Goal: Task Accomplishment & Management: Use online tool/utility

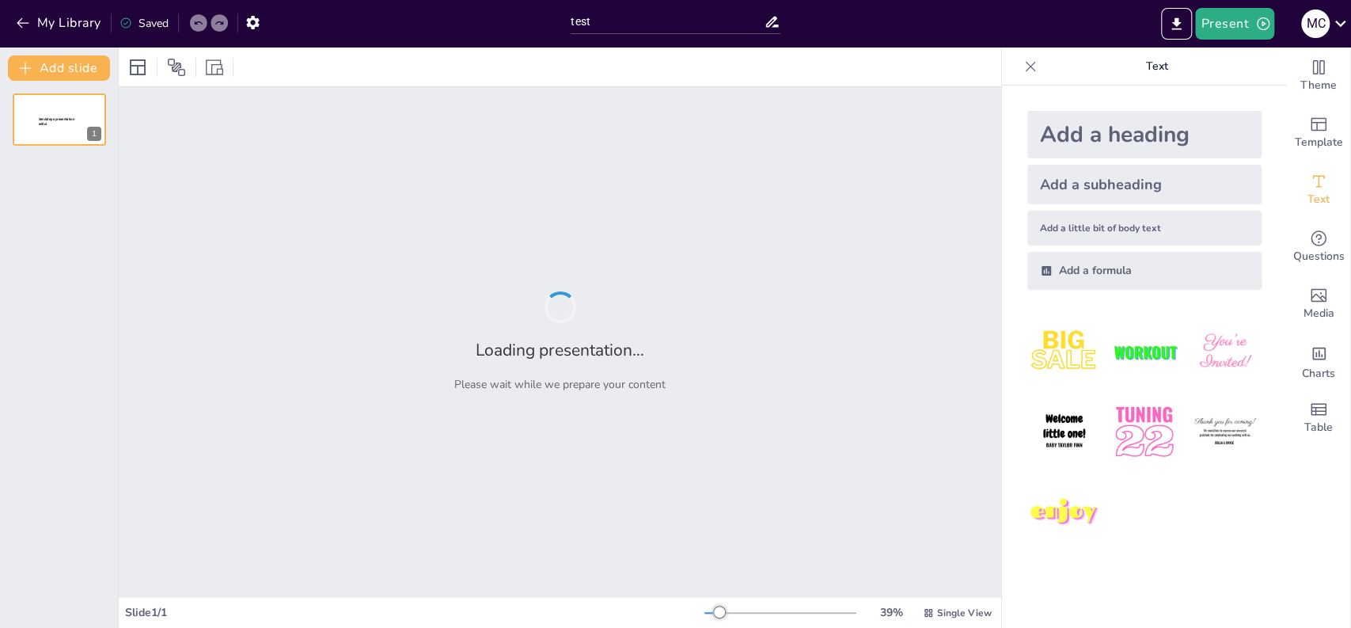
type input "test"
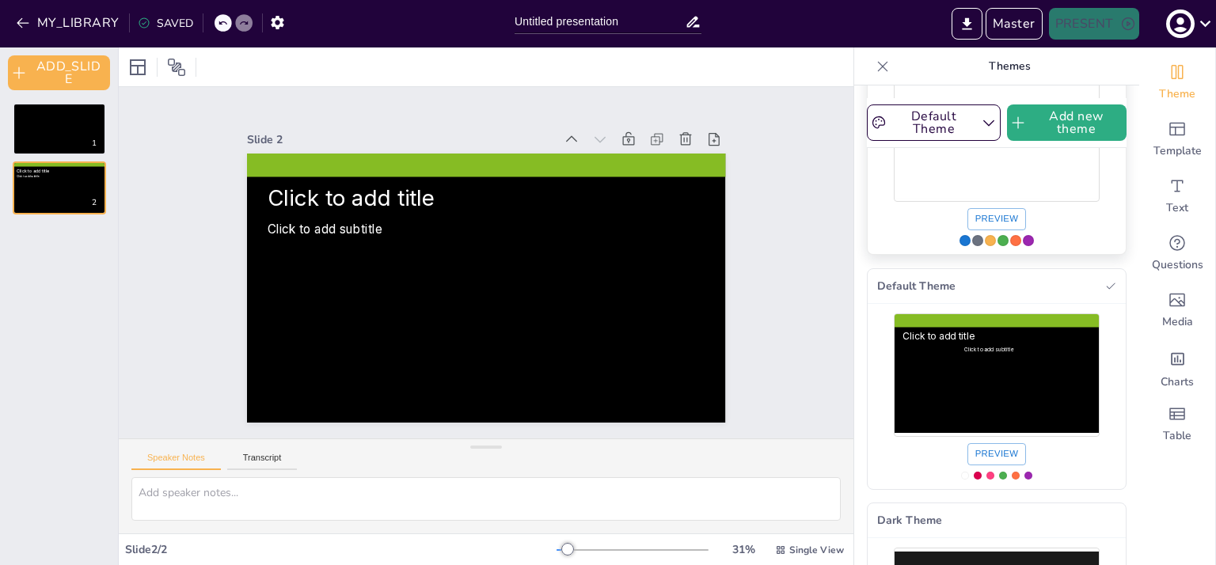
scroll to position [83, 0]
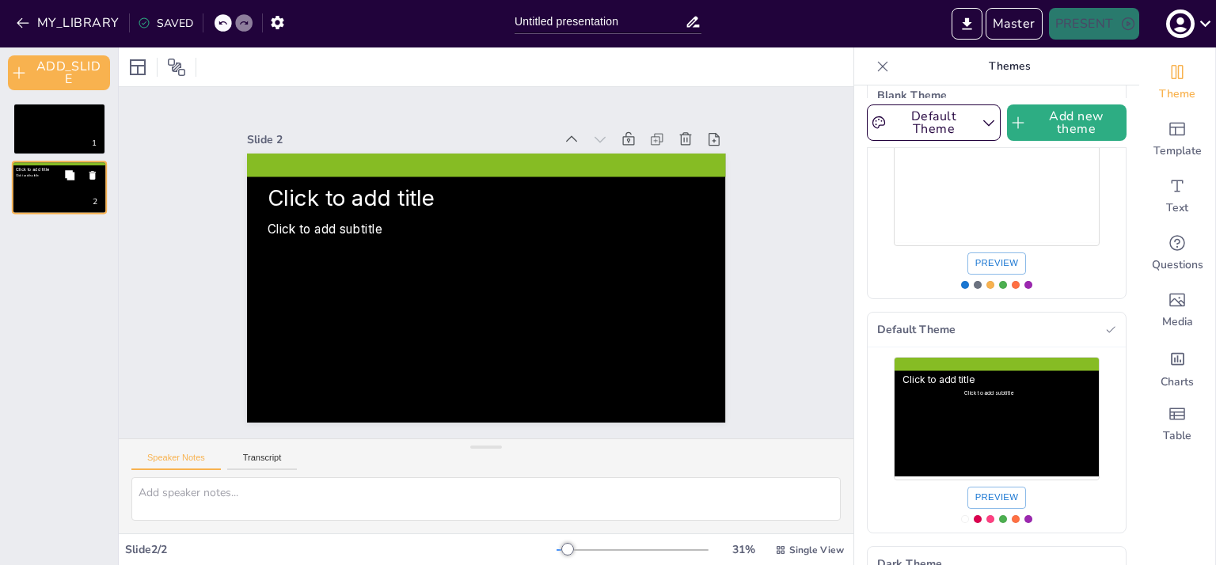
click at [76, 177] on button at bounding box center [69, 175] width 19 height 19
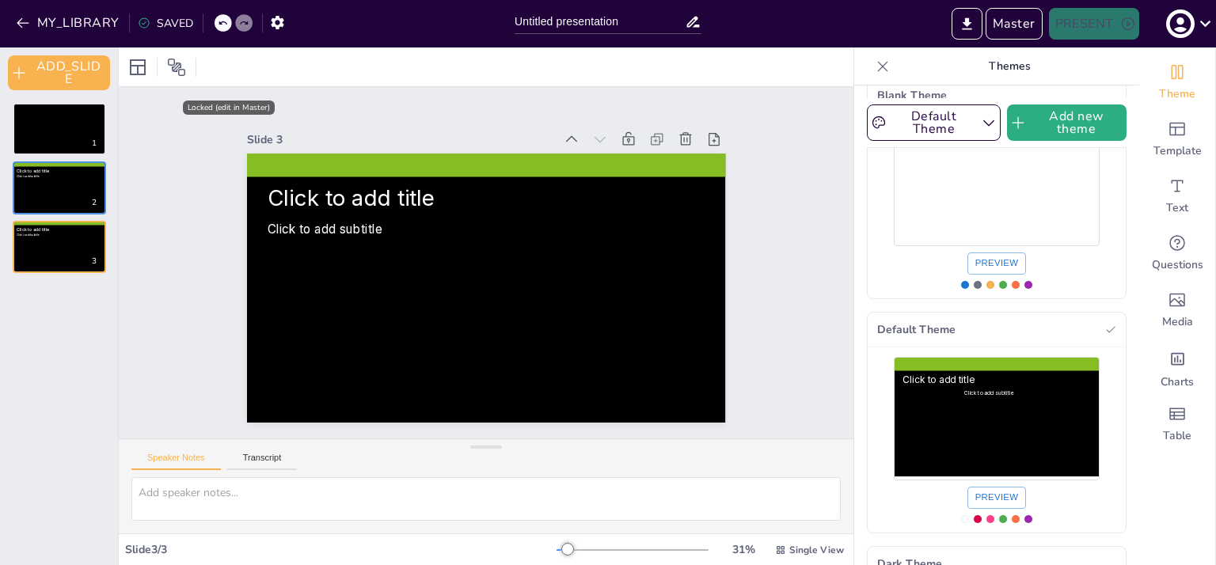
click at [427, 164] on icon at bounding box center [487, 144] width 487 height 64
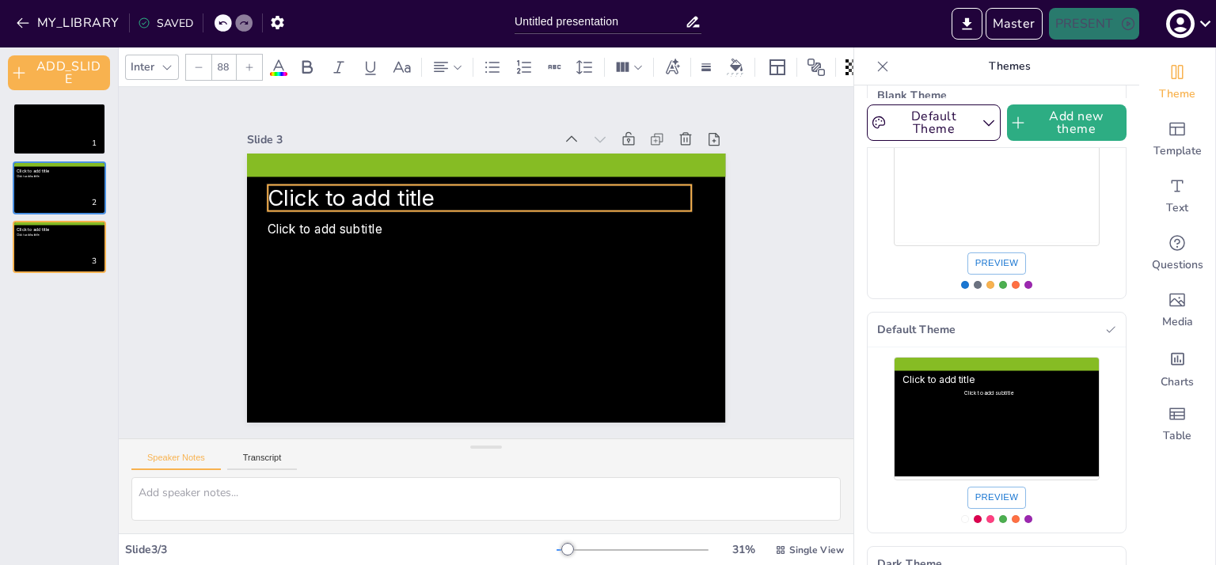
click at [470, 205] on div "Click to add title Click to add subtitle" at bounding box center [486, 288] width 478 height 269
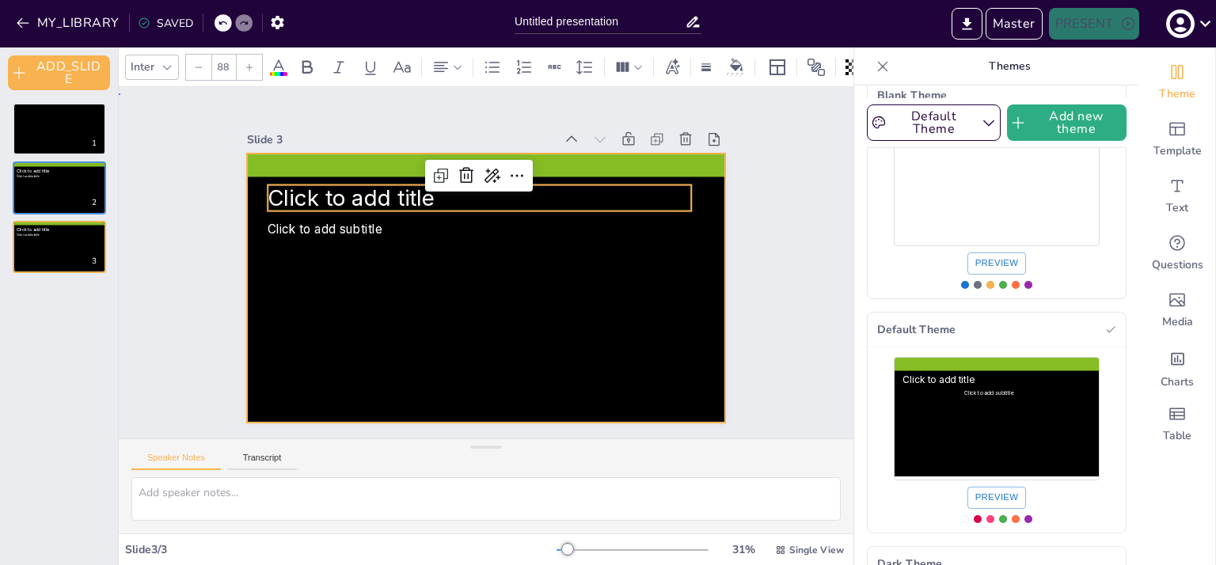
click at [363, 232] on div at bounding box center [486, 288] width 478 height 269
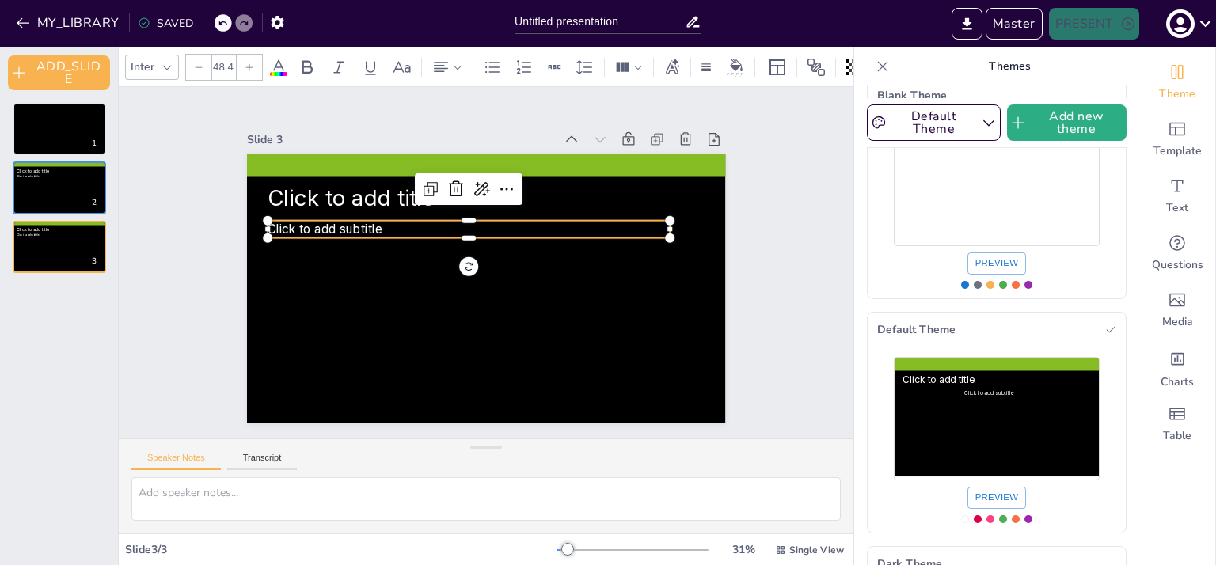
click at [325, 228] on span "Click to add subtitle" at bounding box center [325, 229] width 115 height 14
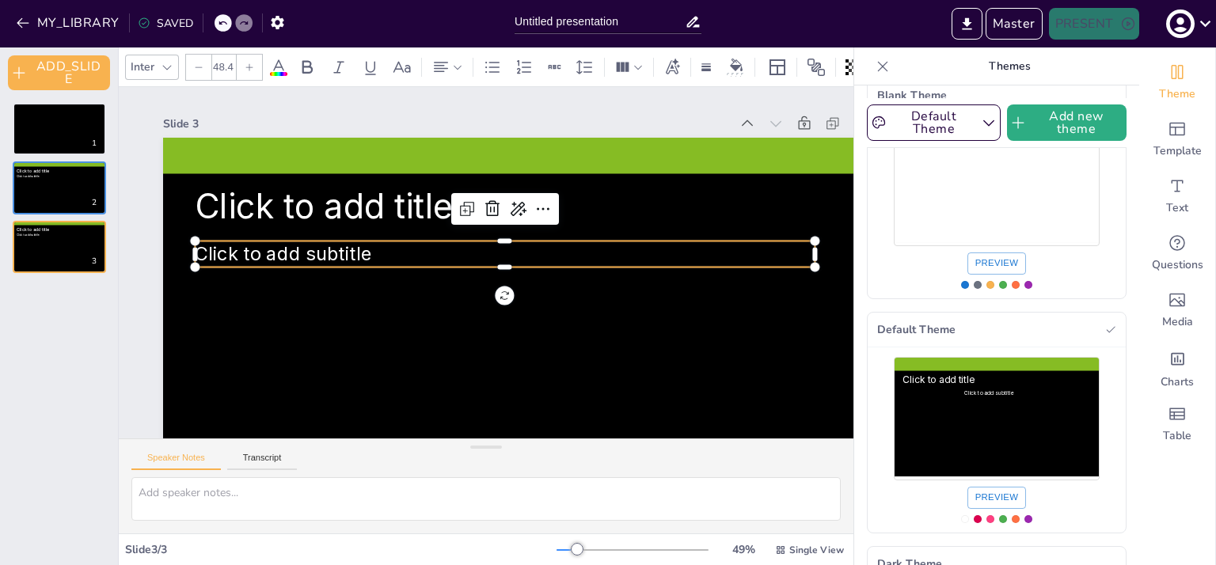
click at [484, 108] on div "Slide 1 Slide 2 Click to add title Click to add subtitle Slide 3 Click to add t…" at bounding box center [532, 322] width 738 height 459
click at [875, 63] on icon at bounding box center [883, 67] width 16 height 16
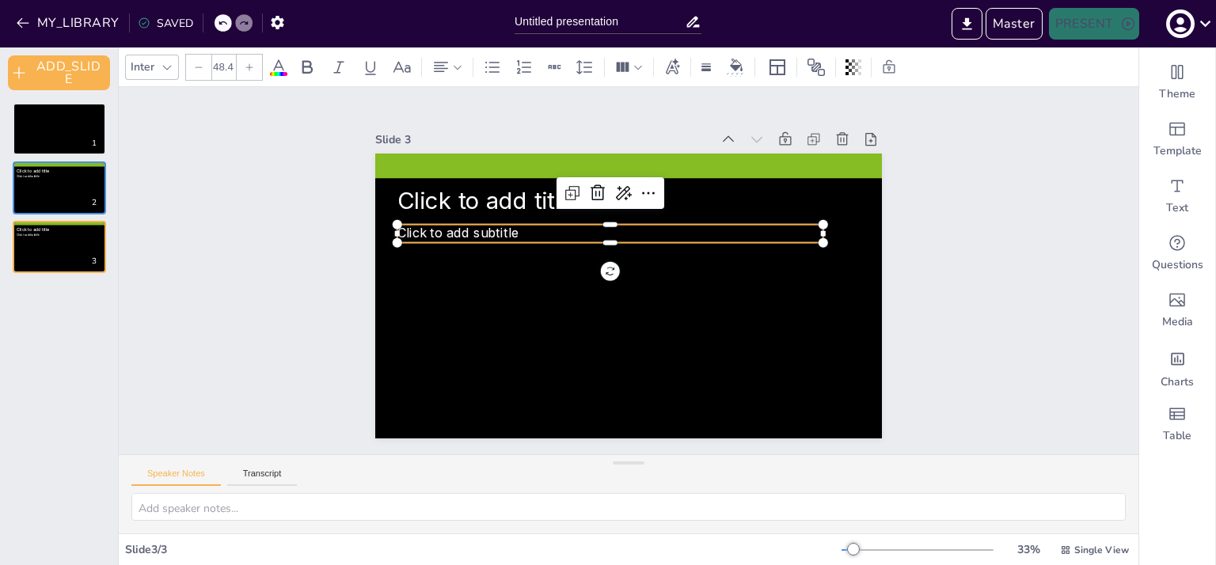
drag, startPoint x: 630, startPoint y: 446, endPoint x: 624, endPoint y: 506, distance: 60.5
click at [624, 506] on div "Speaker Notes Transcript" at bounding box center [628, 493] width 1019 height 79
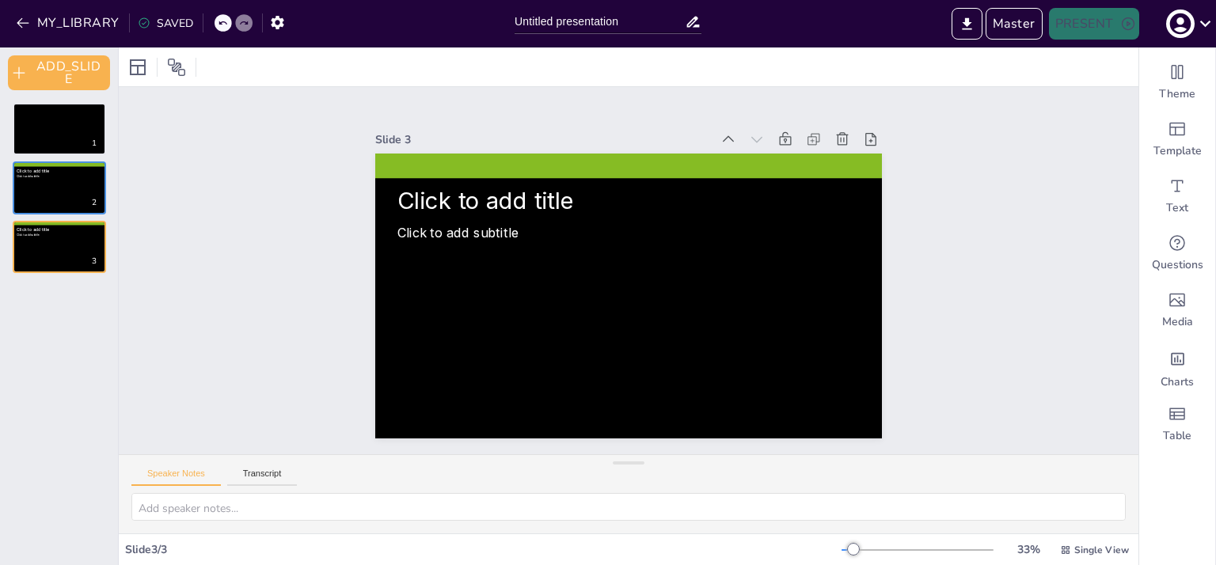
click at [495, 98] on div "Slide 1 Slide 2 Click to add title Click to add subtitle Slide 3 Click to add t…" at bounding box center [628, 273] width 1019 height 361
click at [1019, 29] on button "Master" at bounding box center [1013, 24] width 57 height 32
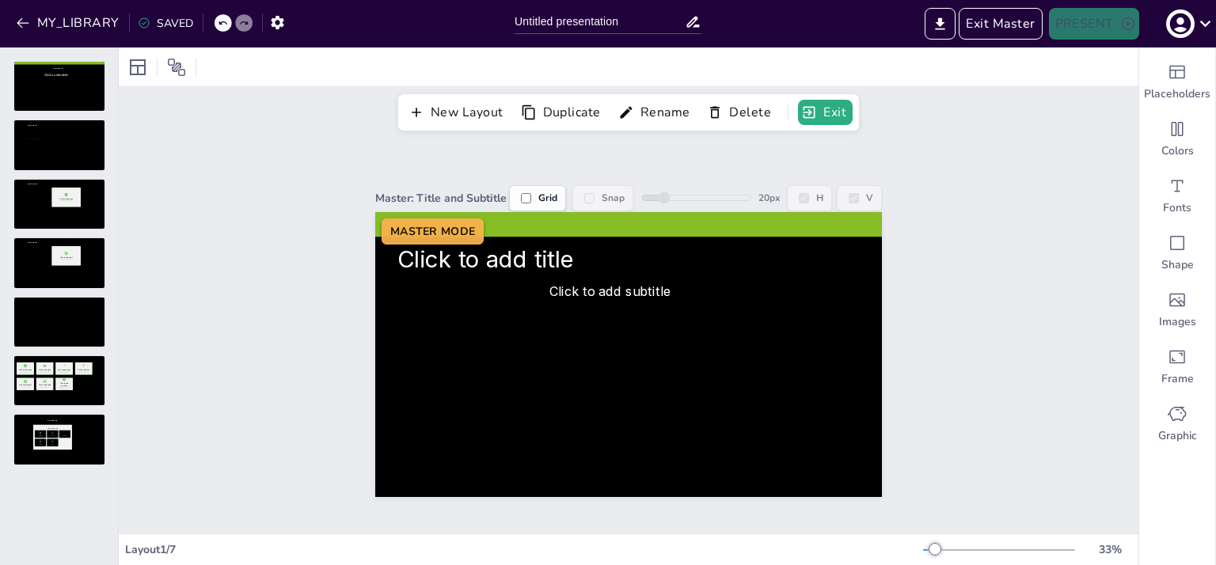
click at [164, 186] on div "Master: Title and Subtitle Grid Snap 20 px H V Click to add title Click to add …" at bounding box center [628, 332] width 1019 height 402
click at [817, 107] on button "Exit" at bounding box center [825, 112] width 55 height 25
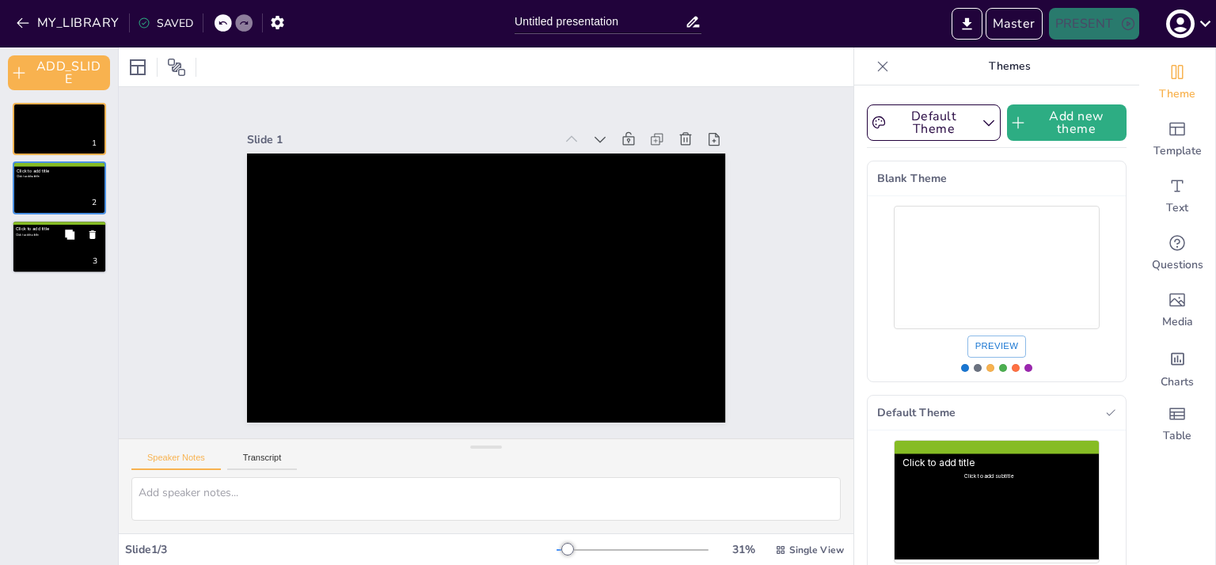
click at [66, 255] on div at bounding box center [59, 247] width 95 height 54
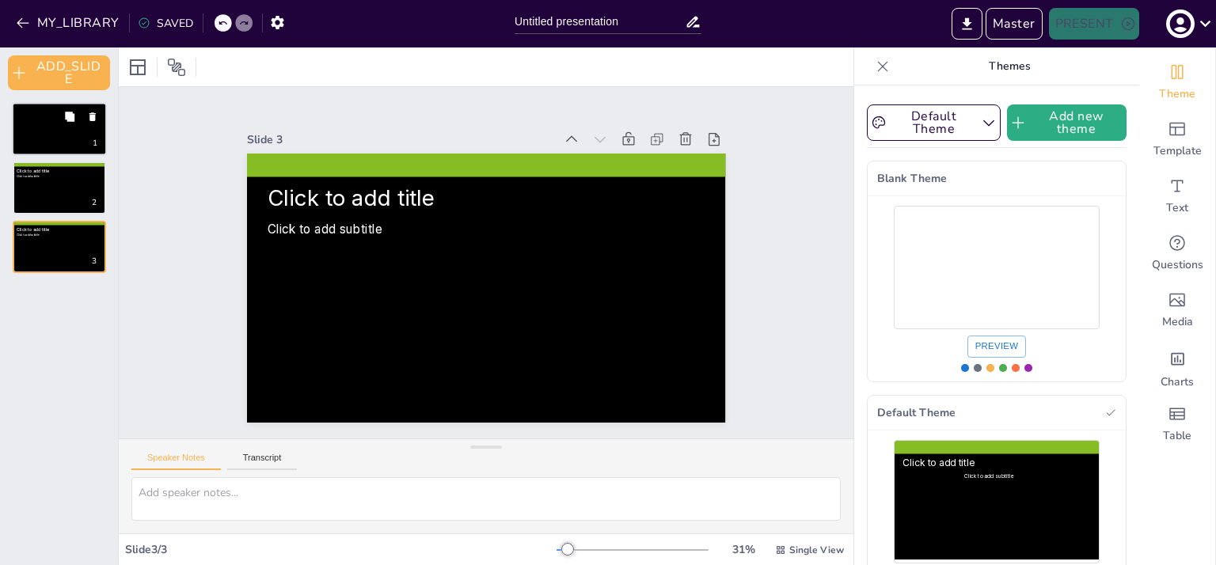
click at [45, 139] on div at bounding box center [59, 129] width 95 height 54
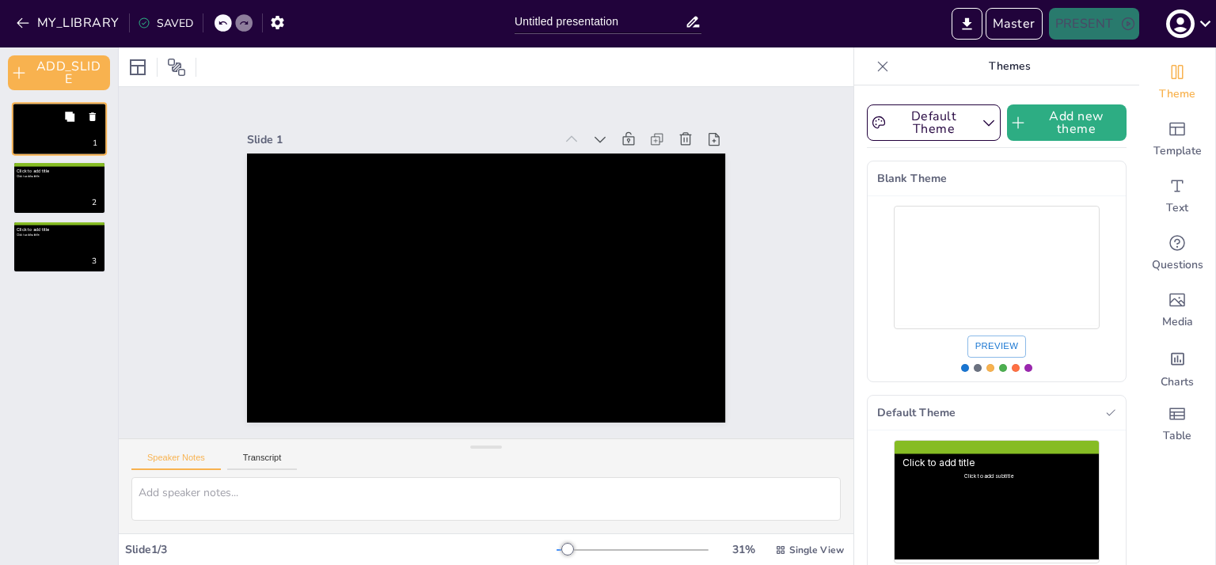
click at [89, 116] on icon at bounding box center [92, 117] width 11 height 11
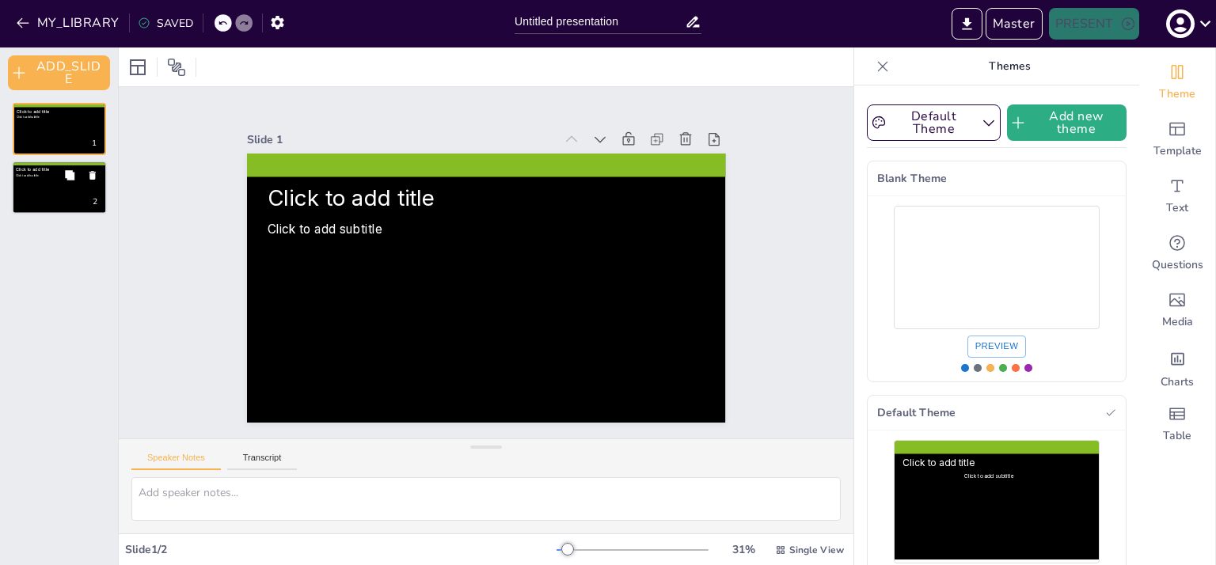
click at [90, 180] on button at bounding box center [92, 175] width 19 height 19
click at [150, 318] on div "Slide 1 Click to add title Click to add subtitle" at bounding box center [486, 265] width 735 height 345
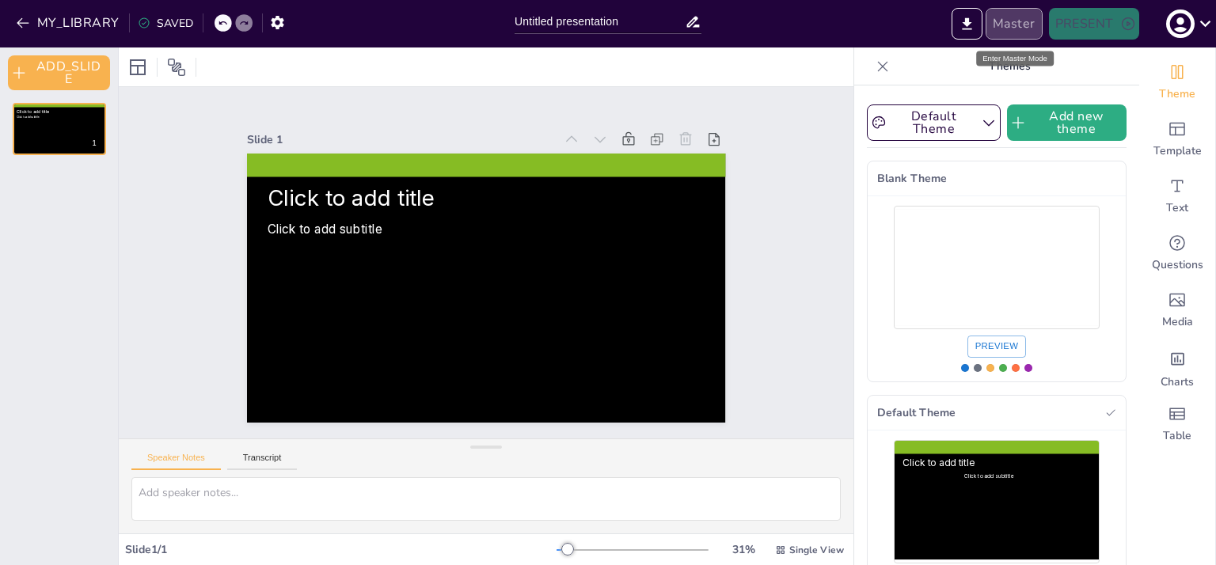
click at [1029, 25] on button "Master" at bounding box center [1013, 24] width 57 height 32
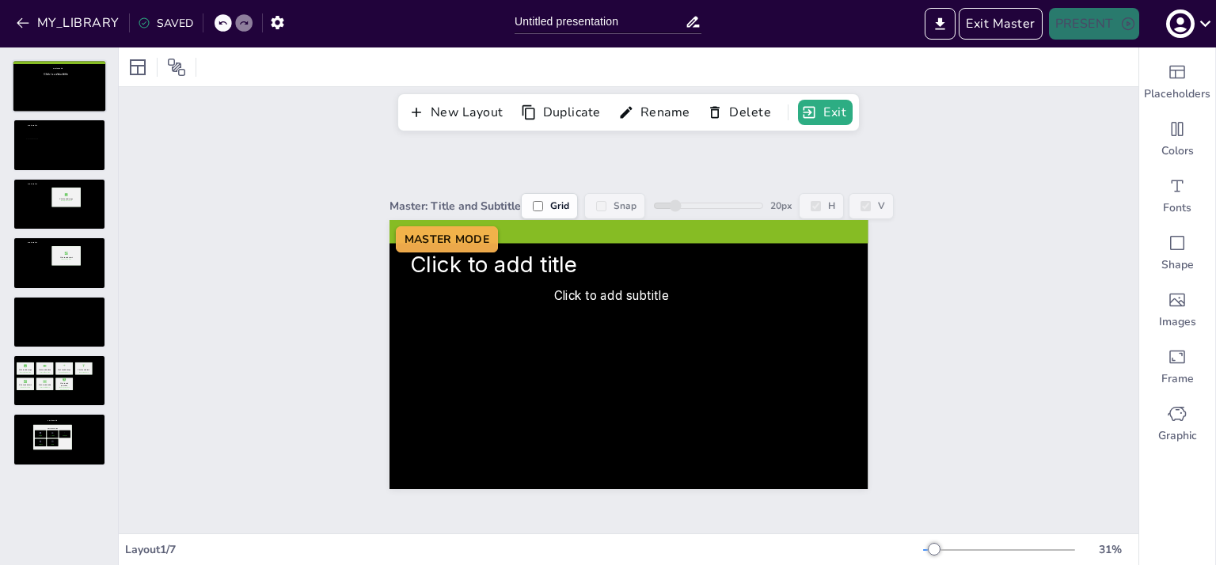
click at [41, 96] on div at bounding box center [59, 86] width 92 height 51
click at [54, 85] on div at bounding box center [59, 86] width 92 height 51
click at [57, 145] on div at bounding box center [59, 145] width 92 height 51
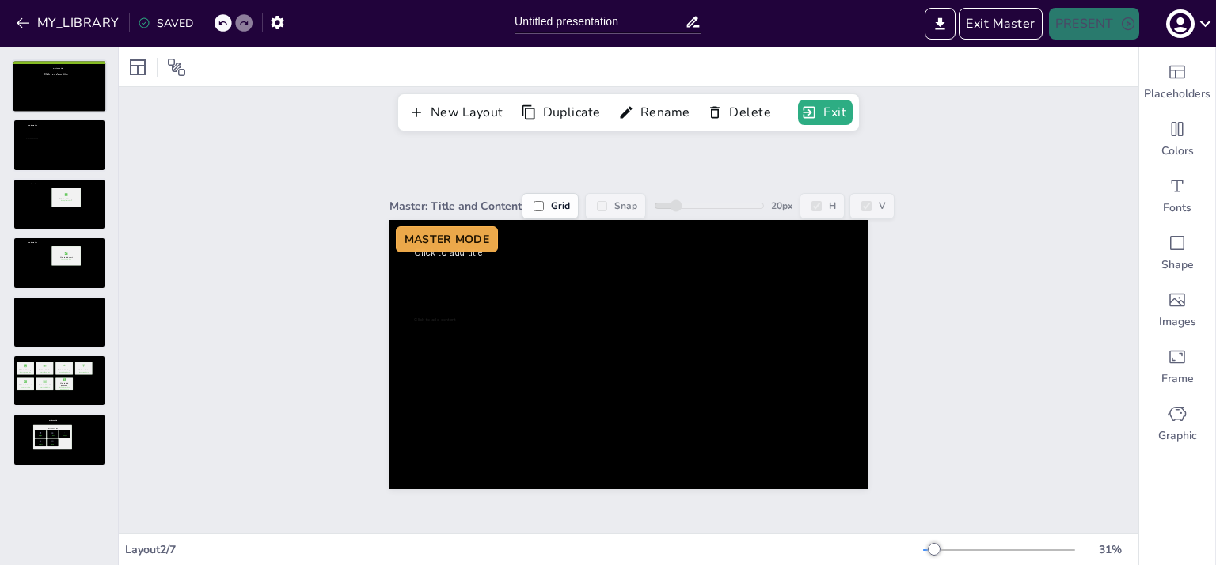
click at [55, 85] on div at bounding box center [59, 86] width 92 height 51
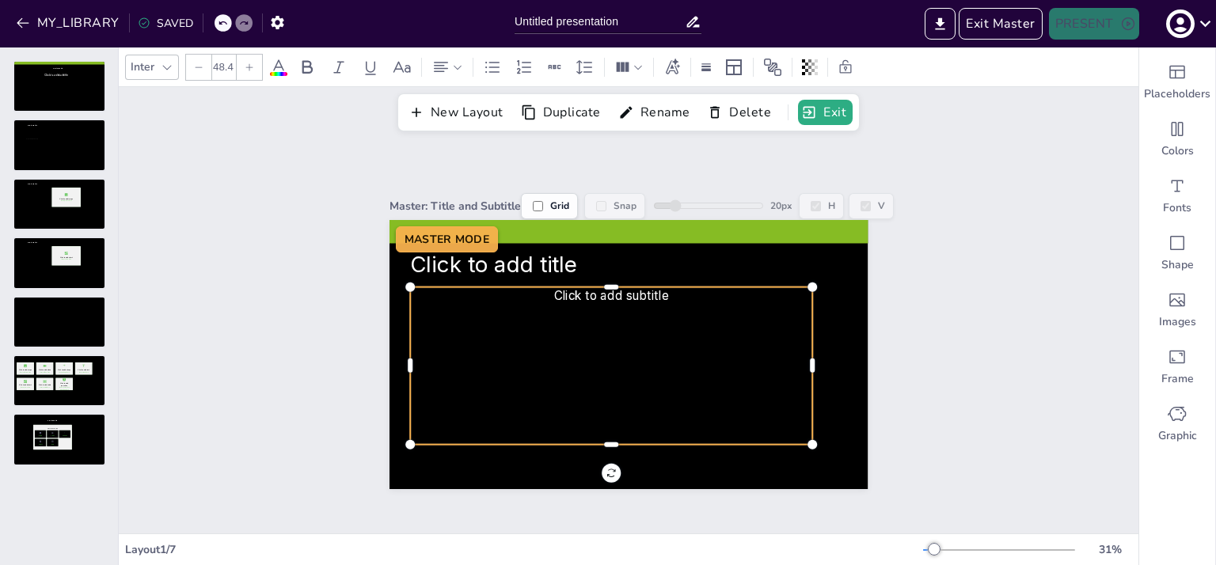
click at [605, 292] on span "Click to add subtitle" at bounding box center [611, 295] width 115 height 14
click at [318, 371] on div "Master: Title and Subtitle Grid Snap 20 px H V Click to add title Click to add …" at bounding box center [628, 332] width 1019 height 402
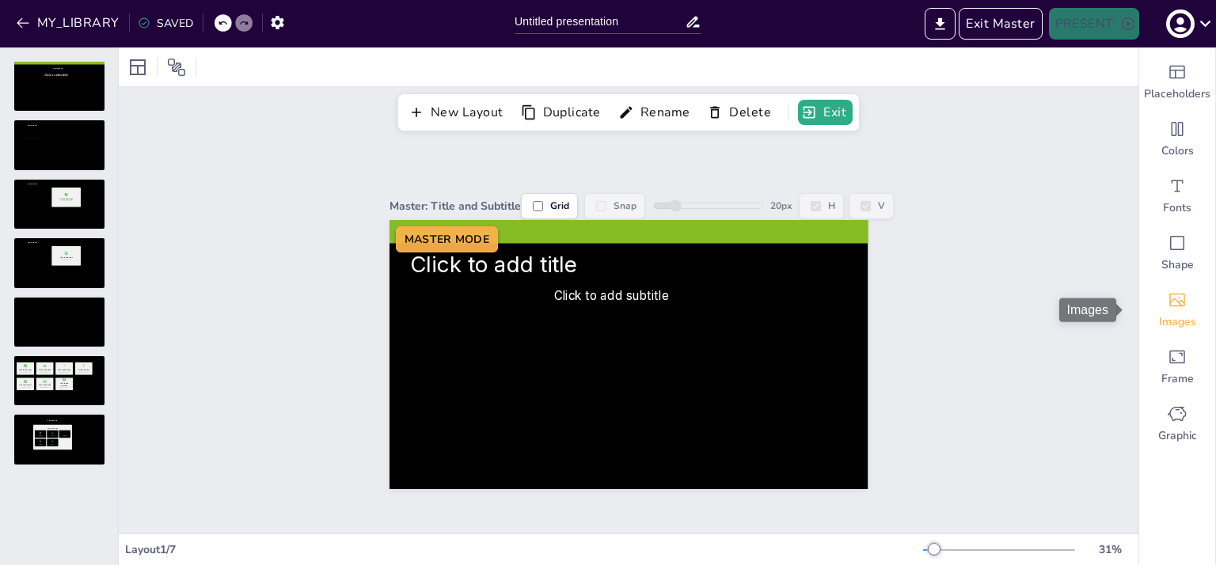
click at [1167, 295] on icon "Images" at bounding box center [1176, 299] width 19 height 19
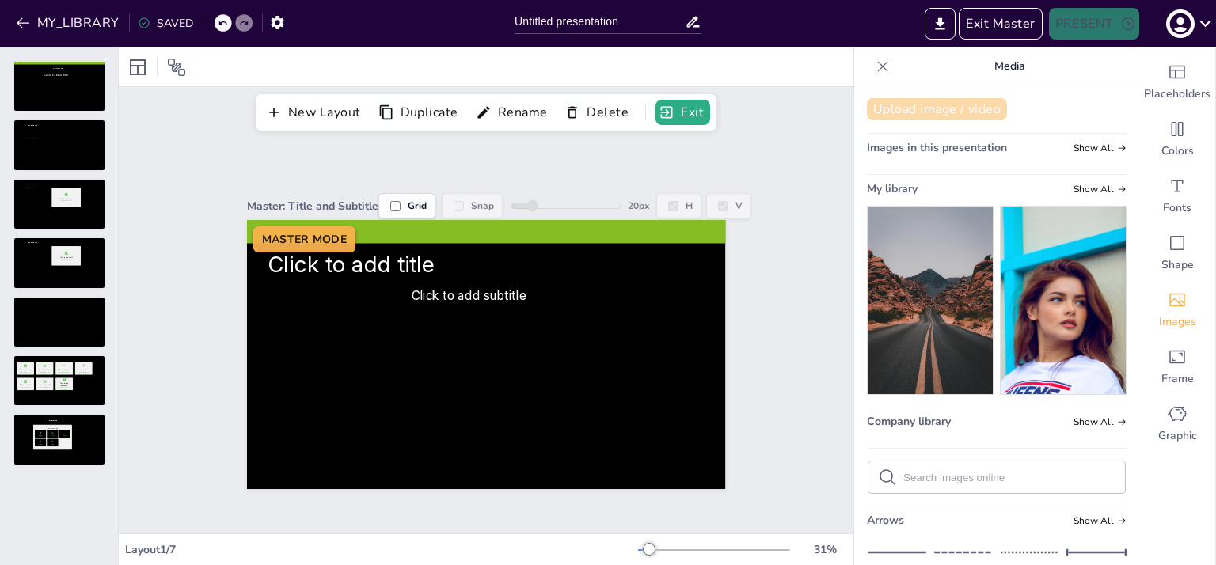
click at [945, 112] on button "Upload image / video" at bounding box center [937, 109] width 140 height 22
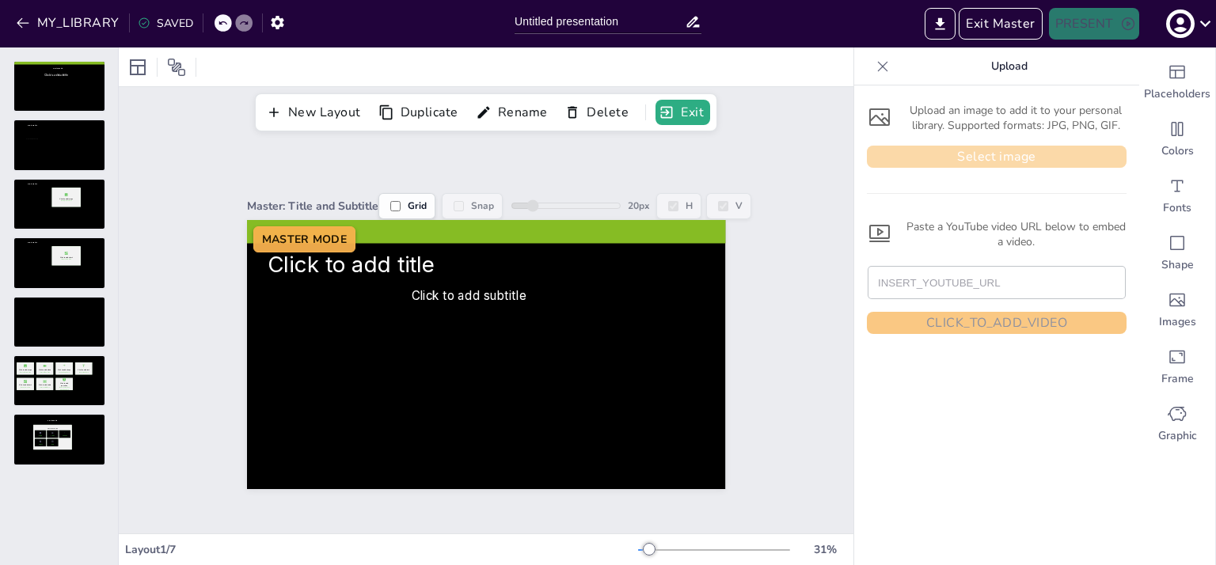
click at [939, 155] on button "Select image" at bounding box center [997, 157] width 260 height 22
click at [933, 198] on div "Upload an image to add it to your personal library. Supported formats: JPG, PNG…" at bounding box center [997, 216] width 260 height 236
click at [875, 63] on icon at bounding box center [883, 67] width 16 height 16
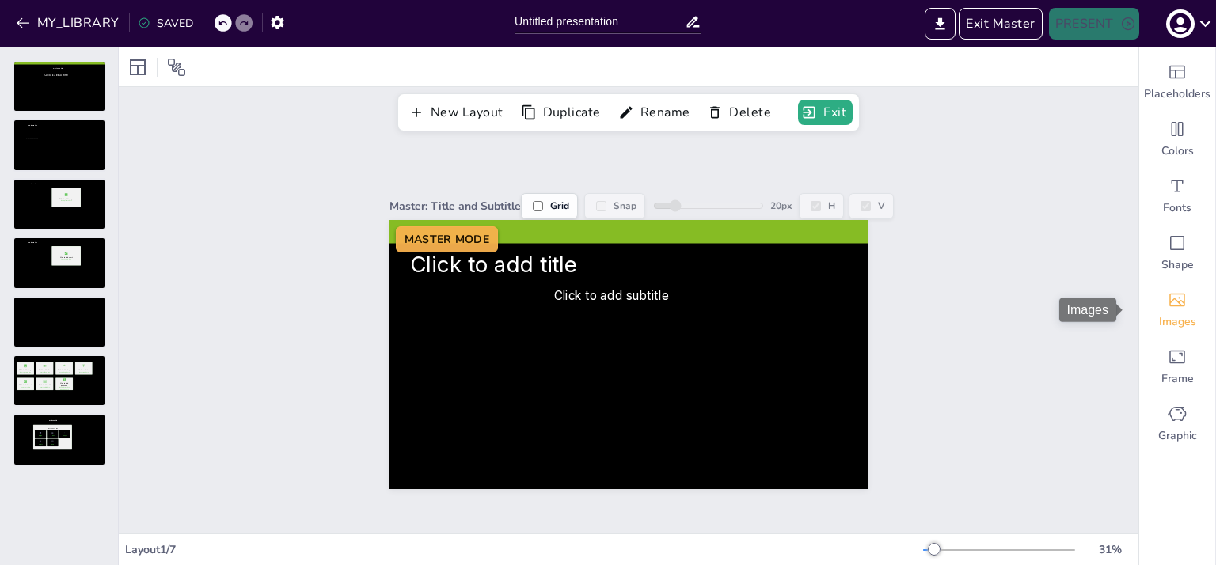
click at [1169, 287] on div "Images" at bounding box center [1177, 310] width 76 height 57
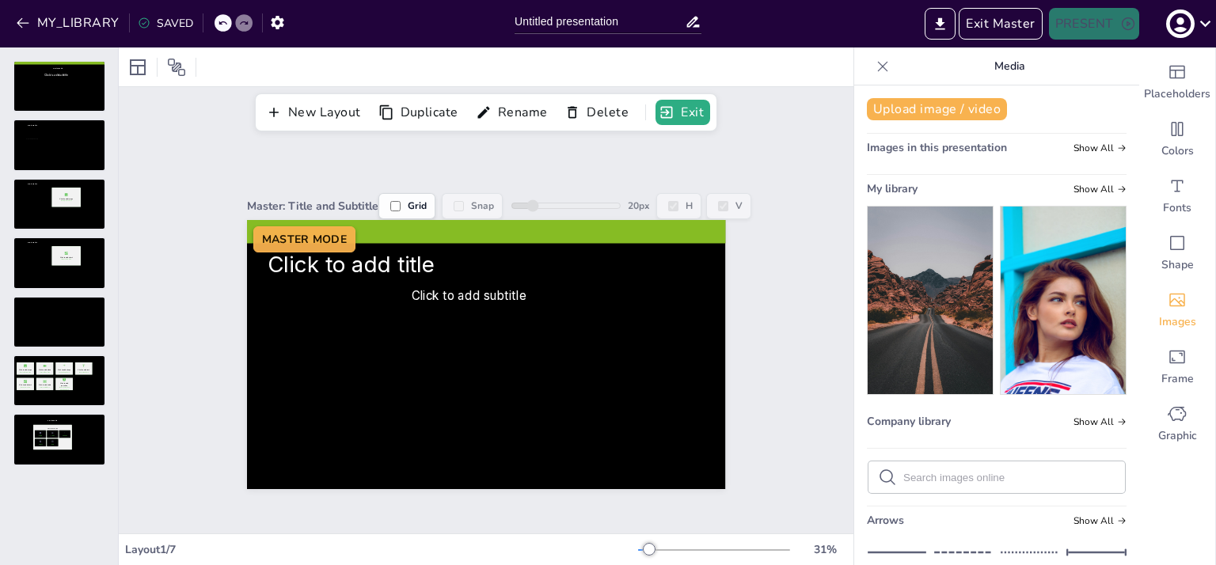
click at [931, 323] on img at bounding box center [929, 301] width 125 height 188
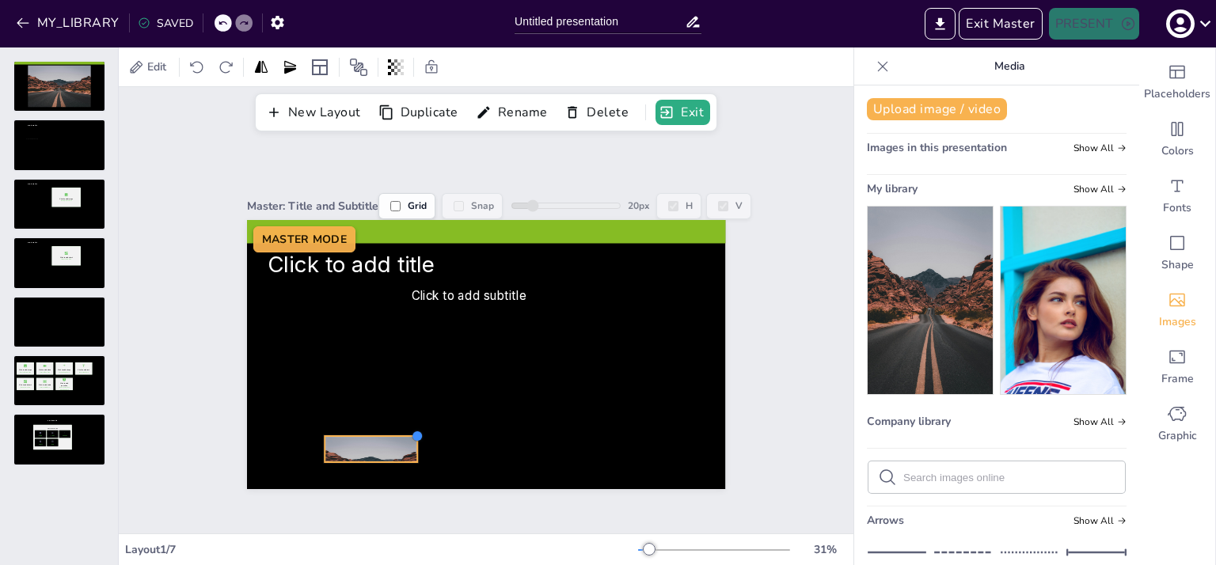
drag, startPoint x: 633, startPoint y: 241, endPoint x: 403, endPoint y: 430, distance: 298.0
click at [411, 430] on div at bounding box center [417, 436] width 13 height 13
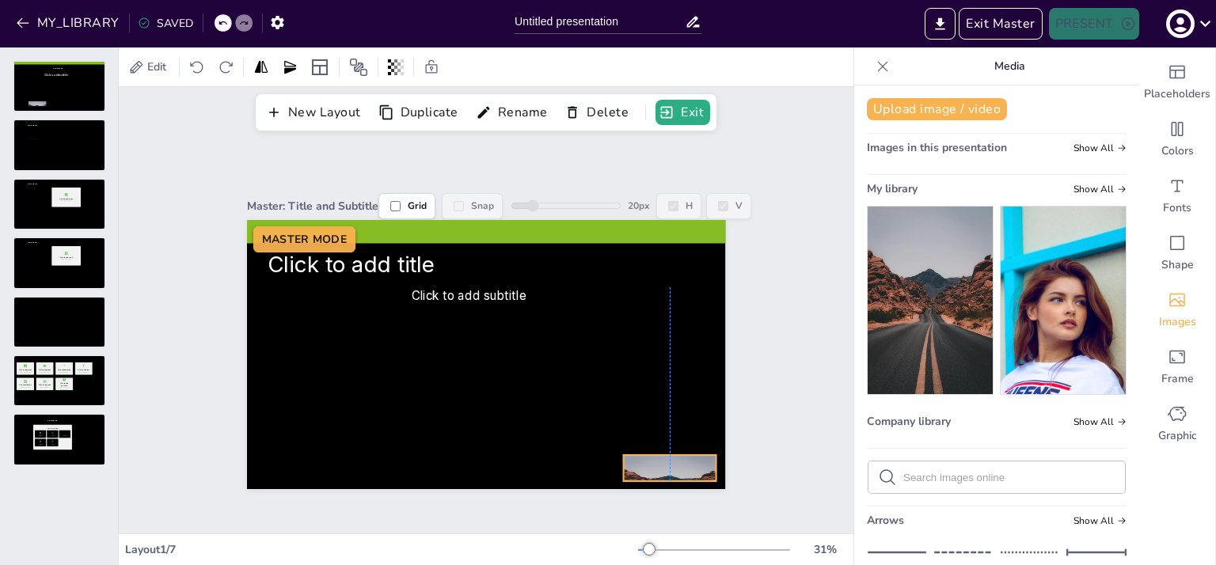
drag, startPoint x: 386, startPoint y: 433, endPoint x: 683, endPoint y: 452, distance: 297.4
click at [683, 455] on div at bounding box center [669, 486] width 93 height 62
click at [744, 420] on div "Master: Title and Subtitle Grid Snap 20 px H V Click to add title Click to add …" at bounding box center [486, 332] width 567 height 313
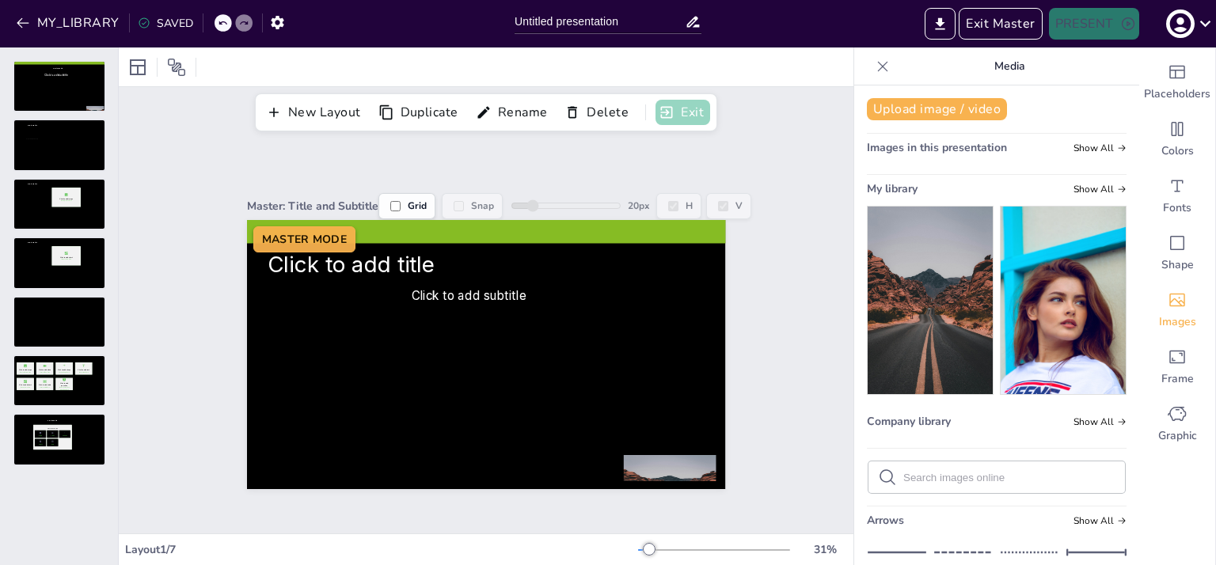
click at [690, 117] on button "Exit" at bounding box center [682, 112] width 55 height 25
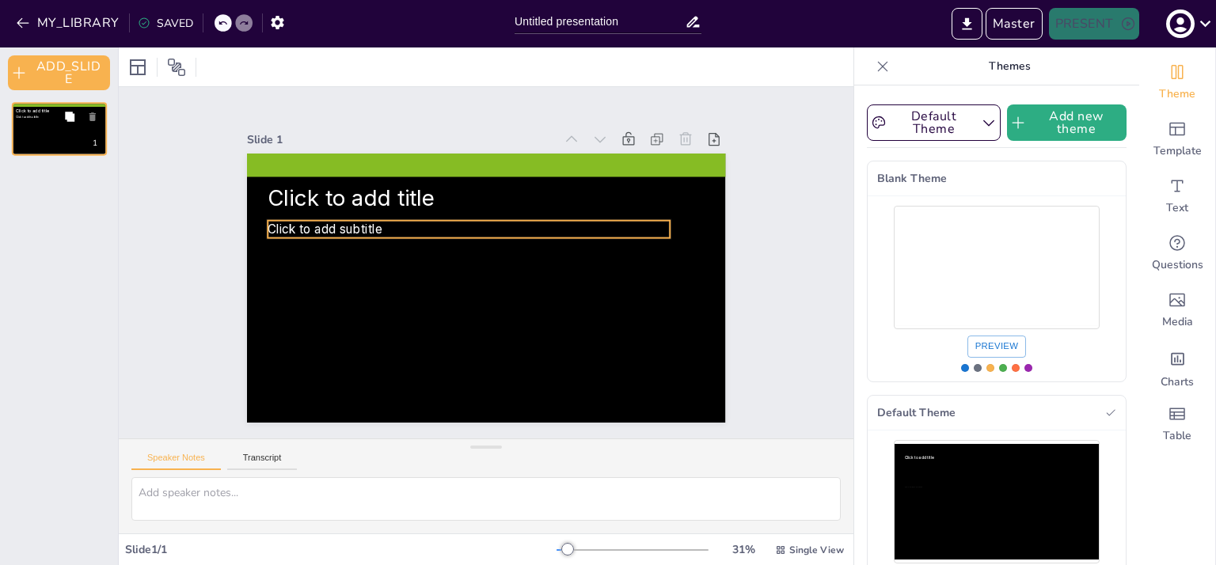
click at [56, 118] on p "Click to add subtitle" at bounding box center [56, 117] width 80 height 3
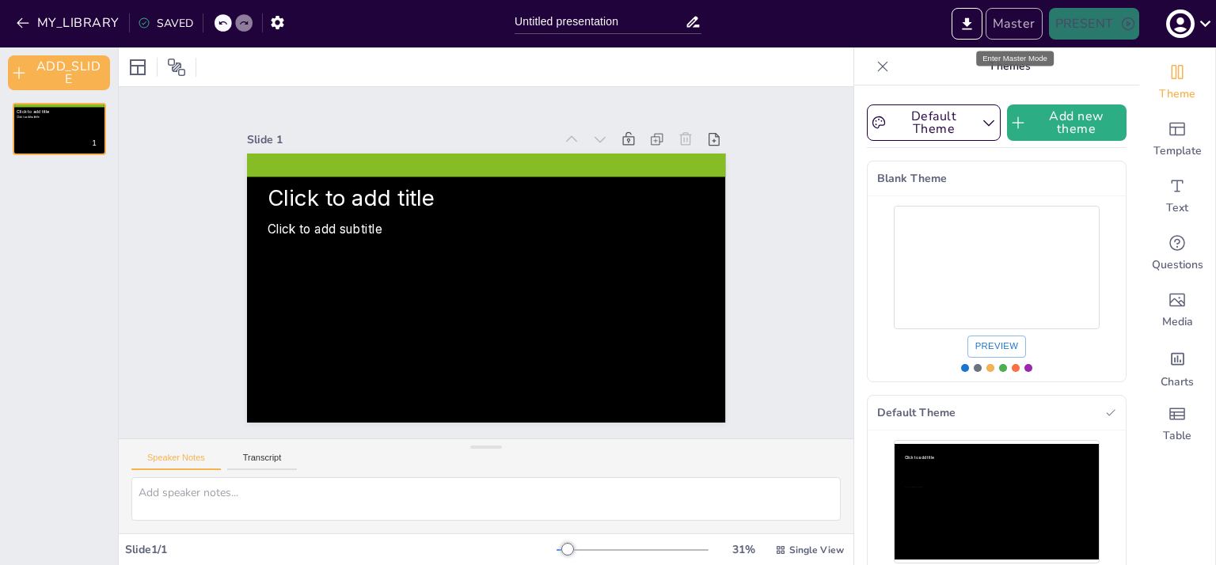
click at [1003, 34] on button "Master" at bounding box center [1013, 24] width 57 height 32
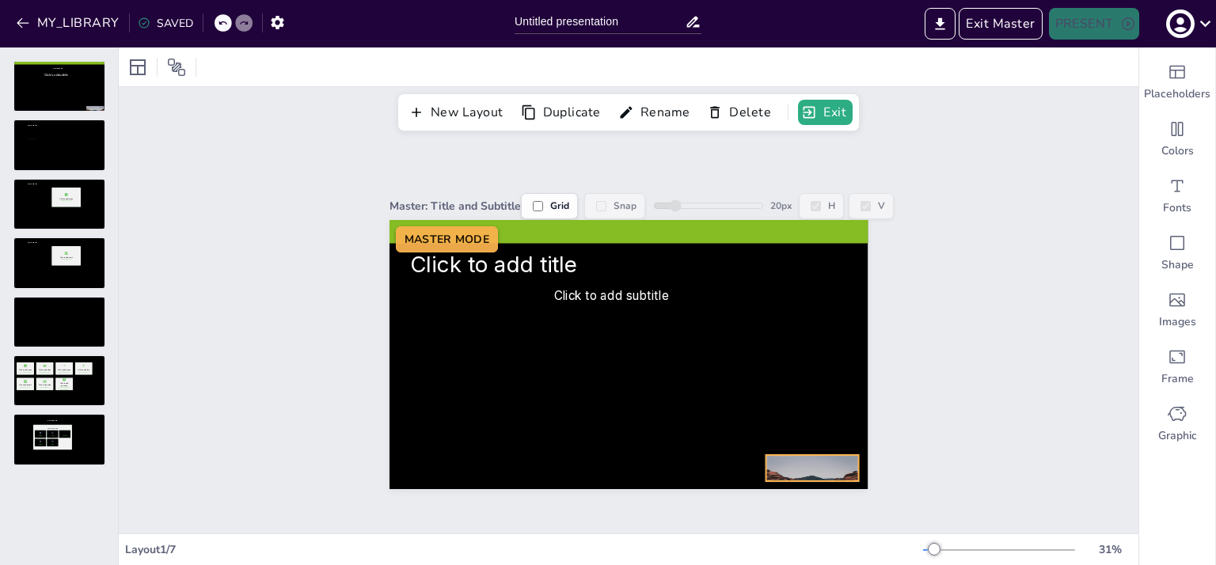
click at [799, 455] on div at bounding box center [811, 486] width 93 height 62
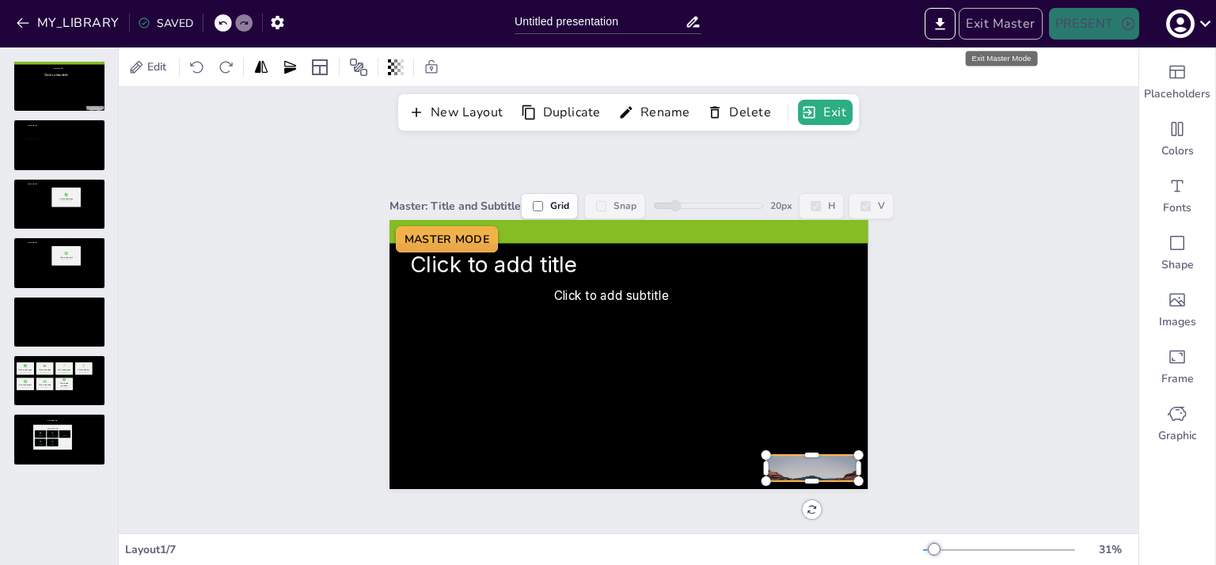
click at [1012, 24] on button "Exit Master" at bounding box center [999, 24] width 83 height 32
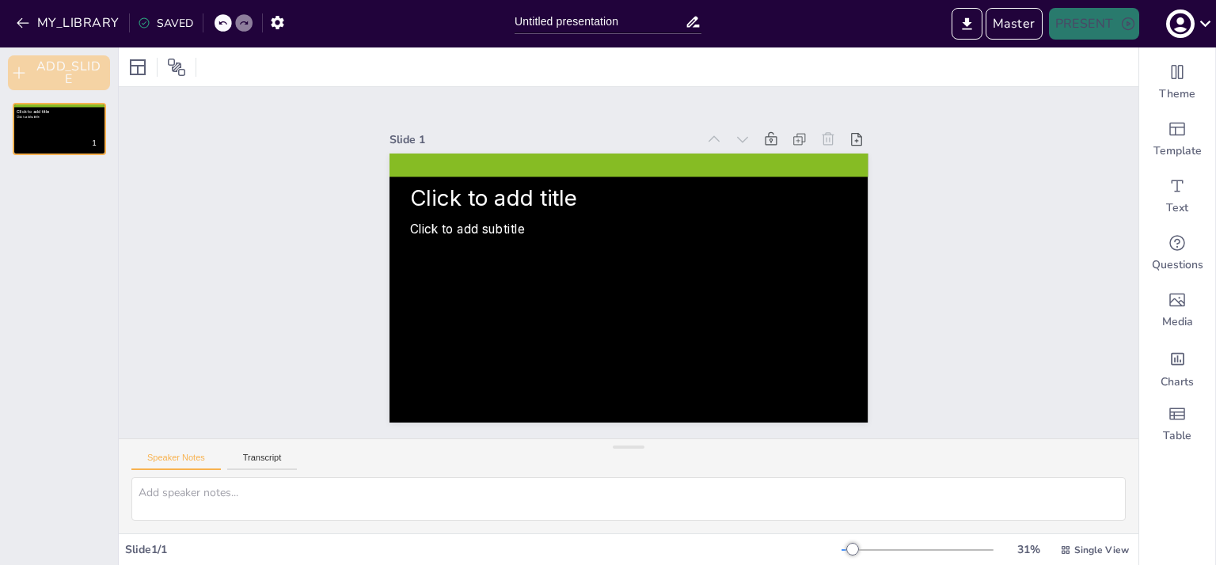
click at [56, 83] on button "ADD_SLIDE" at bounding box center [59, 72] width 102 height 35
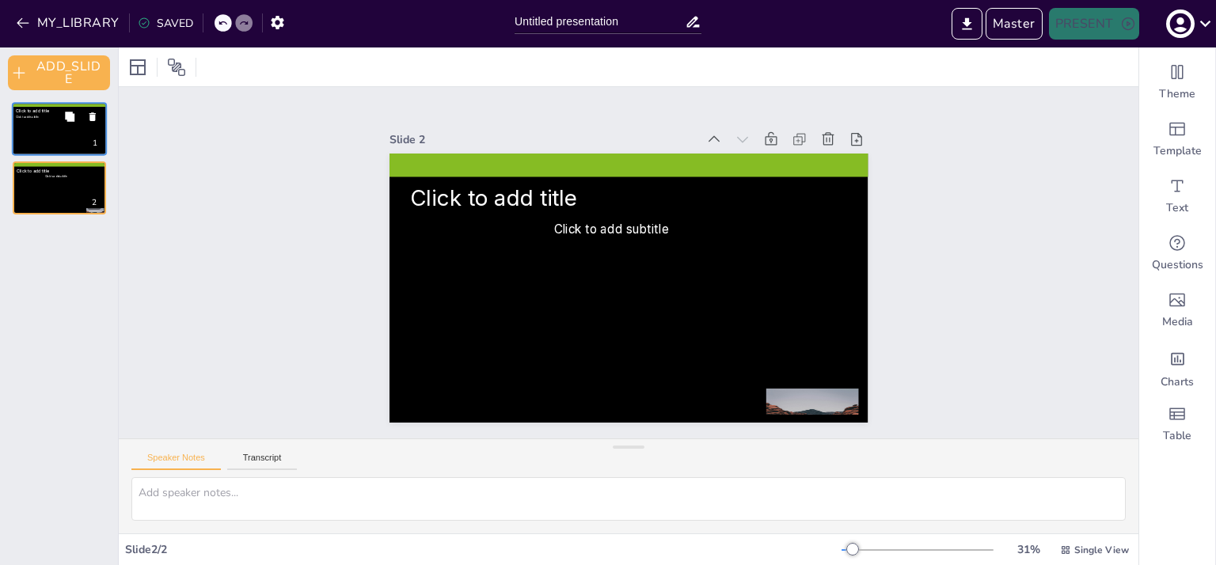
click at [63, 123] on button at bounding box center [69, 116] width 19 height 19
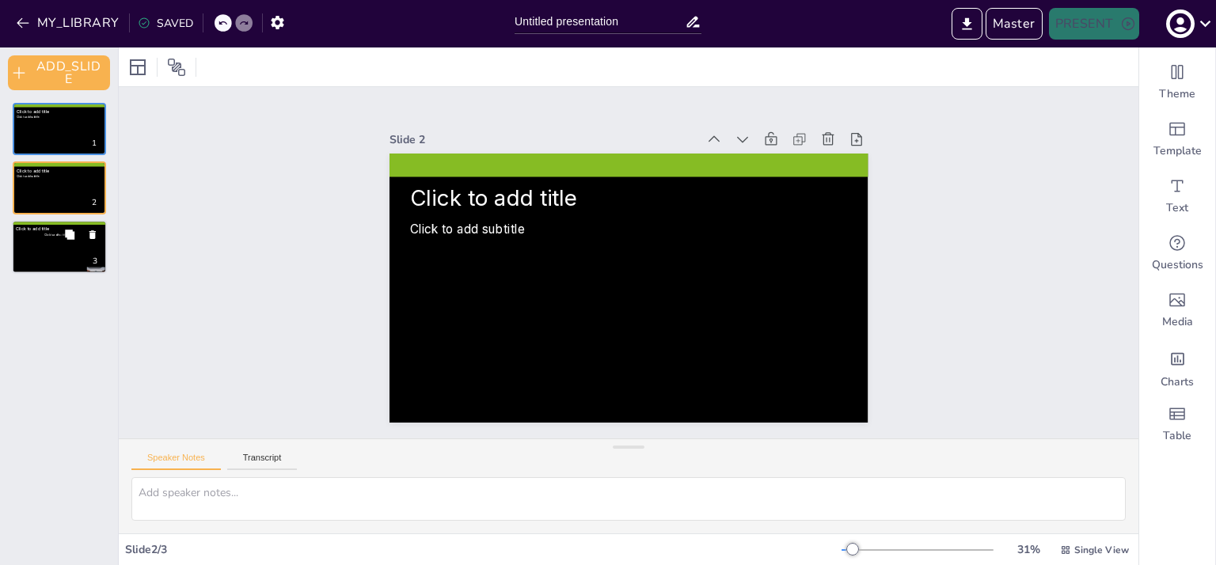
click at [36, 254] on div "Click to add subtitle" at bounding box center [56, 249] width 80 height 32
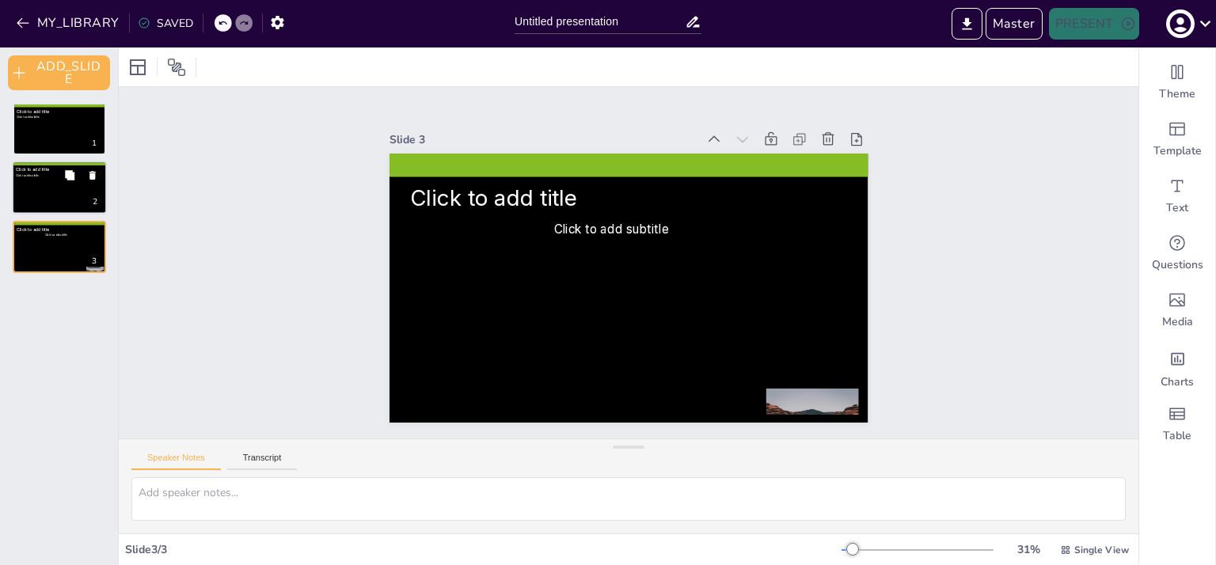
click at [25, 200] on div at bounding box center [59, 188] width 95 height 54
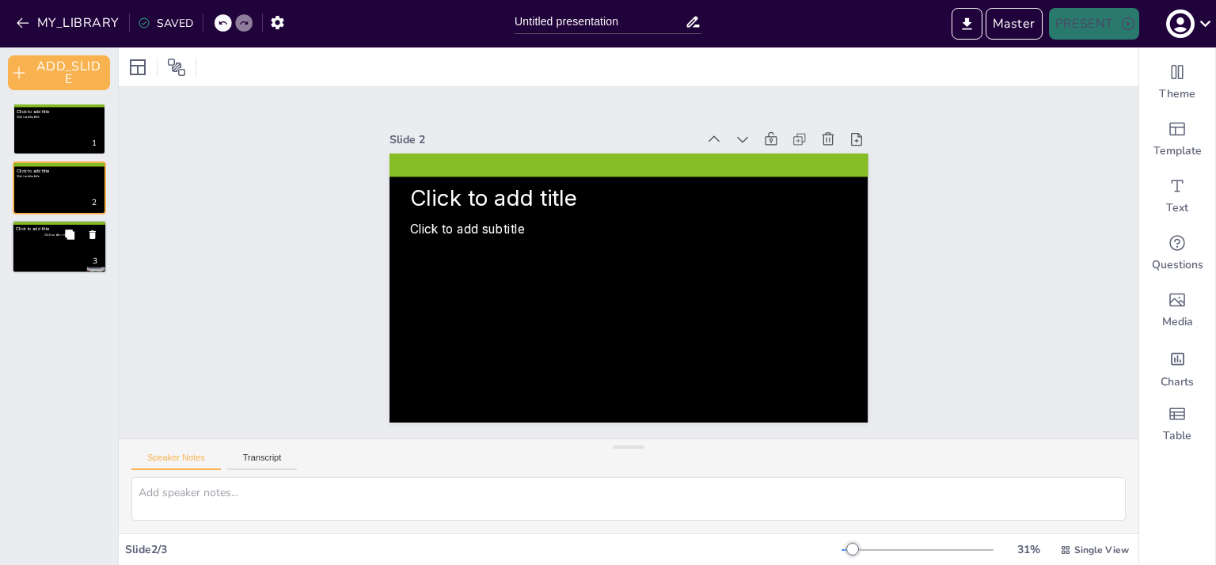
click at [36, 254] on div "Click to add subtitle" at bounding box center [56, 249] width 80 height 32
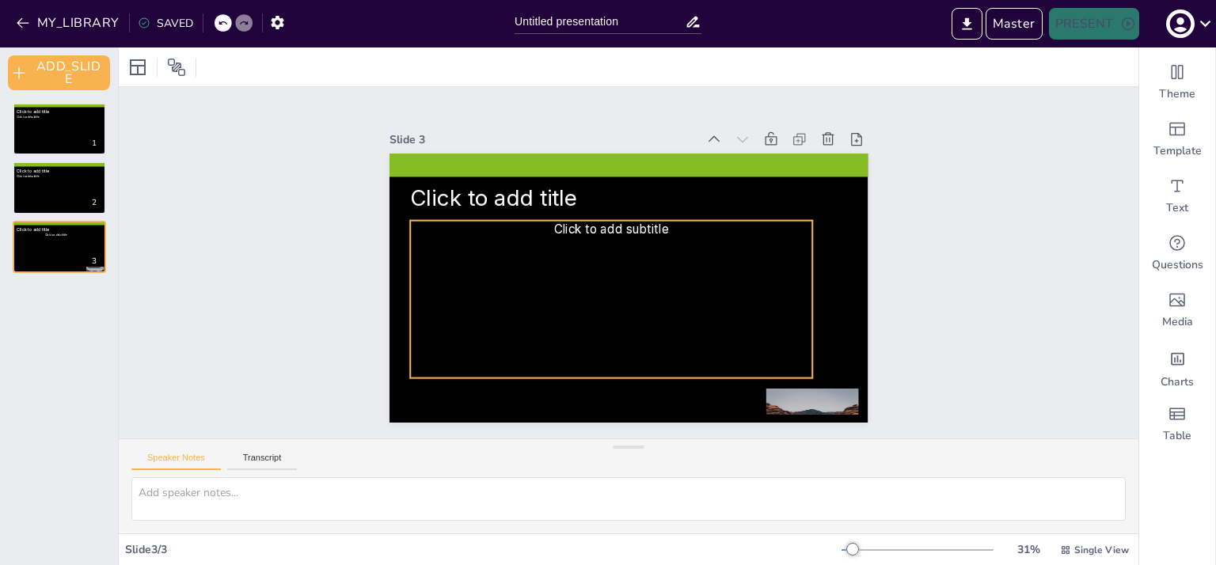
click at [581, 225] on span "Click to add subtitle" at bounding box center [611, 229] width 115 height 14
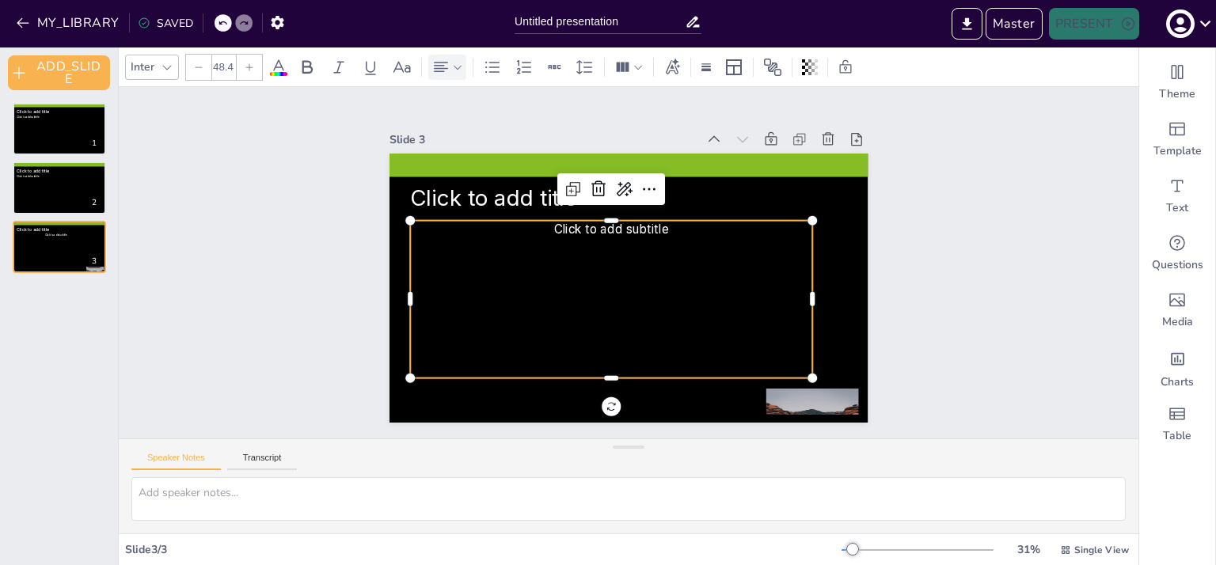
click at [456, 69] on icon at bounding box center [458, 67] width 8 height 4
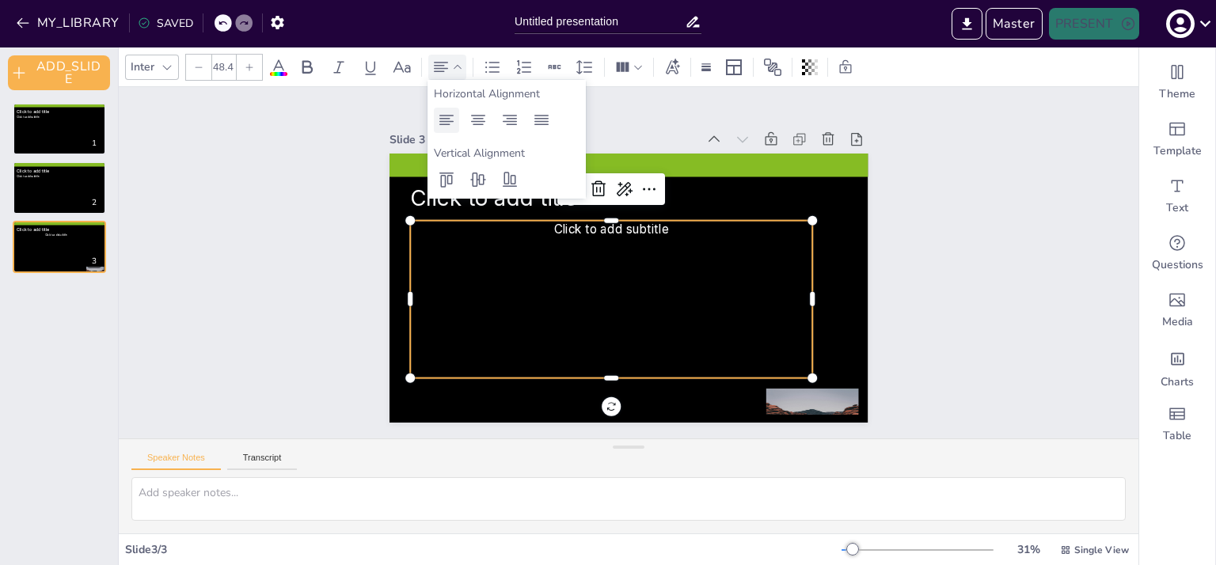
click at [446, 116] on icon at bounding box center [446, 120] width 19 height 19
click at [453, 121] on icon at bounding box center [446, 120] width 19 height 19
click at [440, 126] on icon at bounding box center [446, 120] width 19 height 19
click at [473, 182] on icon at bounding box center [478, 179] width 19 height 19
click at [449, 123] on icon at bounding box center [446, 120] width 19 height 19
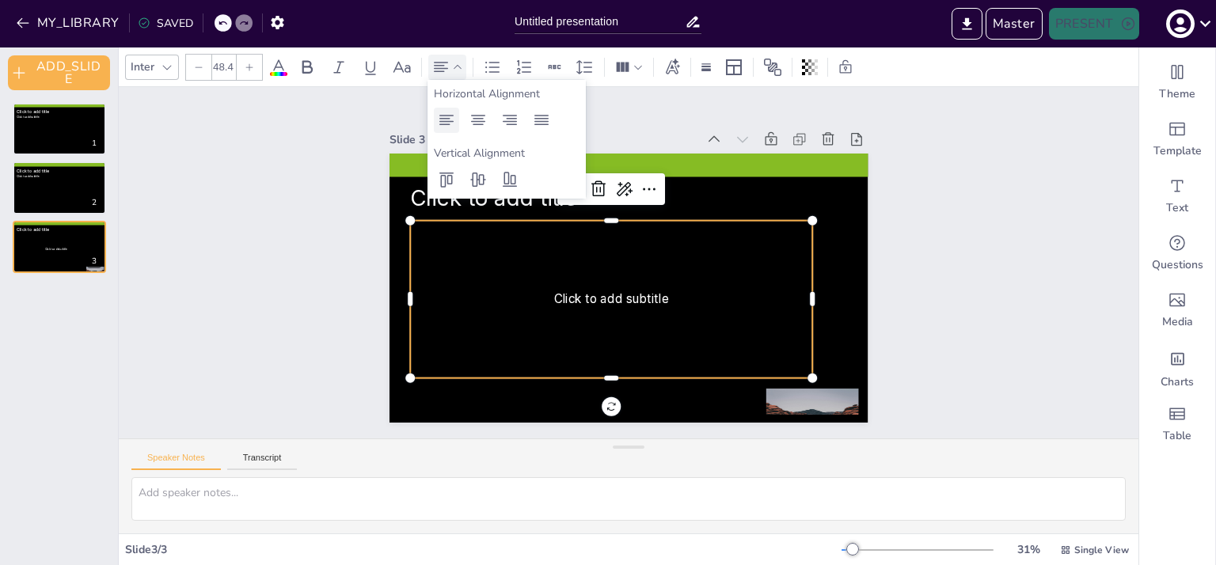
click at [449, 123] on icon at bounding box center [446, 120] width 19 height 19
click at [466, 118] on div at bounding box center [477, 120] width 25 height 25
click at [505, 119] on icon at bounding box center [509, 120] width 19 height 19
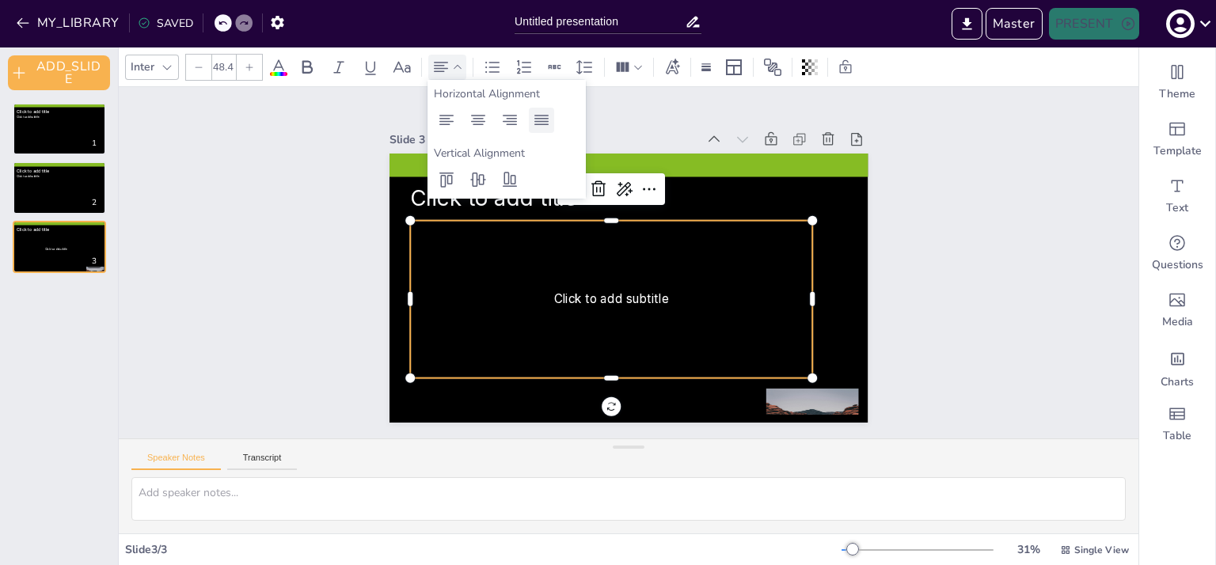
click at [548, 120] on icon at bounding box center [541, 120] width 19 height 19
click at [443, 120] on icon at bounding box center [446, 120] width 19 height 19
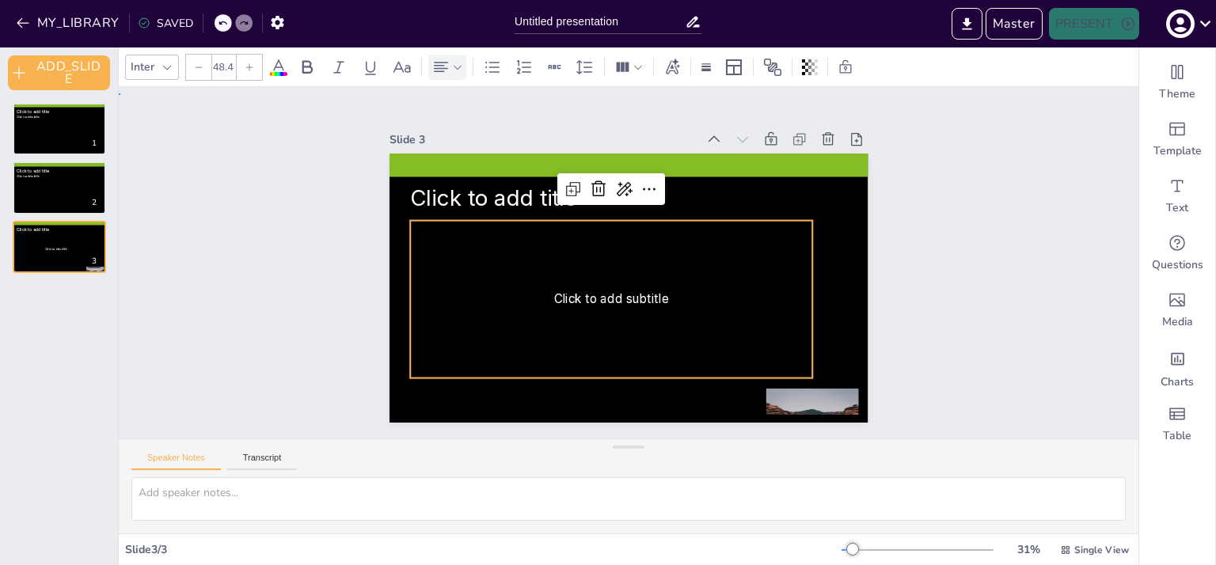
click at [226, 202] on div "Slide 1 Click to add title Click to add subtitle Slide 2 Click to add title Cli…" at bounding box center [628, 265] width 1019 height 345
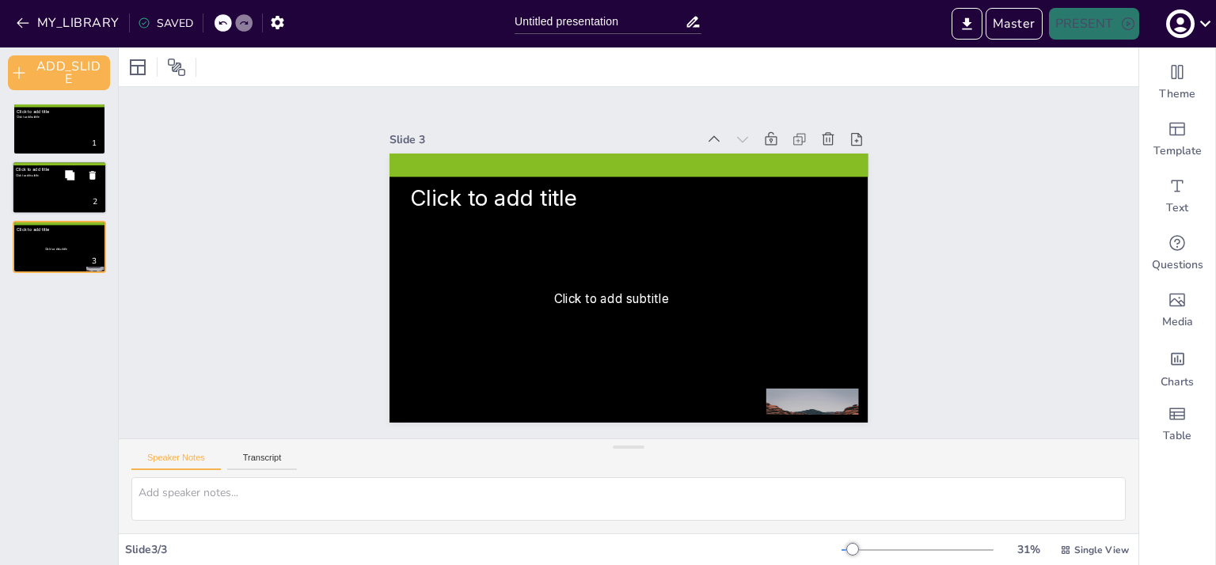
click at [52, 197] on div at bounding box center [59, 188] width 95 height 54
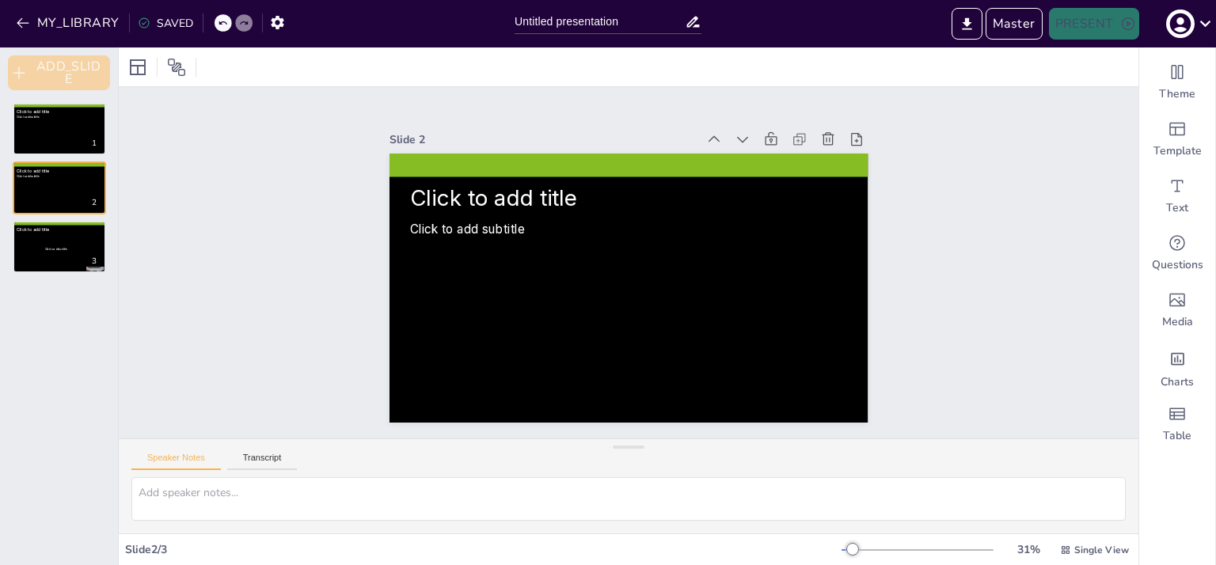
click at [75, 74] on button "ADD_SLIDE" at bounding box center [59, 72] width 102 height 35
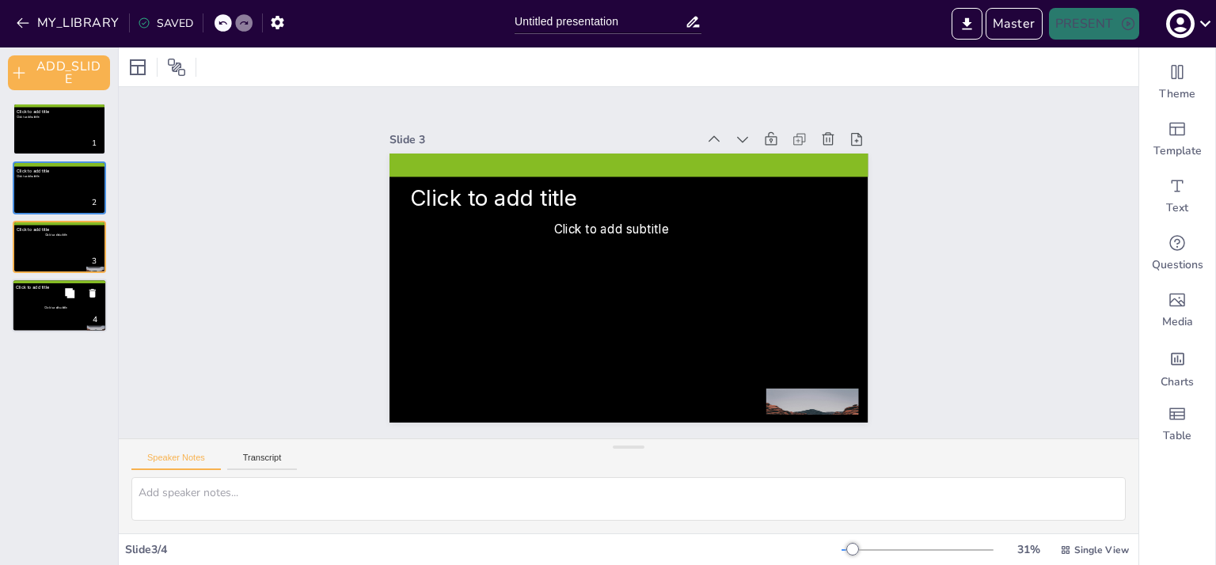
click at [54, 316] on div "Click to add subtitle" at bounding box center [56, 308] width 80 height 32
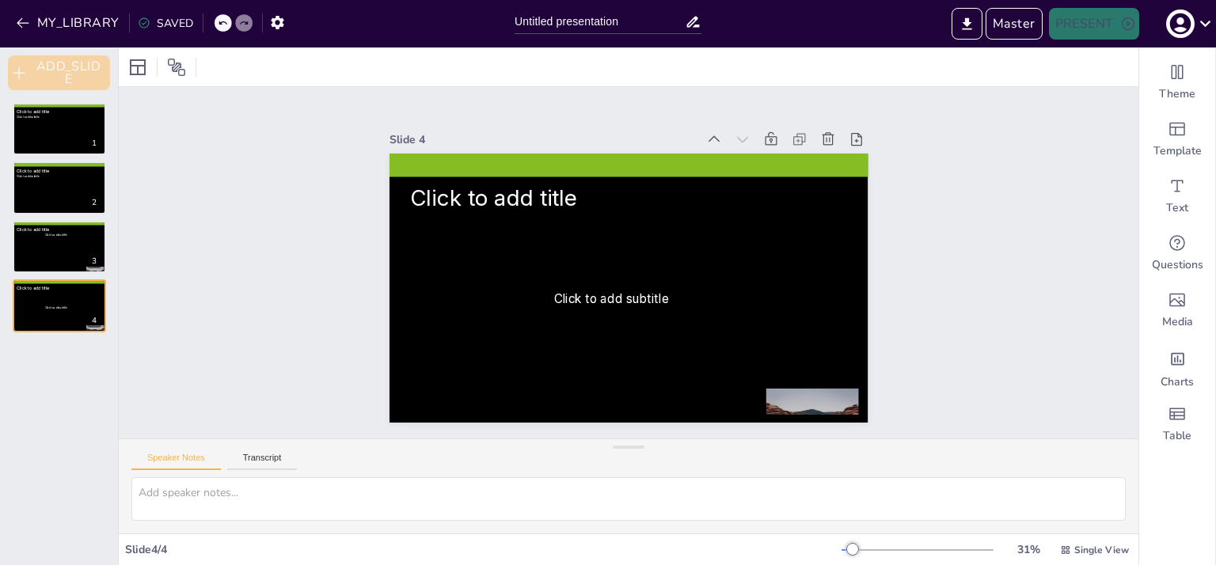
click at [52, 75] on button "ADD_SLIDE" at bounding box center [59, 72] width 102 height 35
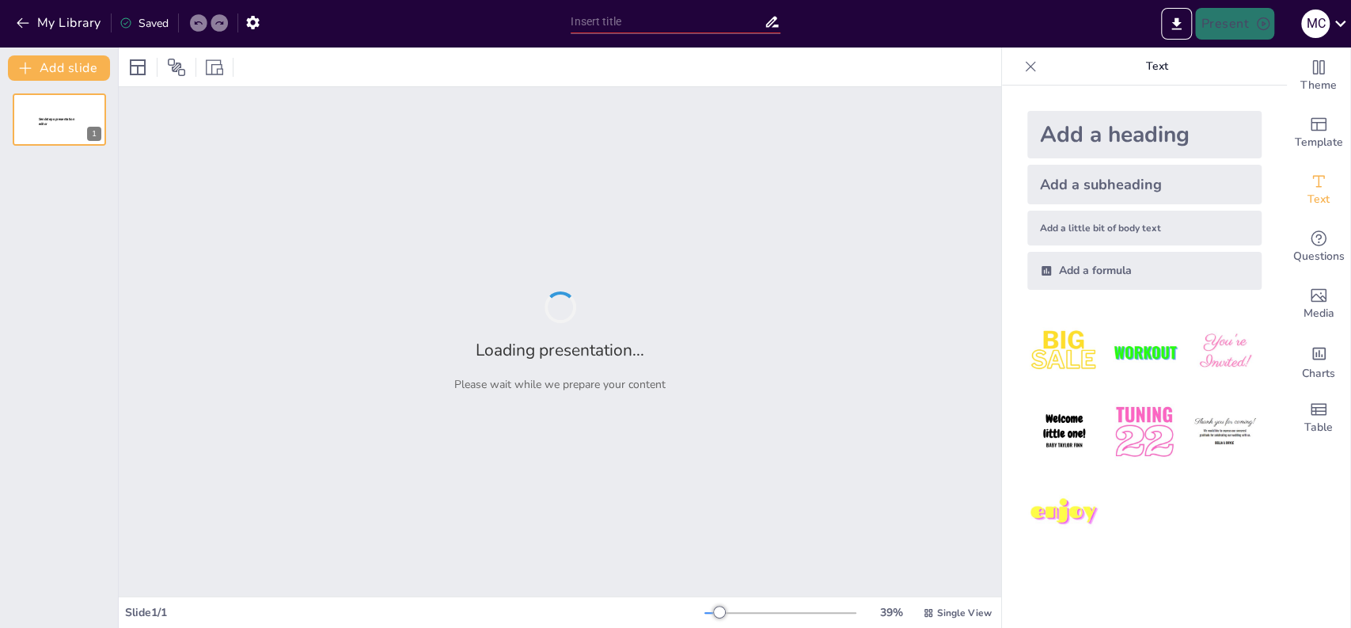
type input "test"
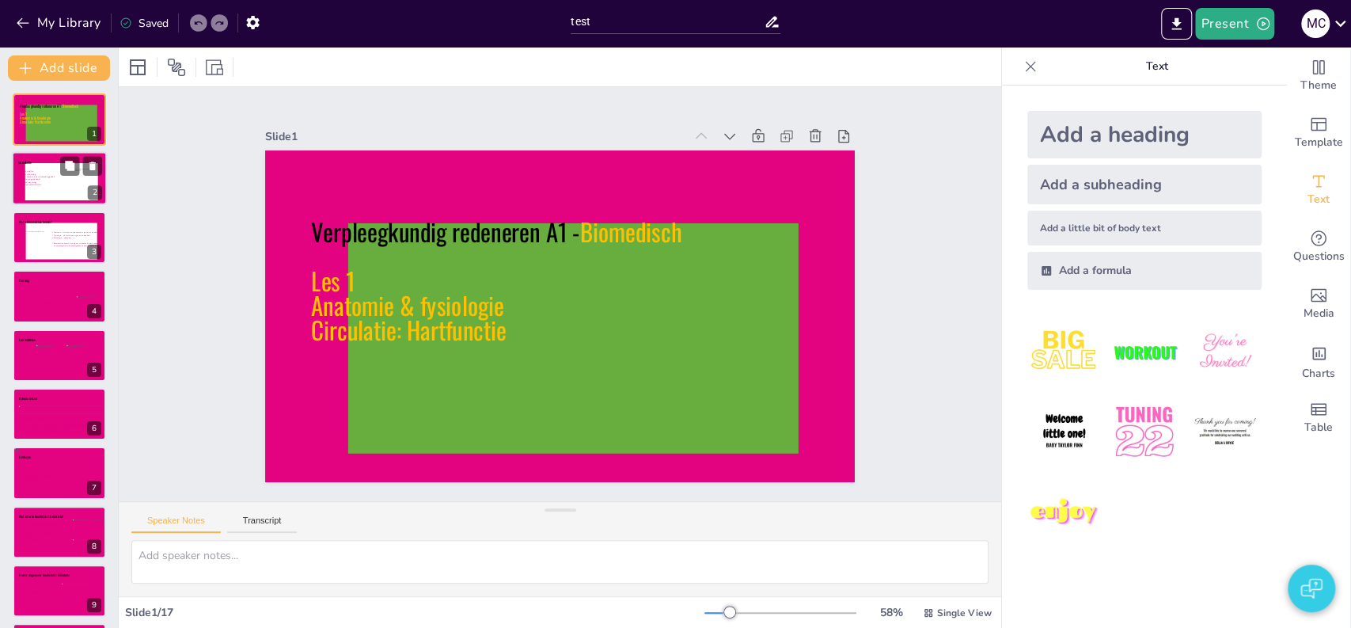
click at [30, 184] on icon at bounding box center [62, 184] width 82 height 29
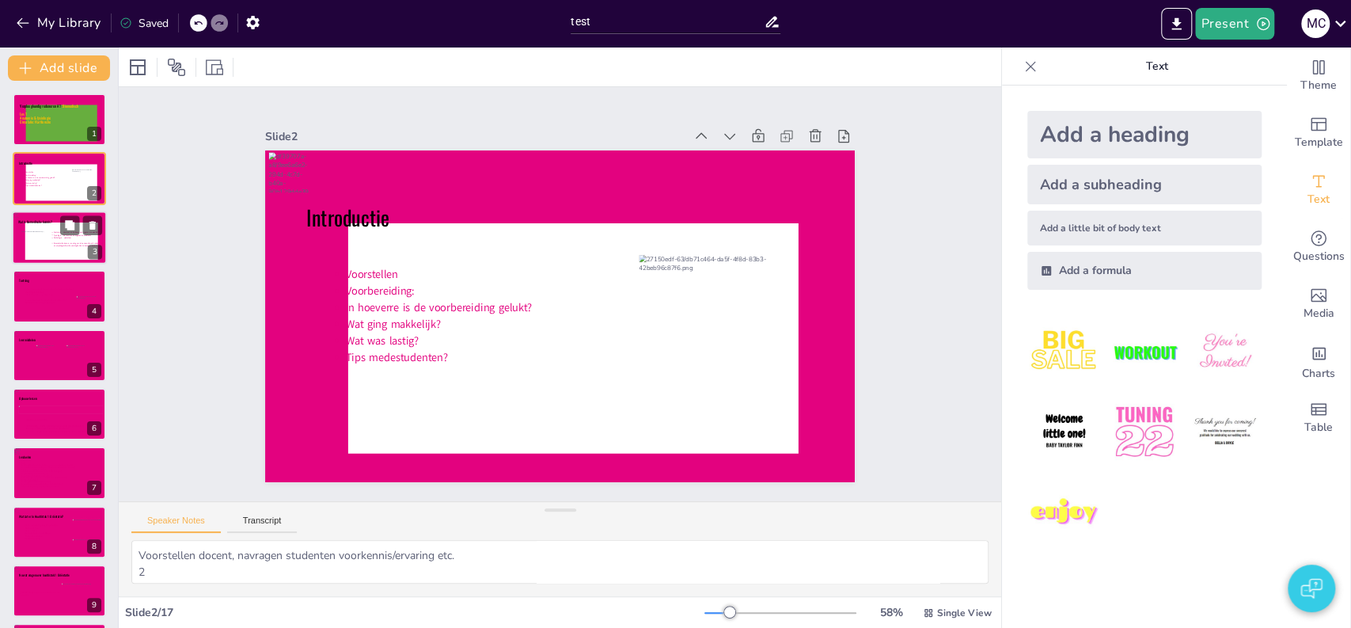
click at [52, 235] on icon at bounding box center [77, 245] width 53 height 28
type textarea "Biomedische kennis heb je nodig om uiteindelijk te kunnen klinisch redeneren, e…"
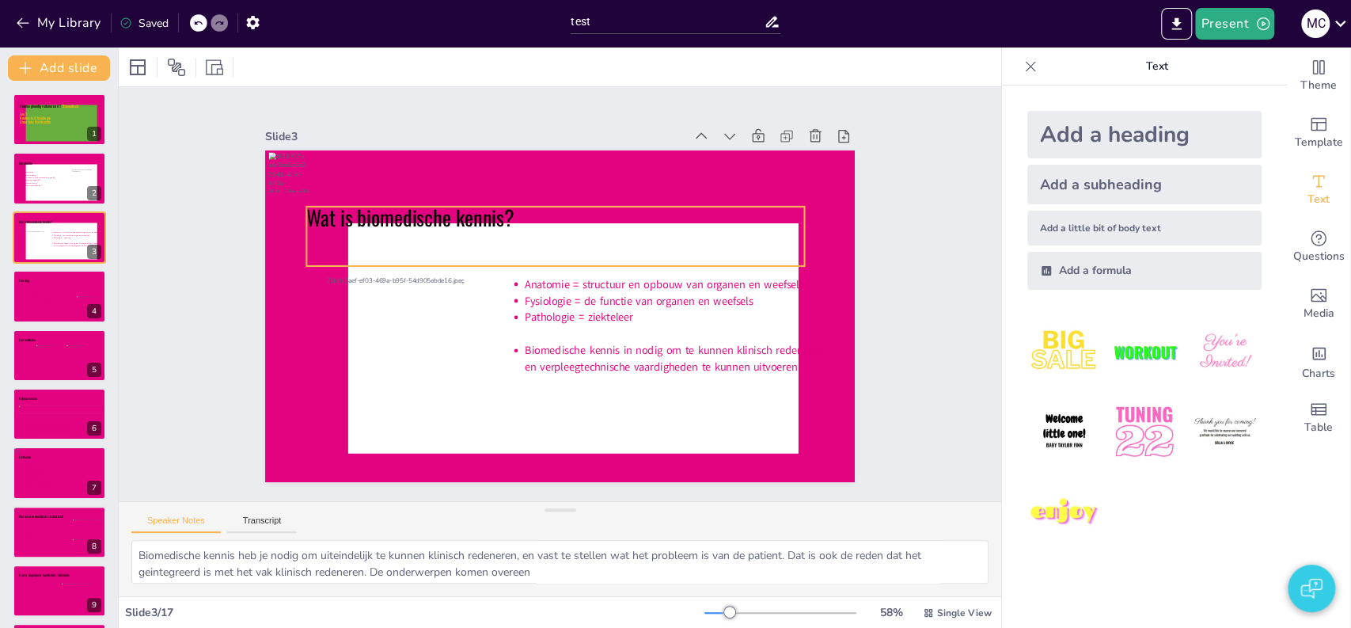
click at [414, 249] on icon at bounding box center [594, 247] width 409 height 377
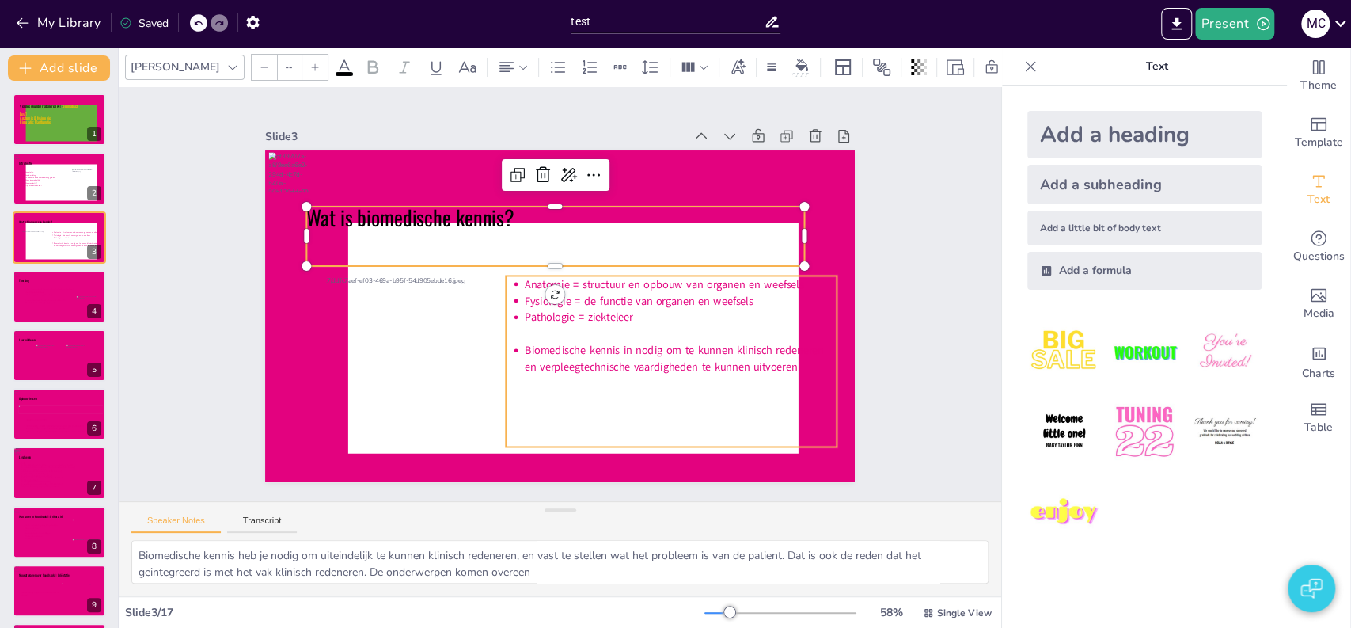
type input "24"
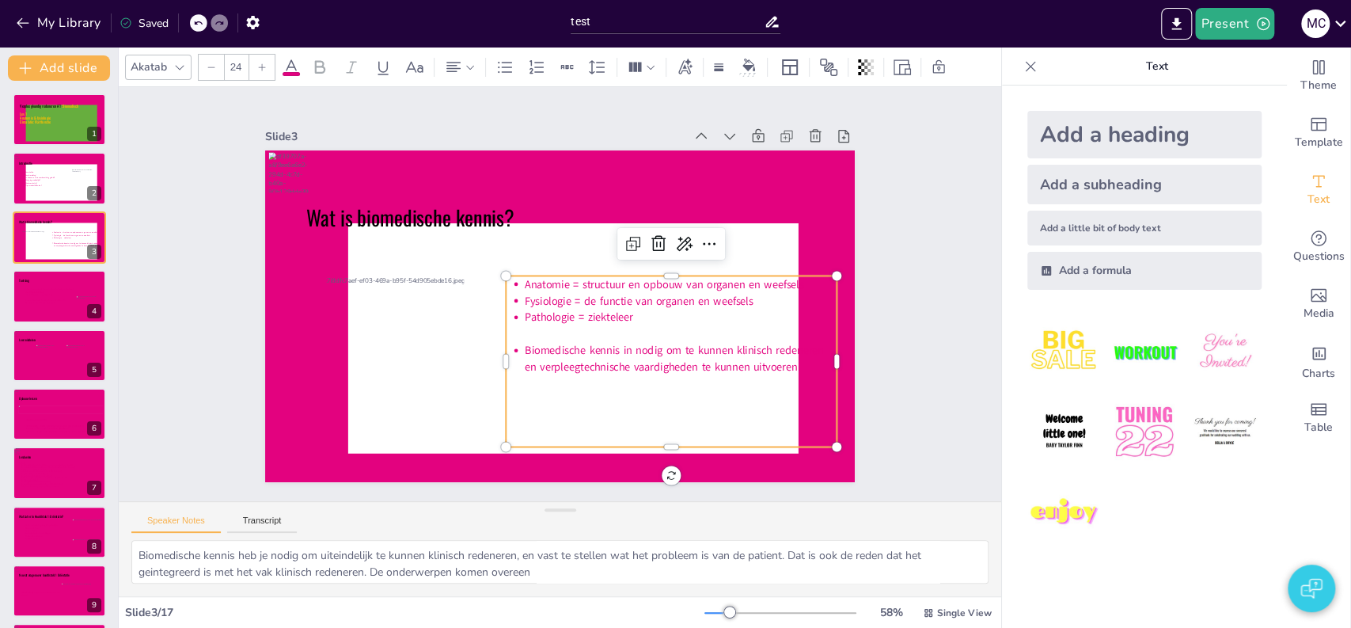
click at [501, 397] on icon at bounding box center [644, 392] width 367 height 265
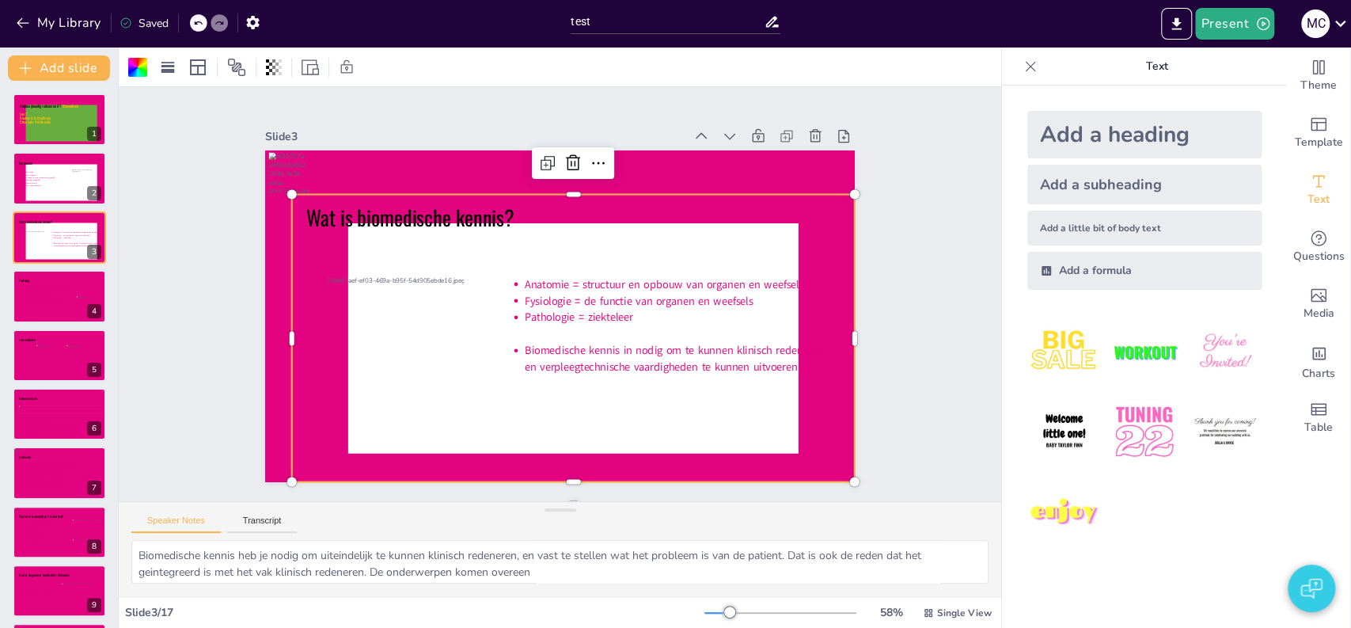
click at [420, 432] on icon at bounding box center [549, 339] width 505 height 424
click at [625, 169] on icon at bounding box center [637, 181] width 24 height 24
click at [518, 410] on icon at bounding box center [507, 420] width 21 height 21
click at [188, 153] on div "Slide 1 Verpleegkundig redeneren A1 - Biomedisch Les 1 Anatomie & fysiologie Ci…" at bounding box center [560, 293] width 957 height 853
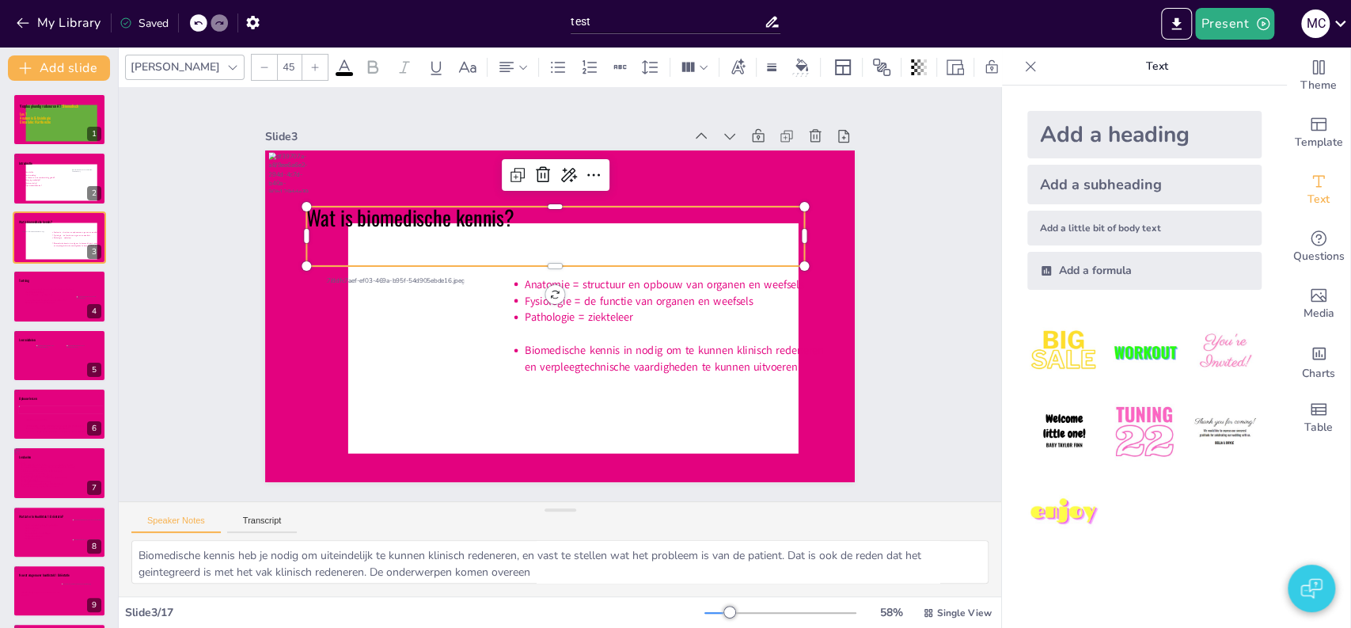
click at [545, 246] on icon at bounding box center [561, 235] width 501 height 111
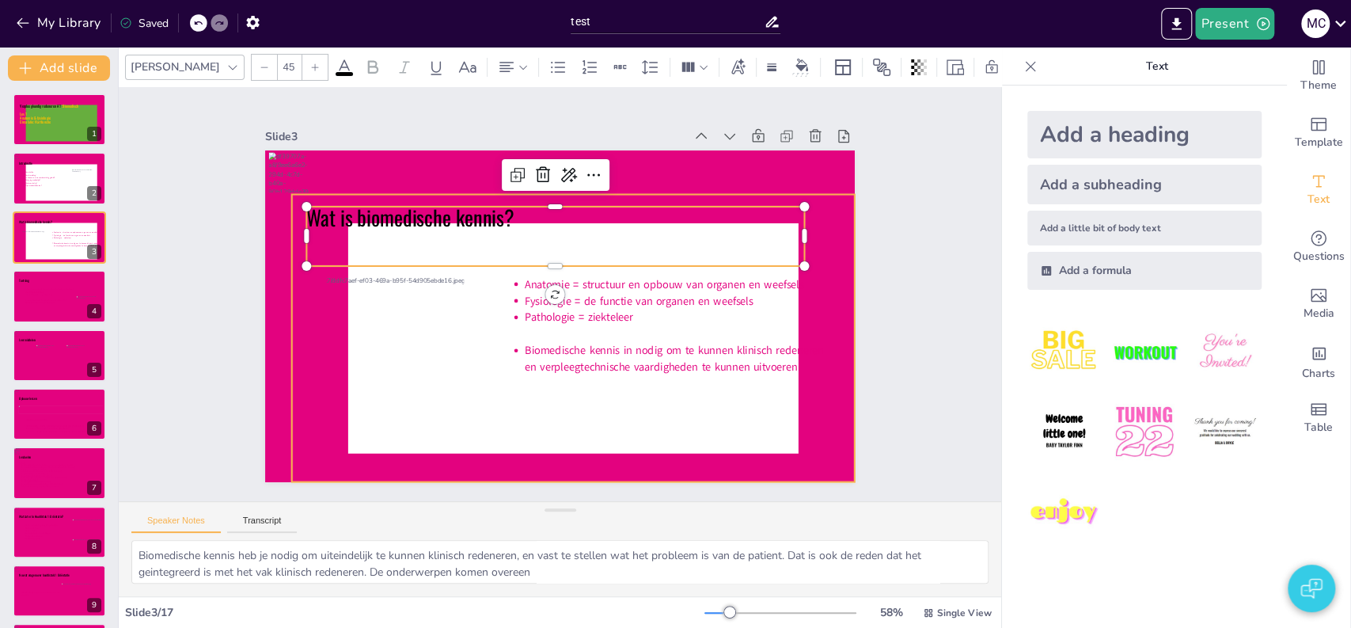
click at [476, 314] on icon at bounding box center [568, 339] width 472 height 276
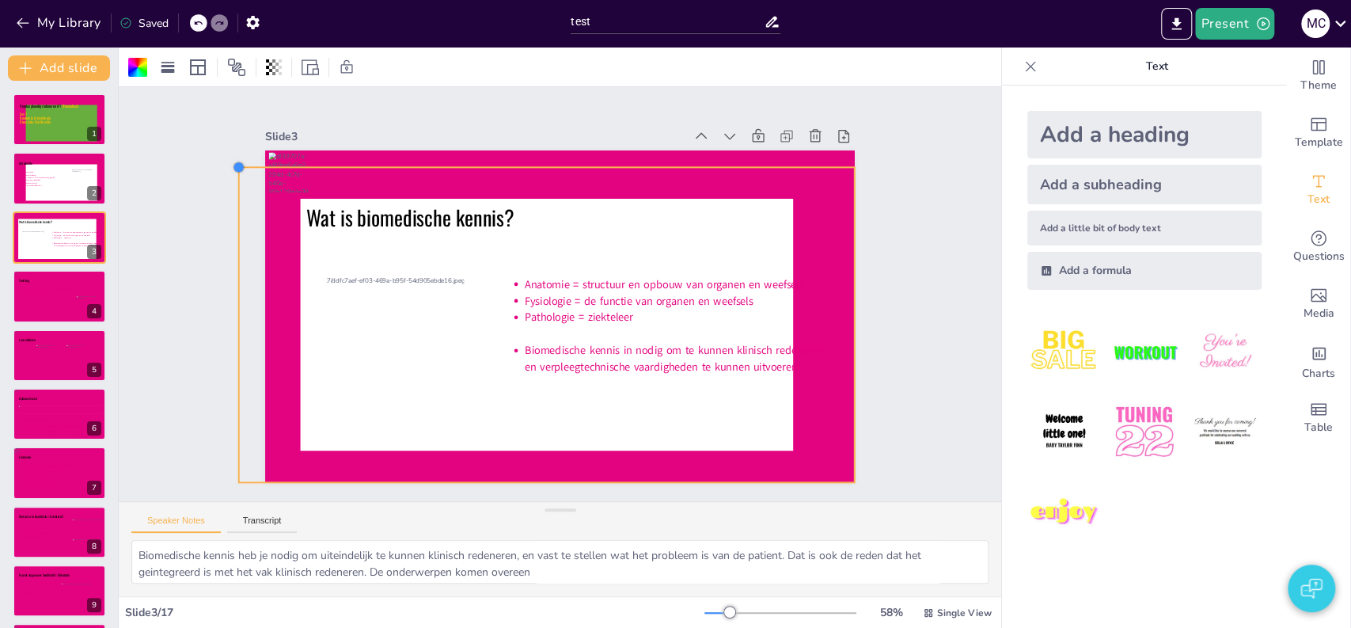
drag, startPoint x: 279, startPoint y: 185, endPoint x: 226, endPoint y: 160, distance: 58.8
click at [336, 32] on div at bounding box center [344, 23] width 17 height 17
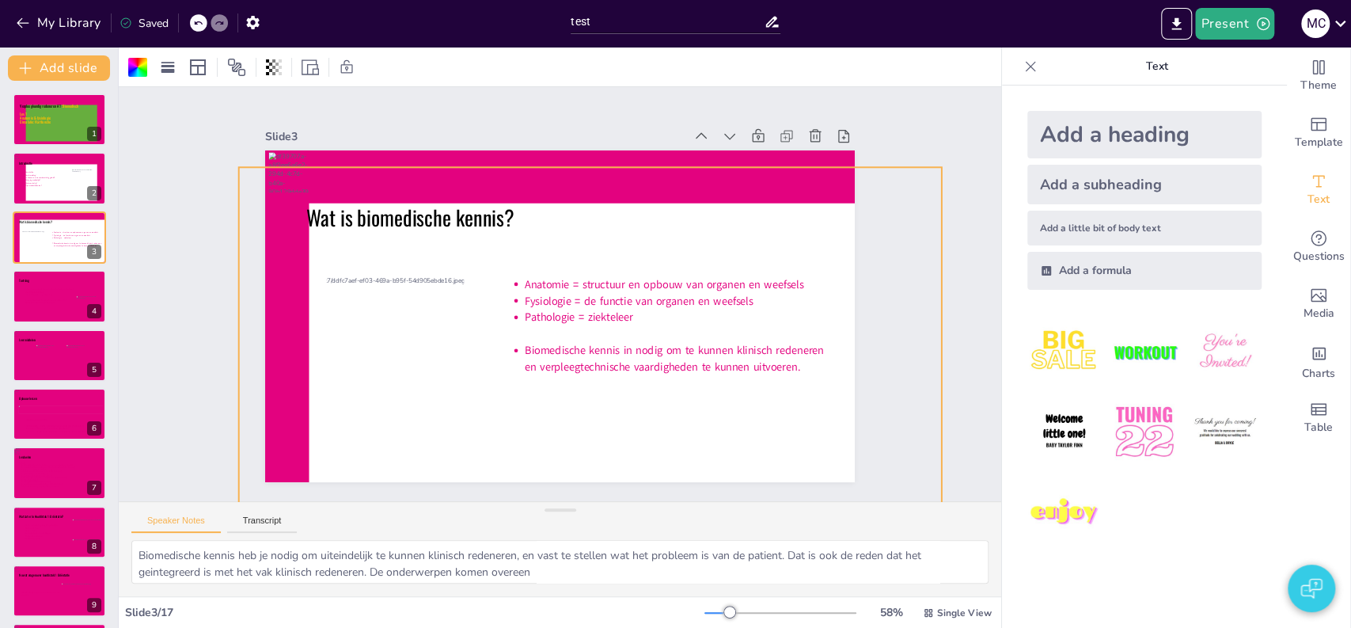
drag, startPoint x: 842, startPoint y: 473, endPoint x: 901, endPoint y: 517, distance: 73.5
click at [901, 517] on div "Slide 1 Verpleegkundig redeneren A1 - Biomedisch Les 1 Anatomie & fysiologie Ci…" at bounding box center [560, 341] width 883 height 509
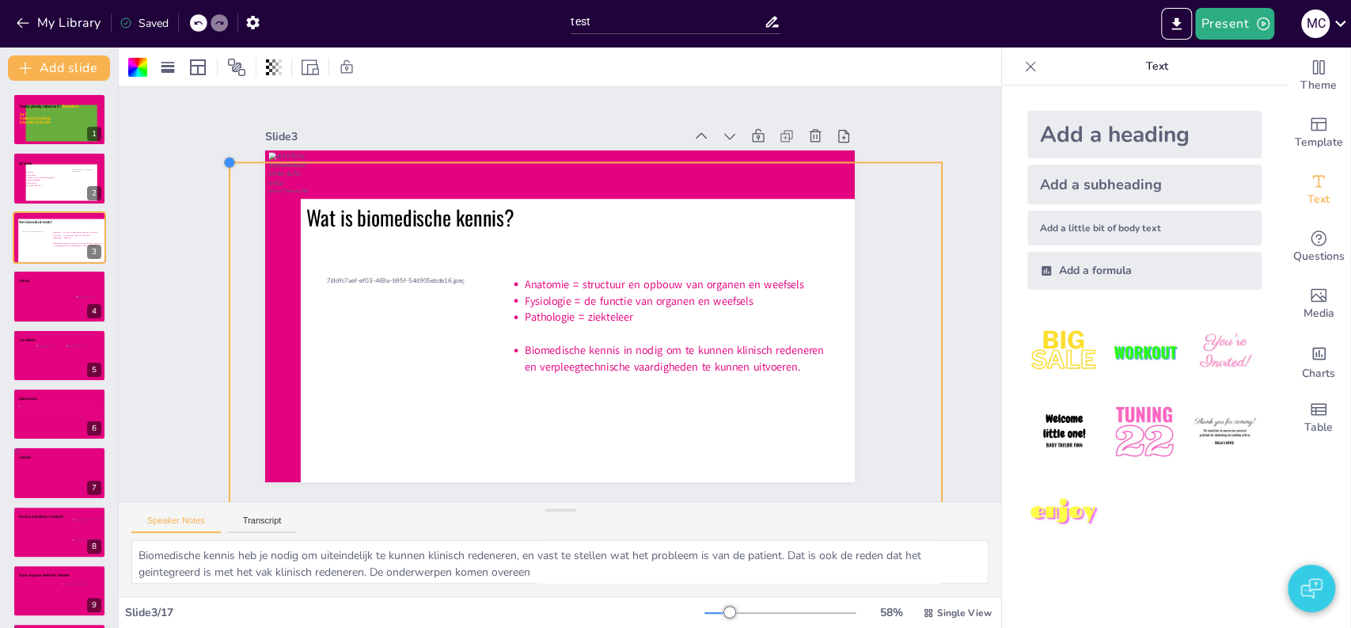
click at [852, 112] on div at bounding box center [860, 103] width 17 height 17
click at [40, 184] on icon at bounding box center [62, 184] width 82 height 29
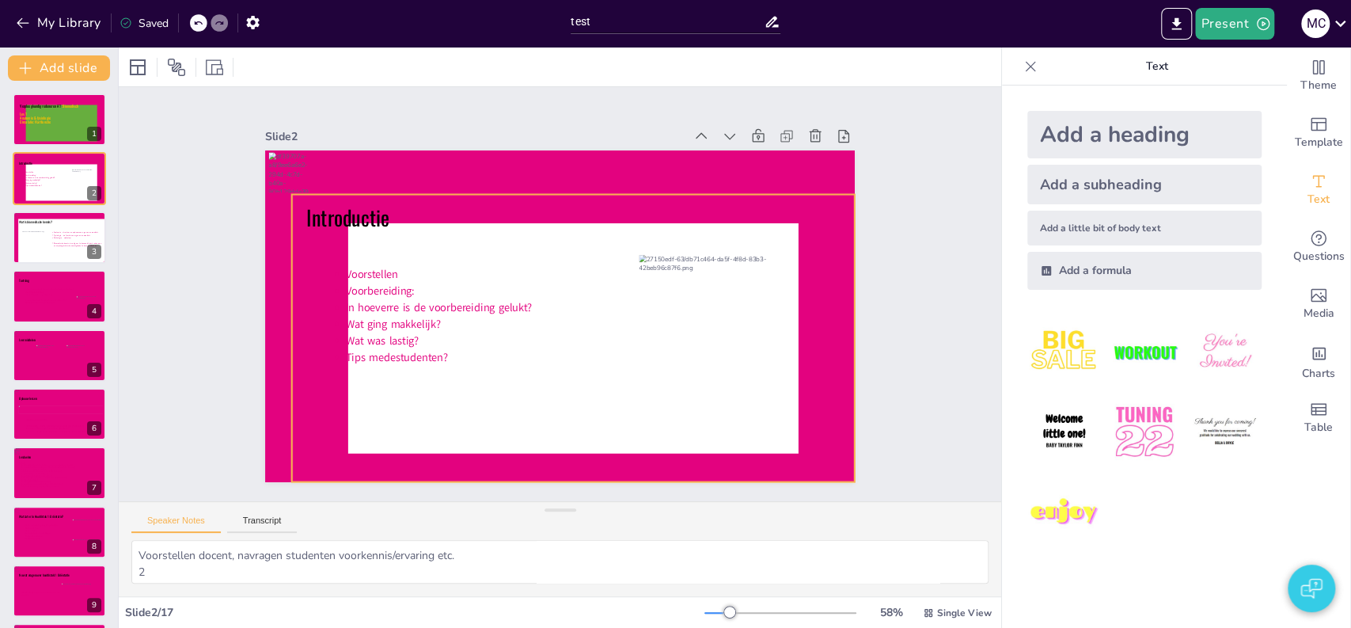
click at [615, 448] on icon at bounding box center [569, 339] width 590 height 345
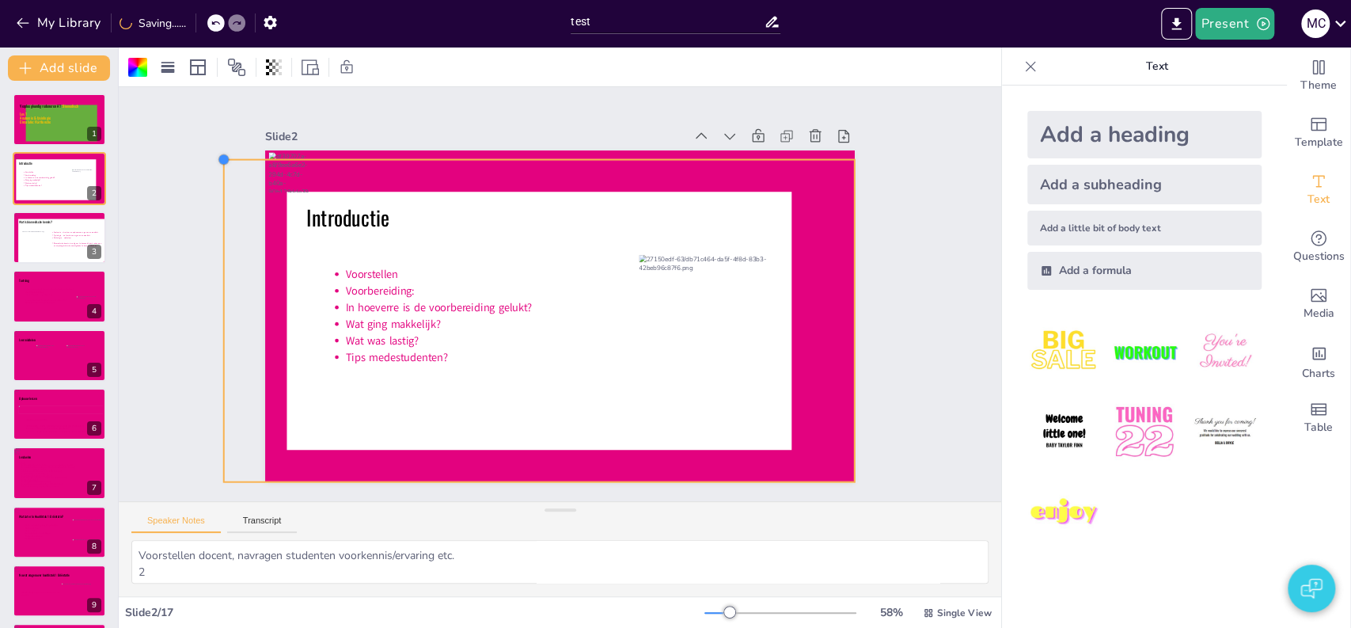
drag, startPoint x: 276, startPoint y: 188, endPoint x: 207, endPoint y: 157, distance: 75.5
click at [233, 132] on div at bounding box center [240, 125] width 14 height 14
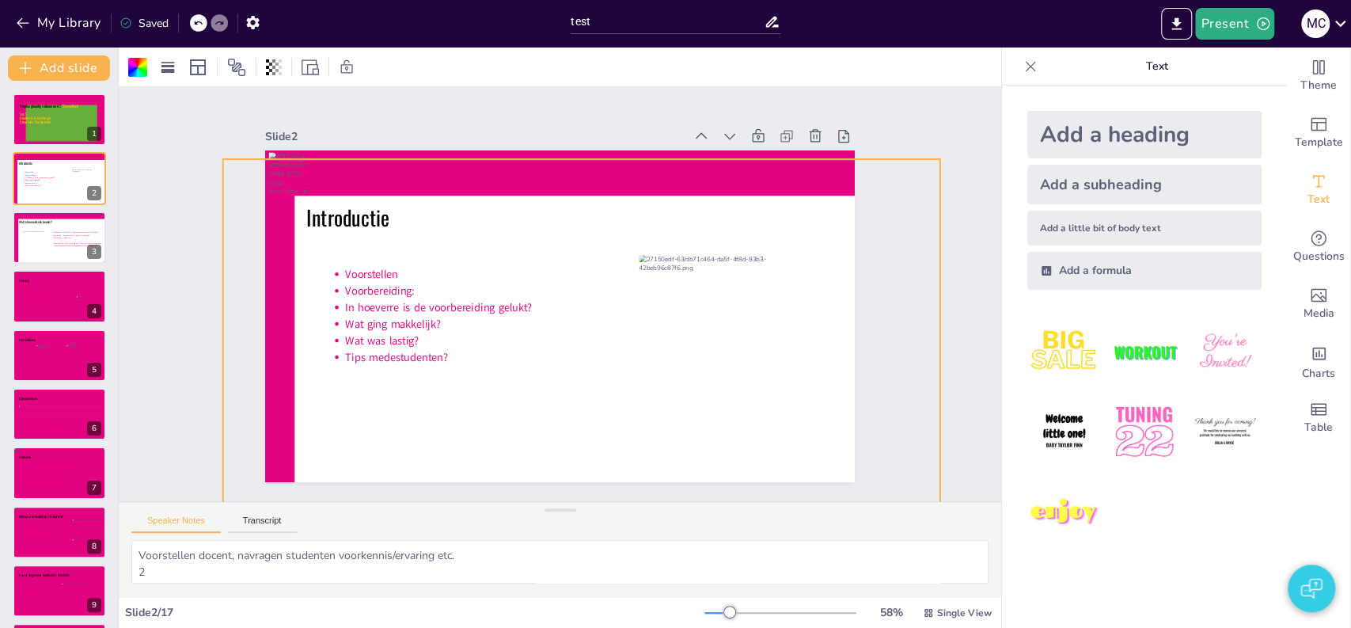
drag, startPoint x: 845, startPoint y: 476, endPoint x: 890, endPoint y: 519, distance: 62.7
click at [890, 519] on div "Slide 1 Verpleegkundig redeneren A1 - Biomedisch Les 1 Anatomie & fysiologie Ci…" at bounding box center [560, 341] width 883 height 509
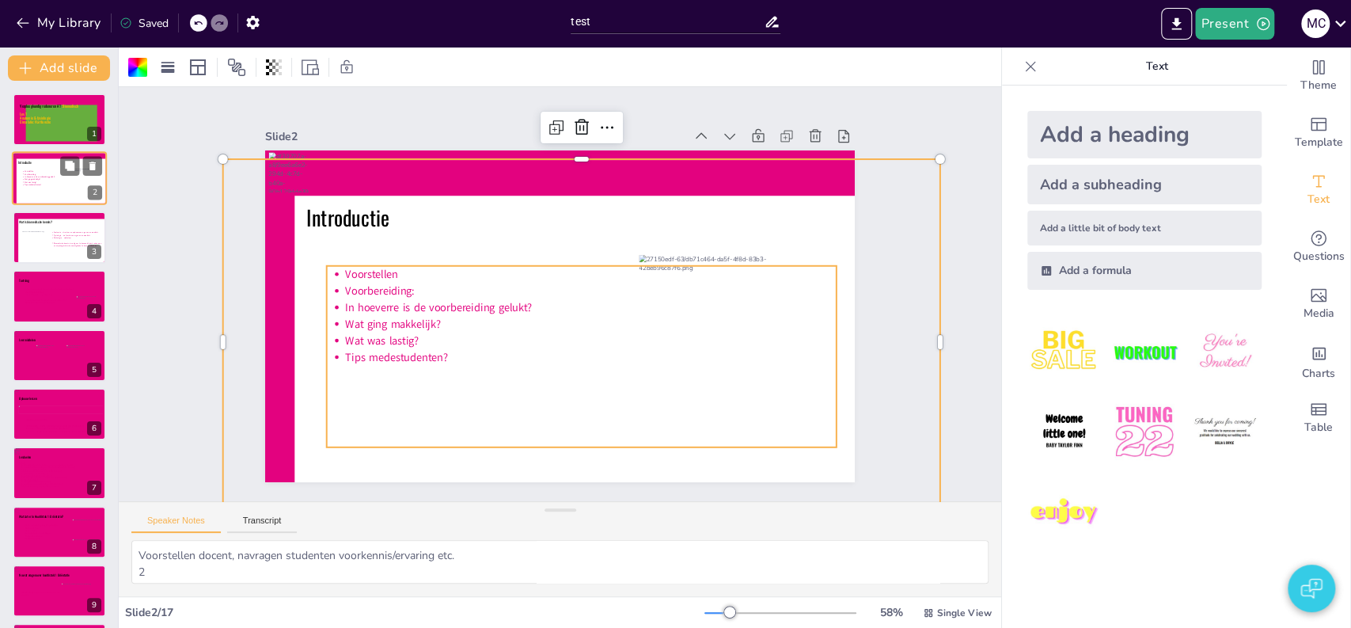
click at [48, 178] on icon at bounding box center [62, 184] width 82 height 29
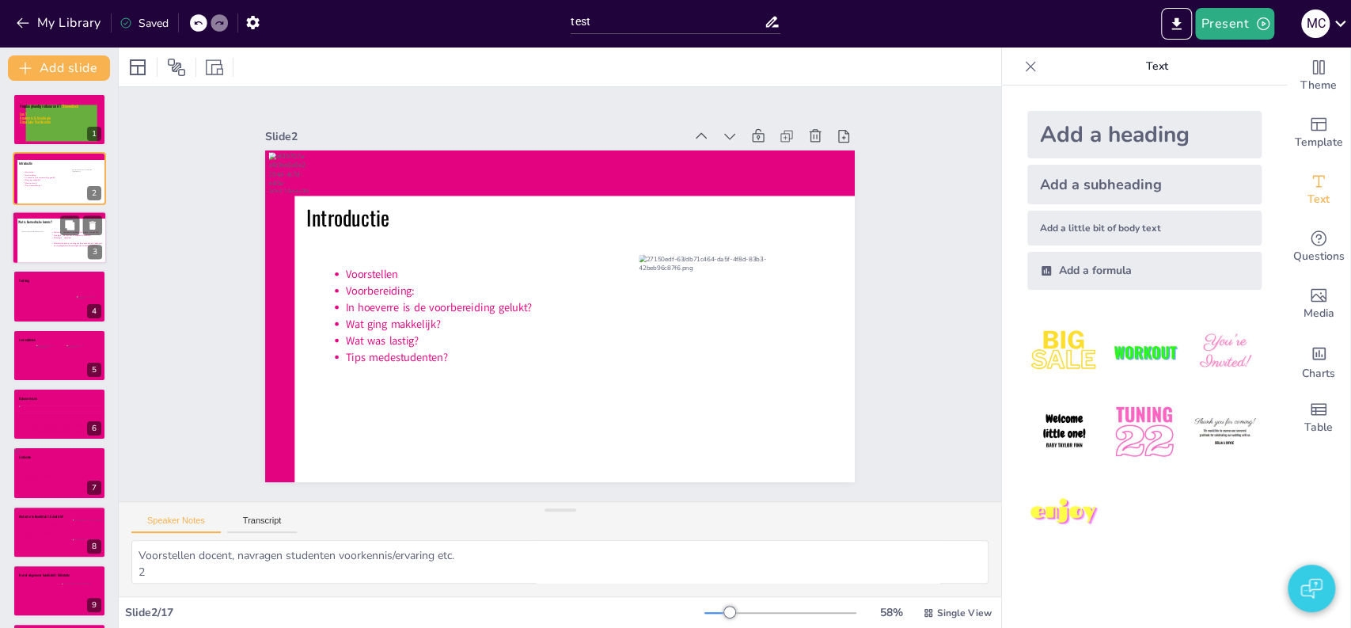
click at [48, 245] on icon at bounding box center [63, 241] width 92 height 47
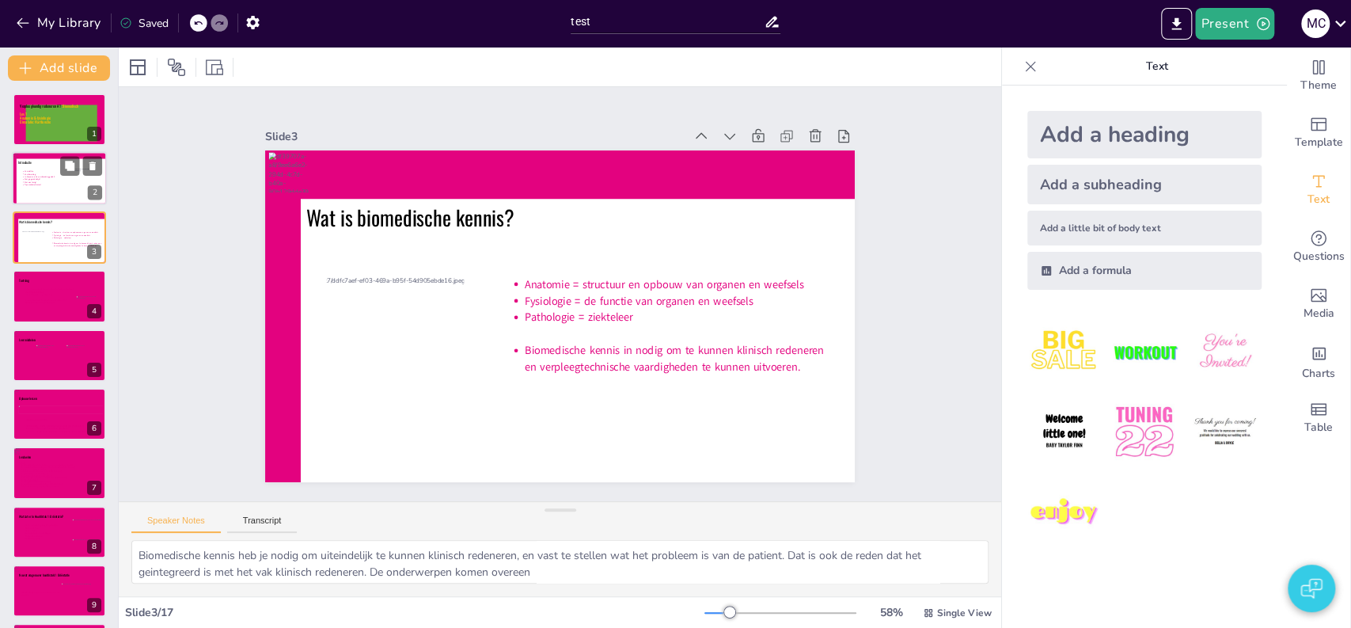
click at [44, 188] on icon at bounding box center [62, 184] width 82 height 29
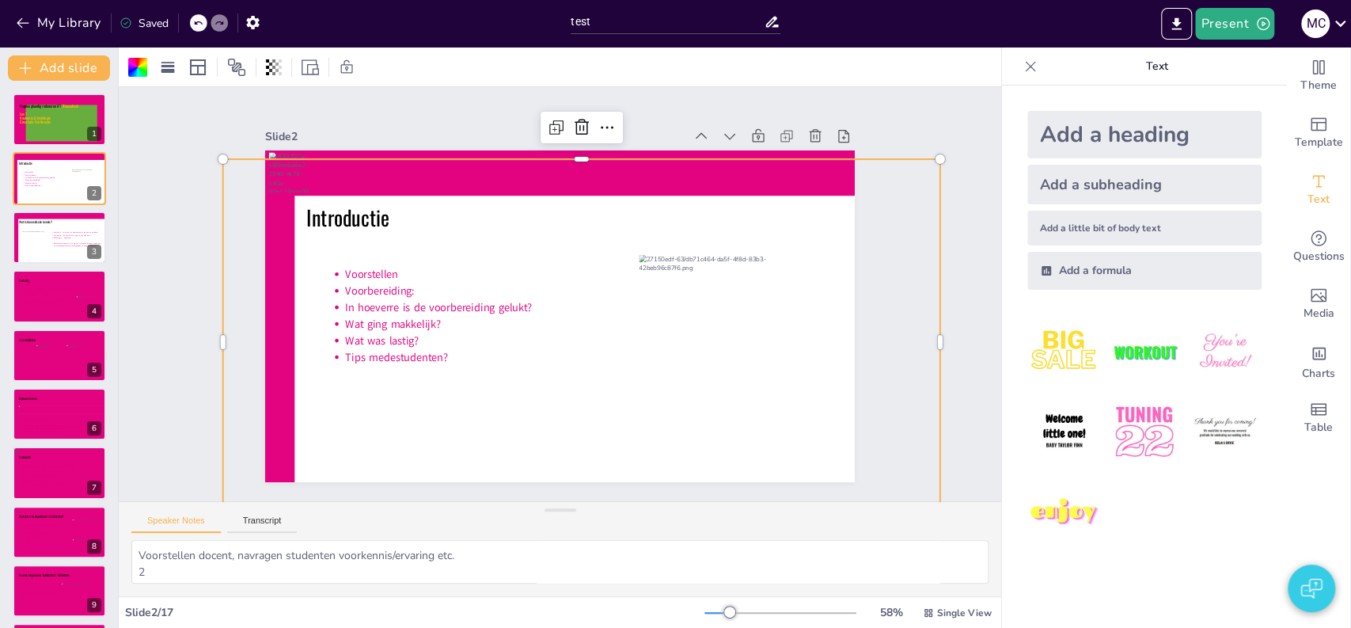
click at [284, 258] on icon at bounding box center [559, 347] width 643 height 501
click at [34, 238] on div at bounding box center [31, 242] width 33 height 22
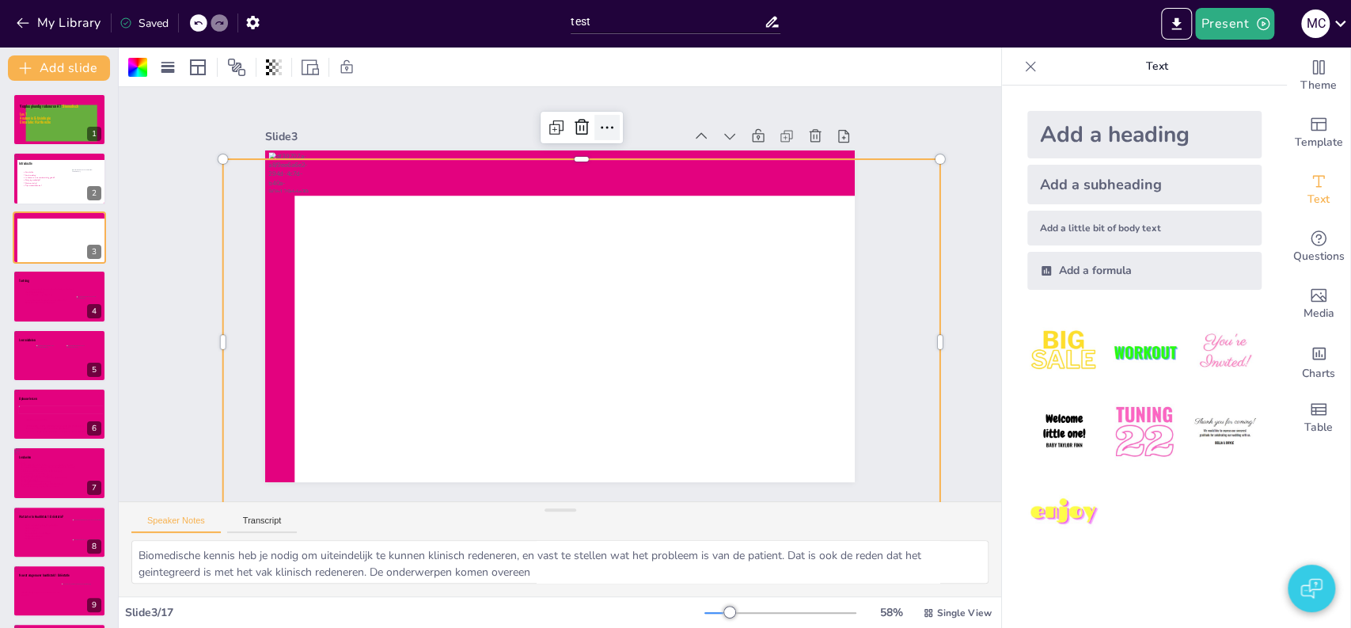
click at [702, 363] on icon at bounding box center [713, 374] width 22 height 22
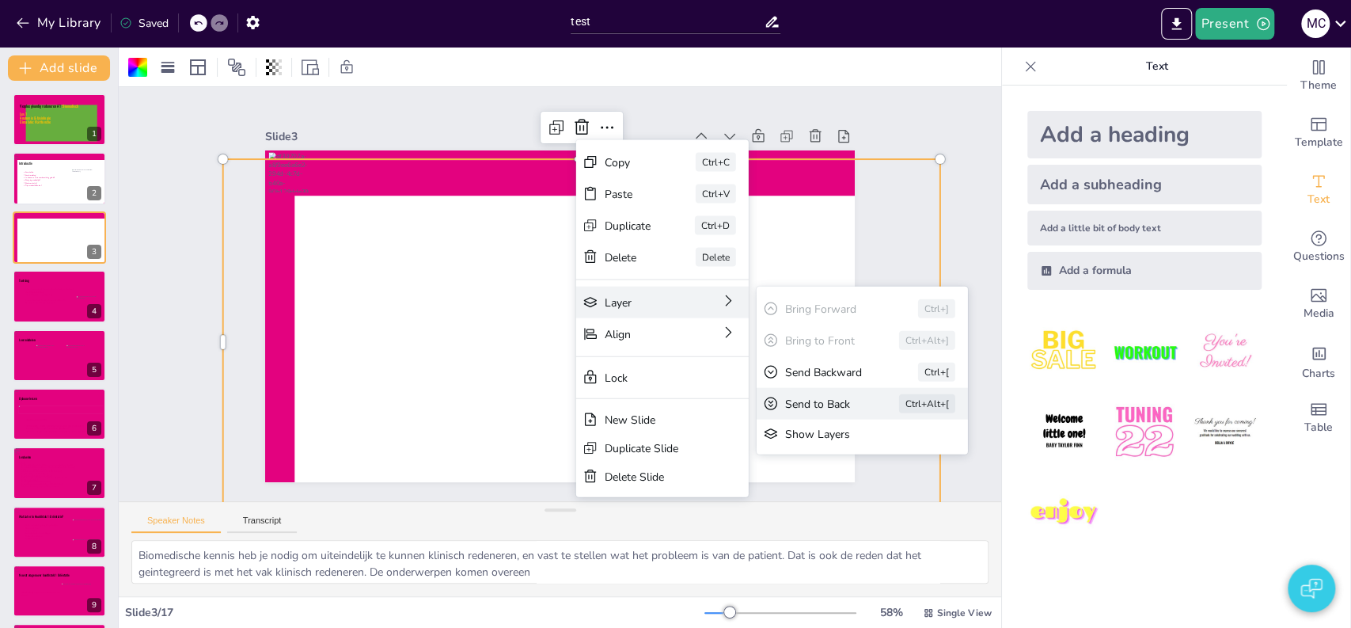
click at [274, 558] on div "Send to Back" at bounding box center [256, 593] width 36 height 71
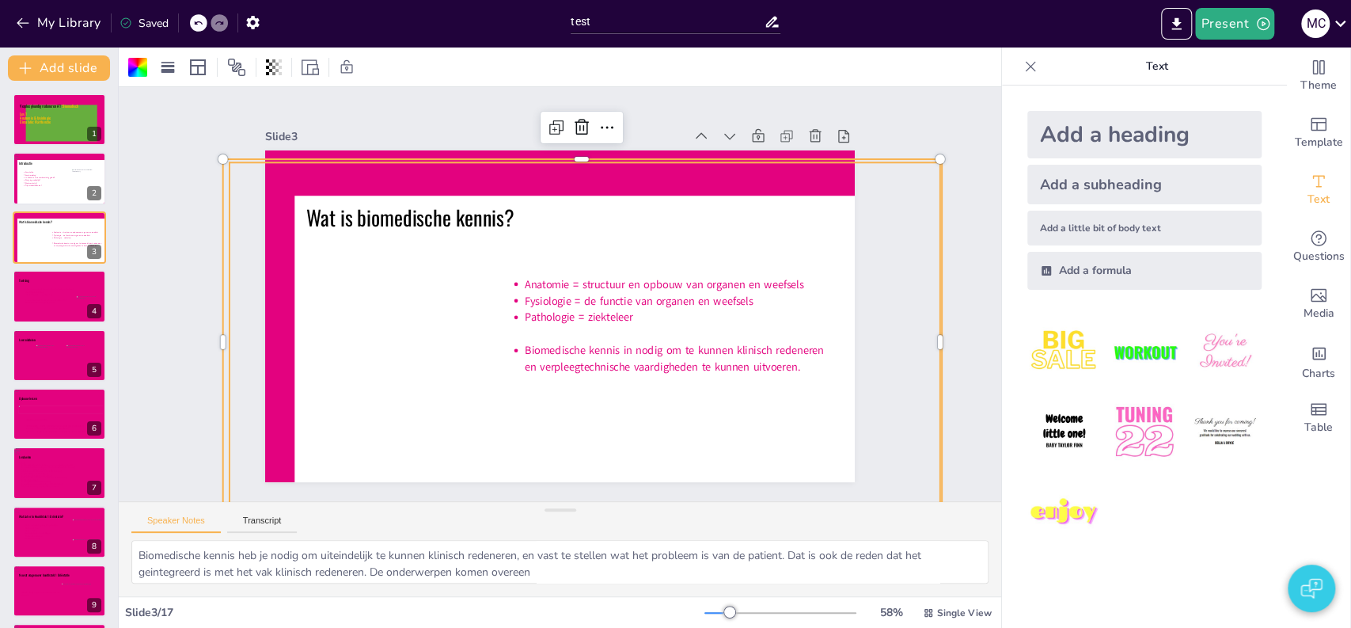
click at [281, 212] on icon at bounding box center [557, 350] width 799 height 671
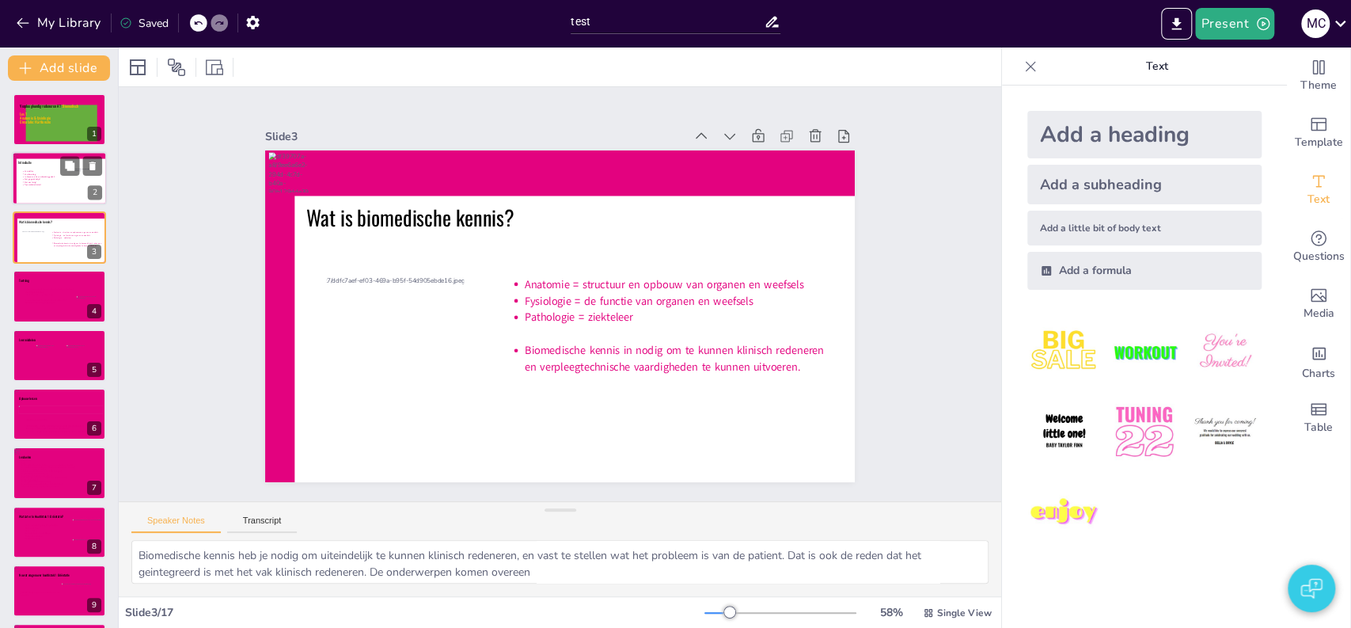
click at [48, 195] on icon at bounding box center [62, 184] width 82 height 29
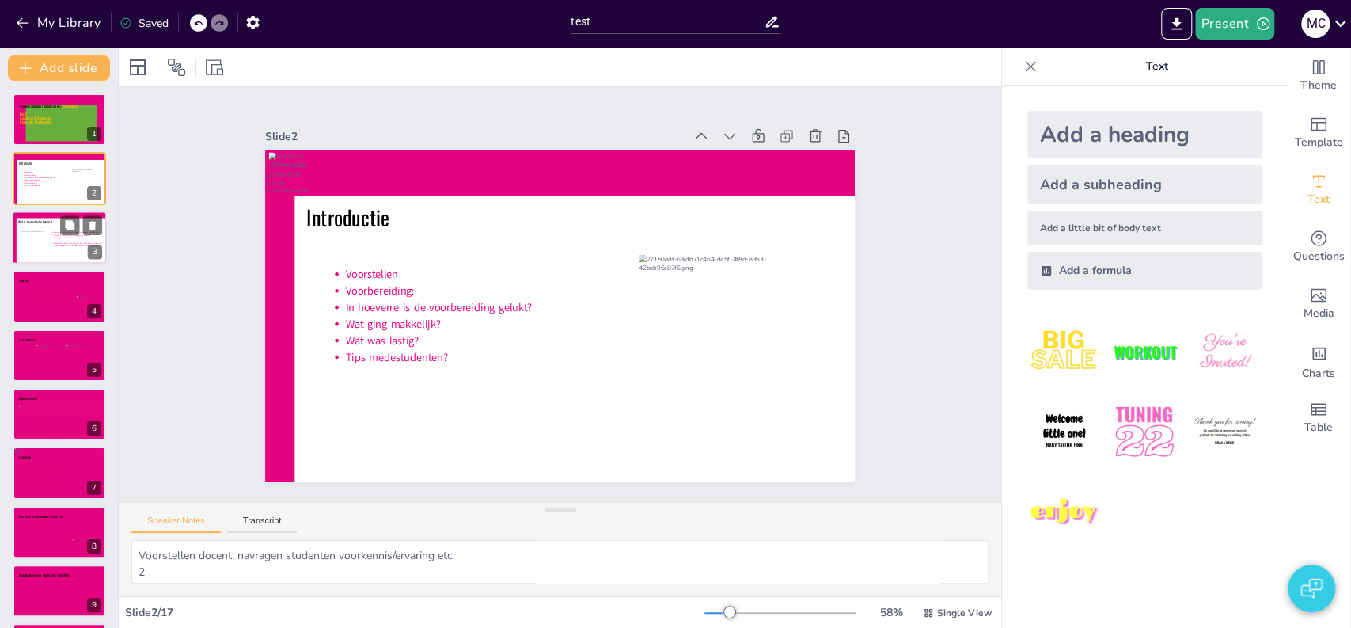
click at [63, 251] on icon at bounding box center [77, 245] width 53 height 28
type textarea "Biomedische kennis heb je nodig om uiteindelijk te kunnen klinisch redeneren, e…"
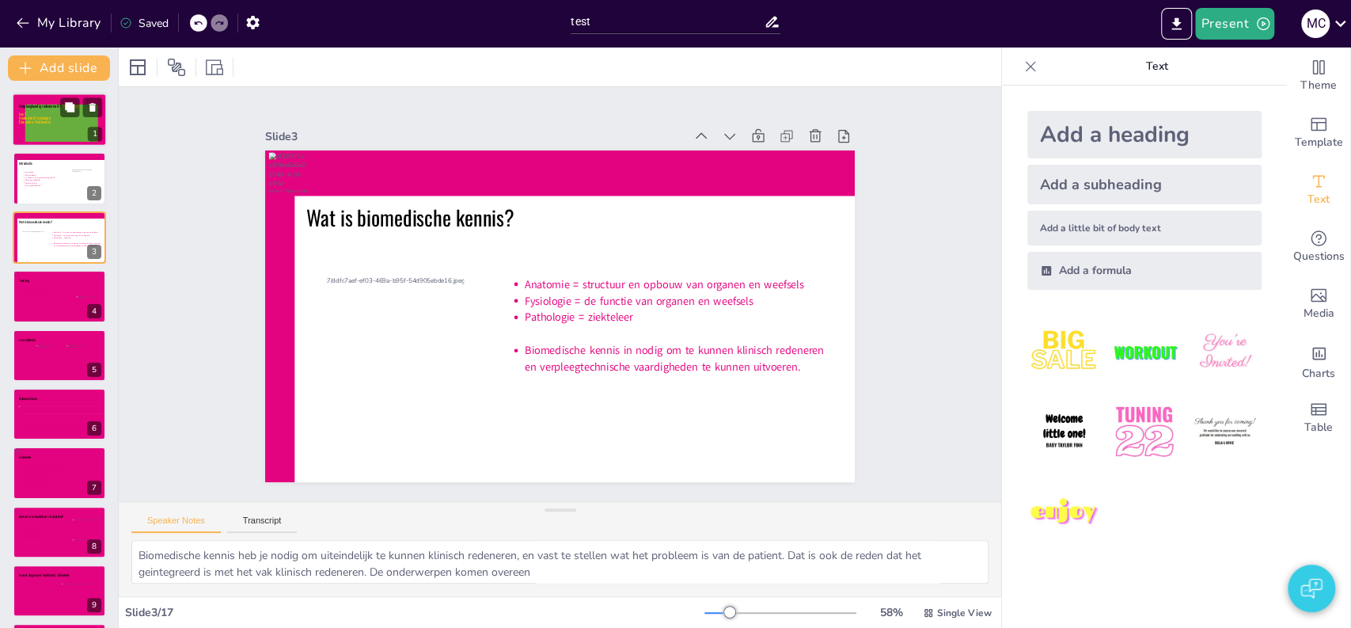
click at [33, 138] on icon at bounding box center [61, 122] width 73 height 37
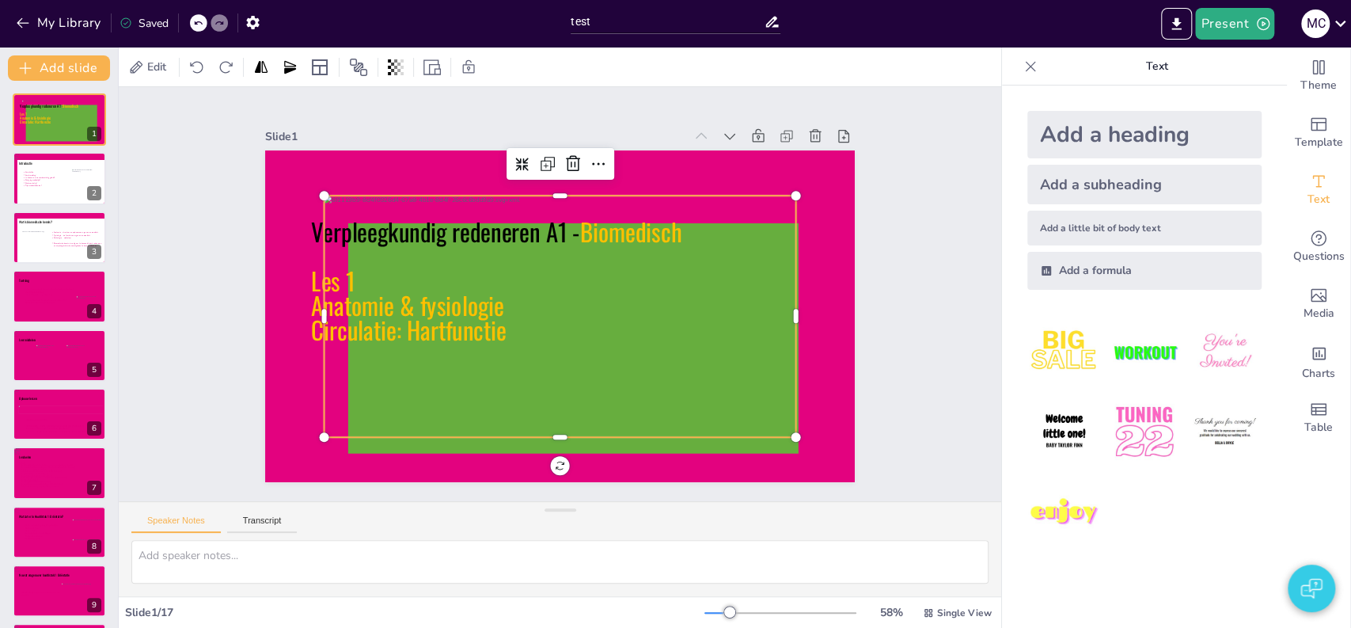
click at [419, 215] on div at bounding box center [552, 314] width 523 height 375
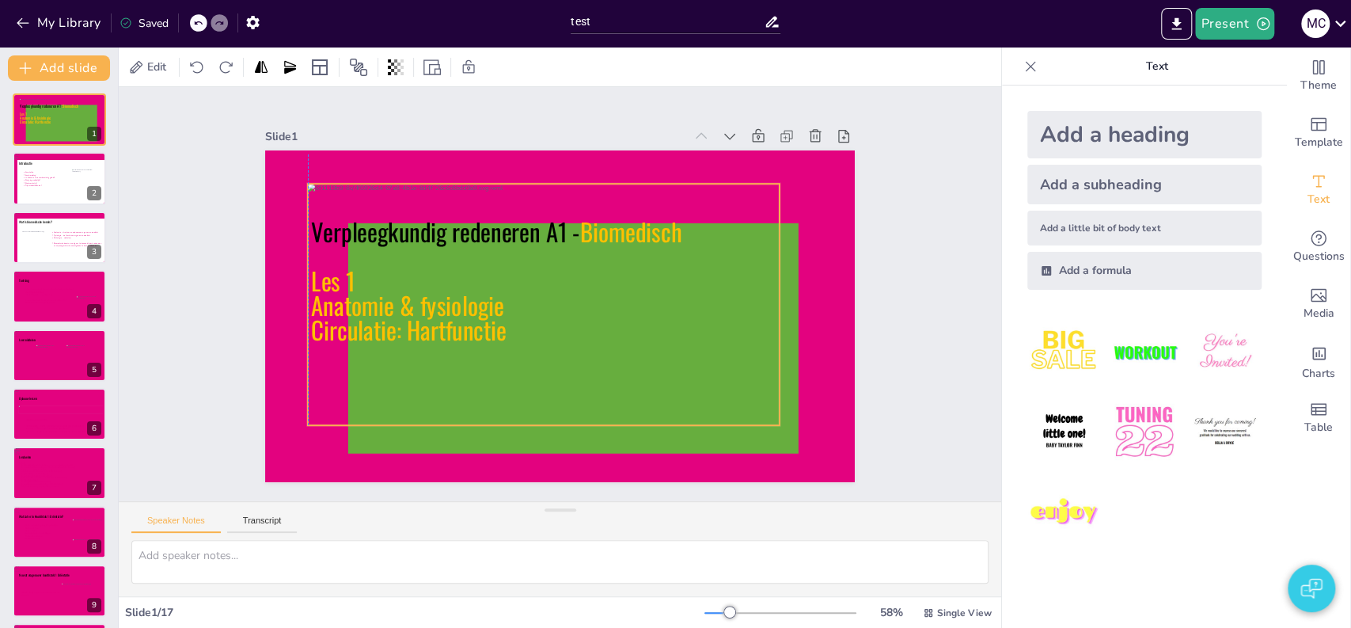
drag, startPoint x: 418, startPoint y: 215, endPoint x: 399, endPoint y: 203, distance: 22.4
click at [399, 203] on div at bounding box center [540, 297] width 529 height 412
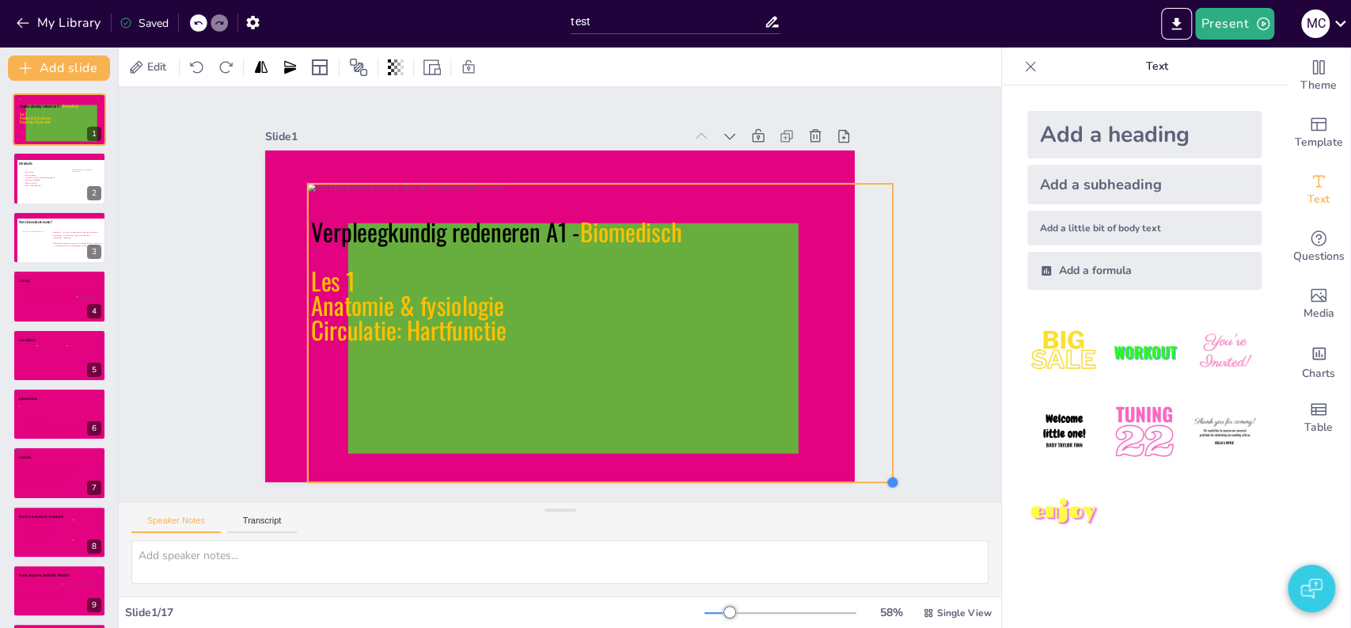
drag, startPoint x: 767, startPoint y: 419, endPoint x: 820, endPoint y: 476, distance: 78.4
click at [820, 476] on div "Slide 1 Verpleegkundig redeneren A1 - Biomedisch Les 1 Anatomie & fysiologie Ci…" at bounding box center [560, 294] width 974 height 737
click at [709, 295] on icon at bounding box center [721, 307] width 25 height 25
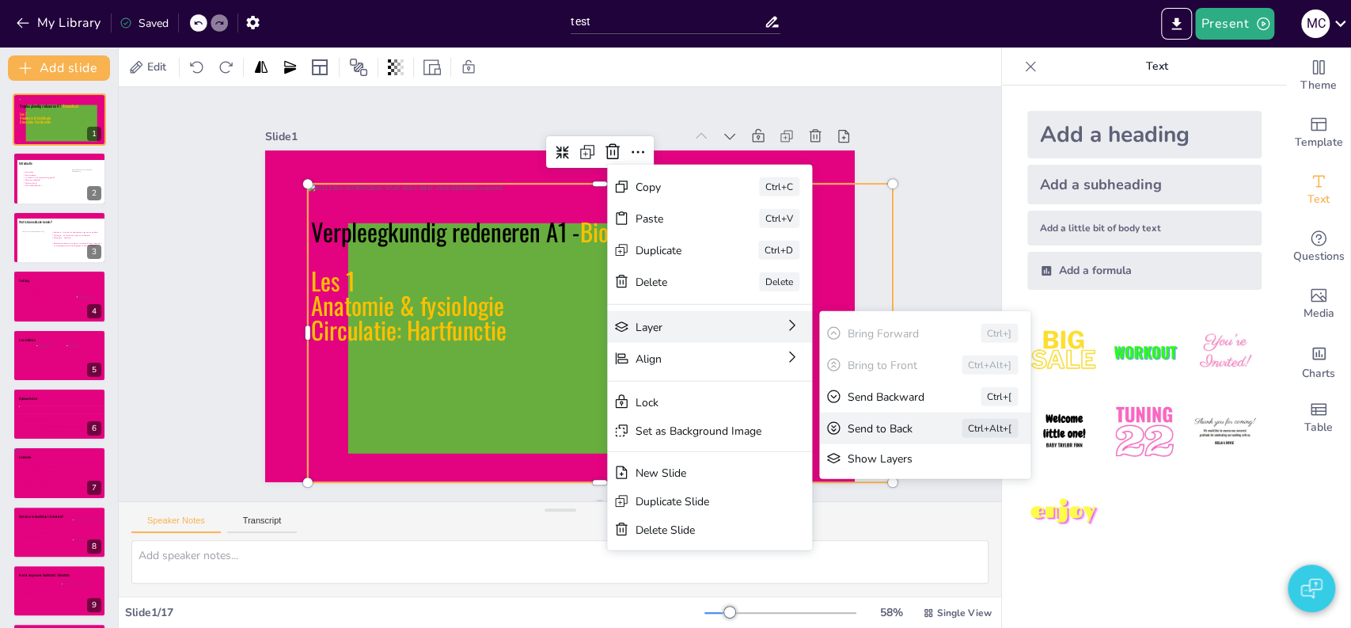
click at [911, 537] on div "Send to Back Ctrl+Alt+[" at bounding box center [1018, 564] width 214 height 54
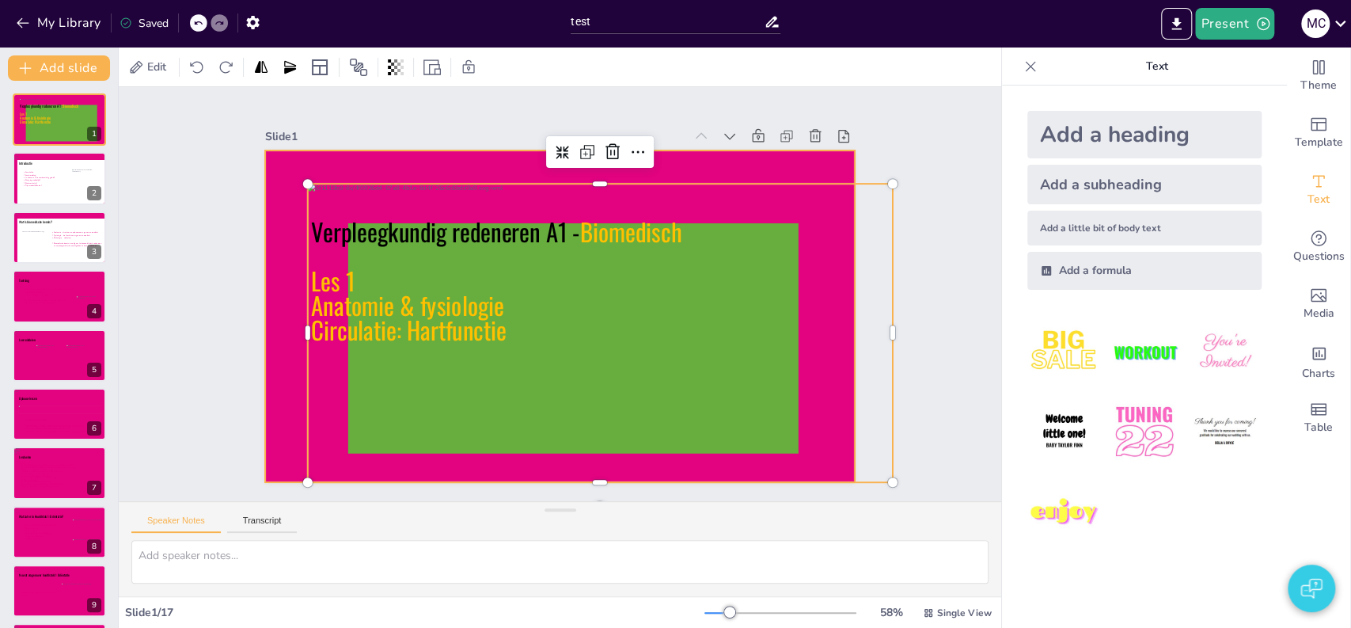
click at [315, 186] on div at bounding box center [538, 298] width 447 height 646
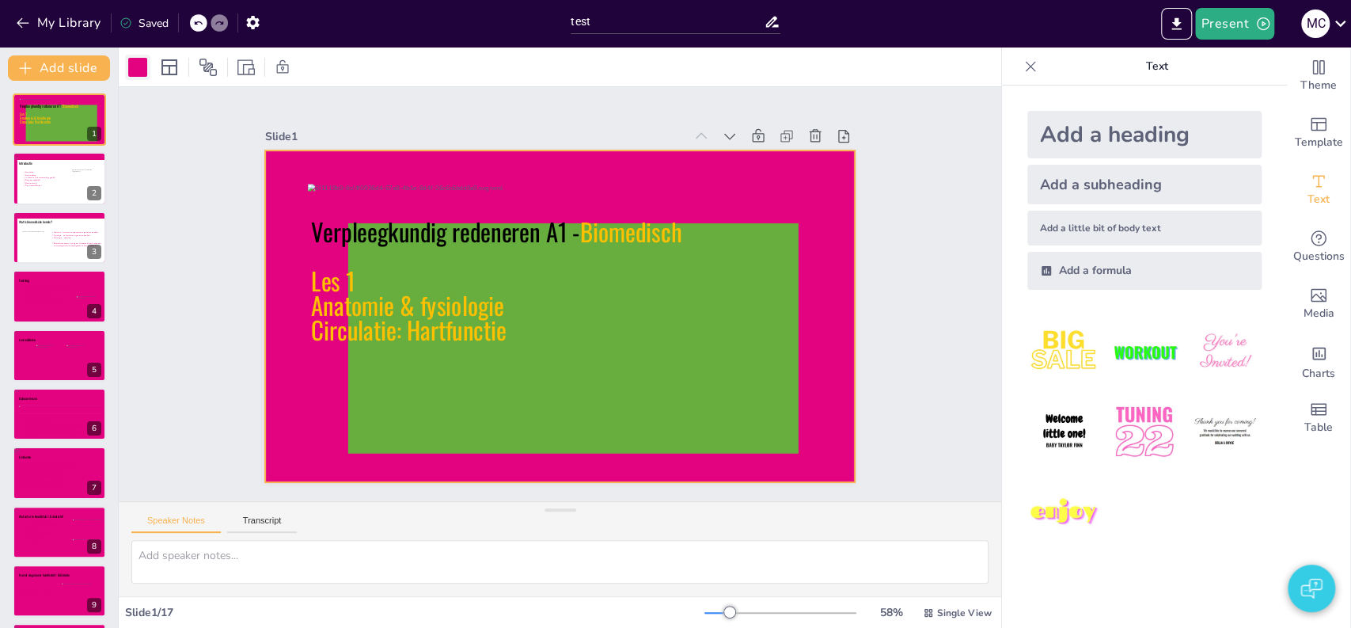
click at [134, 66] on div at bounding box center [137, 67] width 19 height 19
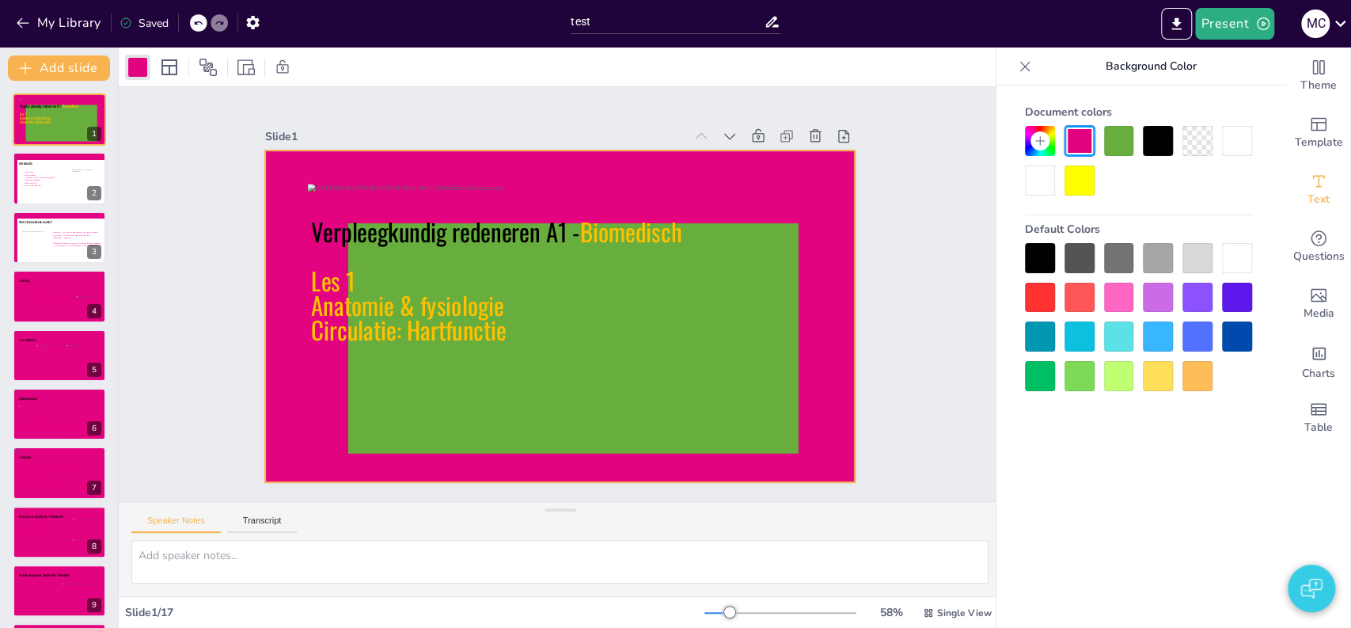
click at [1048, 182] on div at bounding box center [1040, 180] width 30 height 30
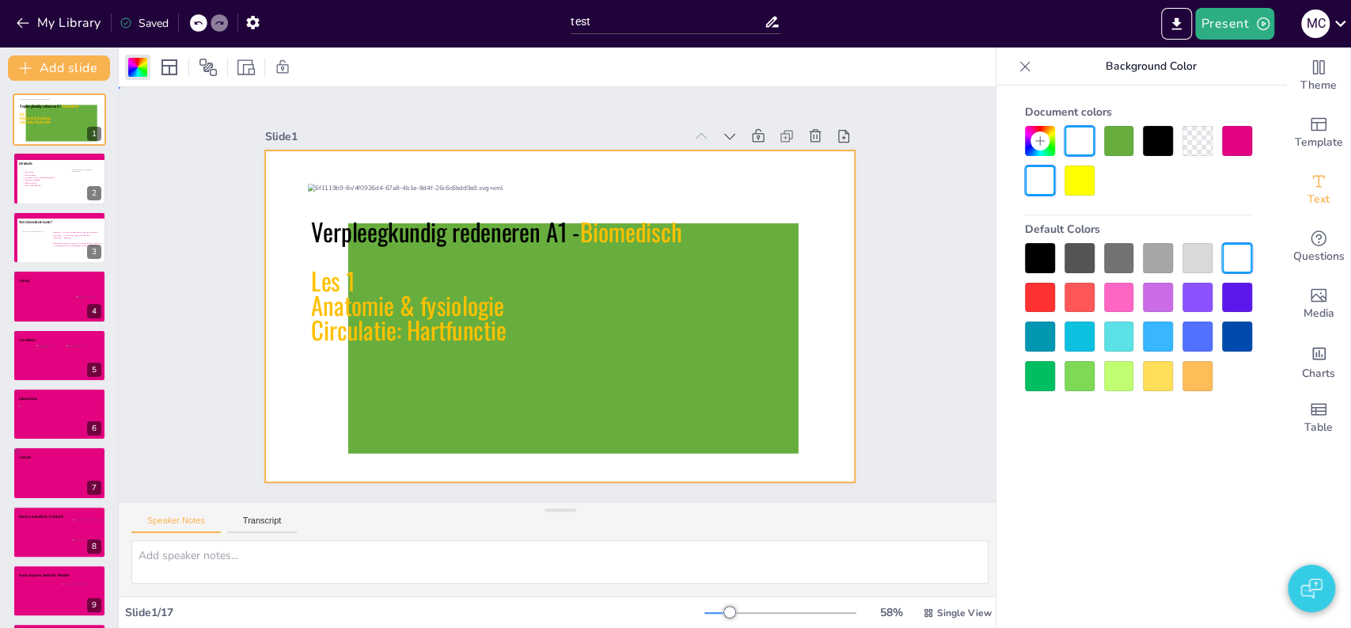
click at [884, 190] on div "Slide 1 Verpleegkundig redeneren A1 - Biomedisch Les 1 Anatomie & fysiologie Ci…" at bounding box center [559, 294] width 769 height 703
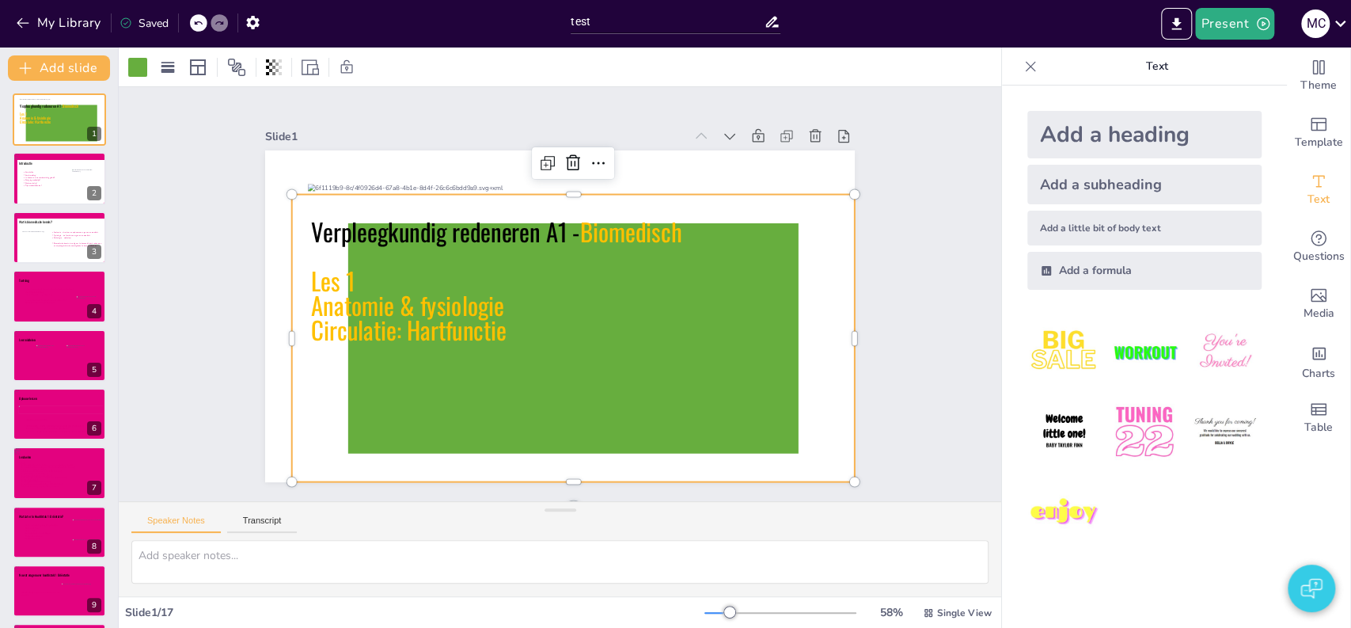
click at [368, 430] on icon at bounding box center [519, 316] width 319 height 488
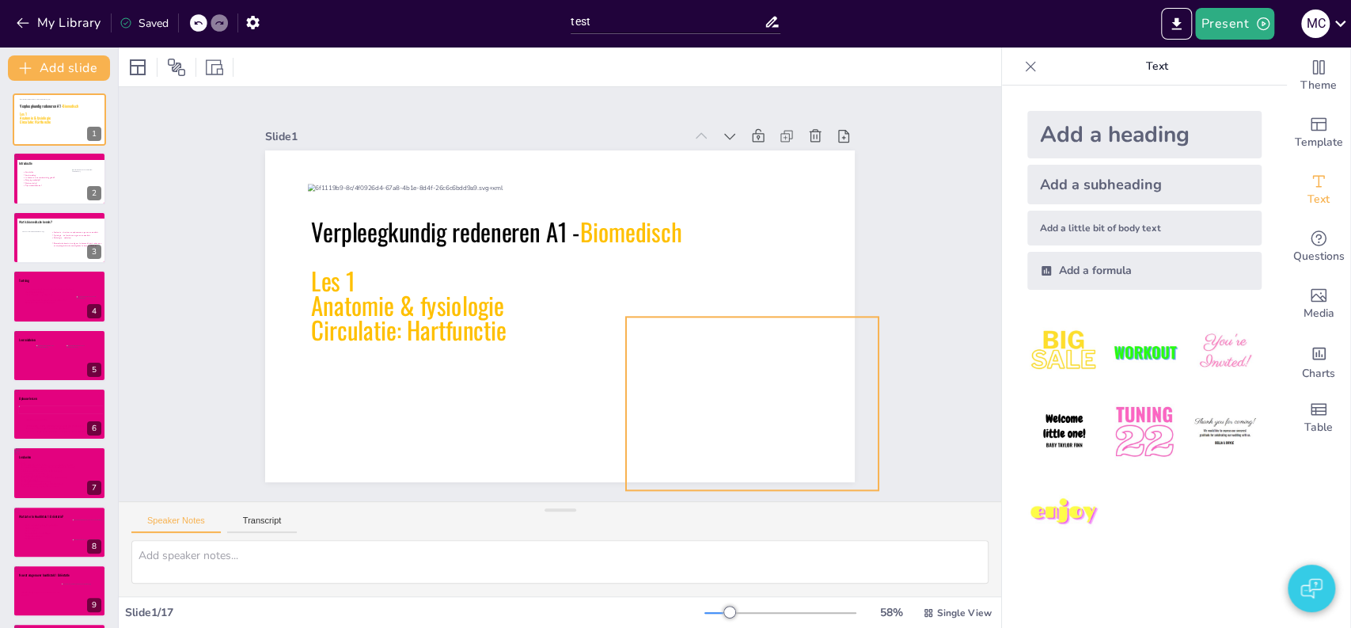
click at [627, 283] on div at bounding box center [430, 118] width 394 height 330
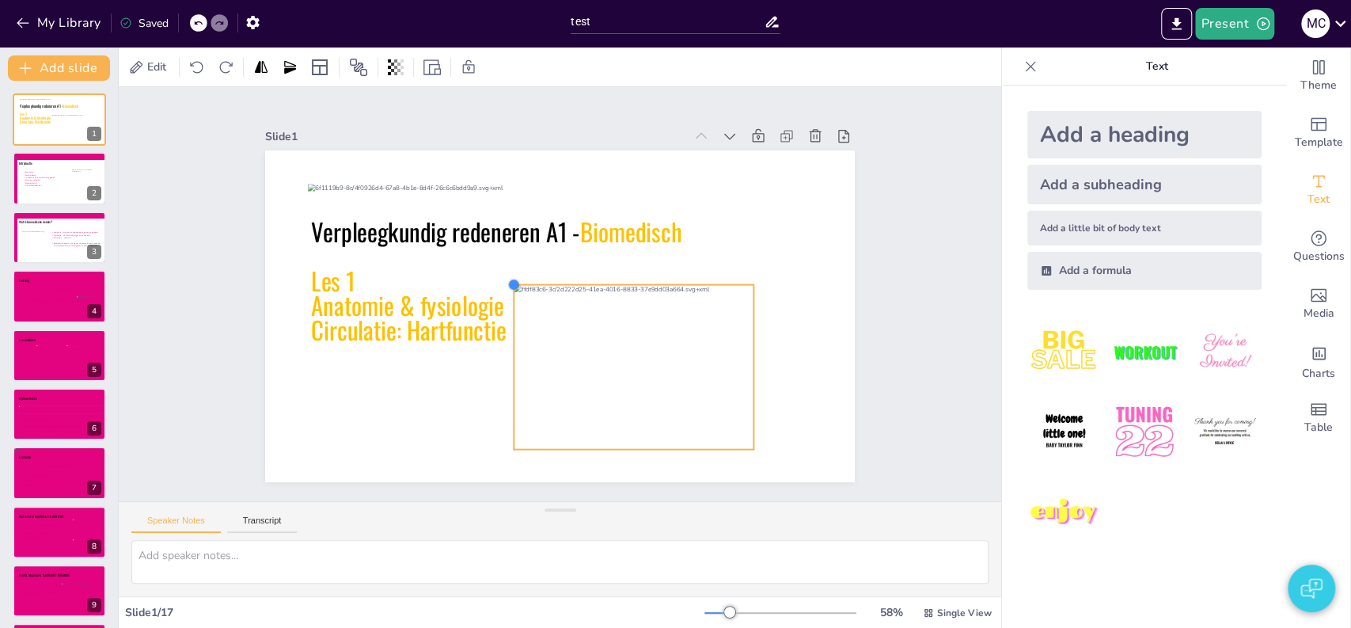
drag, startPoint x: 356, startPoint y: 179, endPoint x: 505, endPoint y: 325, distance: 208.2
click at [505, 325] on div "Verpleegkundig redeneren A1 - Biomedisch Les 1 Anatomie & fysiologie Circulatie…" at bounding box center [539, 303] width 543 height 674
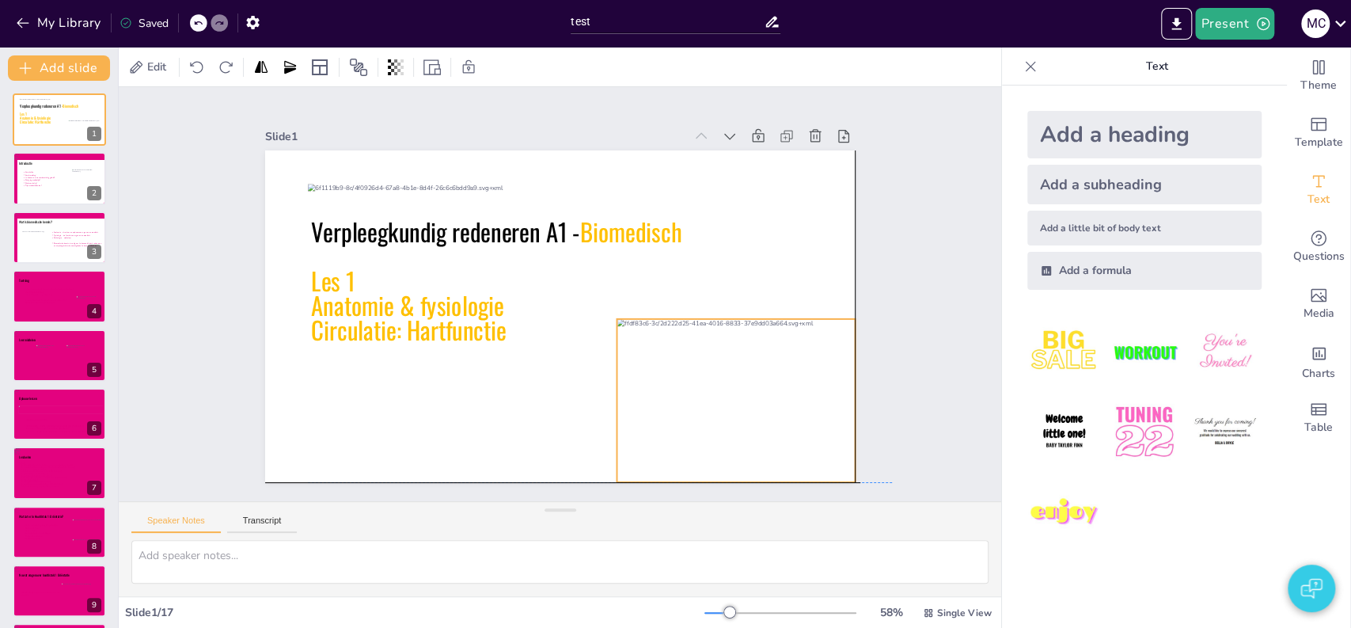
drag, startPoint x: 570, startPoint y: 344, endPoint x: 677, endPoint y: 375, distance: 111.4
click at [506, 375] on div at bounding box center [369, 374] width 271 height 288
click at [890, 423] on div "Slide 1 Verpleegkundig redeneren A1 - Biomedisch Les 1 Anatomie & fysiologie Ci…" at bounding box center [559, 294] width 971 height 800
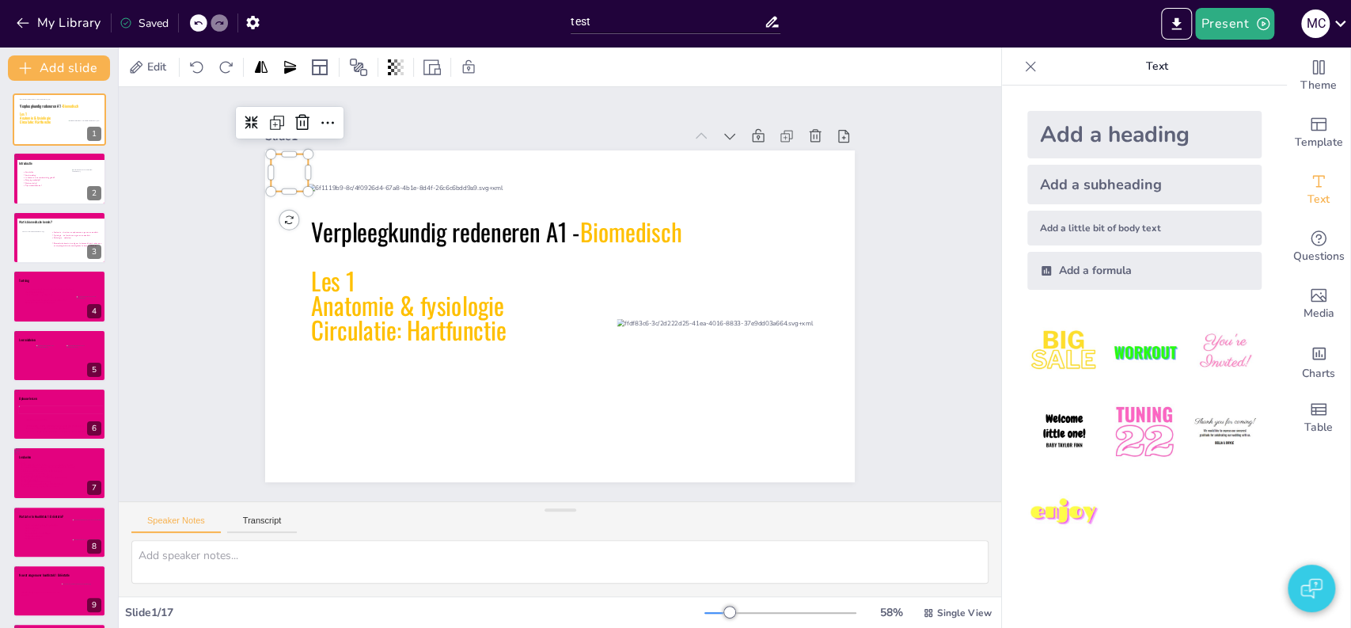
click at [443, 38] on div at bounding box center [469, 12] width 52 height 52
drag, startPoint x: 266, startPoint y: 163, endPoint x: 317, endPoint y: 194, distance: 59.3
click at [370, 148] on div at bounding box center [394, 124] width 48 height 48
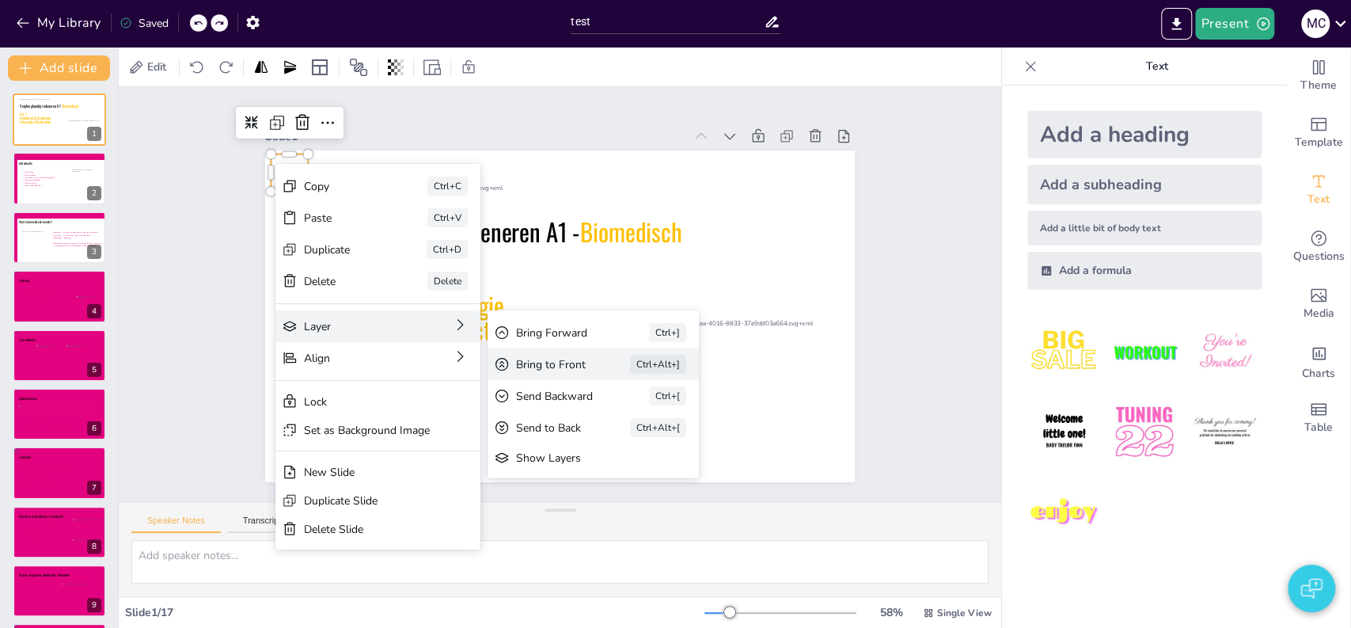
click at [556, 129] on div "Bring to Front" at bounding box center [563, 102] width 65 height 53
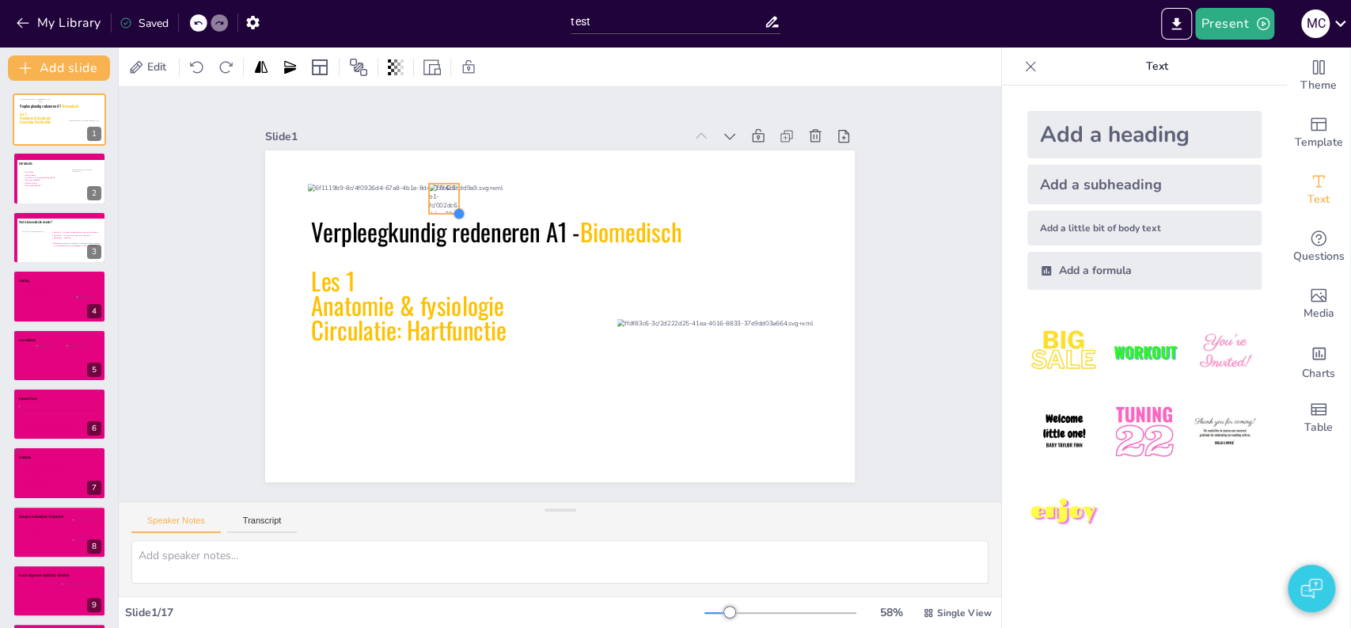
drag, startPoint x: 675, startPoint y: 442, endPoint x: 443, endPoint y: 203, distance: 333.6
click at [598, 405] on div at bounding box center [606, 413] width 17 height 17
drag, startPoint x: 428, startPoint y: 191, endPoint x: 269, endPoint y: 156, distance: 162.9
click at [445, 24] on div at bounding box center [466, 2] width 43 height 43
click at [59, 183] on icon at bounding box center [62, 184] width 82 height 29
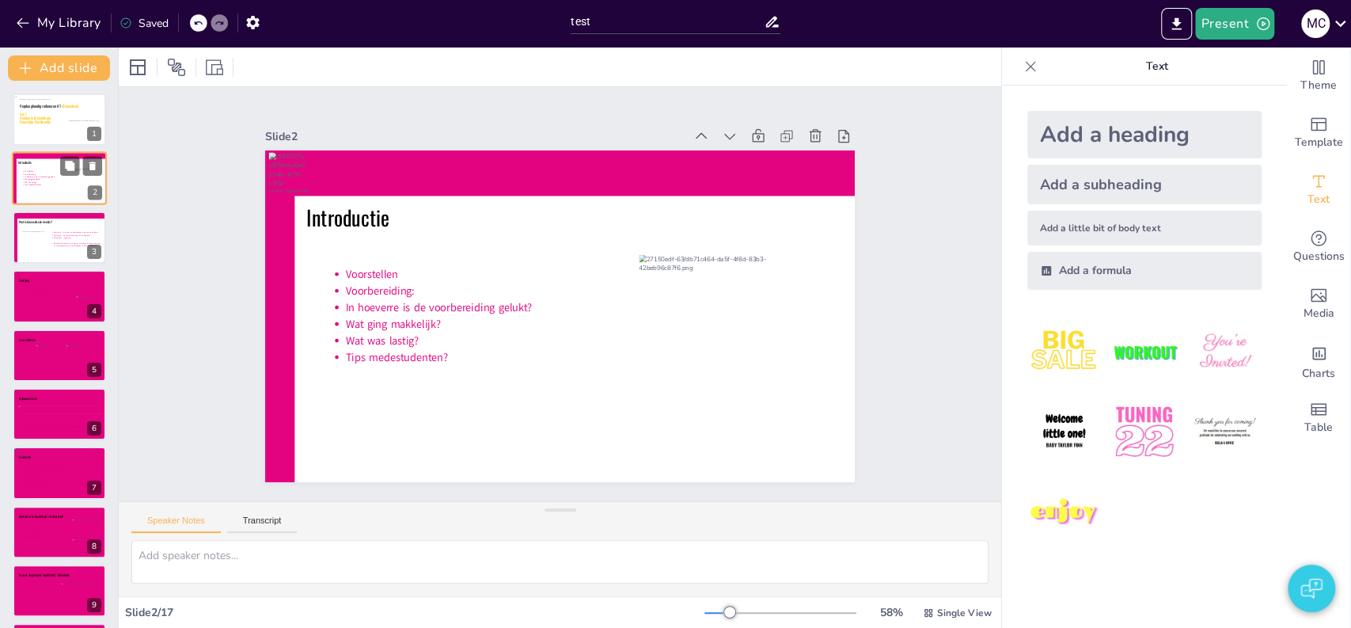
type textarea "Voorstellen docent, navragen studenten voorkennis/ervaring etc. 2"
click at [44, 129] on div at bounding box center [66, 122] width 94 height 48
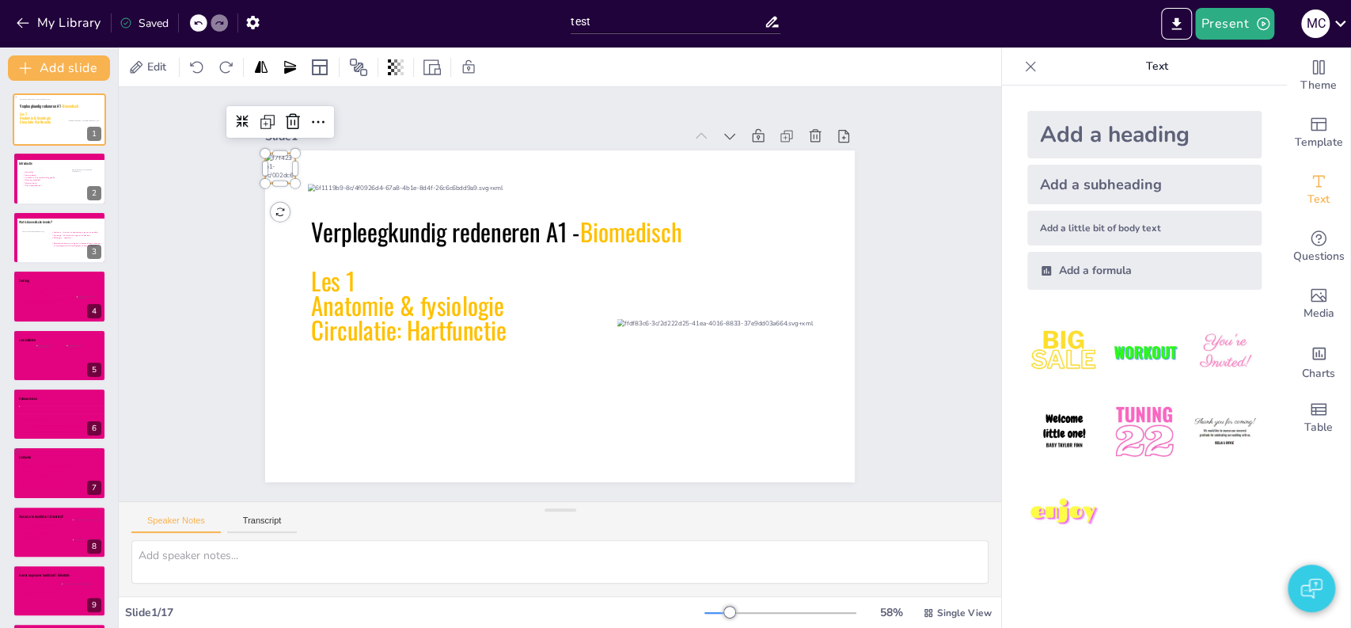
click at [313, 107] on div at bounding box center [332, 88] width 38 height 38
drag, startPoint x: 281, startPoint y: 175, endPoint x: 286, endPoint y: 184, distance: 9.9
click at [620, 552] on div at bounding box center [628, 560] width 17 height 17
click at [281, 160] on div at bounding box center [302, 147] width 43 height 43
click at [174, 155] on div "Slide 1 Verpleegkundig redeneren A1 - Biomedisch Les 1 Anatomie & fysiologie Ci…" at bounding box center [560, 295] width 974 height 738
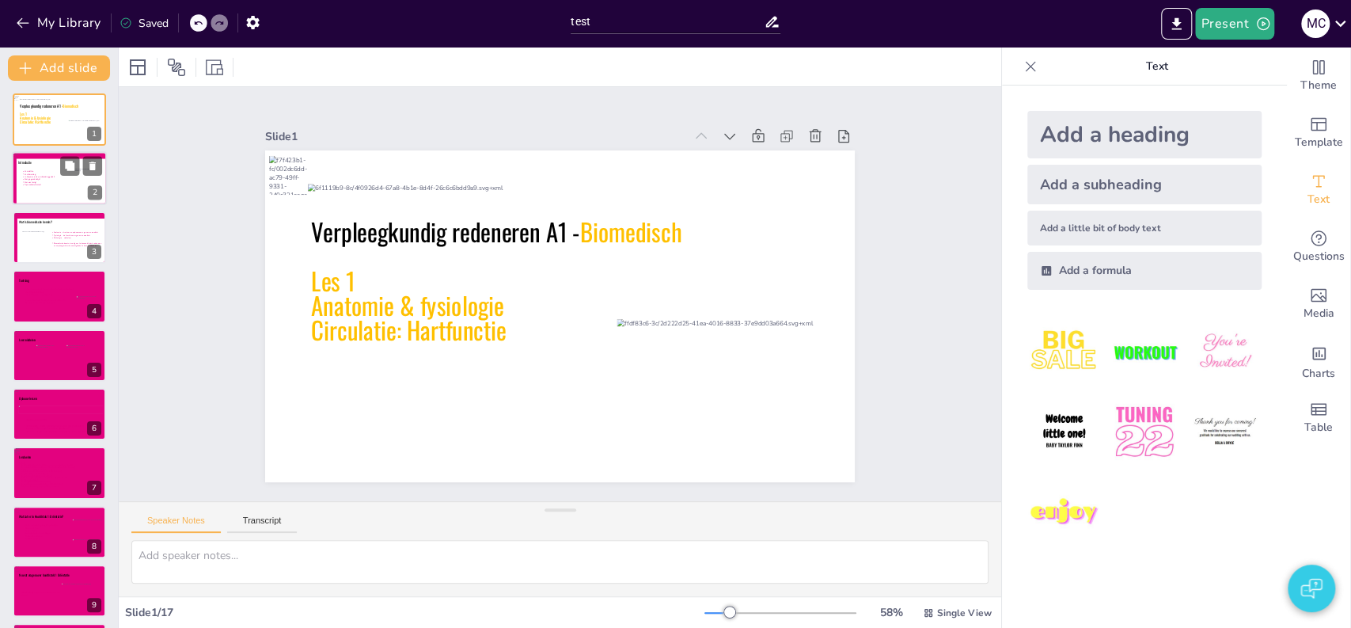
click at [31, 185] on icon at bounding box center [62, 184] width 82 height 29
type textarea "Voorstellen docent, navragen studenten voorkennis/ervaring etc. 2"
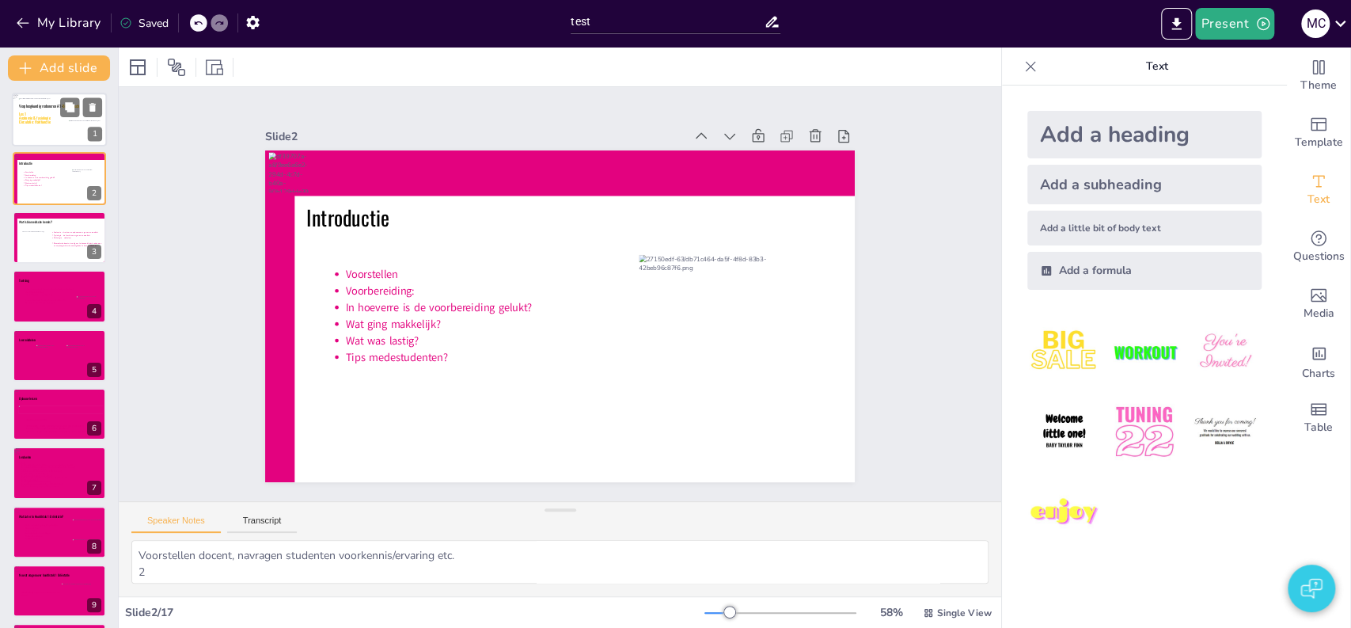
click at [34, 125] on p at bounding box center [59, 125] width 81 height 4
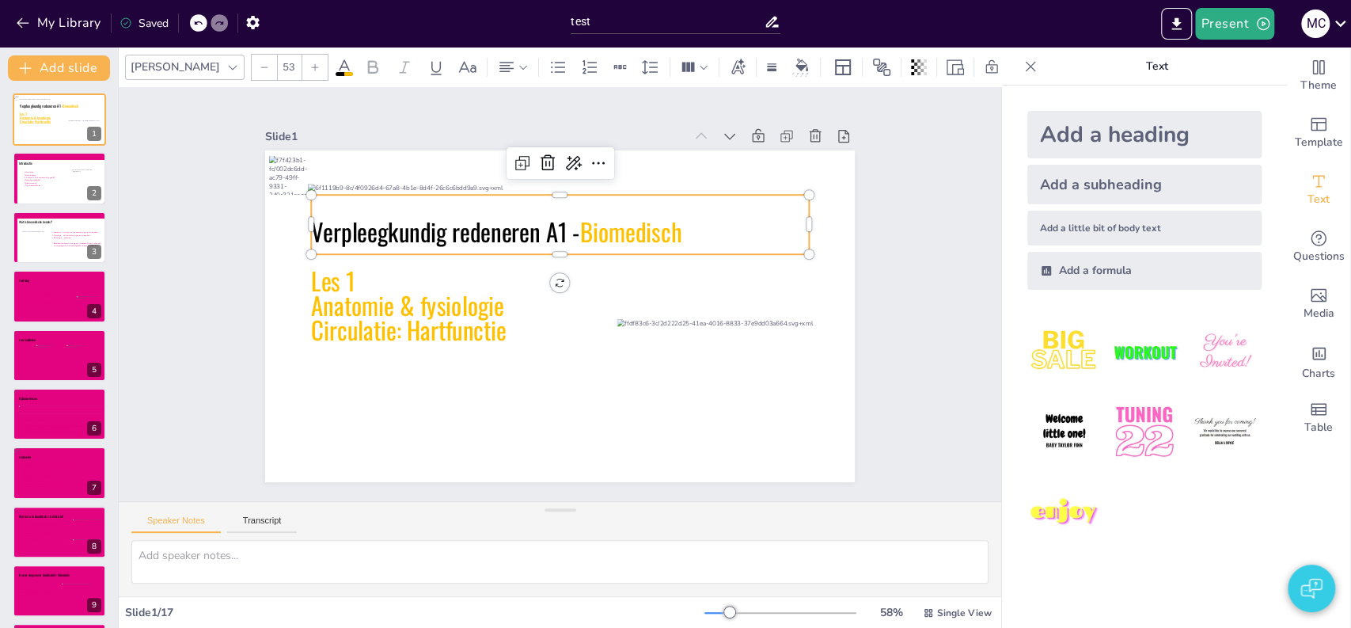
click at [342, 216] on icon at bounding box center [582, 228] width 492 height 210
click at [411, 235] on icon at bounding box center [545, 226] width 499 height 161
click at [411, 235] on icon at bounding box center [606, 242] width 409 height 377
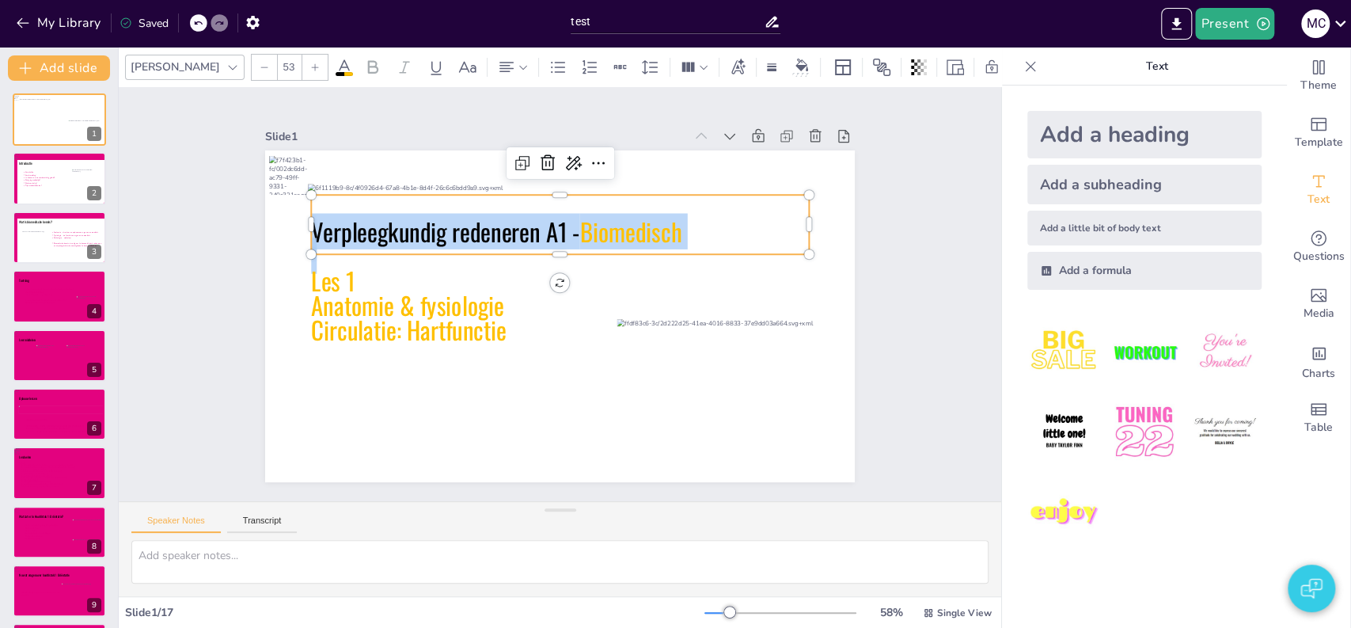
click at [411, 235] on span "Verpleegkundig redeneren A1 -" at bounding box center [461, 209] width 270 height 91
click at [411, 235] on span "Verpleegkundig redeneren A1 -" at bounding box center [470, 198] width 267 height 117
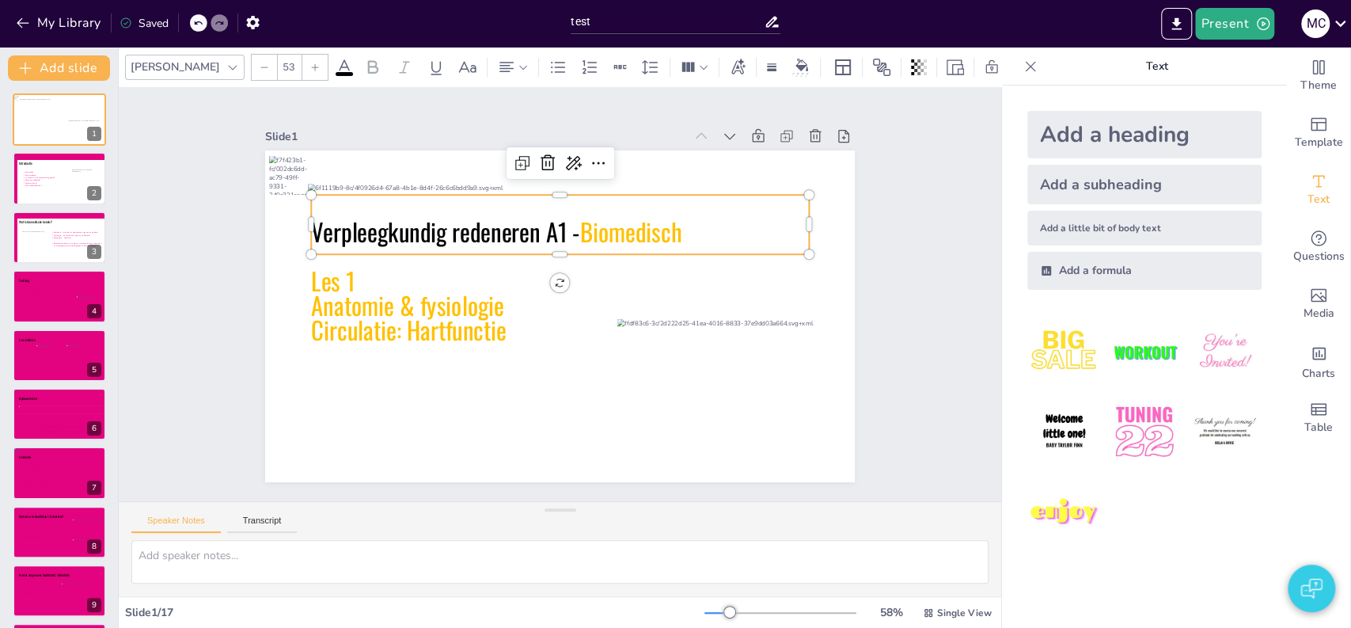
click at [560, 228] on span "Verpleegkundig redeneren A1 -" at bounding box center [430, 283] width 260 height 142
click at [571, 226] on span "Verpleegkundig redeneren A1 -" at bounding box center [690, 277] width 238 height 187
click at [427, 226] on span "Verpleegkundig redeneren A1 -" at bounding box center [530, 166] width 207 height 223
click at [335, 63] on icon at bounding box center [344, 67] width 19 height 19
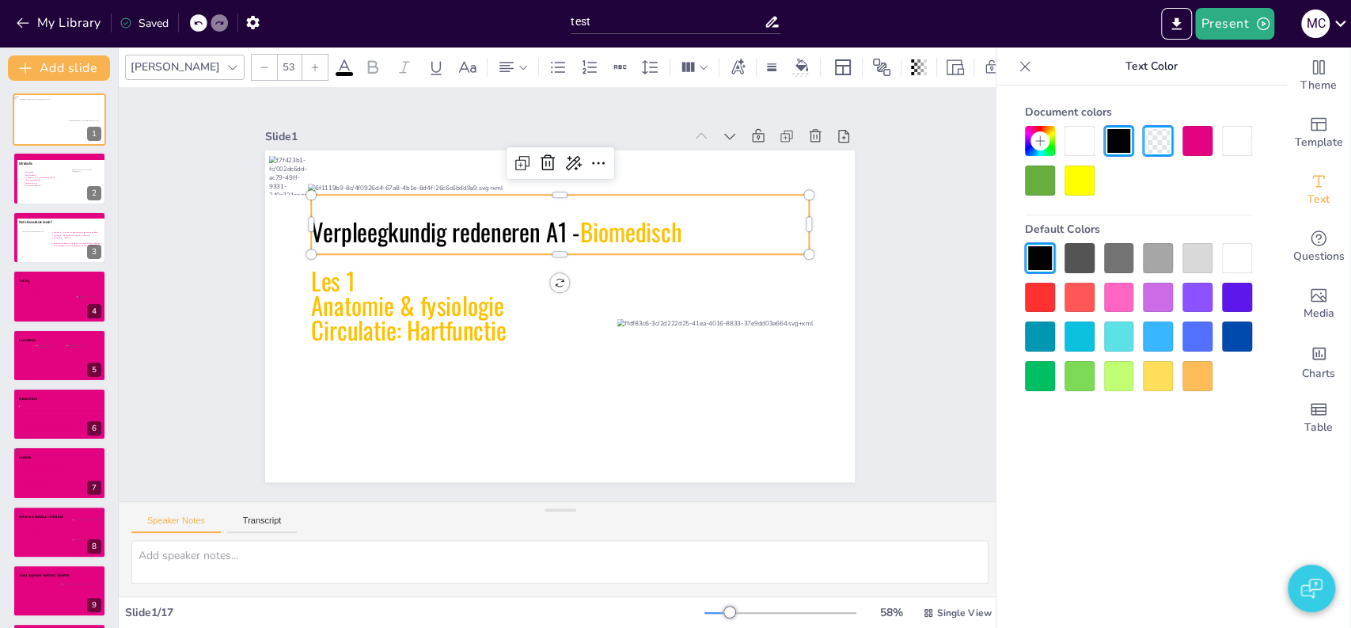
click at [1080, 140] on div at bounding box center [1080, 141] width 30 height 30
click at [1074, 141] on div at bounding box center [1080, 141] width 30 height 30
click at [1078, 134] on div at bounding box center [1080, 141] width 30 height 30
click at [1074, 143] on div at bounding box center [1080, 141] width 30 height 30
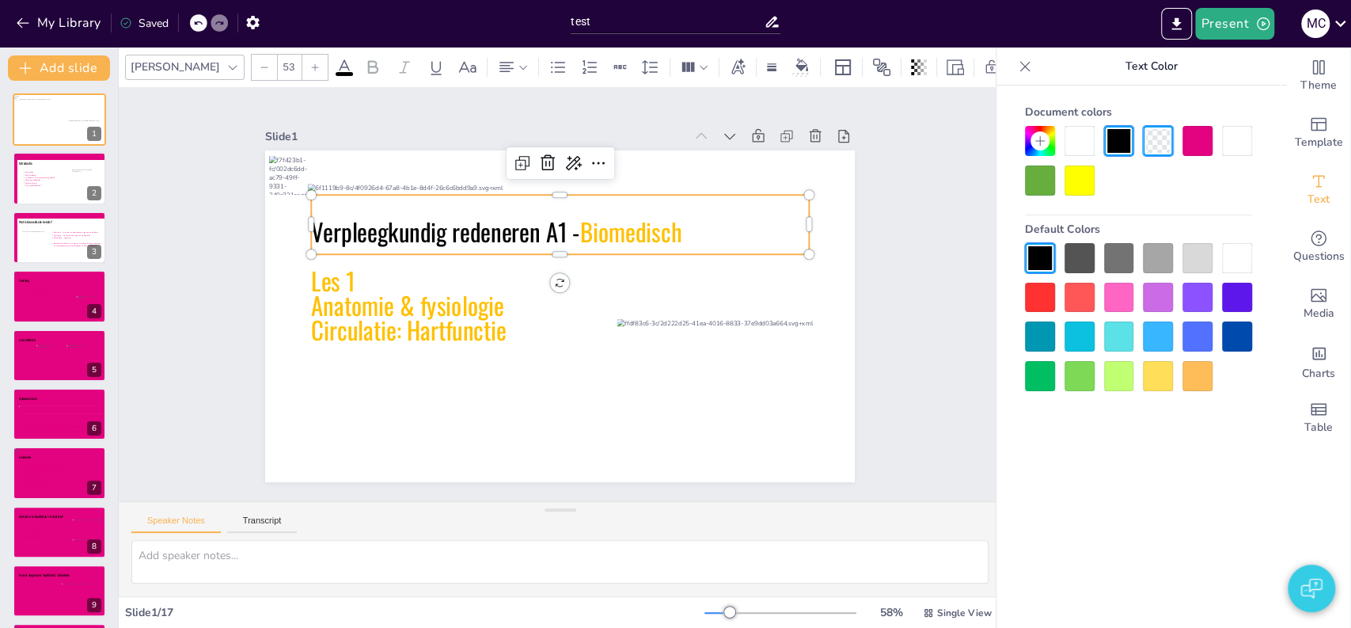
click at [889, 211] on div "Slide 1 Verpleegkundig redeneren A1 - Biomedisch Les 1 Anatomie & fysiologie Ci…" at bounding box center [560, 293] width 666 height 967
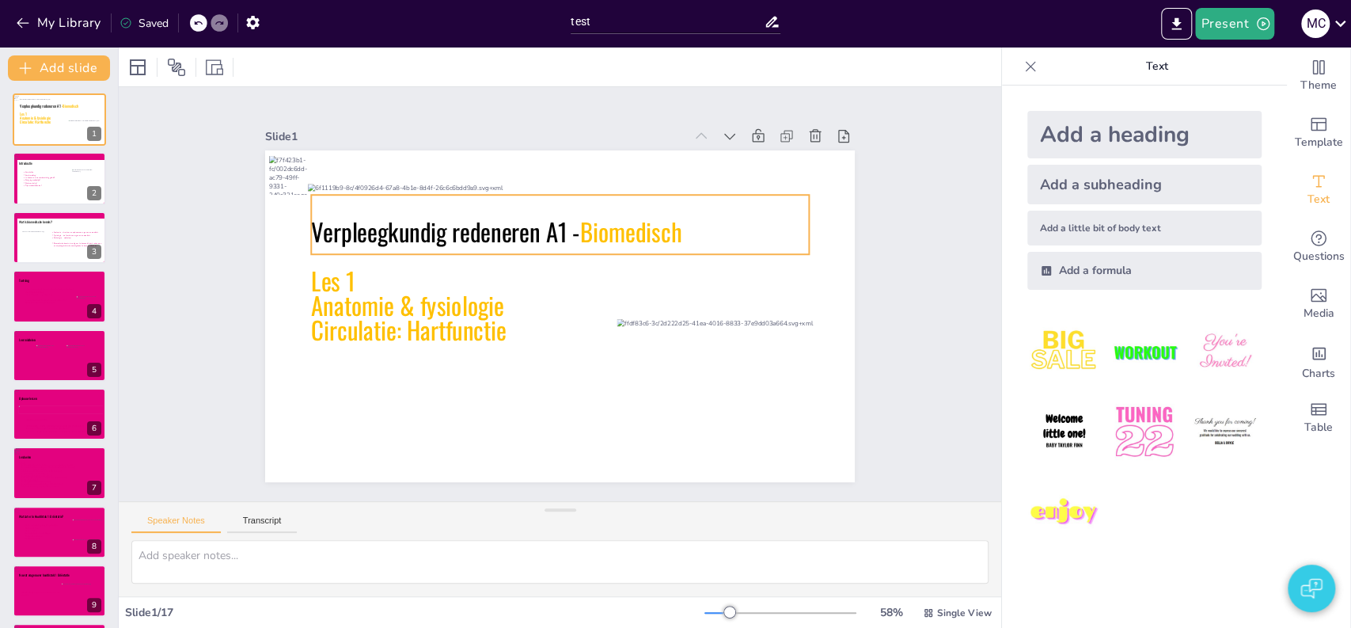
click at [552, 221] on icon at bounding box center [628, 279] width 161 height 499
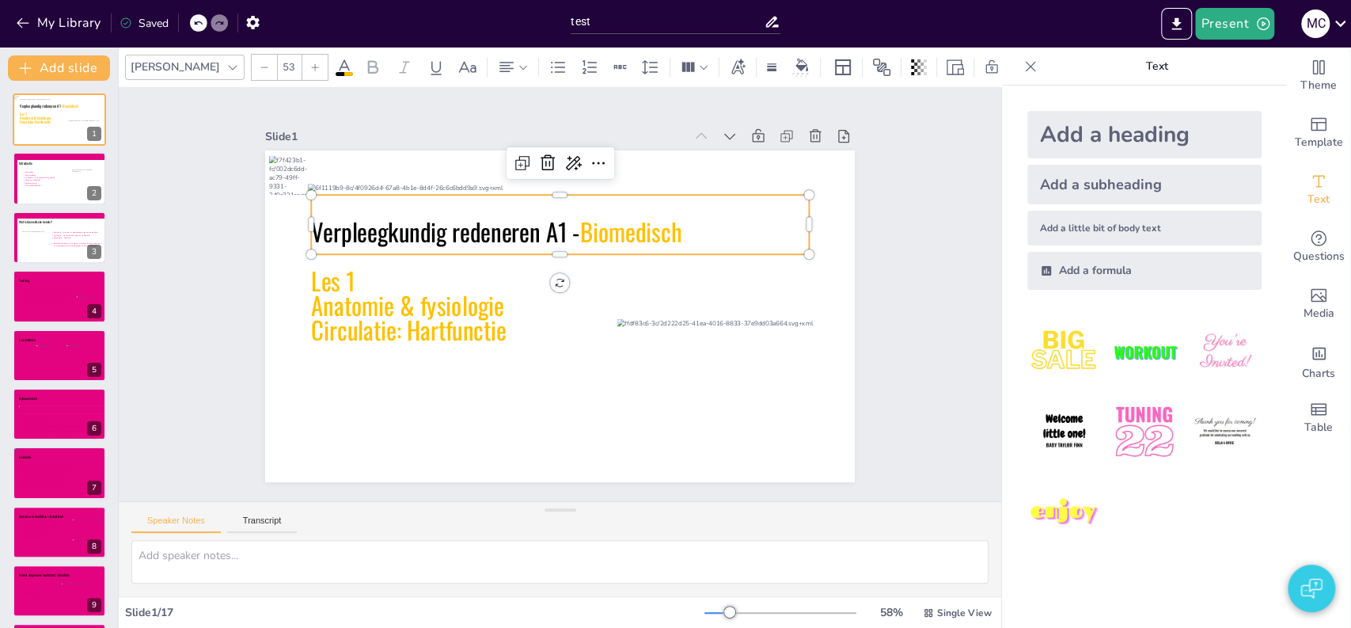
click at [518, 227] on icon at bounding box center [490, 293] width 59 height 497
click at [518, 227] on icon at bounding box center [623, 265] width 256 height 478
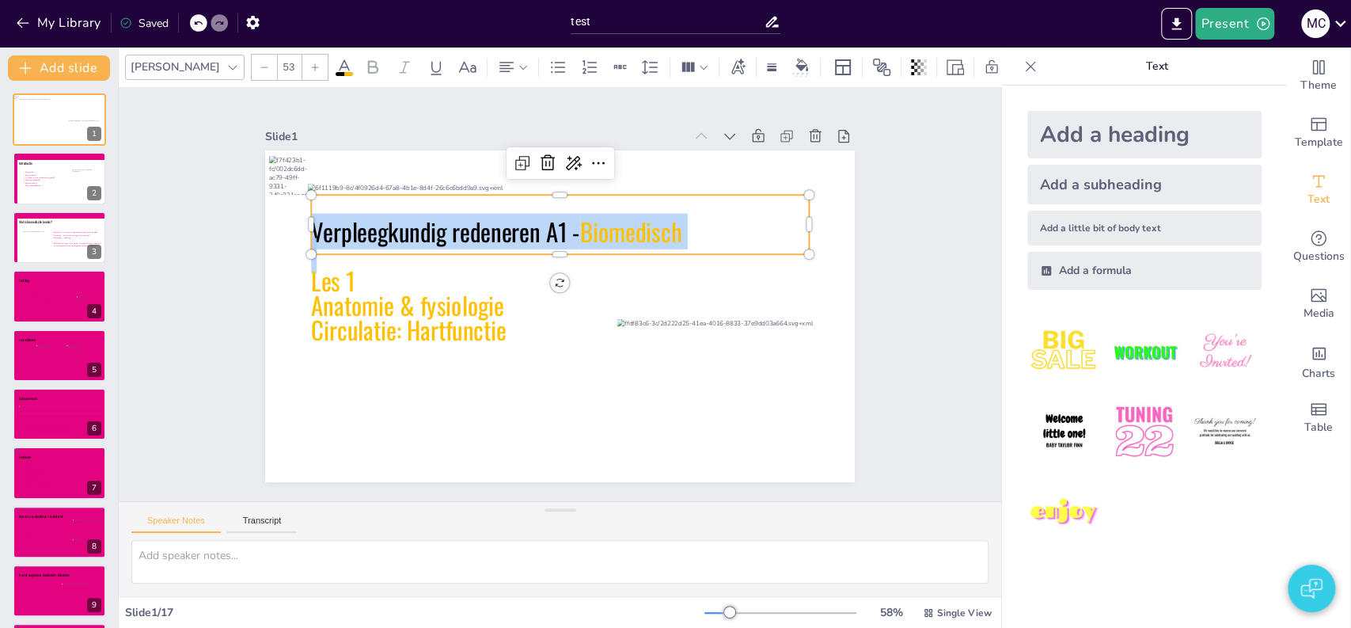
click at [580, 228] on span "Verpleegkundig redeneren A1 -" at bounding box center [683, 250] width 207 height 223
click at [518, 228] on span "Verpleegkundig redeneren A1 -" at bounding box center [461, 208] width 270 height 91
click at [518, 289] on span "Verpleegkundig redeneren A1 -" at bounding box center [535, 422] width 117 height 267
click at [336, 74] on span at bounding box center [344, 74] width 17 height 4
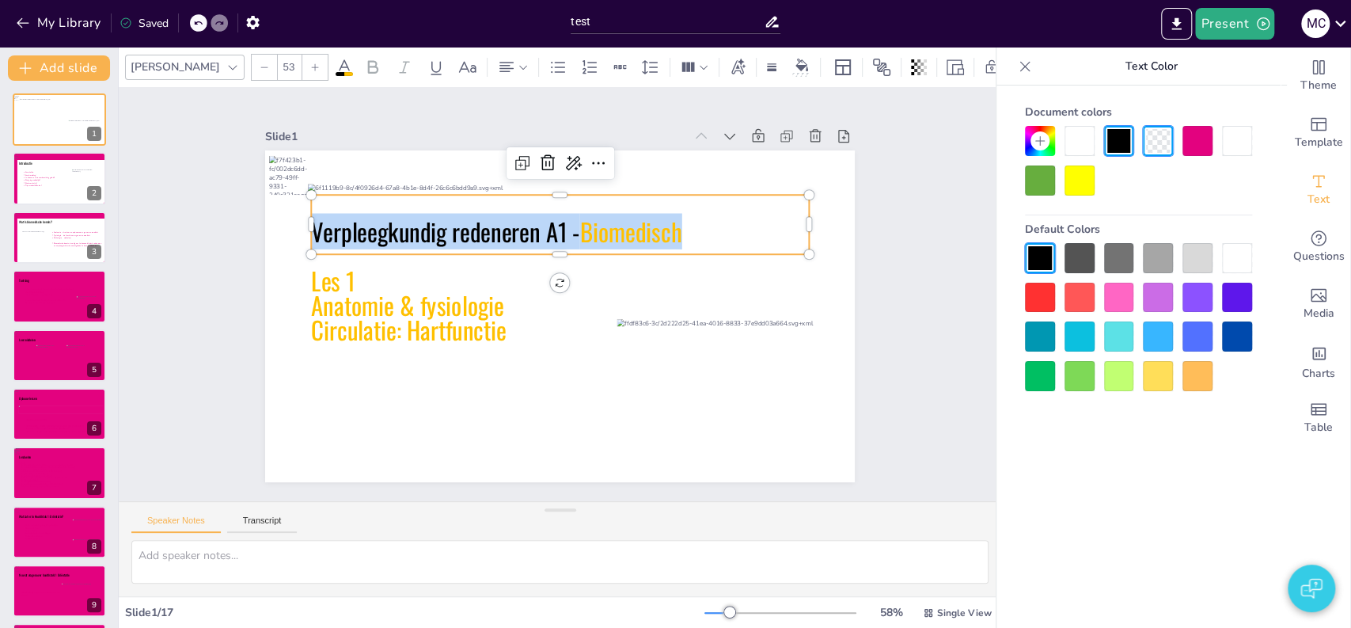
click at [1081, 131] on div at bounding box center [1080, 141] width 30 height 30
click at [1076, 148] on div at bounding box center [1080, 141] width 30 height 30
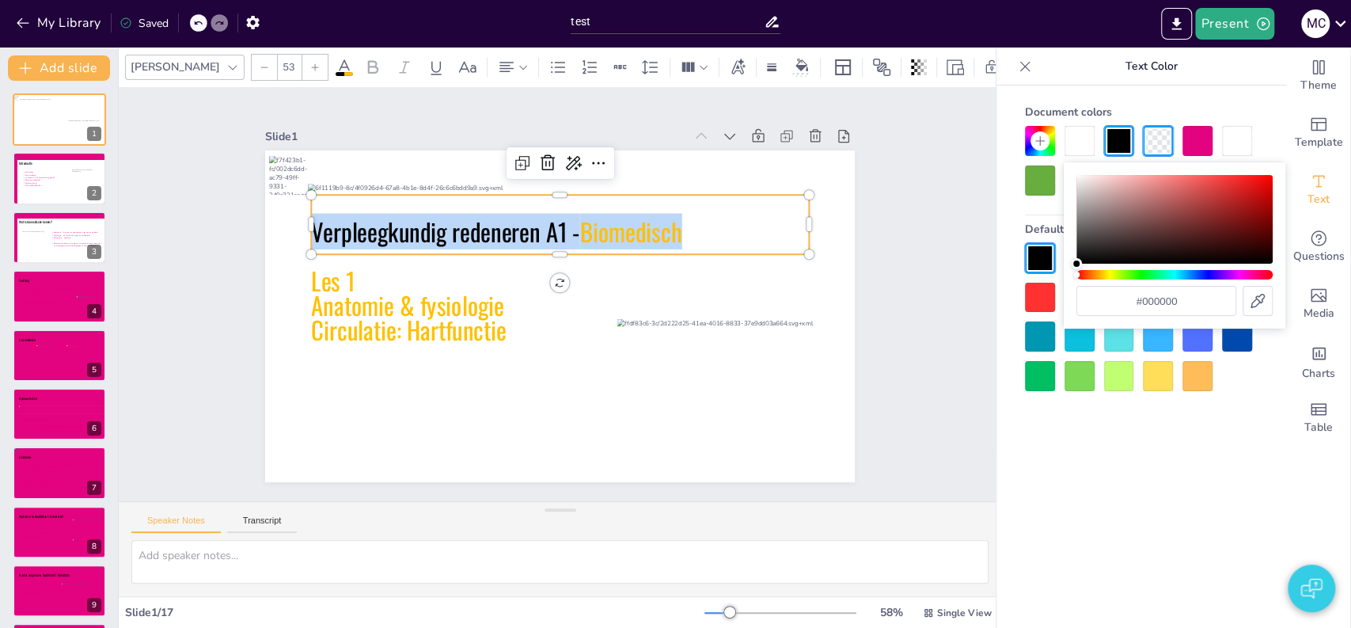
click at [1076, 148] on div at bounding box center [1080, 141] width 30 height 30
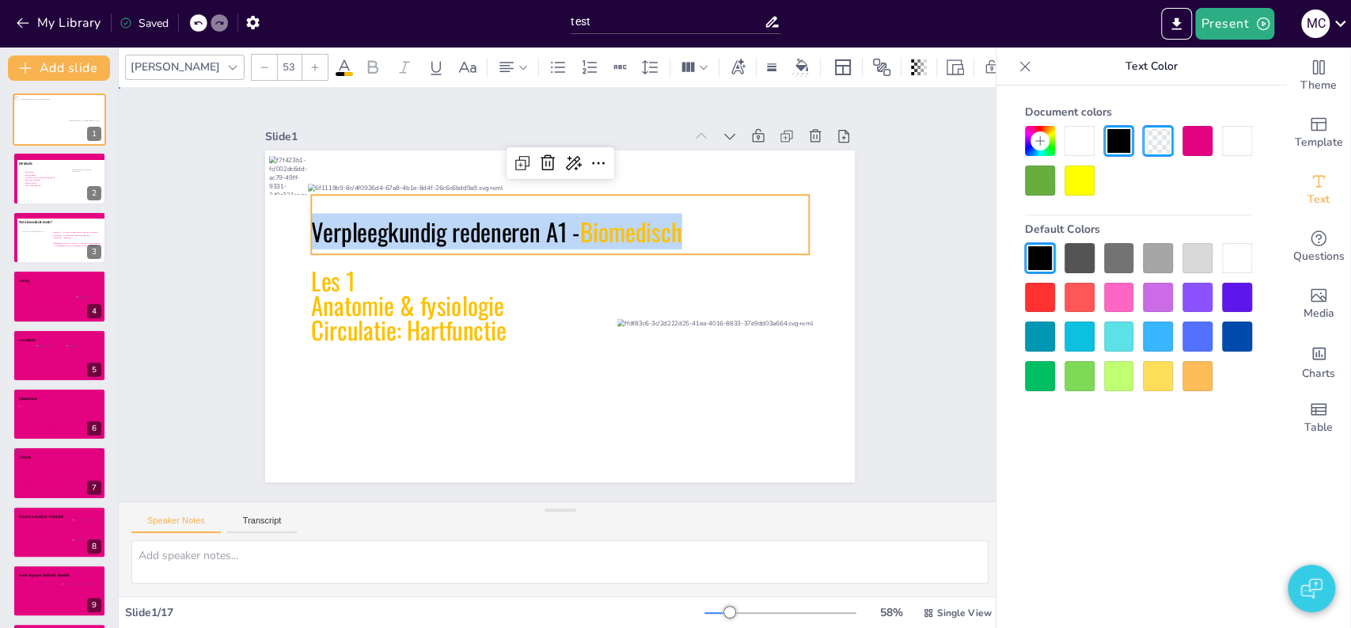
click at [967, 169] on div "Slide 1 Verpleegkundig redeneren A1 - Biomedisch Les 1 Anatomie & fysiologie Ci…" at bounding box center [560, 294] width 854 height 957
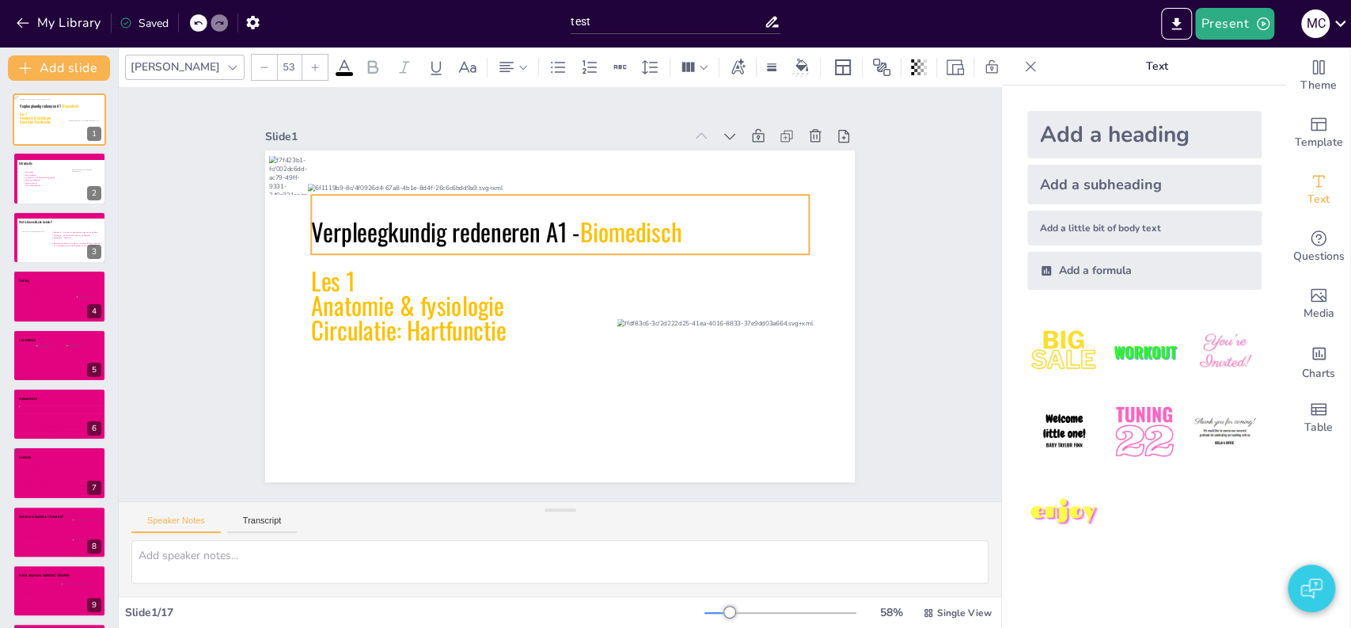
click at [600, 237] on icon at bounding box center [629, 293] width 59 height 497
click at [425, 290] on span "Anatomie & fysiologie" at bounding box center [422, 226] width 185 height 127
click at [433, 260] on span "Circulatie: Hartfunctie" at bounding box center [480, 161] width 94 height 197
click at [343, 195] on span "Les 1" at bounding box center [371, 168] width 56 height 53
click at [342, 298] on span "Circulatie: Hartfunctie" at bounding box center [424, 219] width 169 height 158
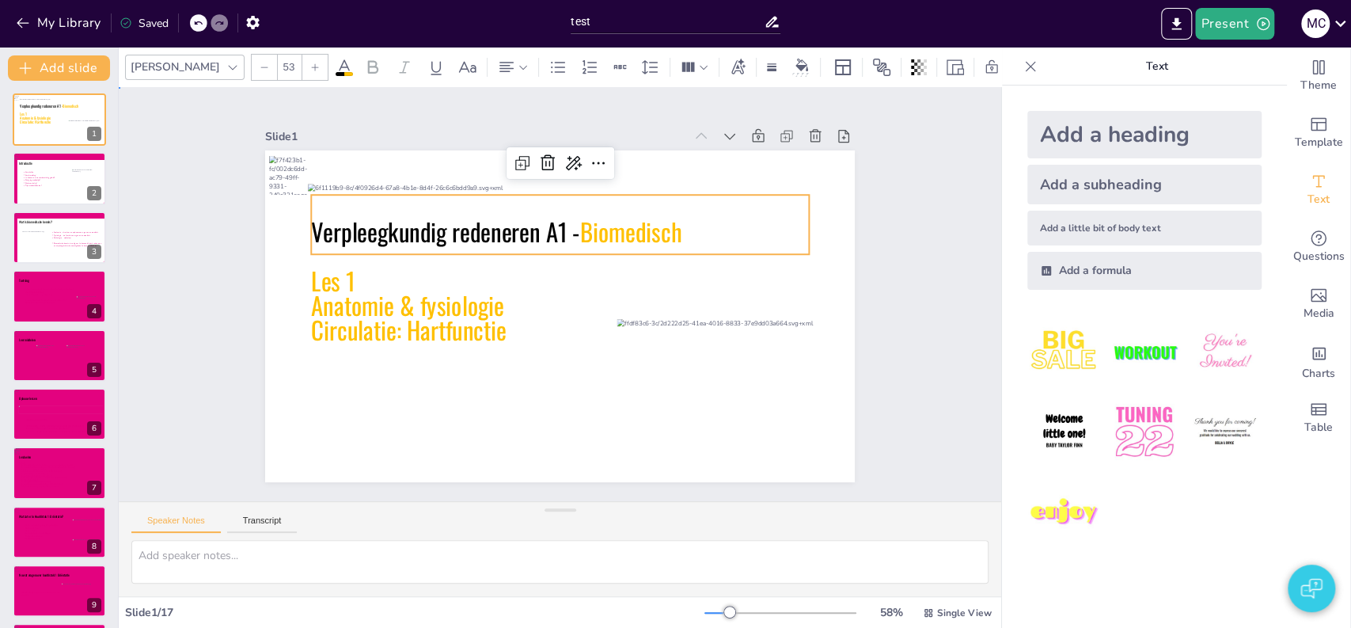
click at [192, 268] on div "Slide 1 Verpleegkundig redeneren A1 - Biomedisch Les 1 Anatomie & fysiologie Ci…" at bounding box center [559, 294] width 949 height 588
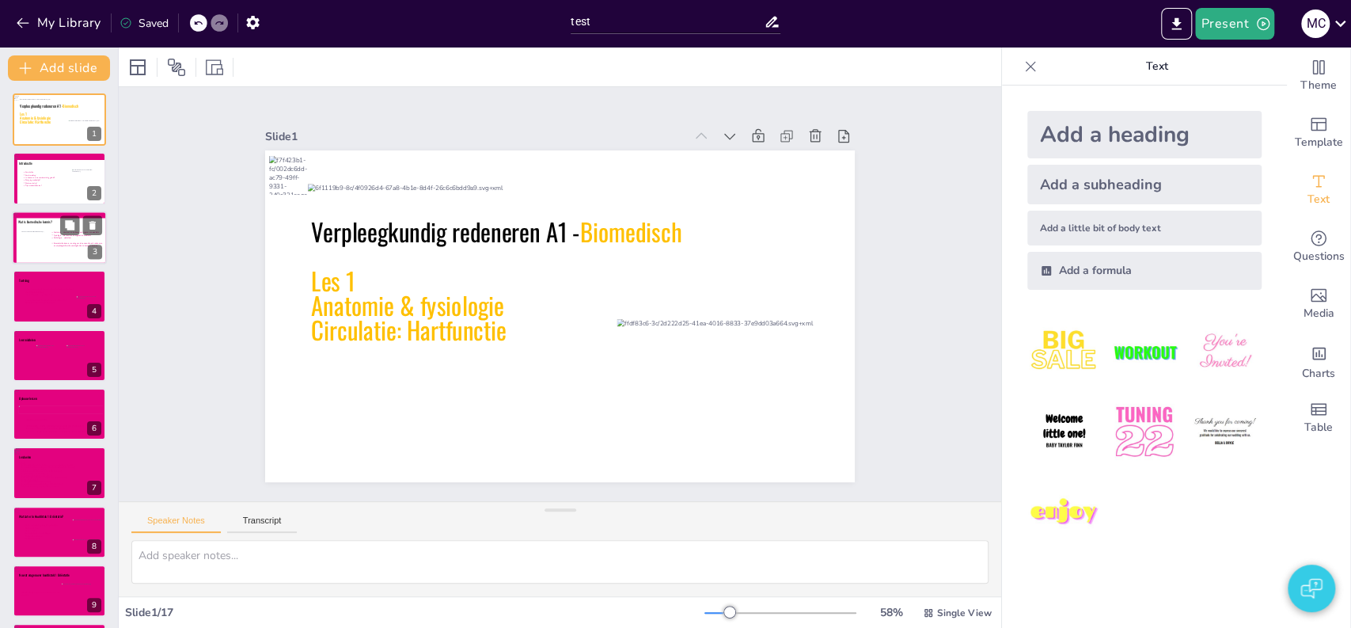
click at [44, 258] on icon at bounding box center [63, 241] width 93 height 47
type textarea "Biomedische kennis heb je nodig om uiteindelijk te kunnen klinisch redeneren, e…"
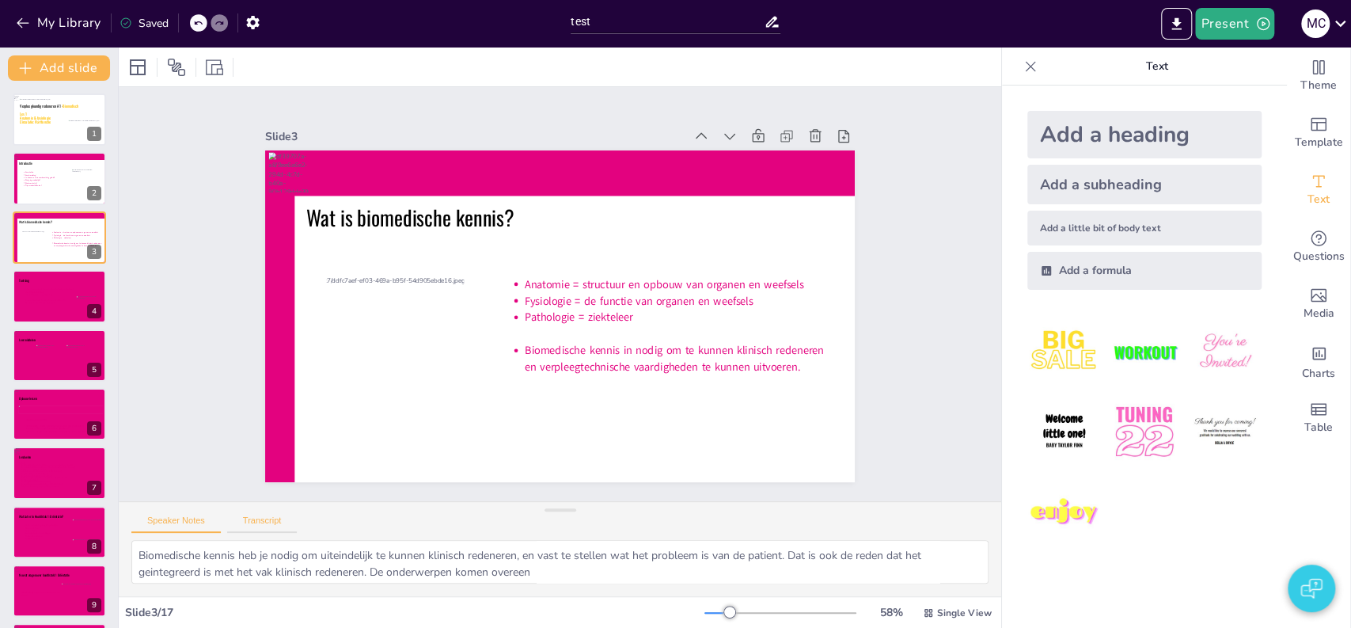
click at [266, 524] on button "Transcript" at bounding box center [262, 523] width 70 height 17
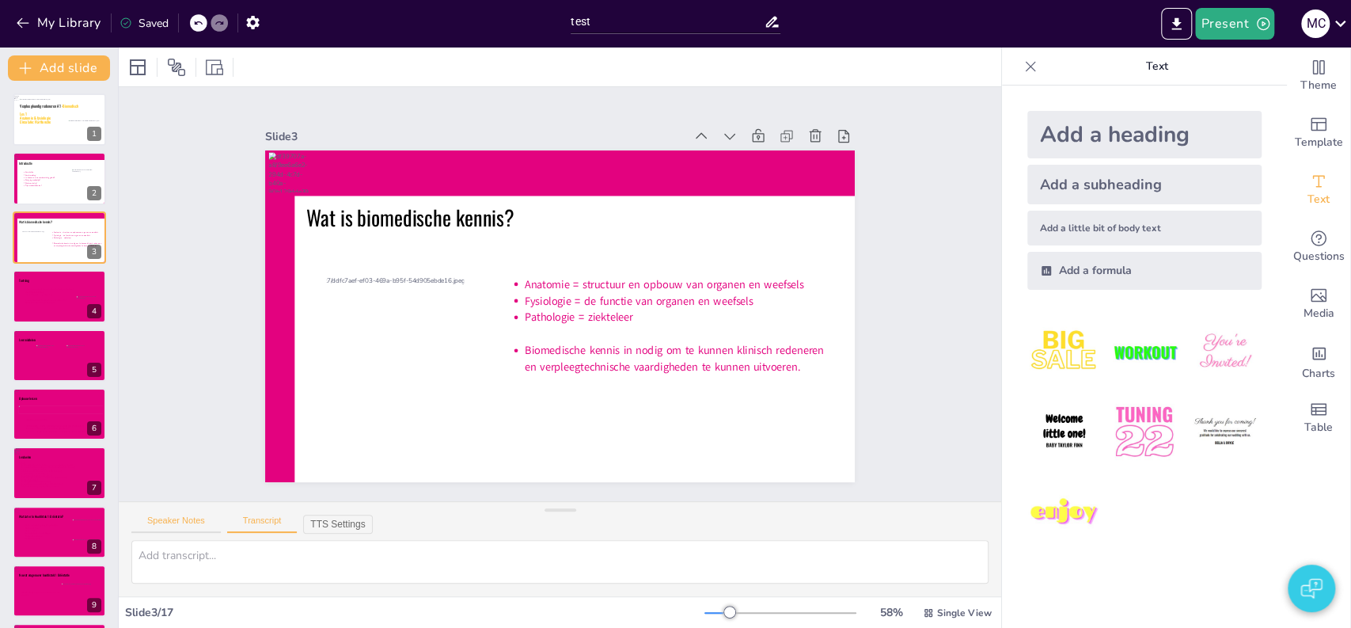
click at [197, 515] on button "Speaker Notes" at bounding box center [175, 523] width 89 height 17
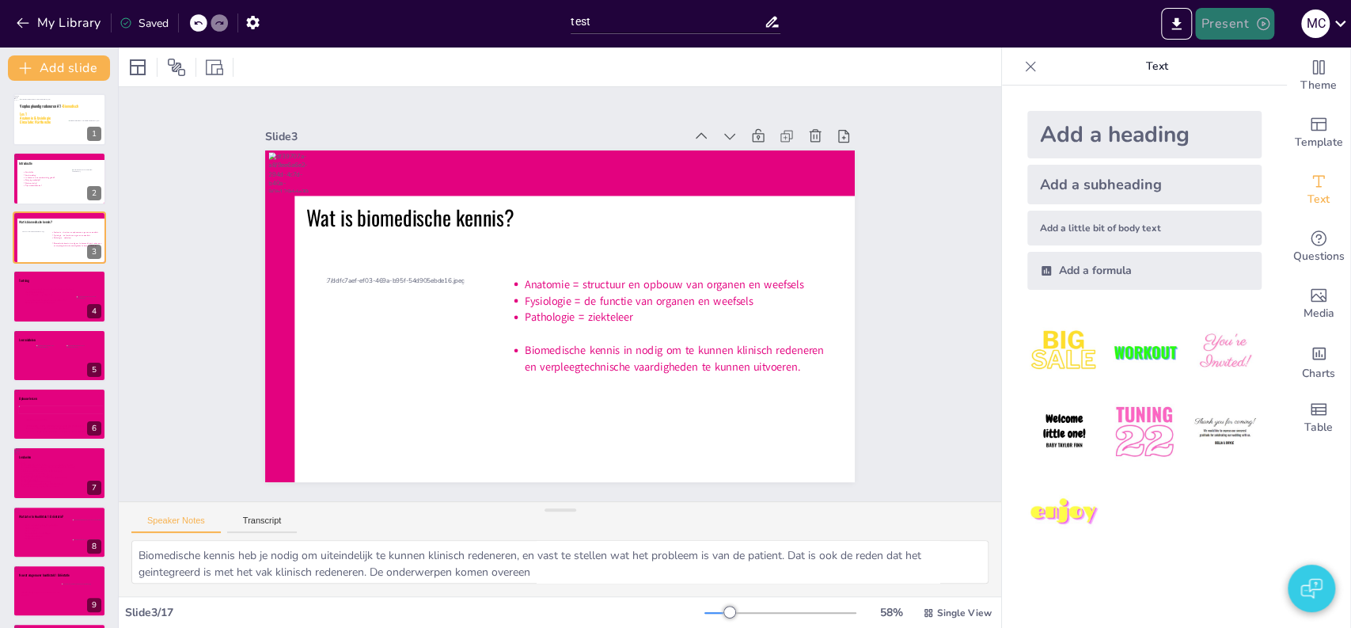
click at [1220, 28] on button "Present" at bounding box center [1234, 24] width 79 height 32
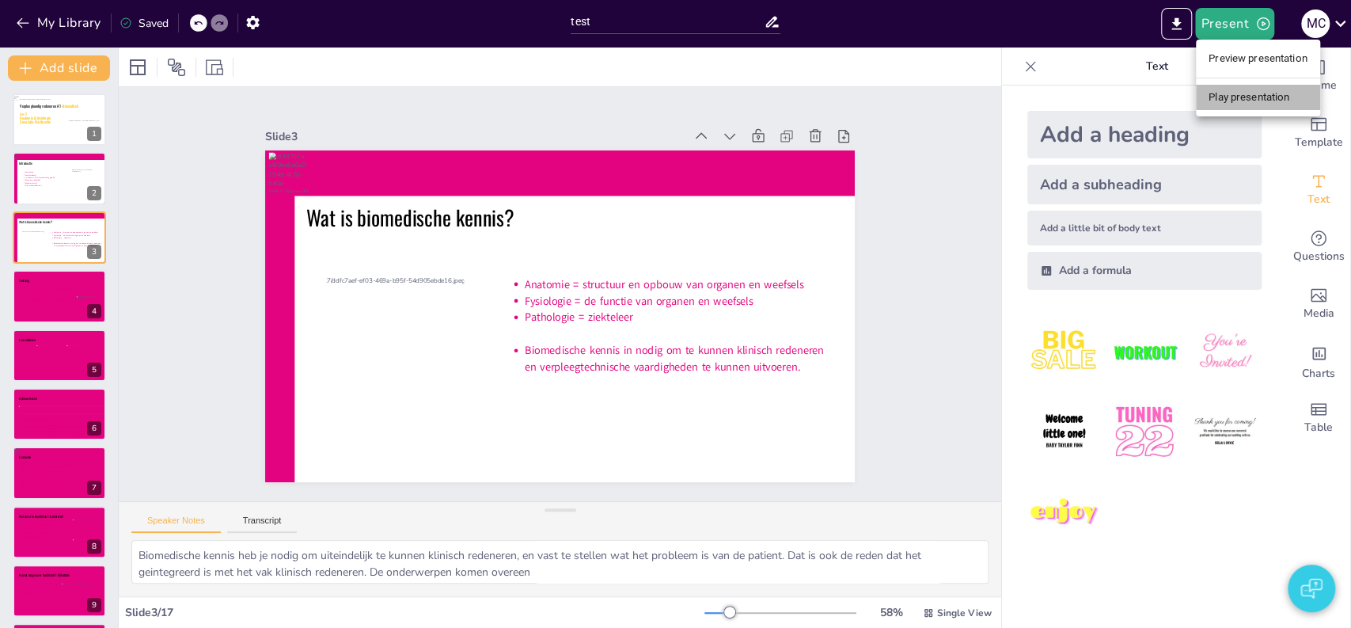
click at [1208, 94] on li "Play presentation" at bounding box center [1258, 97] width 124 height 25
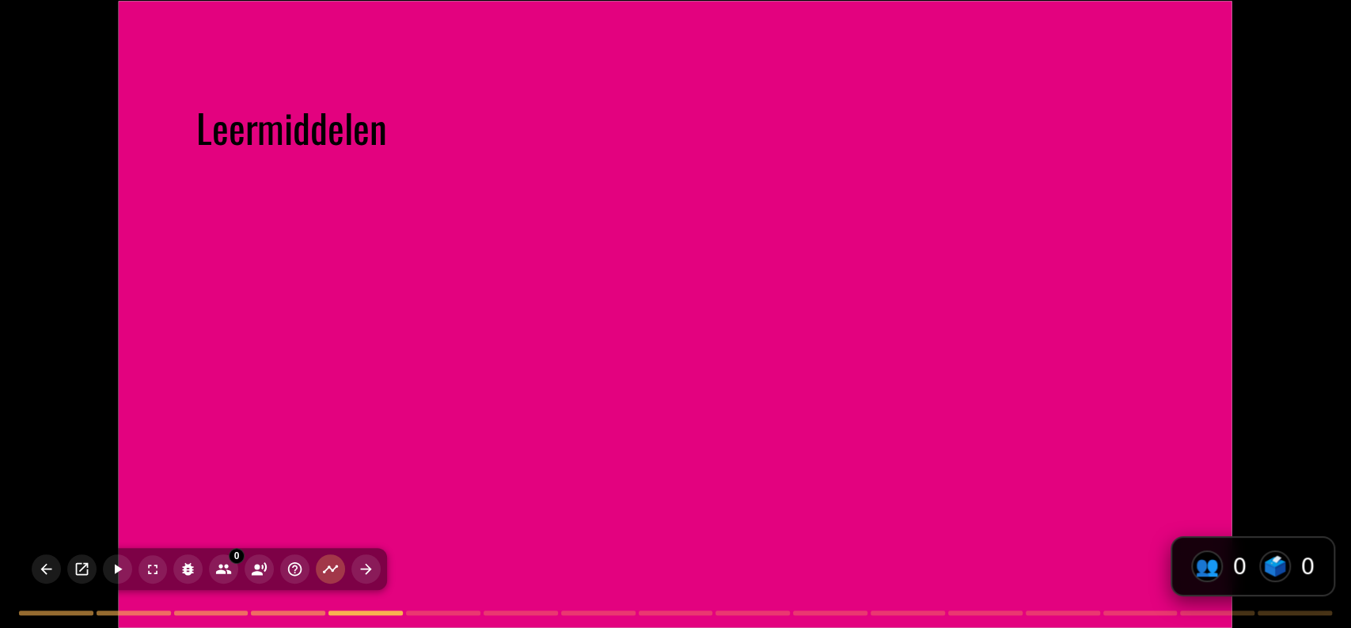
type textarea "Overzicht Biomedisch in het curriculum Leermiddelen Lessen: Semester 1: 6 lesse…"
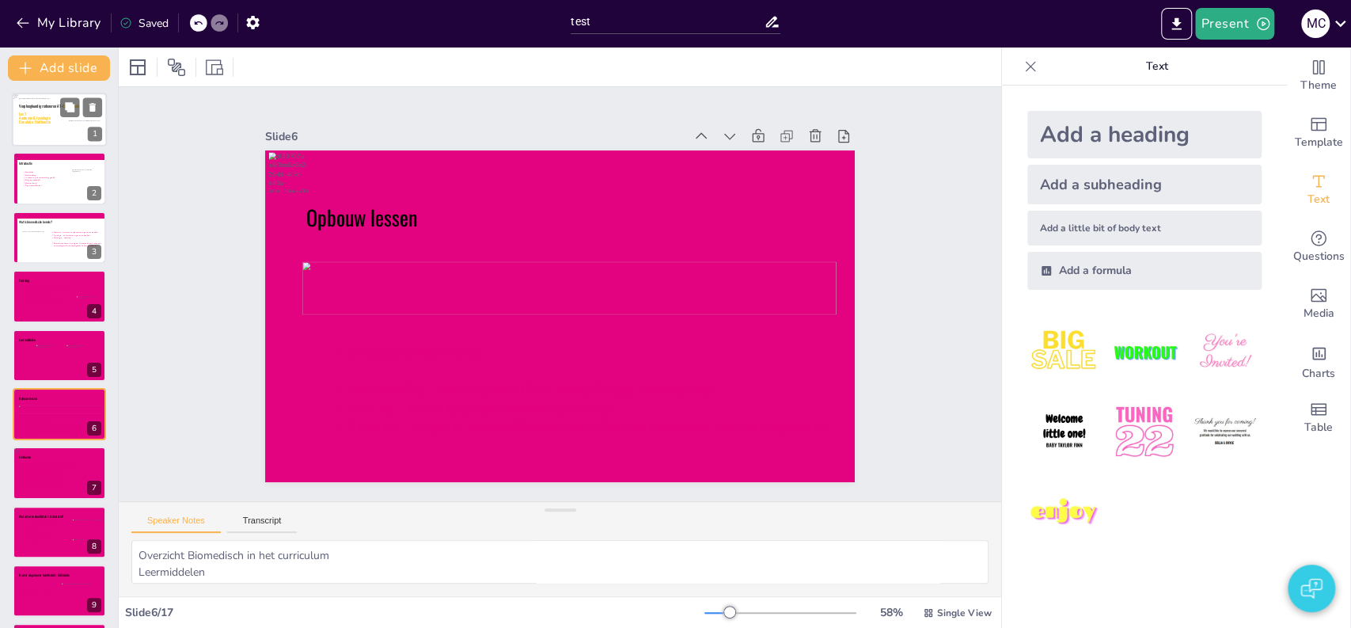
click at [43, 131] on div at bounding box center [66, 122] width 94 height 48
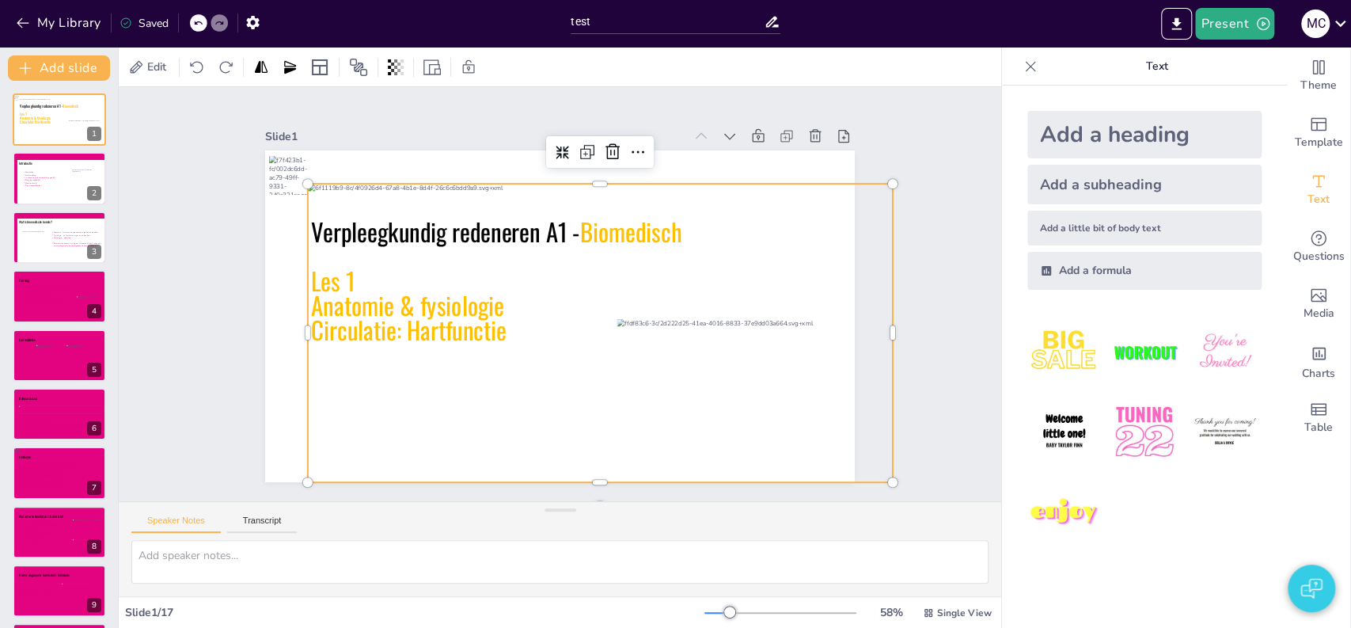
click at [317, 184] on div at bounding box center [510, 320] width 465 height 648
click at [241, 249] on div "Slide 1 Verpleegkundig redeneren A1 - Biomedisch Les 1 Anatomie & fysiologie Ci…" at bounding box center [559, 294] width 772 height 620
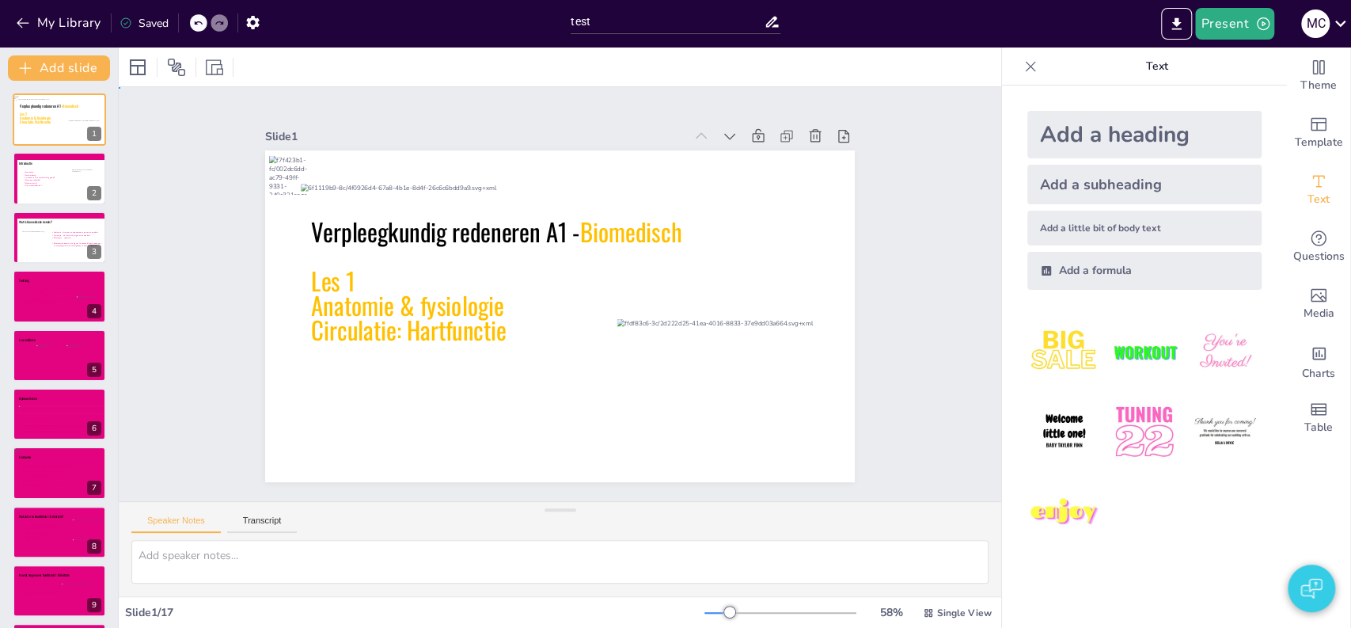
click at [241, 249] on div "Slide 1 Verpleegkundig redeneren A1 - Biomedisch Les 1 Anatomie & fysiologie Ci…" at bounding box center [560, 293] width 772 height 619
click at [289, 184] on div "Verpleegkundig redeneren A1 - Biomedisch Les 1 Anatomie & fysiologie Circulatie…" at bounding box center [556, 316] width 646 height 447
click at [541, 26] on div at bounding box center [549, 17] width 17 height 17
click at [235, 219] on div "Slide 1 Verpleegkundig redeneren A1 - Biomedisch Les 1 Anatomie & fysiologie Ci…" at bounding box center [561, 294] width 776 height 665
click at [313, 116] on div at bounding box center [335, 94] width 44 height 44
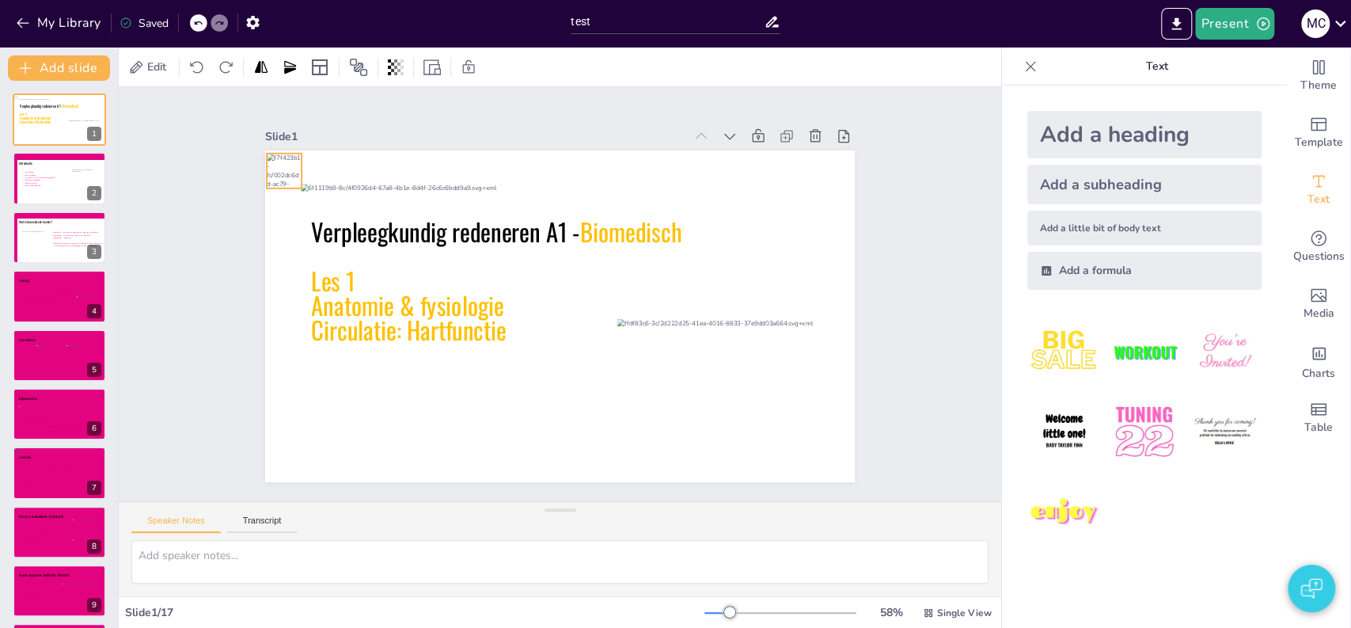
click at [228, 194] on div "Slide 1 Verpleegkundig redeneren A1 - Biomedisch Les 1 Anatomie & fysiologie Ci…" at bounding box center [561, 293] width 776 height 665
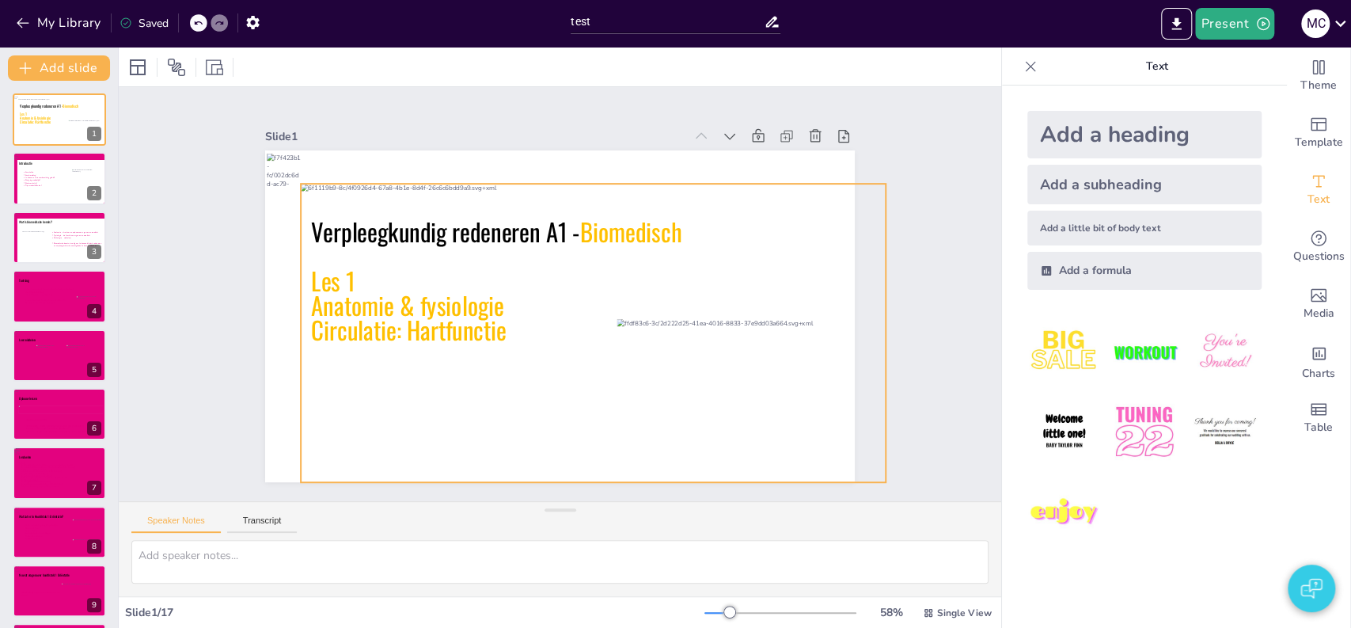
click at [337, 179] on div at bounding box center [548, 344] width 586 height 649
type textarea "Voorstellen docent, navragen studenten voorkennis/ervaring etc. 2"
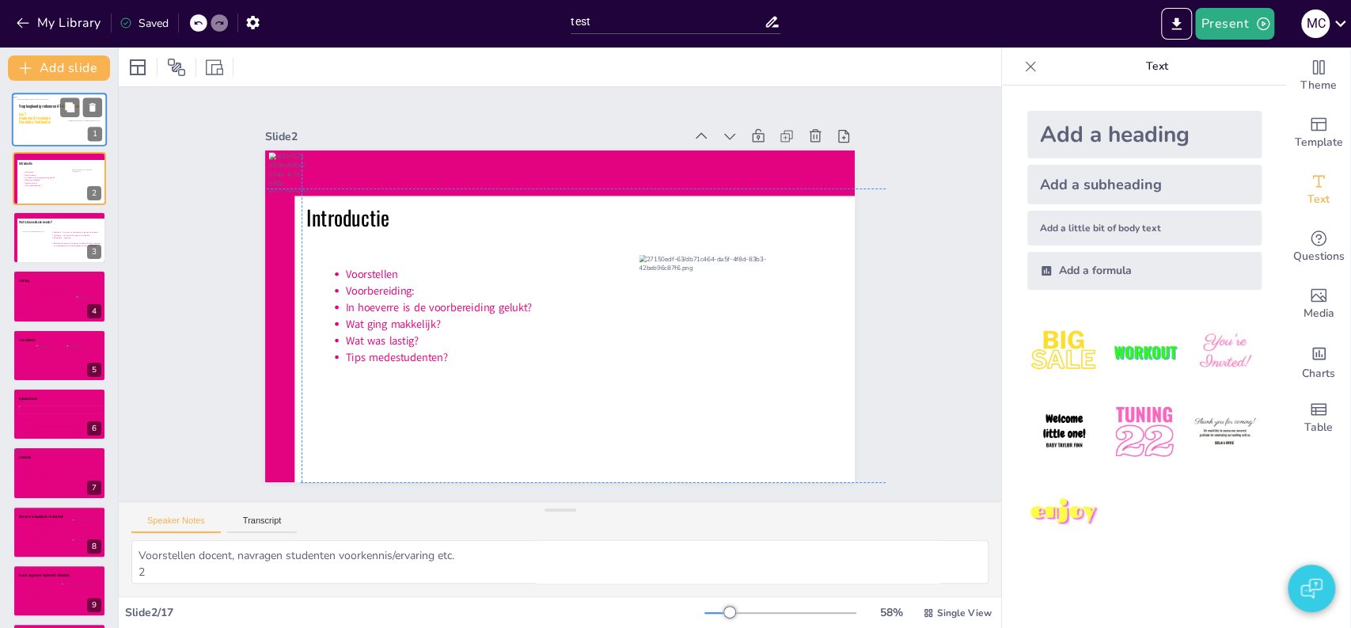
click at [40, 113] on p "Les 1" at bounding box center [59, 114] width 81 height 4
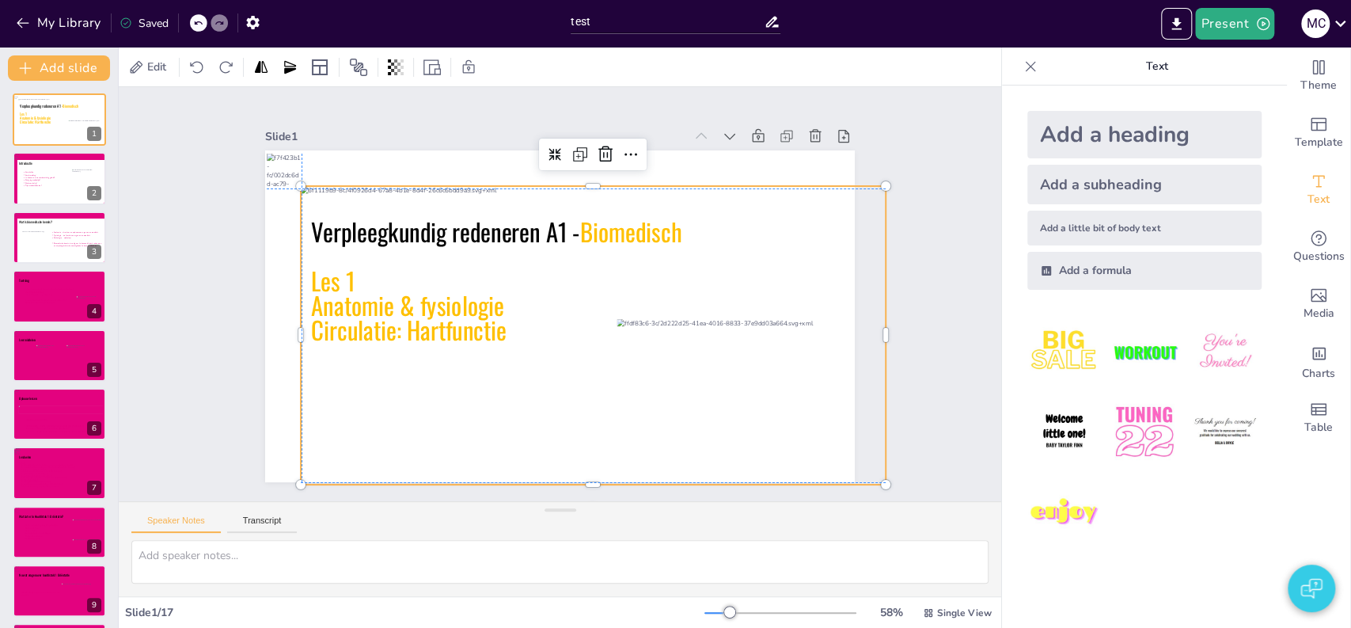
click at [809, 178] on div "Verpleegkundig redeneren A1 - Biomedisch Les 1 Anatomie & fysiologie Circulatie…" at bounding box center [553, 315] width 663 height 498
type textarea "Voorstellen docent, navragen studenten voorkennis/ervaring etc. 2"
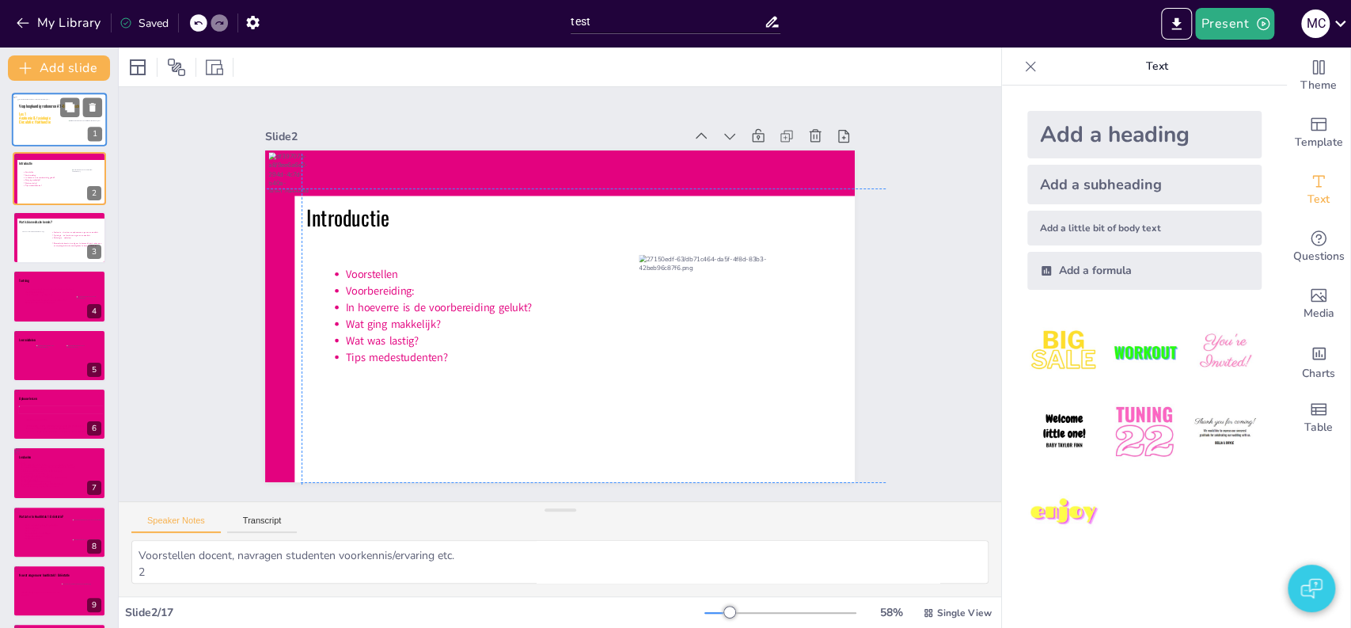
click at [57, 117] on p "Anatomie & fysiologie" at bounding box center [59, 118] width 81 height 4
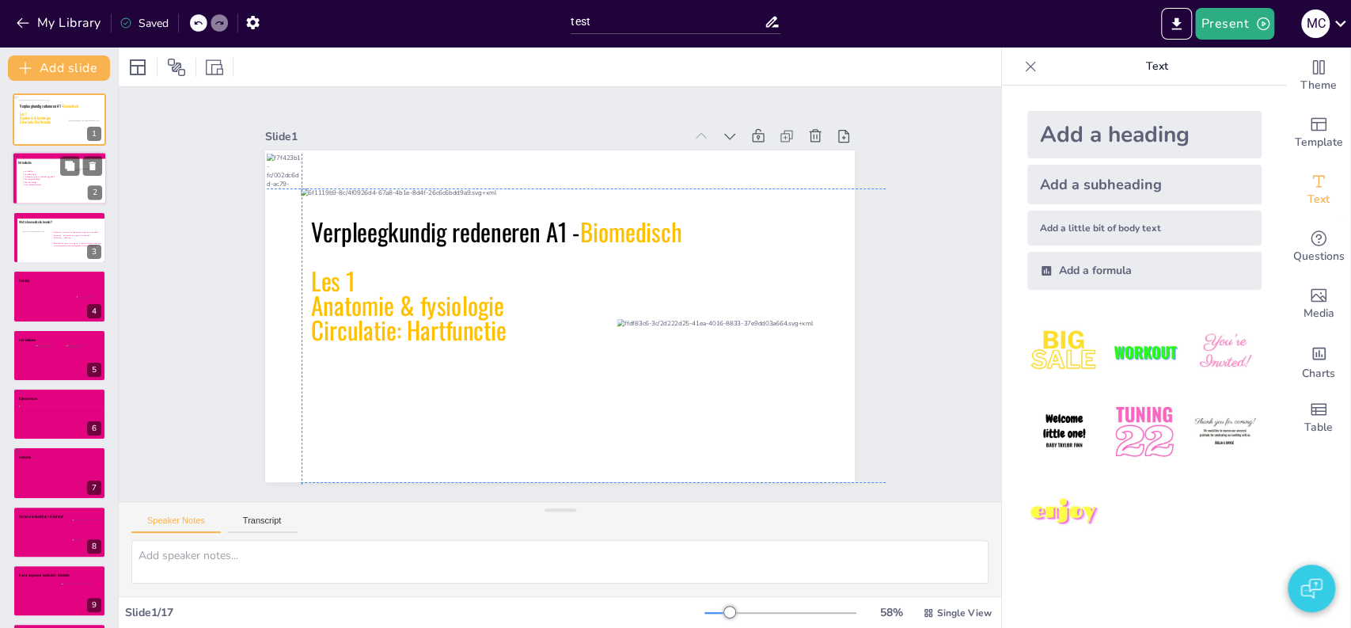
click at [44, 199] on icon at bounding box center [62, 184] width 82 height 29
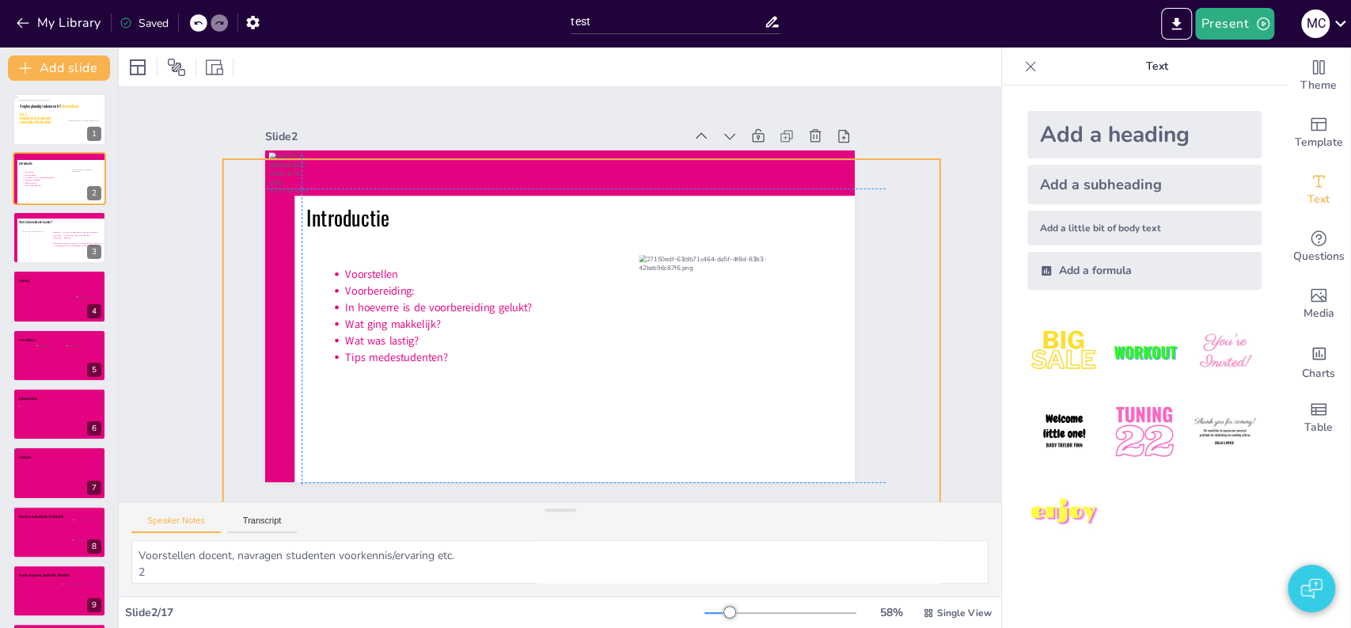
click at [342, 469] on icon at bounding box center [529, 336] width 541 height 643
click at [24, 302] on icon at bounding box center [62, 302] width 82 height 29
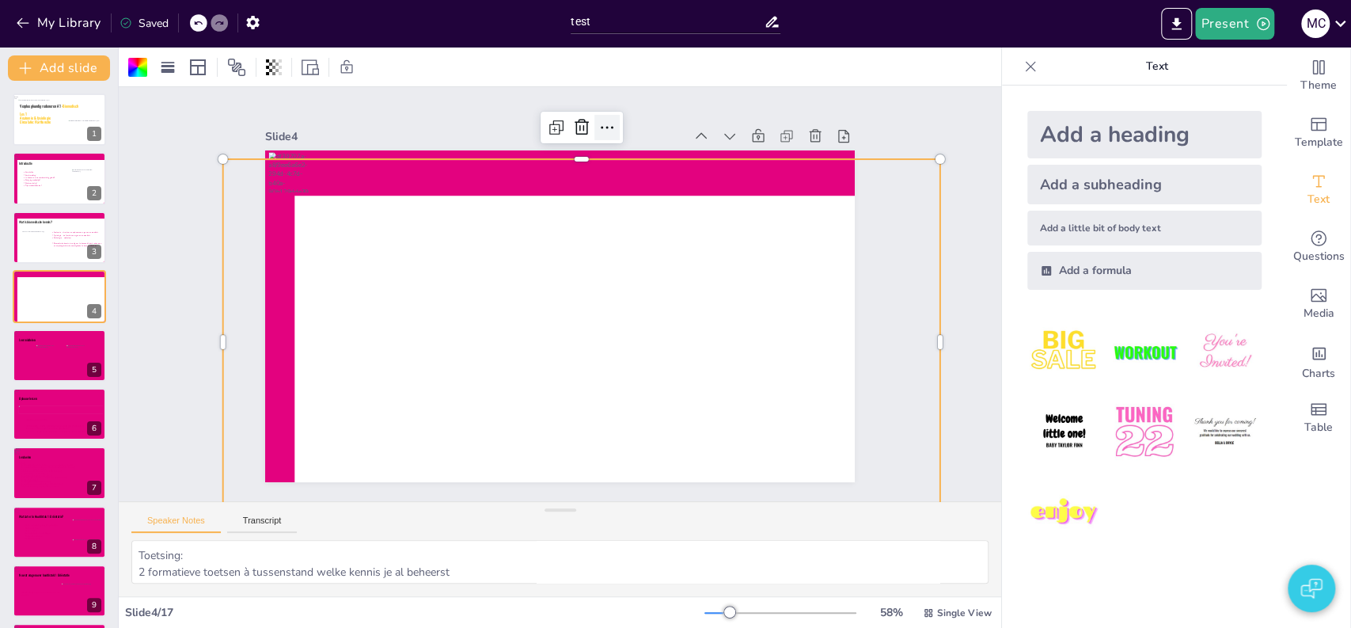
click at [644, 138] on icon at bounding box center [656, 150] width 24 height 24
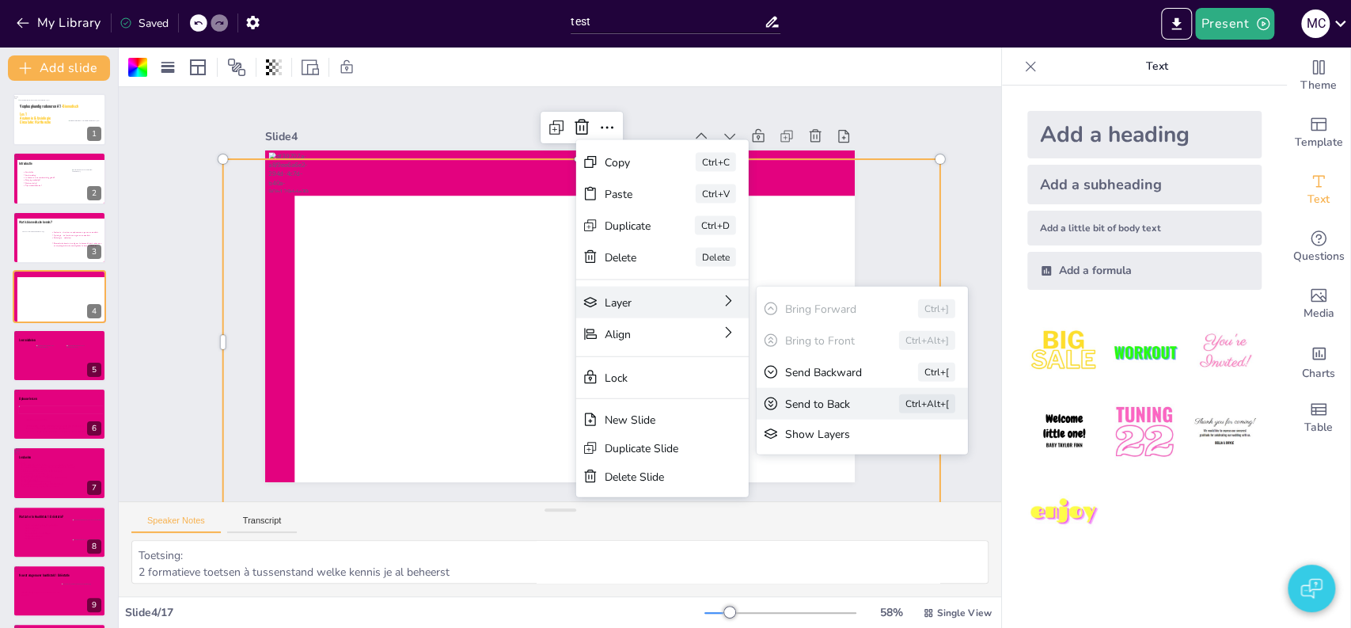
click at [824, 579] on div "Send to Back" at bounding box center [859, 597] width 71 height 36
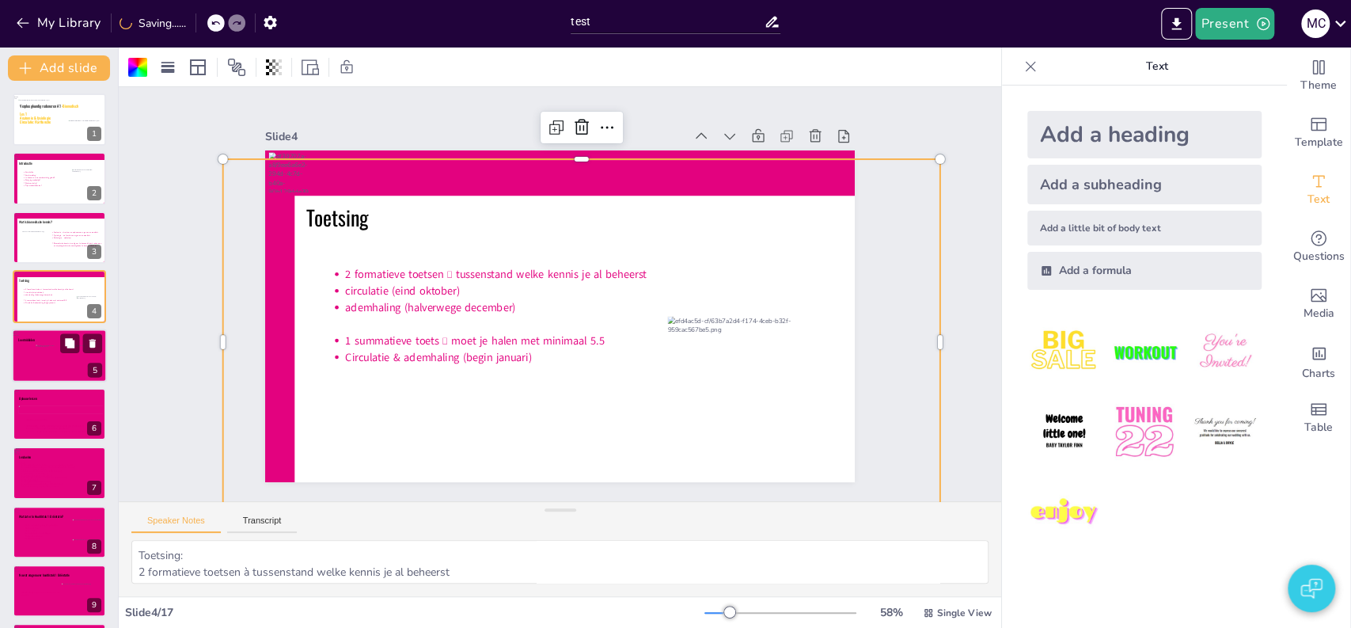
click at [78, 357] on div at bounding box center [76, 357] width 20 height 27
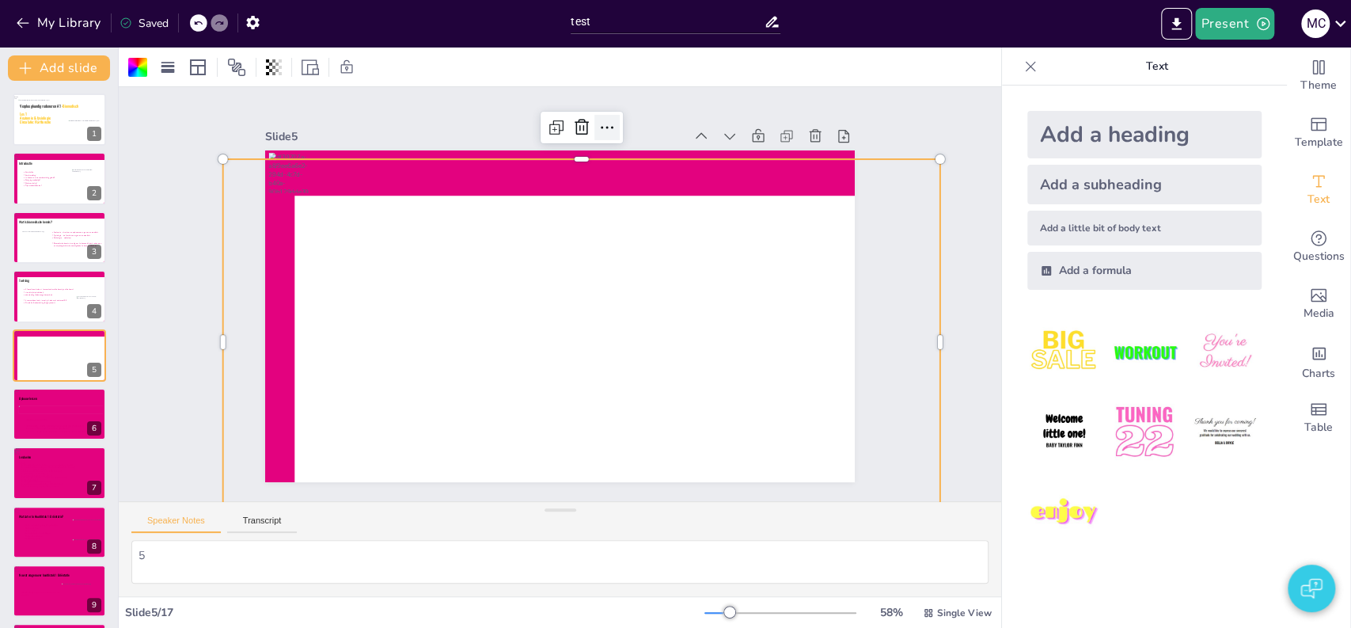
click at [693, 188] on icon at bounding box center [706, 201] width 27 height 27
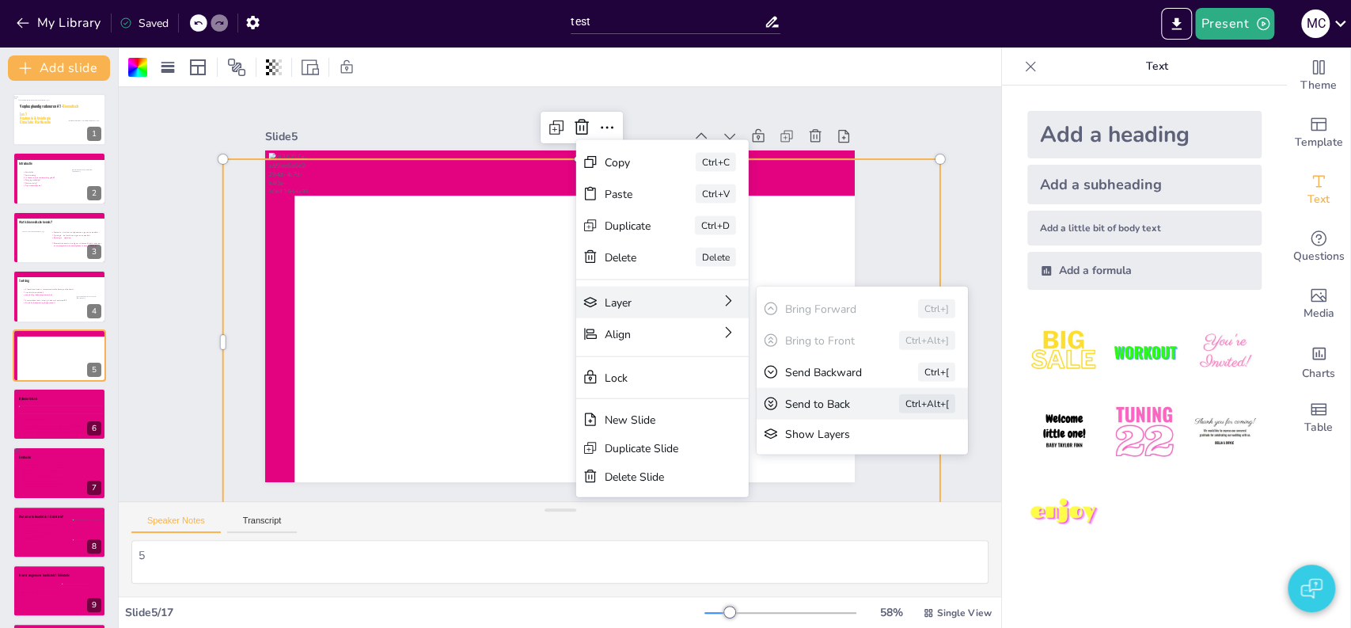
click at [880, 518] on div "Send to Back" at bounding box center [915, 529] width 71 height 22
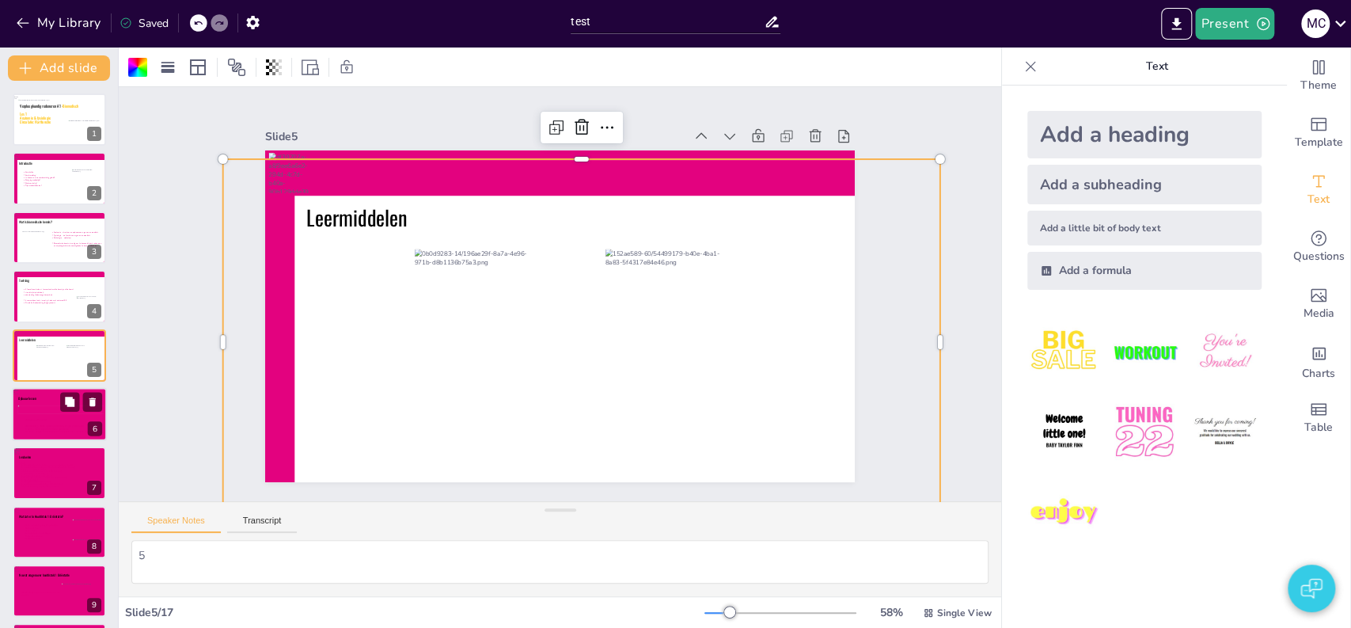
click at [45, 422] on icon at bounding box center [62, 424] width 82 height 13
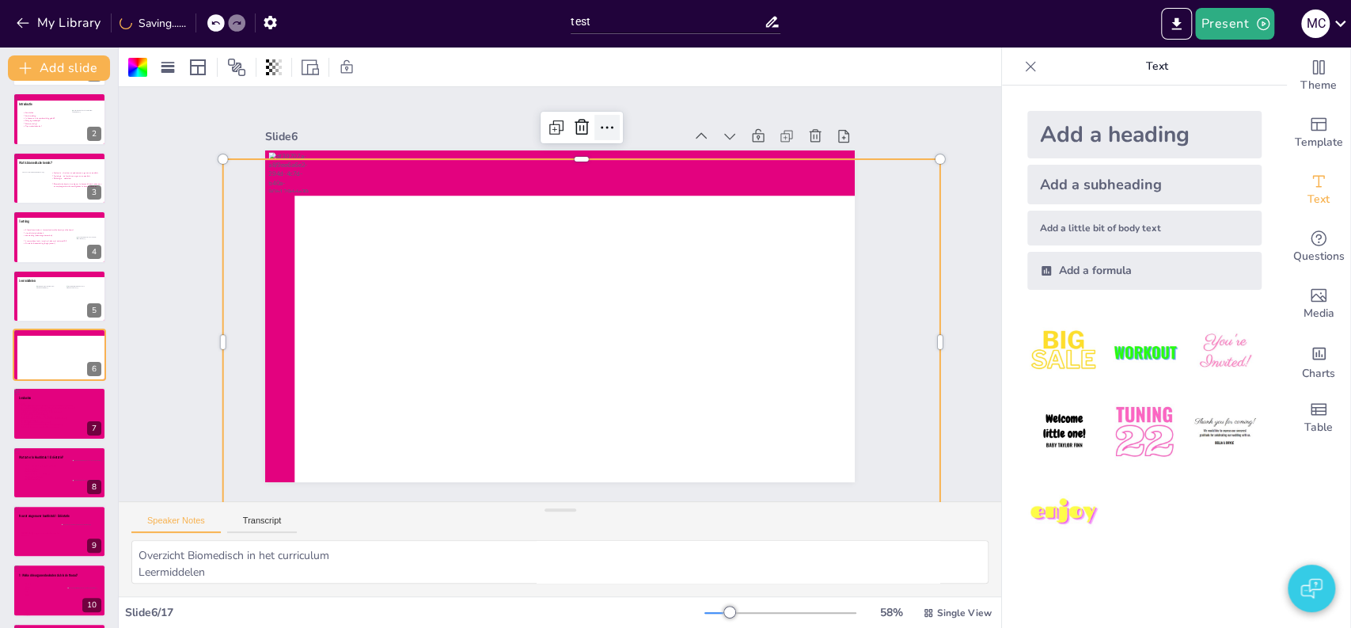
click at [613, 123] on icon at bounding box center [623, 133] width 21 height 21
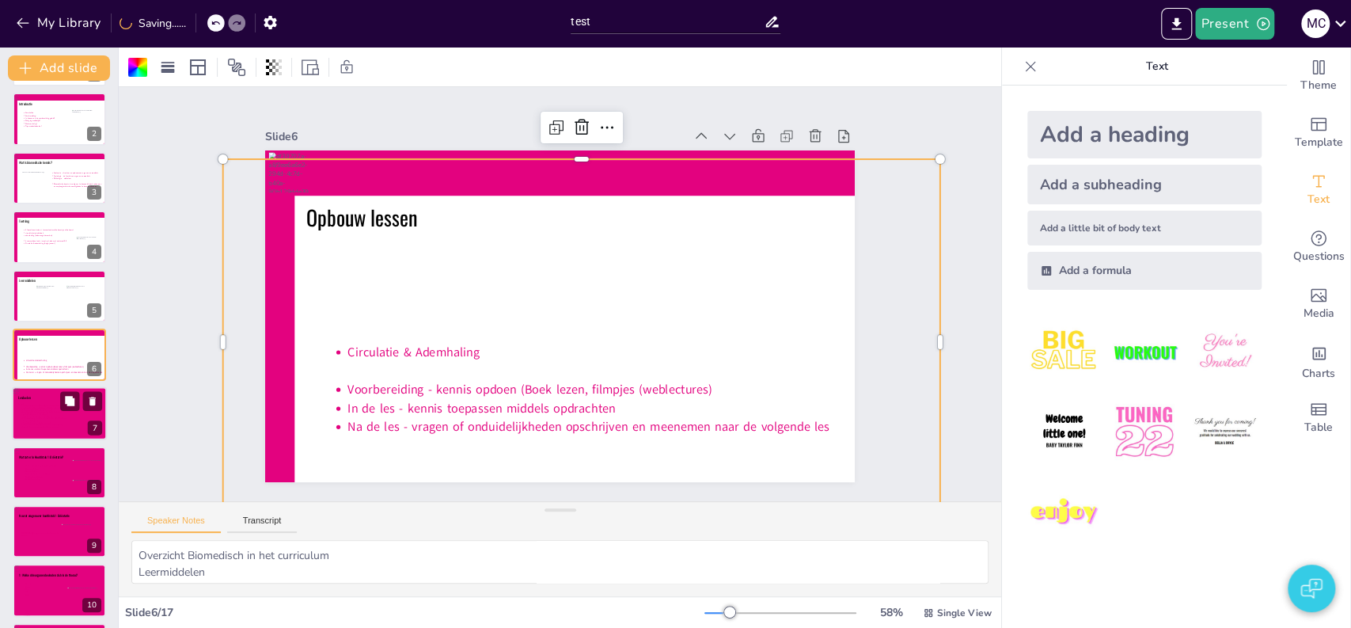
click at [45, 420] on icon at bounding box center [59, 417] width 82 height 29
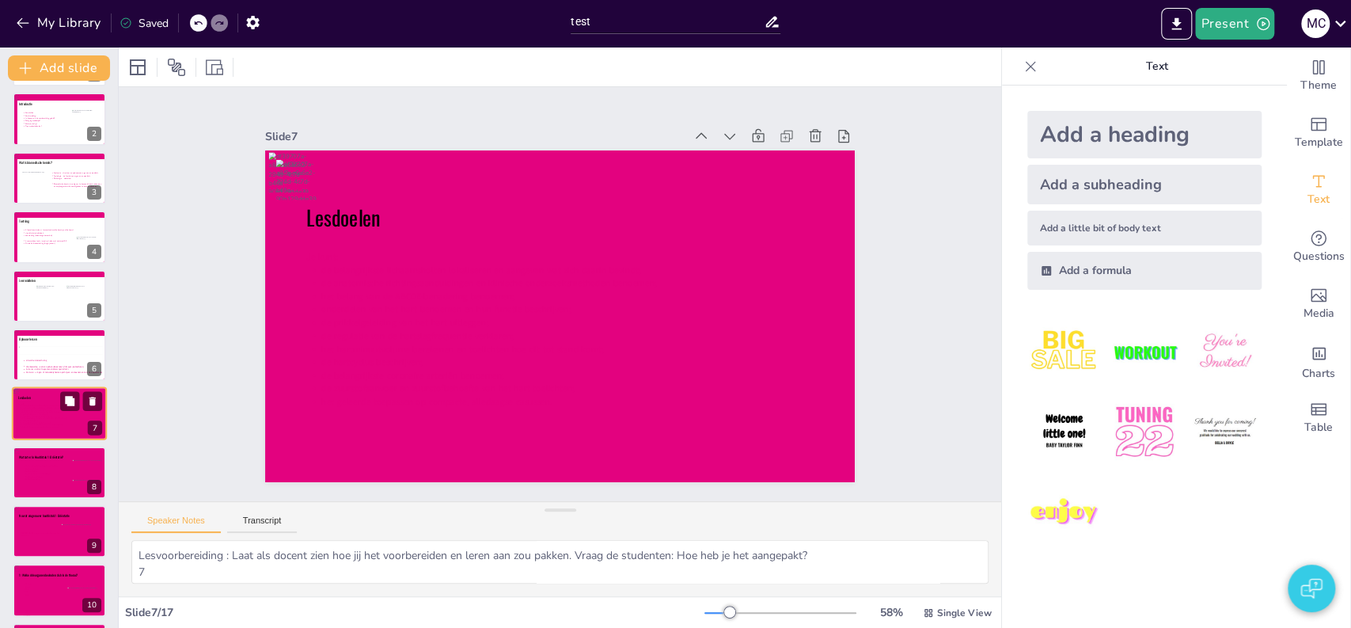
scroll to position [119, 0]
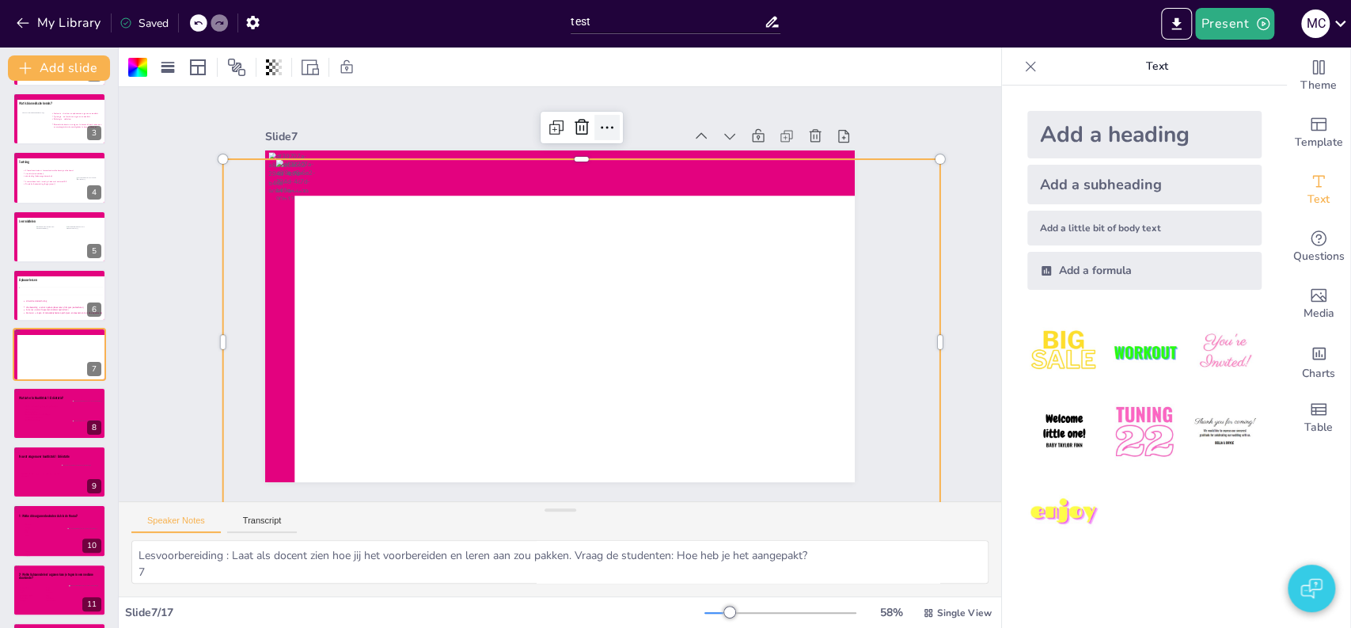
click at [629, 130] on icon at bounding box center [640, 141] width 22 height 22
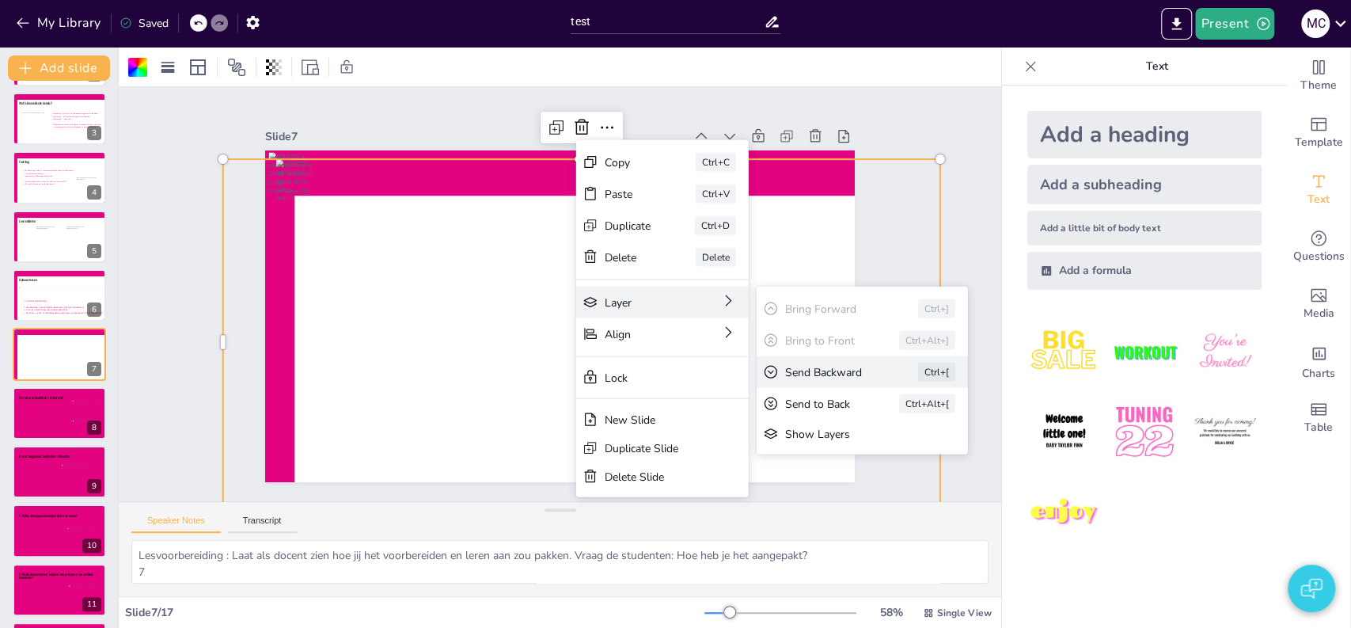
click at [864, 519] on div "Send Backward" at bounding box center [905, 535] width 90 height 33
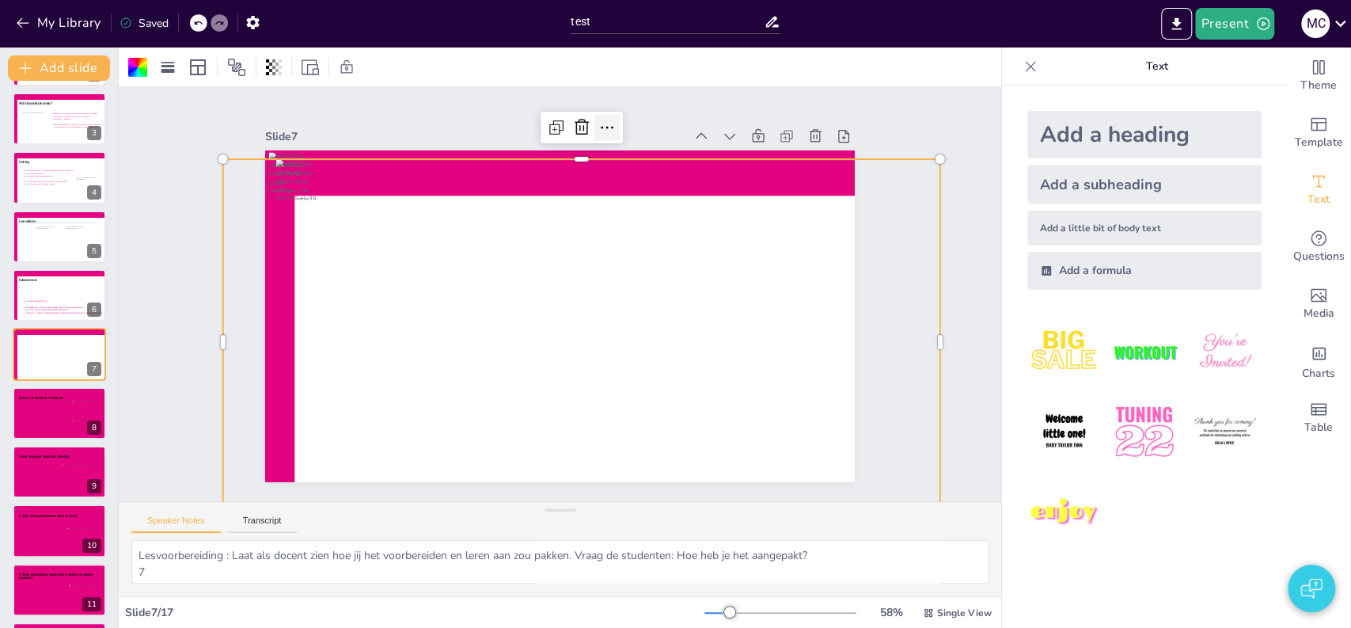
click at [644, 138] on icon at bounding box center [656, 150] width 24 height 24
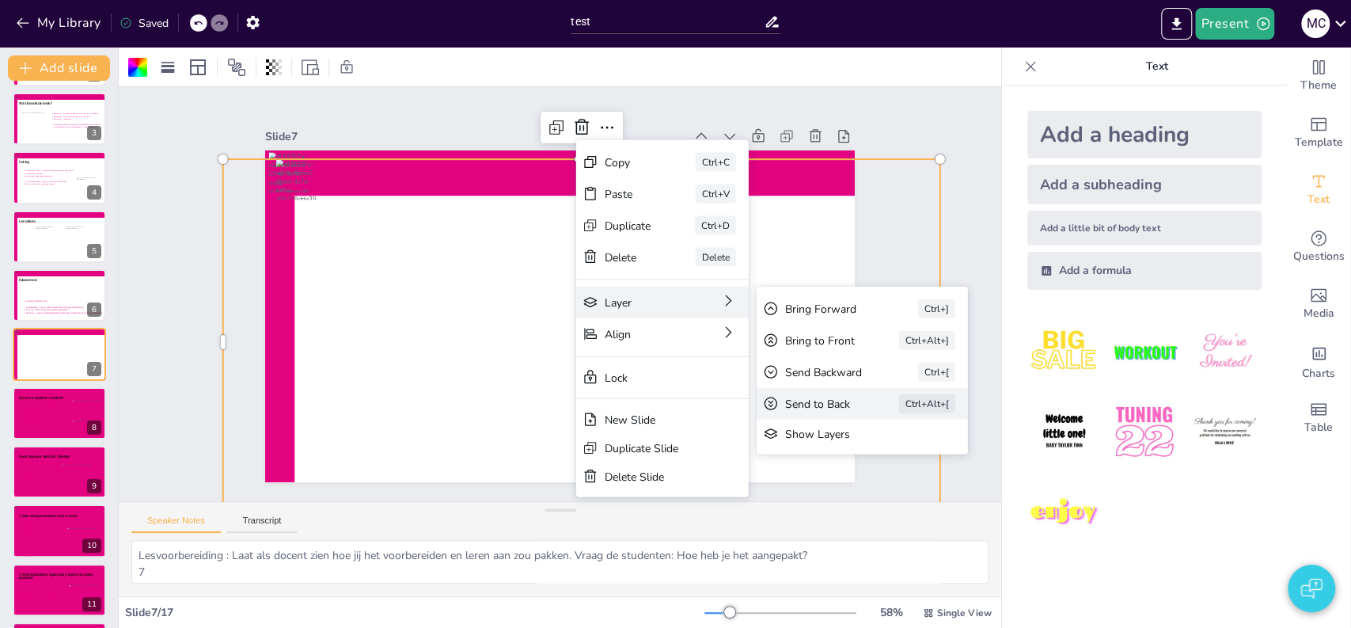
click at [814, 606] on div "Send to Back" at bounding box center [826, 627] width 70 height 42
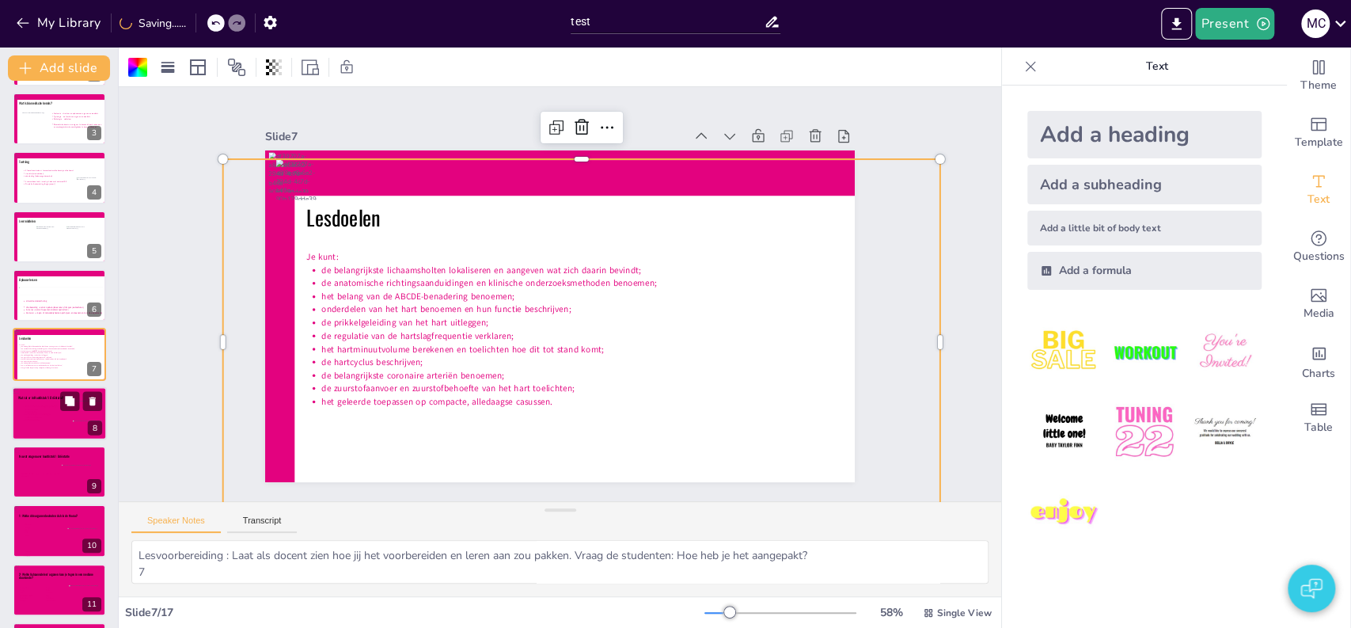
click at [28, 433] on icon at bounding box center [62, 419] width 82 height 29
type textarea "Opdracht: Hoofdstuk 1 Oriëntatie (totaal 10 min) Lesdoelen deze les benoemen Ko…"
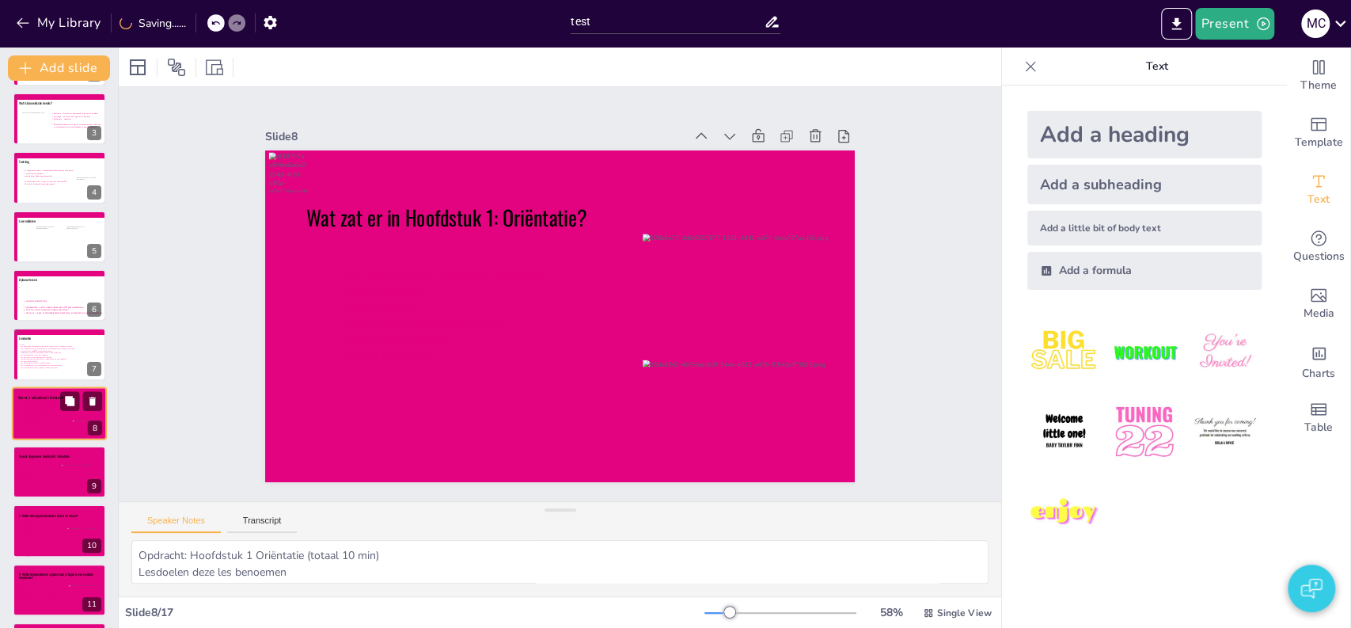
scroll to position [177, 0]
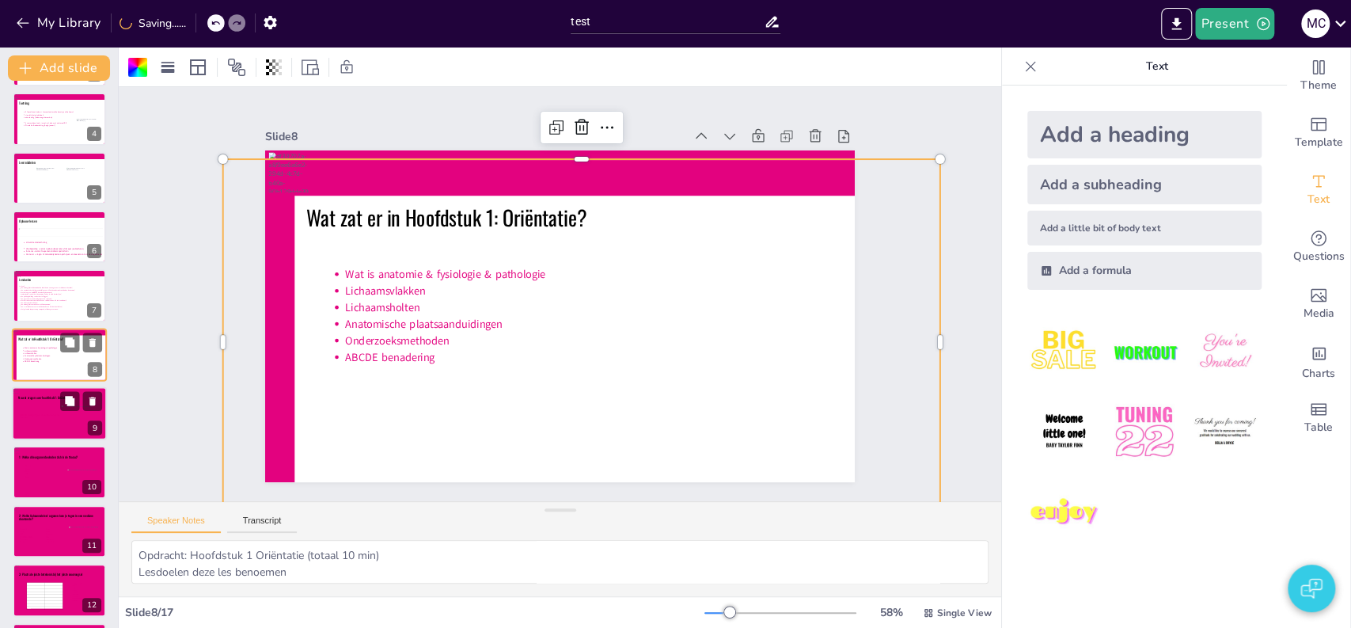
click at [44, 414] on icon at bounding box center [41, 427] width 43 height 29
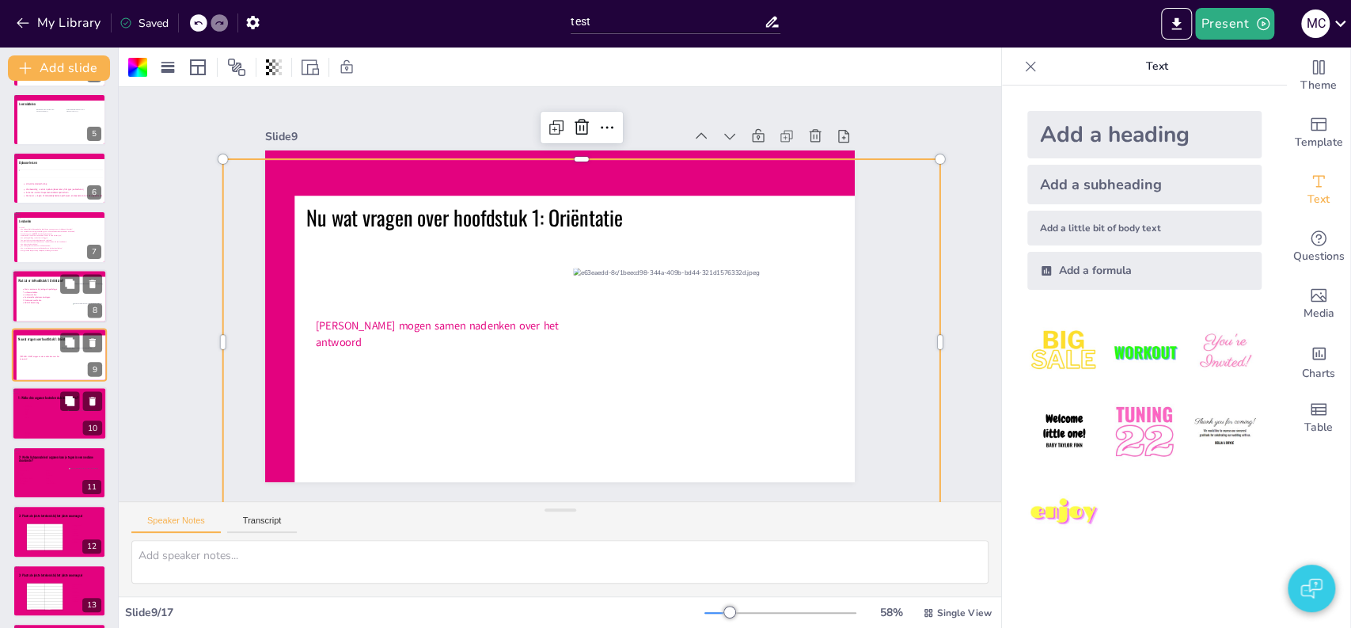
click at [41, 429] on icon at bounding box center [46, 419] width 51 height 29
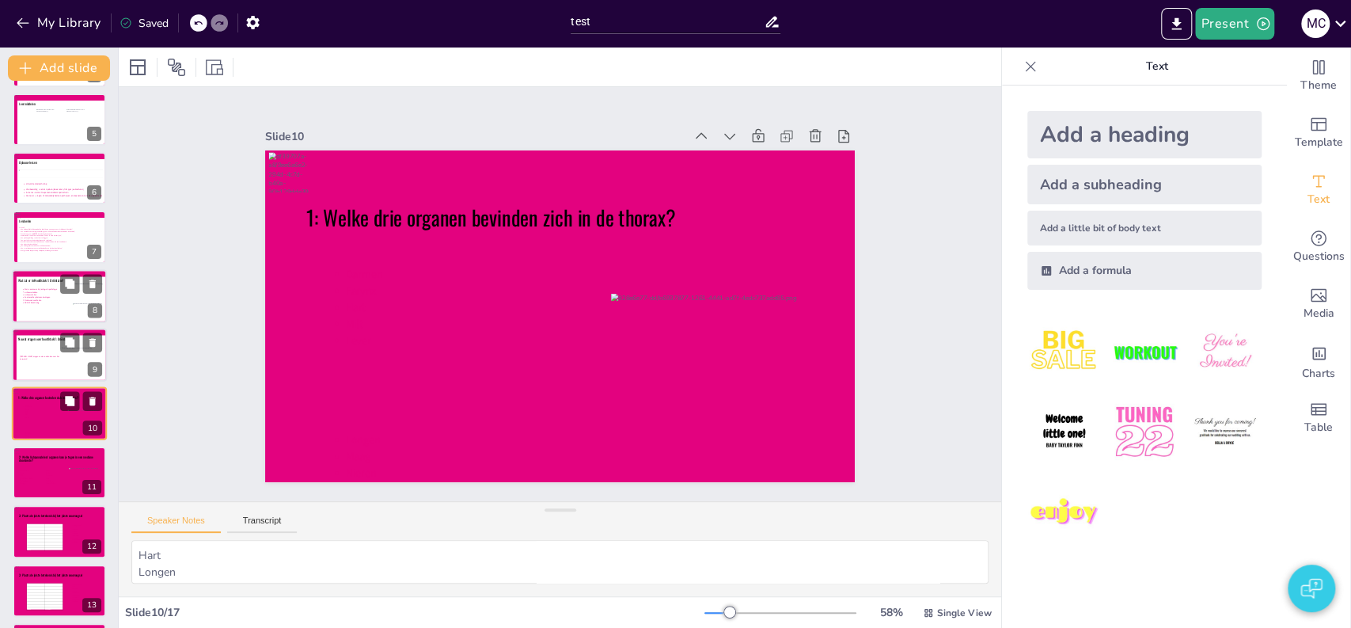
scroll to position [295, 0]
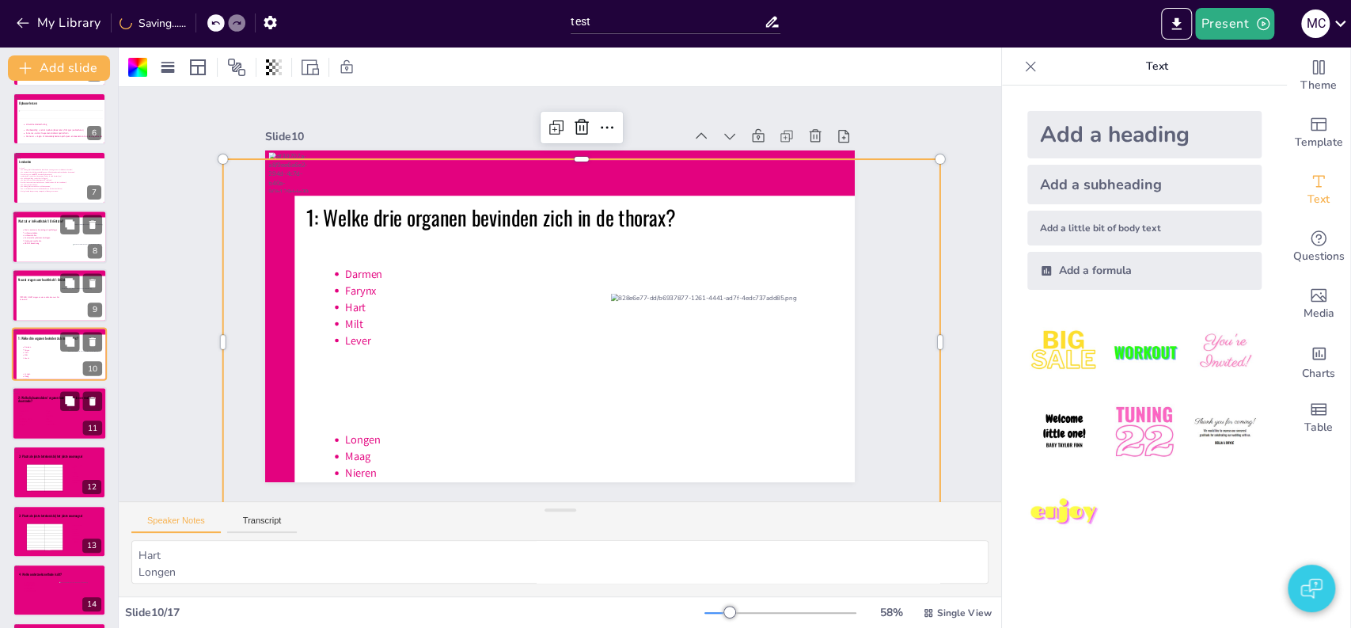
click at [41, 429] on icon at bounding box center [44, 420] width 51 height 26
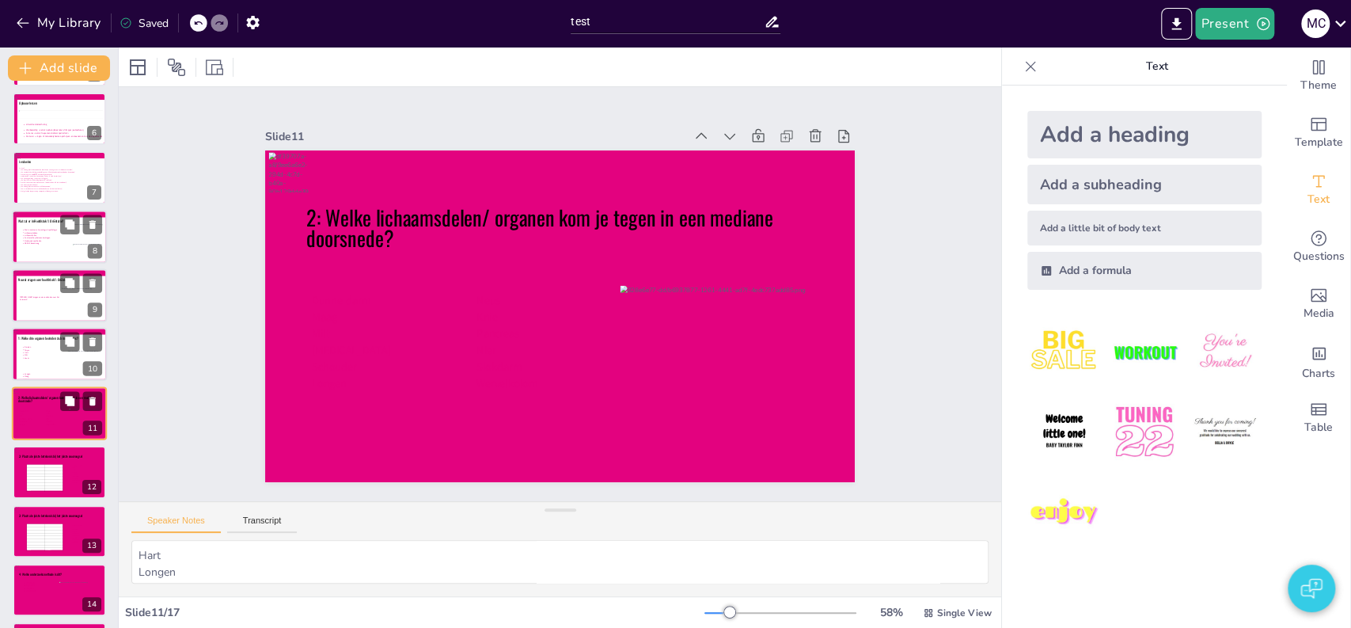
type textarea "Baarmoeder Colon Dunne darm Hersenstam Hypofyse Kleine hersenen (cerebellum) Le…"
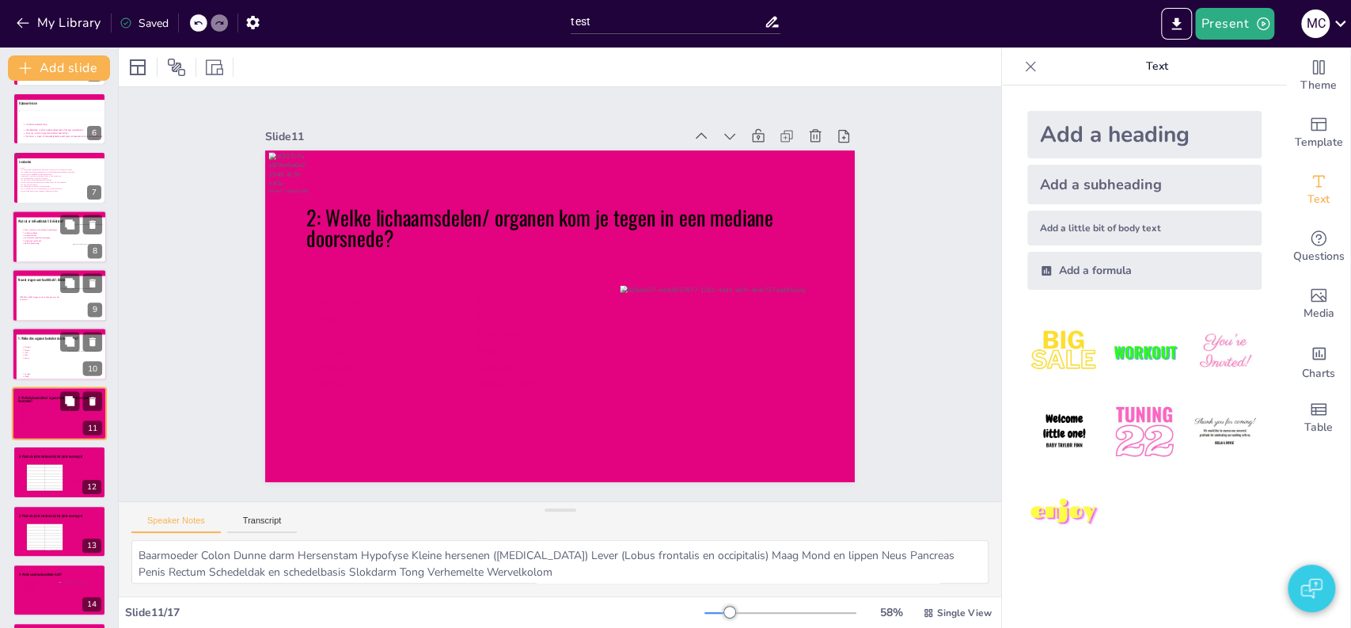
scroll to position [354, 0]
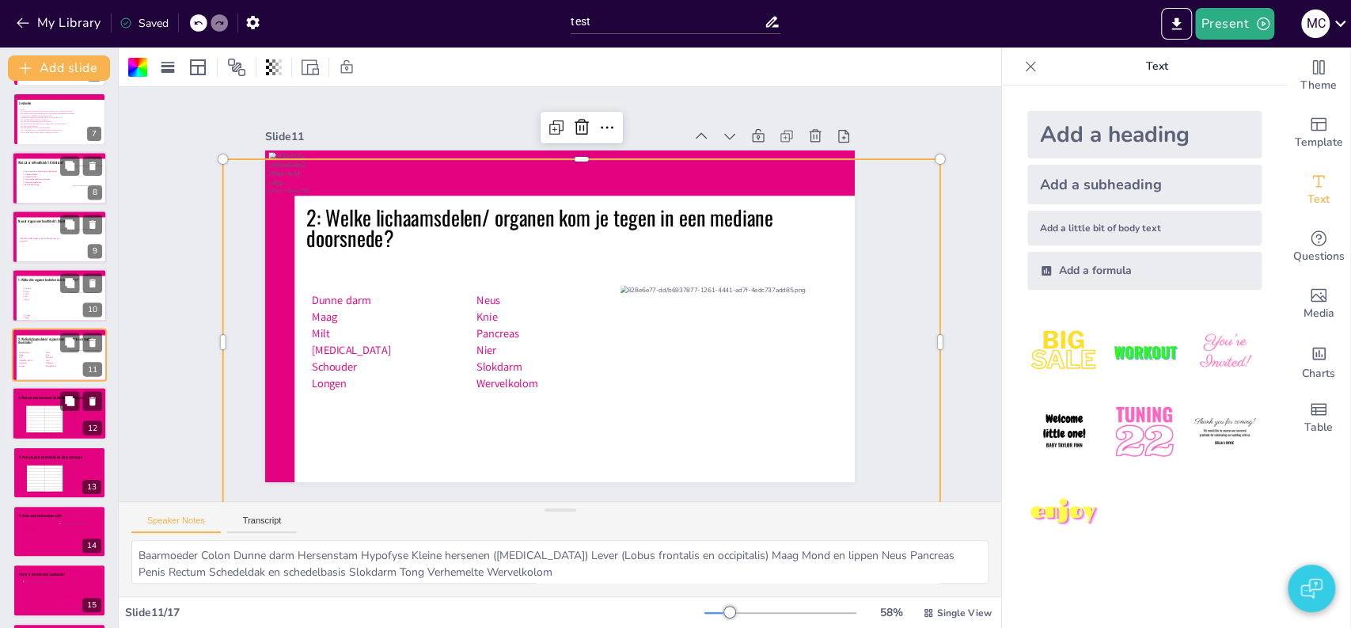
click at [45, 424] on td at bounding box center [53, 425] width 18 height 3
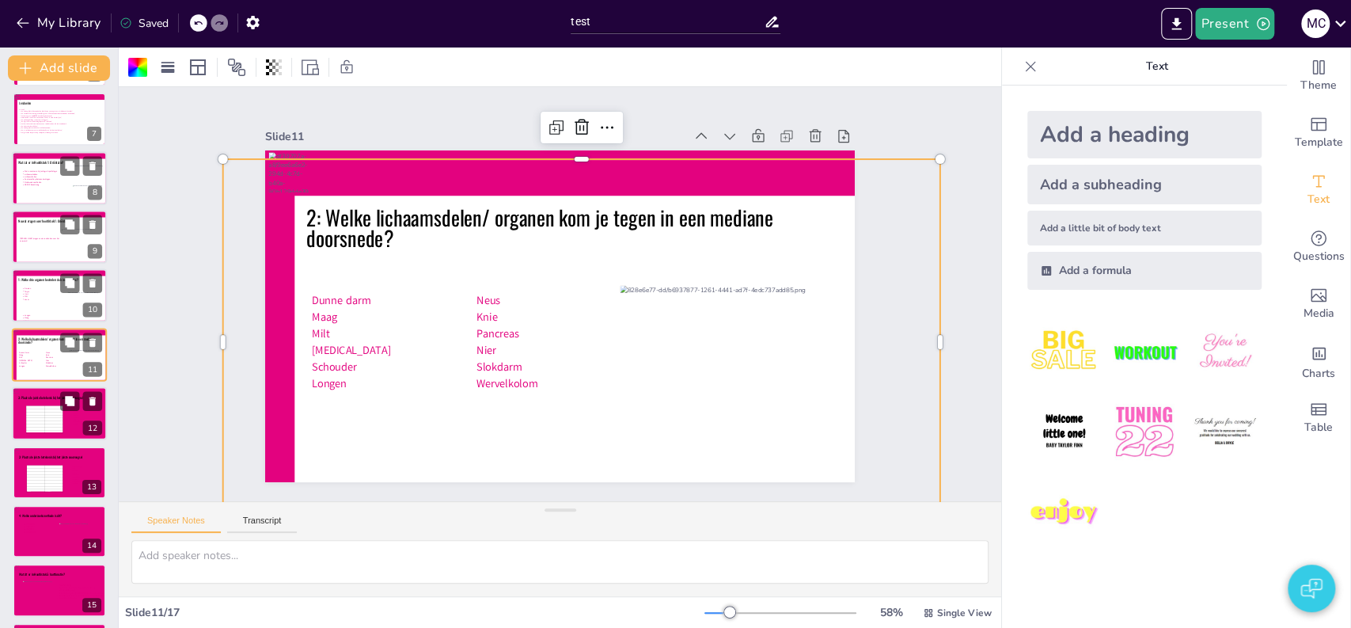
scroll to position [412, 0]
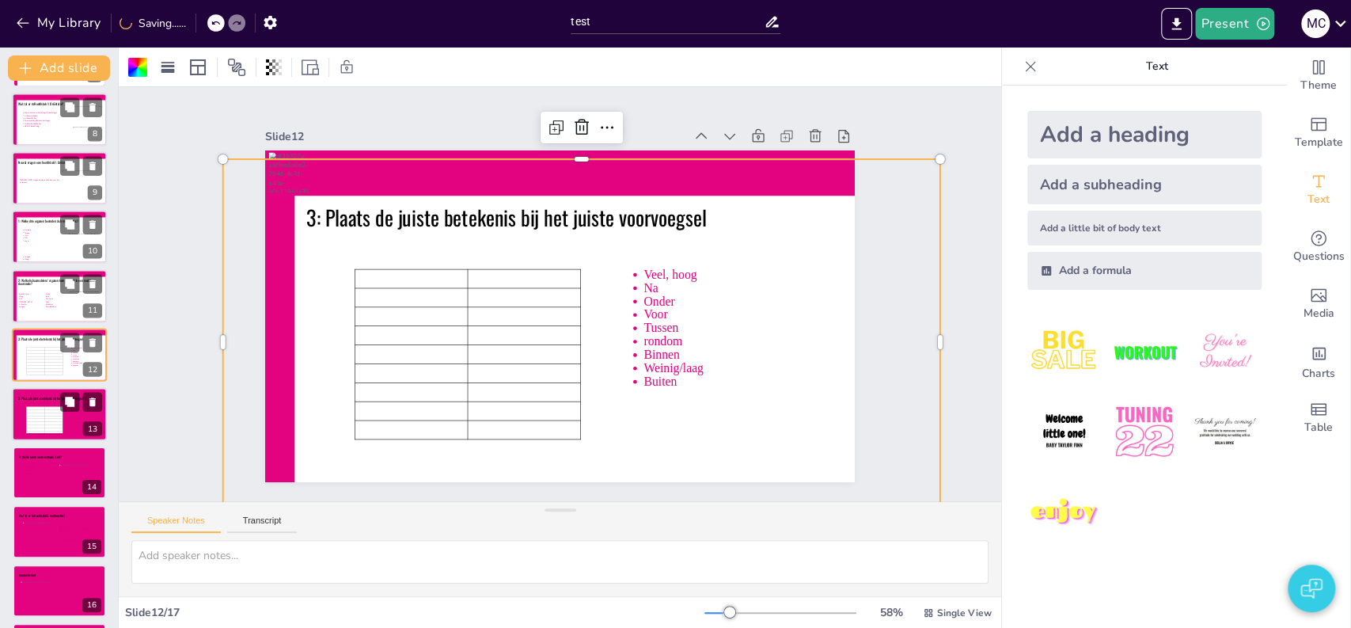
click at [47, 434] on div at bounding box center [59, 414] width 95 height 54
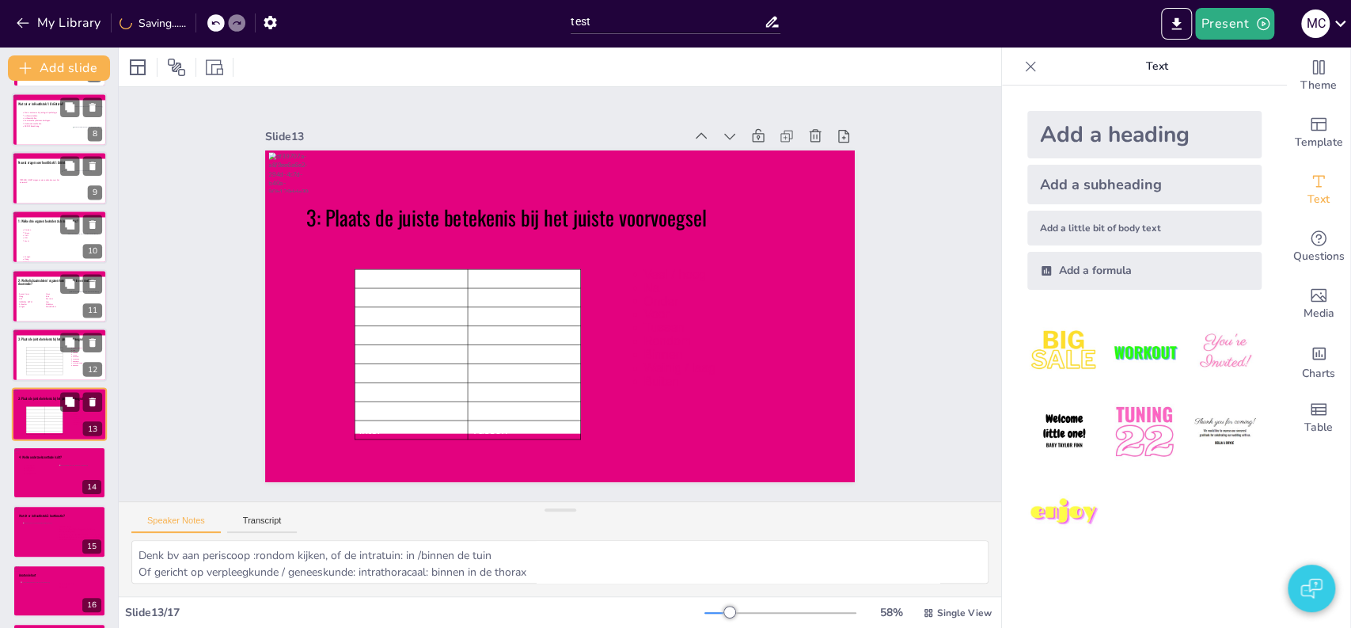
scroll to position [472, 0]
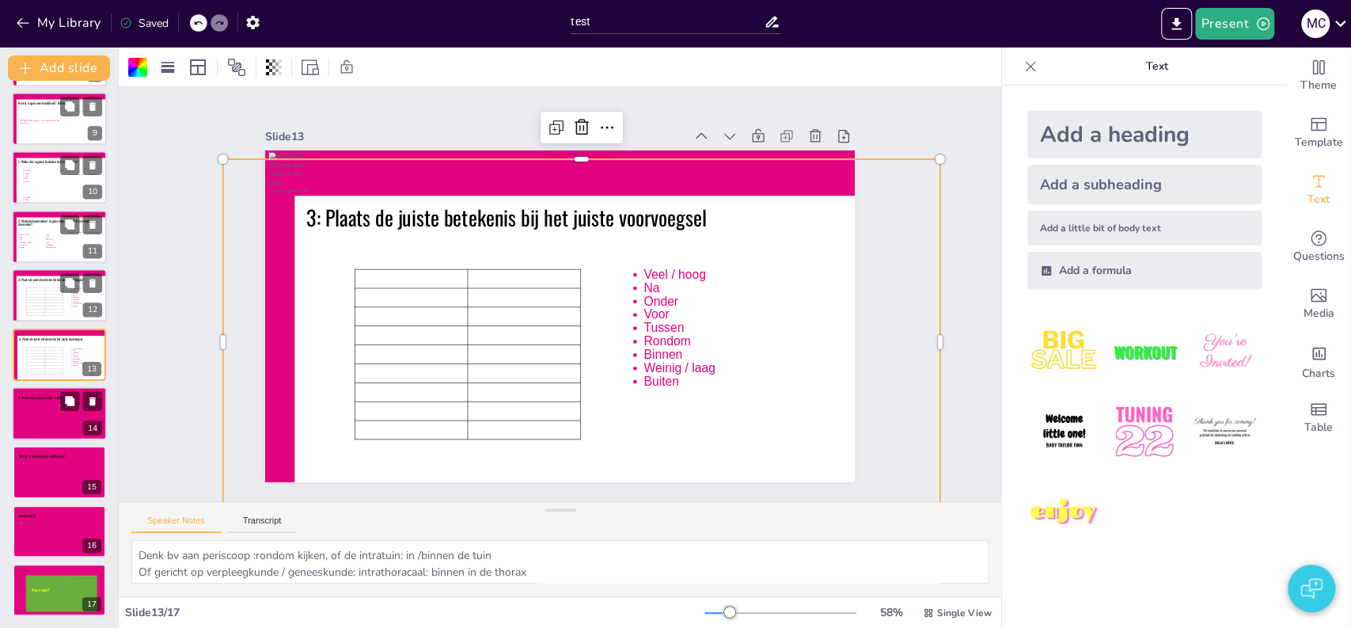
click at [44, 423] on icon at bounding box center [39, 418] width 37 height 32
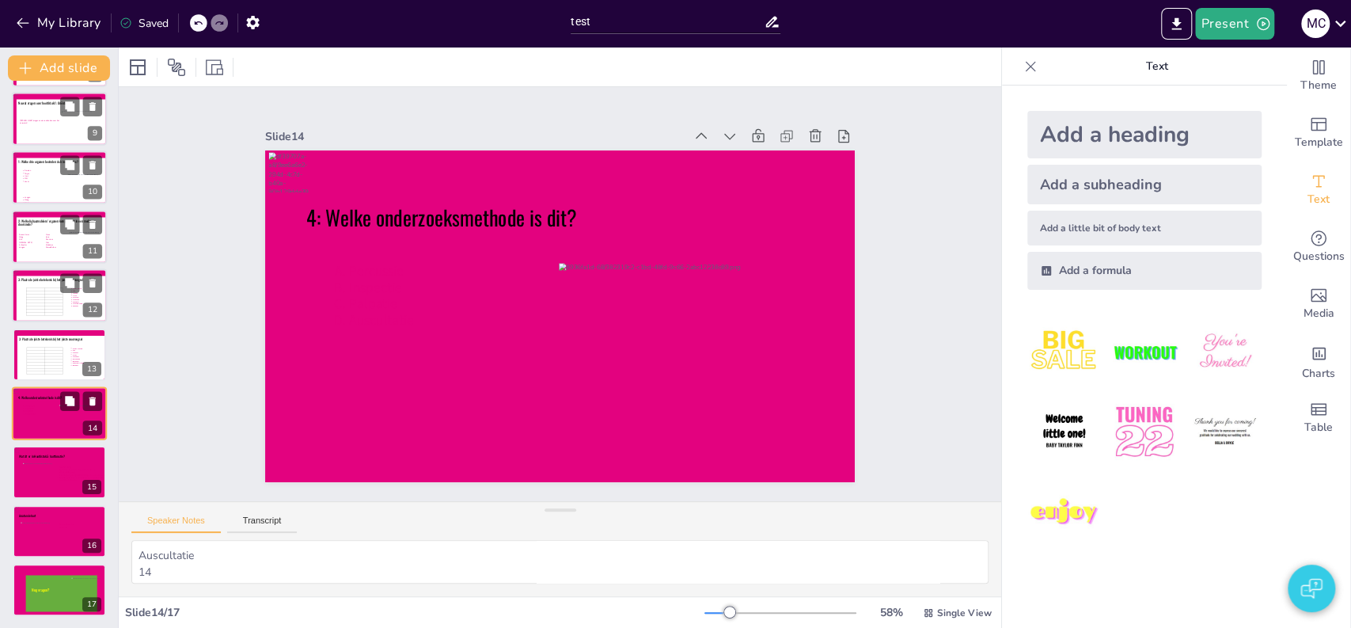
scroll to position [473, 0]
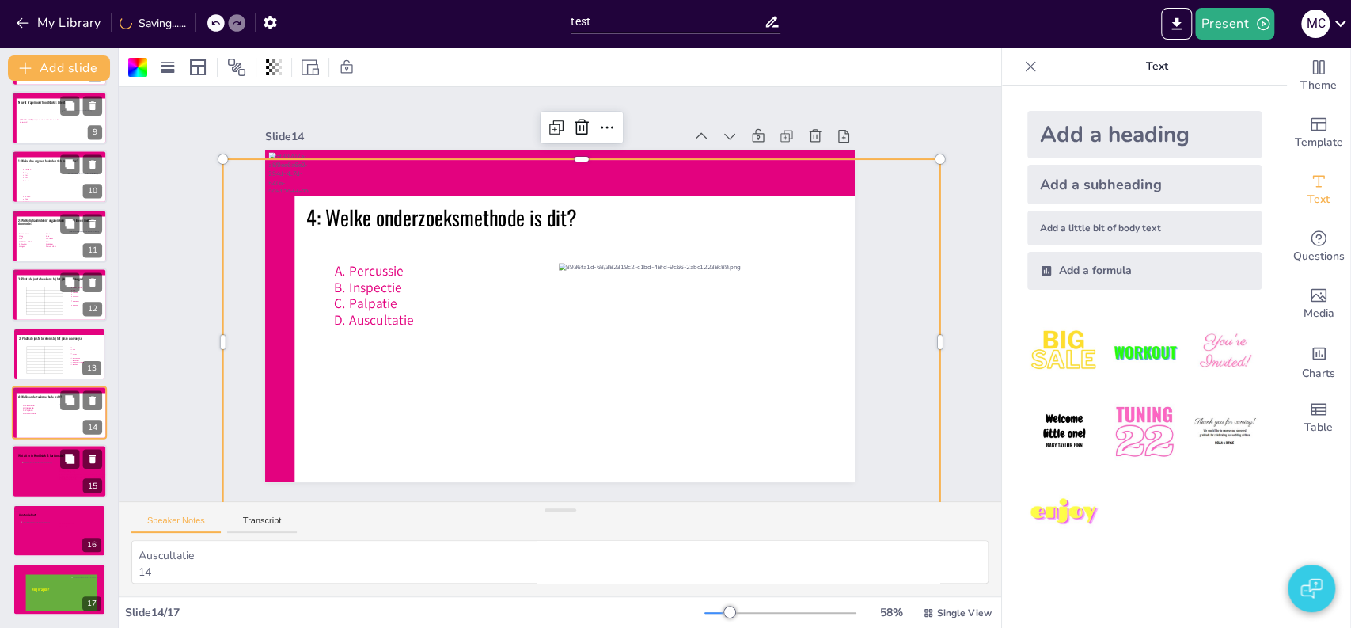
click at [38, 455] on icon at bounding box center [58, 458] width 81 height 9
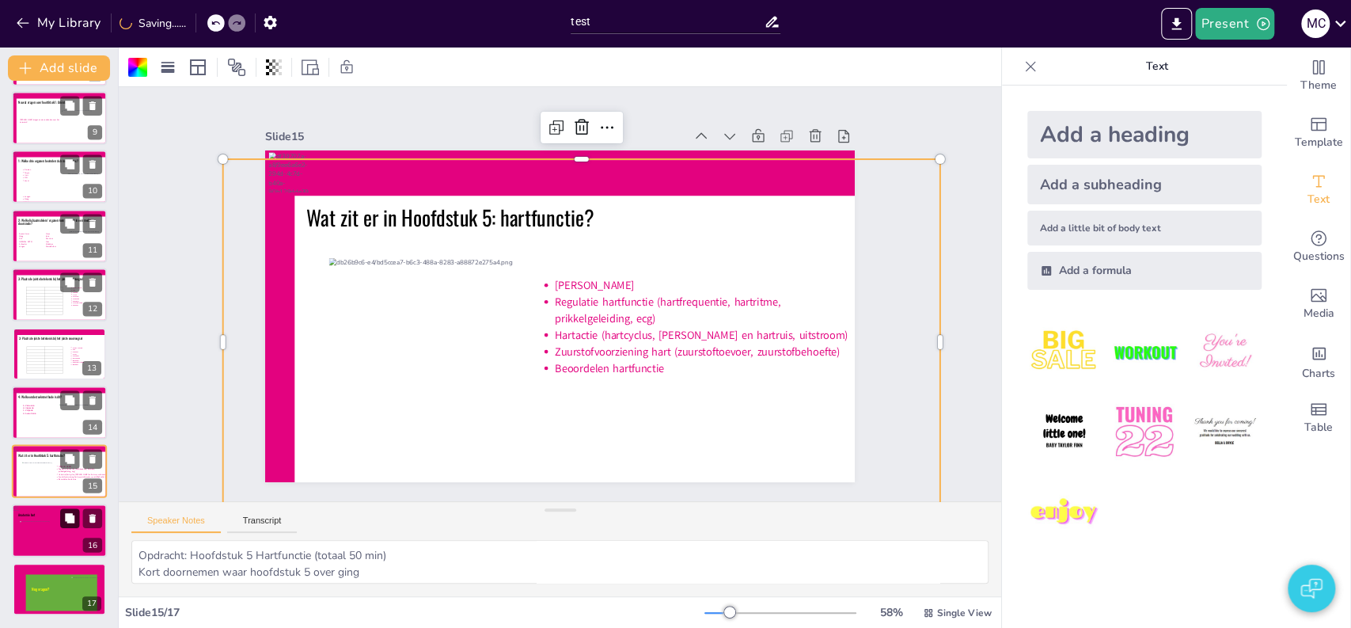
click at [65, 523] on button at bounding box center [69, 517] width 19 height 19
type textarea "Hart = holle spier met vier holtes  De vier compartimenten van het hart bestaa…"
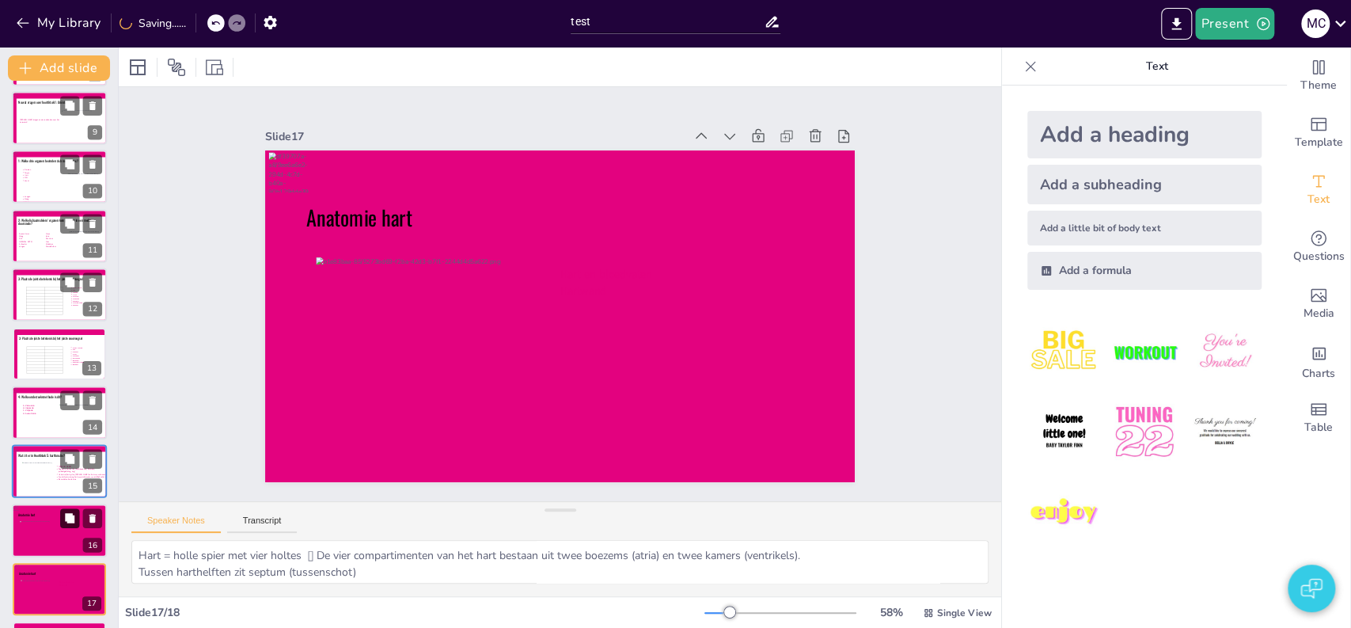
scroll to position [532, 0]
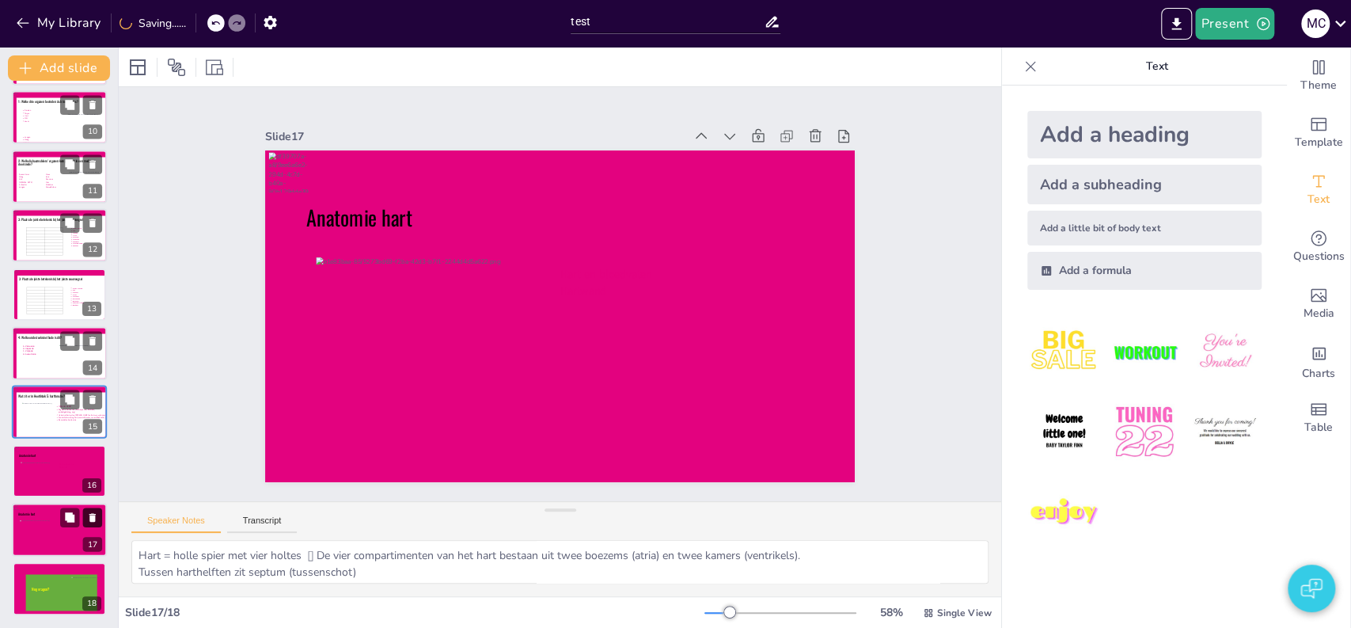
click at [93, 518] on icon at bounding box center [92, 517] width 6 height 9
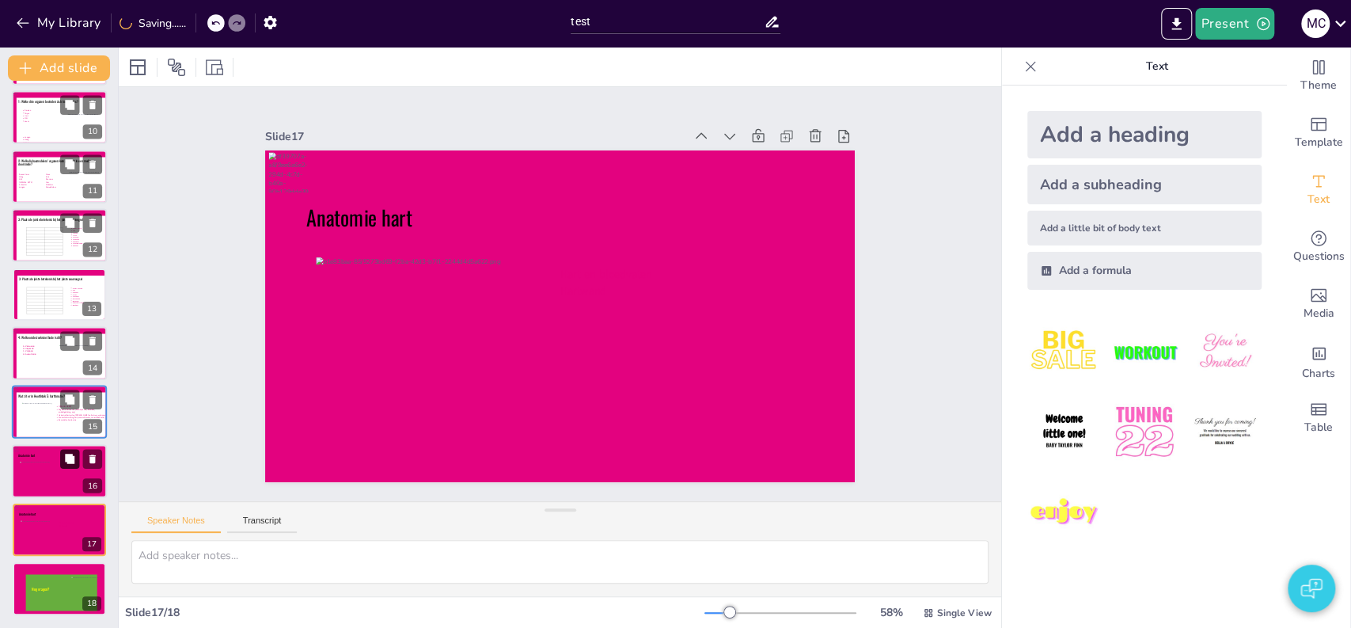
scroll to position [473, 0]
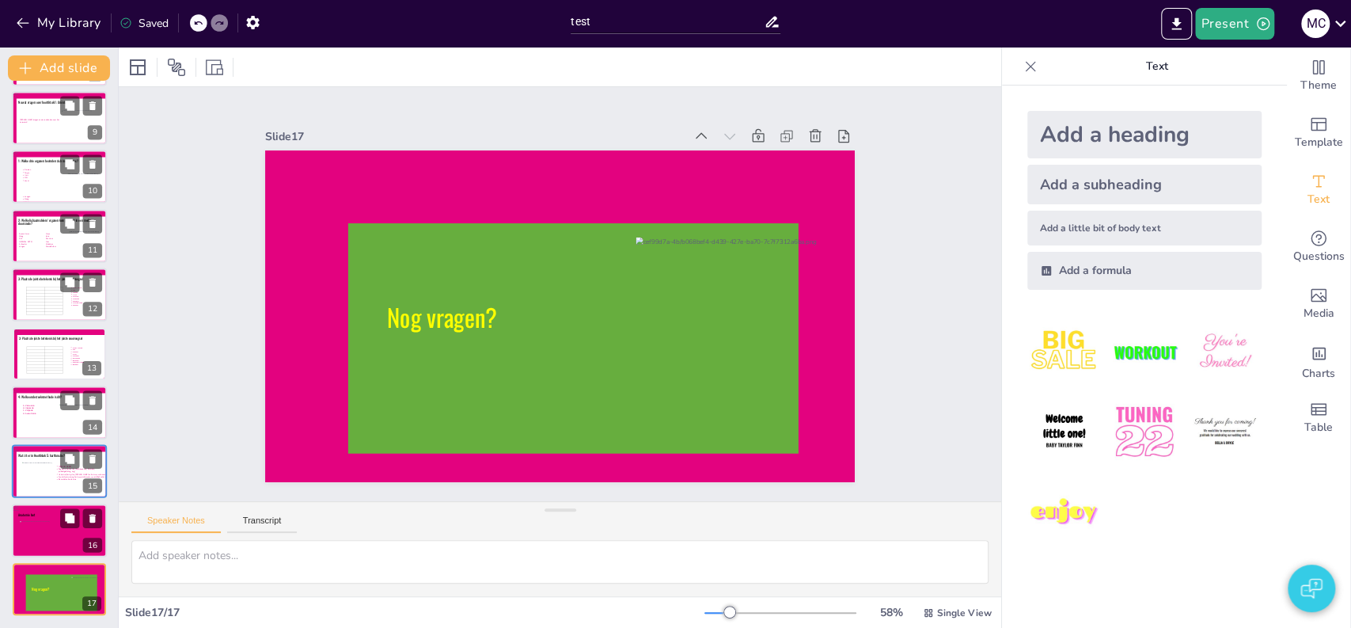
click at [51, 533] on div at bounding box center [39, 537] width 38 height 32
type textarea "Hart = holle spier met vier holtes  De vier compartimenten van het hart bestaa…"
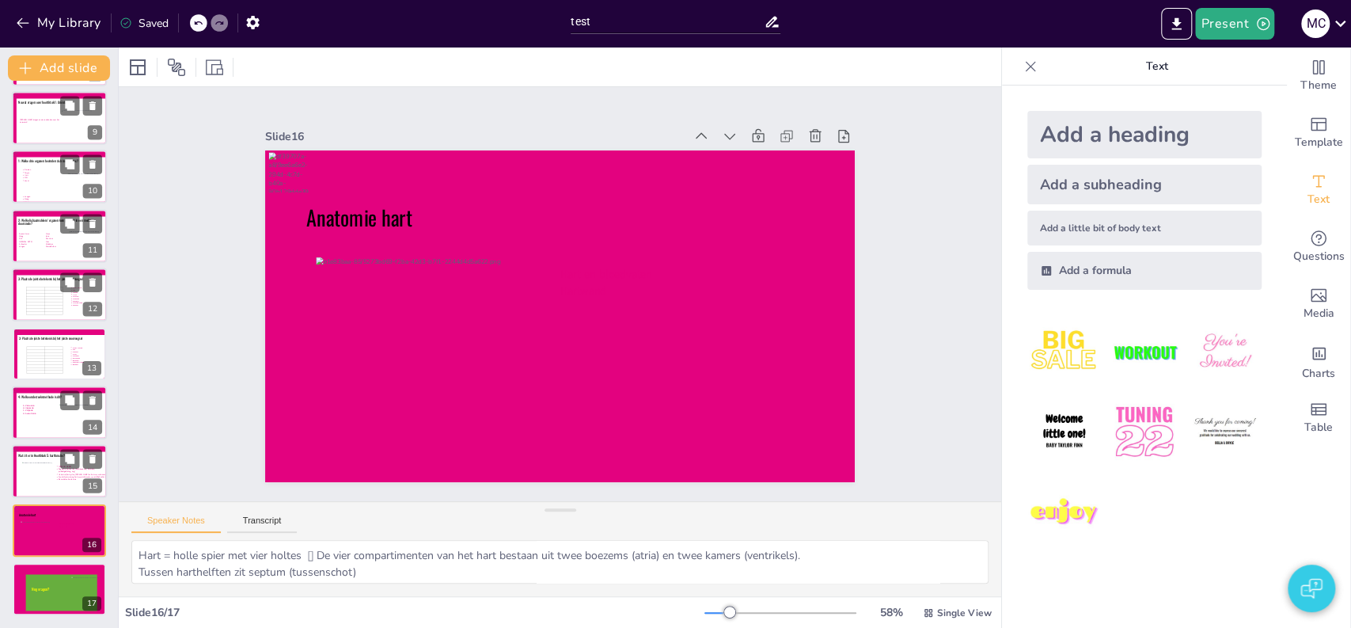
click at [35, 488] on icon at bounding box center [63, 475] width 93 height 47
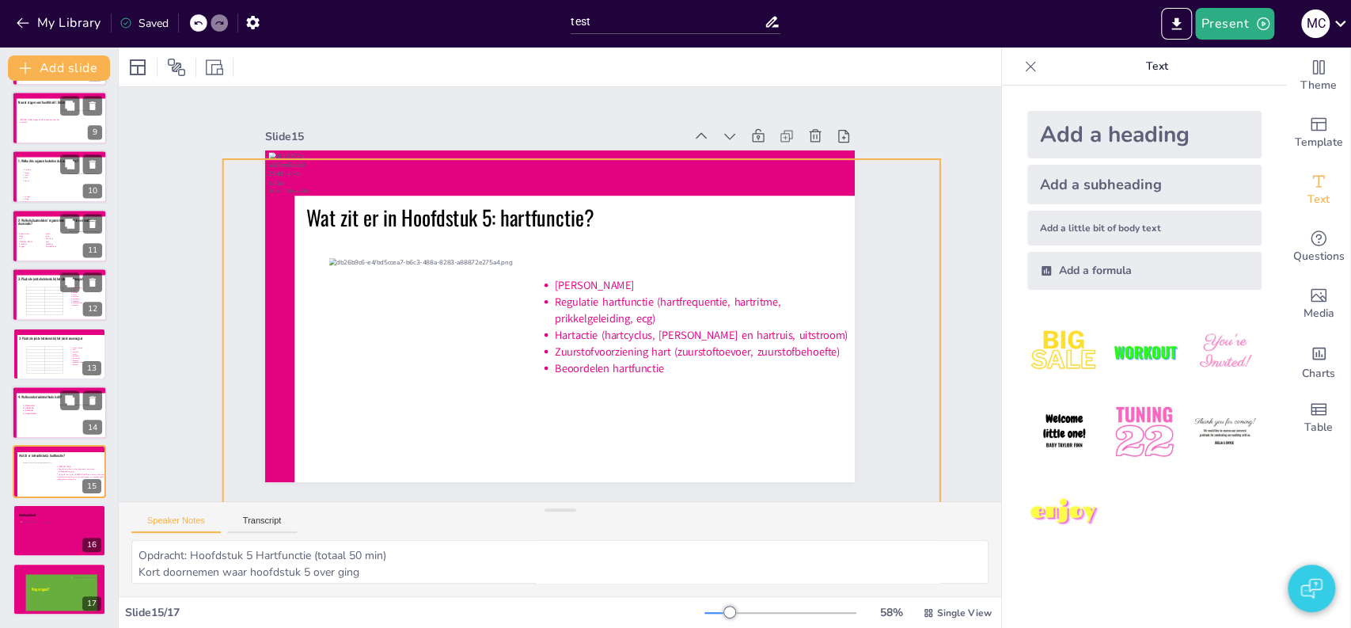
click at [294, 419] on icon at bounding box center [575, 344] width 601 height 351
click at [73, 519] on icon at bounding box center [69, 517] width 9 height 9
type textarea "Hart = holle spier met vier holtes  De vier compartimenten van het hart bestaa…"
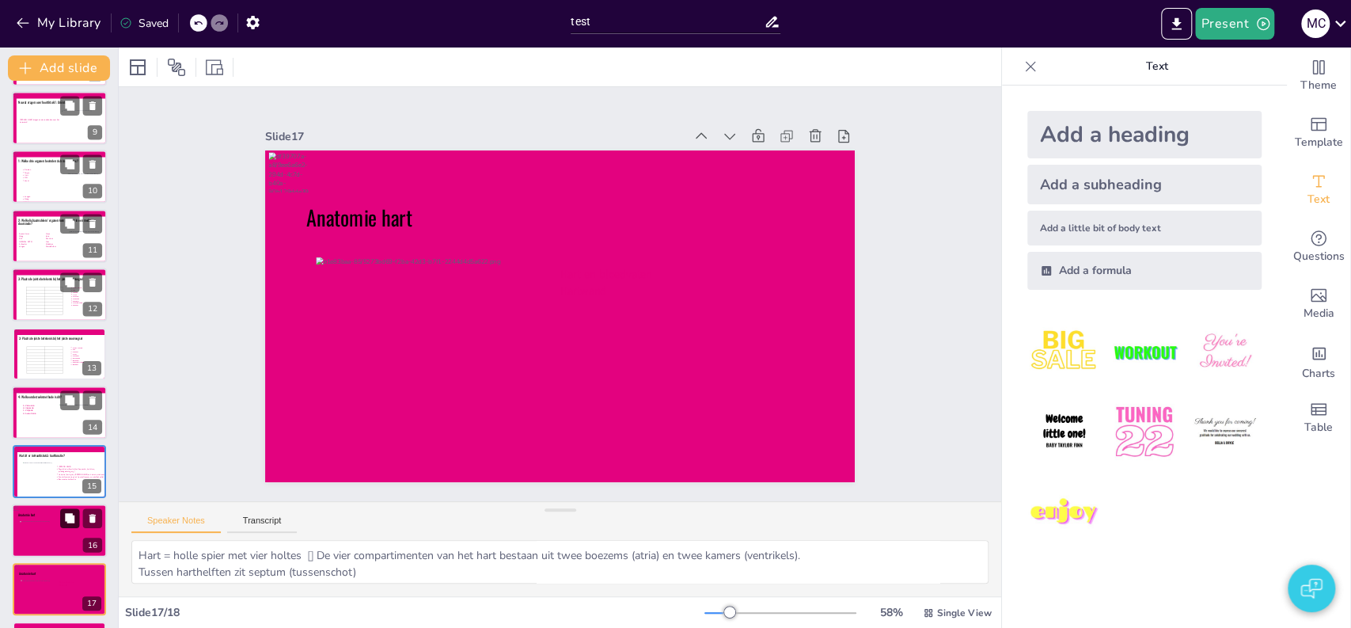
scroll to position [532, 0]
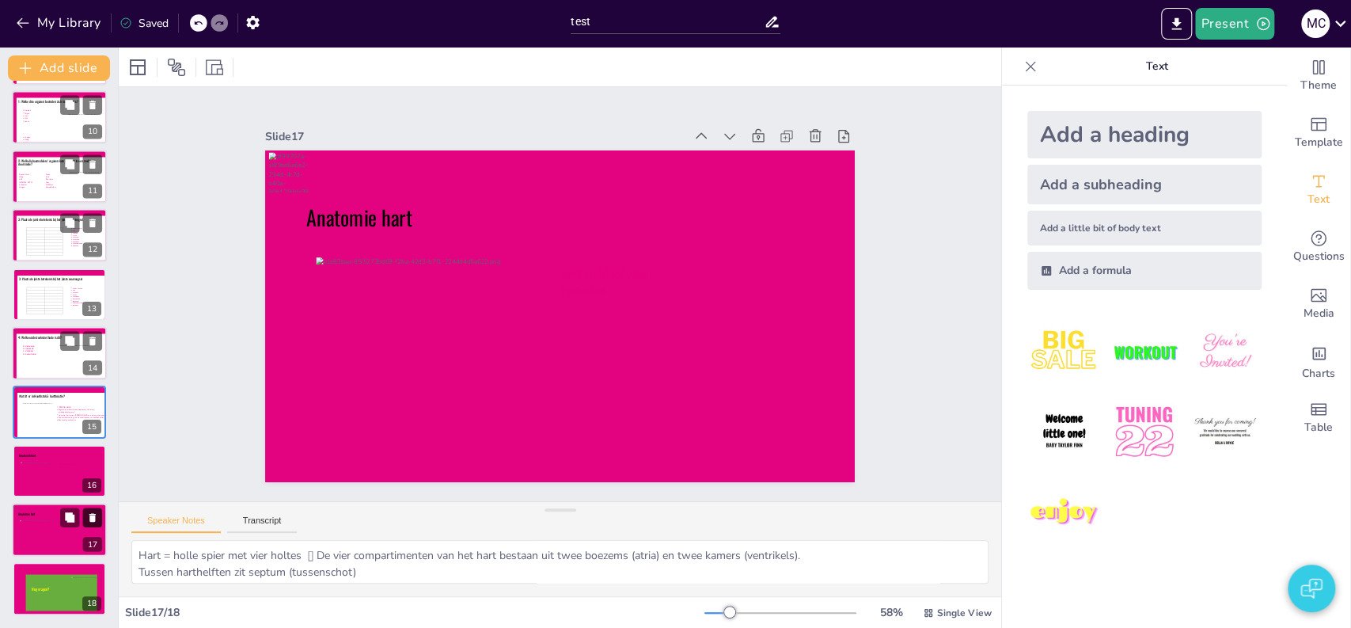
click at [92, 515] on icon at bounding box center [92, 517] width 6 height 9
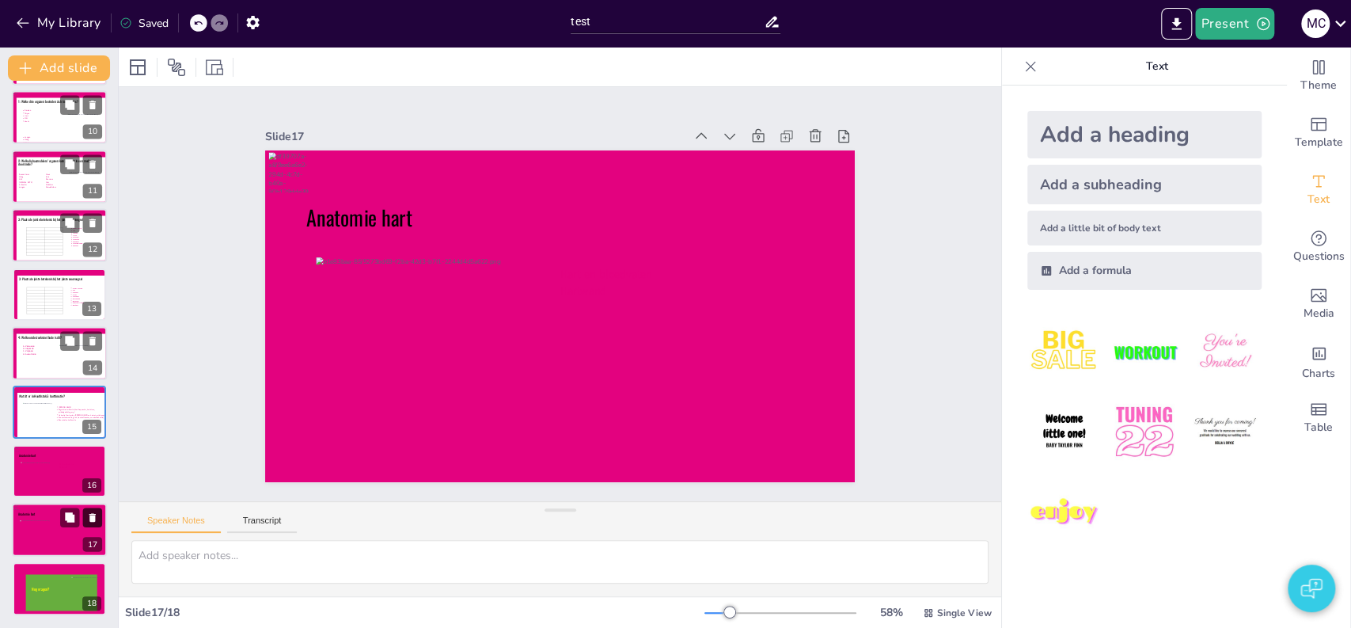
scroll to position [473, 0]
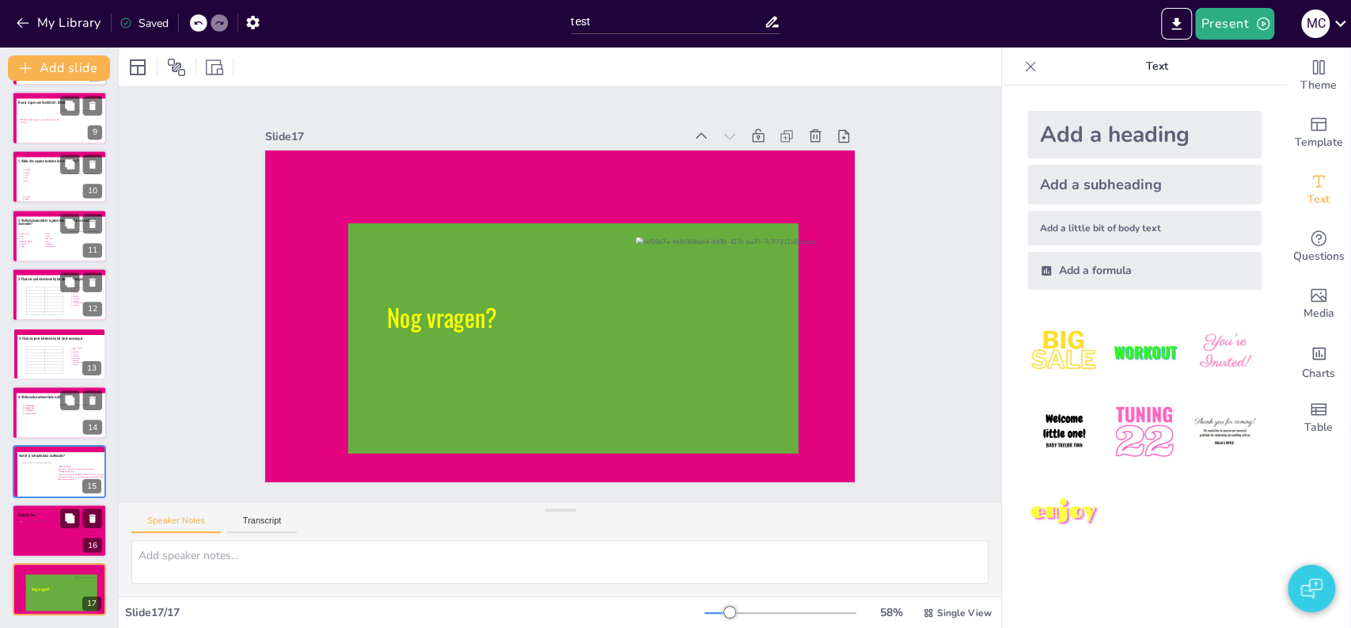
click at [47, 530] on div at bounding box center [39, 537] width 38 height 32
type textarea "Hart = holle spier met vier holtes  De vier compartimenten van het hart bestaa…"
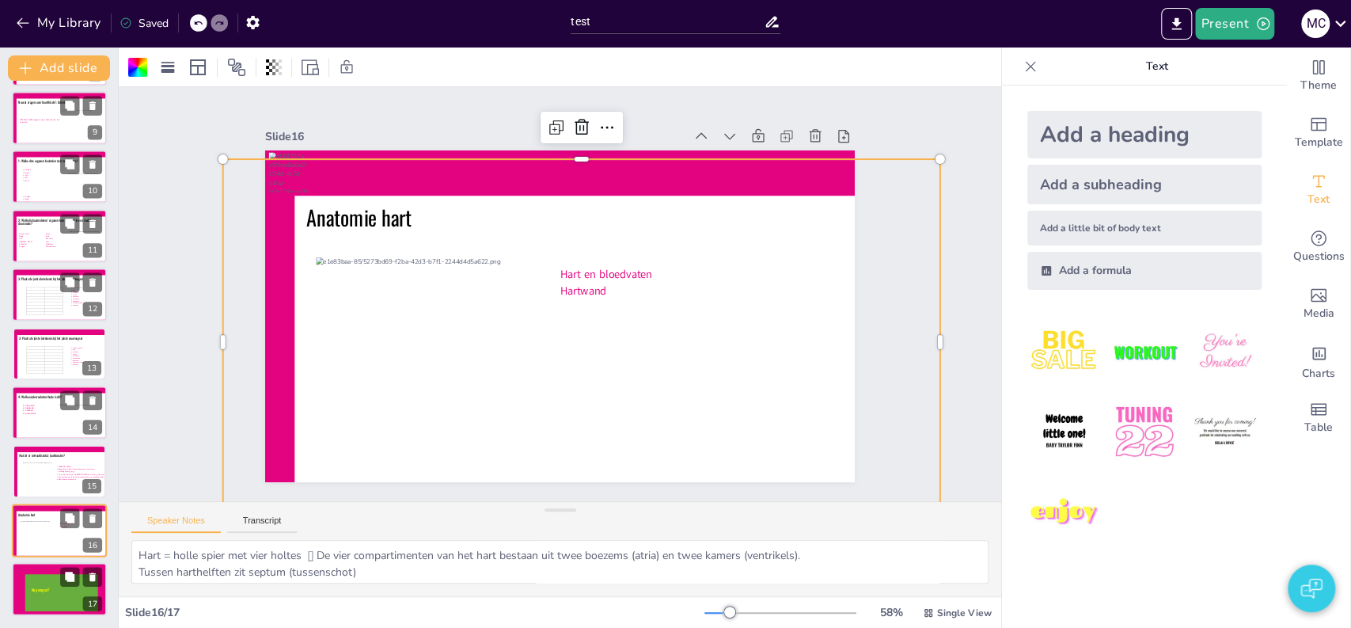
click at [38, 587] on icon at bounding box center [72, 587] width 81 height 9
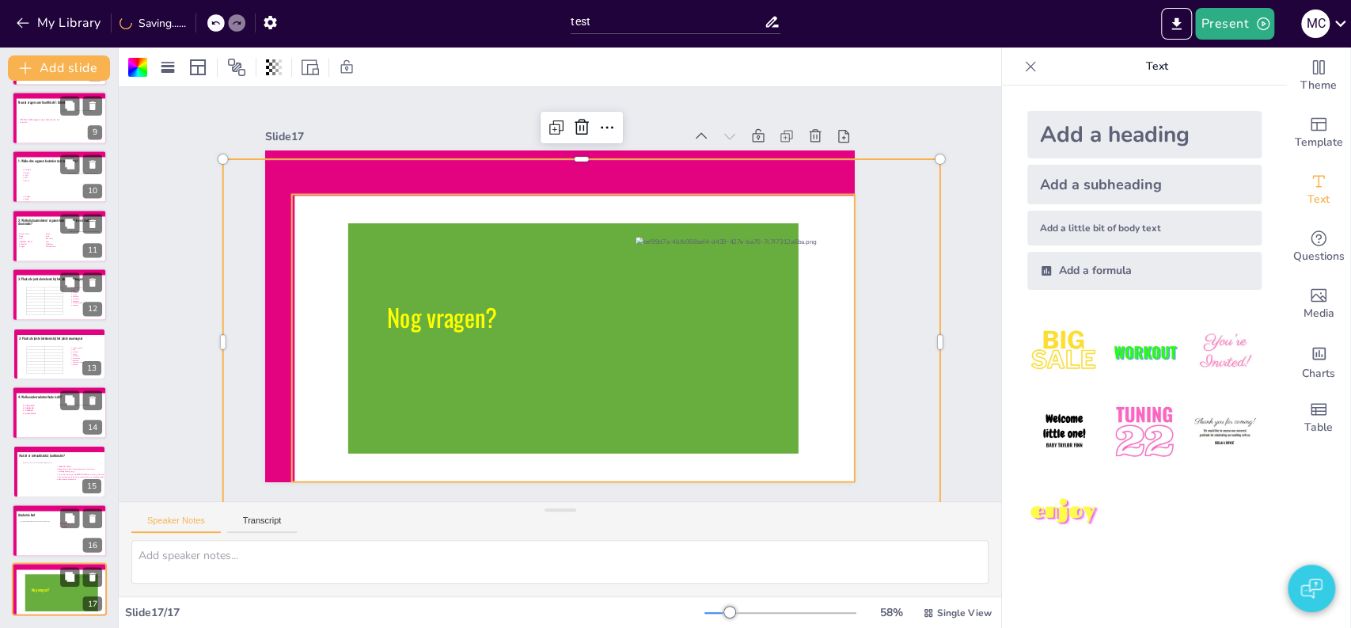
click at [363, 223] on icon at bounding box center [573, 338] width 450 height 230
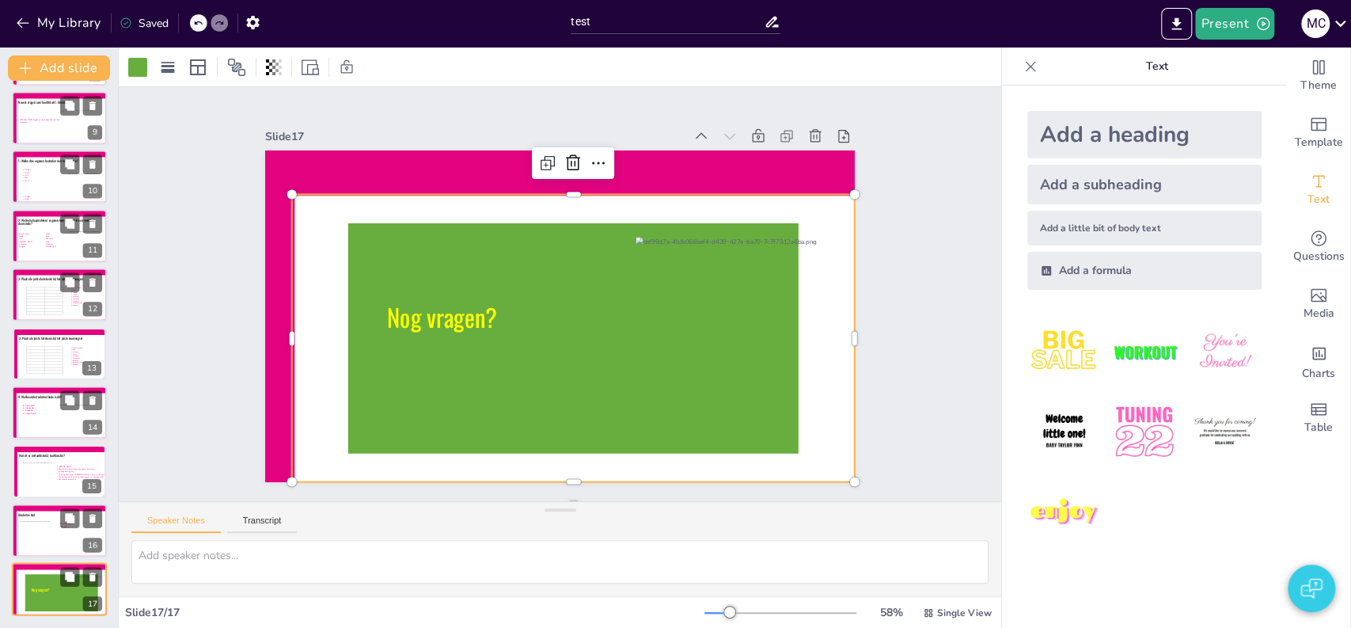
click at [363, 227] on icon at bounding box center [558, 340] width 499 height 358
click at [381, 252] on icon at bounding box center [568, 339] width 472 height 276
click at [427, 397] on icon at bounding box center [558, 340] width 499 height 358
click at [438, 421] on icon at bounding box center [554, 339] width 505 height 393
click at [729, 328] on div at bounding box center [720, 402] width 276 height 276
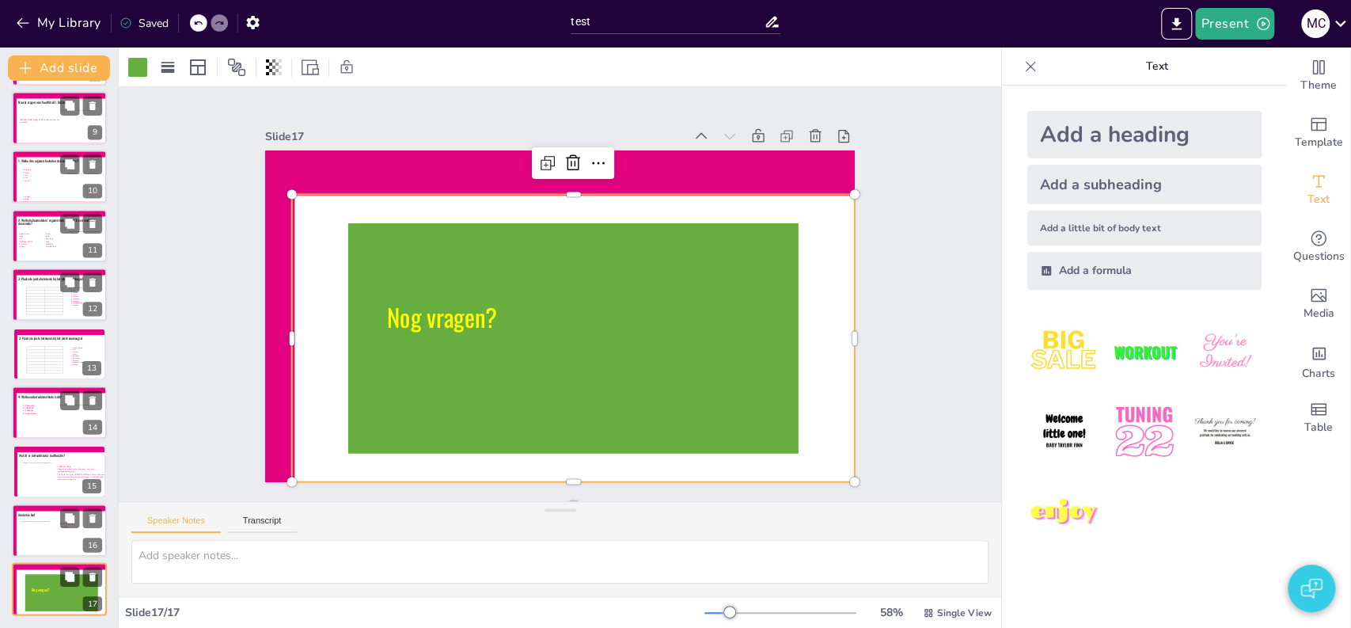
click at [718, 383] on icon at bounding box center [558, 340] width 499 height 358
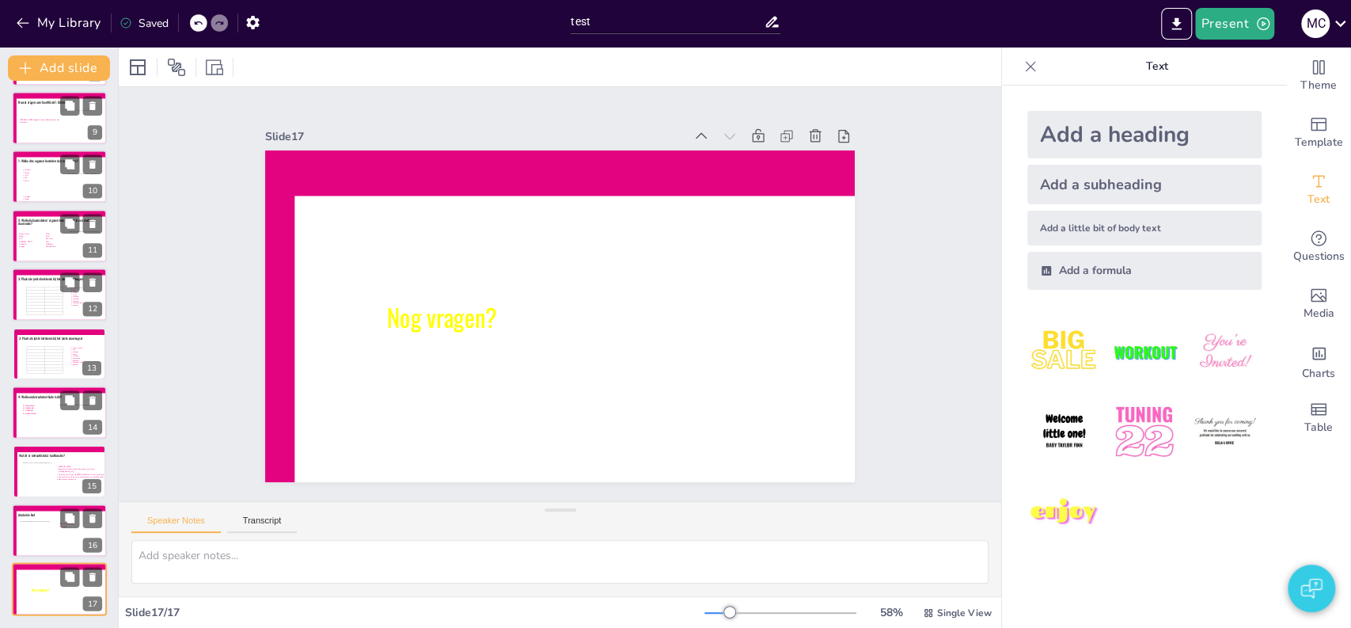
scroll to position [0, 0]
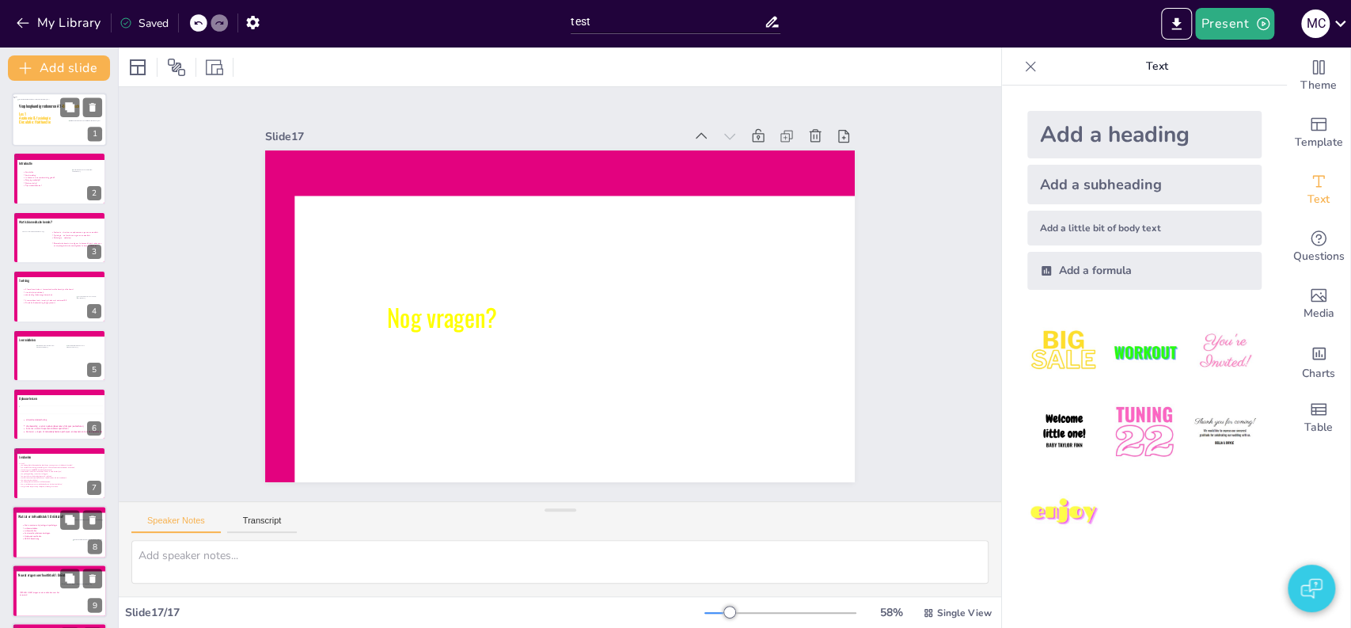
click at [13, 120] on div at bounding box center [59, 120] width 95 height 54
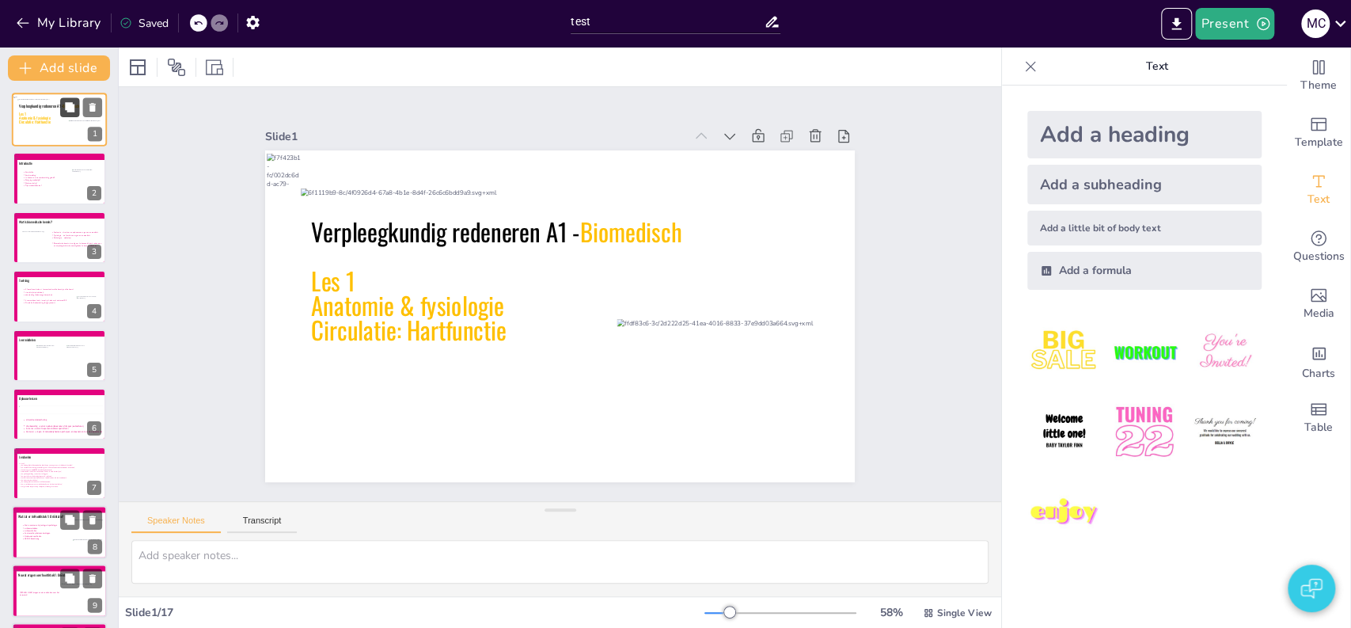
click at [68, 106] on icon at bounding box center [69, 106] width 9 height 9
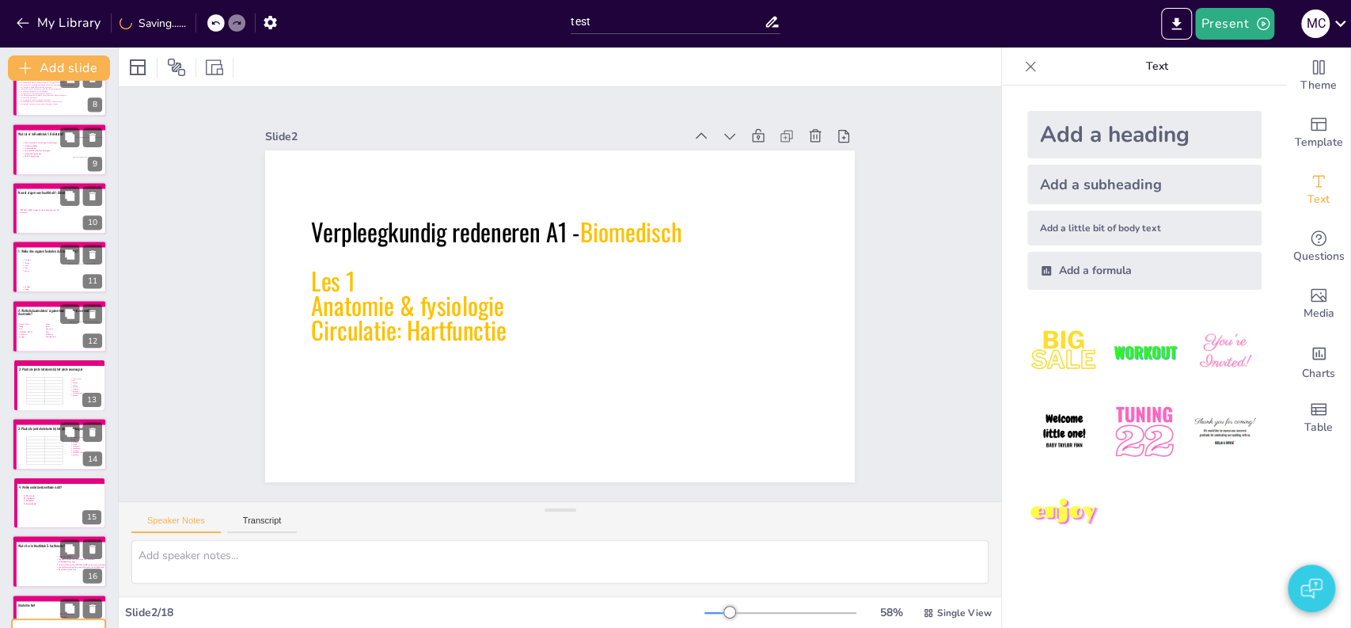
scroll to position [533, 0]
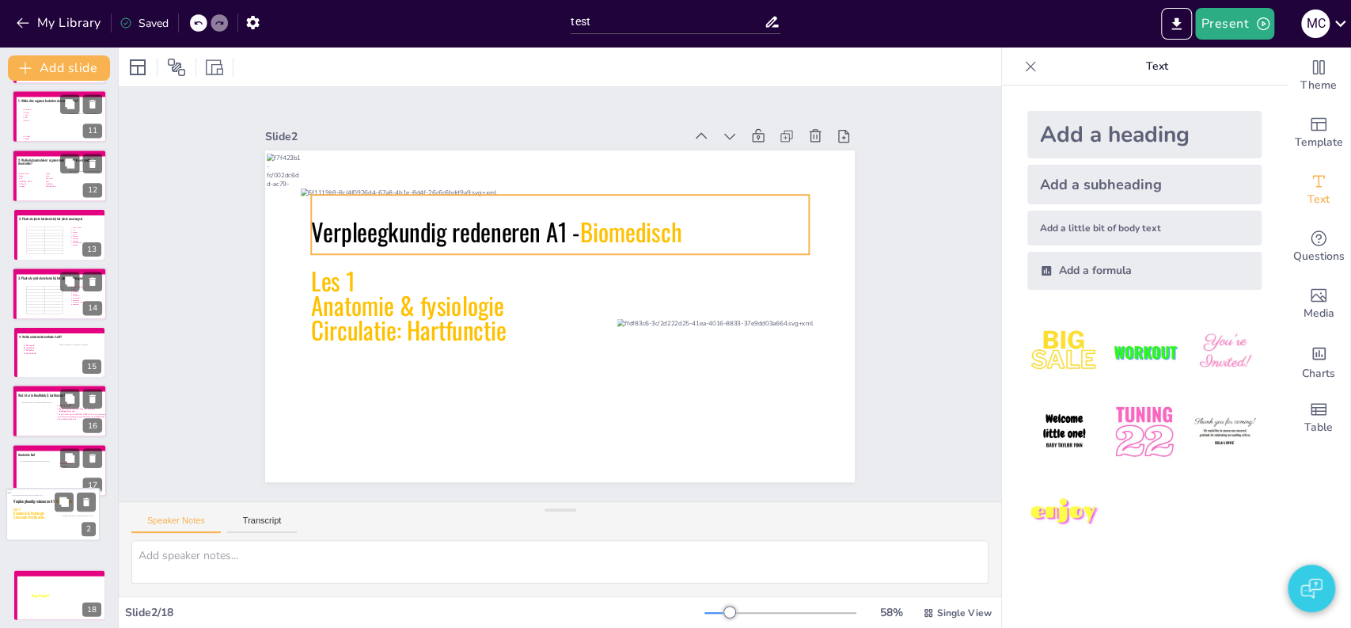
drag, startPoint x: 47, startPoint y: 181, endPoint x: 41, endPoint y: 522, distance: 340.4
click at [41, 522] on div "Verpleegkundig redeneren A1 - Biomedisch Les 1 Anatomie & fysiologie Circulatie…" at bounding box center [52, 508] width 79 height 27
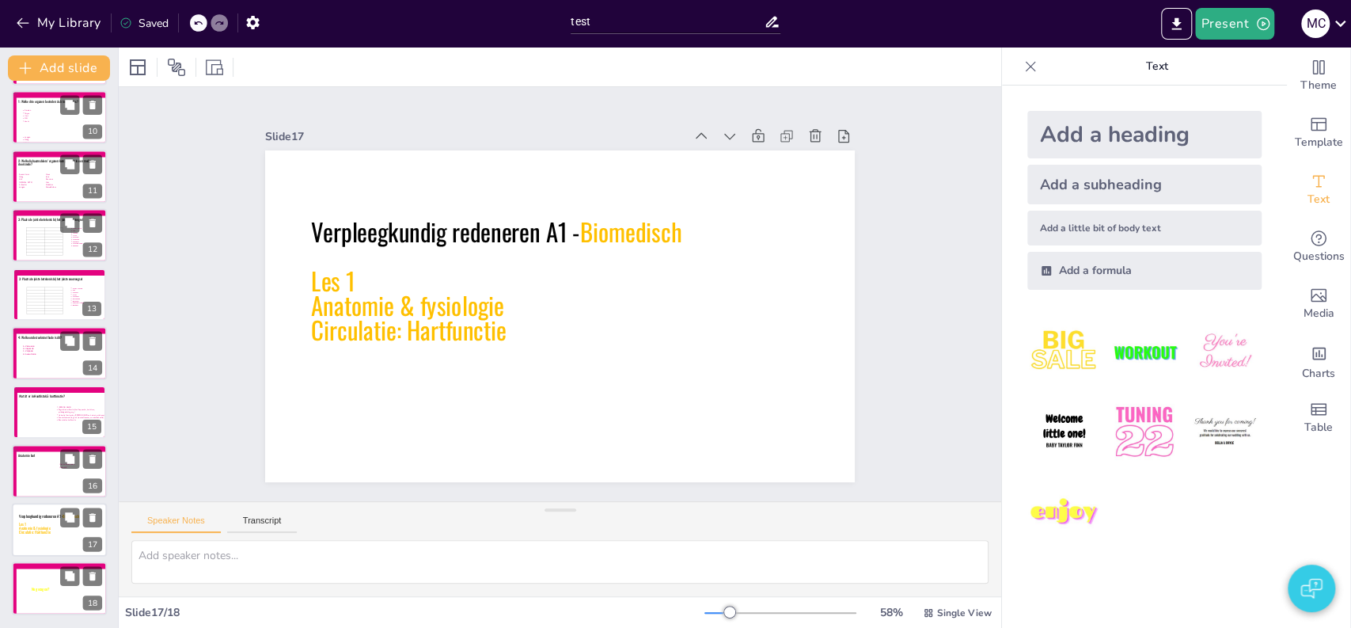
scroll to position [532, 0]
click at [42, 592] on icon at bounding box center [63, 592] width 93 height 47
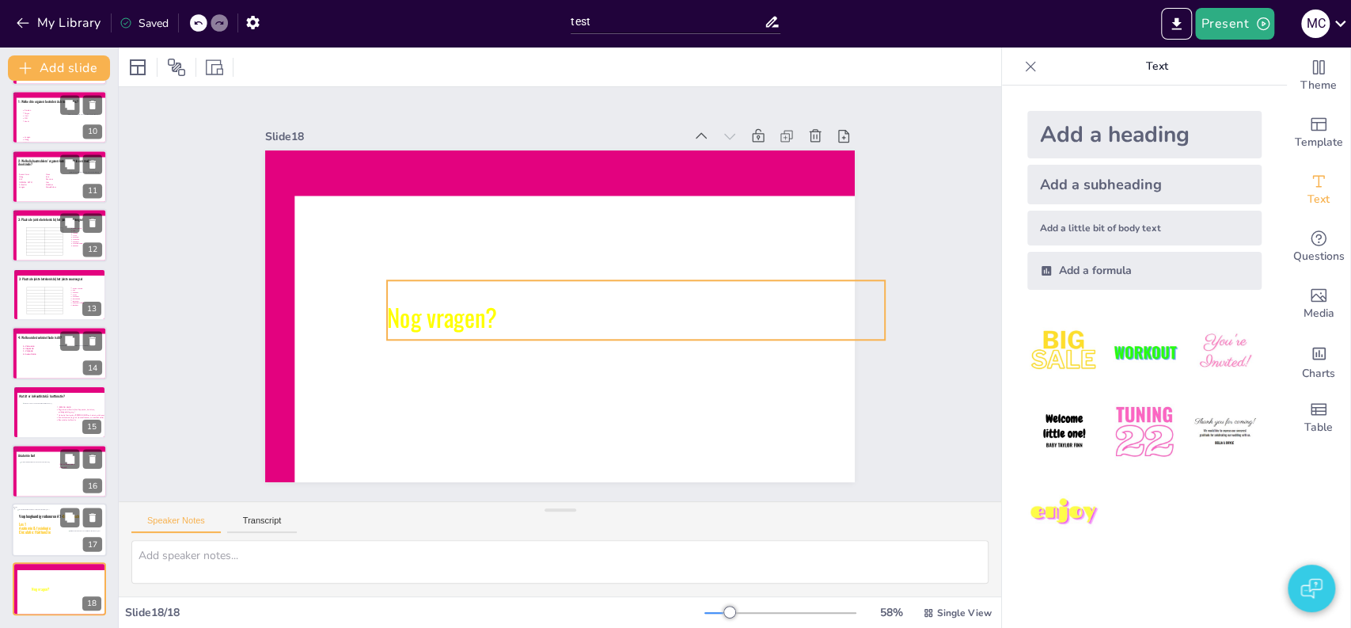
click at [425, 316] on icon at bounding box center [627, 333] width 492 height 210
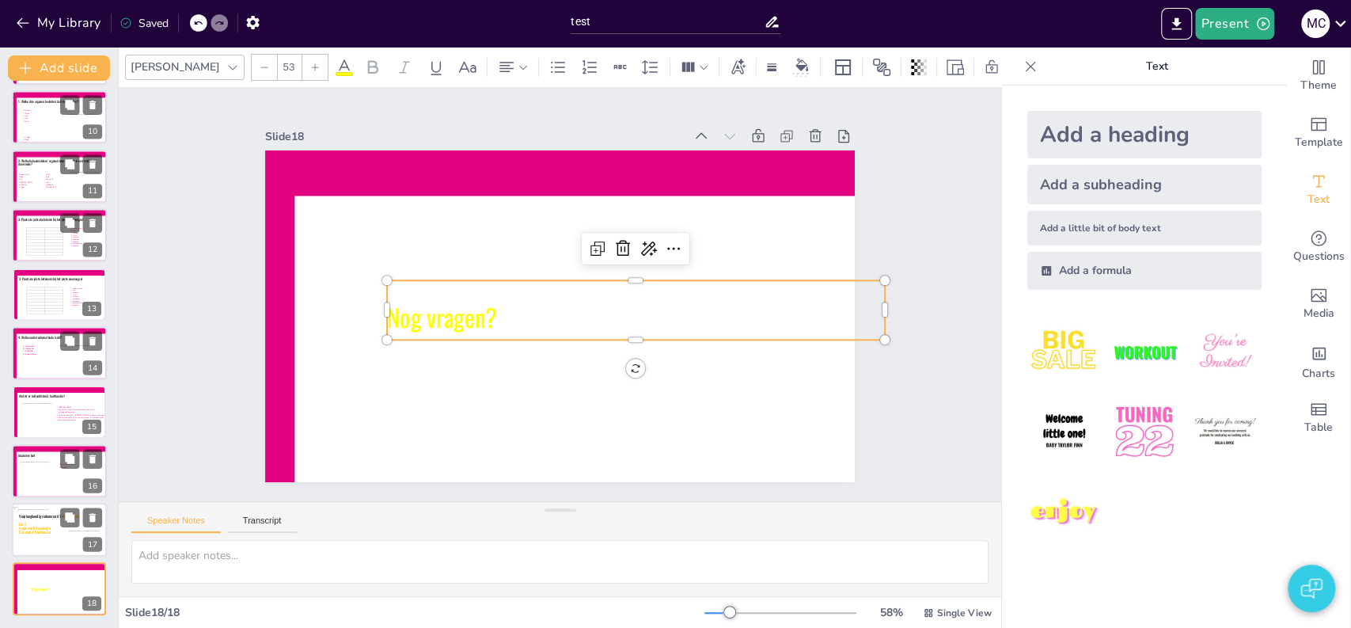
click at [46, 529] on span "Circulatie: Hartfunctie" at bounding box center [35, 532] width 32 height 6
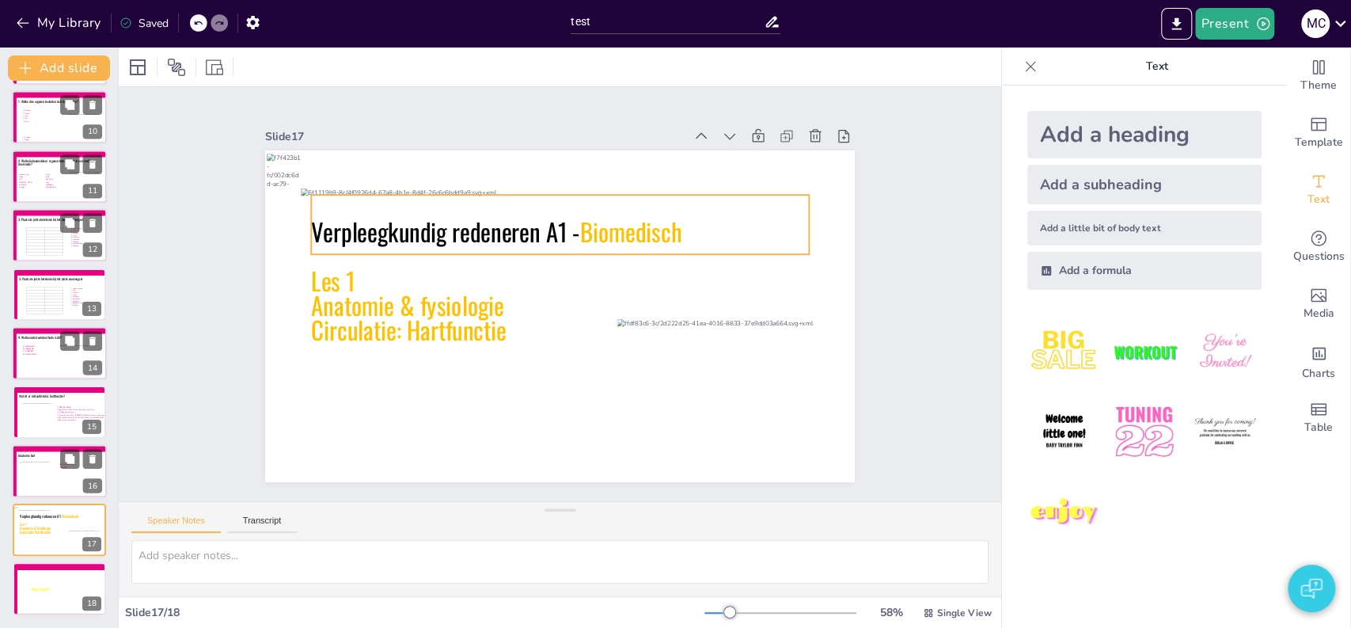
click at [370, 321] on span "Circulatie: Hartfunctie" at bounding box center [405, 280] width 197 height 94
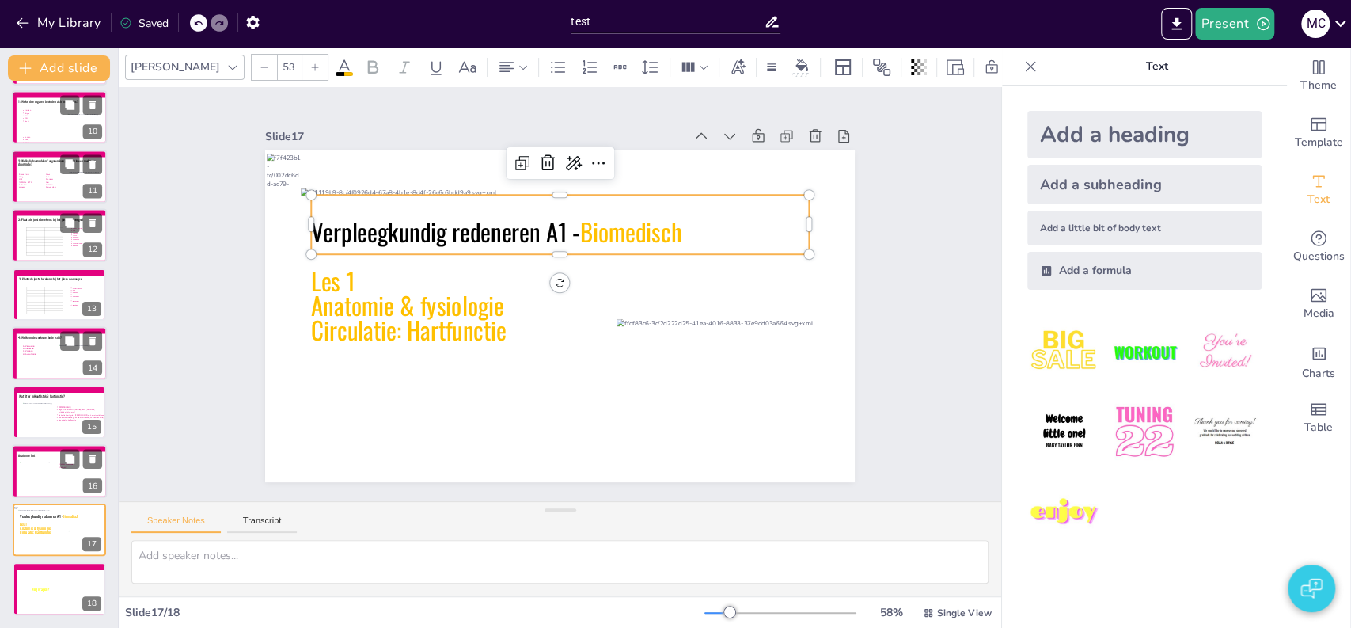
click at [370, 313] on span "Circulatie: Hartfunctie" at bounding box center [411, 248] width 187 height 129
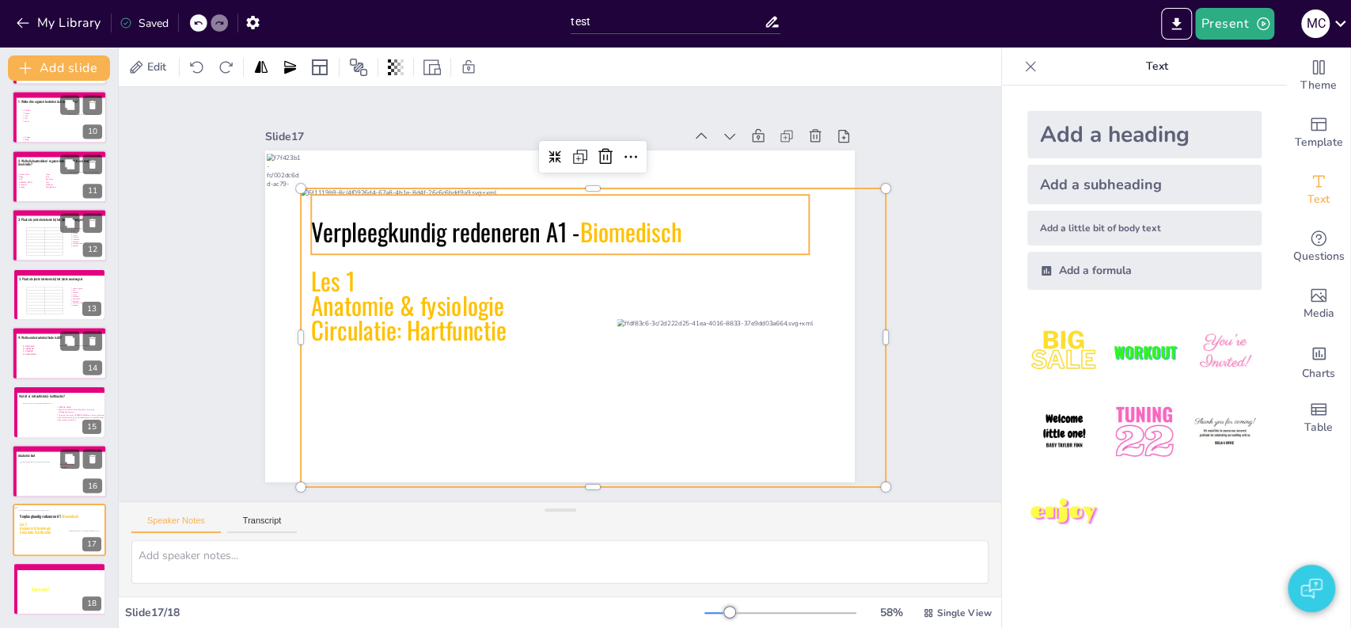
click at [342, 292] on span "Anatomie & fysiologie" at bounding box center [409, 272] width 196 height 75
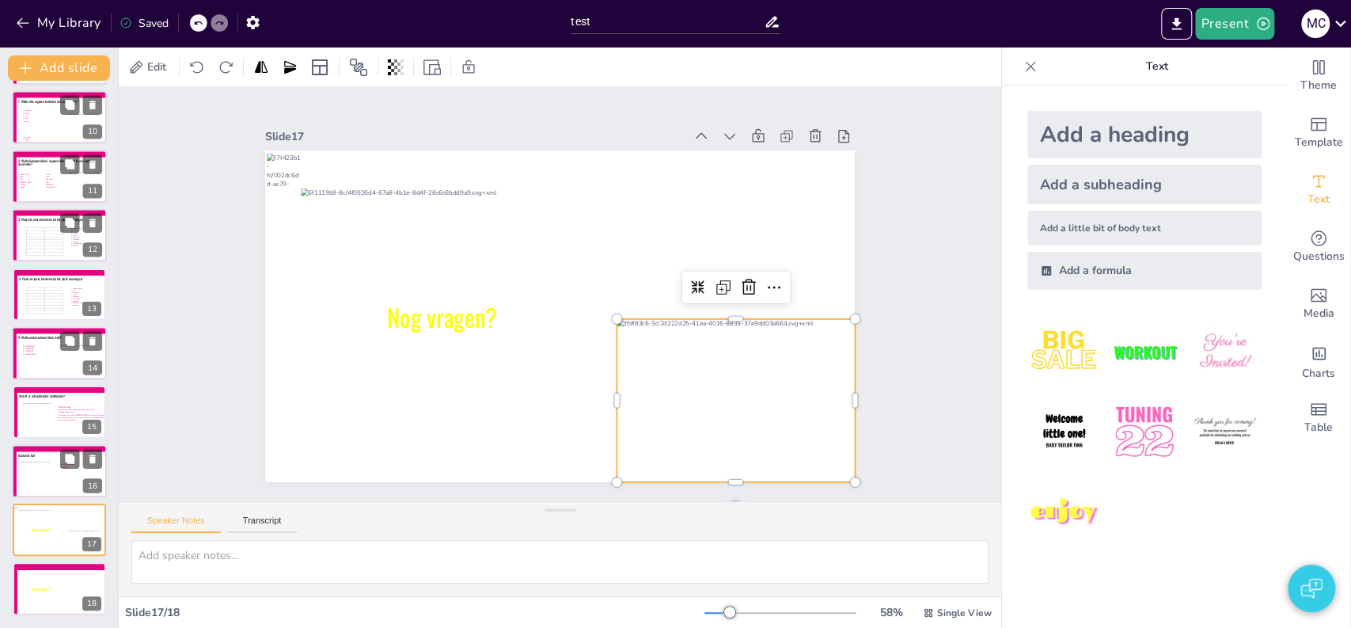
click at [724, 404] on div at bounding box center [658, 474] width 287 height 260
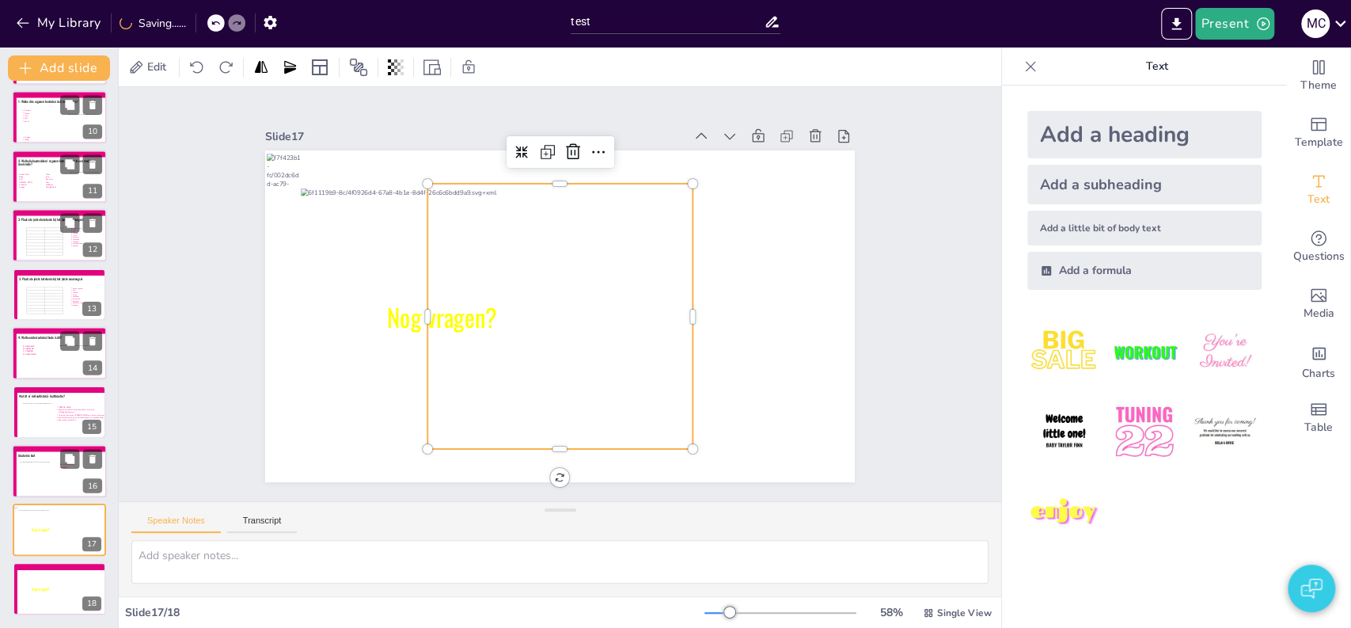
drag, startPoint x: 539, startPoint y: 273, endPoint x: 646, endPoint y: 318, distance: 116.0
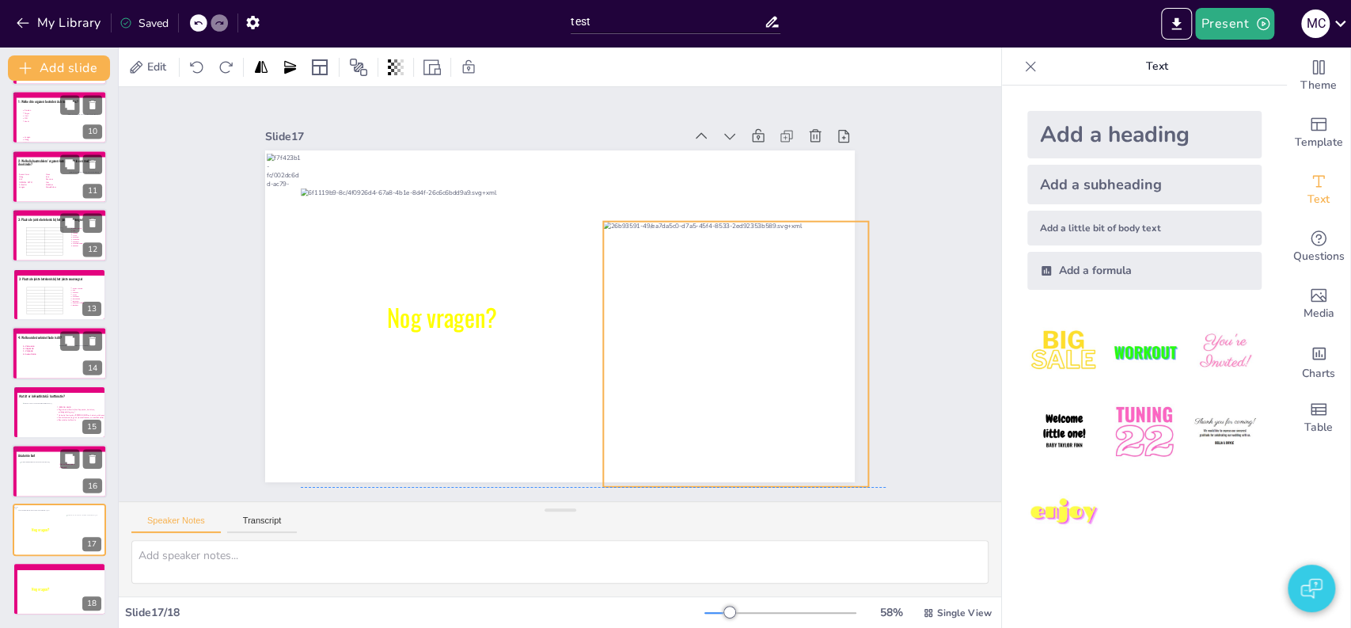
drag, startPoint x: 565, startPoint y: 258, endPoint x: 741, endPoint y: 301, distance: 180.8
click at [741, 301] on div at bounding box center [682, 433] width 362 height 363
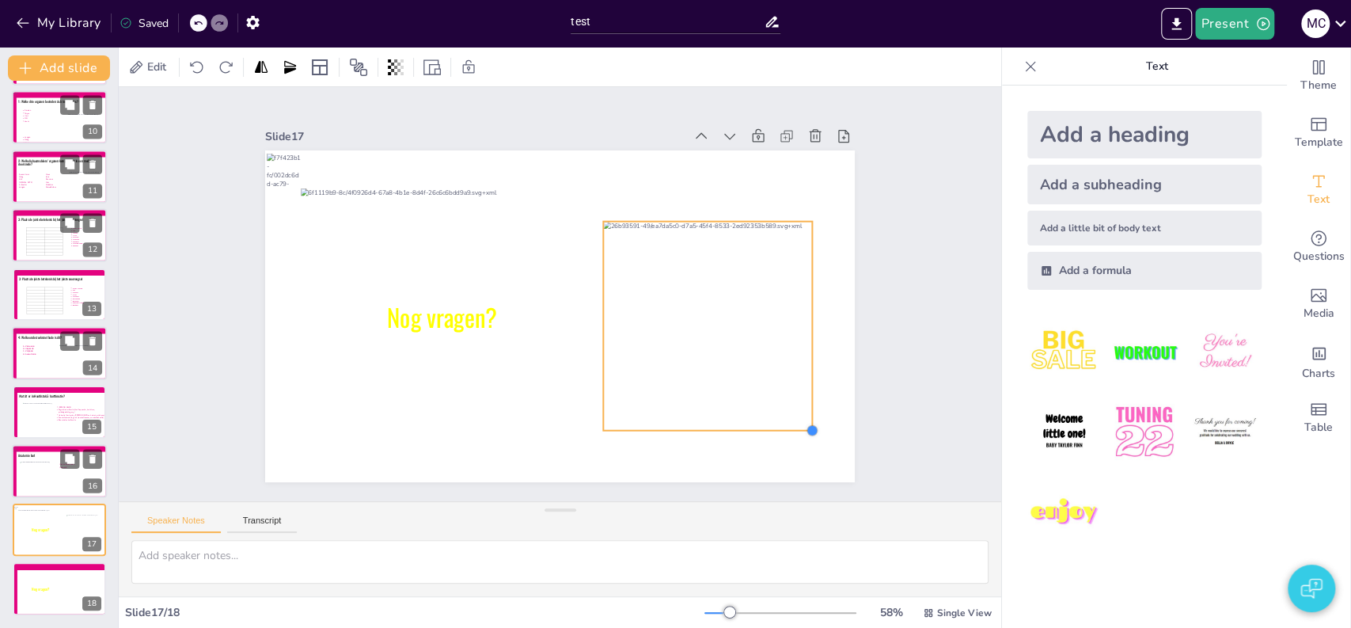
drag, startPoint x: 852, startPoint y: 477, endPoint x: 790, endPoint y: 423, distance: 83.0
click at [765, 494] on div at bounding box center [758, 502] width 16 height 16
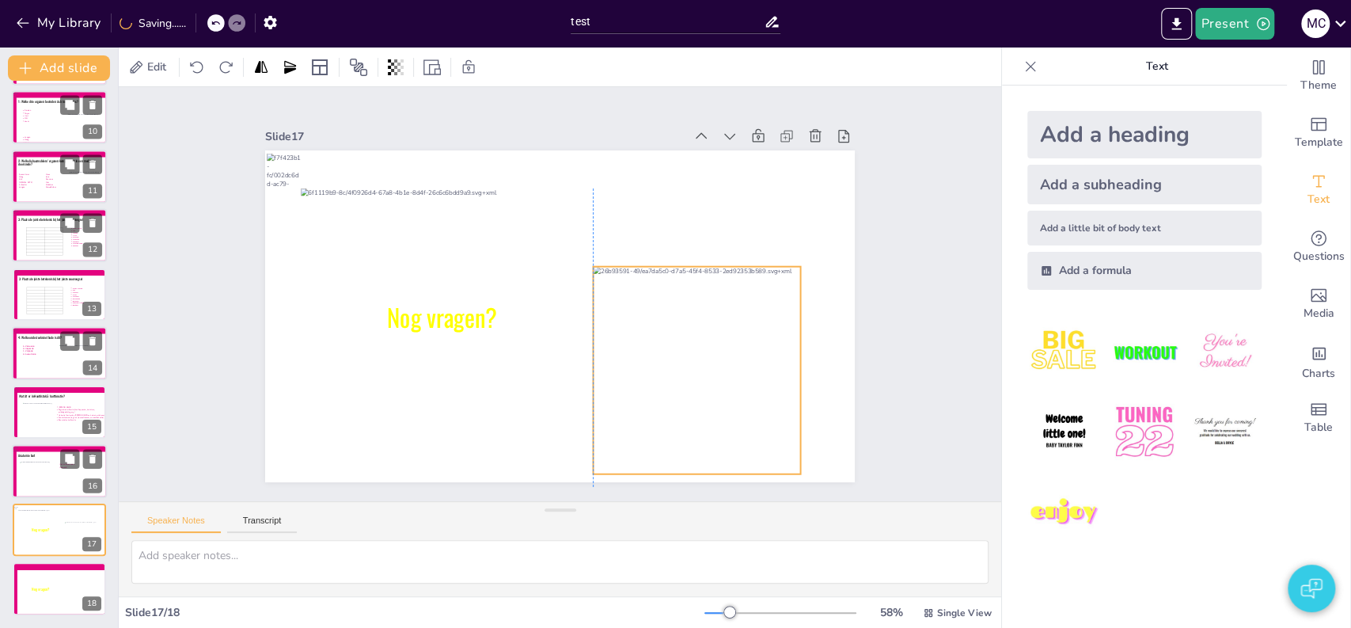
drag, startPoint x: 718, startPoint y: 306, endPoint x: 704, endPoint y: 350, distance: 46.3
click at [704, 350] on div at bounding box center [677, 397] width 245 height 246
click at [900, 366] on div "Slide 1 Verpleegkundig redeneren A1 - Biomedisch Les 1 Anatomie & fysiologie Ci…" at bounding box center [560, 294] width 974 height 737
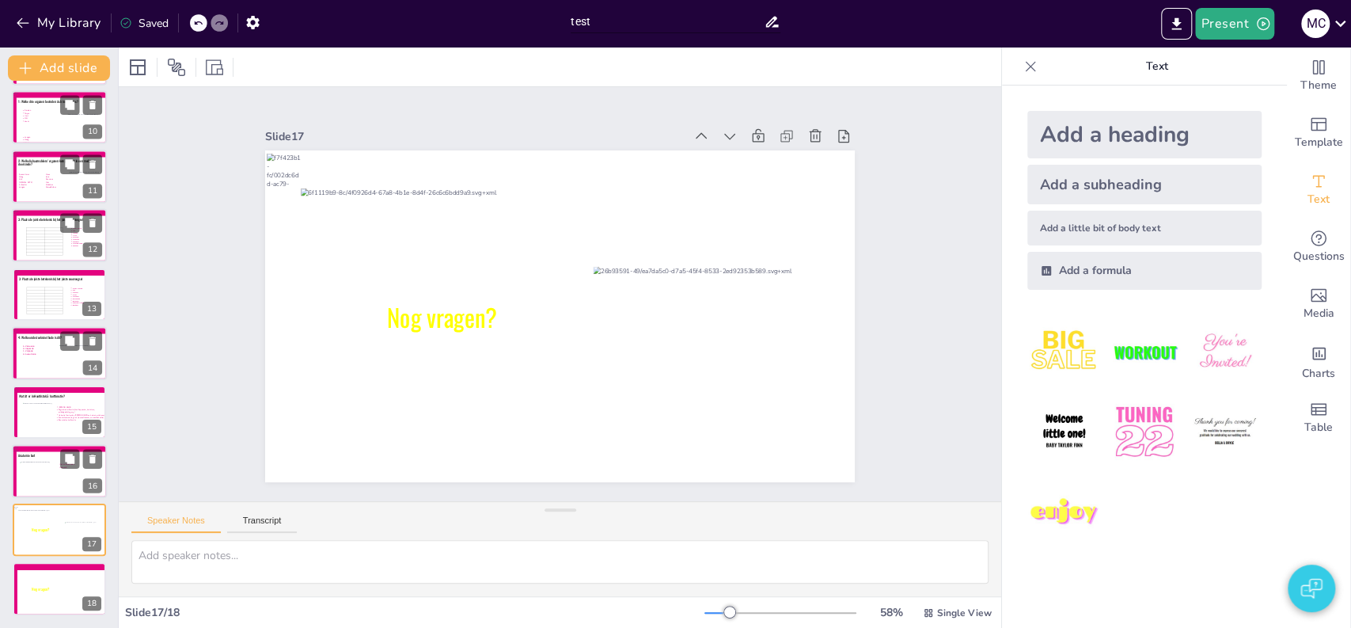
click at [624, 13] on input "test" at bounding box center [667, 21] width 193 height 23
type input "InHolland"
click at [152, 182] on div "Slide 1 Verpleegkundig redeneren A1 - Biomedisch Les 1 Anatomie & fysiologie Ci…" at bounding box center [559, 293] width 967 height 666
click at [88, 574] on icon at bounding box center [92, 576] width 11 height 11
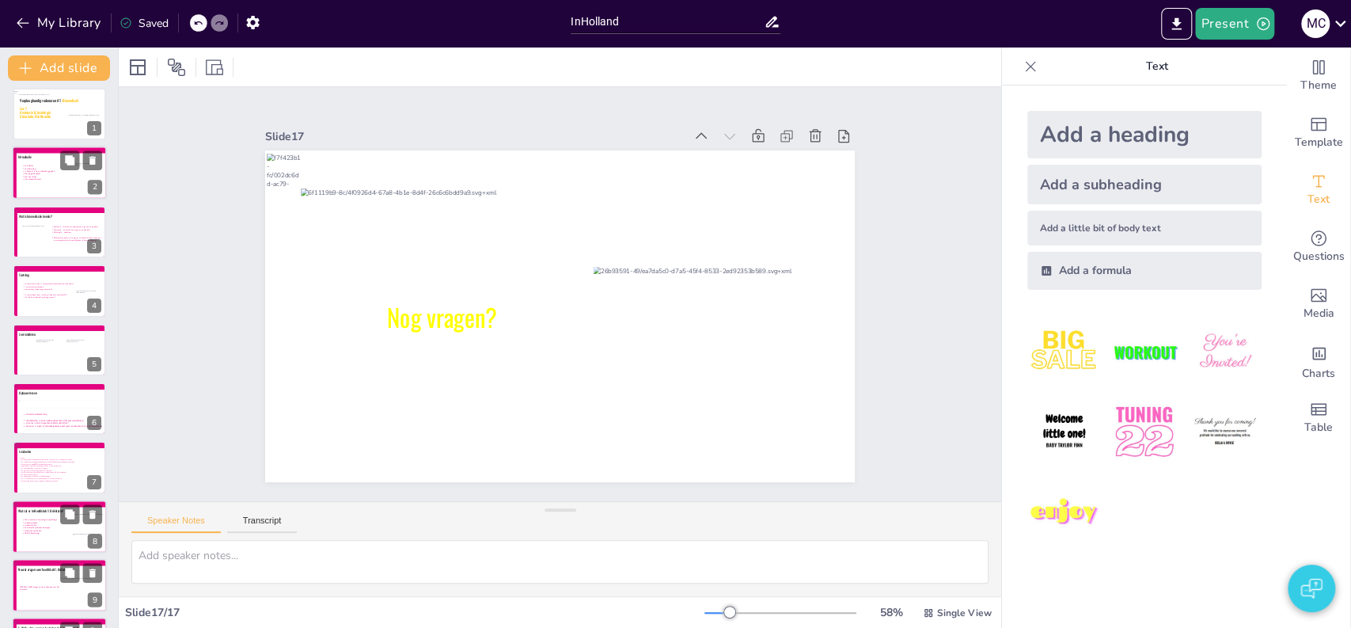
scroll to position [0, 0]
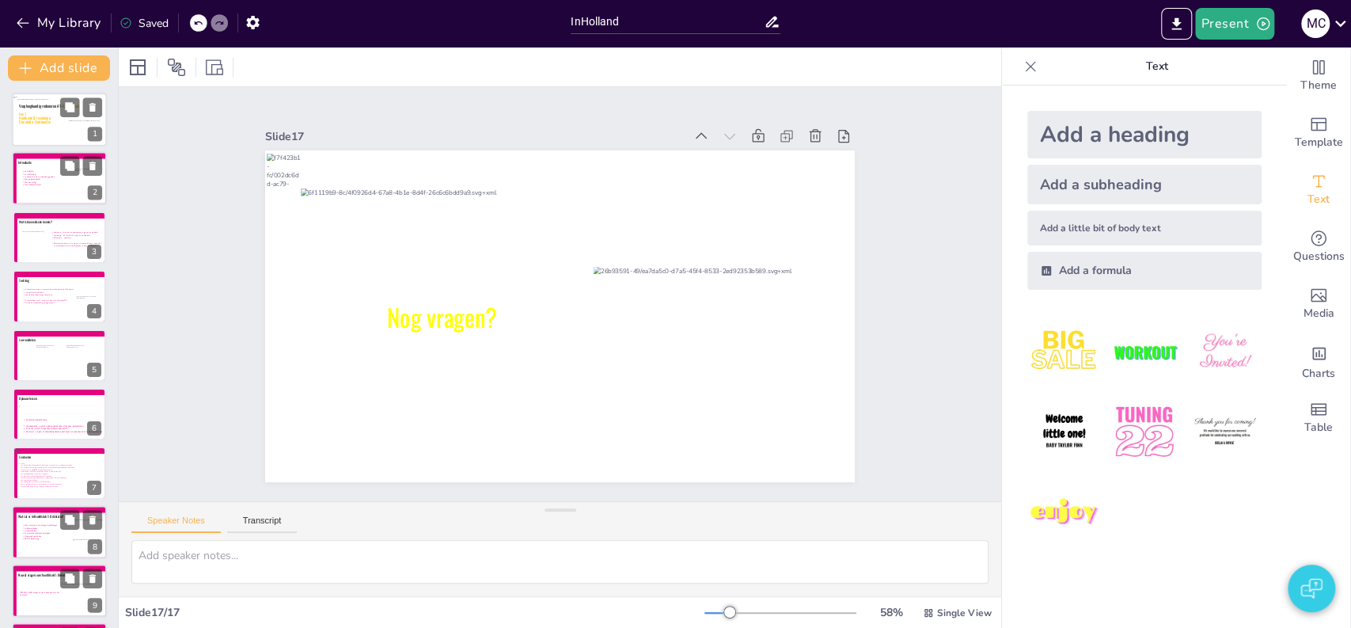
click at [31, 133] on div at bounding box center [64, 123] width 94 height 48
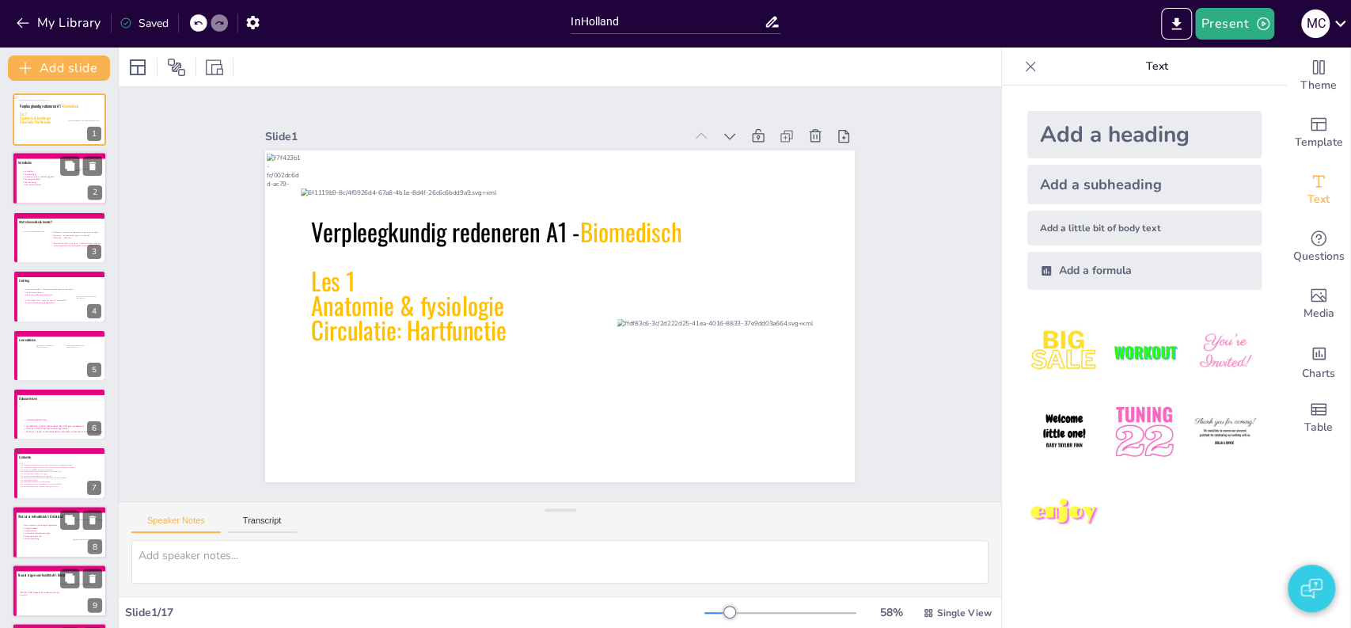
scroll to position [473, 0]
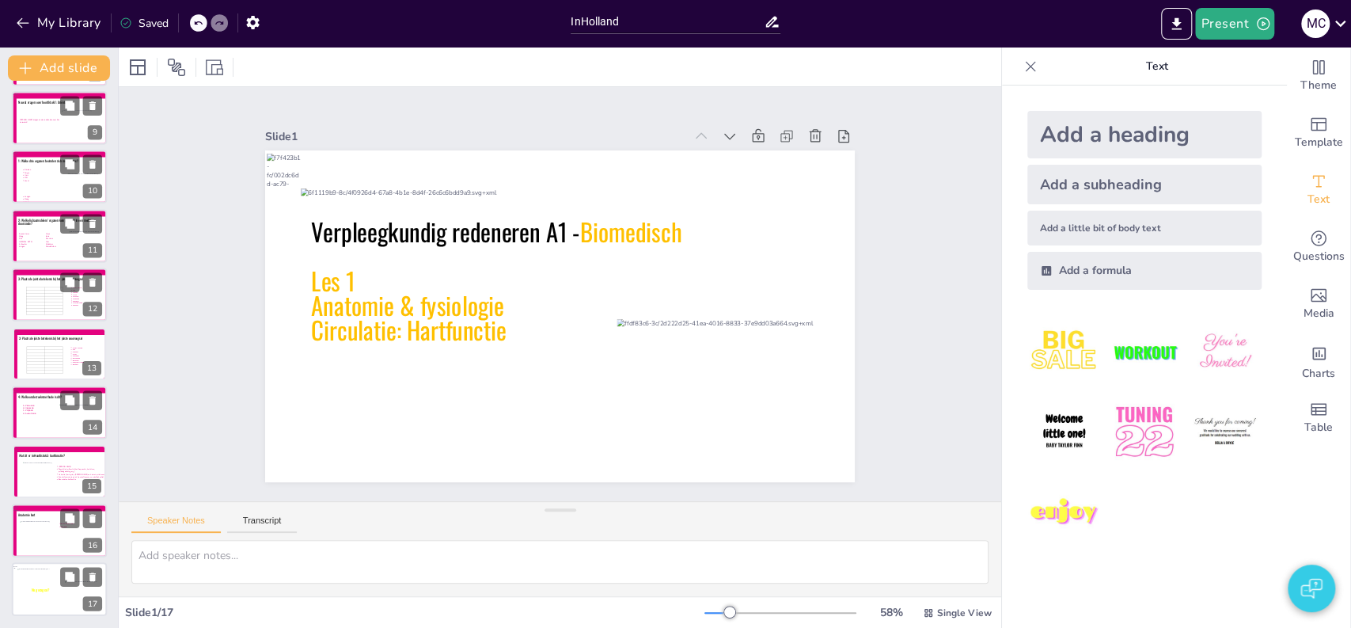
click at [55, 609] on div at bounding box center [64, 592] width 94 height 48
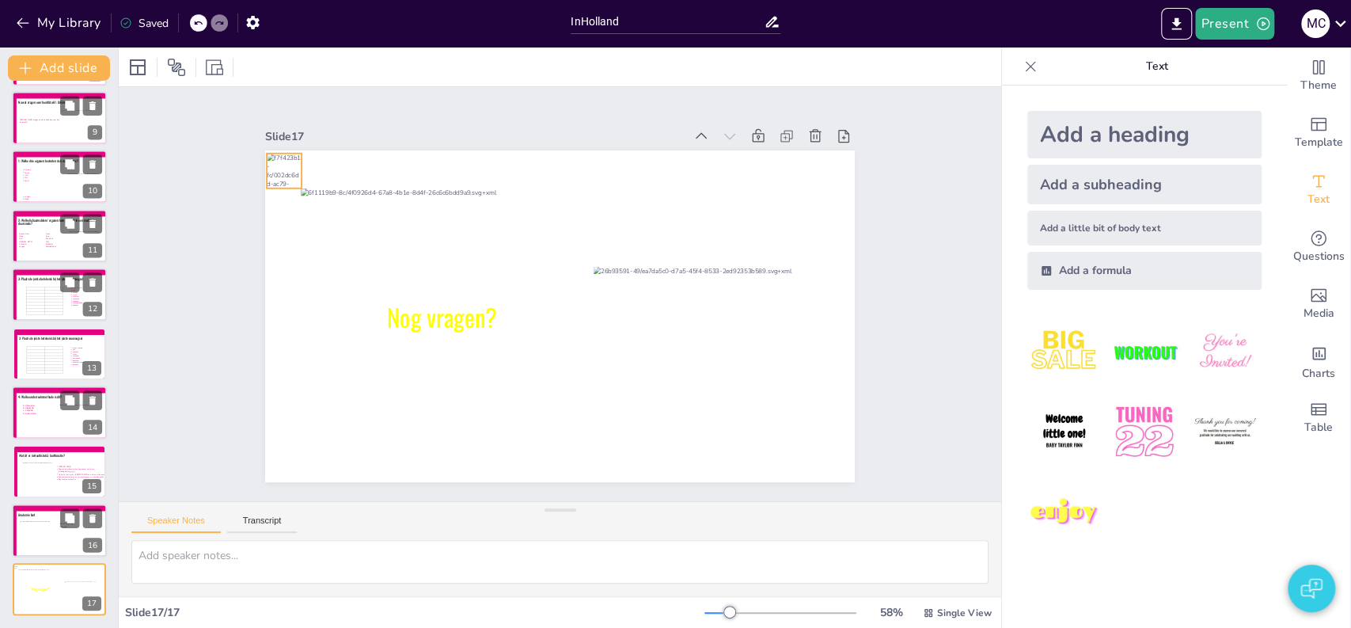
click at [313, 114] on div at bounding box center [335, 92] width 44 height 44
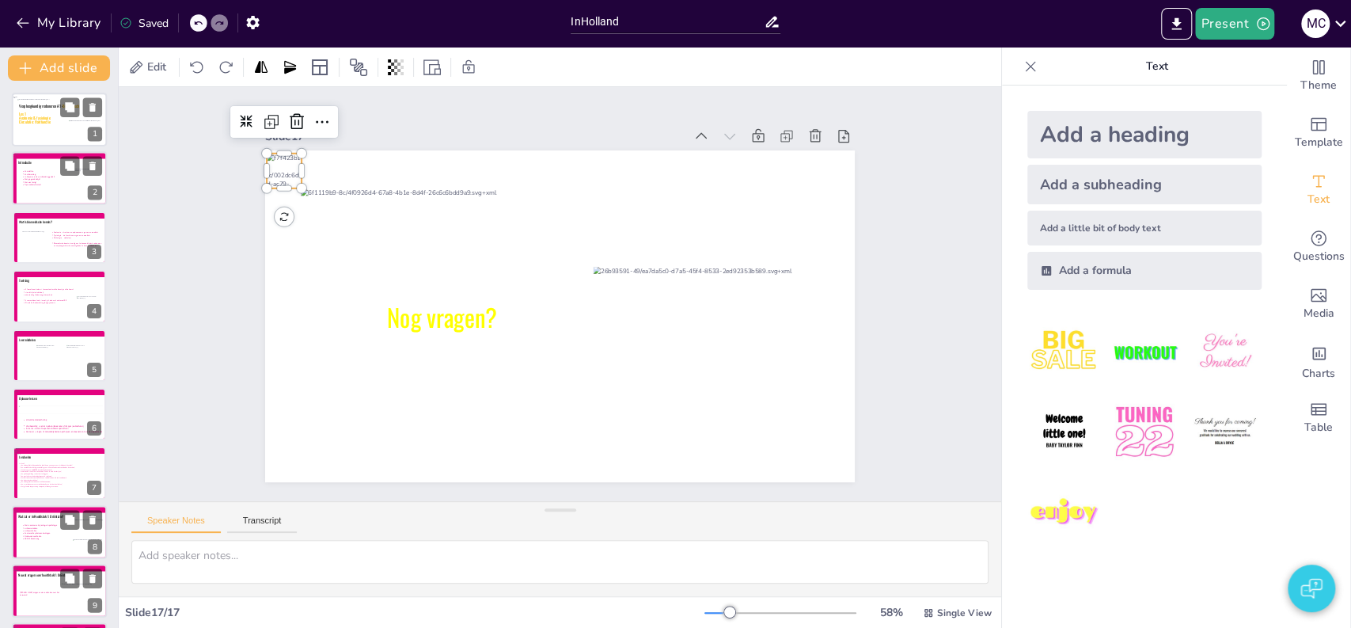
click at [49, 120] on span "Circulatie: Hartfunctie" at bounding box center [35, 122] width 32 height 6
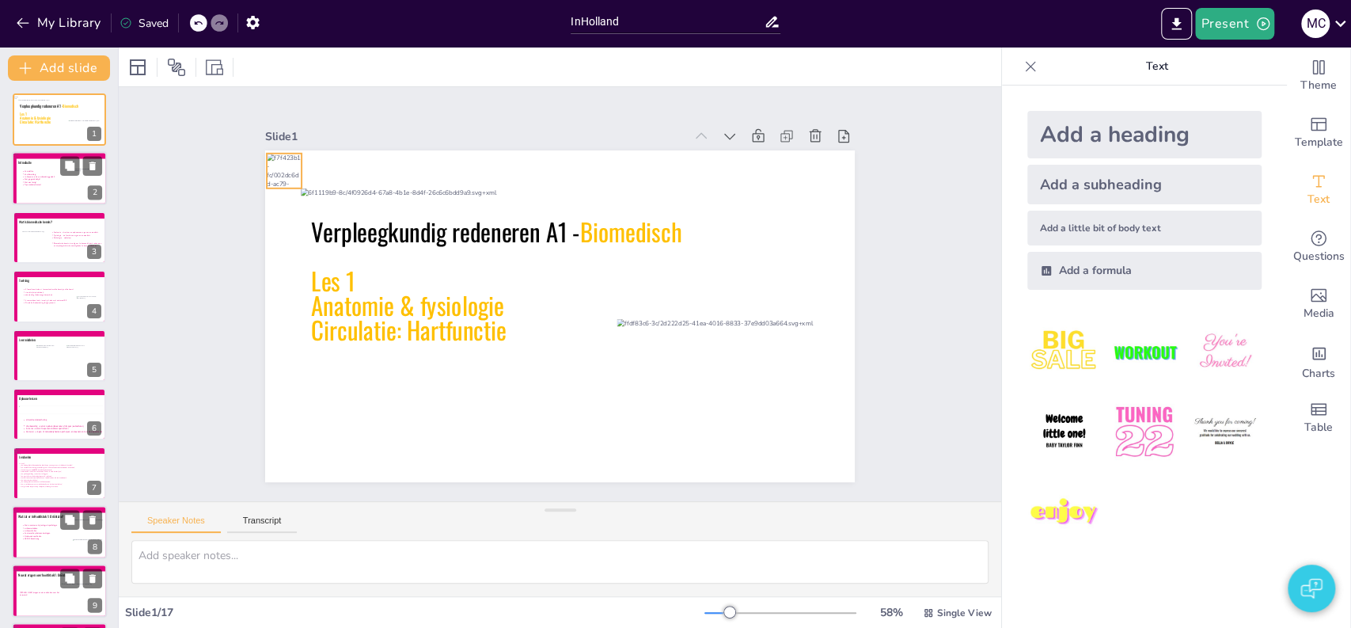
click at [295, 138] on div at bounding box center [315, 117] width 41 height 42
click at [202, 195] on div "Slide 1 Verpleegkundig redeneren A1 - Biomedisch Les 1 Anatomie & fysiologie Ci…" at bounding box center [559, 293] width 967 height 666
click at [131, 70] on icon at bounding box center [137, 67] width 19 height 19
click at [135, 61] on icon at bounding box center [137, 67] width 19 height 19
click at [139, 58] on icon at bounding box center [137, 67] width 19 height 19
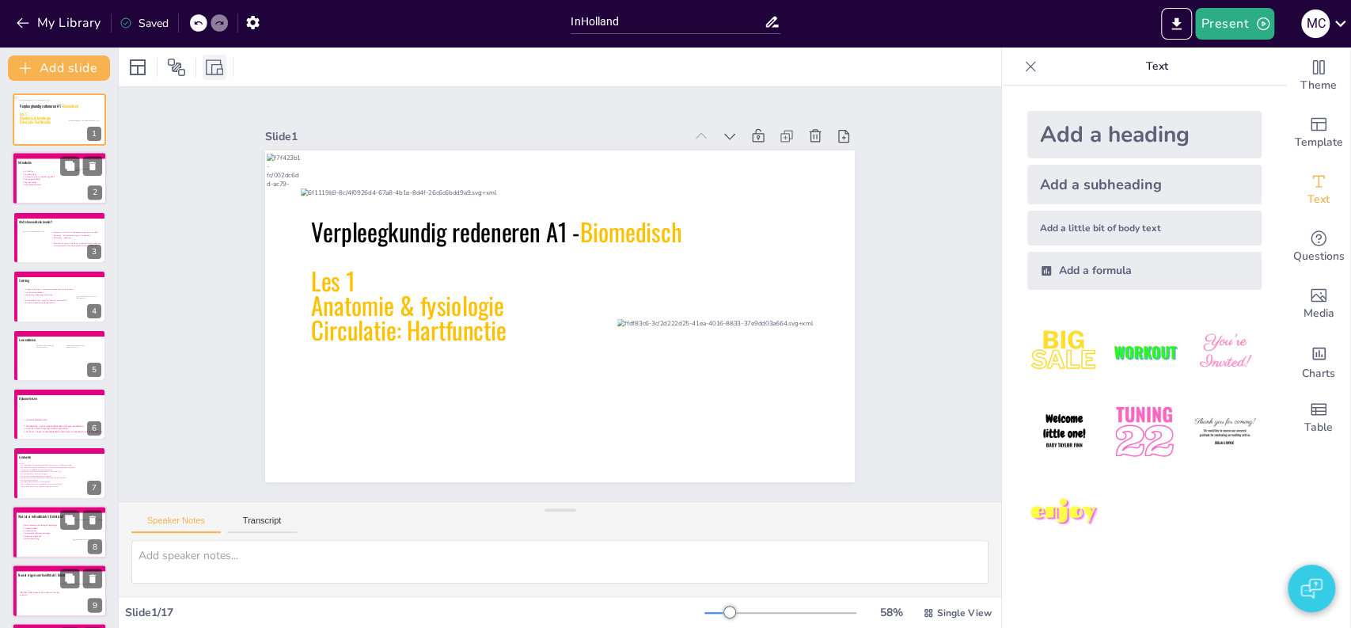
click at [214, 70] on icon at bounding box center [214, 67] width 17 height 17
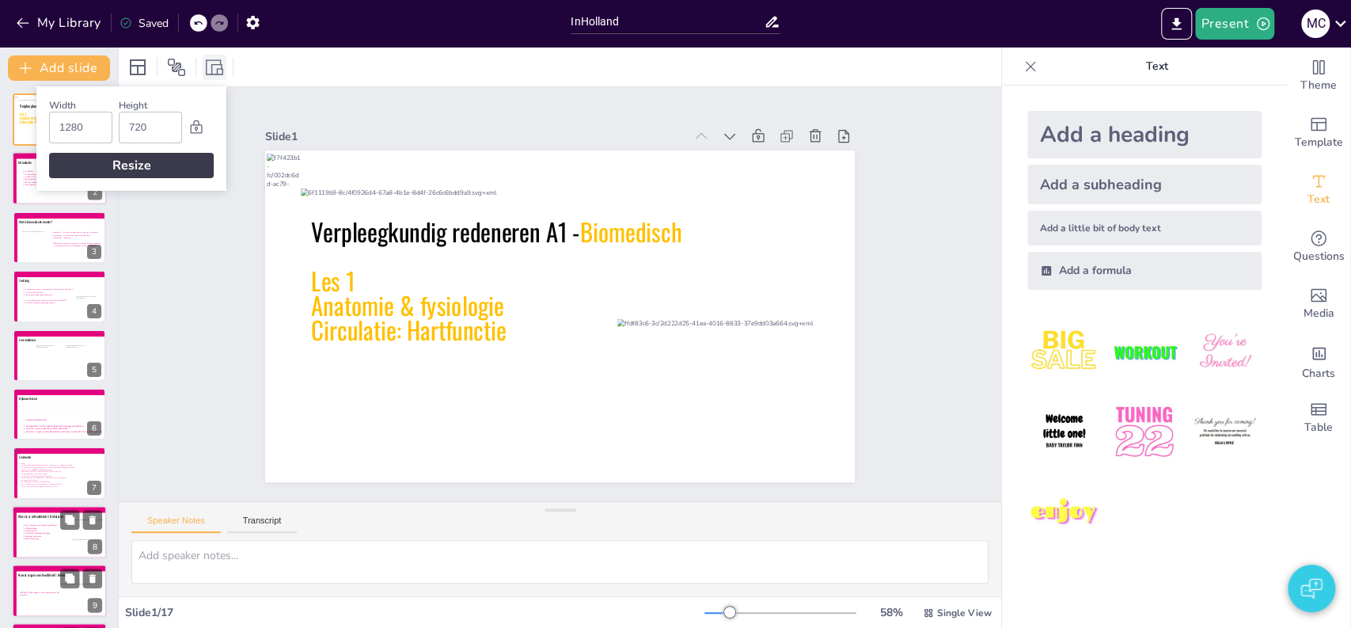
click at [214, 70] on icon at bounding box center [214, 67] width 17 height 17
click at [222, 63] on icon at bounding box center [214, 67] width 17 height 17
click at [294, 72] on div at bounding box center [560, 66] width 883 height 39
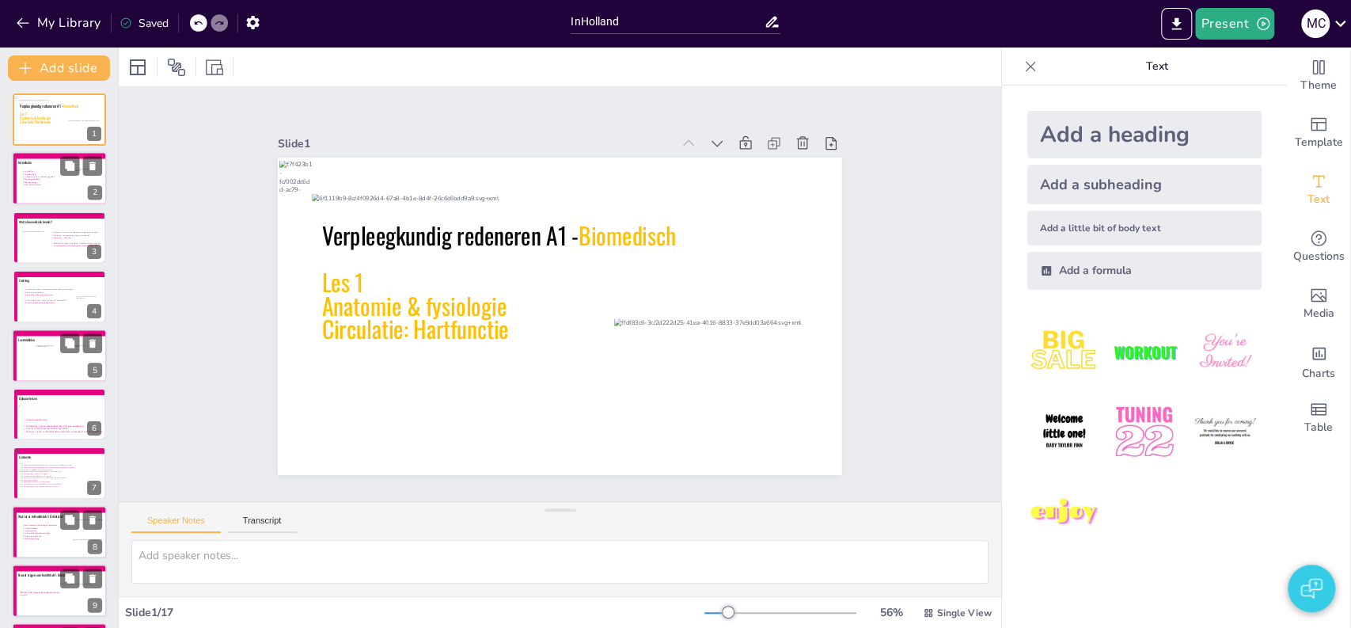
scroll to position [146, 0]
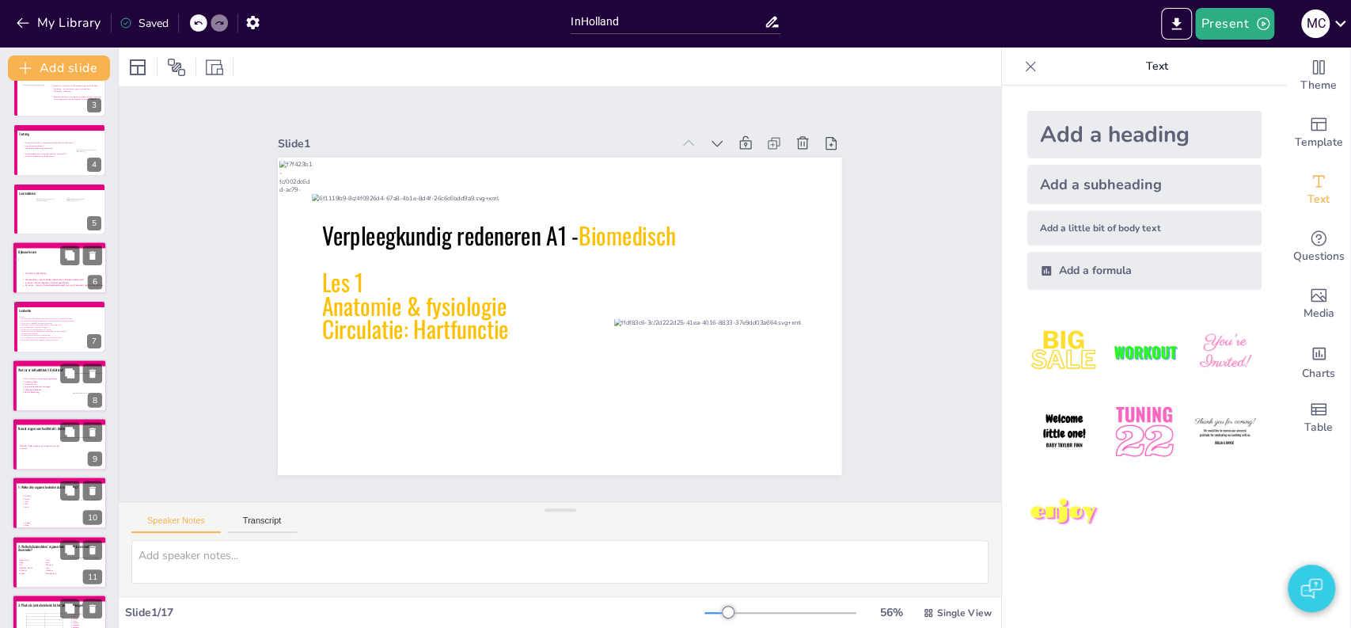
click at [32, 264] on div at bounding box center [60, 263] width 86 height 9
type textarea "Overzicht Biomedisch in het curriculum Leermiddelen Lessen: Semester 1: 6 lesse…"
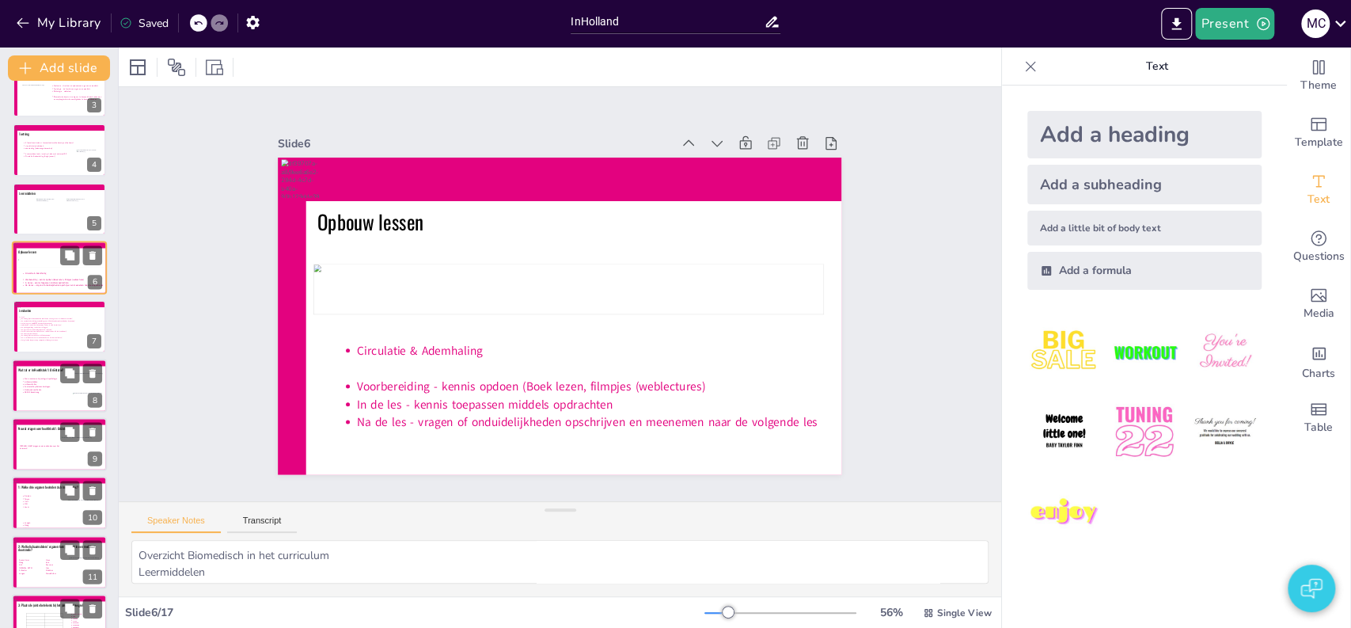
scroll to position [59, 0]
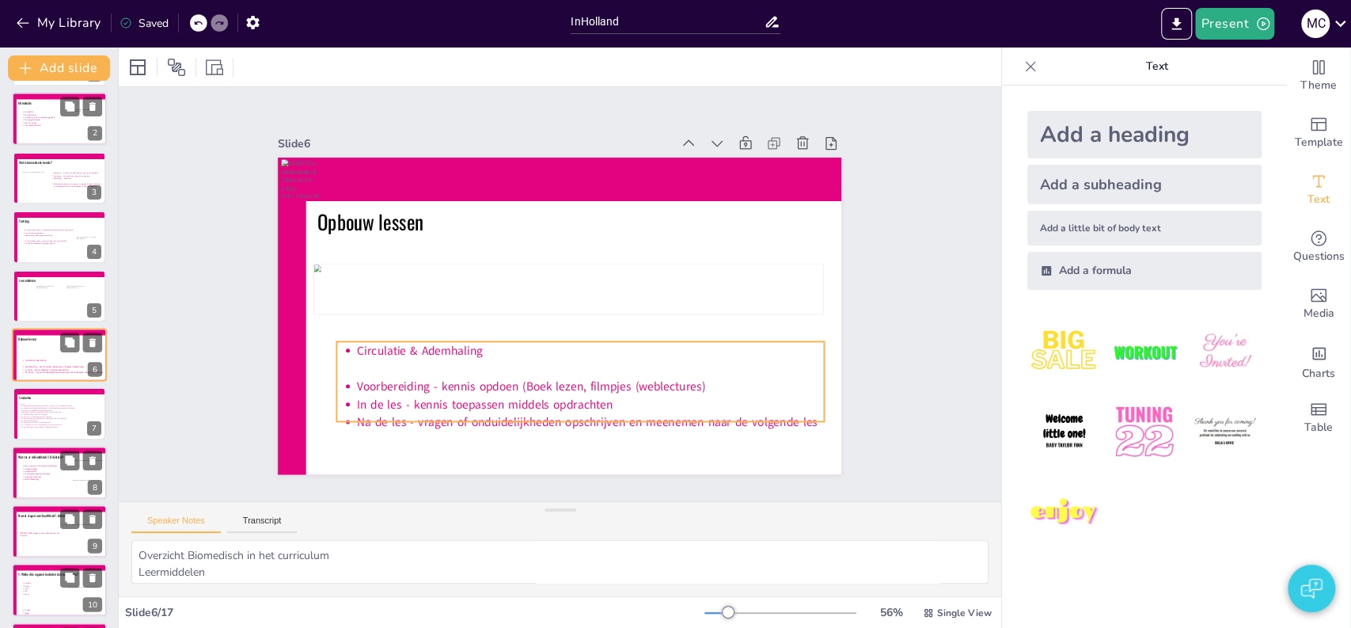
click at [32, 365] on icon at bounding box center [62, 365] width 82 height 13
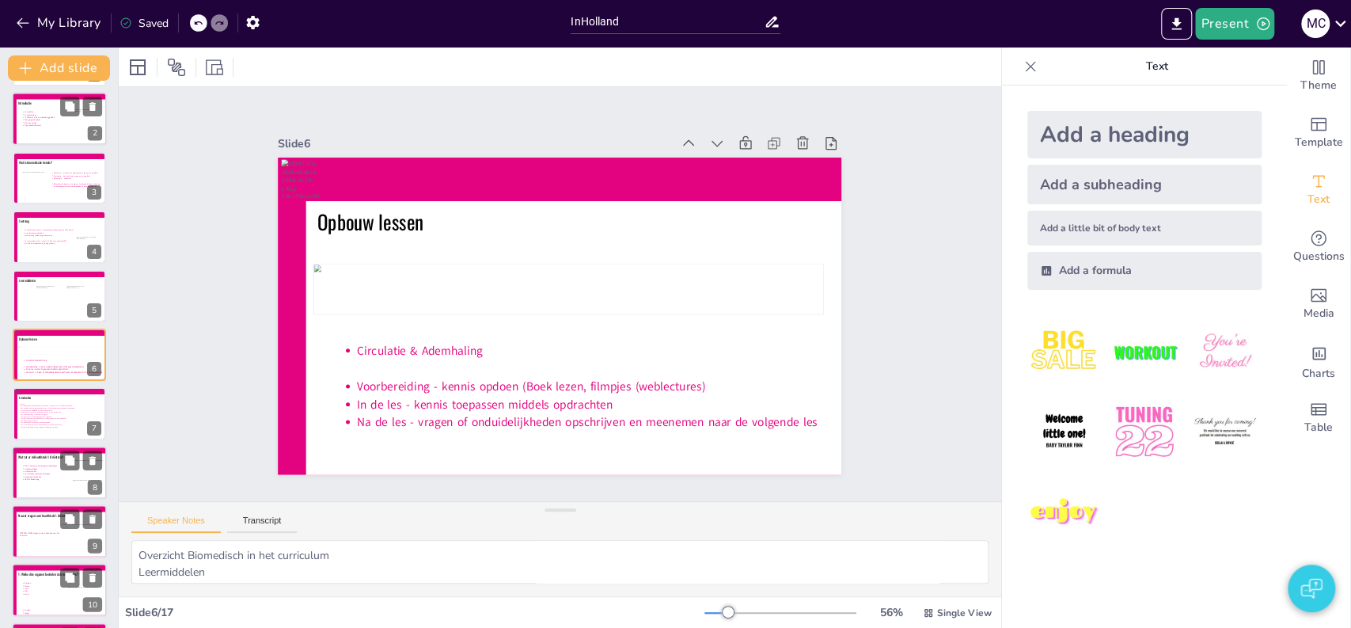
click at [1303, 579] on img "button" at bounding box center [1310, 588] width 21 height 38
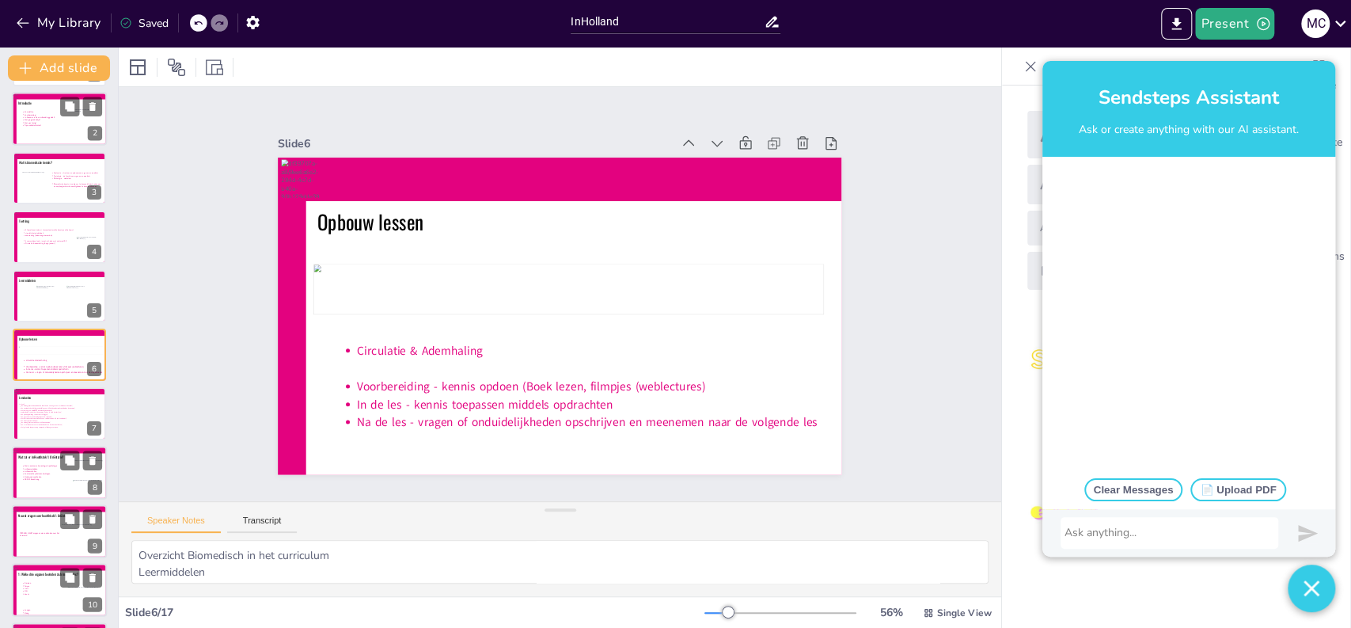
click at [1138, 532] on div at bounding box center [1170, 533] width 210 height 16
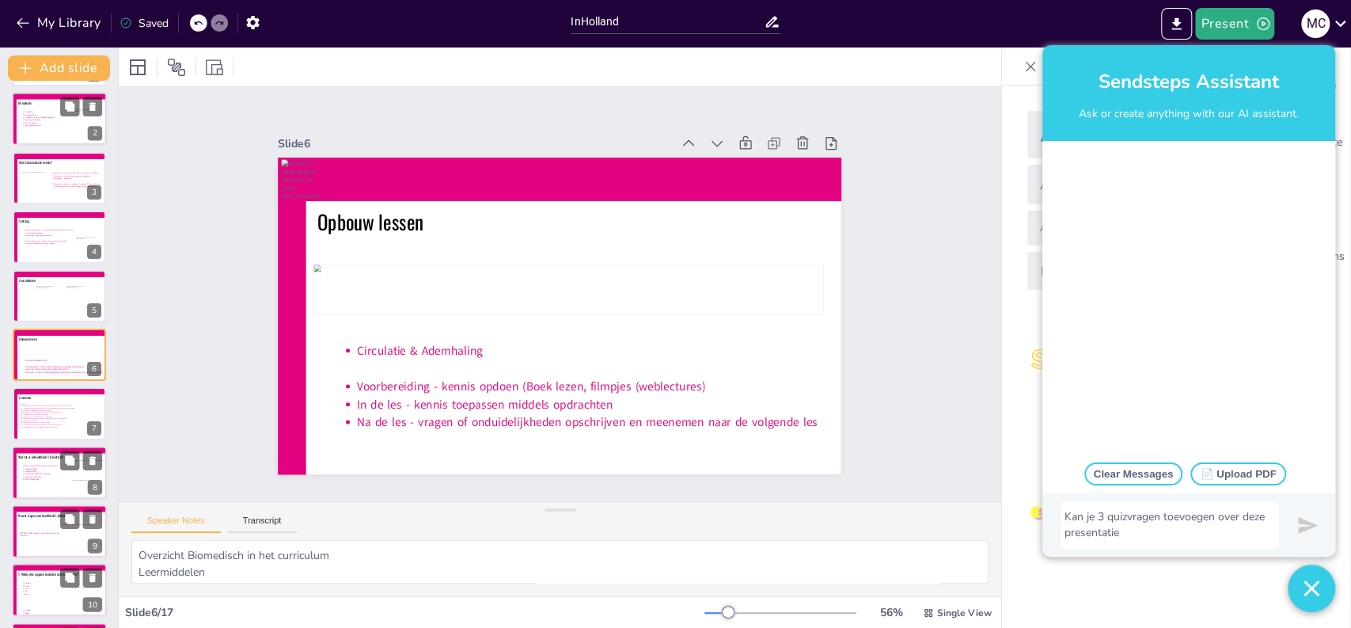
scroll to position [473, 0]
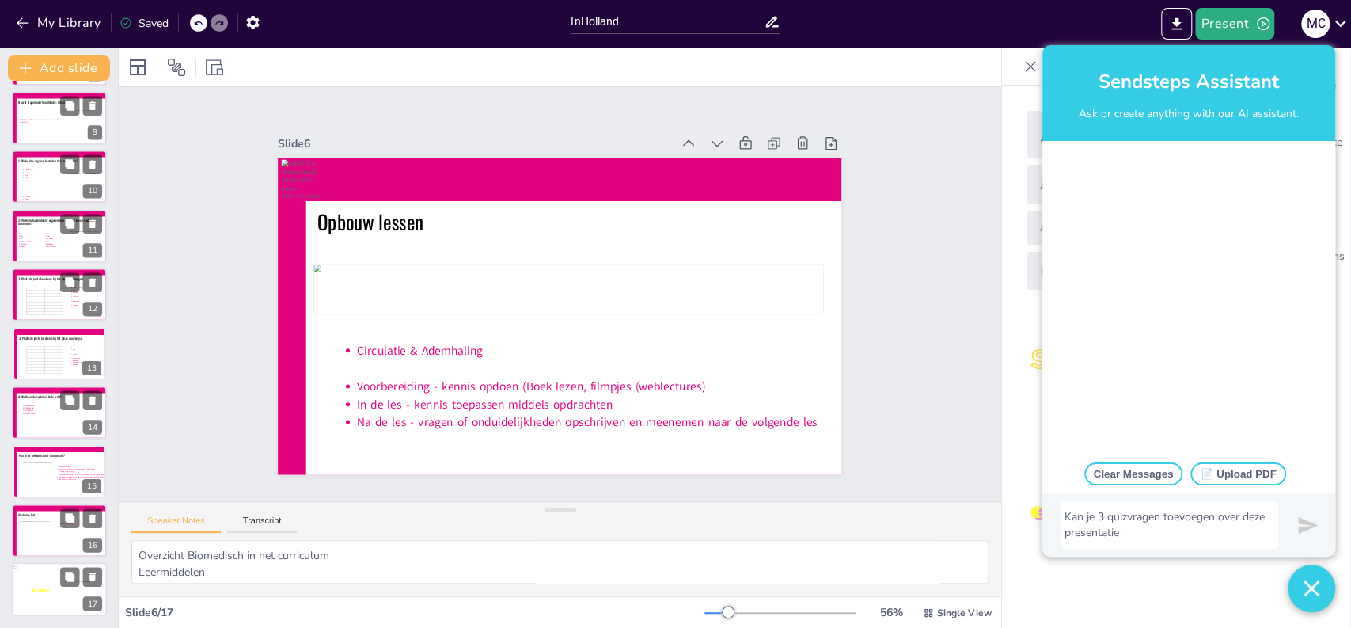
click at [29, 583] on div at bounding box center [64, 592] width 94 height 48
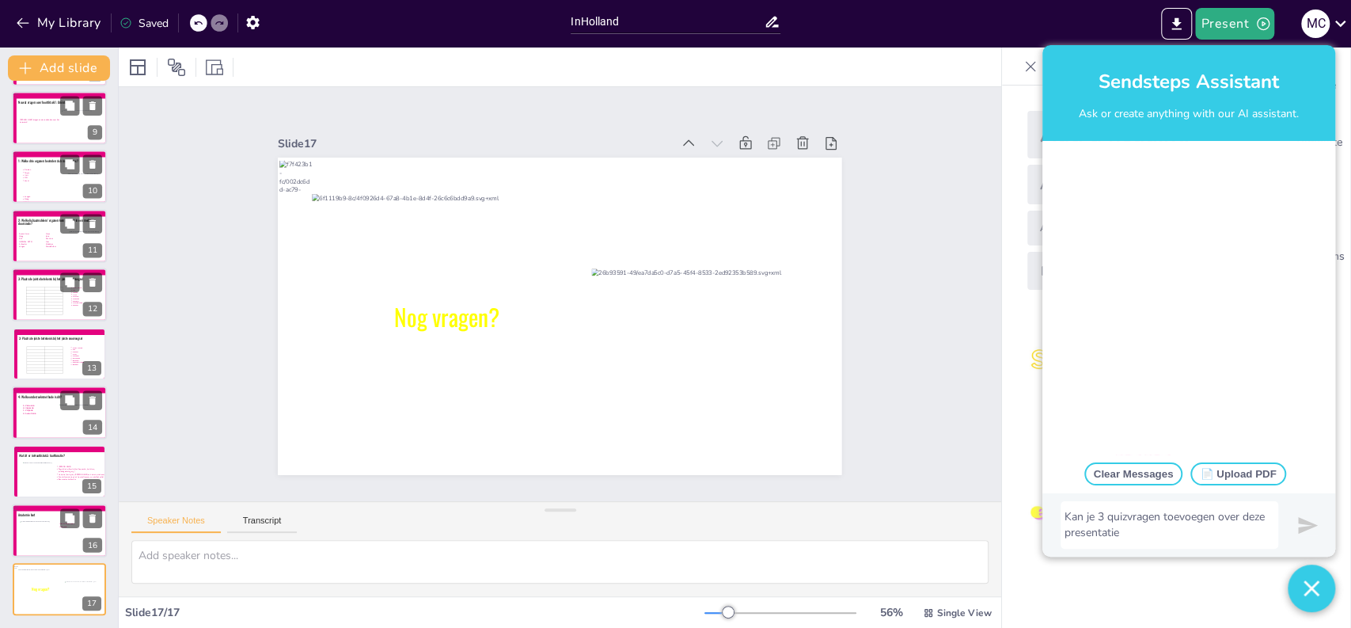
click at [1304, 524] on img "submit" at bounding box center [1308, 525] width 20 height 20
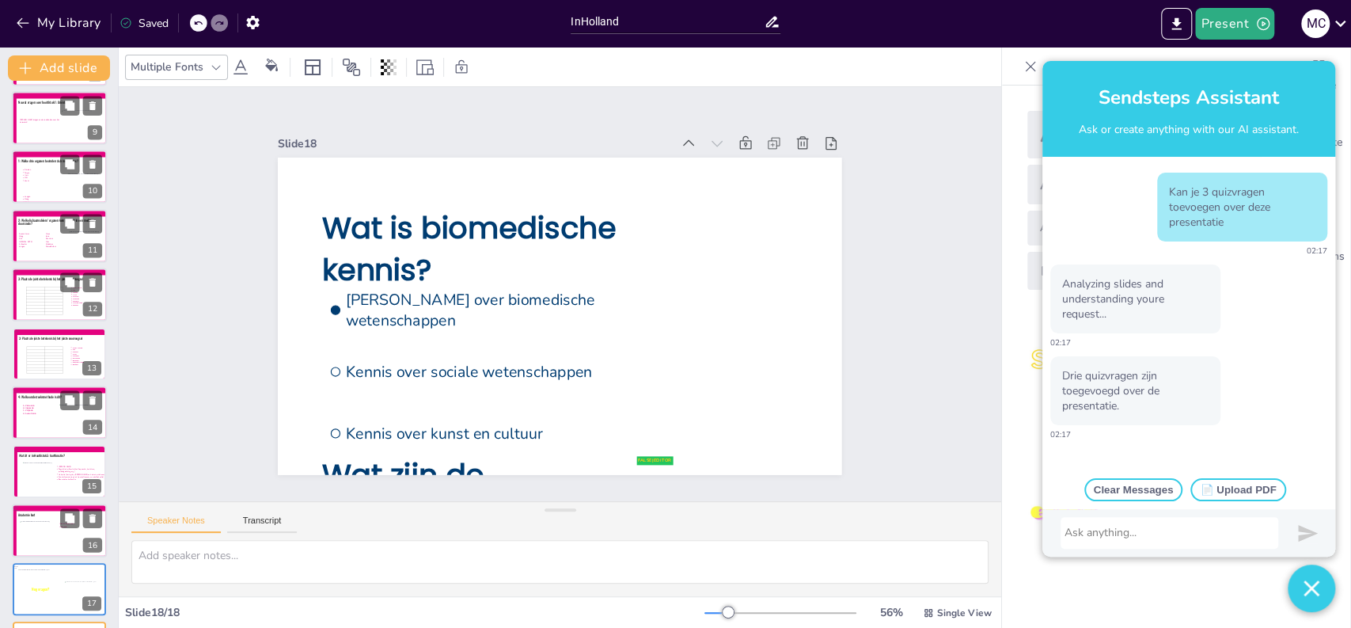
scroll to position [15, 0]
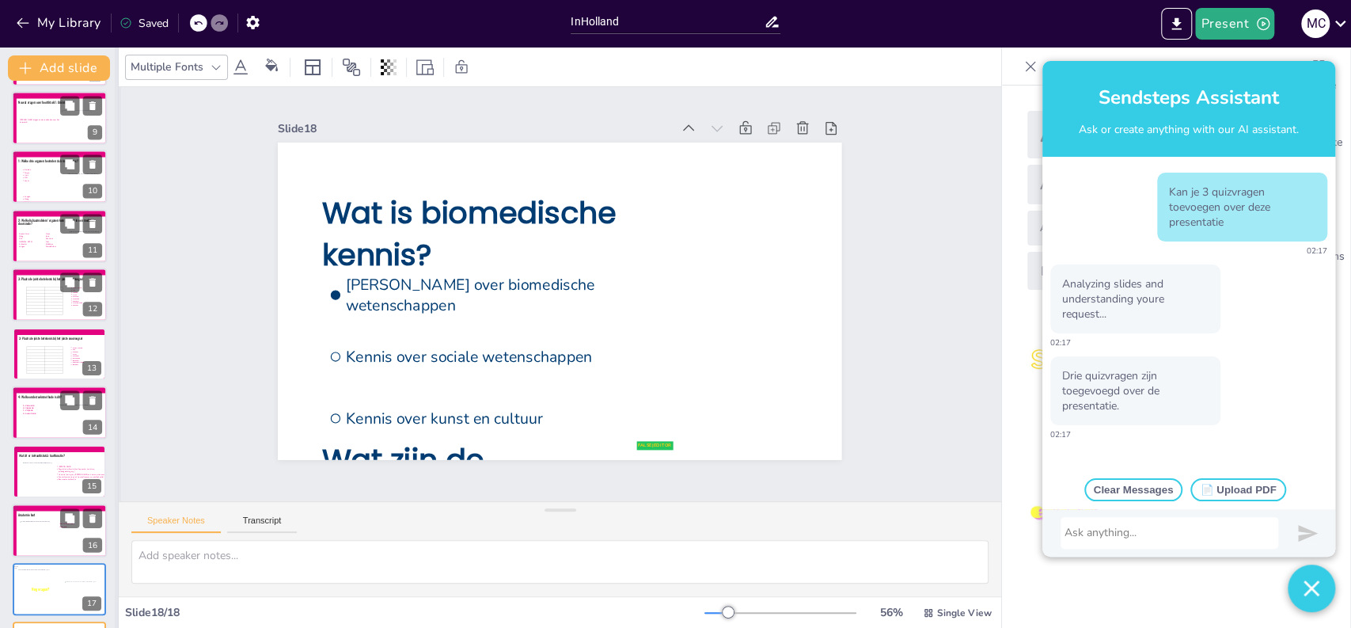
click at [115, 593] on div at bounding box center [118, 337] width 6 height 580
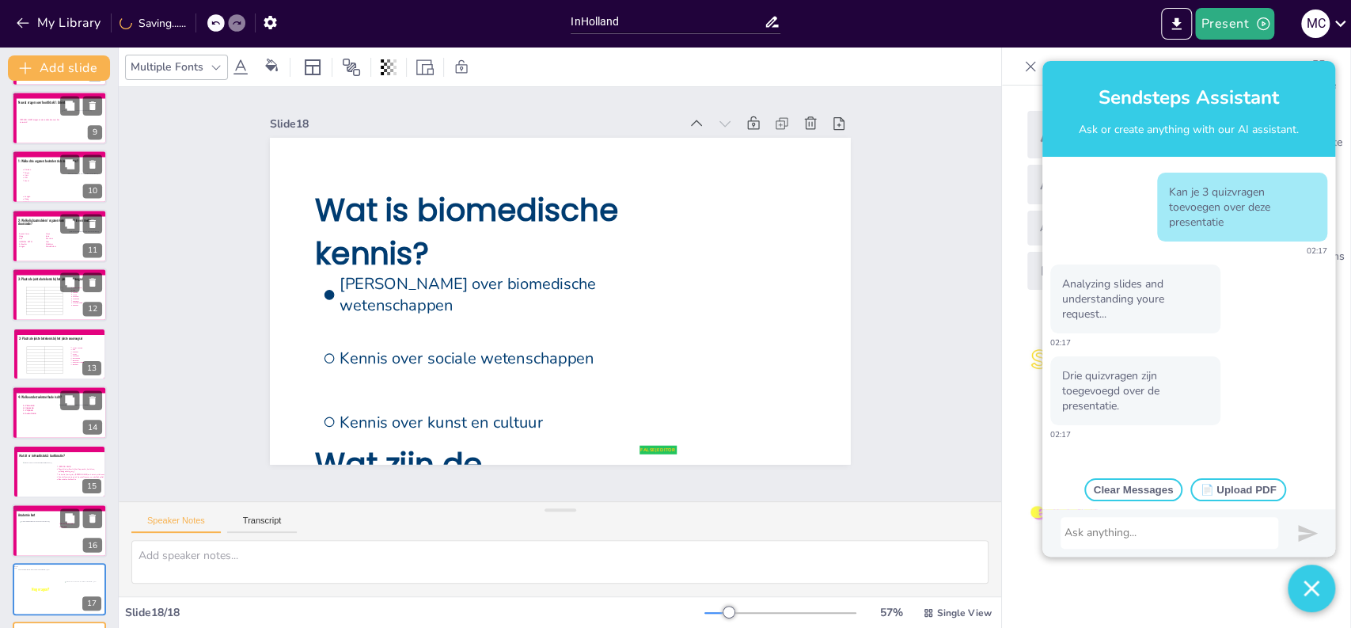
scroll to position [532, 0]
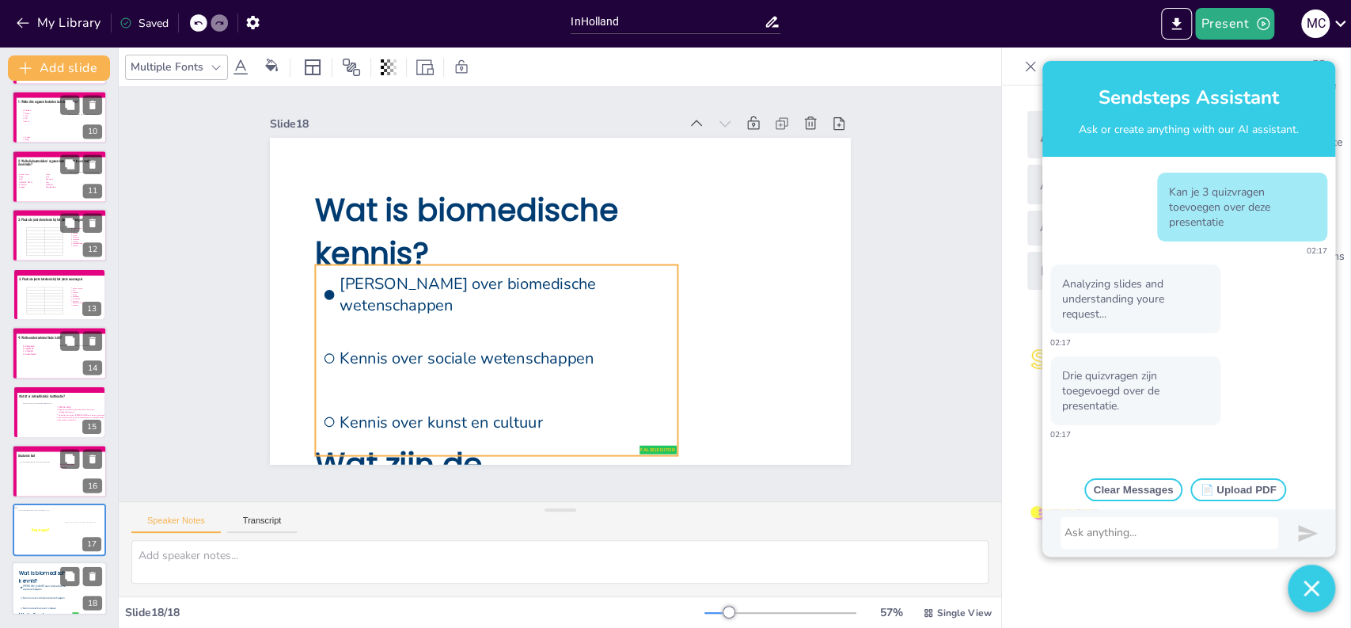
click at [44, 586] on span "Kennis over biomedische wetenschappen" at bounding box center [50, 587] width 55 height 7
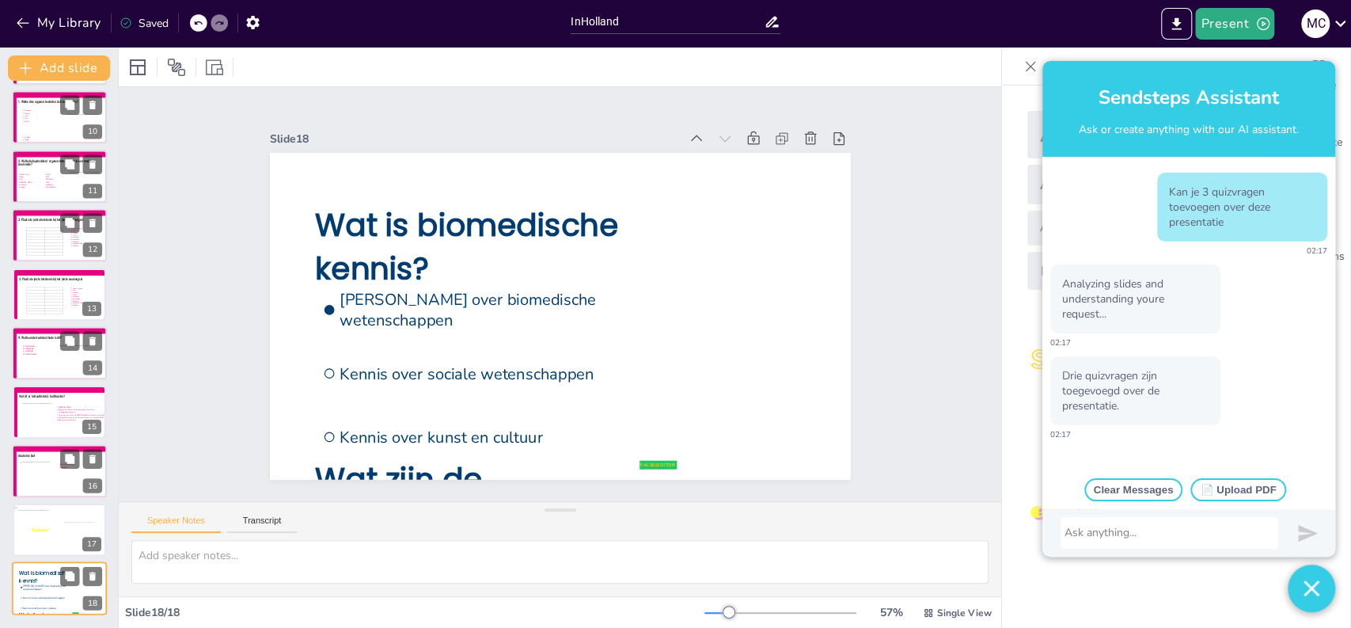
scroll to position [0, 0]
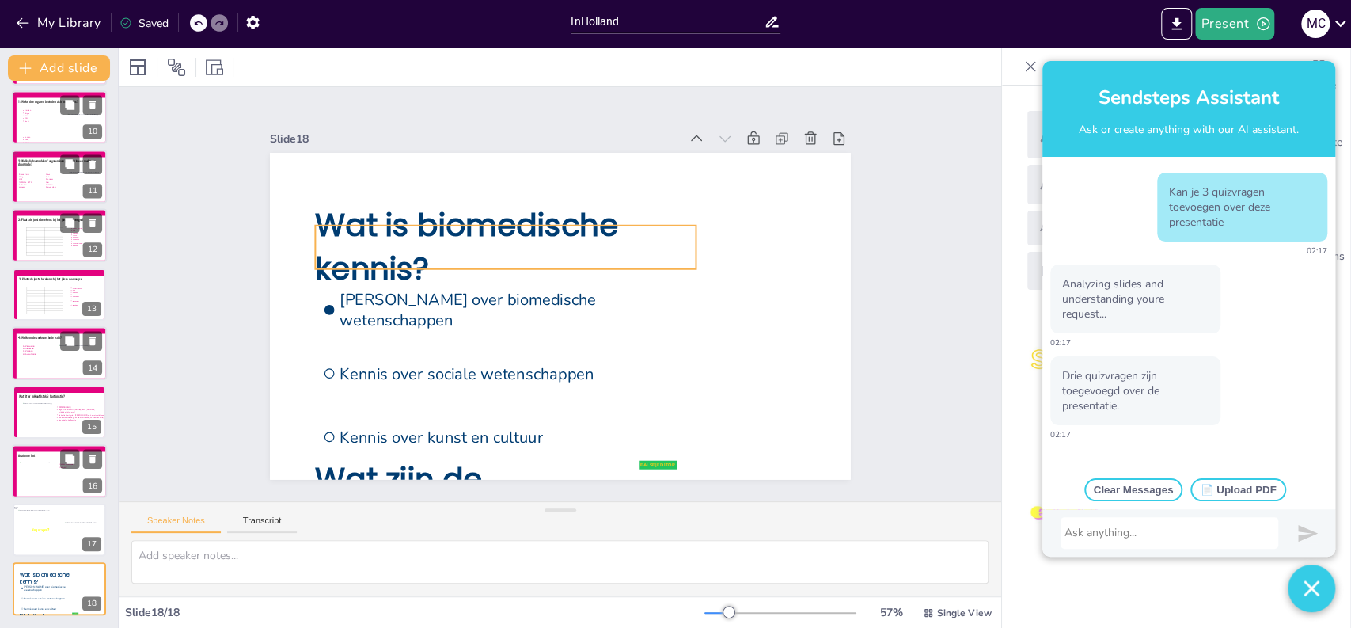
click at [409, 223] on span "Wat is biomedische kennis?" at bounding box center [466, 247] width 302 height 86
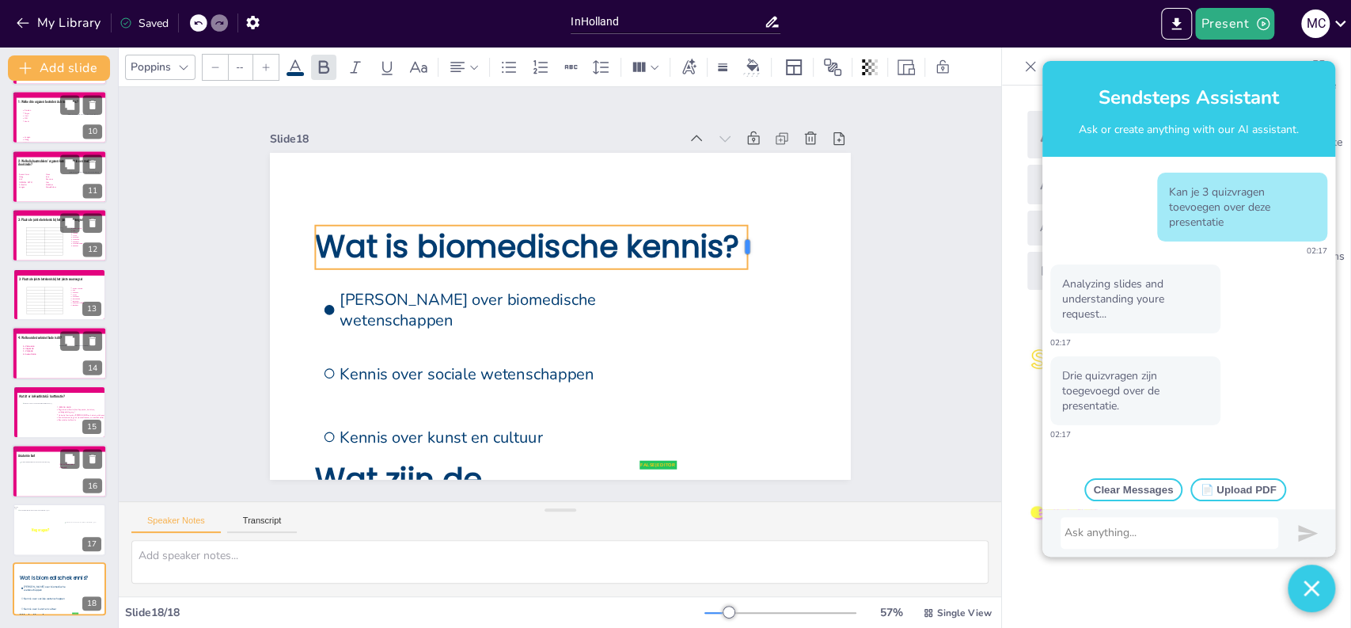
drag, startPoint x: 685, startPoint y: 239, endPoint x: 736, endPoint y: 252, distance: 53.2
click at [750, 252] on div at bounding box center [758, 267] width 17 height 44
click at [237, 207] on div "Slide 1 Verpleegkundig redeneren A1 - Biomedisch Les 1 Anatomie & fysiologie Ci…" at bounding box center [560, 294] width 732 height 502
click at [444, 251] on span "Wat is biomedische kennis?" at bounding box center [543, 239] width 417 height 173
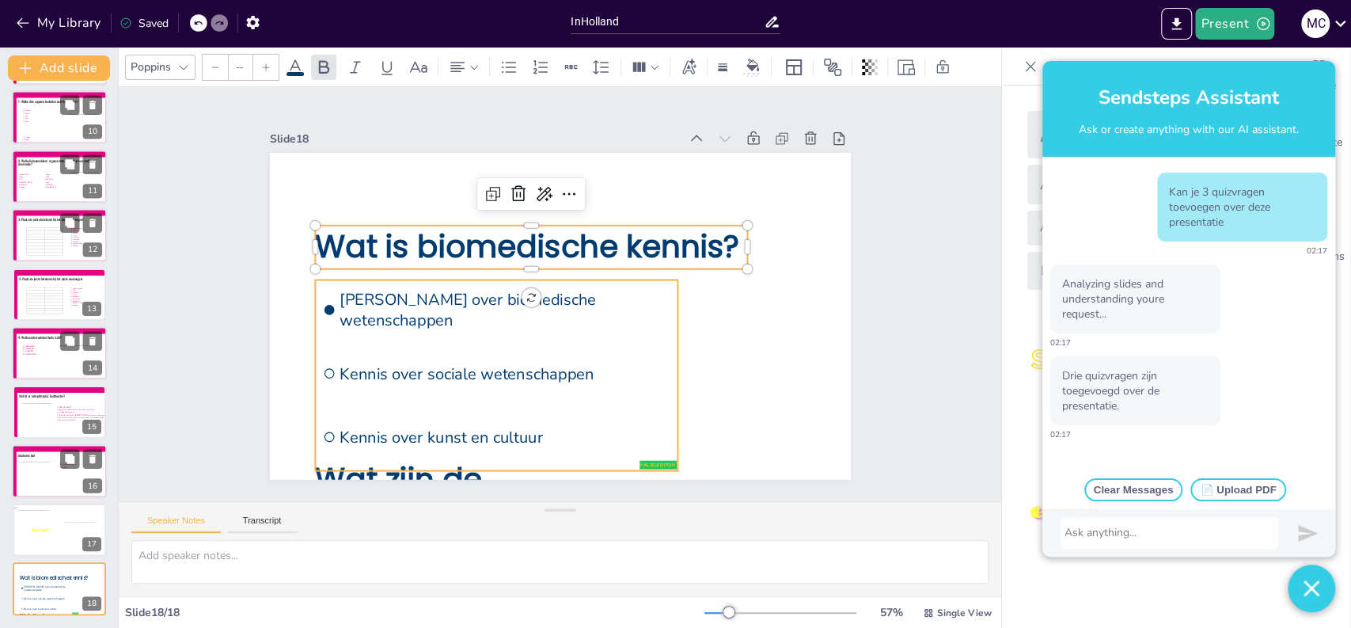
click at [430, 323] on li "Kennis over biomedische wetenschappen" at bounding box center [499, 270] width 328 height 262
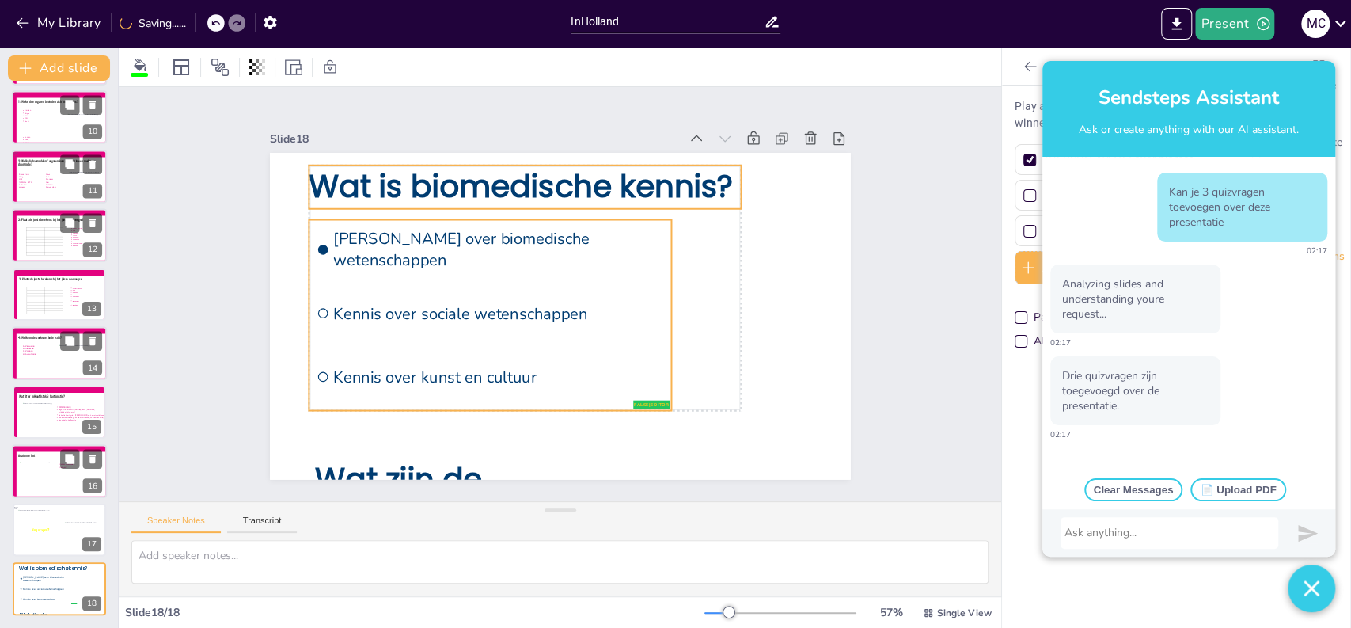
drag, startPoint x: 430, startPoint y: 321, endPoint x: 423, endPoint y: 261, distance: 60.5
click at [423, 261] on li "Kennis over biomedische wetenschappen" at bounding box center [537, 213] width 309 height 287
click at [667, 244] on span "Wat zijn de leermiddelen?" at bounding box center [776, 160] width 218 height 168
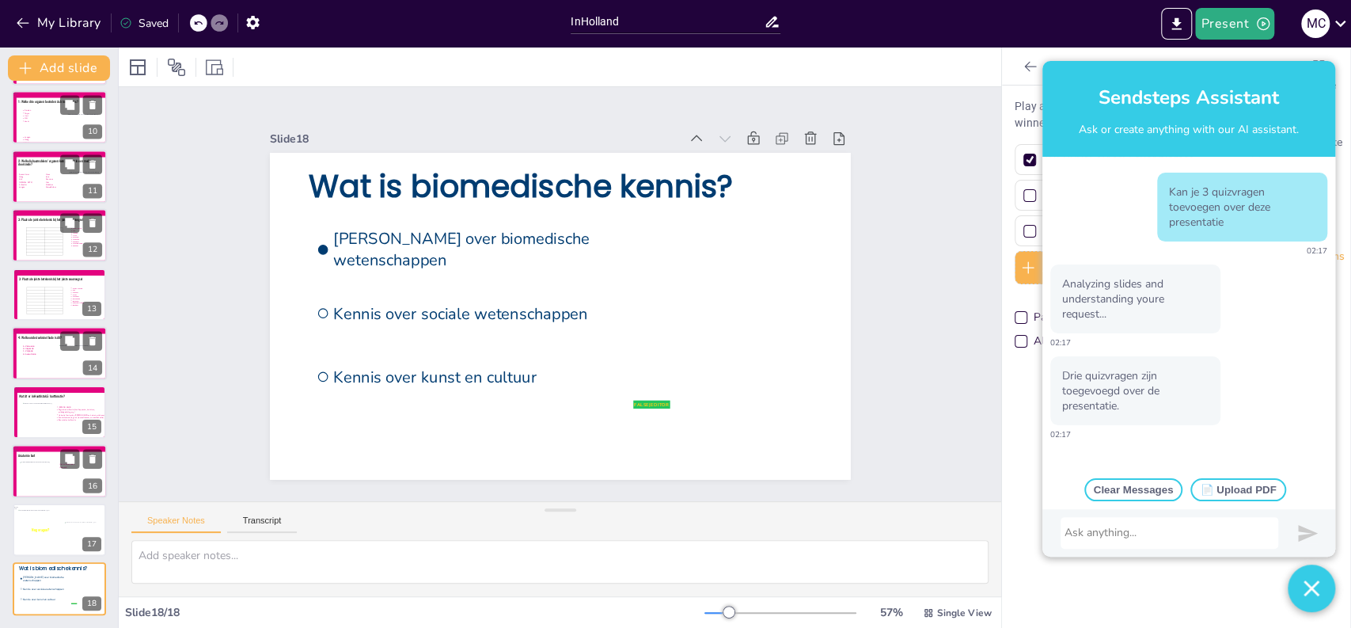
scroll to position [54, 0]
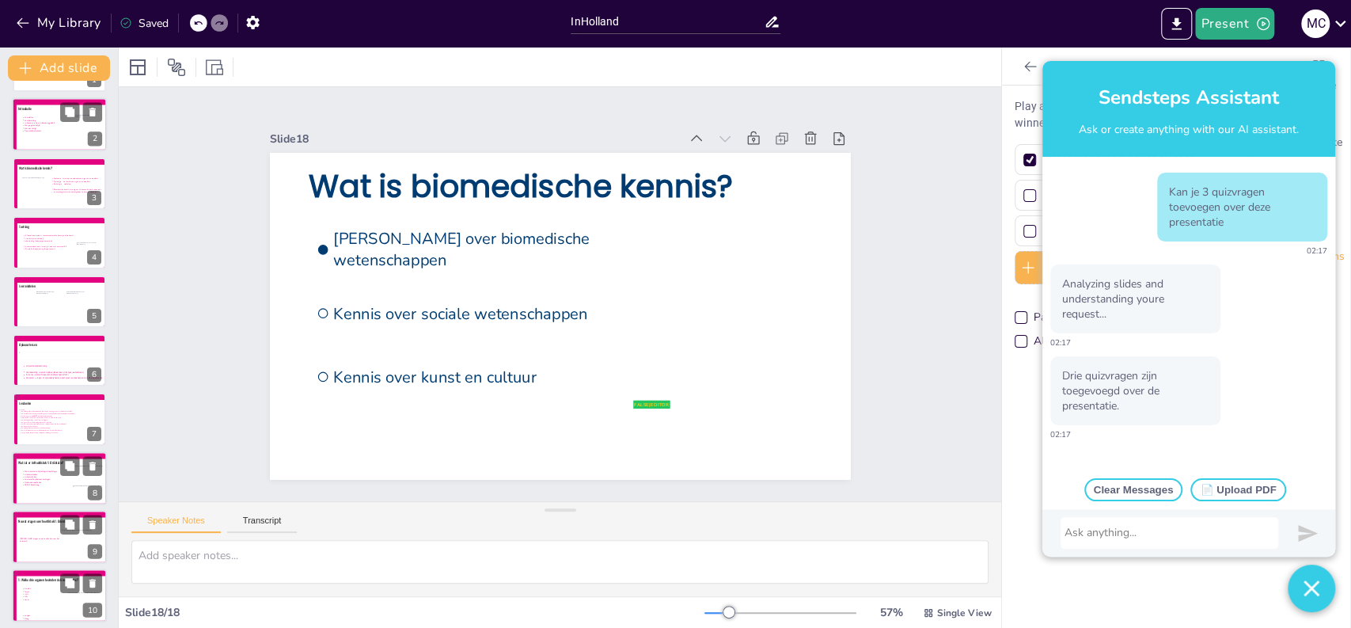
click at [48, 117] on icon at bounding box center [62, 130] width 82 height 29
type textarea "Voorstellen docent, navragen studenten voorkennis/ervaring etc. 2"
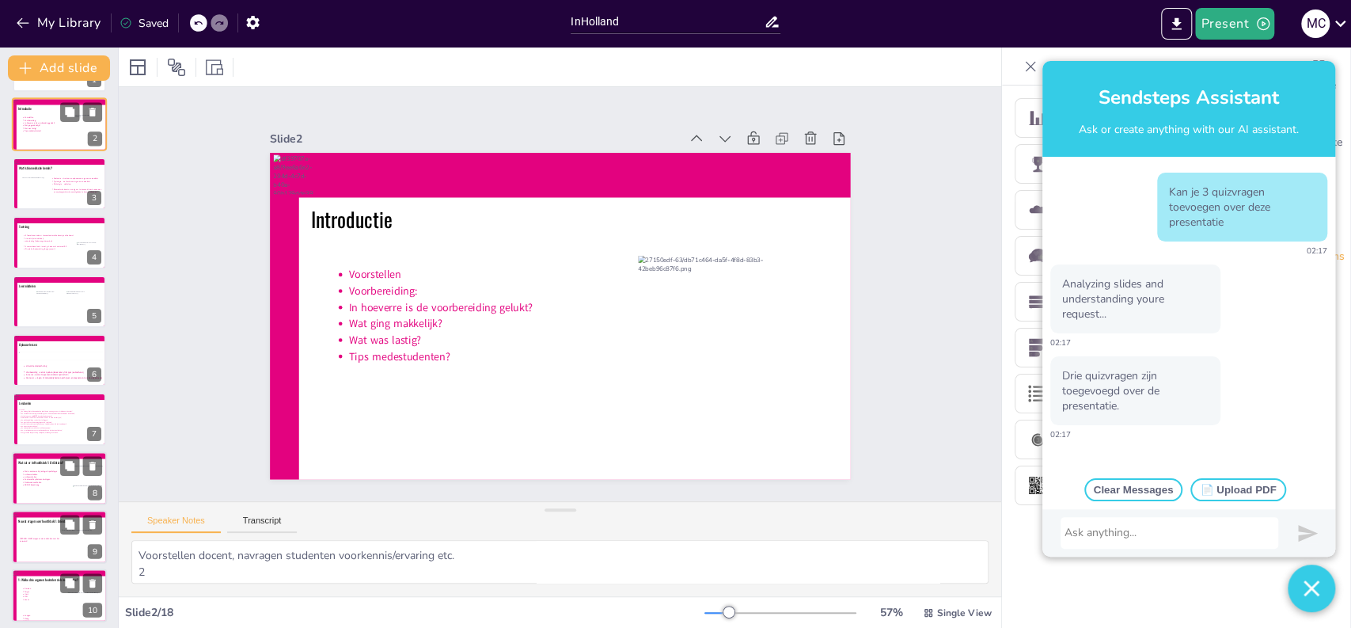
scroll to position [0, 0]
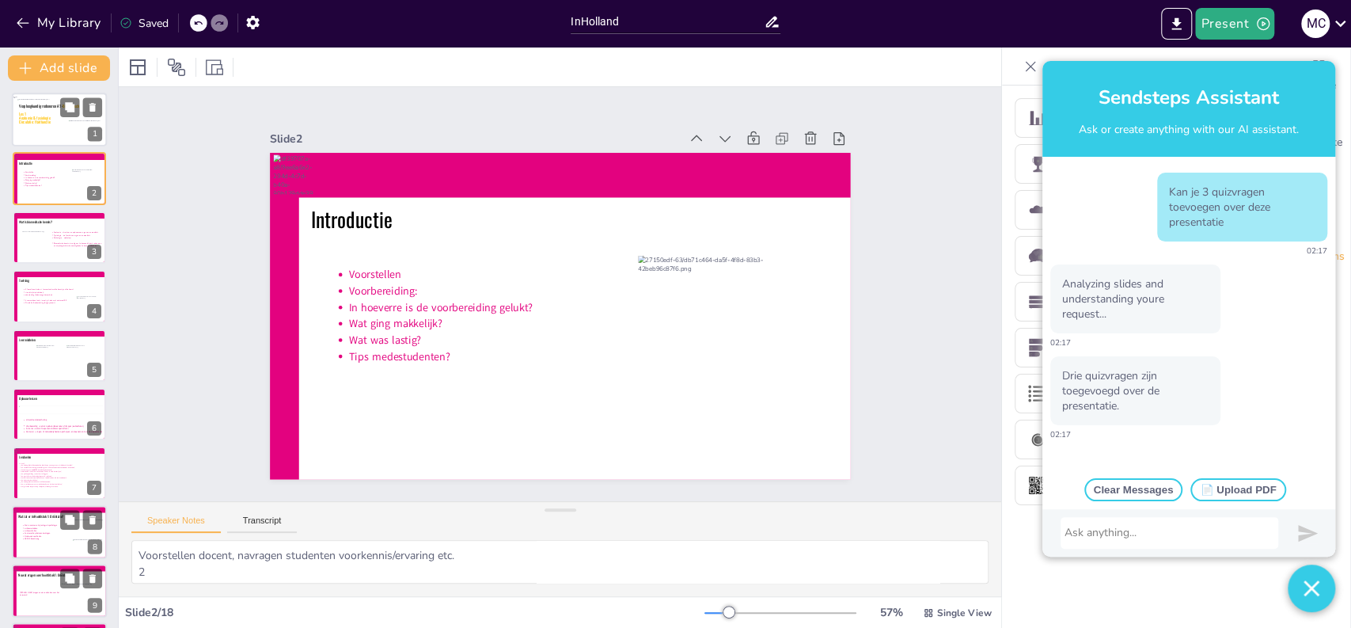
click at [44, 138] on div at bounding box center [64, 123] width 94 height 48
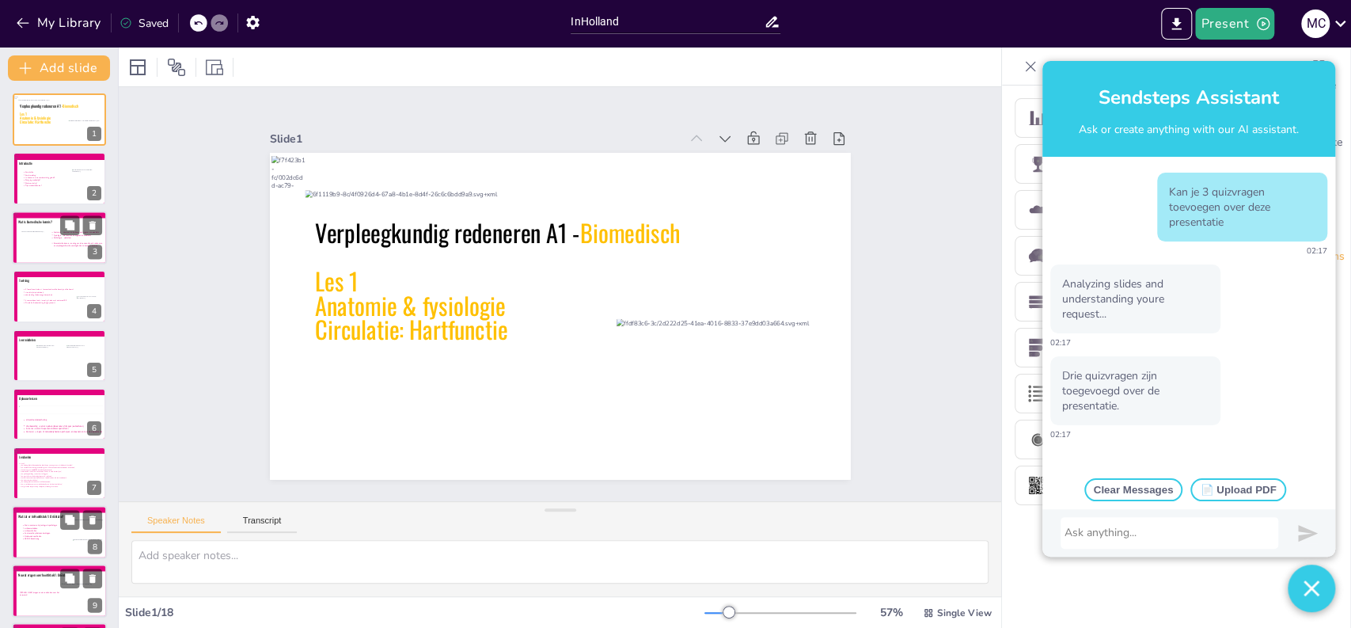
click at [52, 252] on icon at bounding box center [77, 245] width 53 height 28
type textarea "Biomedische kennis heb je nodig om uiteindelijk te kunnen klinisch redeneren, e…"
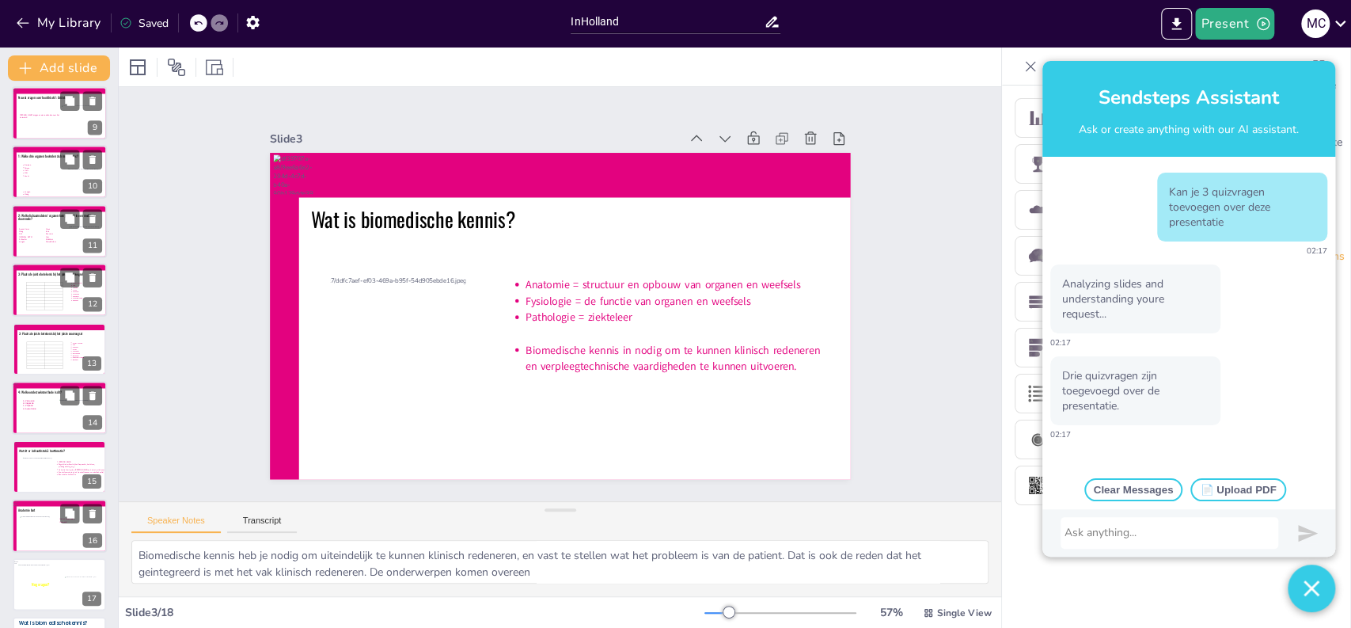
scroll to position [532, 0]
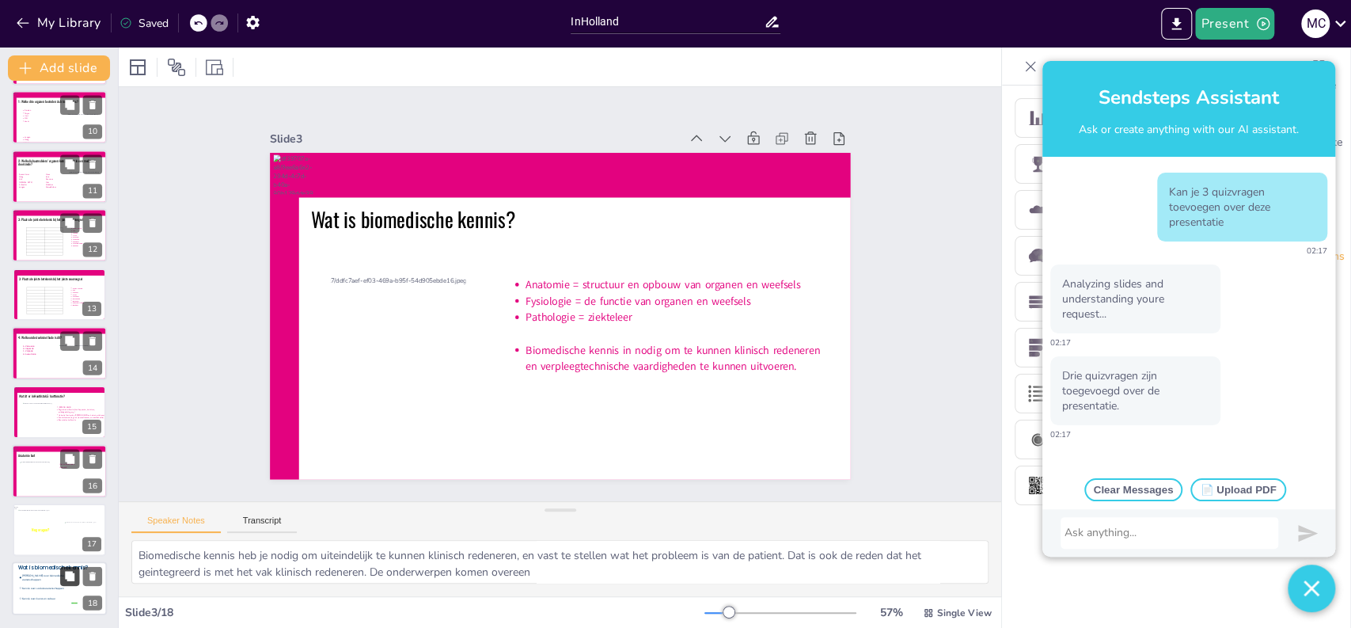
click at [77, 573] on button at bounding box center [69, 576] width 19 height 19
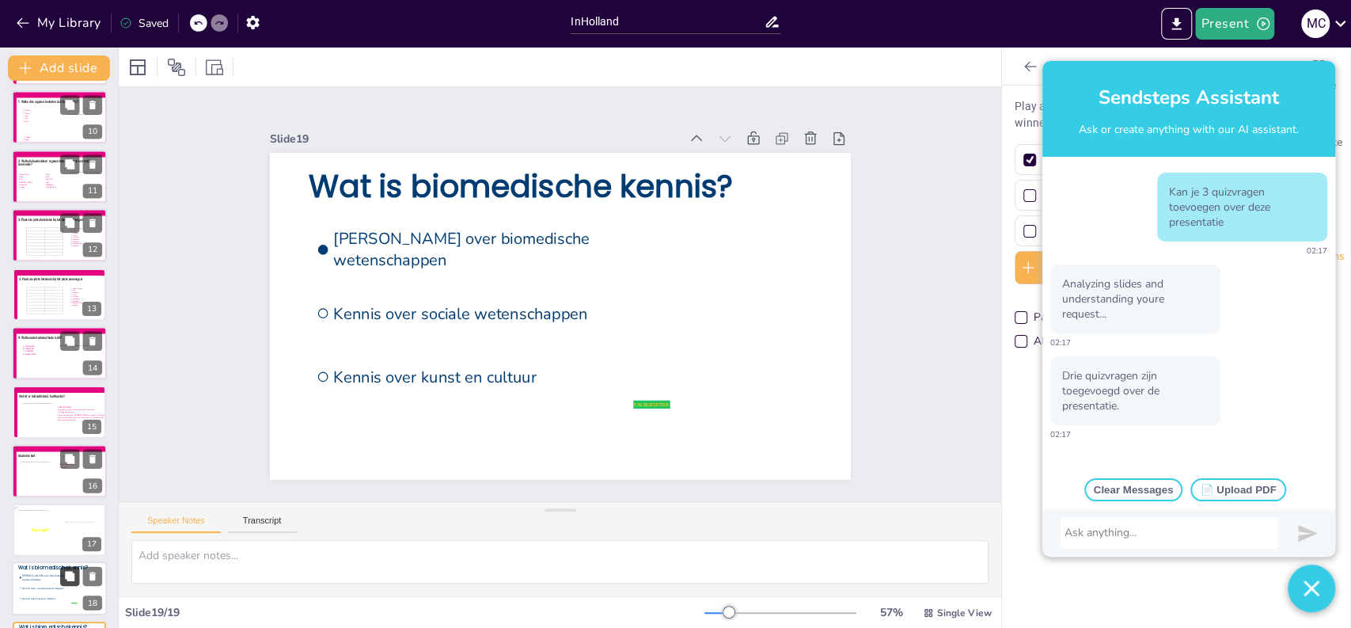
scroll to position [590, 0]
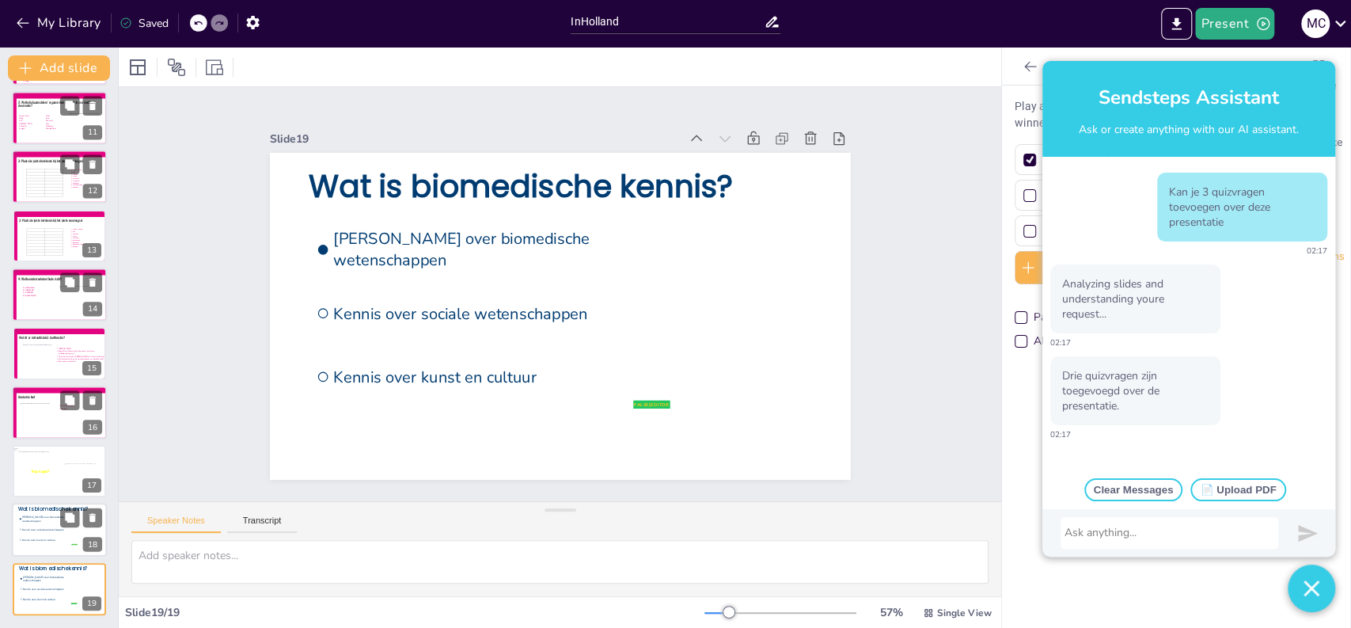
click at [51, 531] on li "Kennis over sociale wetenschappen" at bounding box center [47, 529] width 59 height 9
click at [38, 598] on span "Kennis over kunst en cultuur" at bounding box center [49, 598] width 55 height 3
click at [25, 526] on li "Kennis over sociale wetenschappen" at bounding box center [47, 530] width 59 height 9
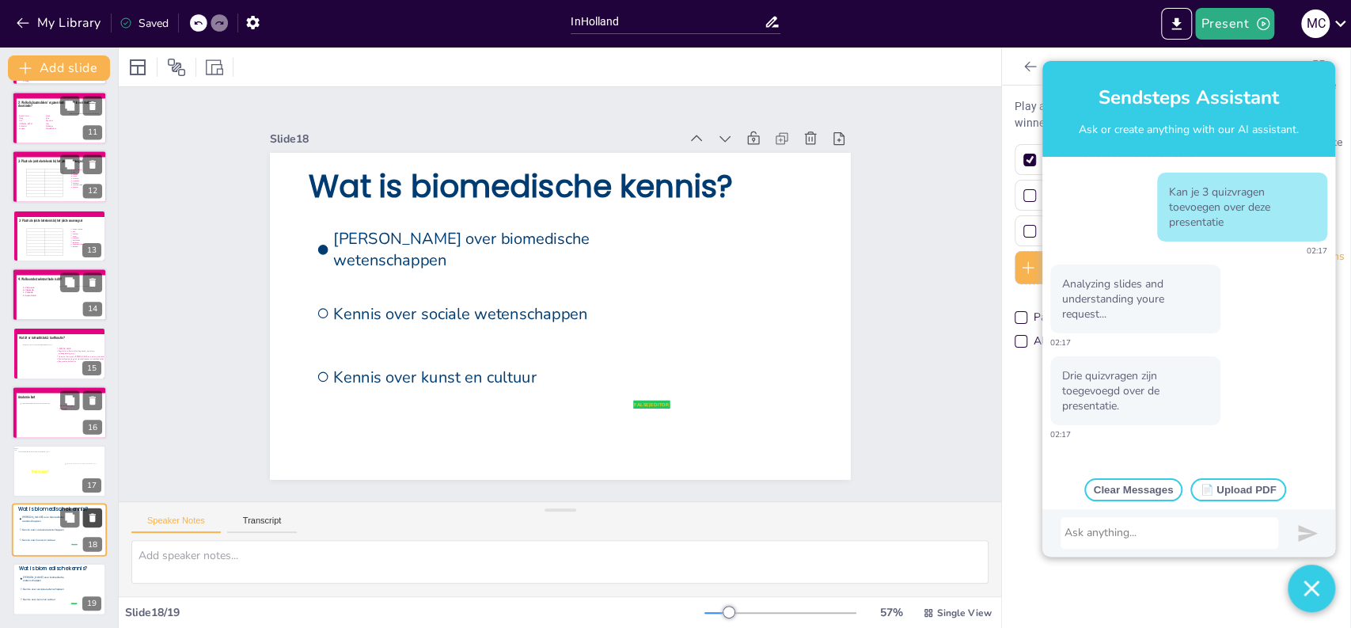
click at [92, 522] on icon at bounding box center [92, 517] width 11 height 11
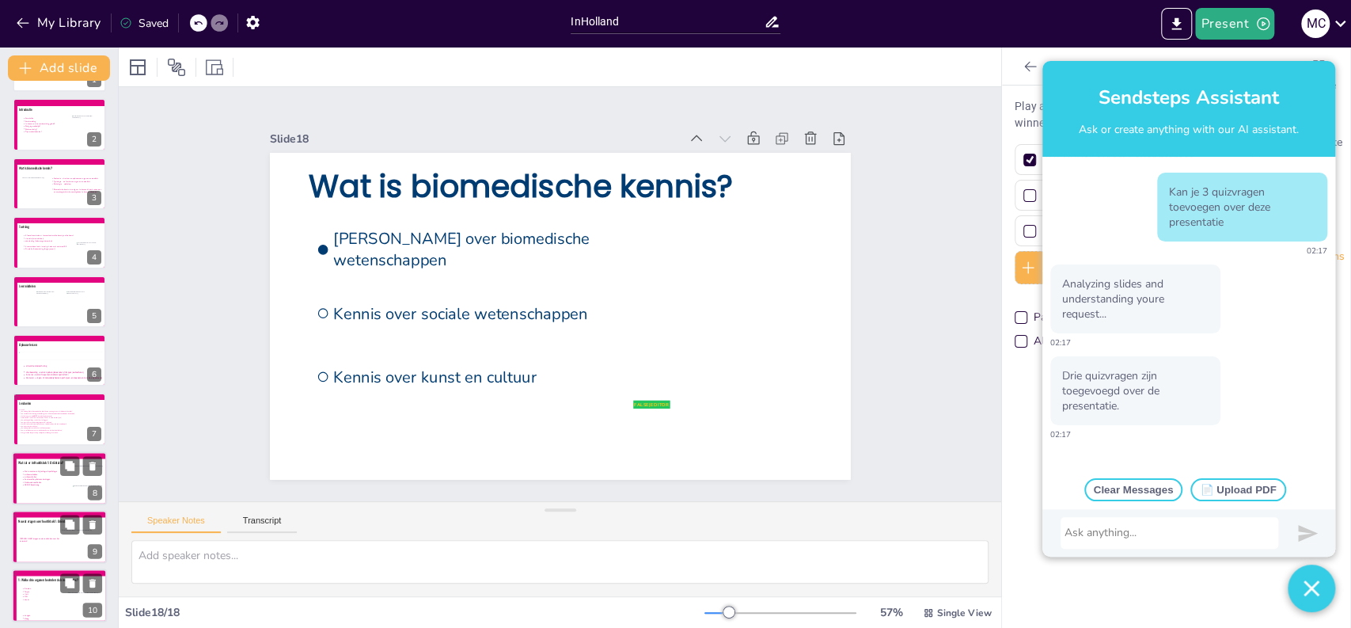
scroll to position [0, 0]
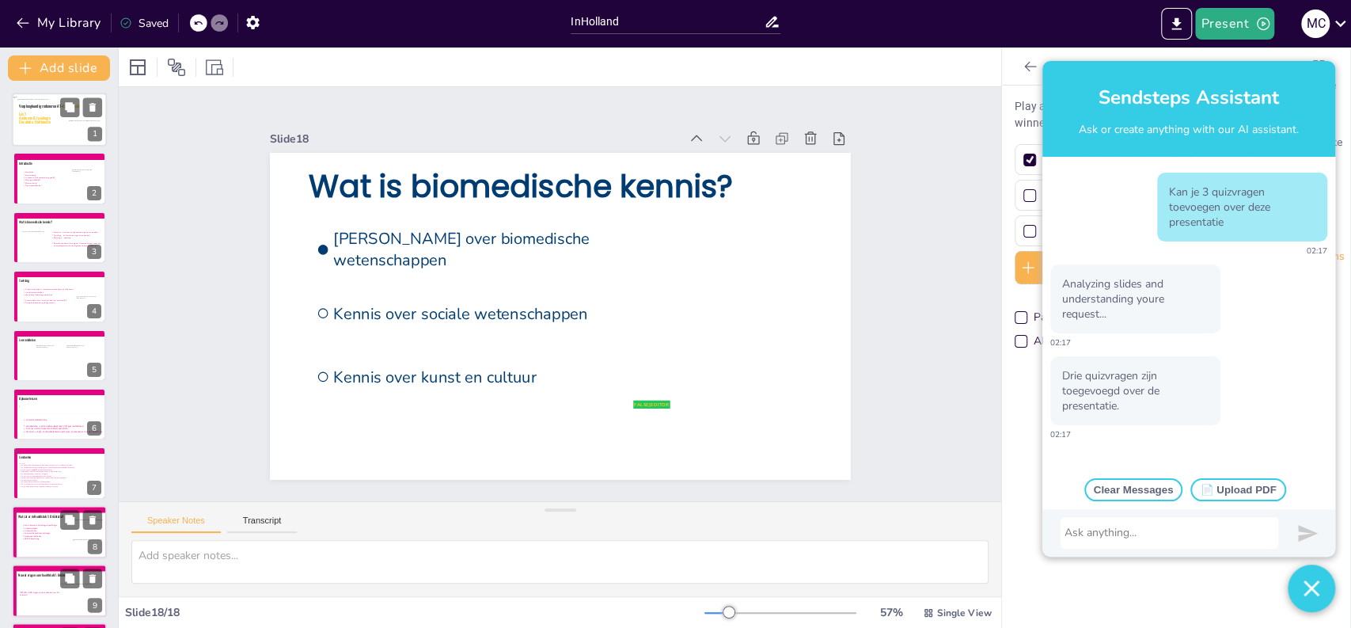
click at [57, 127] on p at bounding box center [59, 125] width 81 height 4
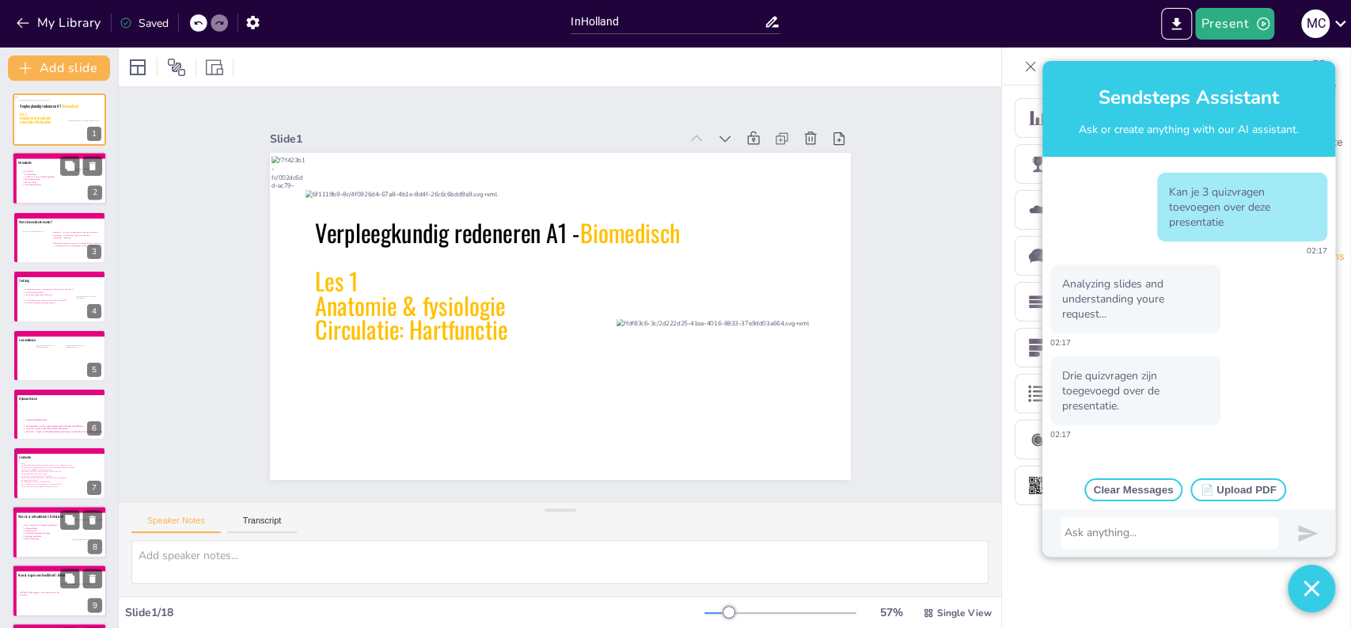
click at [59, 183] on icon at bounding box center [62, 184] width 82 height 29
type textarea "Voorstellen docent, navragen studenten voorkennis/ervaring etc. 2"
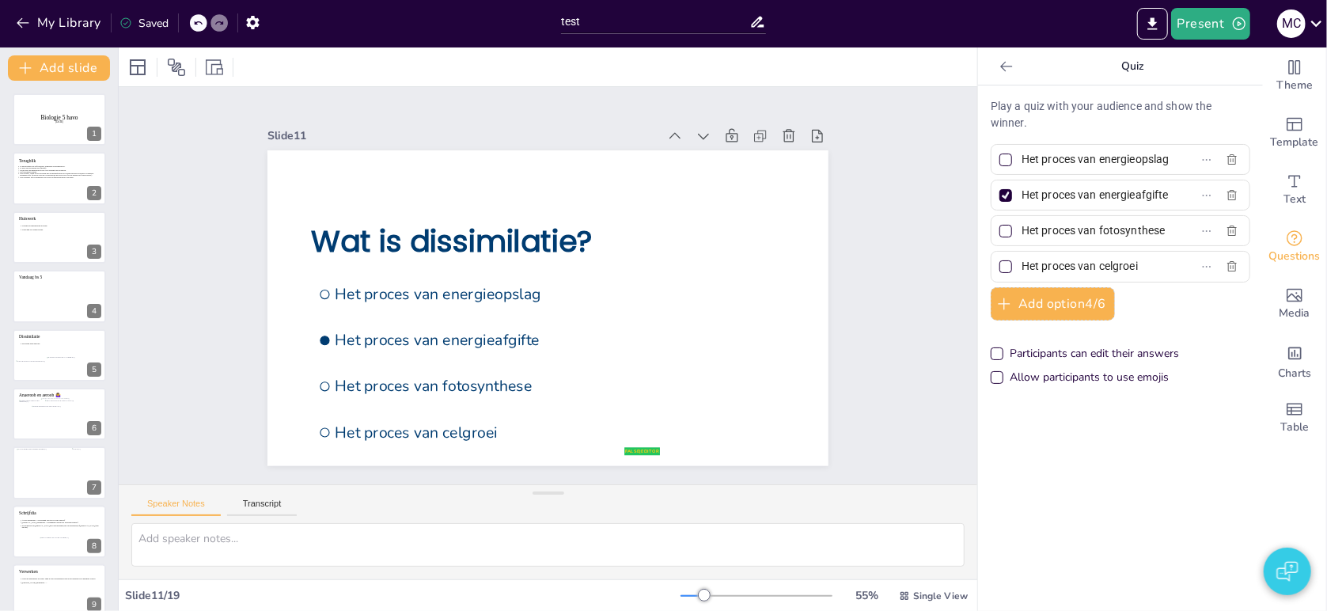
scroll to position [354, 0]
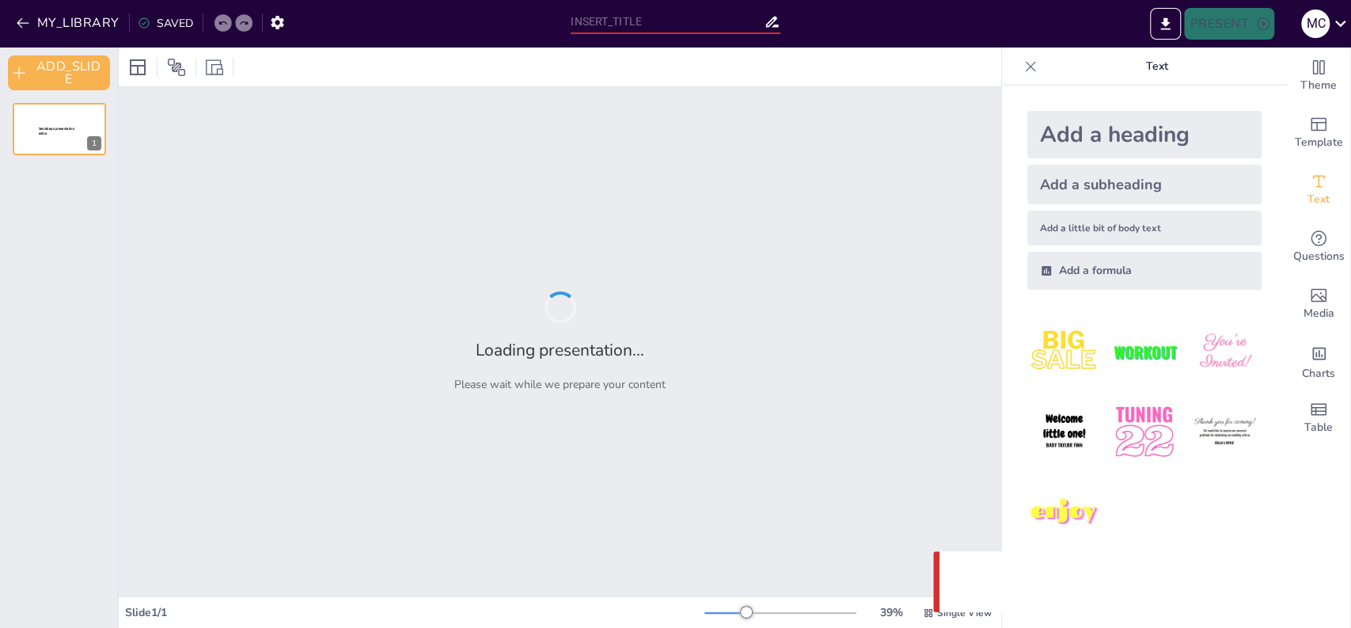
type input "test"
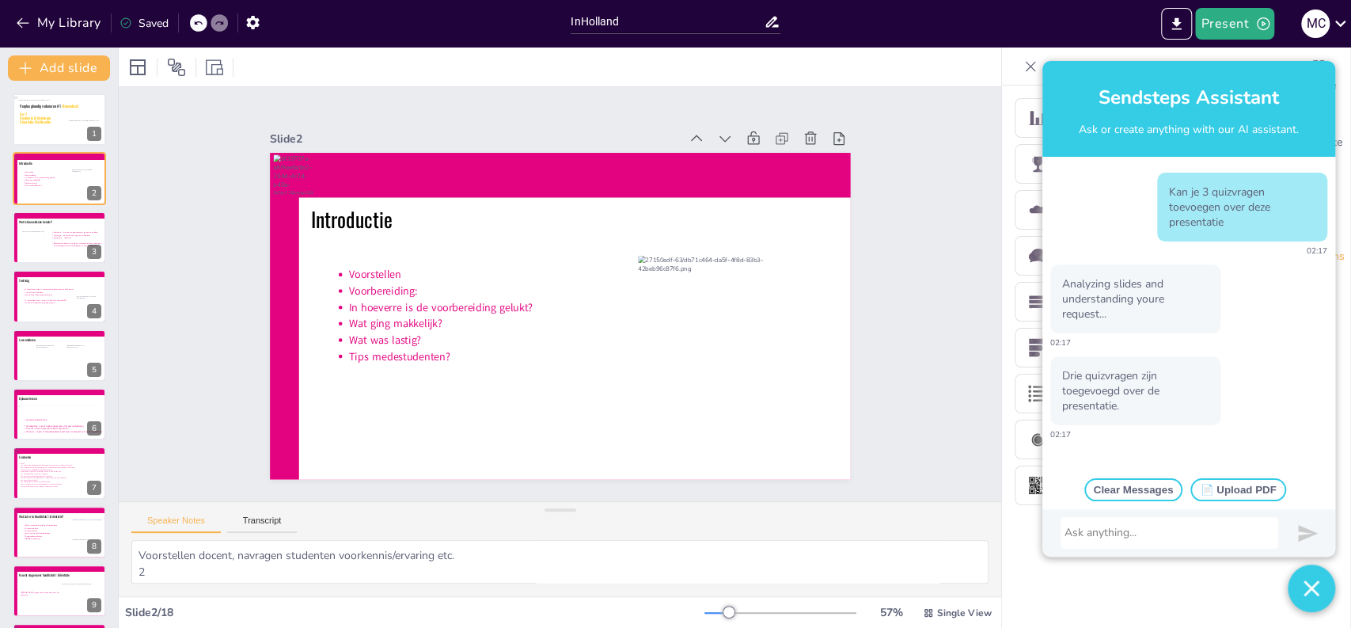
click at [1152, 533] on div at bounding box center [1170, 533] width 210 height 16
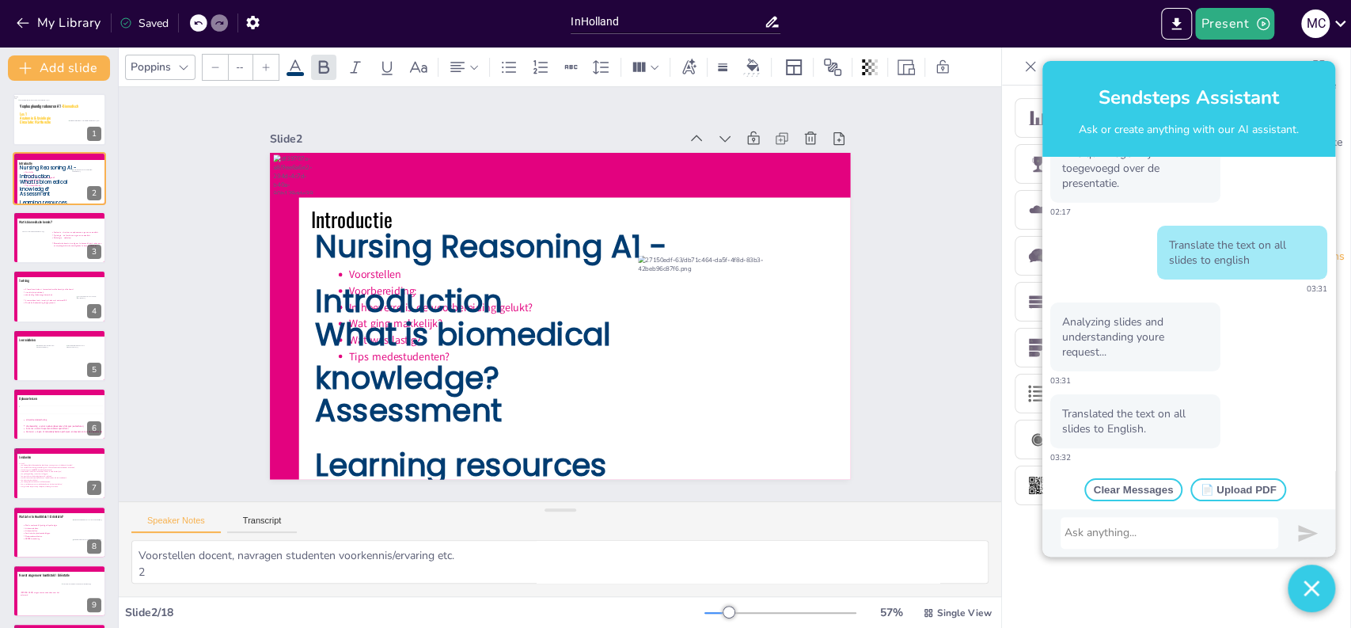
scroll to position [226, 0]
click at [515, 249] on span "Nursing Reasoning A1 -" at bounding box center [490, 247] width 351 height 43
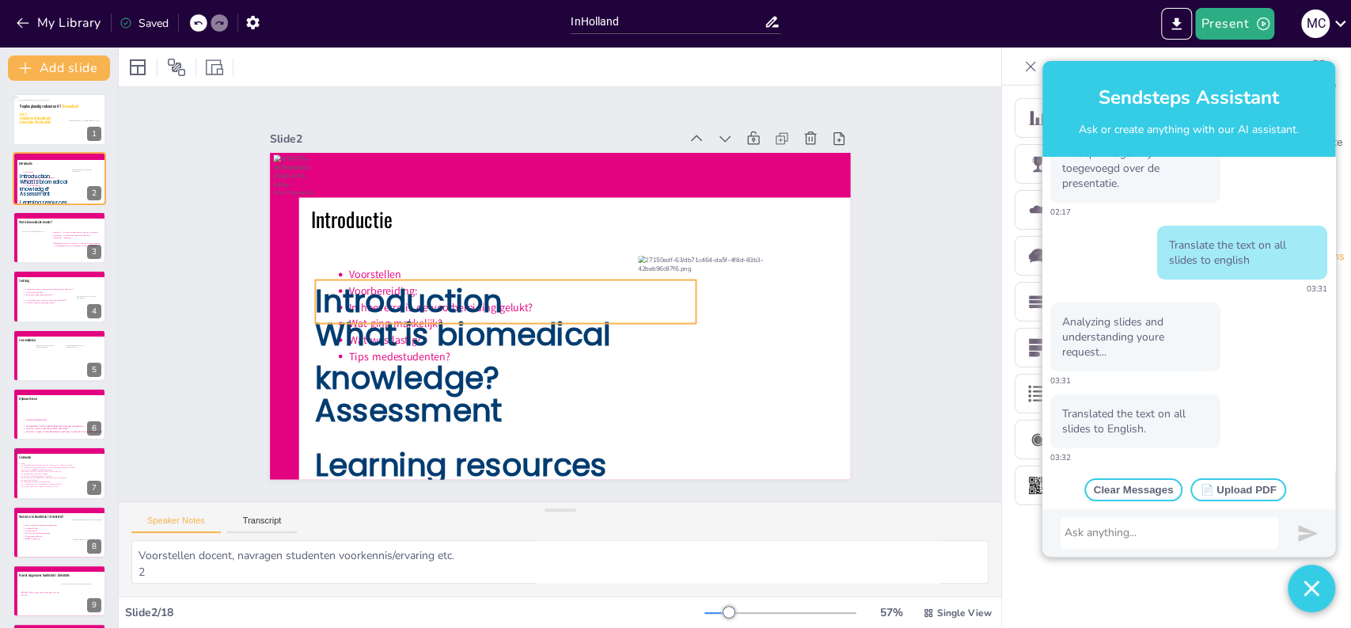
click at [446, 280] on span "Introduction" at bounding box center [409, 301] width 188 height 43
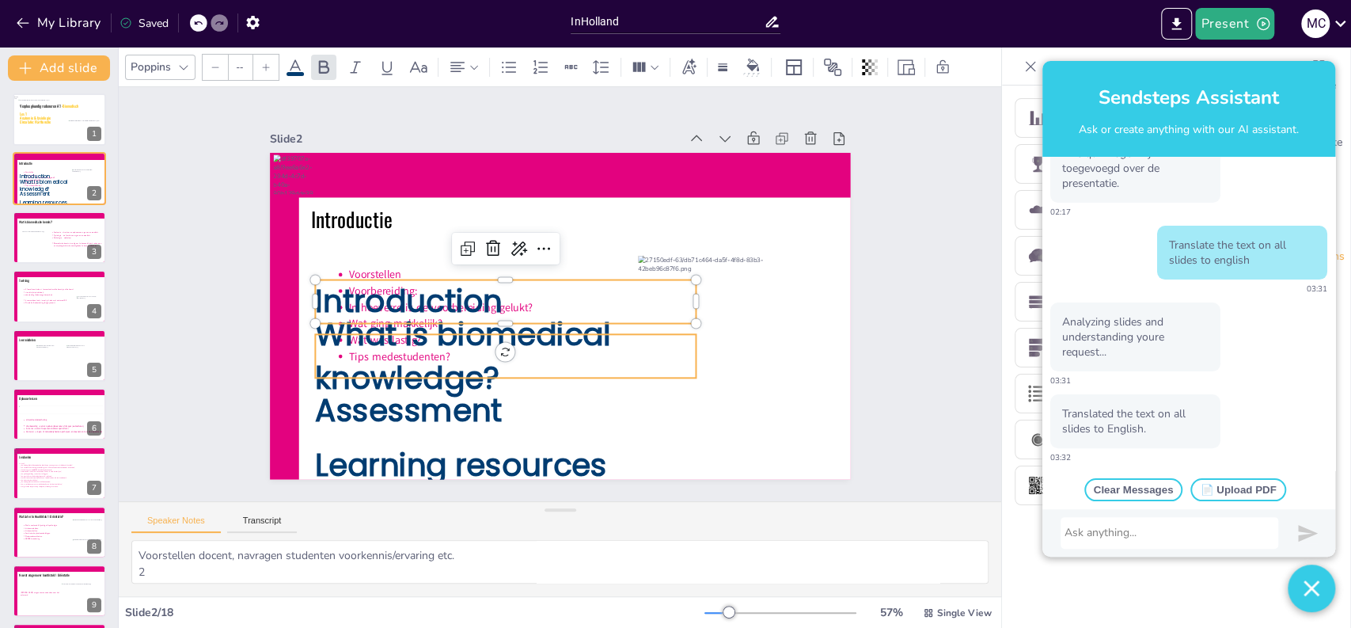
click at [407, 356] on span "What is biomedical knowledge?" at bounding box center [463, 356] width 296 height 86
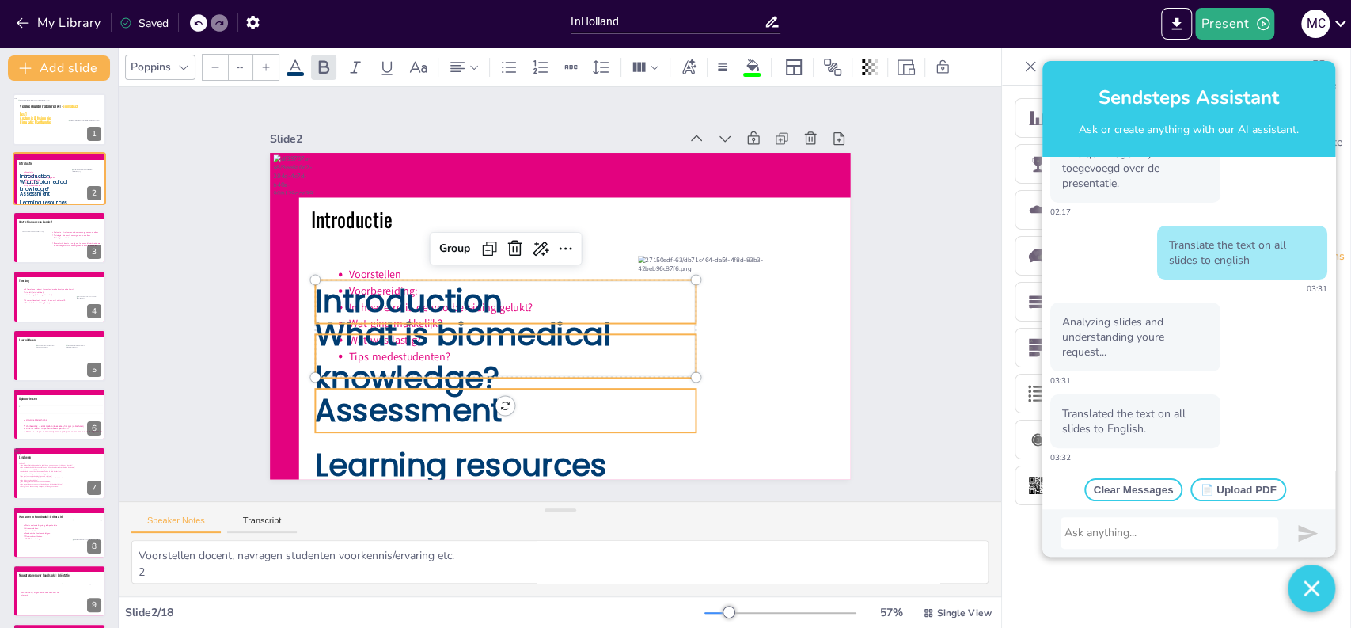
click at [399, 401] on span "Assessment" at bounding box center [408, 410] width 187 height 43
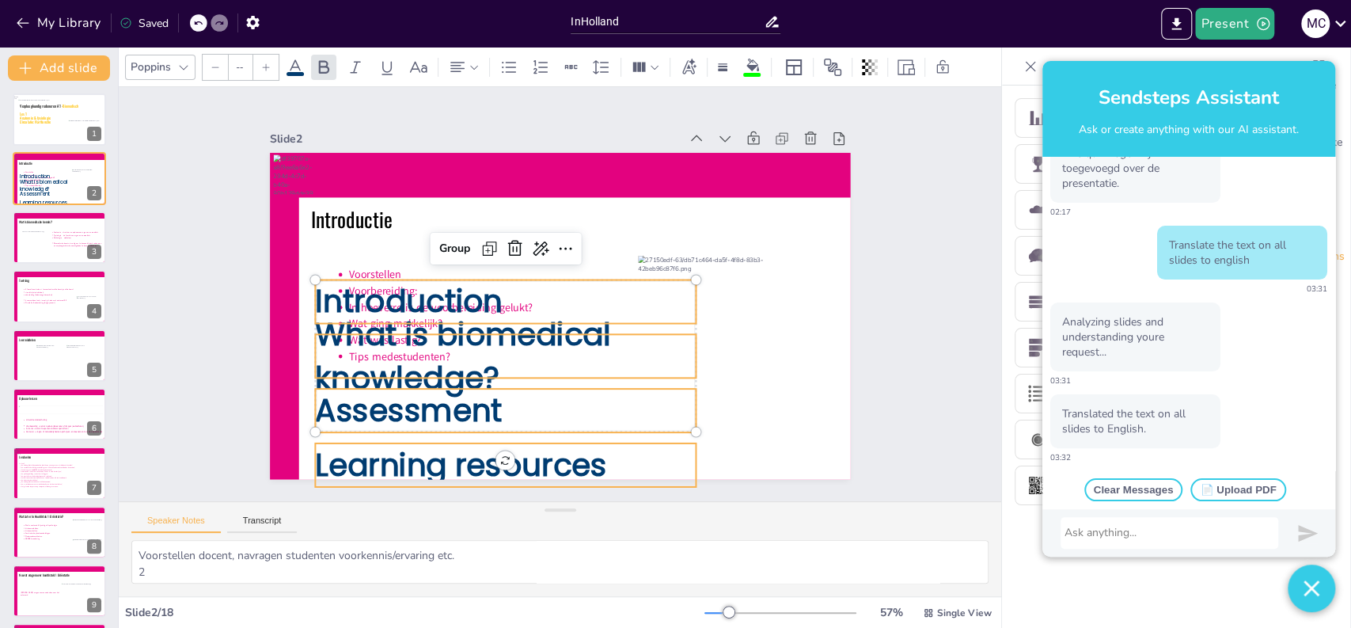
click at [401, 450] on span "Learning resources" at bounding box center [461, 464] width 292 height 43
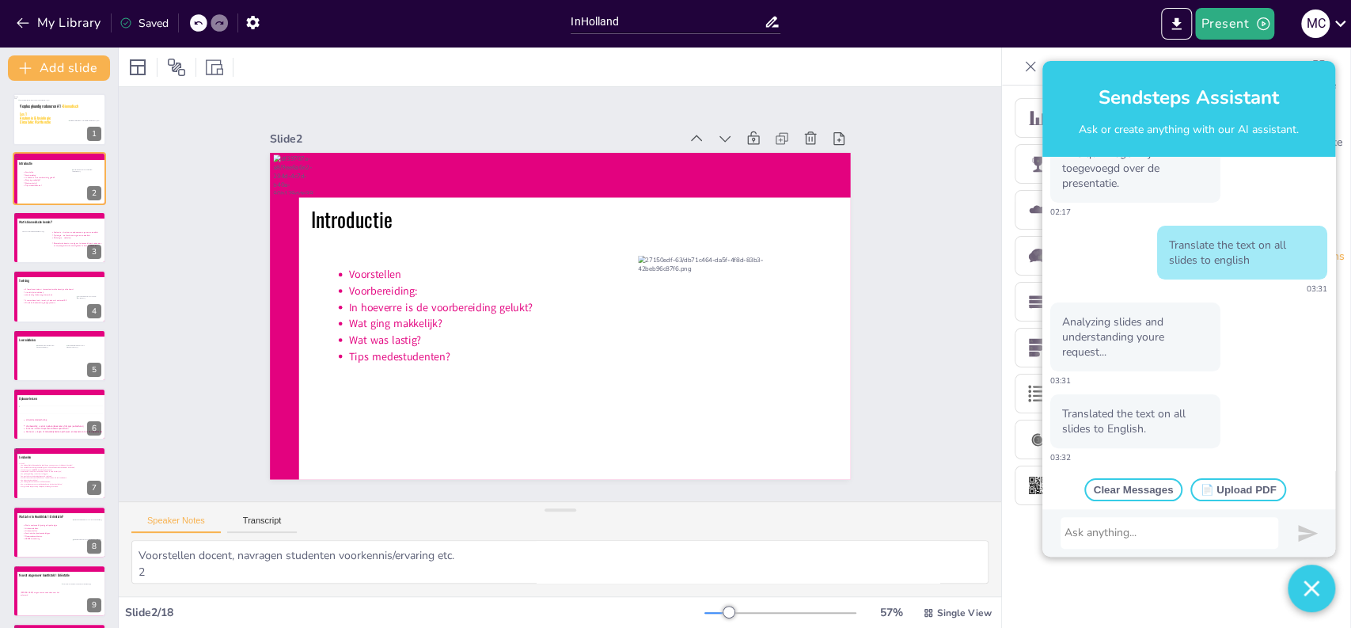
click at [165, 370] on div "Slide 1 Verpleegkundig redeneren A1 - Biomedisch Les 1 Anatomie & fysiologie Ci…" at bounding box center [560, 294] width 883 height 414
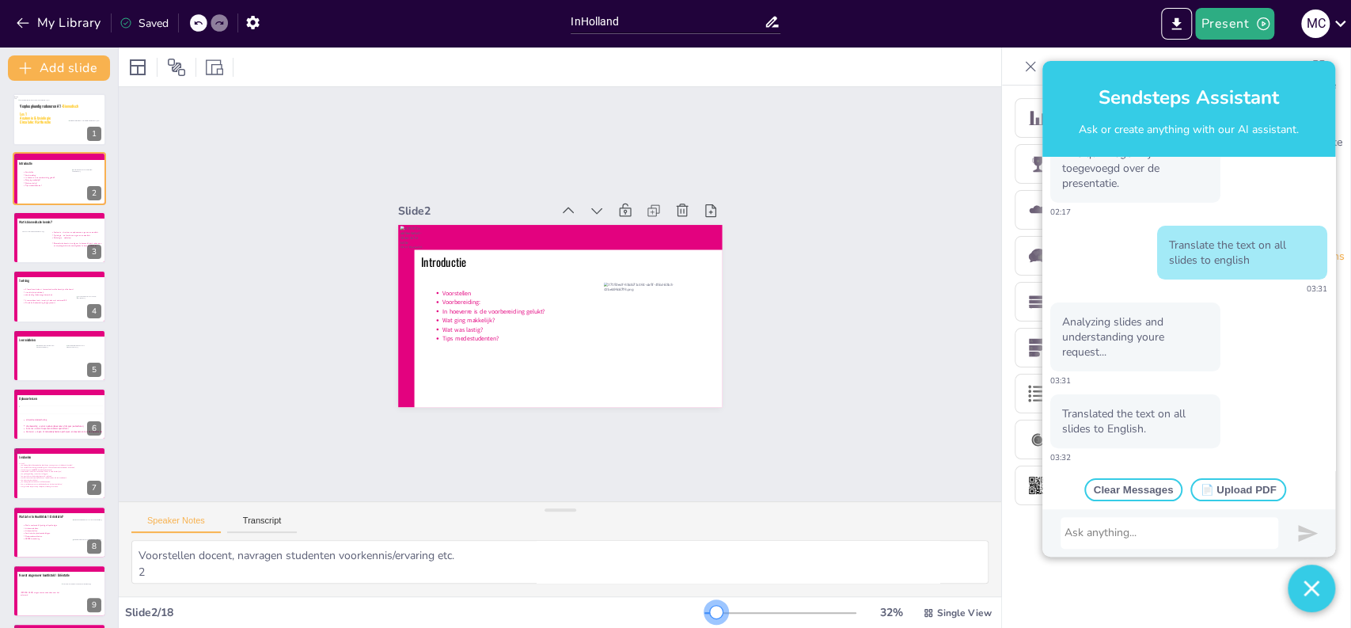
drag, startPoint x: 713, startPoint y: 609, endPoint x: 704, endPoint y: 609, distance: 9.5
click at [710, 609] on div at bounding box center [716, 611] width 13 height 13
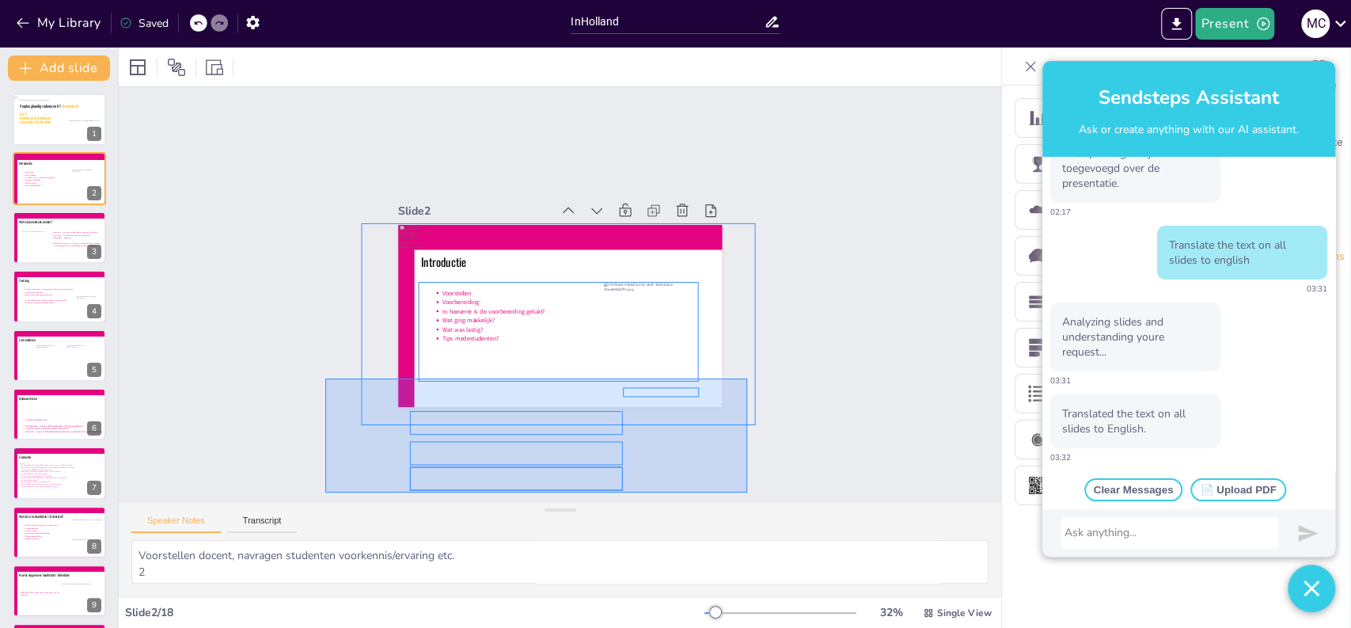
drag, startPoint x: 325, startPoint y: 378, endPoint x: 747, endPoint y: 492, distance: 437.0
click at [747, 492] on div "Slide 1 Verpleegkundig redeneren A1 - Biomedisch Les 1 Anatomie & fysiologie Ci…" at bounding box center [560, 294] width 883 height 414
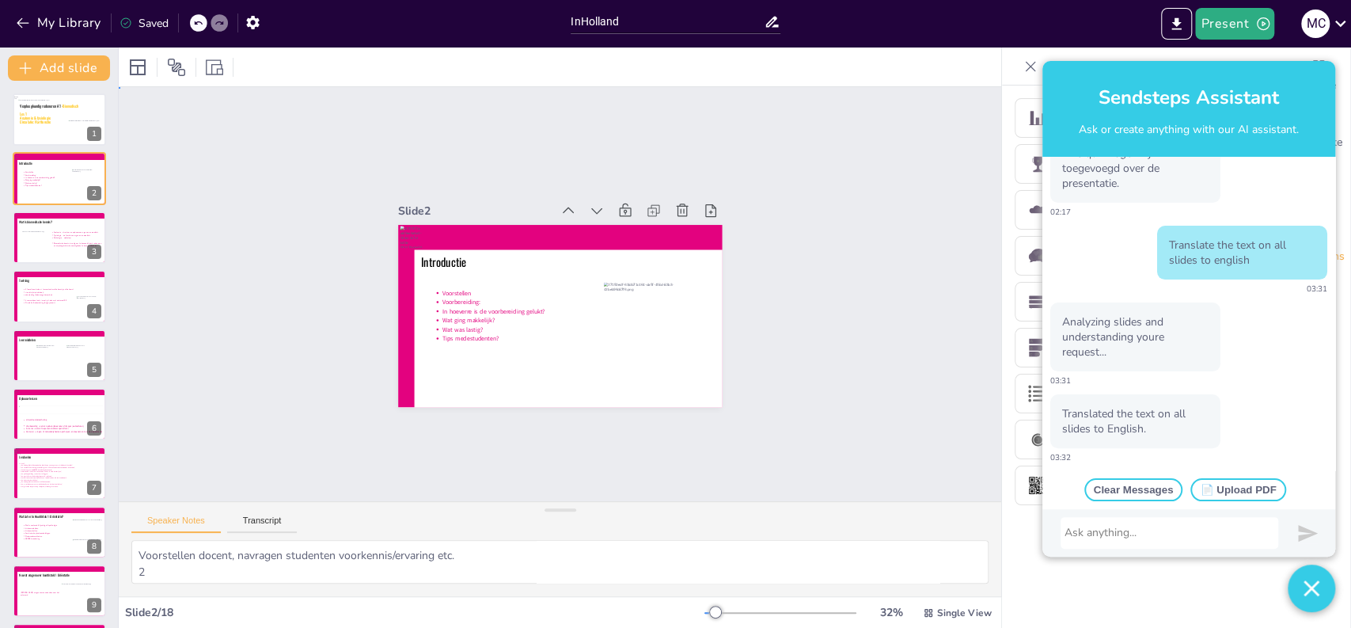
click at [514, 437] on div "Slide 1 Verpleegkundig redeneren A1 - Biomedisch Les 1 Anatomie & fysiologie Ci…" at bounding box center [560, 294] width 883 height 414
click at [505, 419] on div "Slide 1 Verpleegkundig redeneren A1 - Biomedisch Les 1 Anatomie & fysiologie Ci…" at bounding box center [560, 294] width 883 height 414
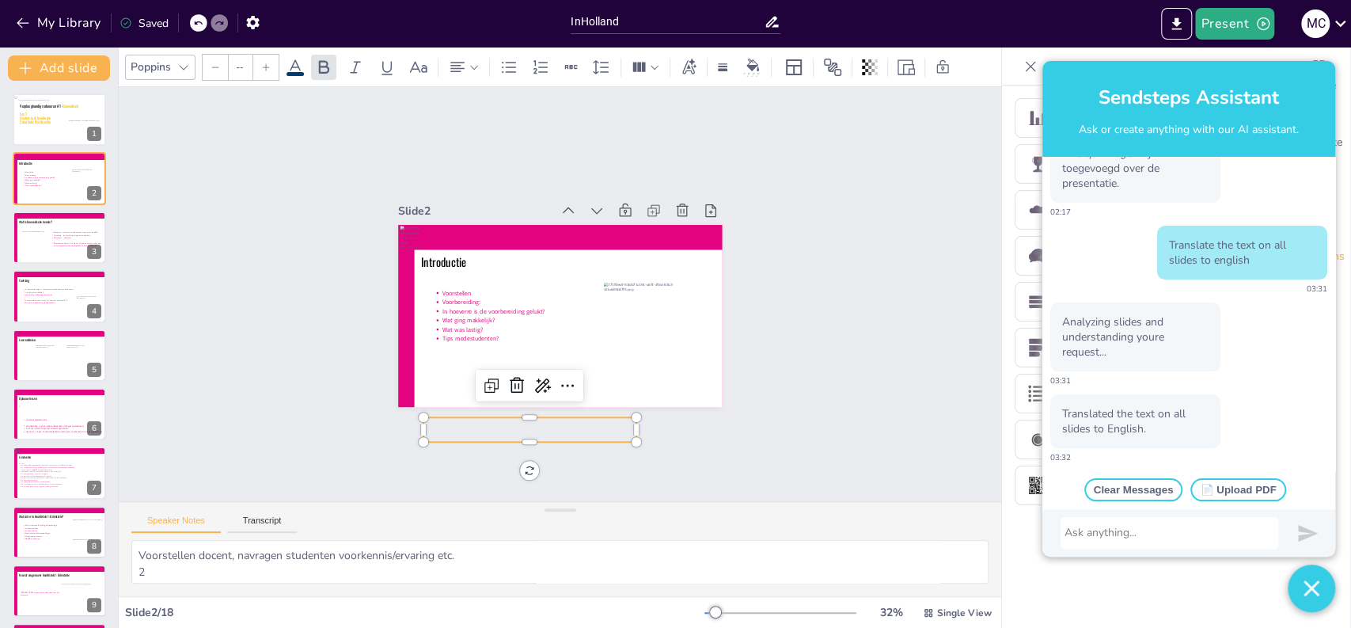
click at [505, 419] on div "Slide 1 Verpleegkundig redeneren A1 - Biomedisch Les 1 Anatomie & fysiologie Ci…" at bounding box center [560, 294] width 883 height 414
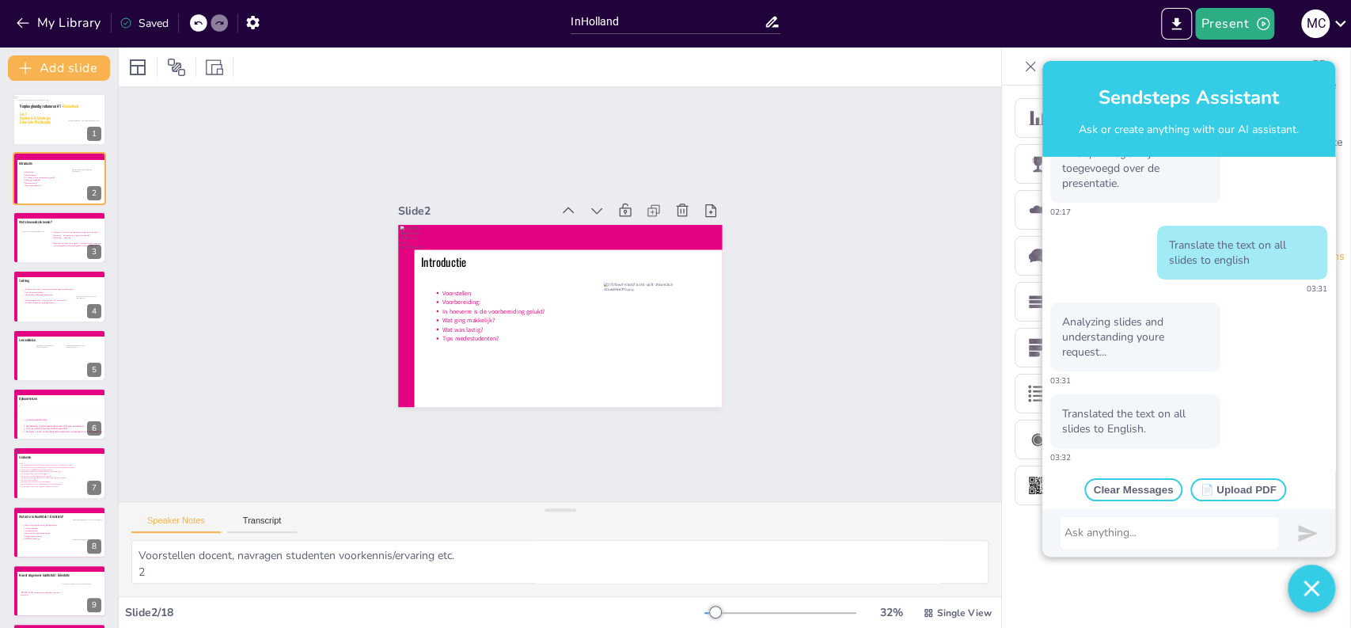
click at [497, 457] on div "Slide 1 Verpleegkundig redeneren A1 - Biomedisch Les 1 Anatomie & fysiologie Ci…" at bounding box center [560, 294] width 883 height 414
click at [493, 471] on div "Slide 1 Verpleegkundig redeneren A1 - Biomedisch Les 1 Anatomie & fysiologie Ci…" at bounding box center [560, 294] width 883 height 414
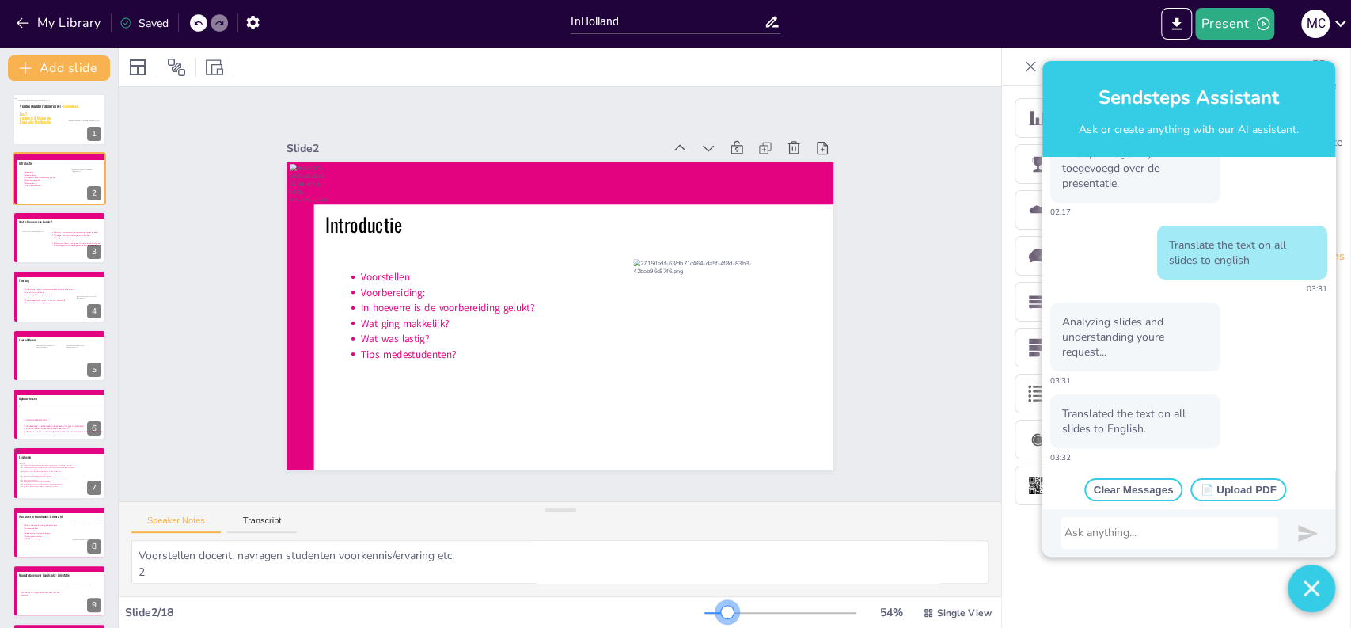
click at [721, 612] on div at bounding box center [727, 611] width 13 height 13
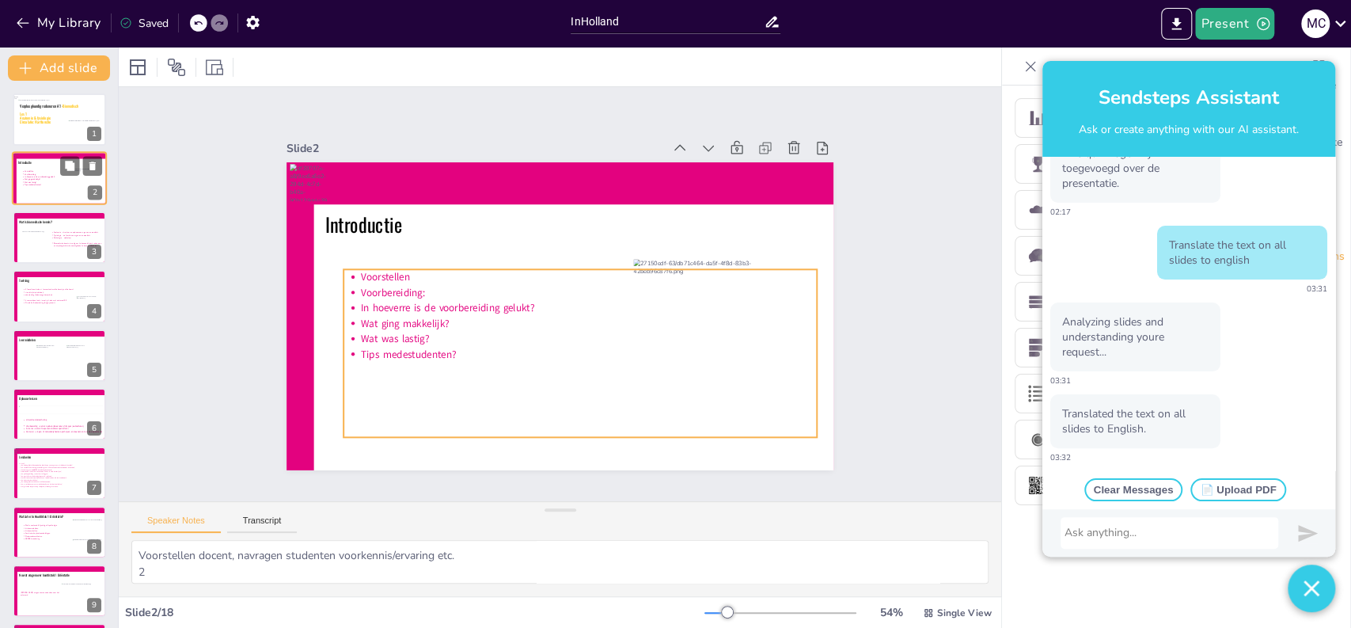
click at [49, 189] on icon at bounding box center [62, 184] width 82 height 29
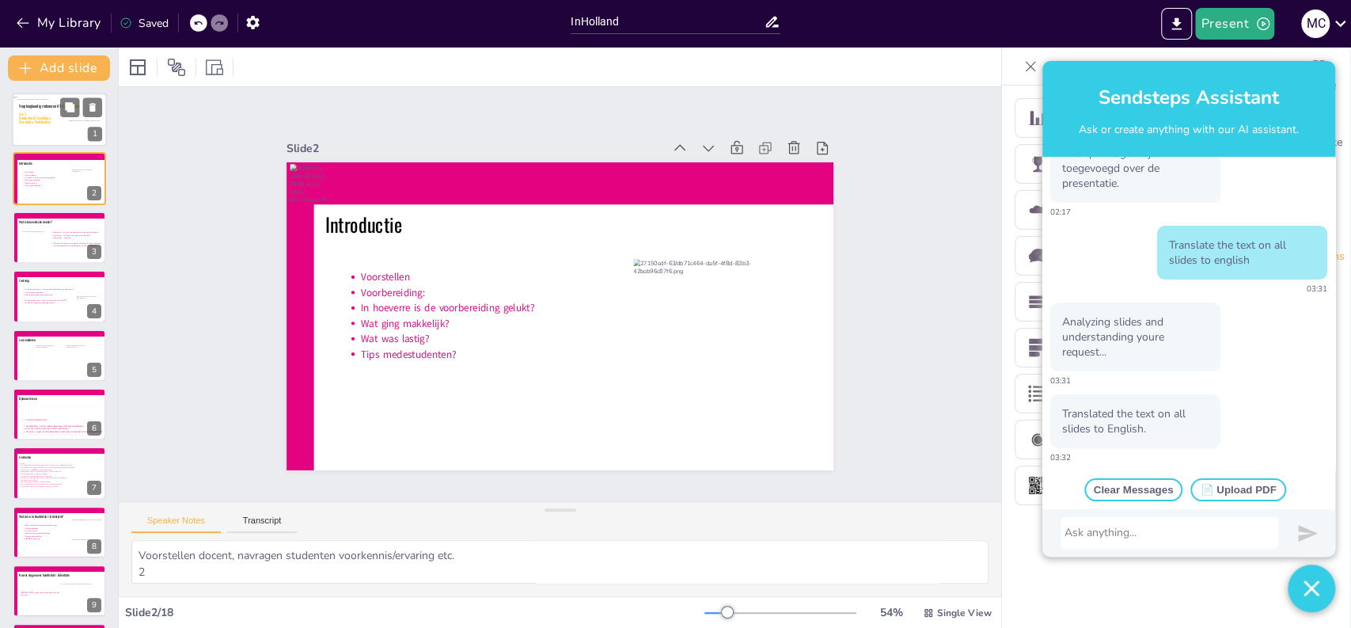
click at [34, 129] on div at bounding box center [64, 123] width 94 height 48
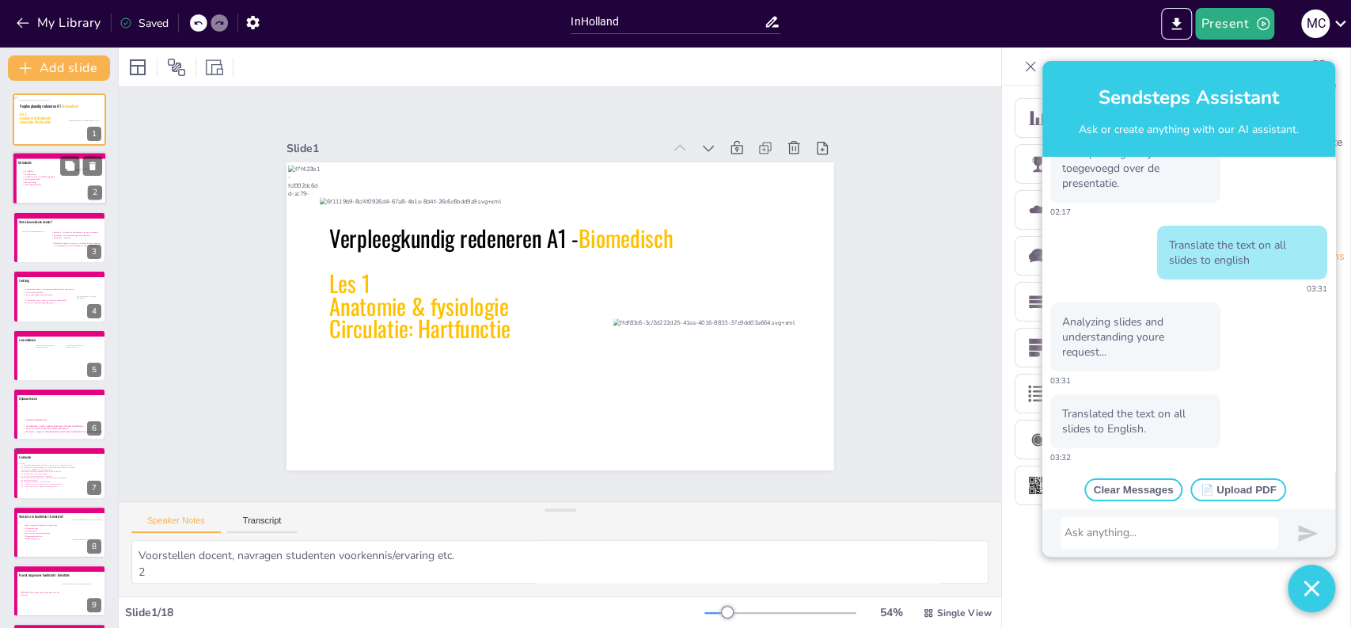
click at [32, 186] on icon at bounding box center [62, 184] width 82 height 29
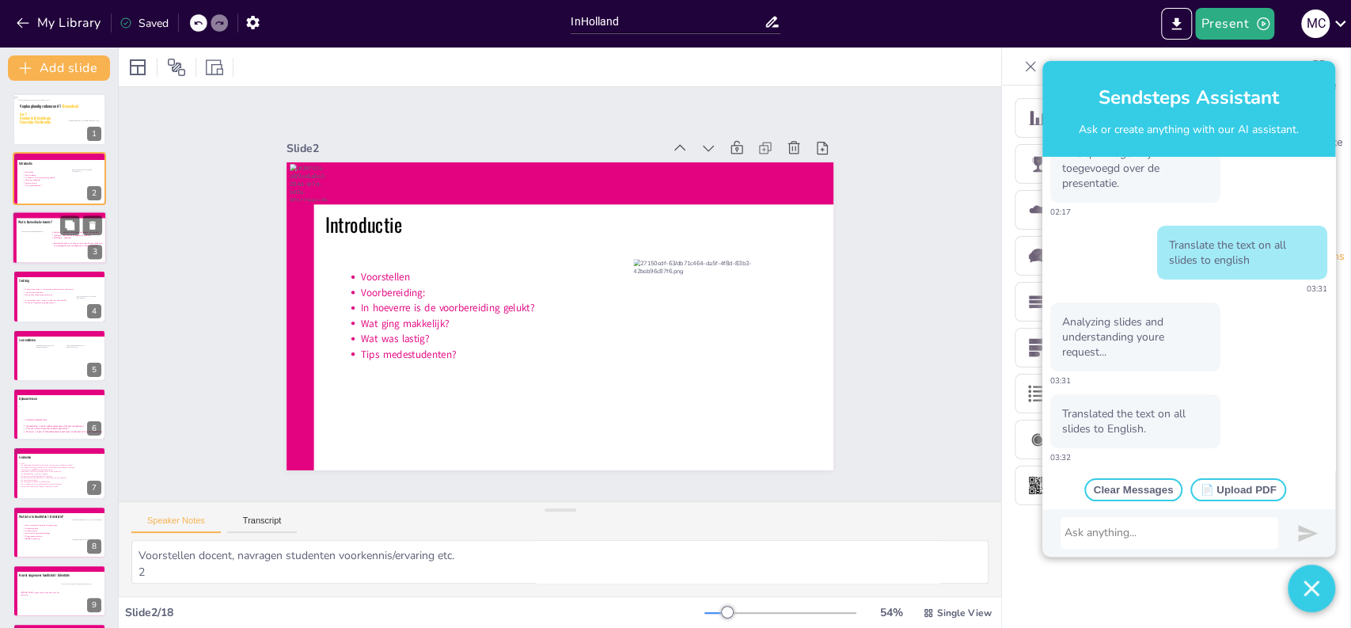
click at [67, 260] on icon at bounding box center [63, 241] width 93 height 47
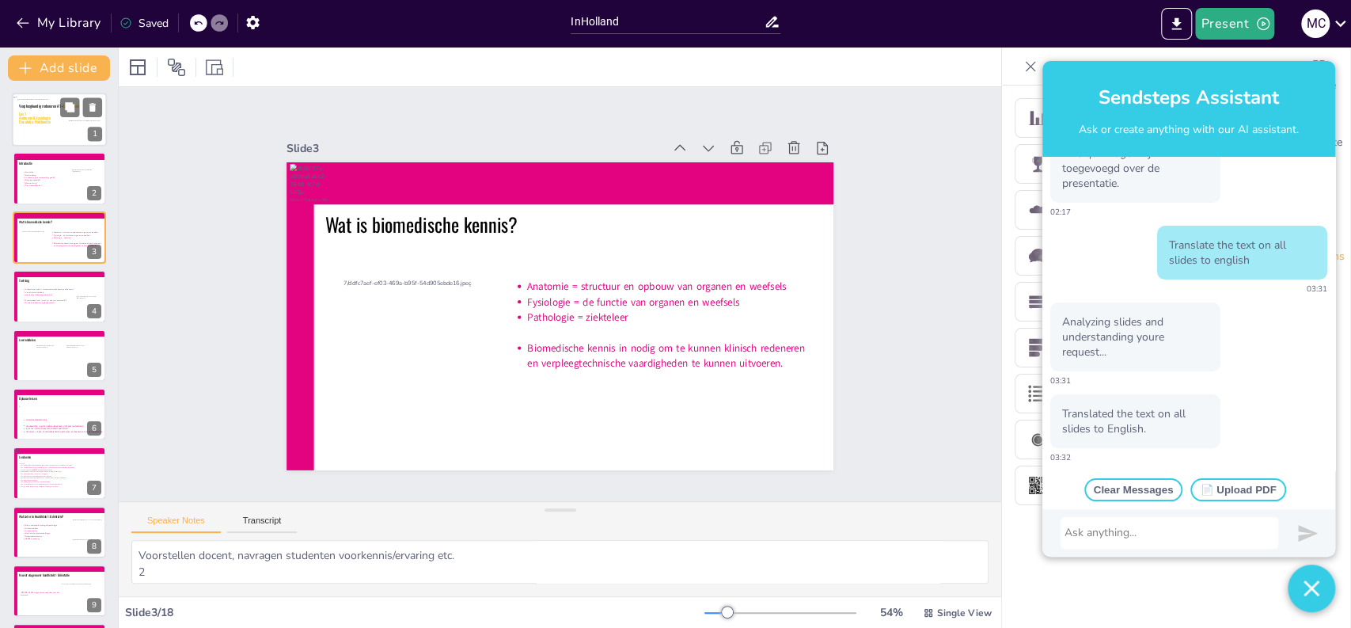
click at [26, 138] on div at bounding box center [64, 123] width 94 height 48
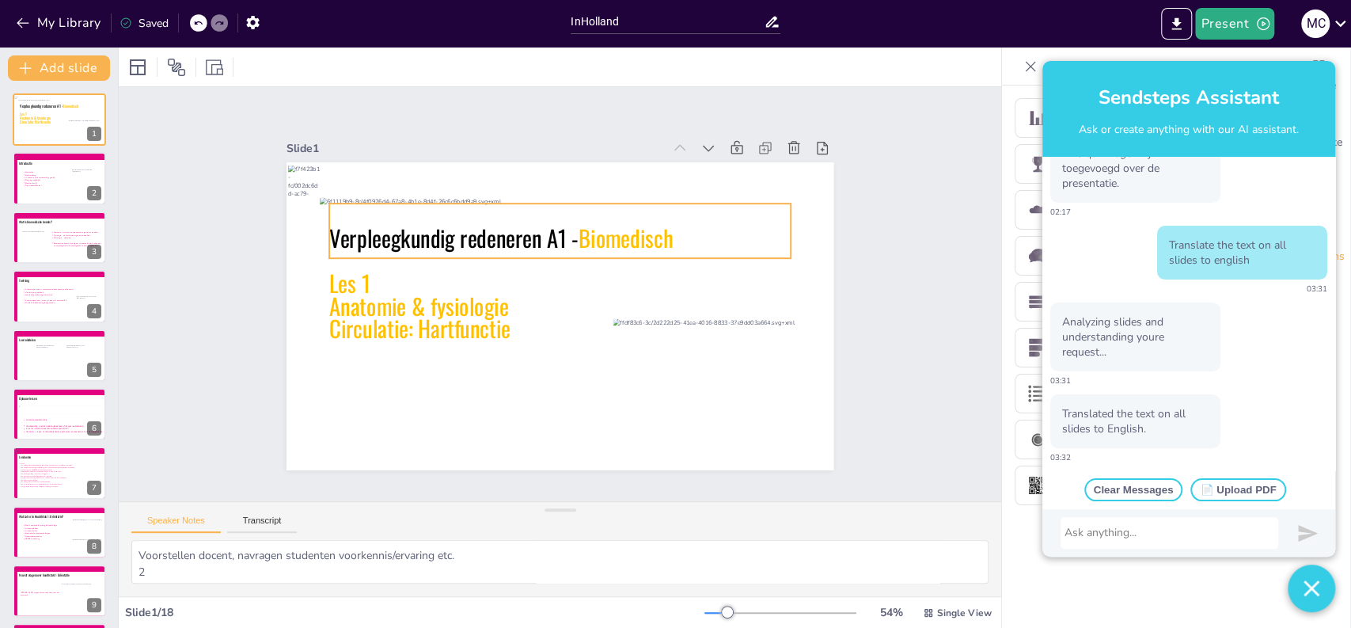
click at [431, 237] on icon at bounding box center [559, 230] width 461 height 55
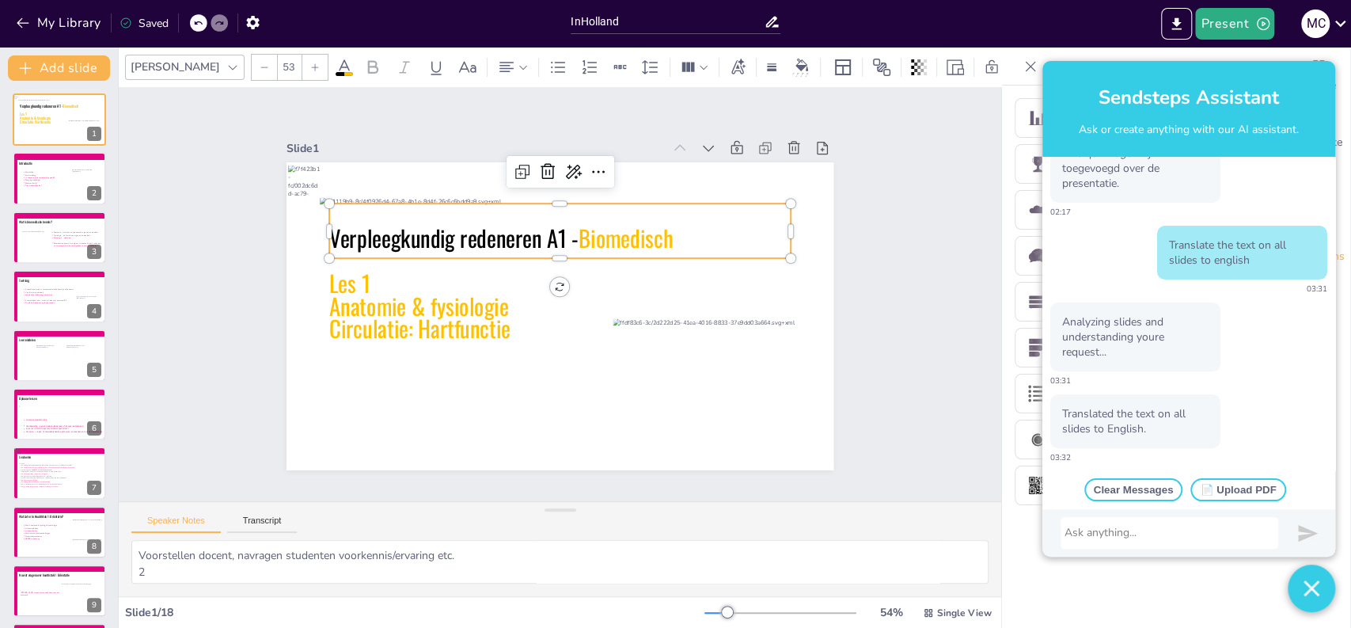
click at [431, 237] on icon at bounding box center [559, 230] width 461 height 55
click at [431, 237] on span "Verpleegkundig redeneren A1 -" at bounding box center [453, 237] width 249 height 33
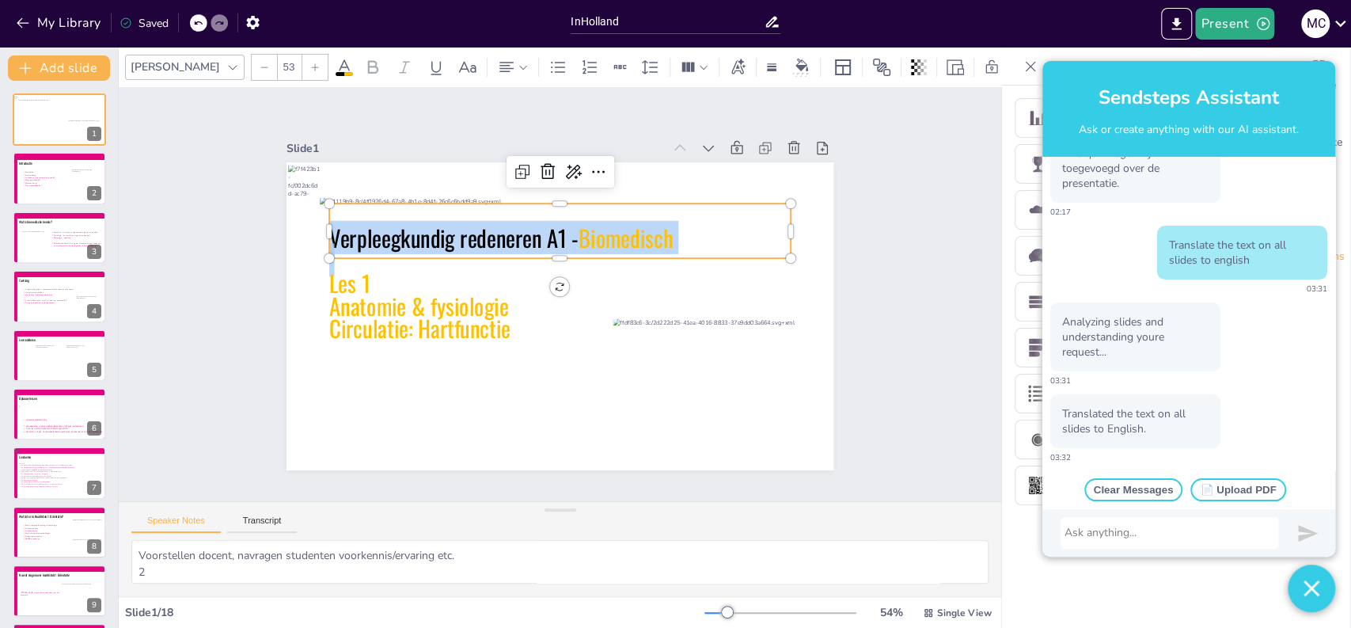
click at [431, 237] on span "Verpleegkundig redeneren A1 -" at bounding box center [453, 237] width 249 height 33
click at [195, 152] on div "Slide 1 Verpleegkundig redeneren A1 - Biomedisch Les 1 Anatomie & fysiologie Ci…" at bounding box center [560, 294] width 883 height 414
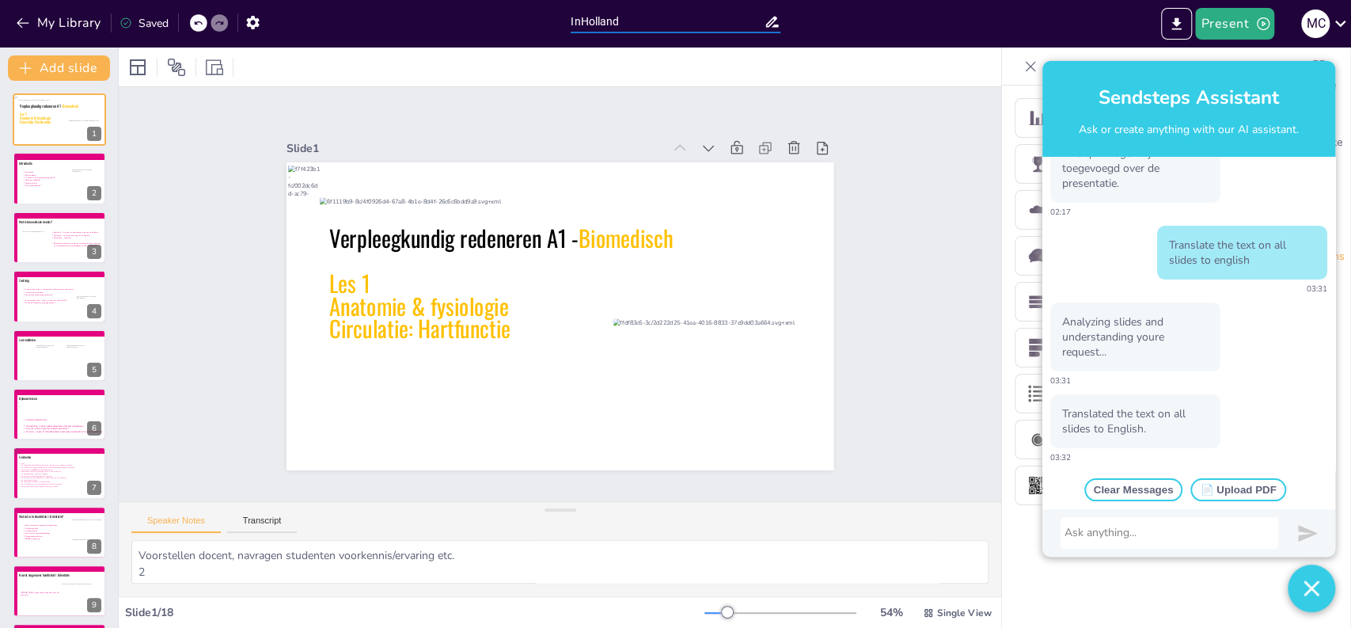
click at [651, 28] on input "InHolland" at bounding box center [667, 21] width 193 height 23
type input "InHolland NL"
click at [462, 118] on div "Slide 1 Verpleegkundig redeneren A1 - Biomedisch Les 1 Anatomie & fysiologie Ci…" at bounding box center [560, 294] width 547 height 352
click at [56, 24] on button "My Library" at bounding box center [60, 22] width 96 height 25
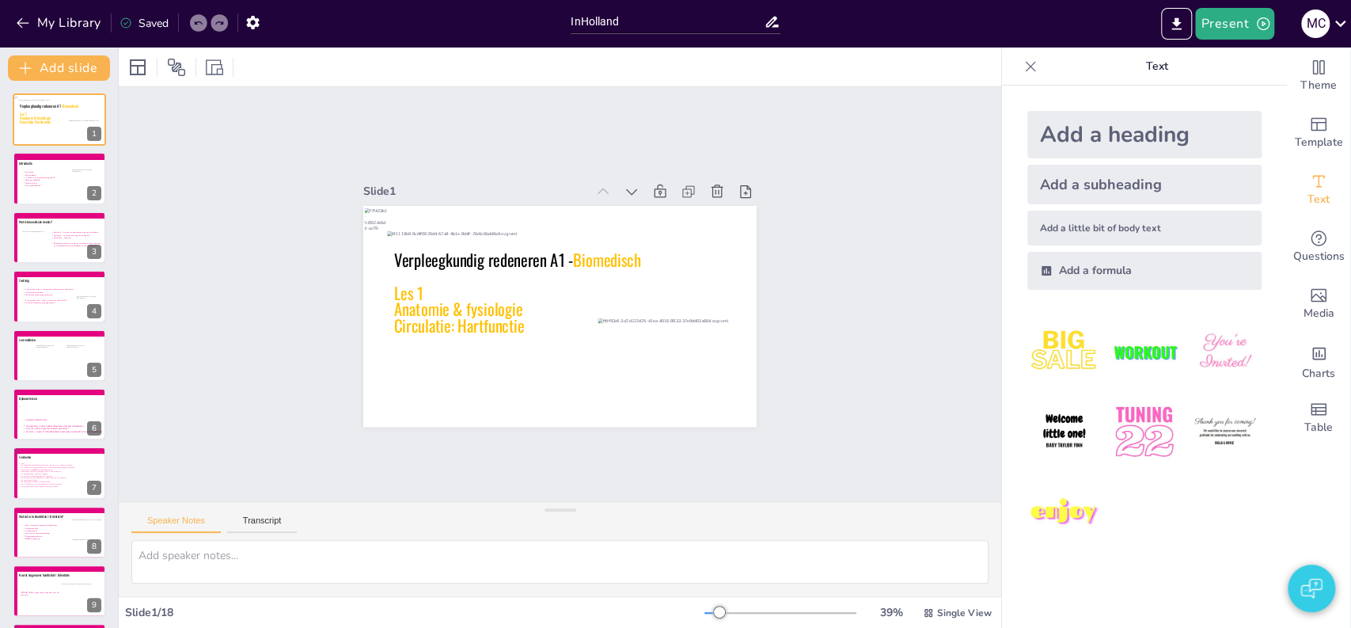
click at [634, 17] on input "InHolland" at bounding box center [667, 21] width 193 height 23
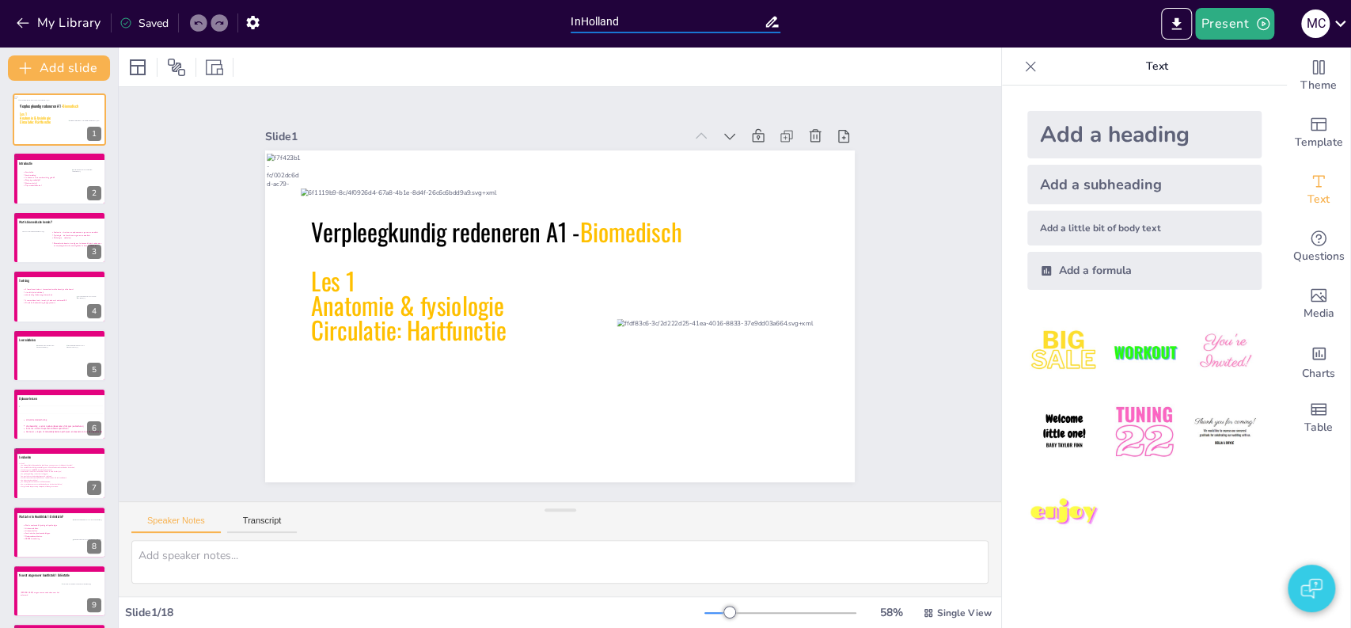
click at [629, 20] on input "InHolland" at bounding box center [667, 21] width 193 height 23
type input "InHolland NL"
click at [609, 70] on div at bounding box center [560, 66] width 883 height 39
click at [51, 22] on button "My Library" at bounding box center [60, 22] width 96 height 25
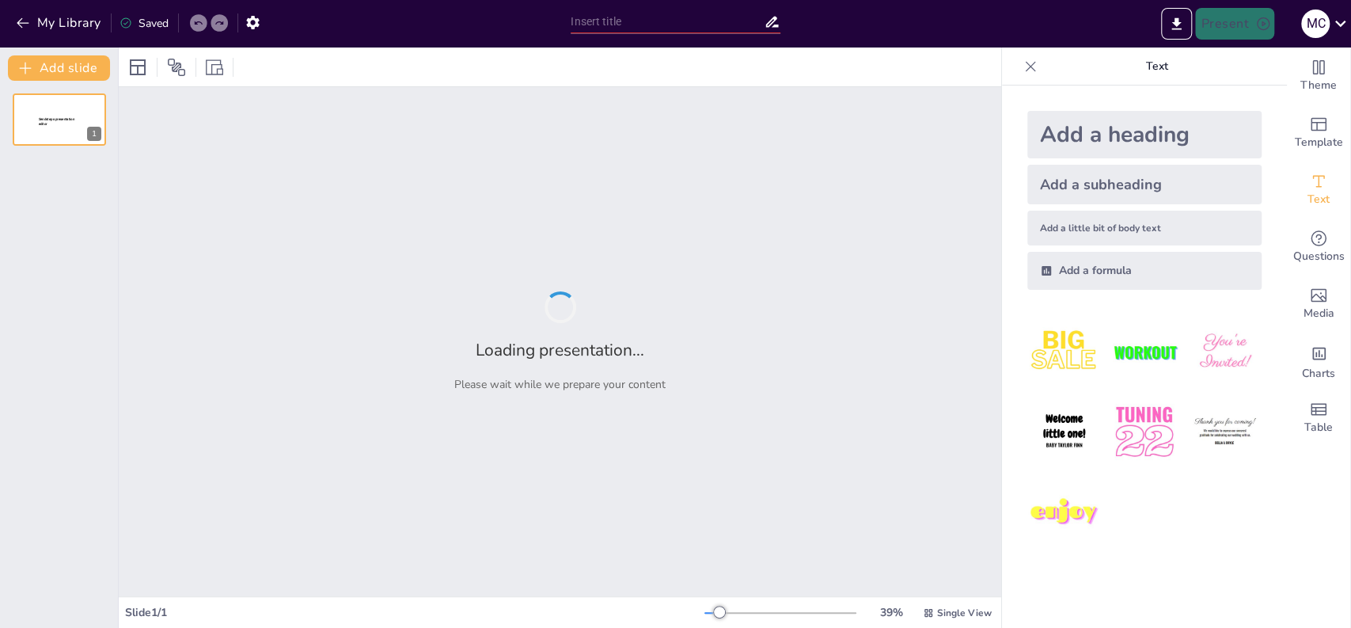
type input "InHolland NL"
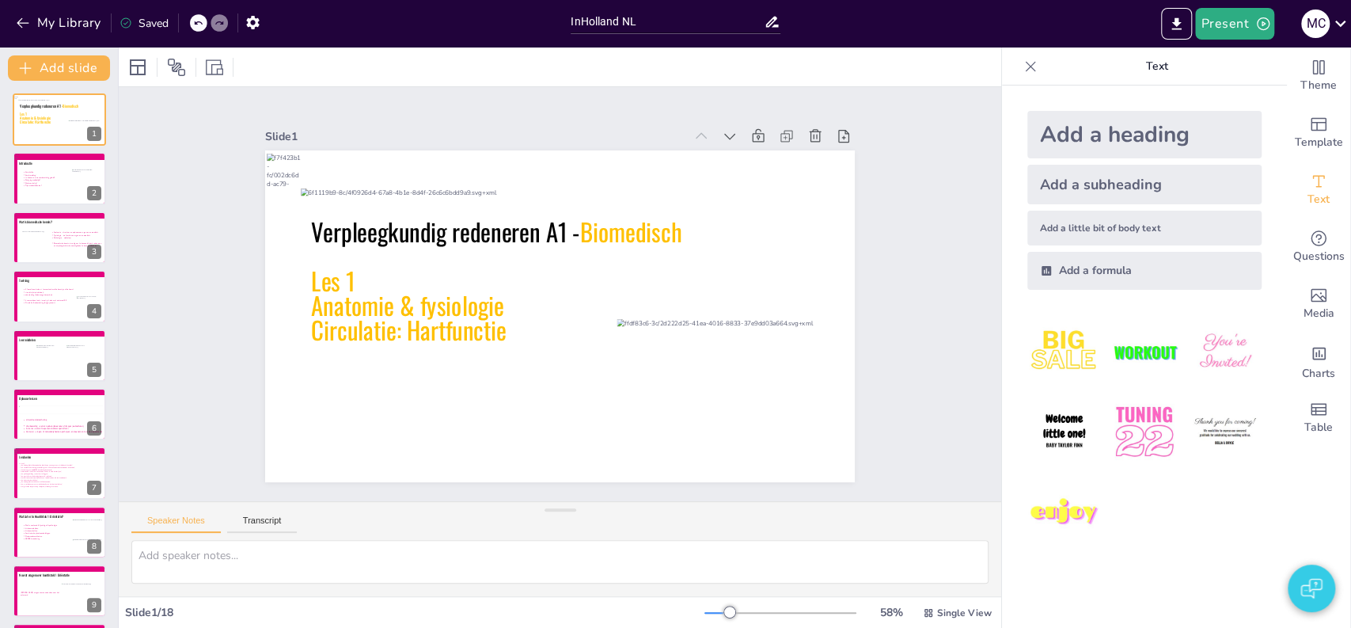
click at [226, 141] on div "Slide 1 Verpleegkundig redeneren A1 - Biomedisch Les 1 Anatomie & fysiologie Ci…" at bounding box center [559, 293] width 666 height 967
click at [188, 141] on div "Slide 1 Verpleegkundig redeneren A1 - Biomedisch Les 1 Anatomie & fysiologie Ci…" at bounding box center [559, 294] width 933 height 898
click at [32, 178] on icon at bounding box center [62, 184] width 82 height 29
type textarea "Voorstellen docent, navragen studenten voorkennis/ervaring etc. 2"
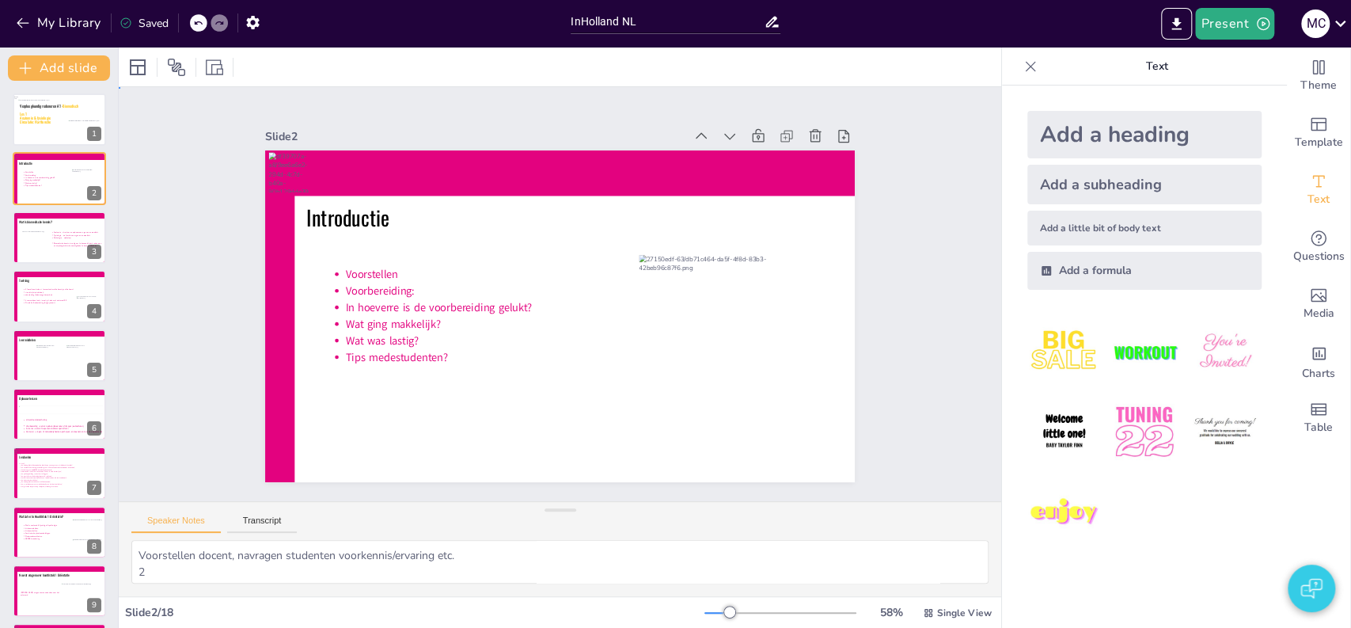
click at [177, 368] on div "Slide 1 Verpleegkundig redeneren A1 - Biomedisch Les 1 Anatomie & fysiologie Ci…" at bounding box center [561, 293] width 958 height 853
click at [1216, 28] on button "Present" at bounding box center [1234, 24] width 79 height 32
click at [1222, 65] on li "Preview presentation" at bounding box center [1258, 58] width 124 height 25
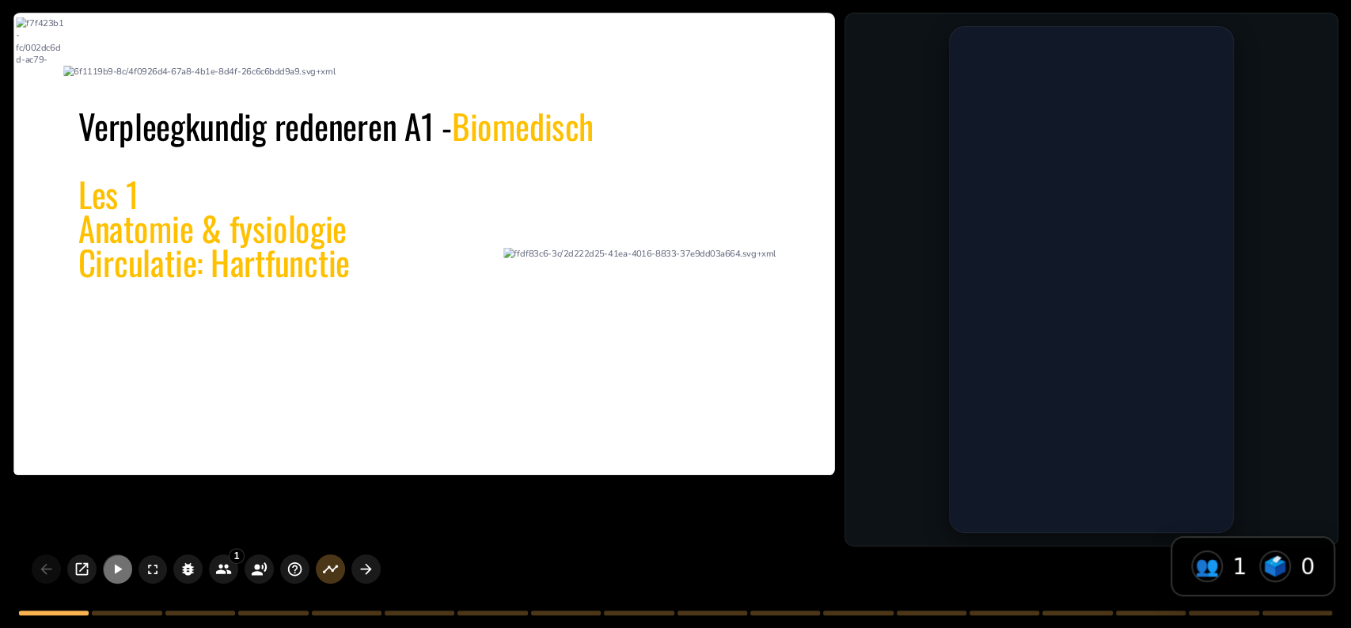
click at [116, 574] on icon "button" at bounding box center [117, 568] width 17 height 17
click at [356, 579] on button "button" at bounding box center [365, 568] width 29 height 29
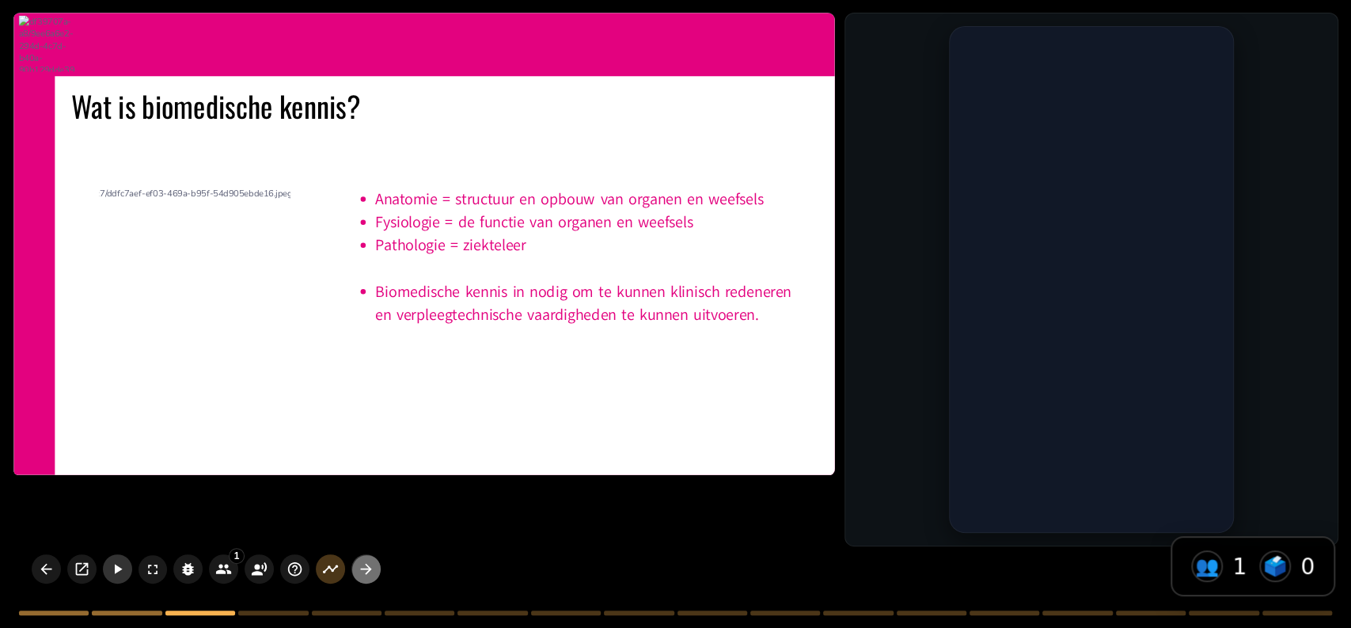
click at [356, 579] on button "button" at bounding box center [365, 568] width 29 height 29
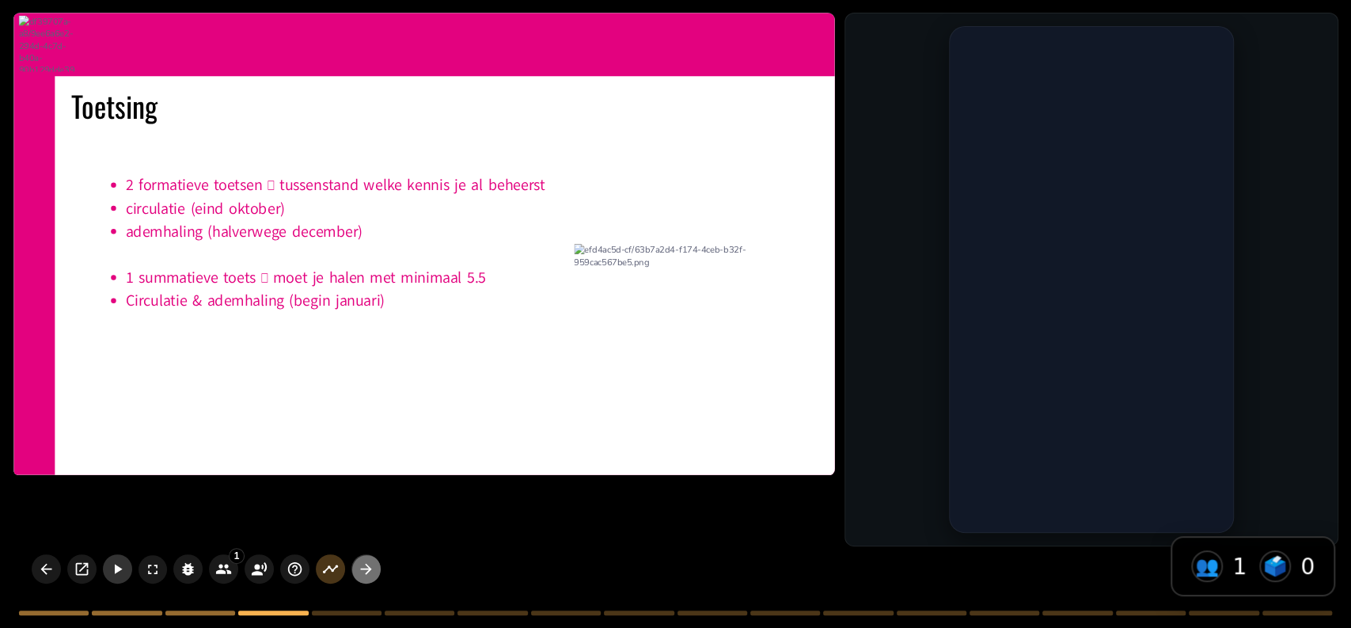
click at [356, 579] on button "button" at bounding box center [365, 568] width 29 height 29
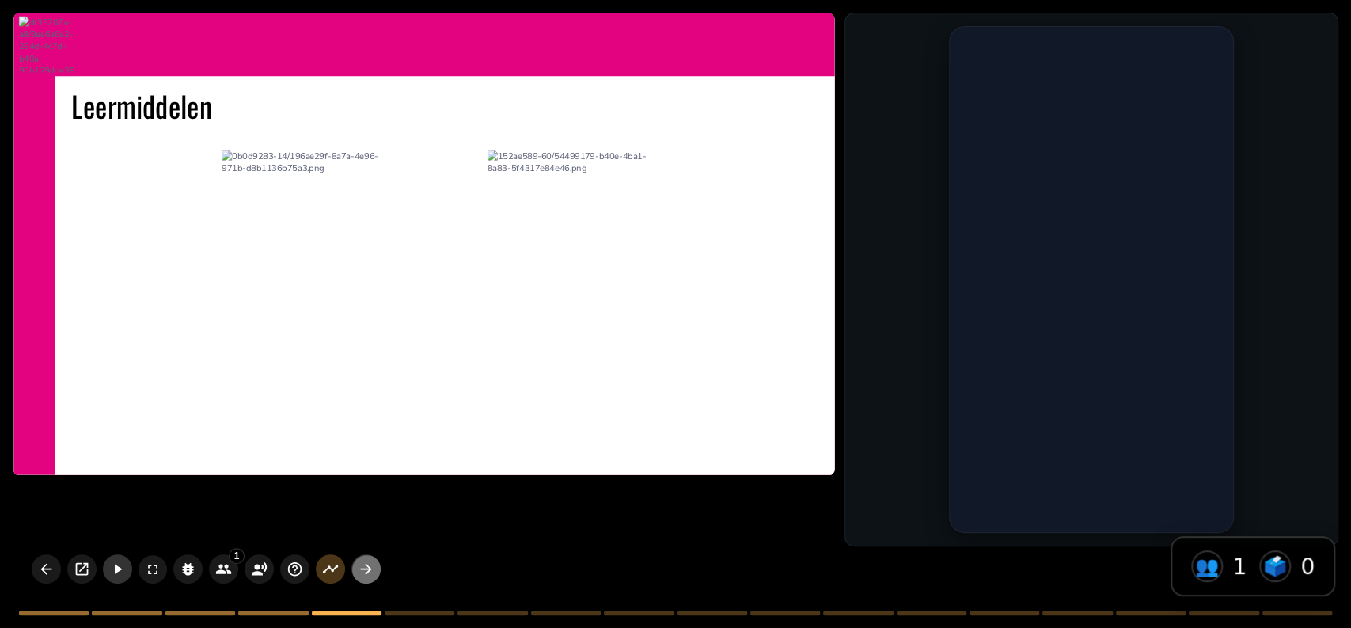
click at [356, 579] on button "button" at bounding box center [365, 568] width 29 height 29
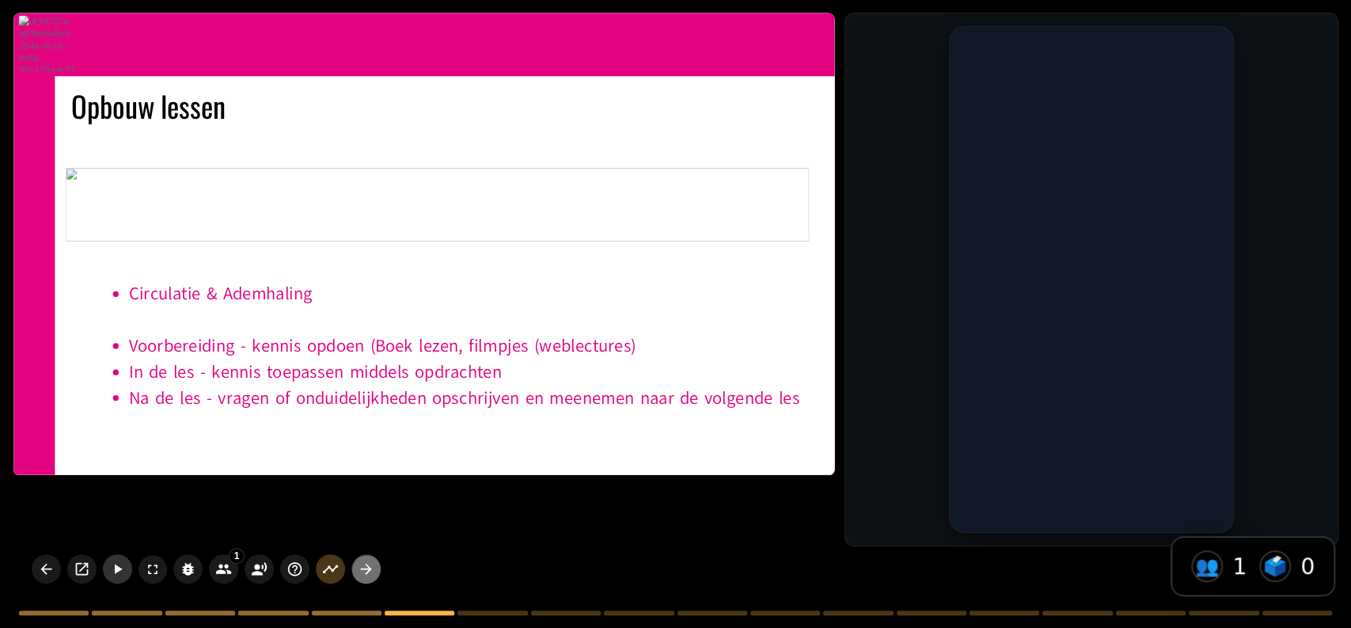
click at [356, 579] on button "button" at bounding box center [365, 568] width 29 height 29
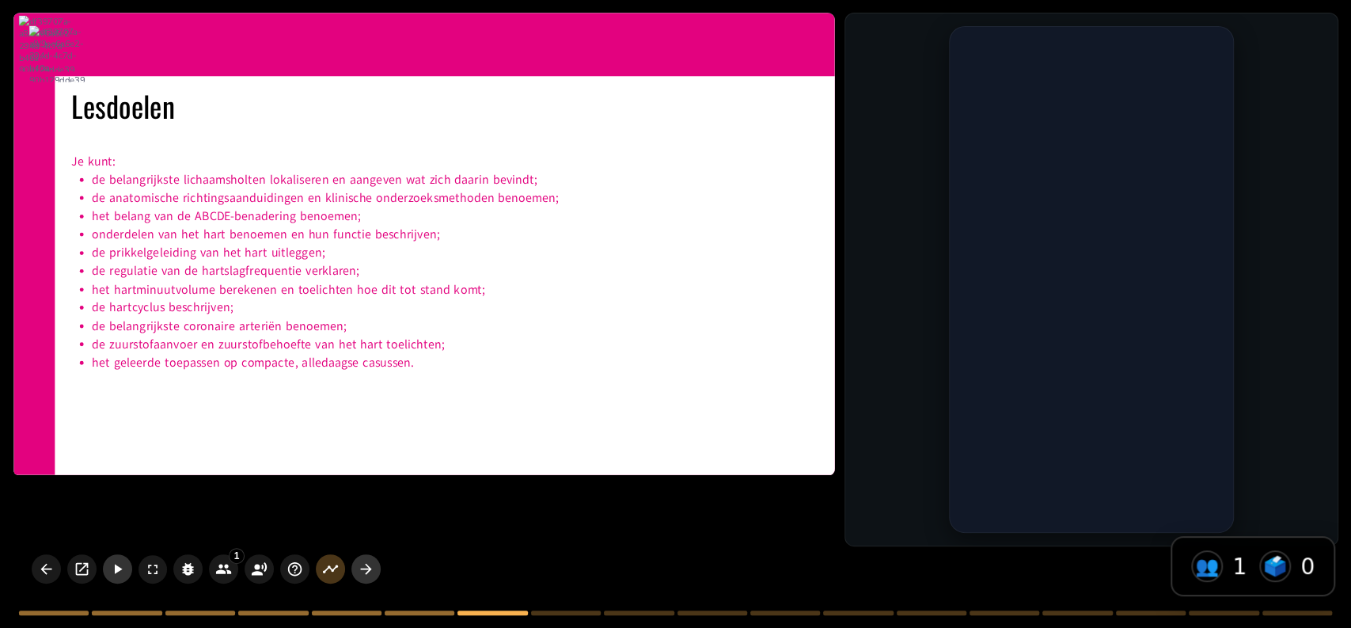
click at [356, 579] on button "button" at bounding box center [365, 568] width 29 height 29
type textarea "Opdracht: Hoofdstuk 1 Oriëntatie (totaal 10 min) Lesdoelen deze les benoemen Ko…"
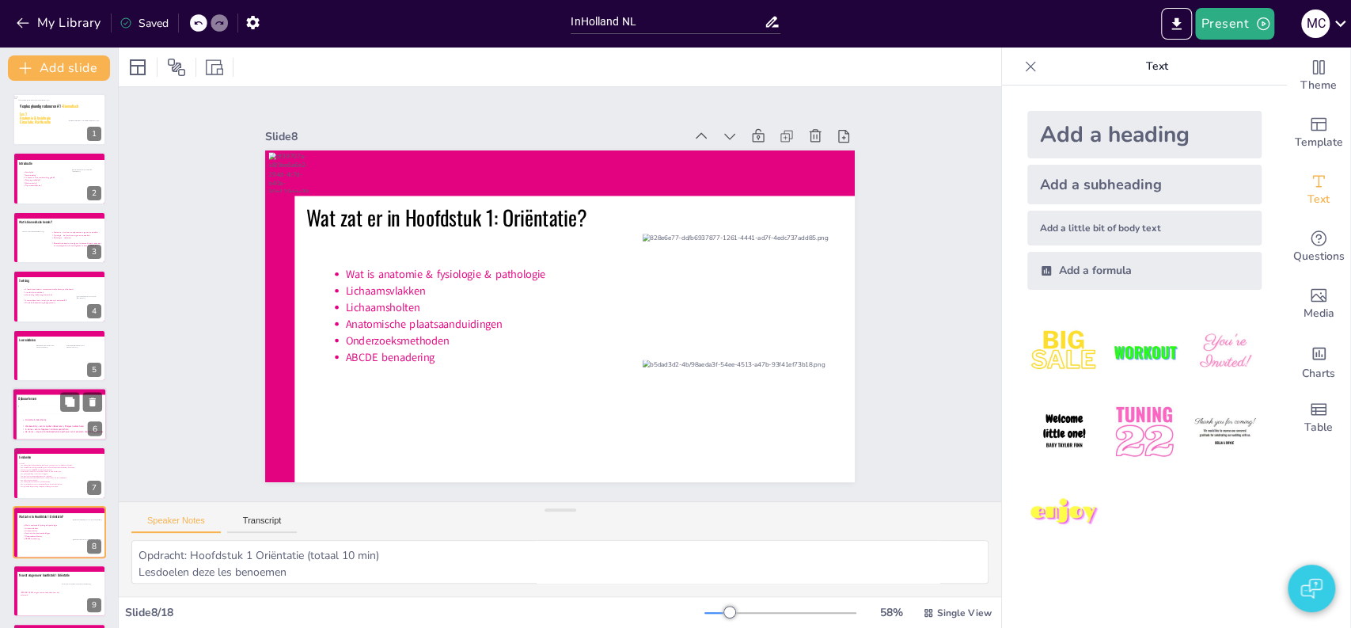
click at [48, 423] on icon at bounding box center [62, 424] width 82 height 13
type textarea "Overzicht Biomedisch in het curriculum Leermiddelen Lessen: Semester 1: 6 lesse…"
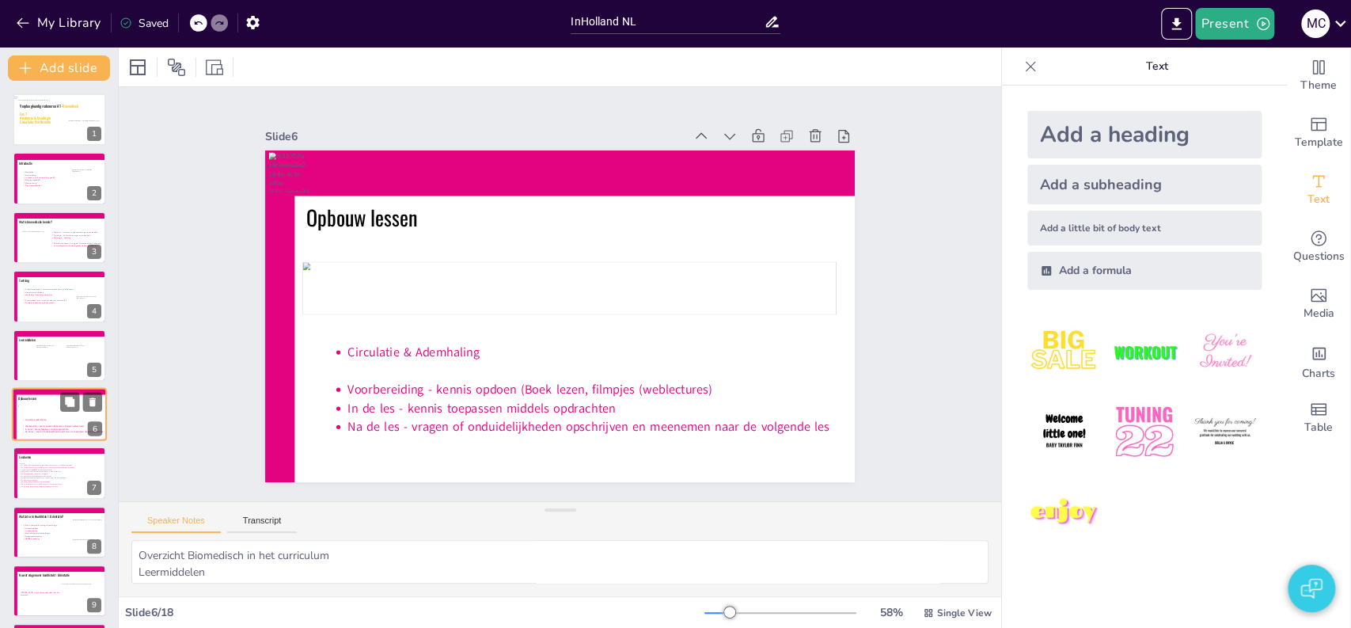
scroll to position [59, 0]
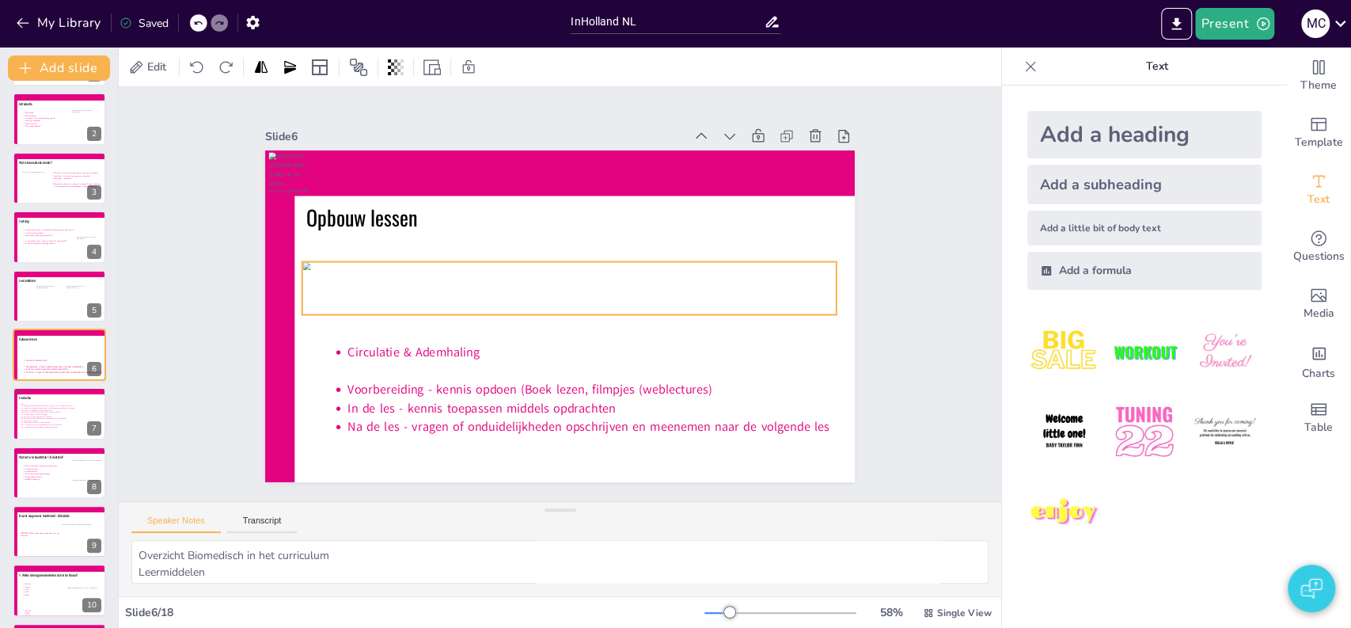
click at [408, 283] on div at bounding box center [570, 293] width 489 height 313
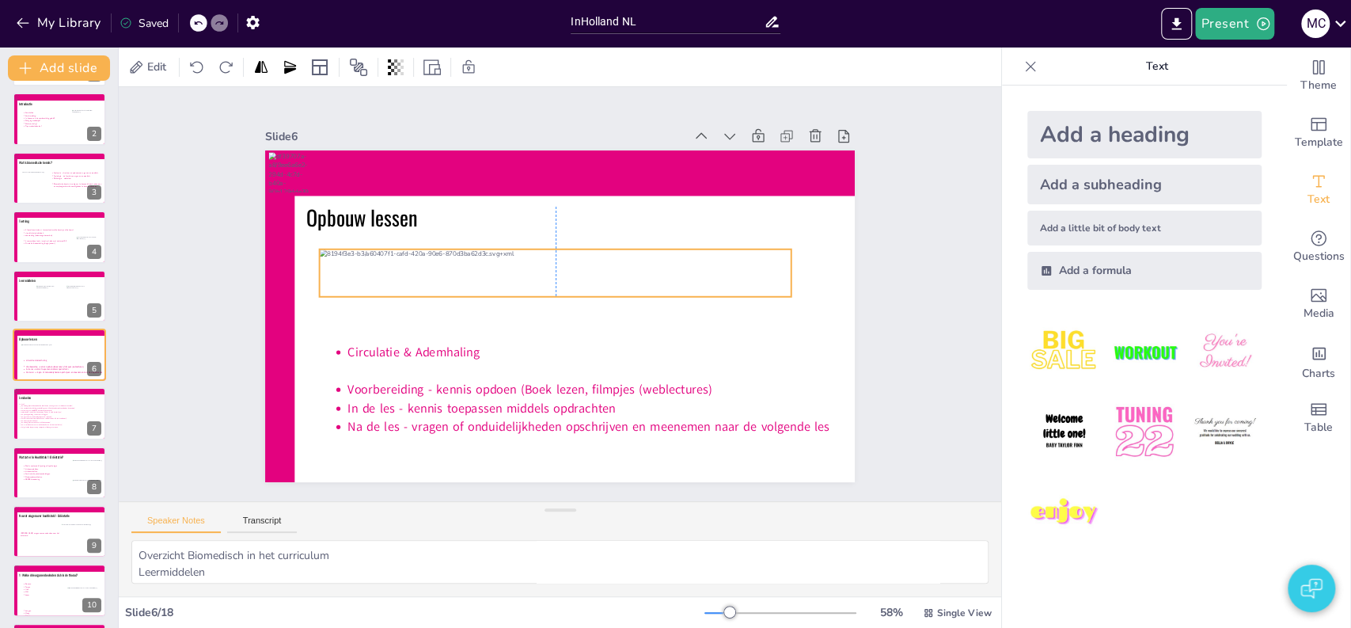
drag, startPoint x: 357, startPoint y: 298, endPoint x: 351, endPoint y: 254, distance: 44.0
click at [508, 254] on div at bounding box center [580, 284] width 144 height 471
drag, startPoint x: 776, startPoint y: 289, endPoint x: 765, endPoint y: 294, distance: 11.3
click at [704, 294] on div "Opbouw lessen Circulatie & Ademhaling Voorbereiding - kennis opdoen (Boek lezen…" at bounding box center [538, 294] width 332 height 590
click at [703, 278] on div at bounding box center [586, 301] width 305 height 476
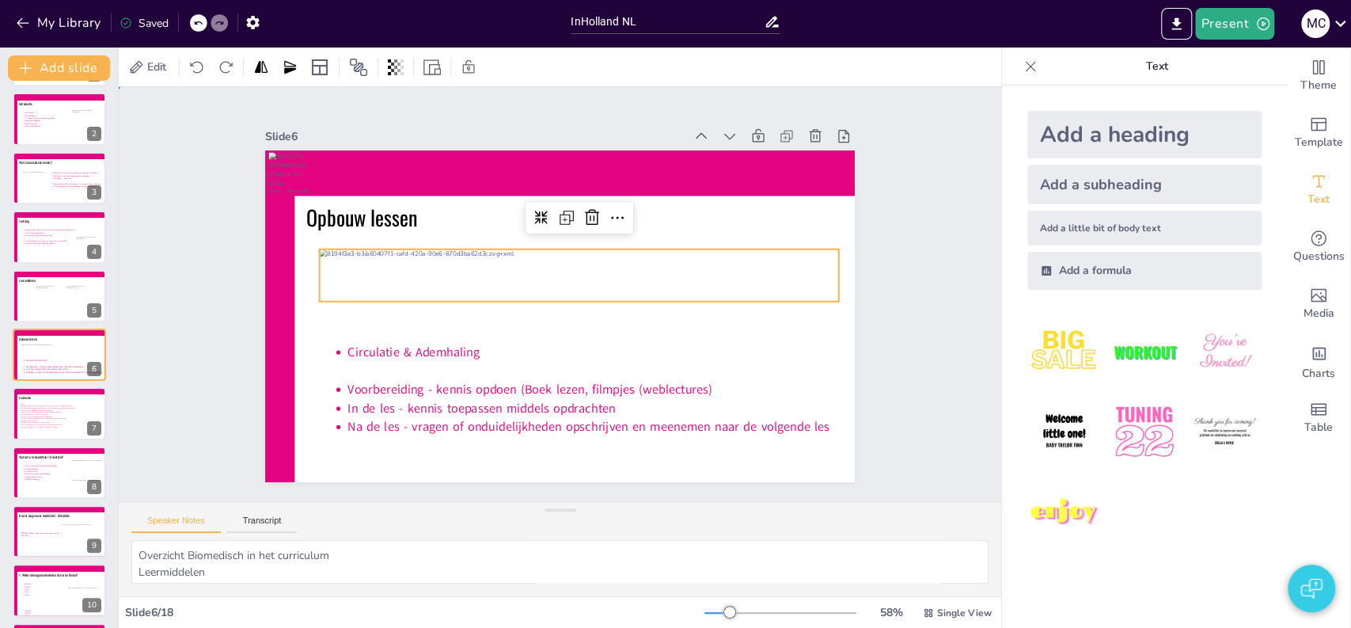
click at [161, 351] on div "Slide 1 Verpleegkundig redeneren A1 - Biomedisch Les 1 Anatomie & fysiologie Ci…" at bounding box center [560, 294] width 921 height 504
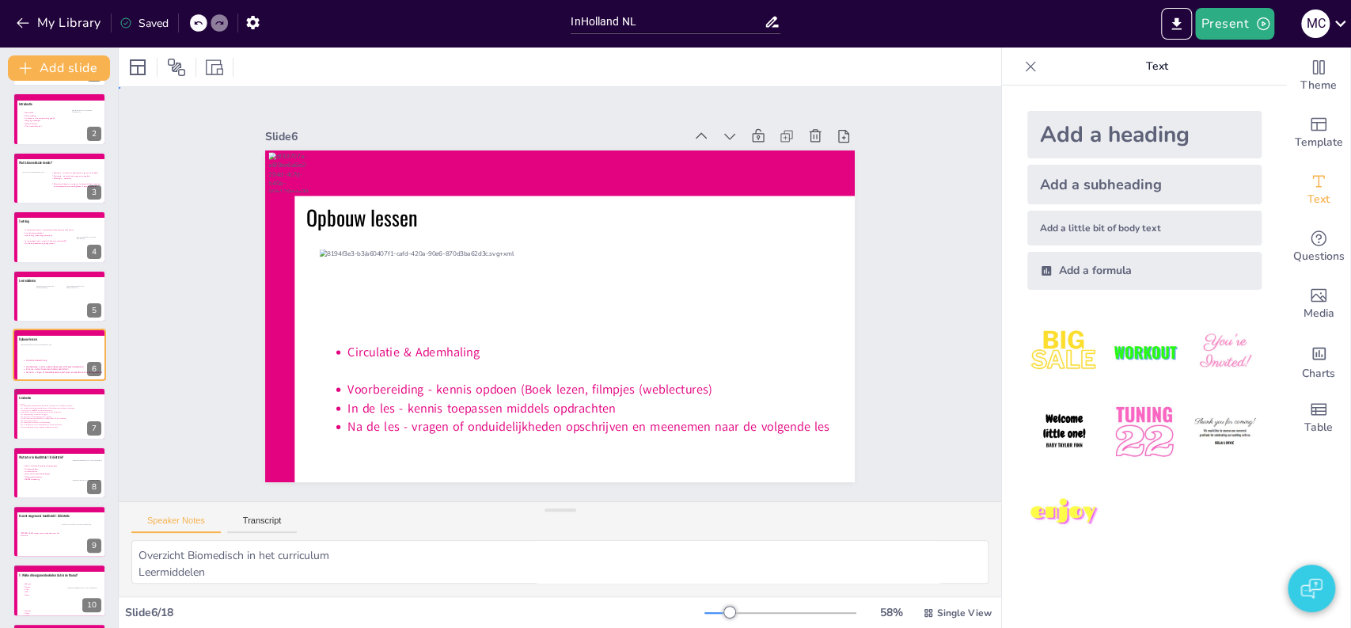
click at [266, 180] on div "Slide 1 Verpleegkundig redeneren A1 - Biomedisch Les 1 Anatomie & fysiologie Ci…" at bounding box center [560, 294] width 589 height 949
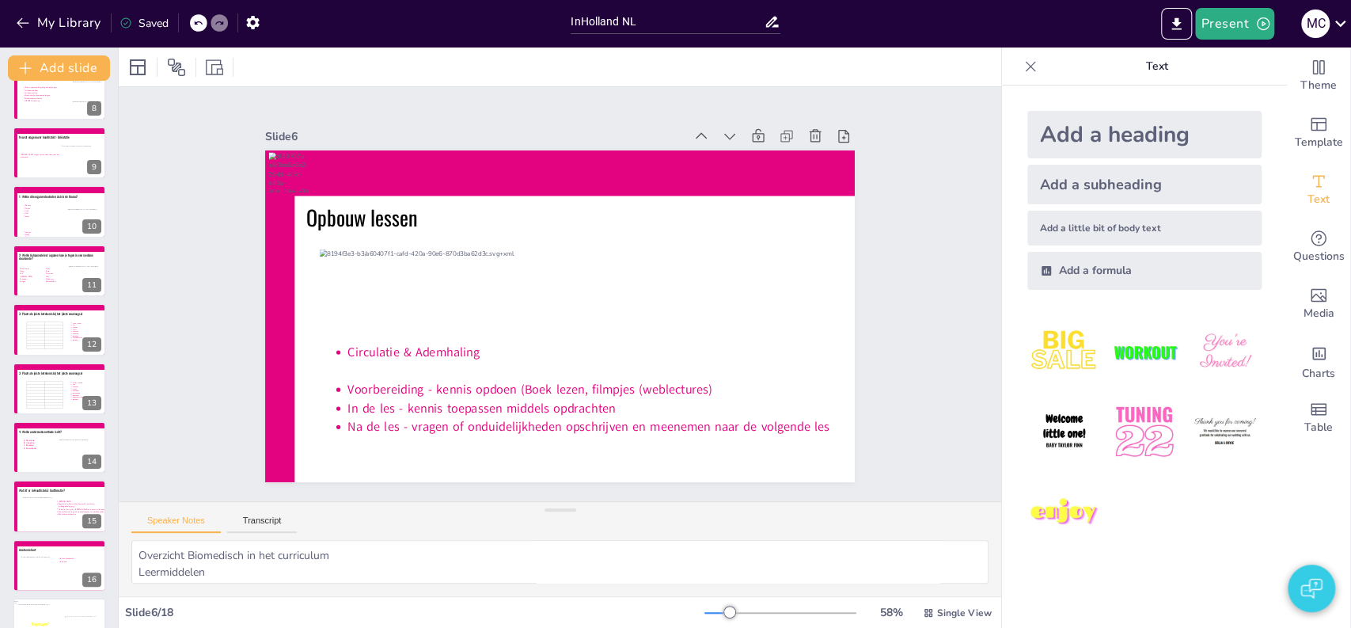
scroll to position [532, 0]
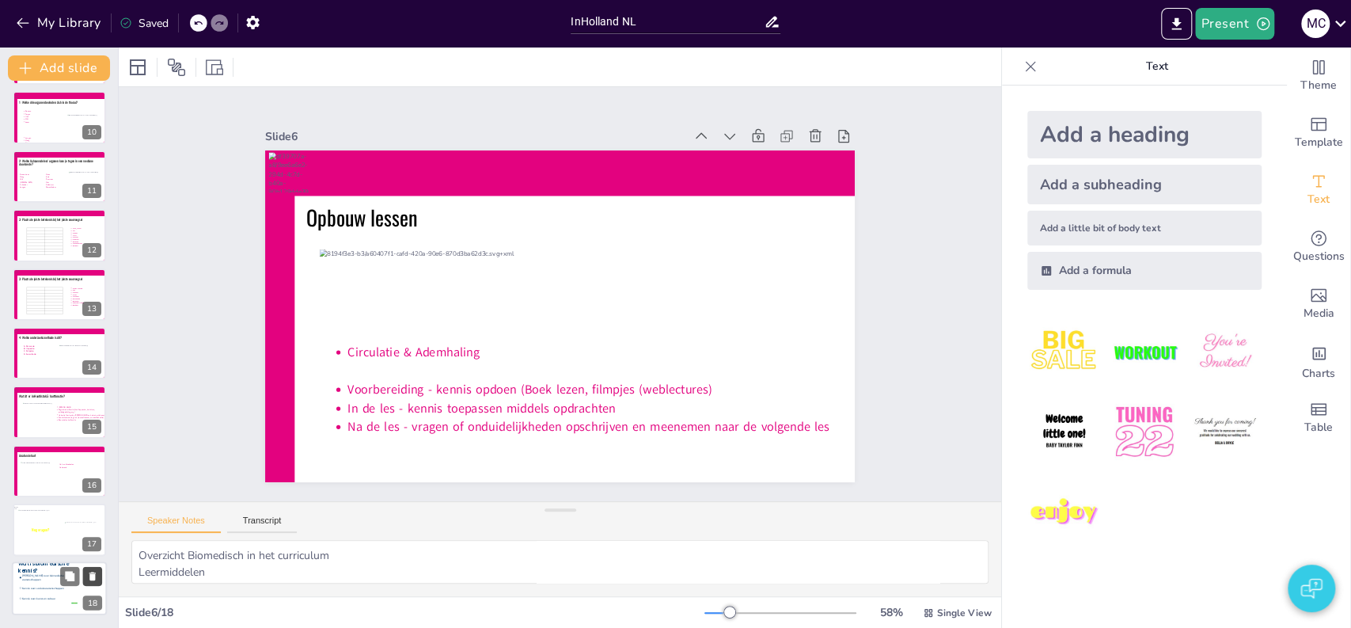
click at [95, 584] on button at bounding box center [92, 576] width 19 height 19
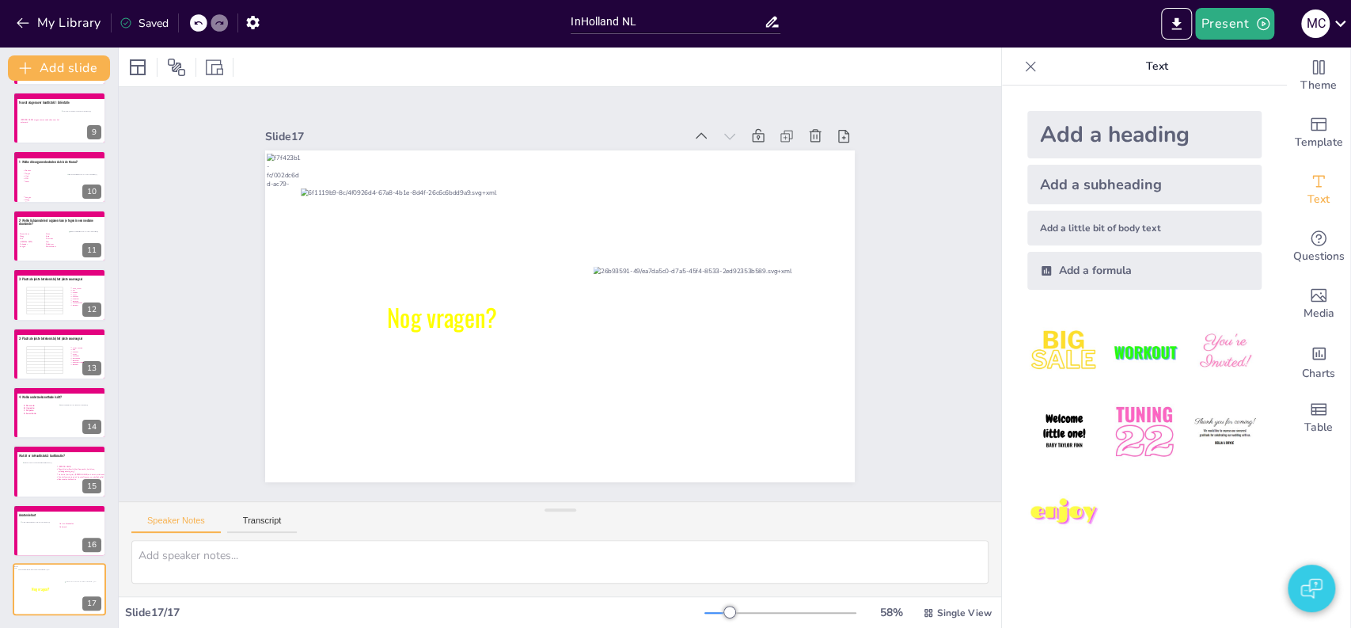
scroll to position [473, 0]
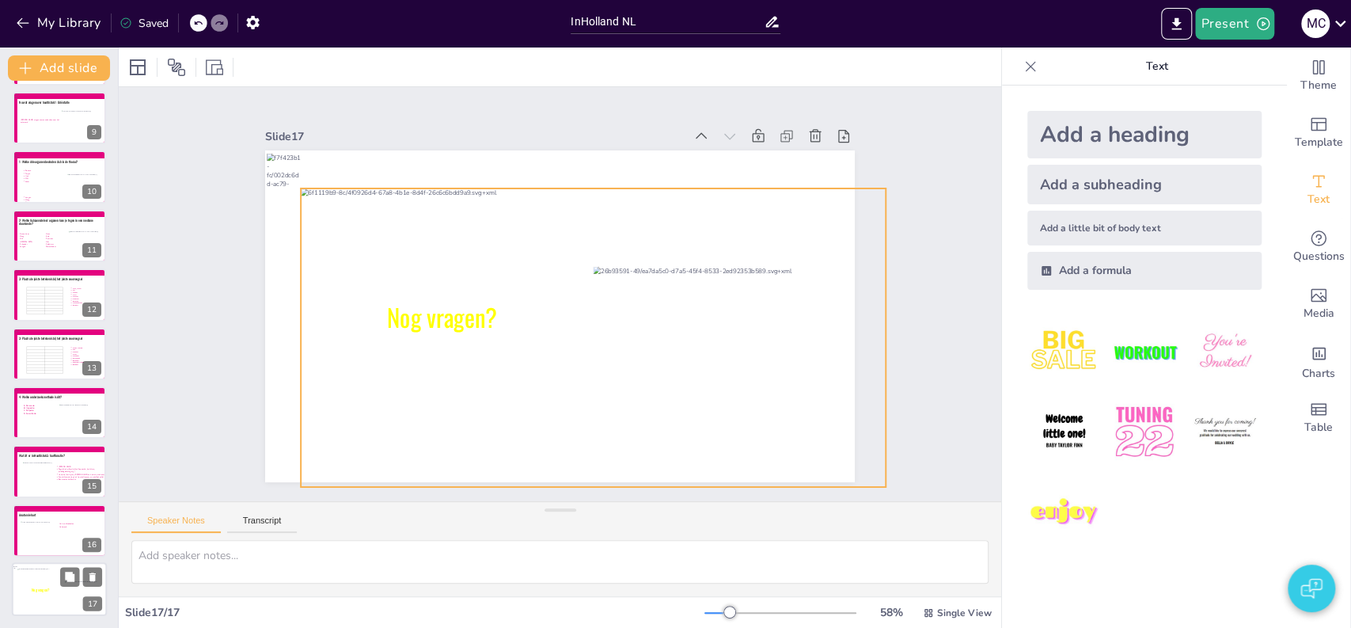
click at [44, 582] on div at bounding box center [64, 592] width 94 height 48
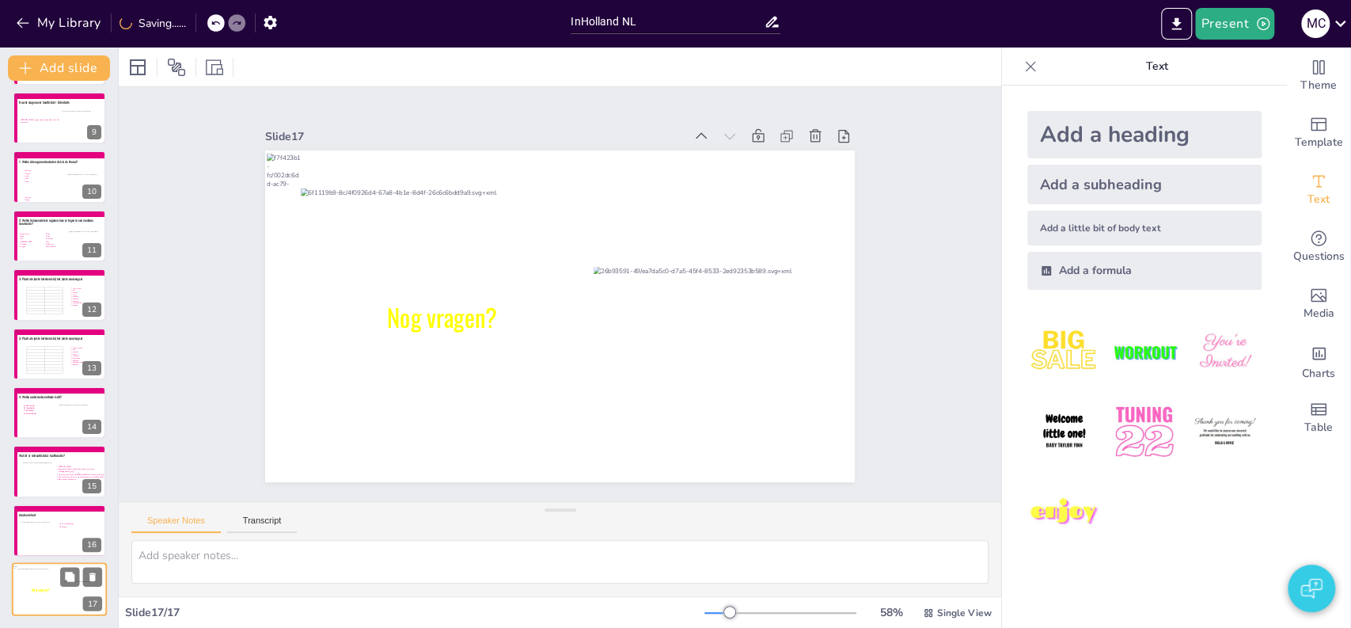
click at [43, 582] on div at bounding box center [64, 592] width 94 height 48
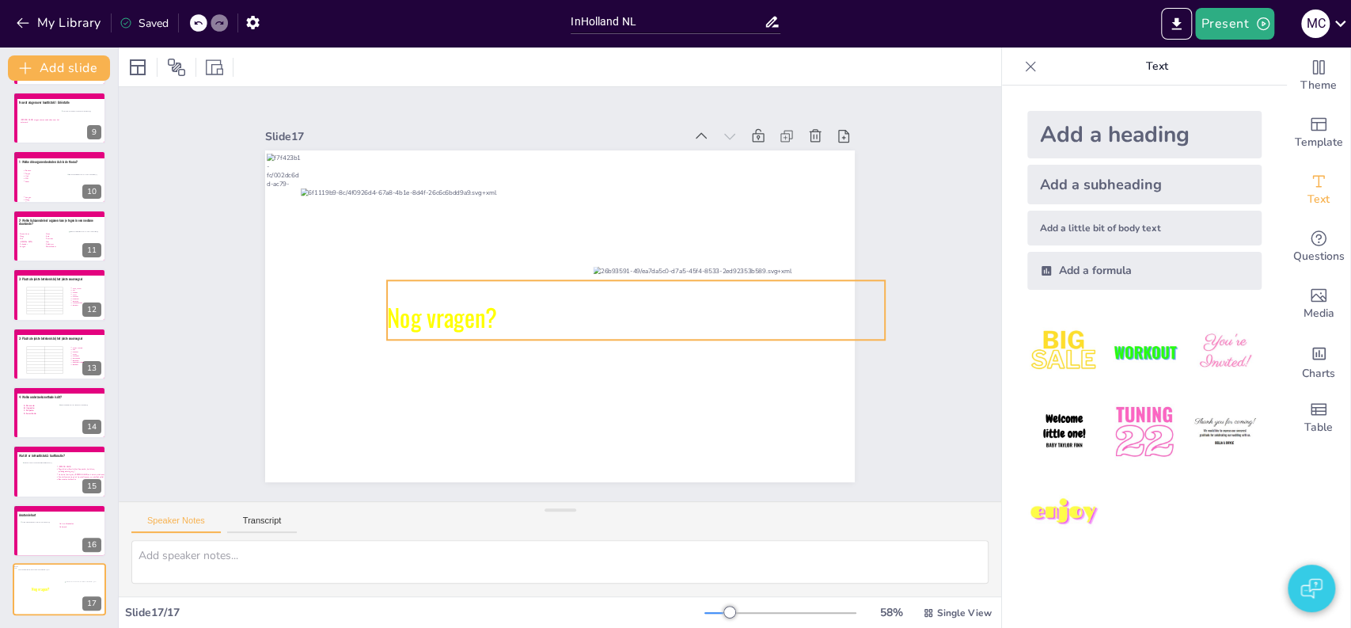
click at [514, 317] on icon at bounding box center [543, 369] width 59 height 497
click at [424, 317] on icon at bounding box center [489, 326] width 437 height 340
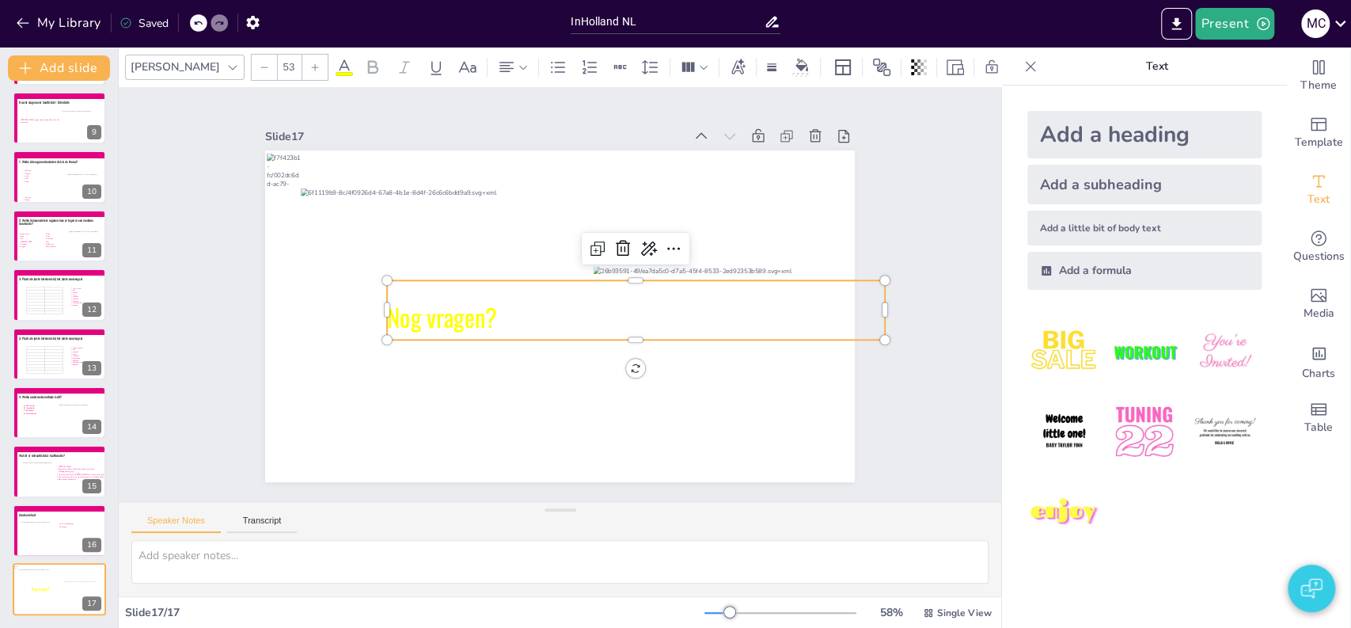
click at [424, 317] on icon at bounding box center [486, 318] width 461 height 300
click at [424, 317] on icon at bounding box center [484, 310] width 479 height 256
click at [549, 235] on span "Nog vragen?" at bounding box center [588, 178] width 78 height 116
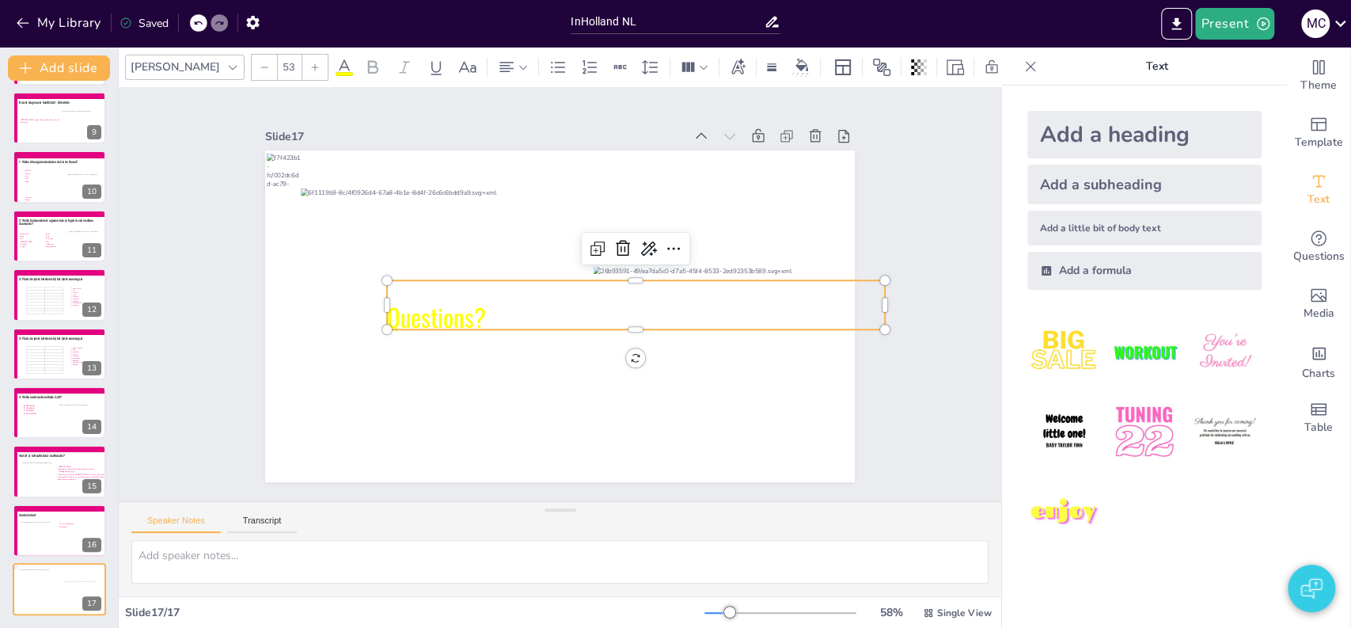
click at [924, 429] on div "Slide 1 Verpleegkundig redeneren A1 - Biomedisch Les 1 Anatomie & fysiologie Ci…" at bounding box center [559, 294] width 932 height 898
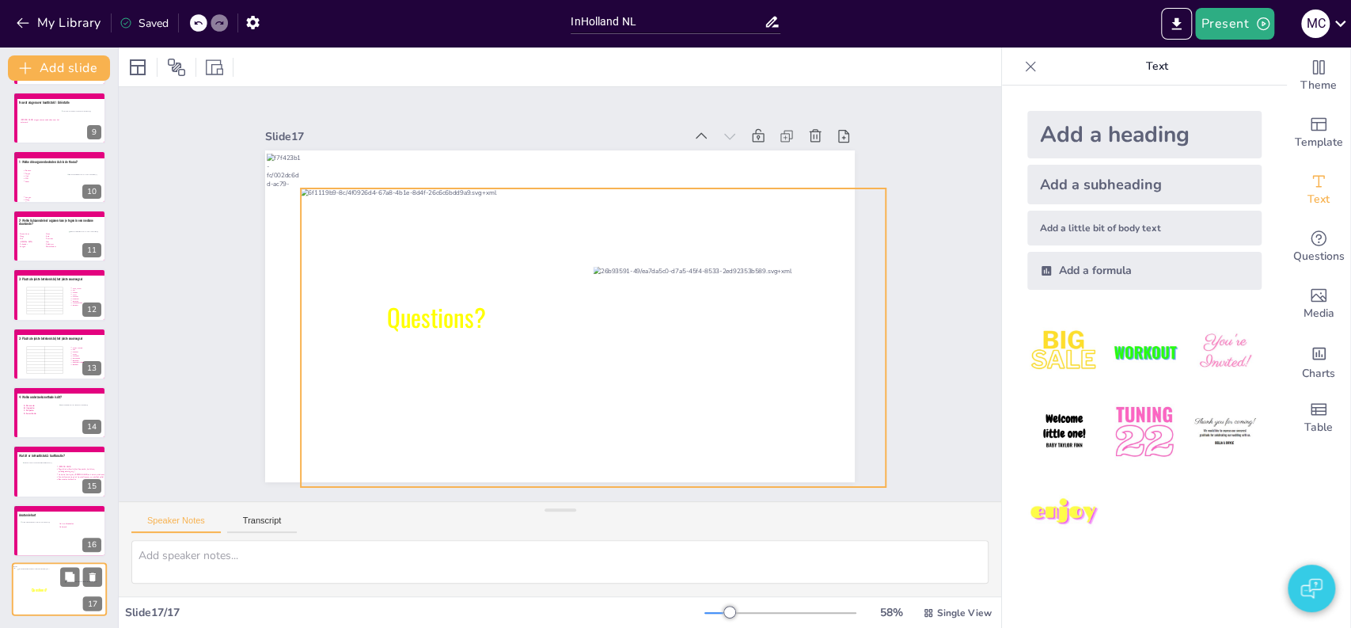
click at [45, 568] on div at bounding box center [64, 592] width 94 height 48
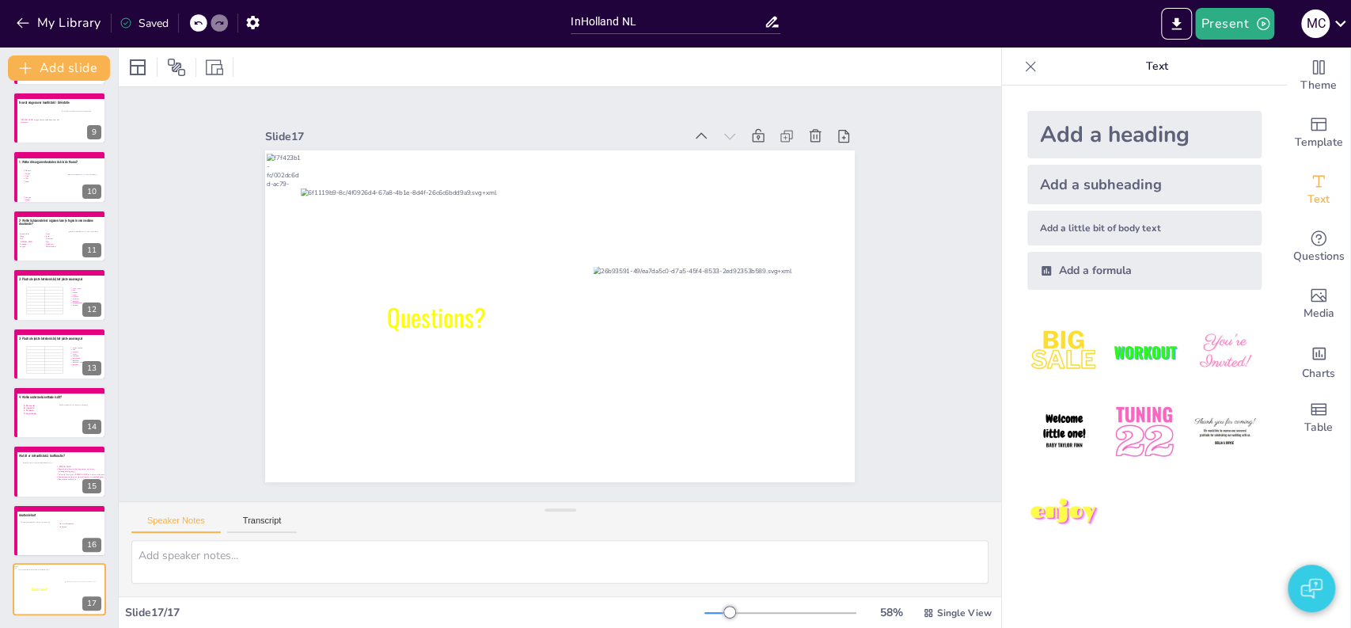
click at [1292, 581] on button "button" at bounding box center [1311, 587] width 47 height 47
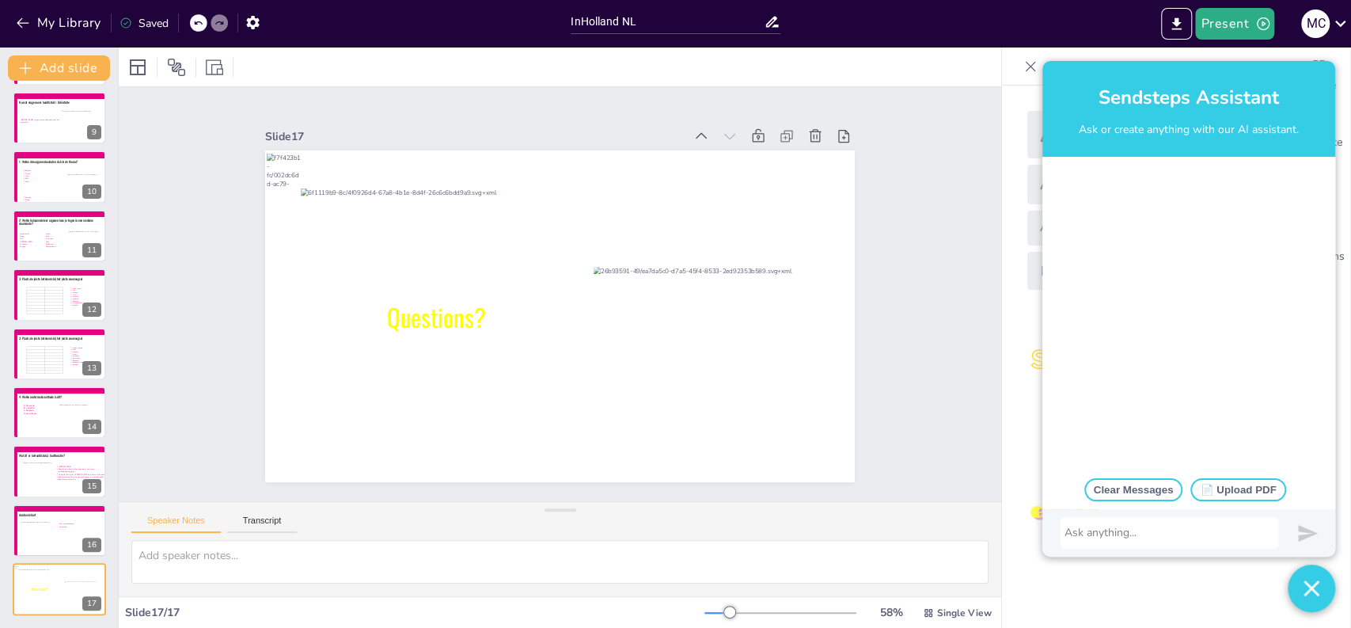
click at [1118, 537] on div at bounding box center [1170, 533] width 210 height 16
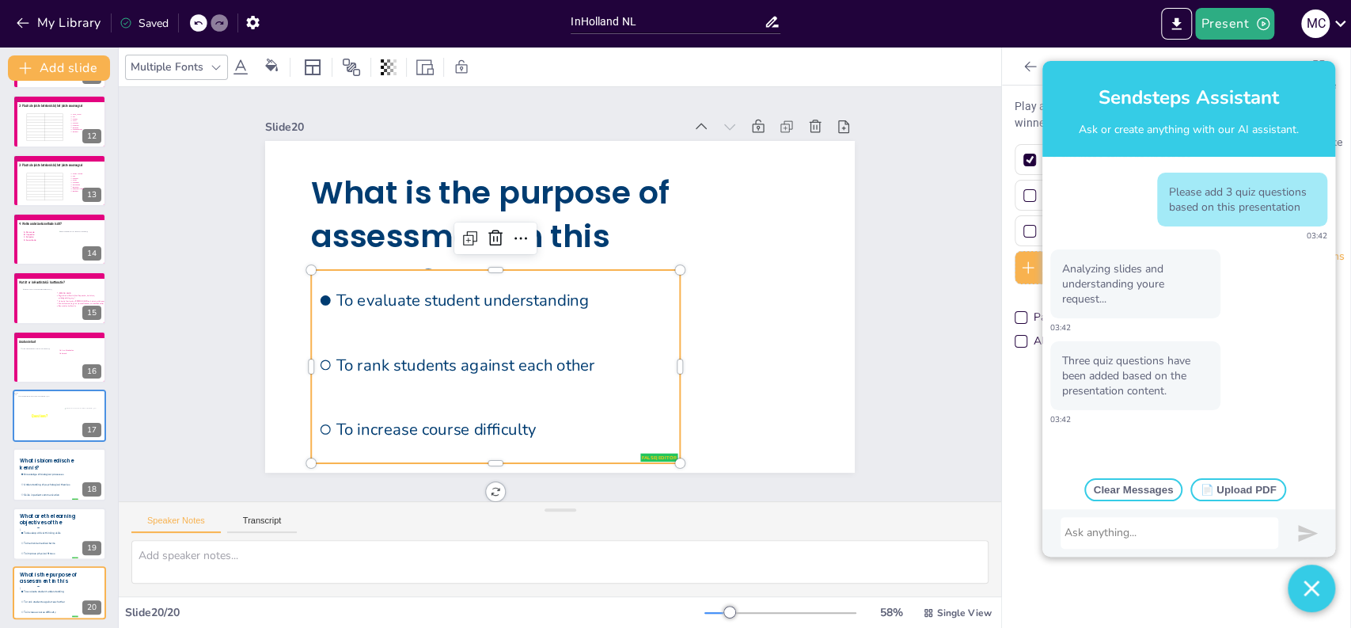
scroll to position [649, 0]
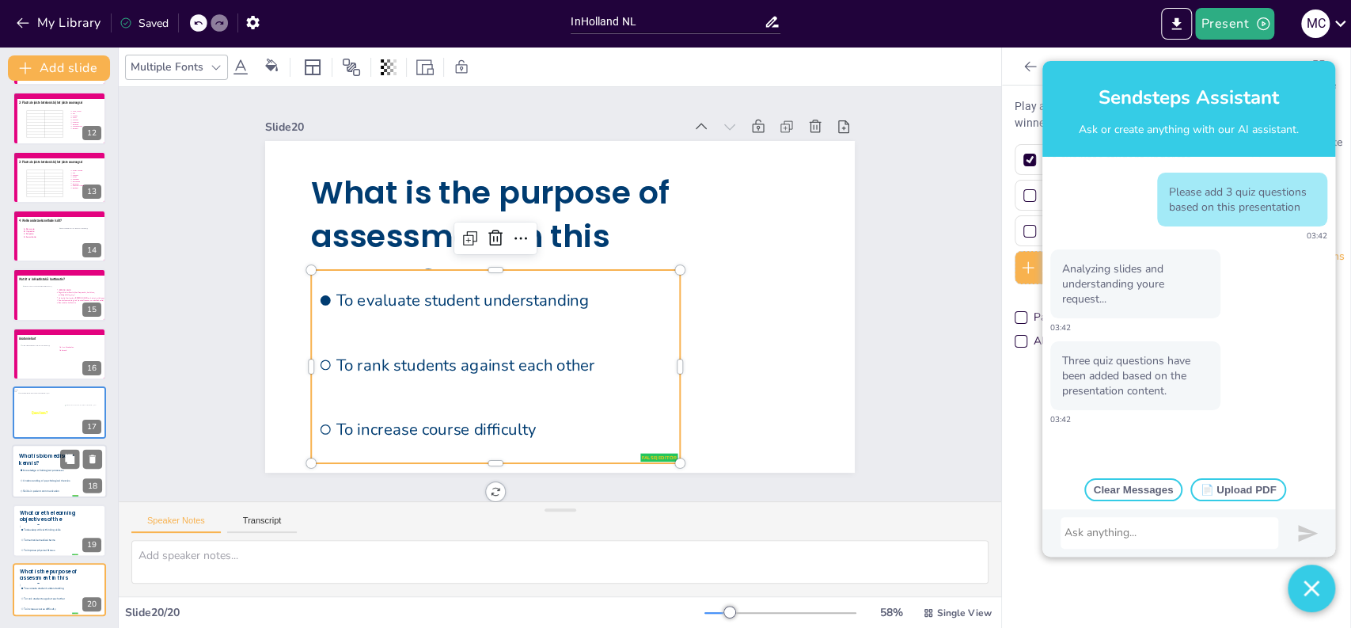
click at [33, 480] on span "Understanding of psychological theories" at bounding box center [50, 480] width 55 height 3
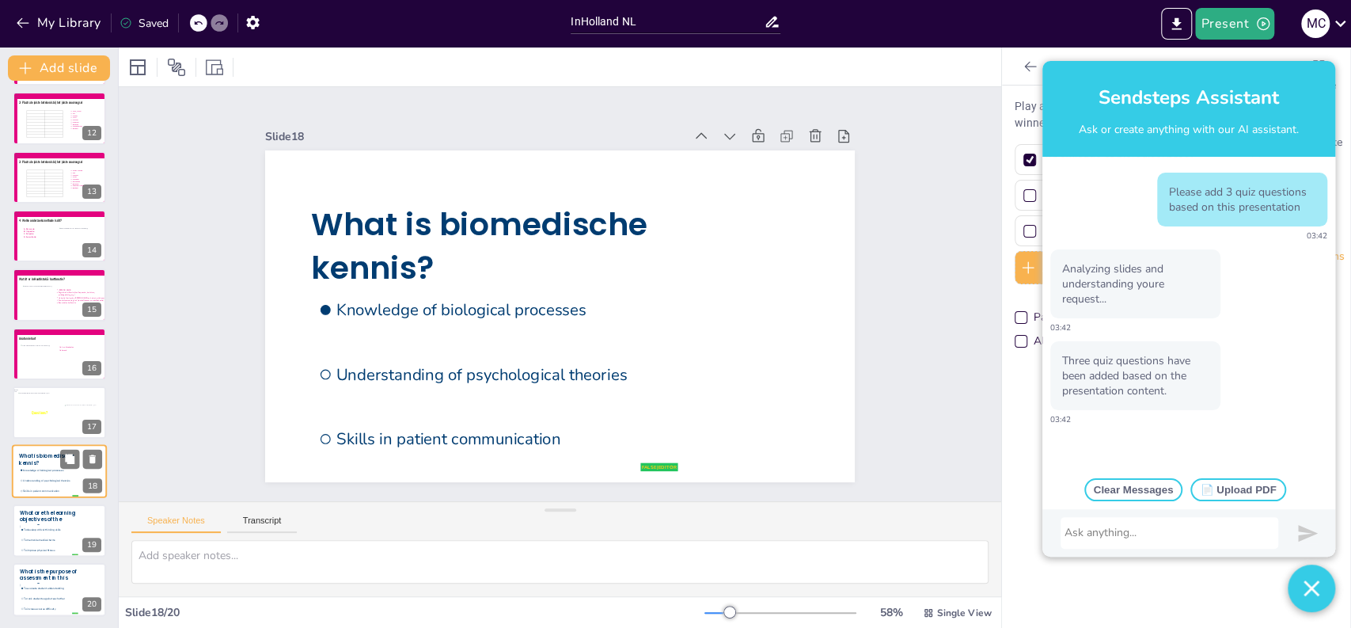
type input "Knowledge of biological processes"
type input "Understanding of psychological theories"
type input "Skills in patient communication"
click at [98, 457] on button at bounding box center [92, 459] width 19 height 19
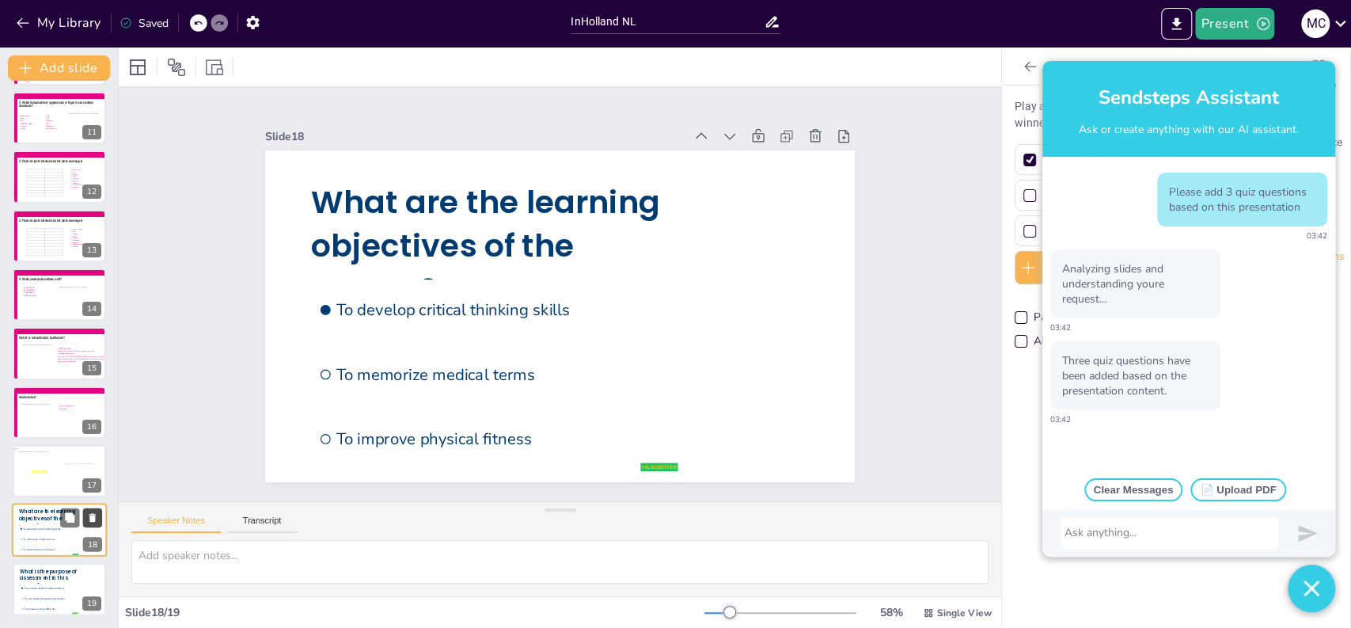
type input "To develop critical thinking skills"
type input "To memorize medical terms"
type input "To improve physical fitness"
click at [92, 519] on icon at bounding box center [92, 518] width 6 height 9
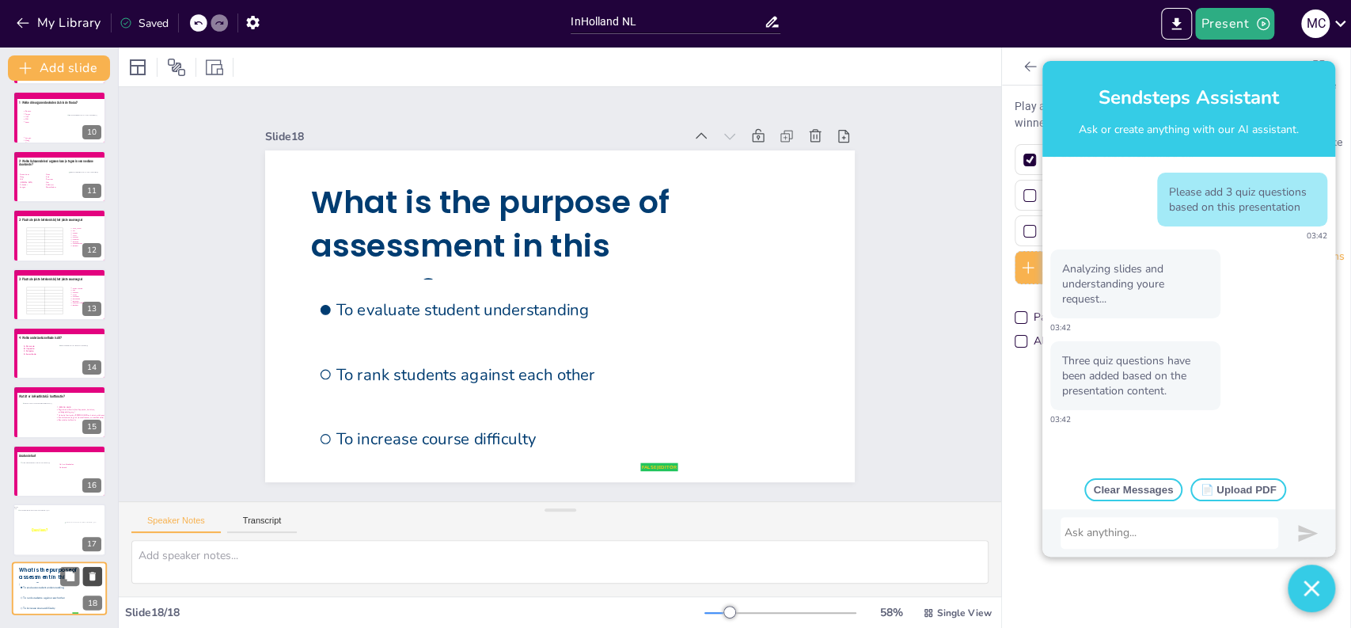
type input "To evaluate student understanding"
type input "To rank students against each other"
type input "To increase course difficulty"
click at [88, 575] on icon at bounding box center [92, 576] width 11 height 11
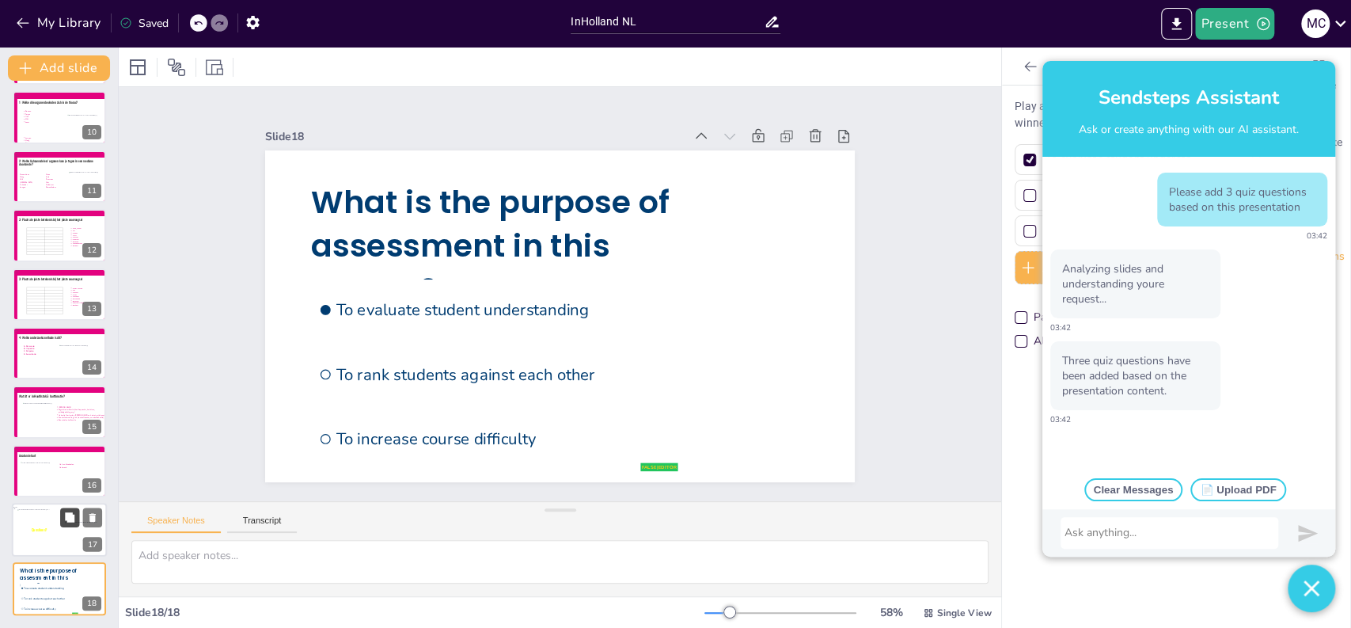
scroll to position [473, 0]
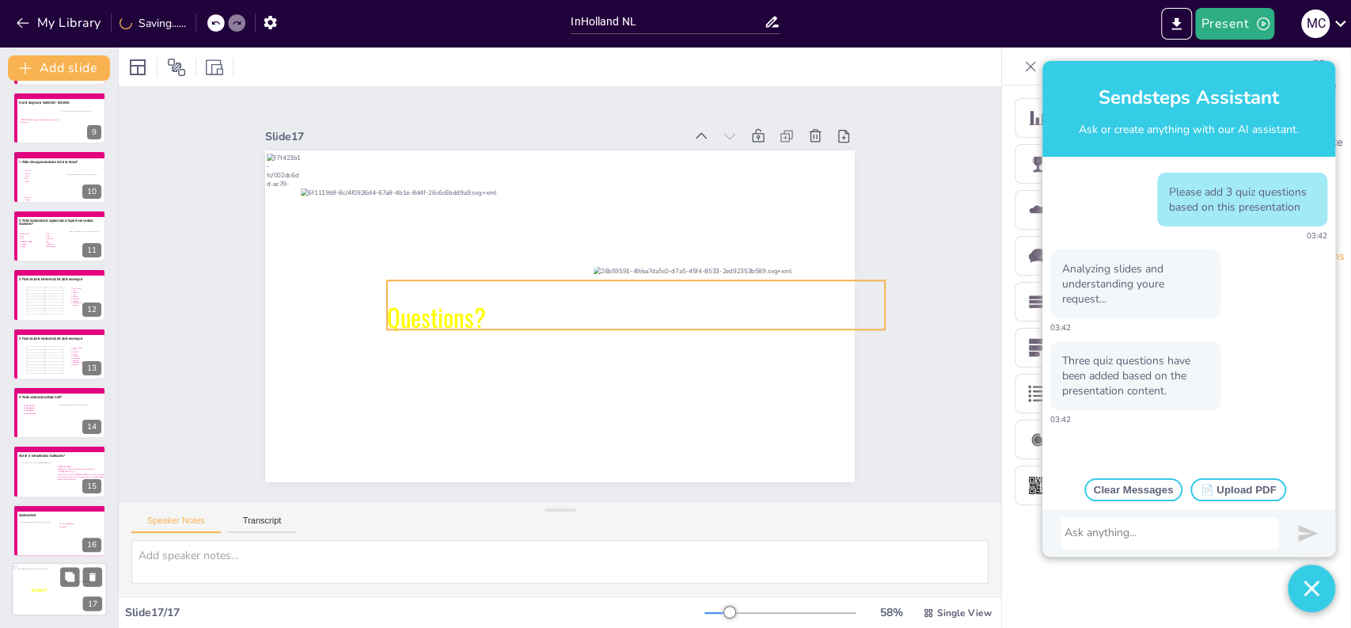
click at [41, 586] on icon at bounding box center [72, 587] width 81 height 8
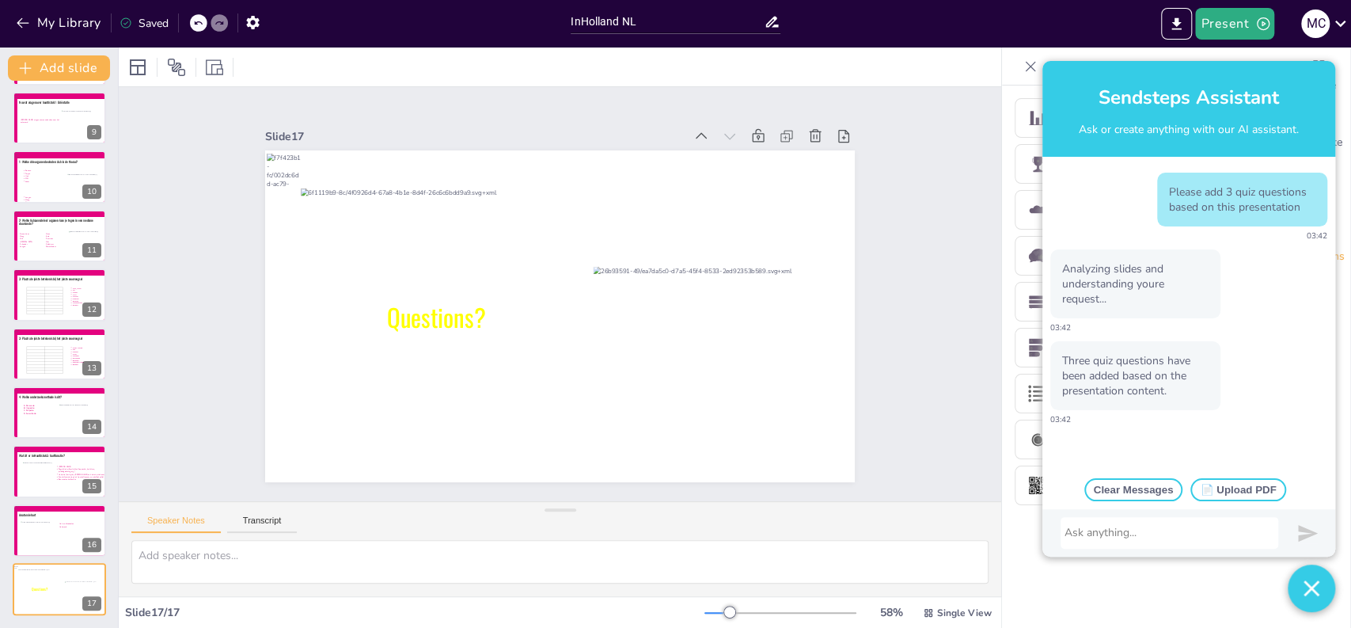
click at [1110, 537] on div at bounding box center [1170, 533] width 210 height 16
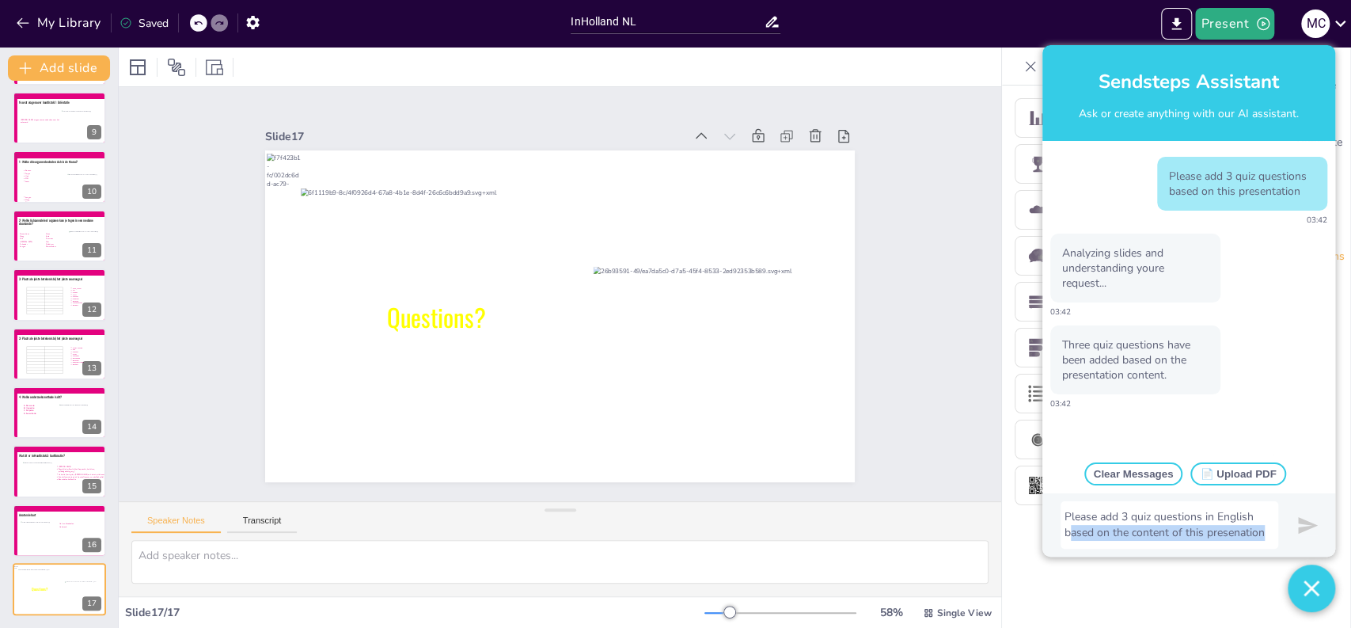
click at [1068, 529] on div "Please add 3 quiz questions in English based on the content of this presenation" at bounding box center [1170, 525] width 210 height 32
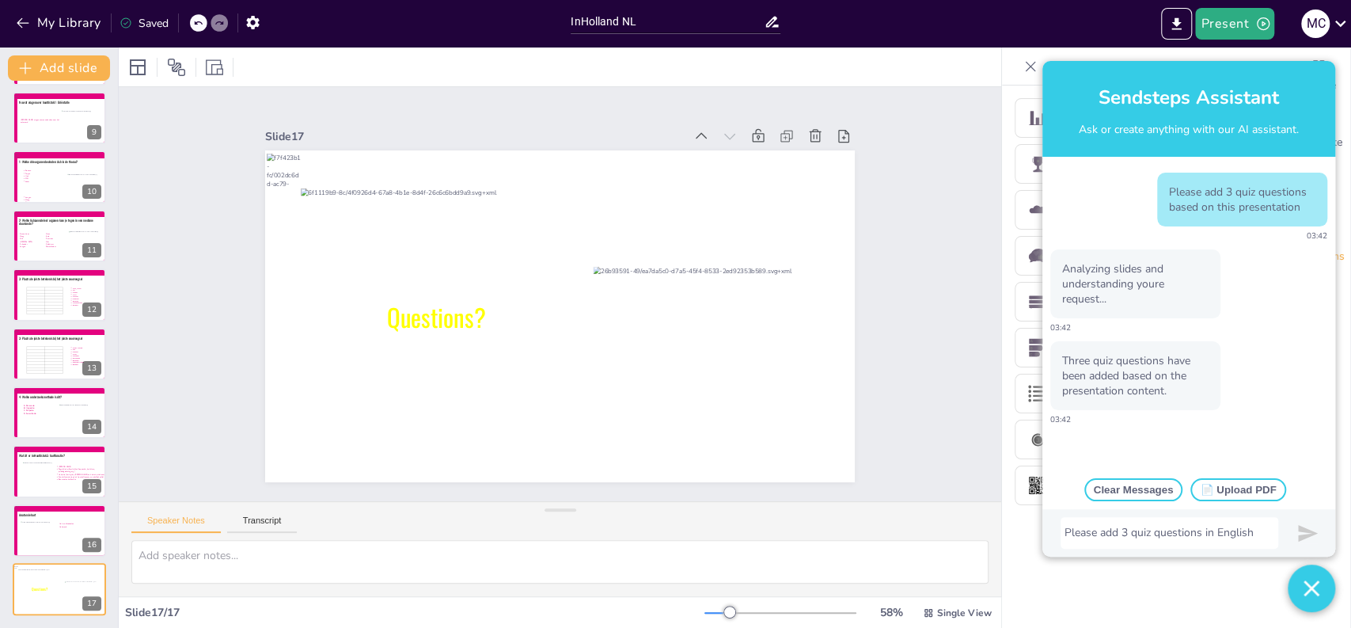
click at [1300, 536] on img "submit" at bounding box center [1308, 533] width 20 height 20
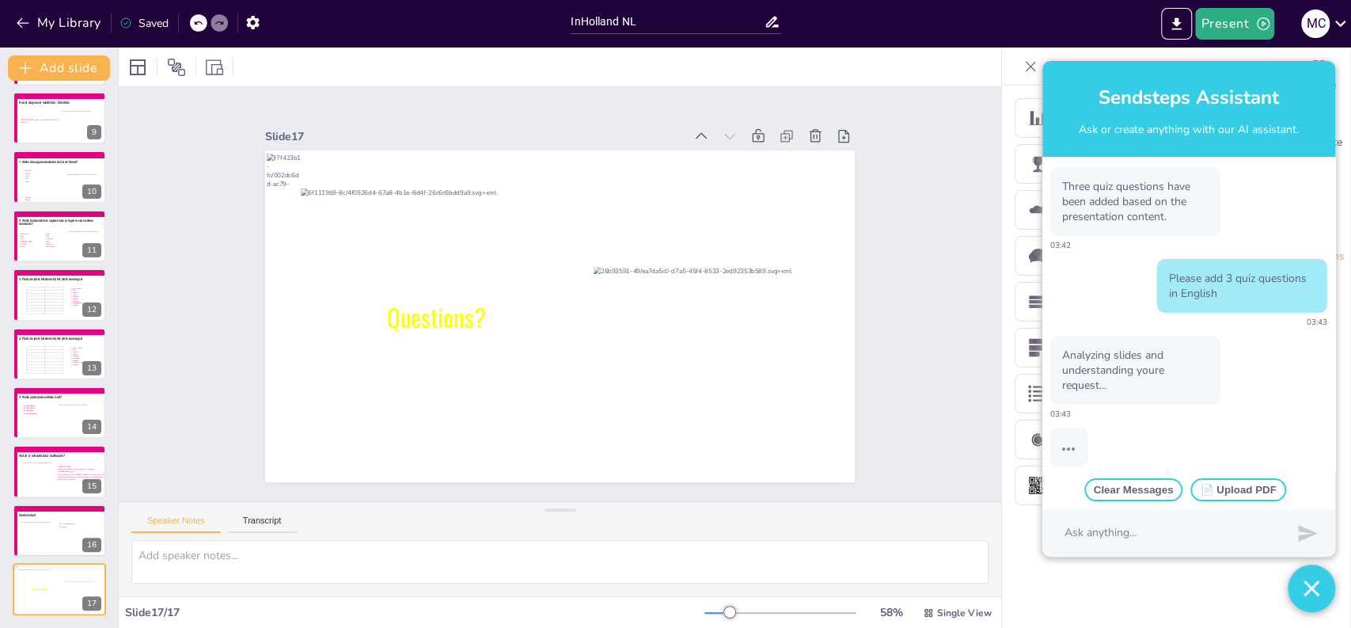
scroll to position [181, 0]
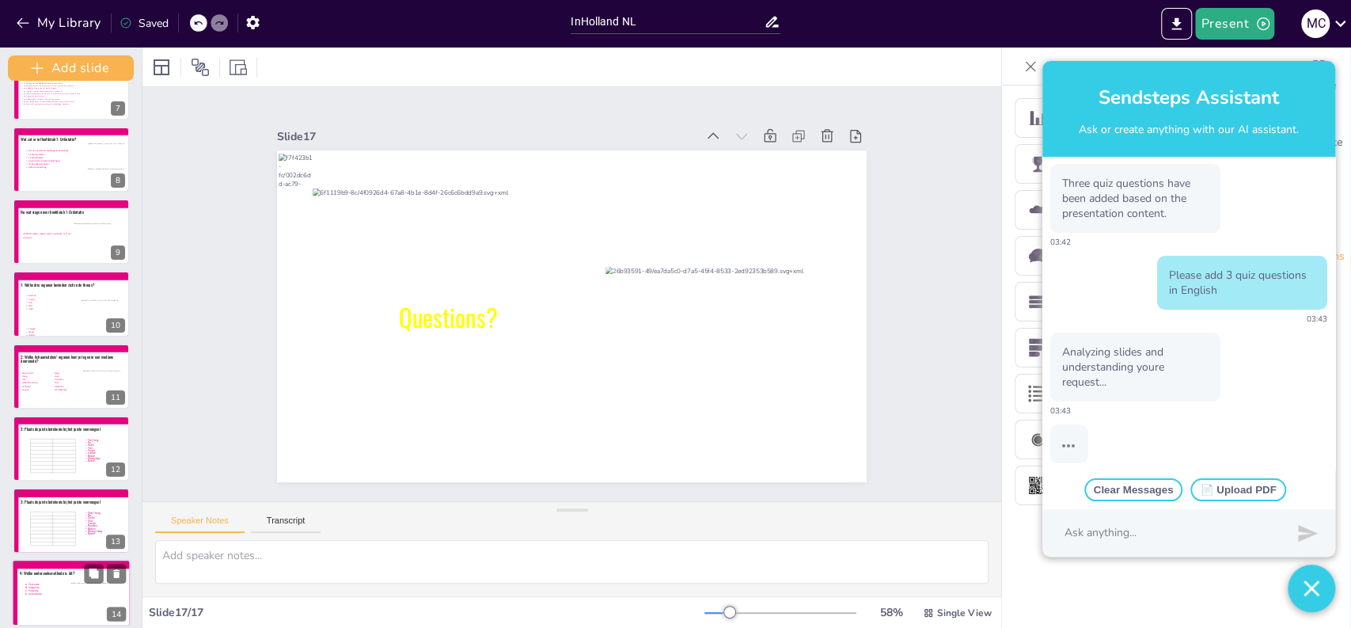
drag, startPoint x: 116, startPoint y: 619, endPoint x: 127, endPoint y: 614, distance: 12.8
click at [127, 614] on div "Add slide Verpleegkundig redeneren A1 - Biomedisch Les 1 Anatomie & fysiologie …" at bounding box center [71, 337] width 142 height 580
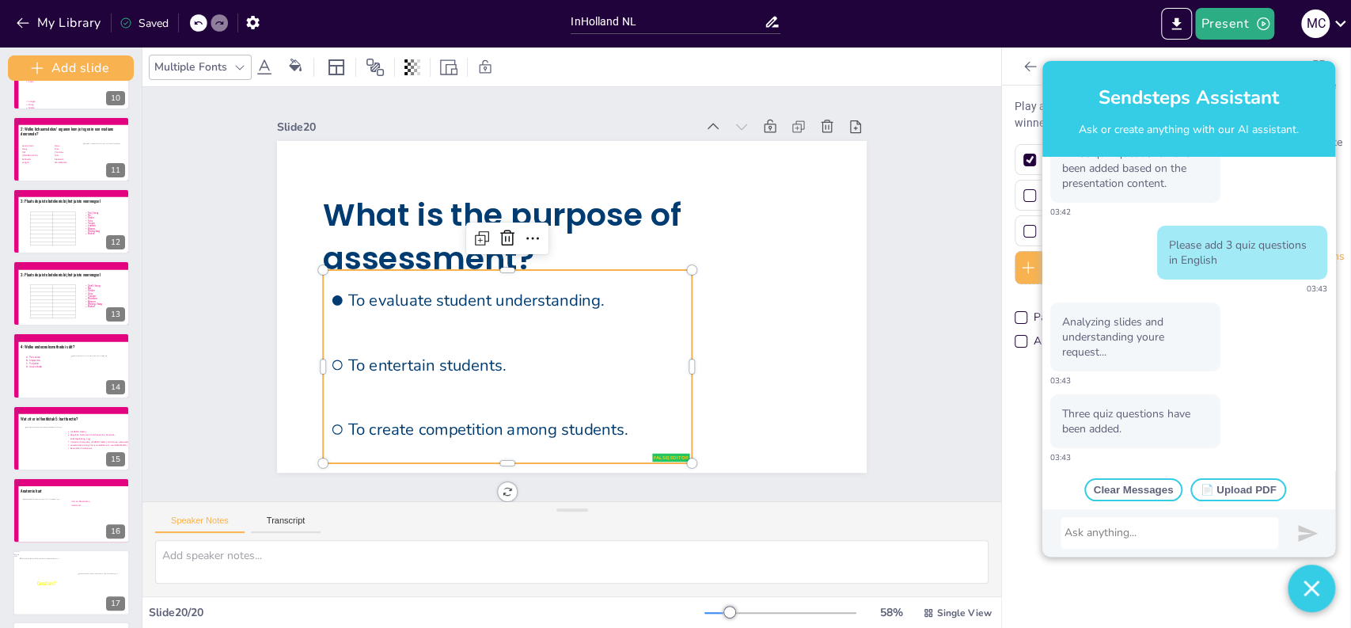
scroll to position [917, 0]
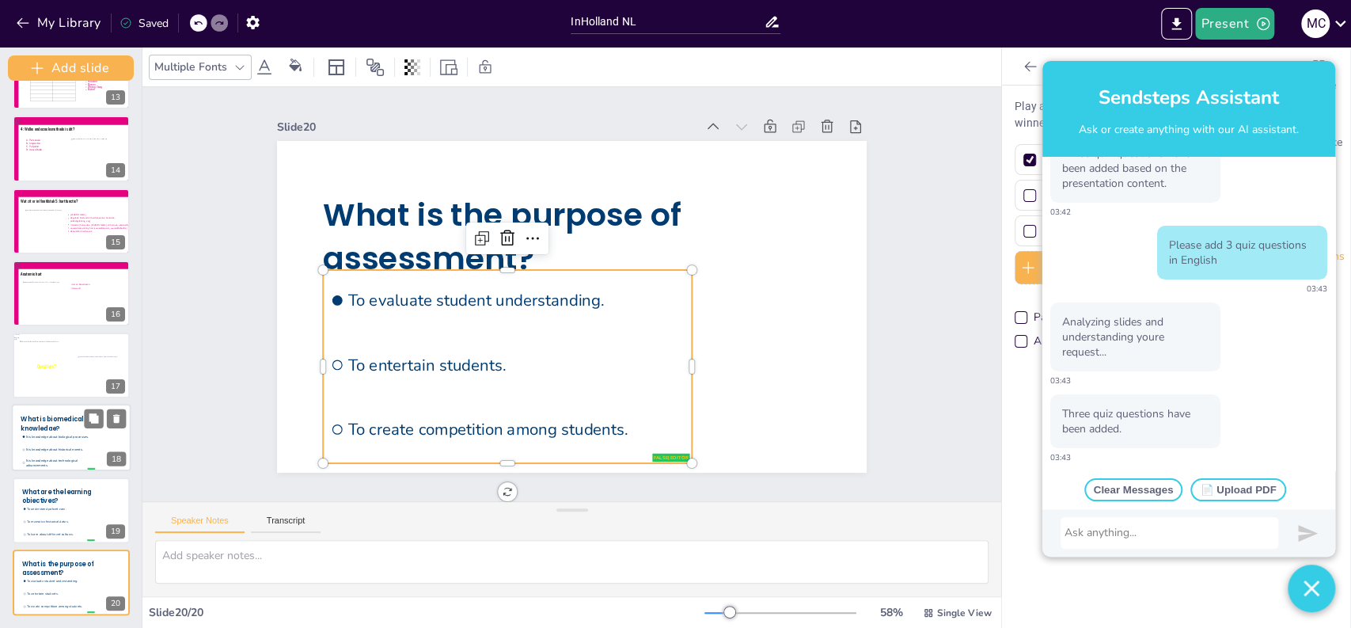
click at [42, 459] on span "It is knowledge about technological advancements." at bounding box center [60, 462] width 68 height 9
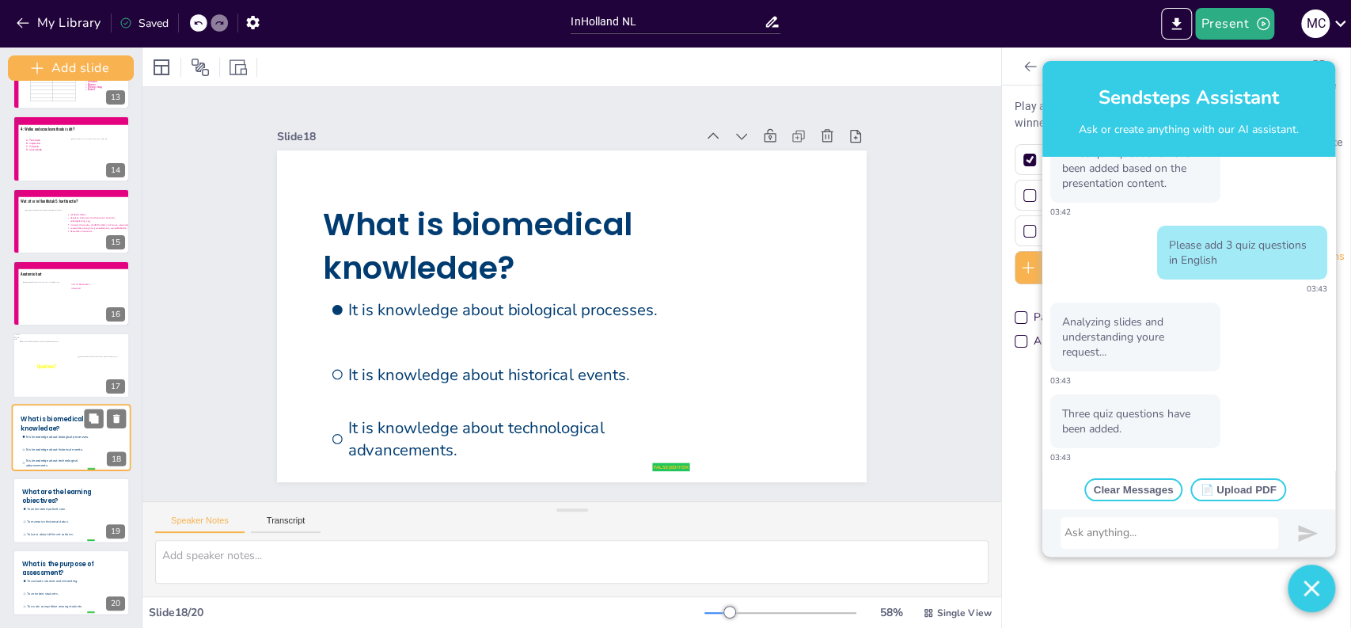
type input "It is knowledge about biological processes."
type input "It is knowledge about historical events."
type input "It is knowledge about technological advancements."
click at [480, 245] on span "What is biomedical knowledge?" at bounding box center [524, 387] width 88 height 309
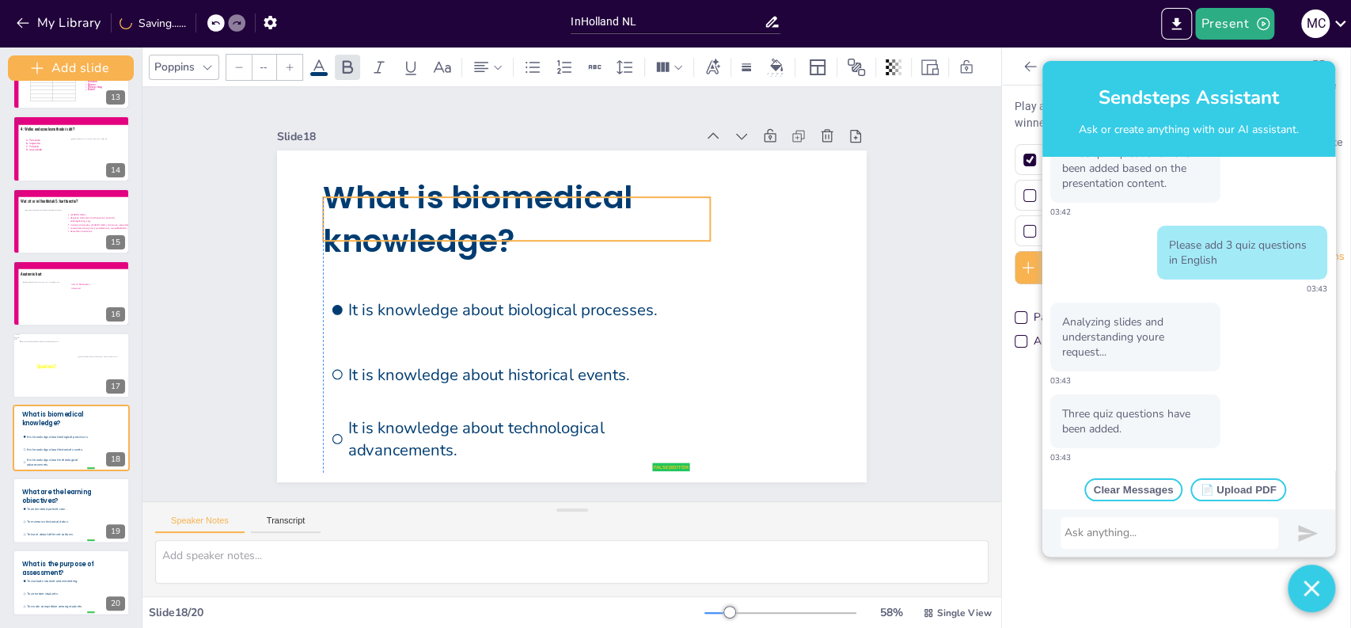
drag, startPoint x: 695, startPoint y: 241, endPoint x: 695, endPoint y: 214, distance: 26.9
click at [695, 214] on p "What is biomedical knowledge?" at bounding box center [663, 312] width 346 height 324
click at [67, 519] on span "To memorize historical dates." at bounding box center [60, 521] width 68 height 5
type input "To understand patient care."
type input "To memorize historical dates."
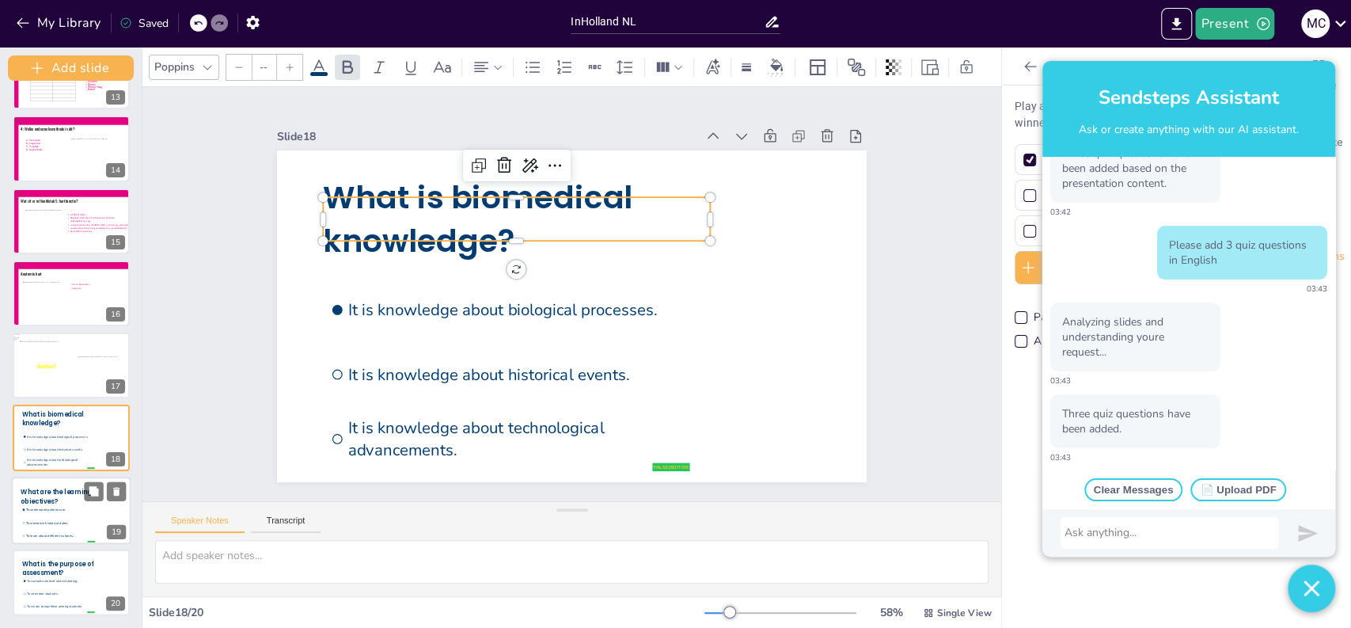
type input "To learn about different cultures."
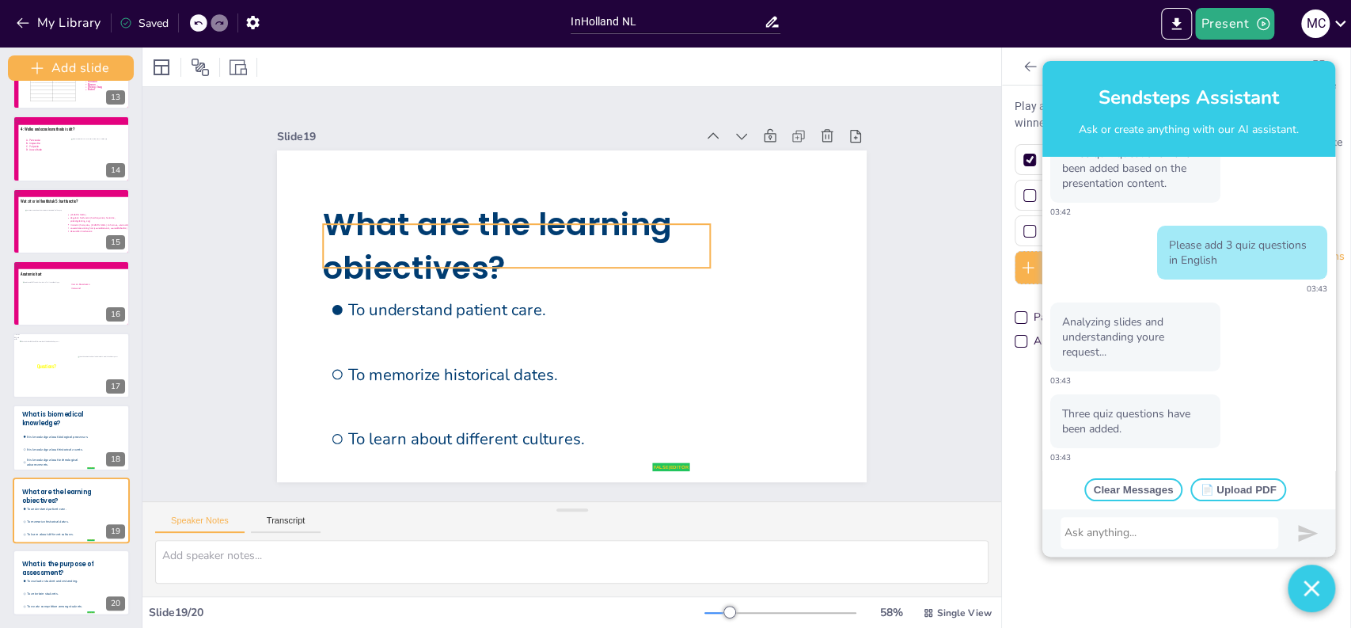
click at [418, 245] on span "What are the learning objectives?" at bounding box center [524, 200] width 354 height 182
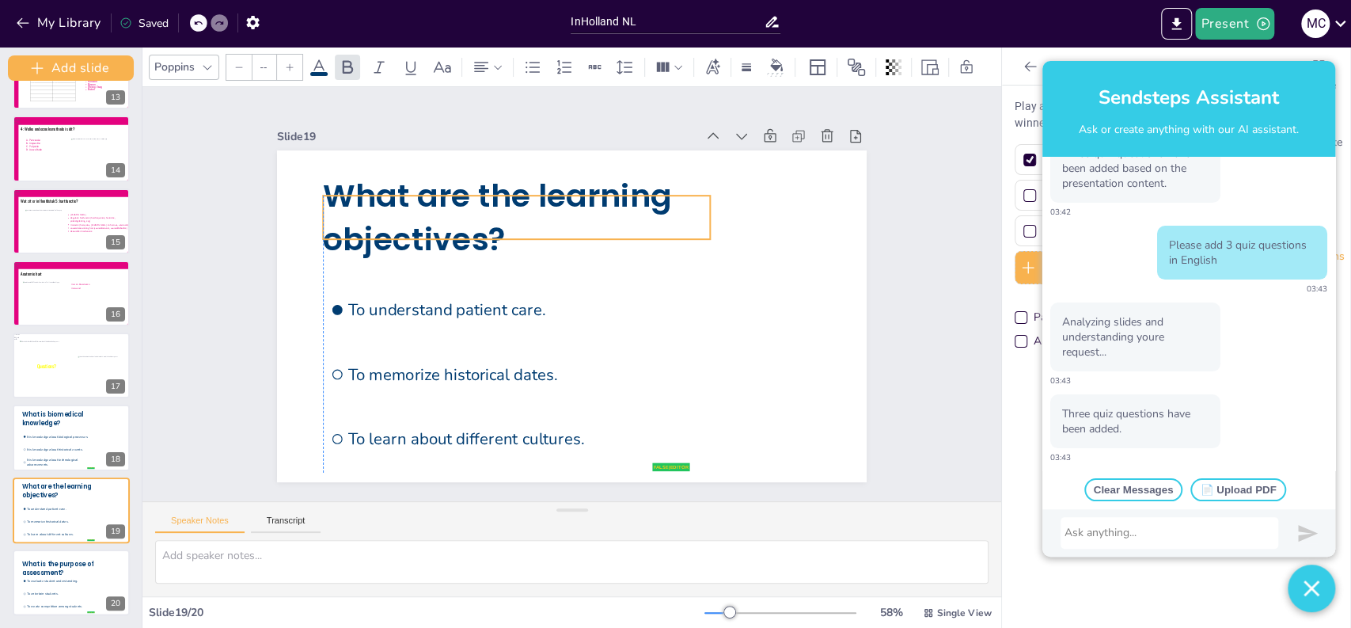
drag, startPoint x: 418, startPoint y: 245, endPoint x: 418, endPoint y: 217, distance: 28.5
click at [449, 340] on span "What are the learning objectives?" at bounding box center [628, 401] width 359 height 123
click at [42, 575] on li "To evaluate student understanding." at bounding box center [58, 581] width 74 height 13
type input "To evaluate student understanding."
type input "To entertain students."
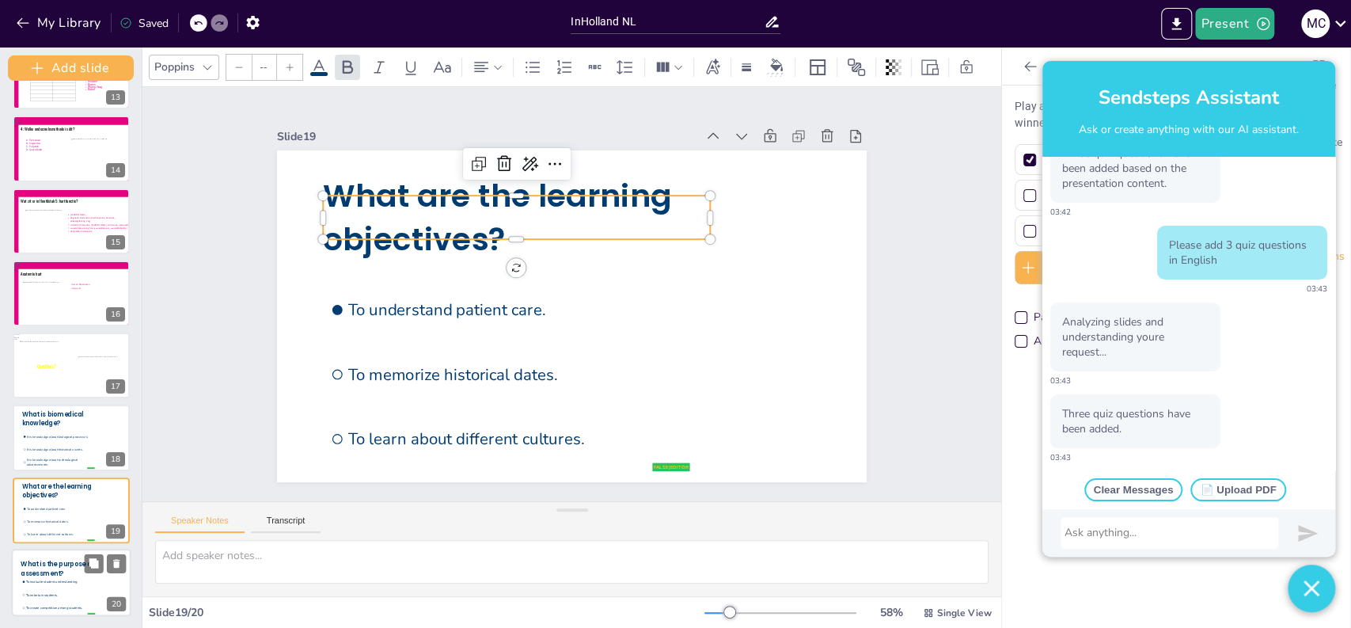
type input "To create competition among students."
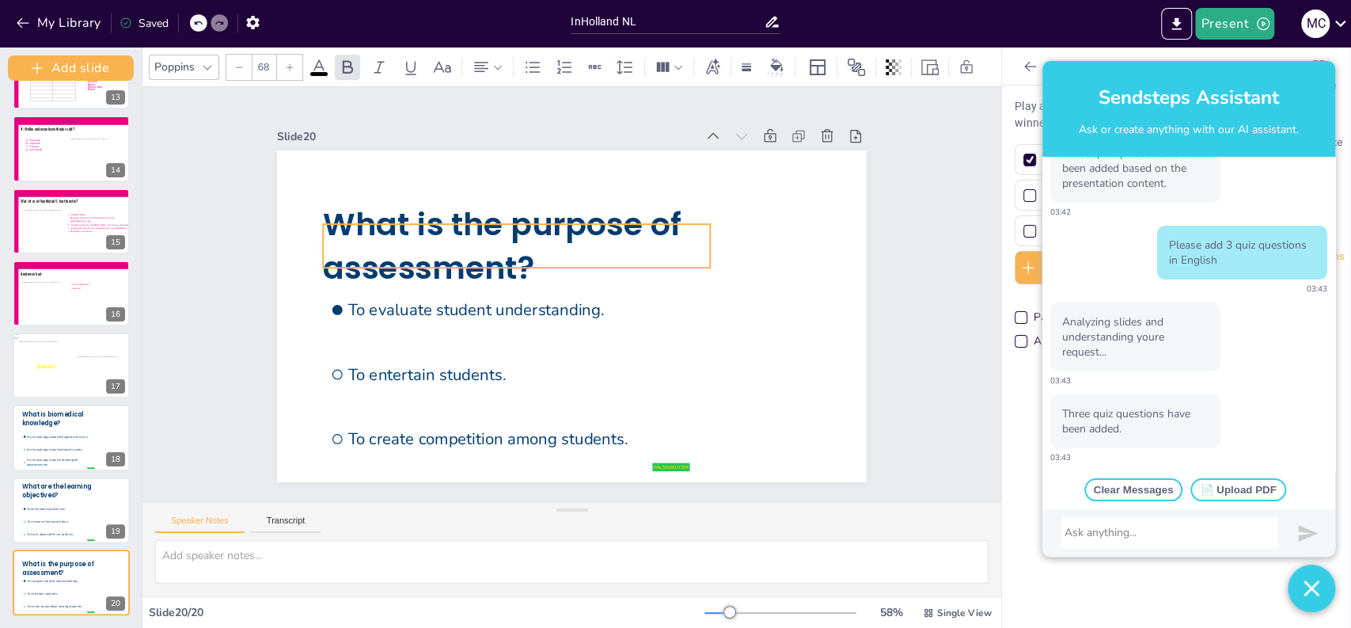
type input "--"
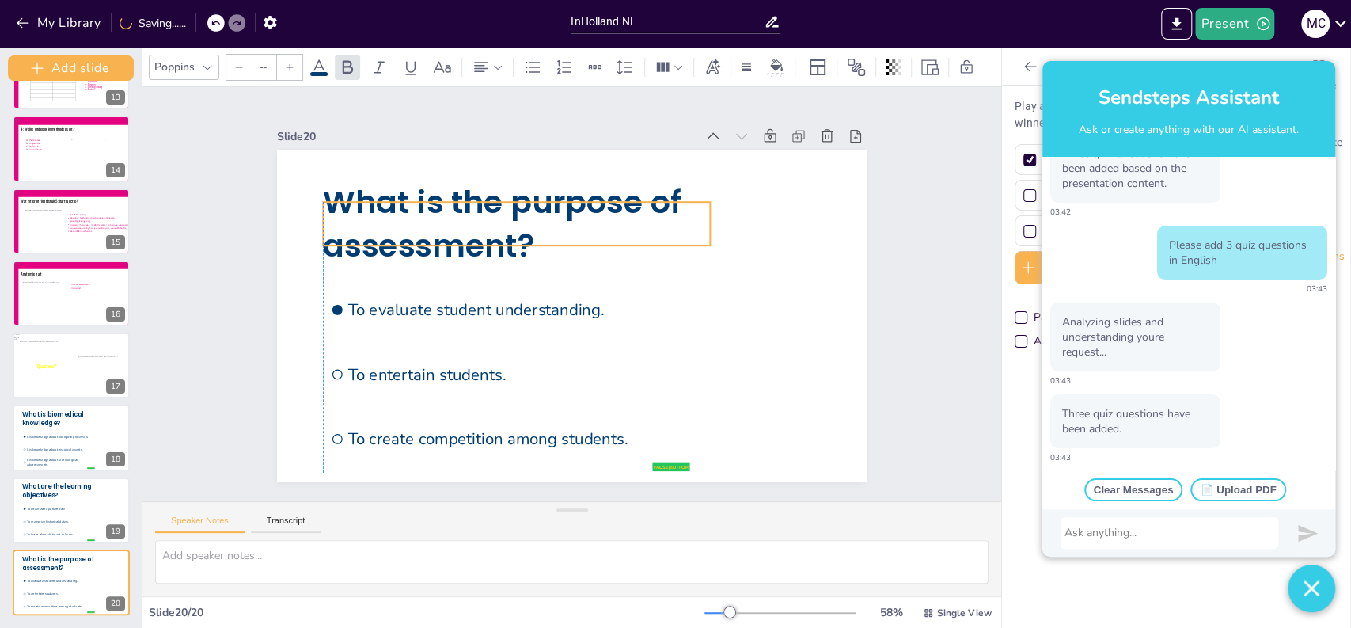
drag, startPoint x: 368, startPoint y: 237, endPoint x: 368, endPoint y: 215, distance: 22.2
click at [442, 328] on span "What is the purpose of assessment?" at bounding box center [626, 393] width 368 height 130
click at [189, 331] on div "Slide 1 Verpleegkundig redeneren A1 - Biomedisch Les 1 Anatomie & fysiologie Ci…" at bounding box center [572, 293] width 883 height 915
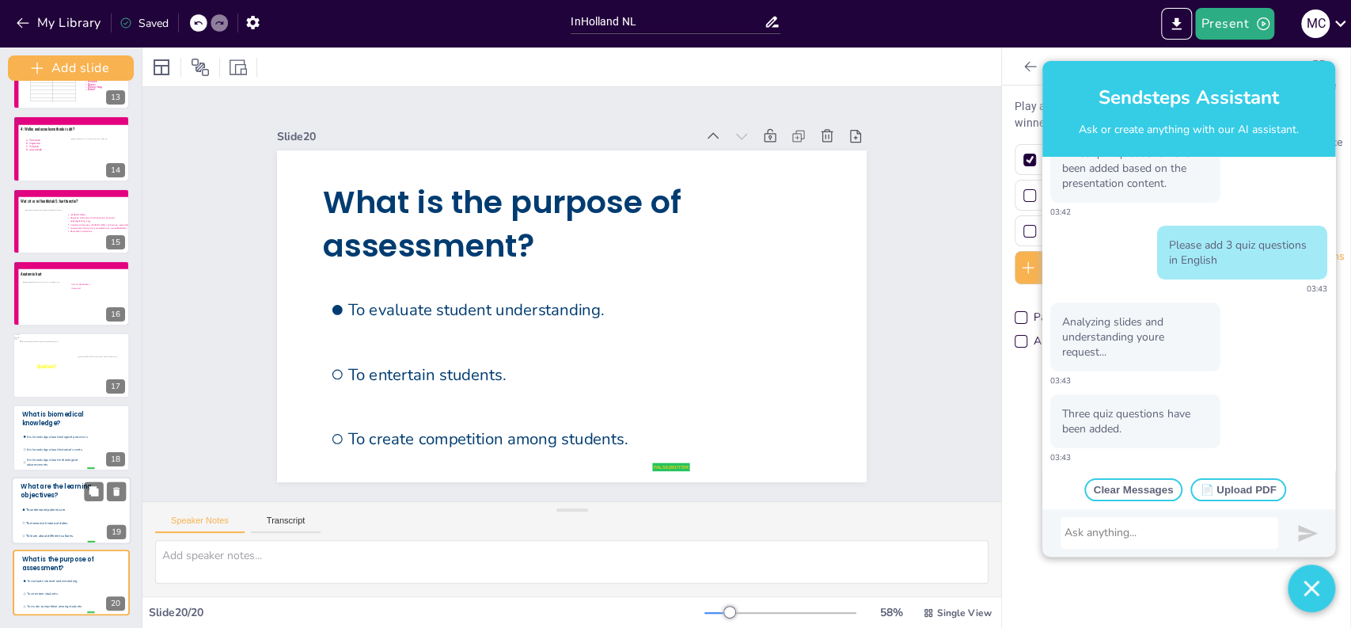
click at [70, 503] on li "To understand patient care." at bounding box center [58, 509] width 74 height 13
type input "To understand patient care."
type input "To memorize historical dates."
type input "To learn about different cultures."
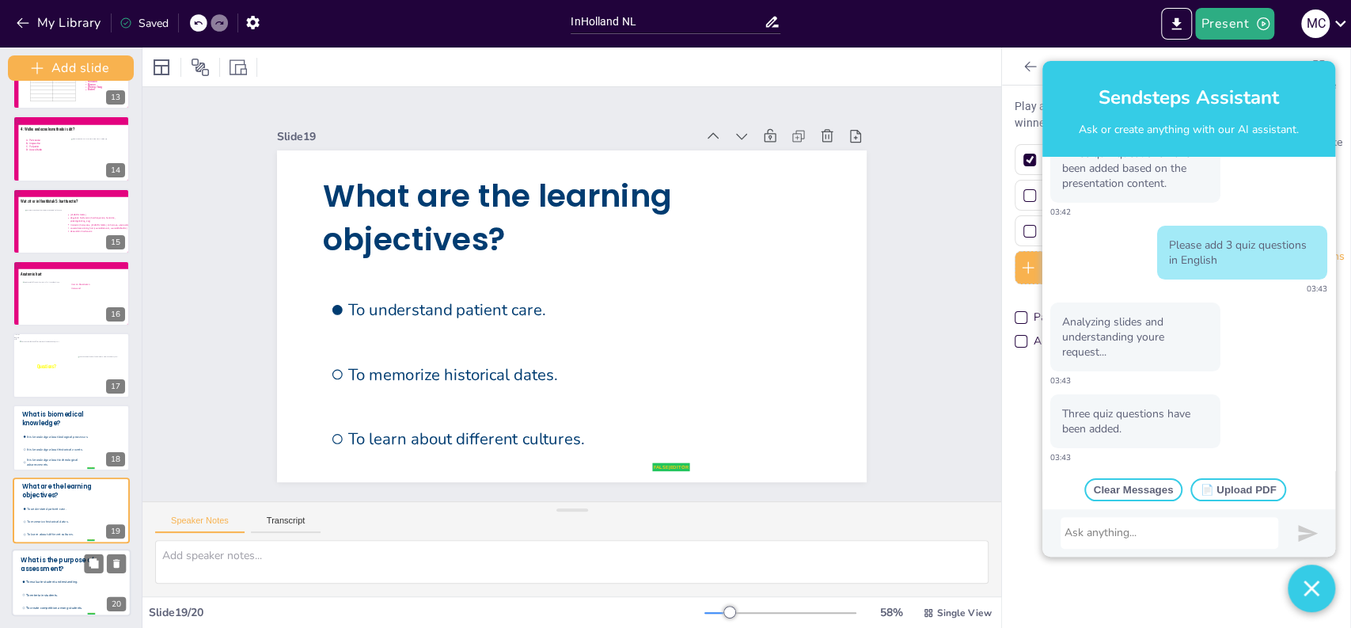
click at [51, 592] on span "To entertain students." at bounding box center [60, 593] width 68 height 5
type input "To evaluate student understanding."
type input "To entertain students."
type input "To create competition among students."
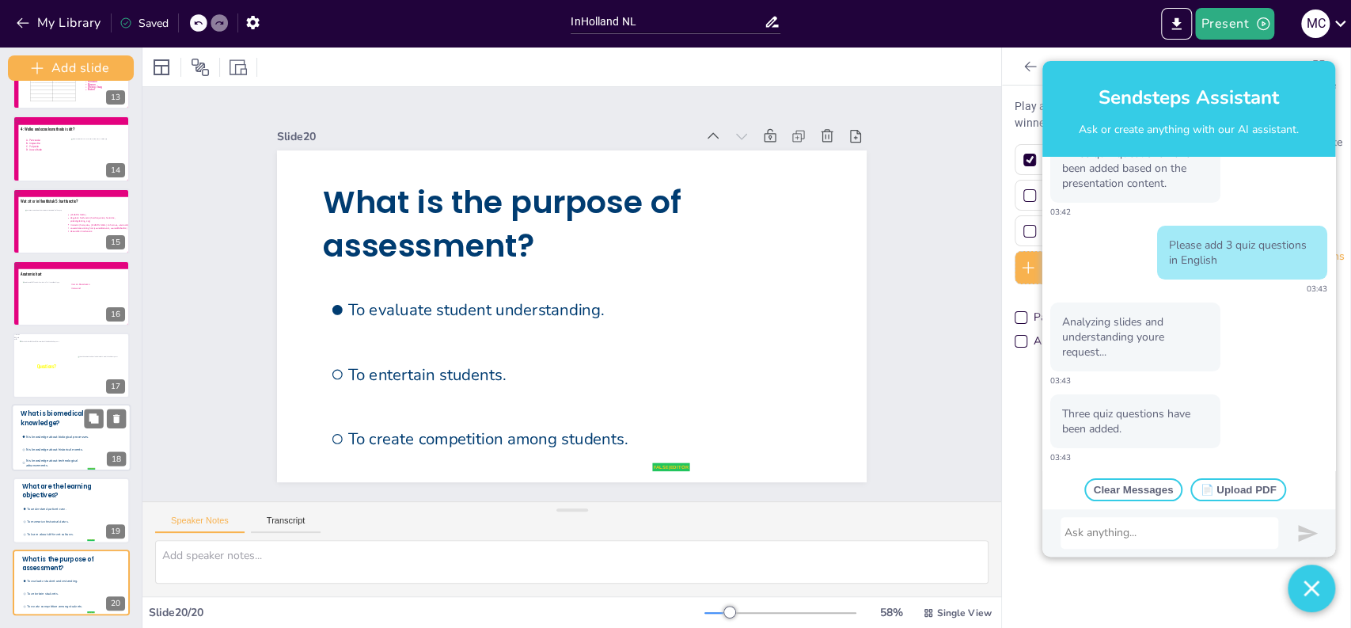
click at [31, 448] on span "It is knowledge about historical events." at bounding box center [60, 449] width 68 height 5
type input "It is knowledge about biological processes."
type input "It is knowledge about historical events."
type input "It is knowledge about technological advancements."
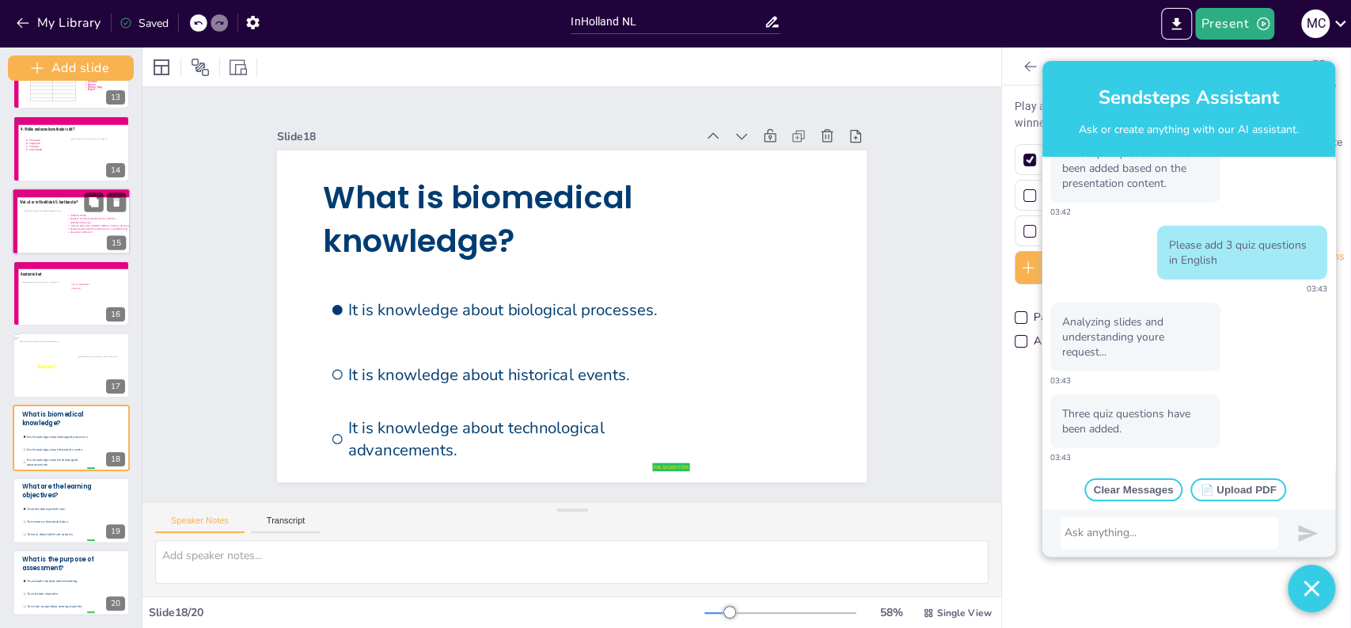
click at [47, 214] on div at bounding box center [45, 224] width 40 height 30
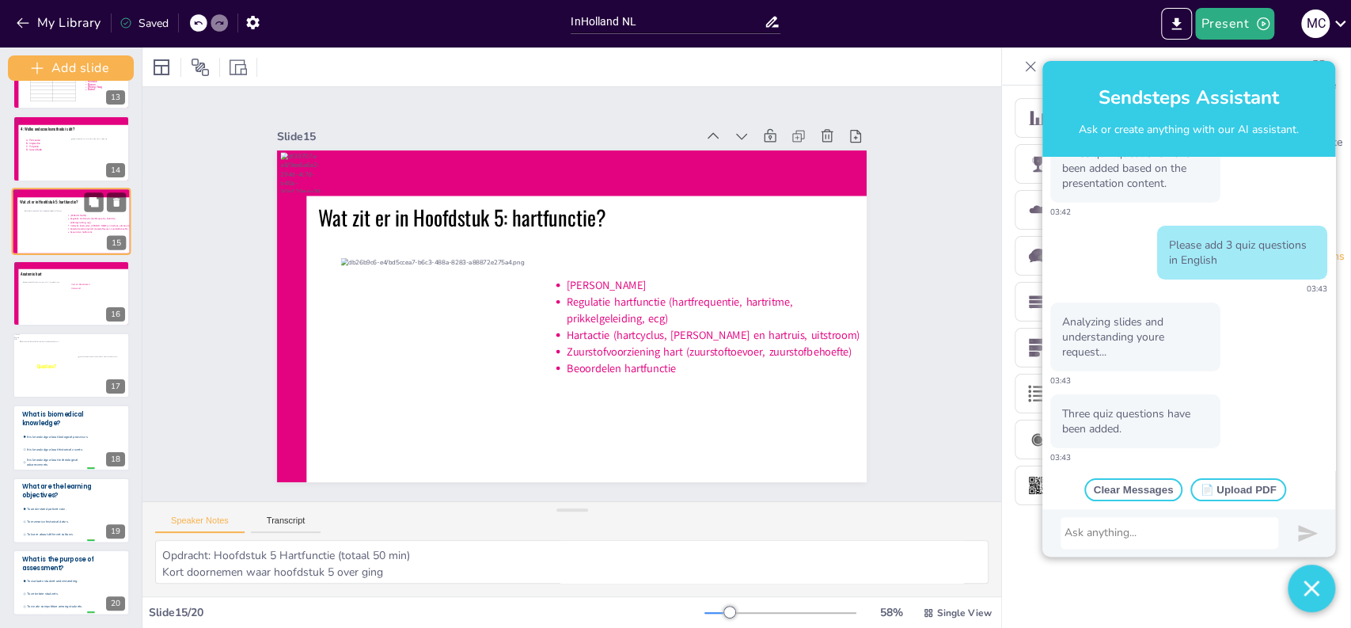
scroll to position [783, 0]
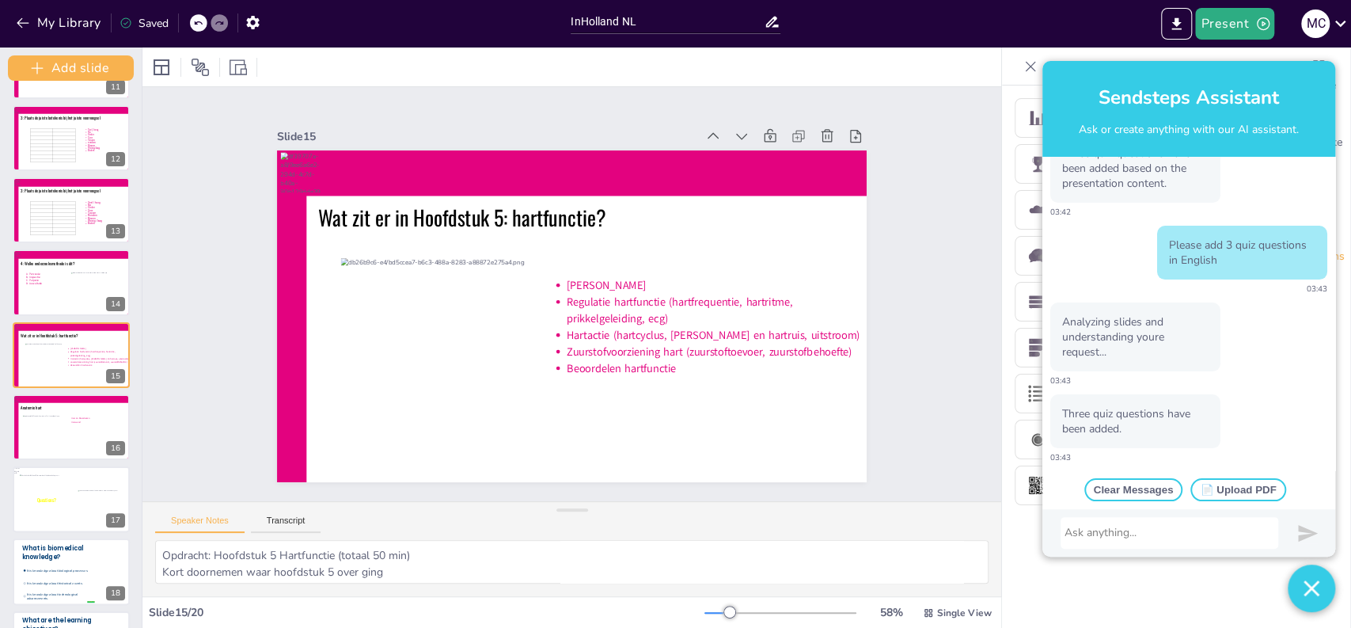
click at [1127, 532] on div at bounding box center [1170, 533] width 210 height 16
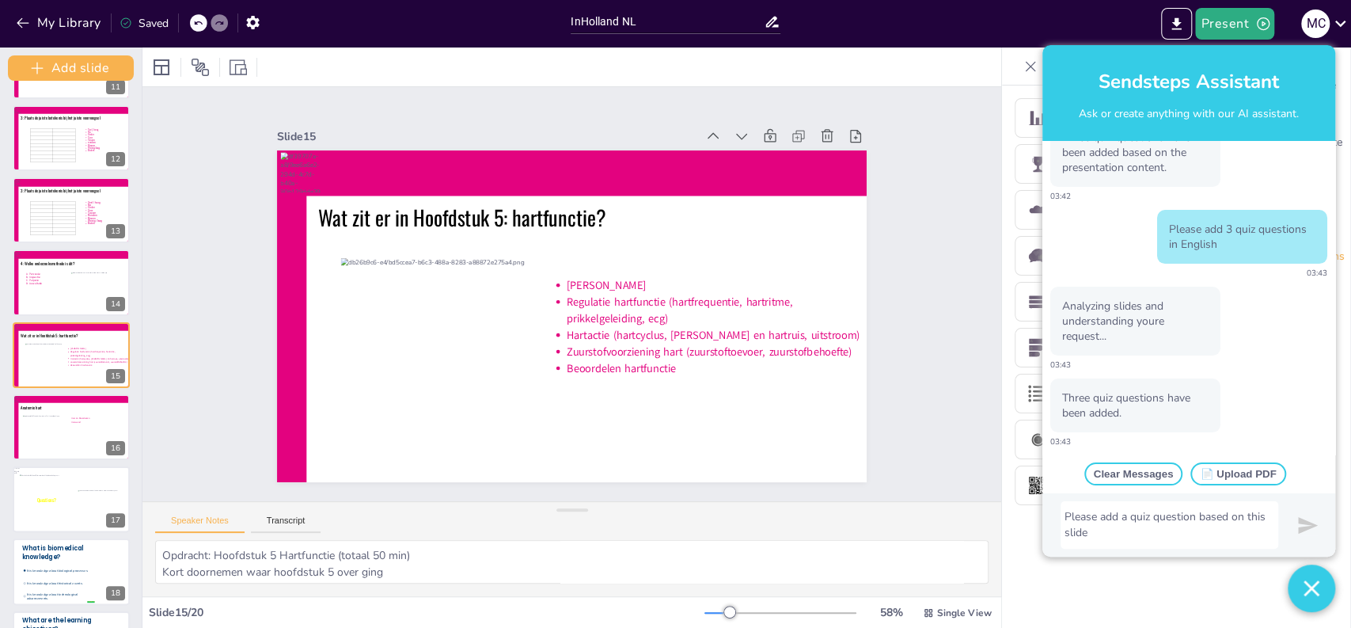
click at [1301, 534] on img "submit" at bounding box center [1308, 525] width 20 height 20
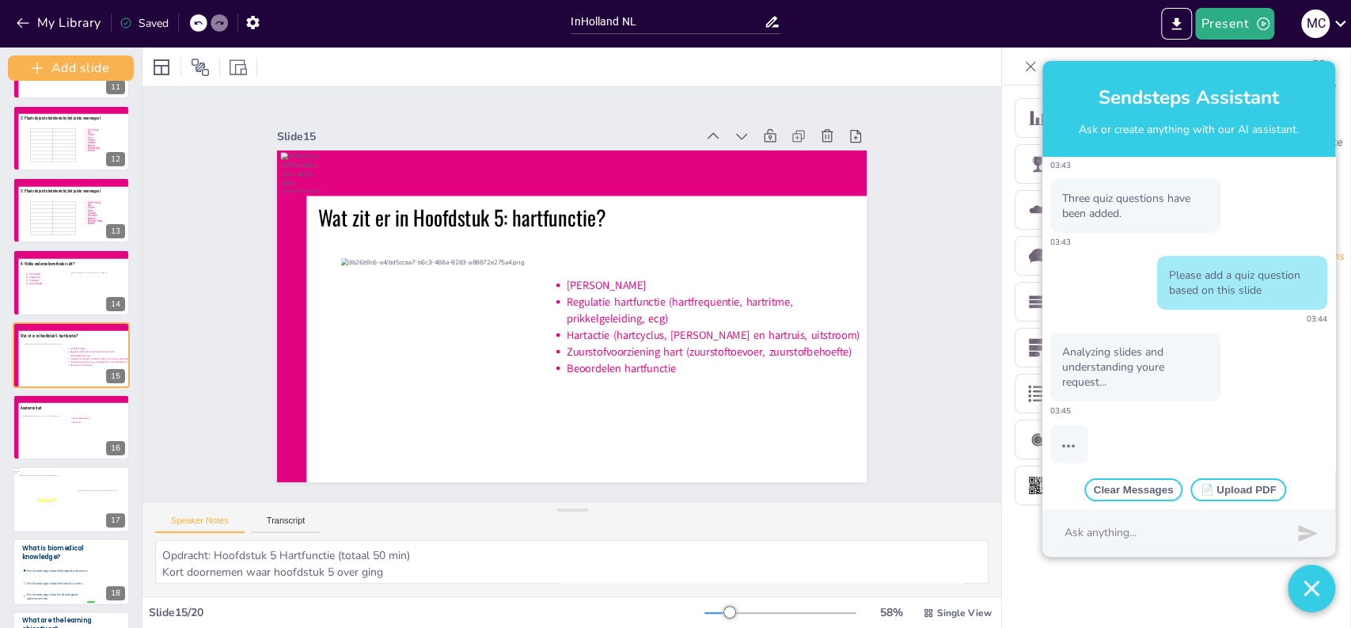
scroll to position [428, 0]
type textarea "Hart = holle spier met vier holtes  De vier compartimenten van het hart bestaa…"
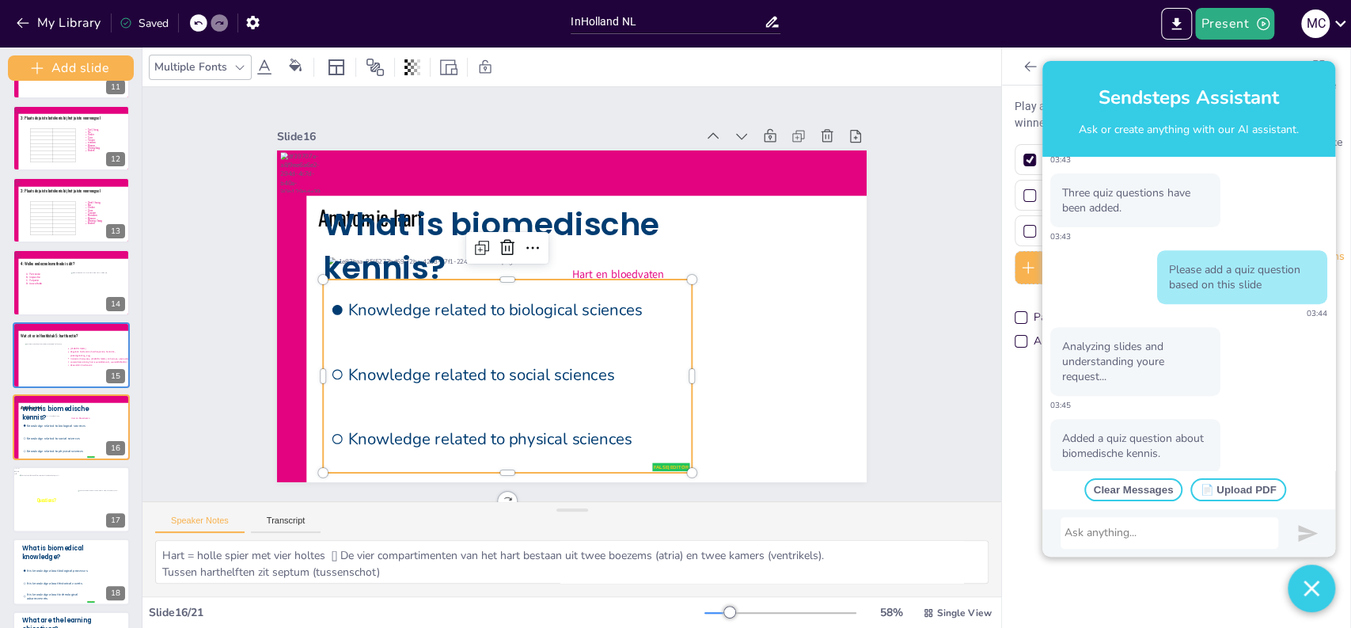
scroll to position [457, 0]
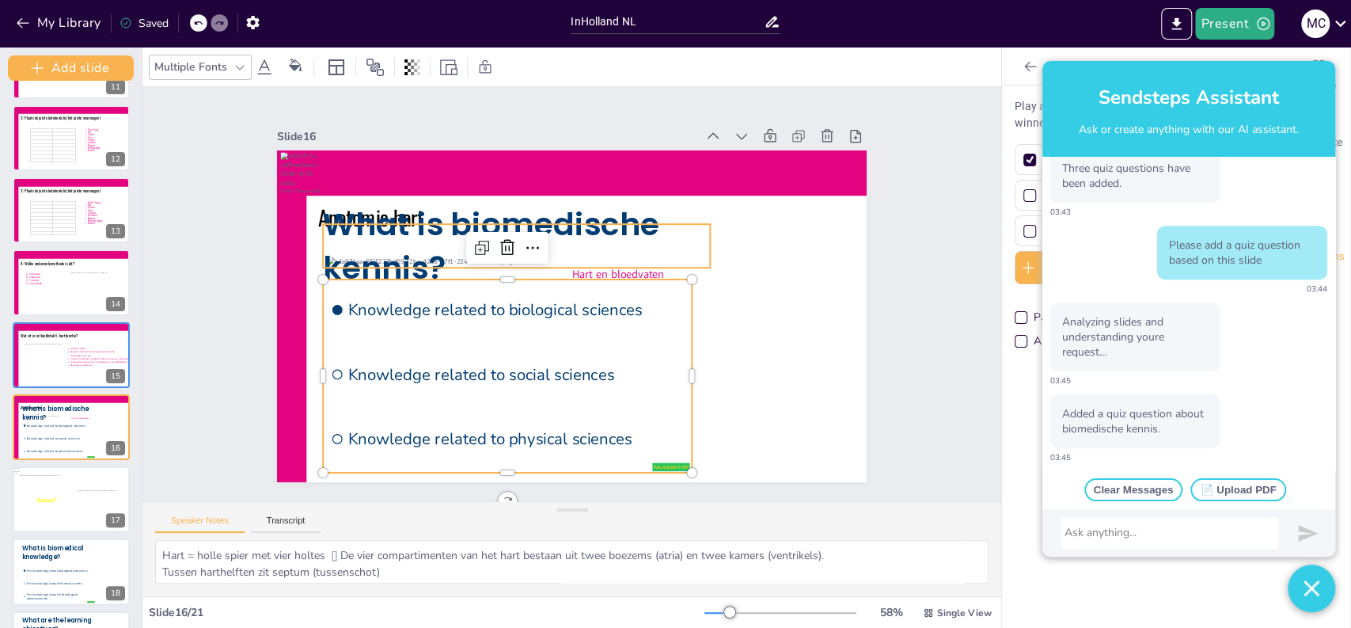
click at [475, 312] on span "What is biomedische kennis?" at bounding box center [647, 362] width 344 height 100
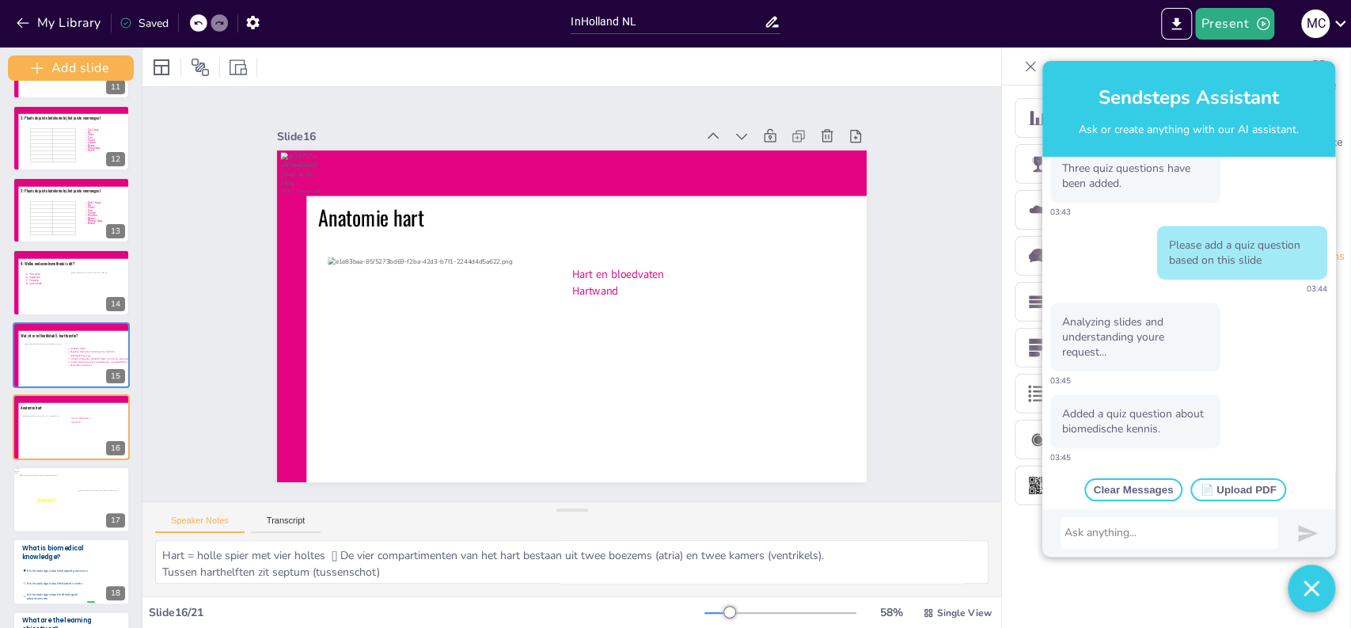
scroll to position [989, 0]
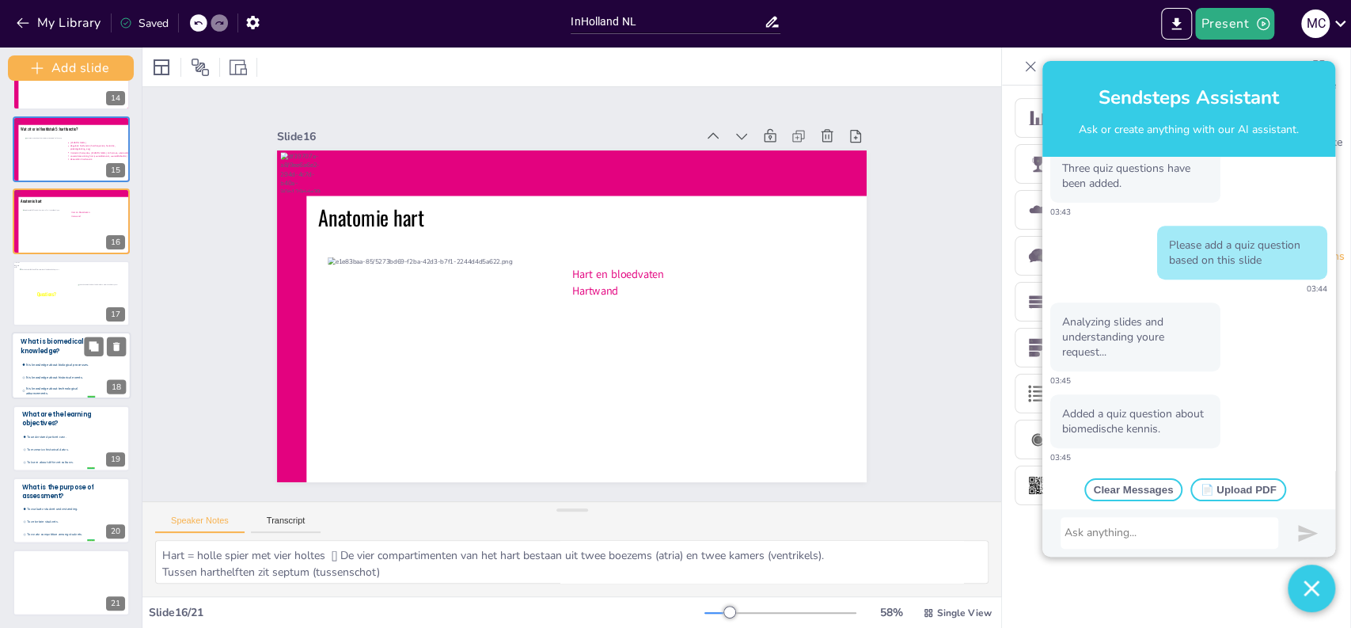
click at [24, 349] on span "What is biomedical knowledge?" at bounding box center [52, 345] width 63 height 17
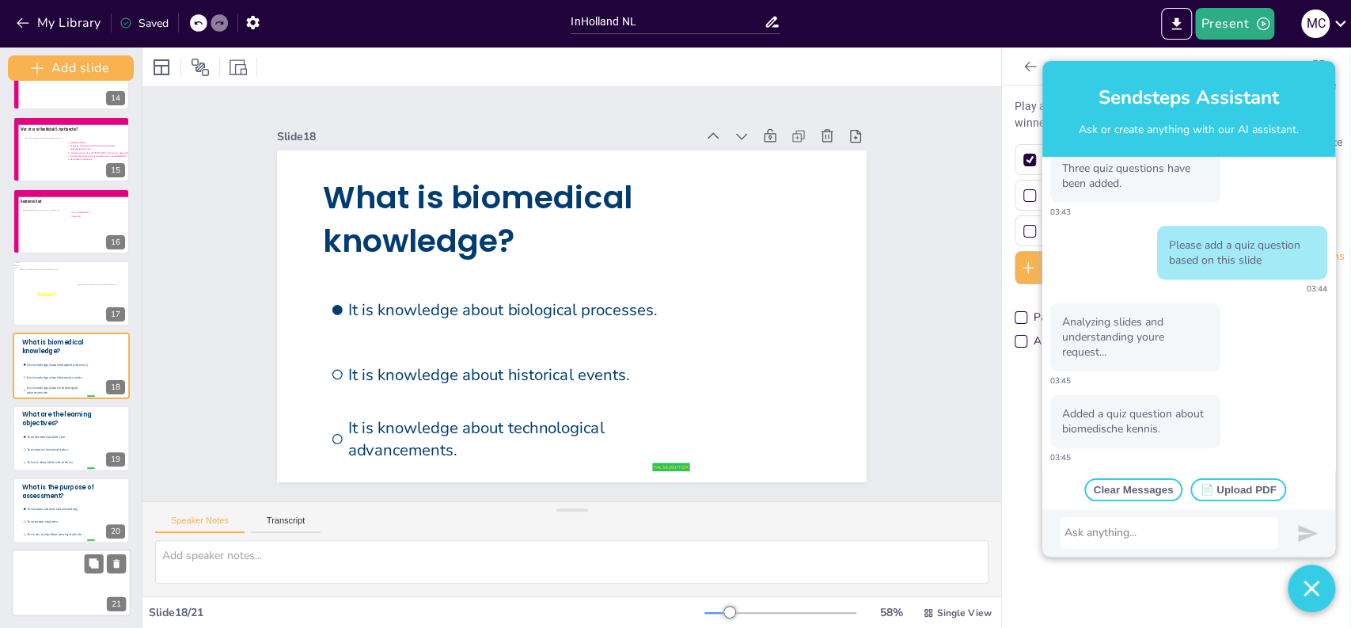
click at [38, 578] on div at bounding box center [72, 582] width 120 height 67
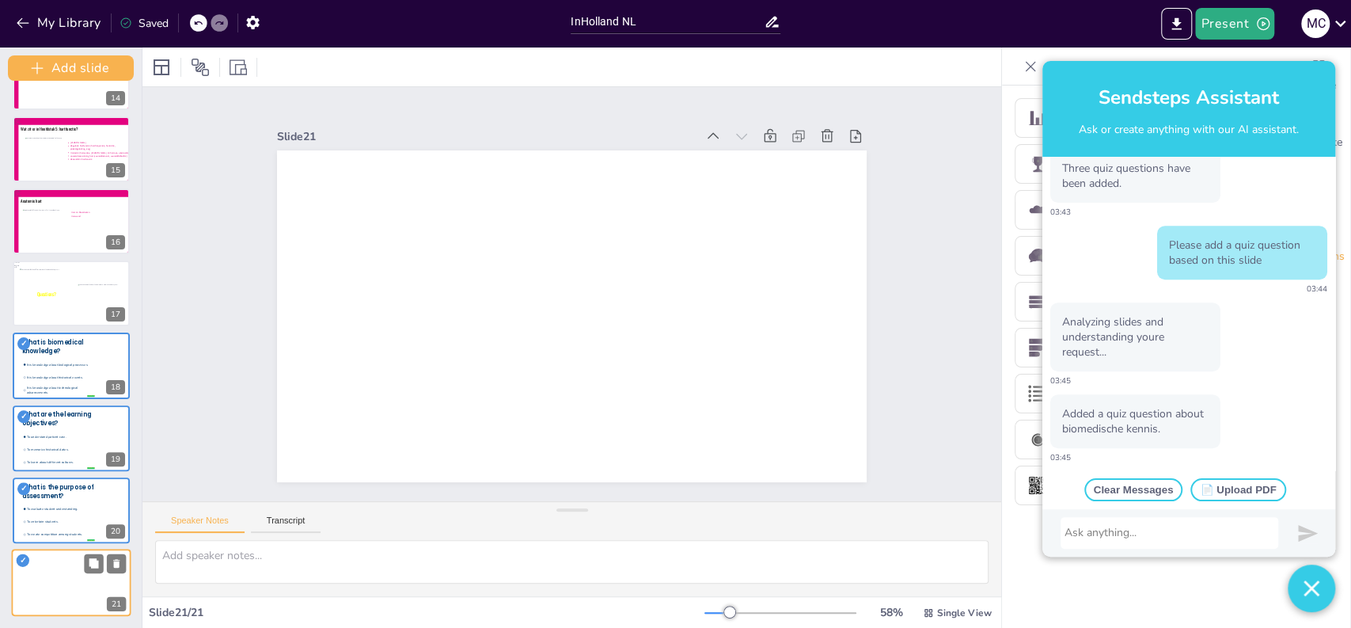
scroll to position [988, 0]
click at [113, 560] on icon at bounding box center [116, 563] width 11 height 11
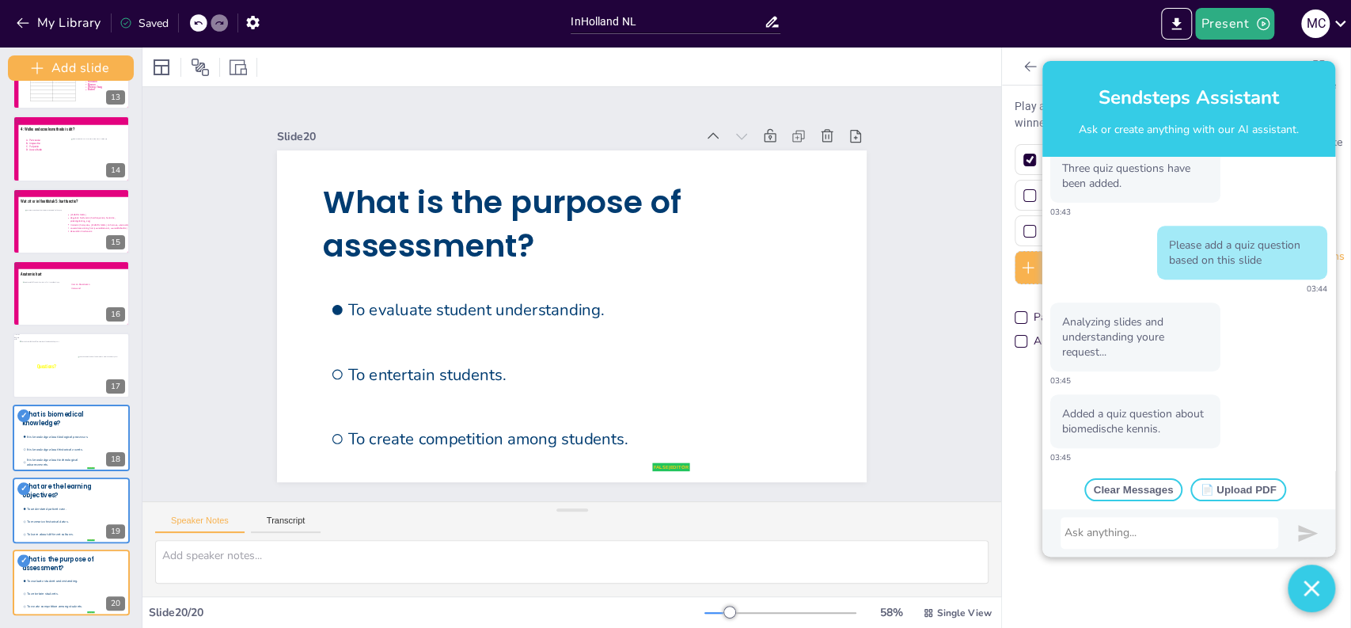
scroll to position [917, 0]
click at [66, 439] on li "It is knowledge about biological processes." at bounding box center [58, 436] width 74 height 13
type input "It is knowledge about biological processes."
type input "It is knowledge about historical events."
type input "It is knowledge about technological advancements."
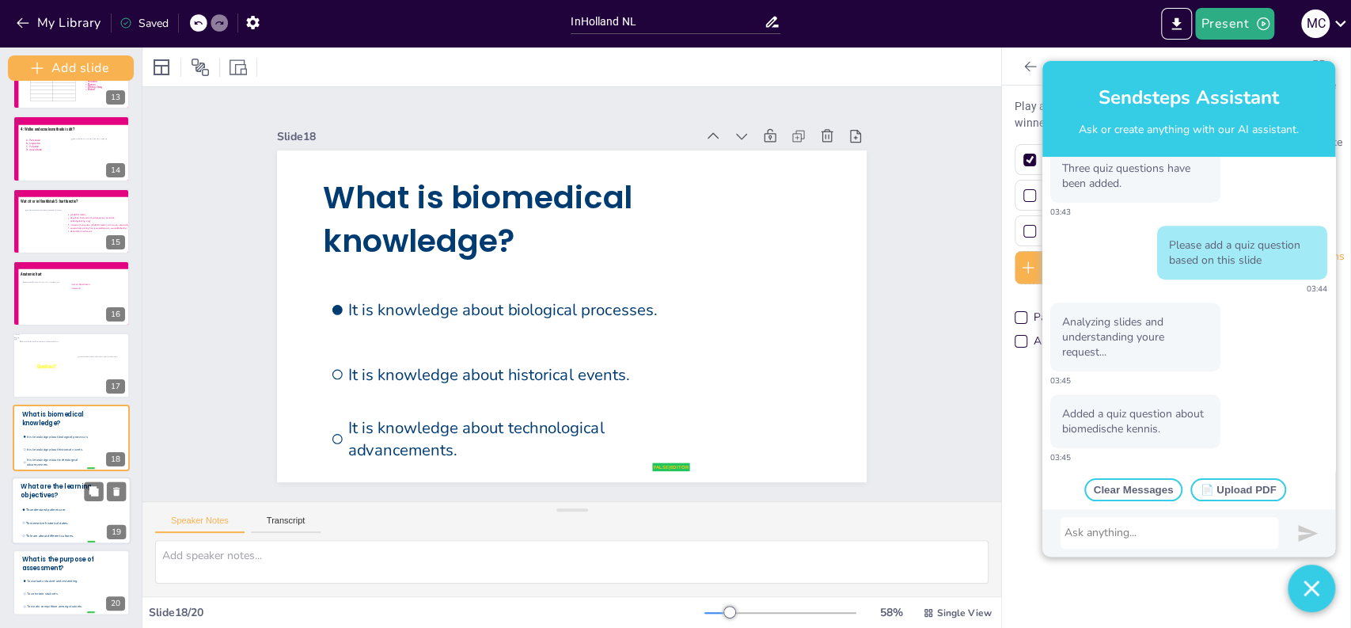
click at [54, 518] on li "To memorize historical dates." at bounding box center [58, 521] width 74 height 13
type input "To understand patient care."
type input "To memorize historical dates."
type input "To learn about different cultures."
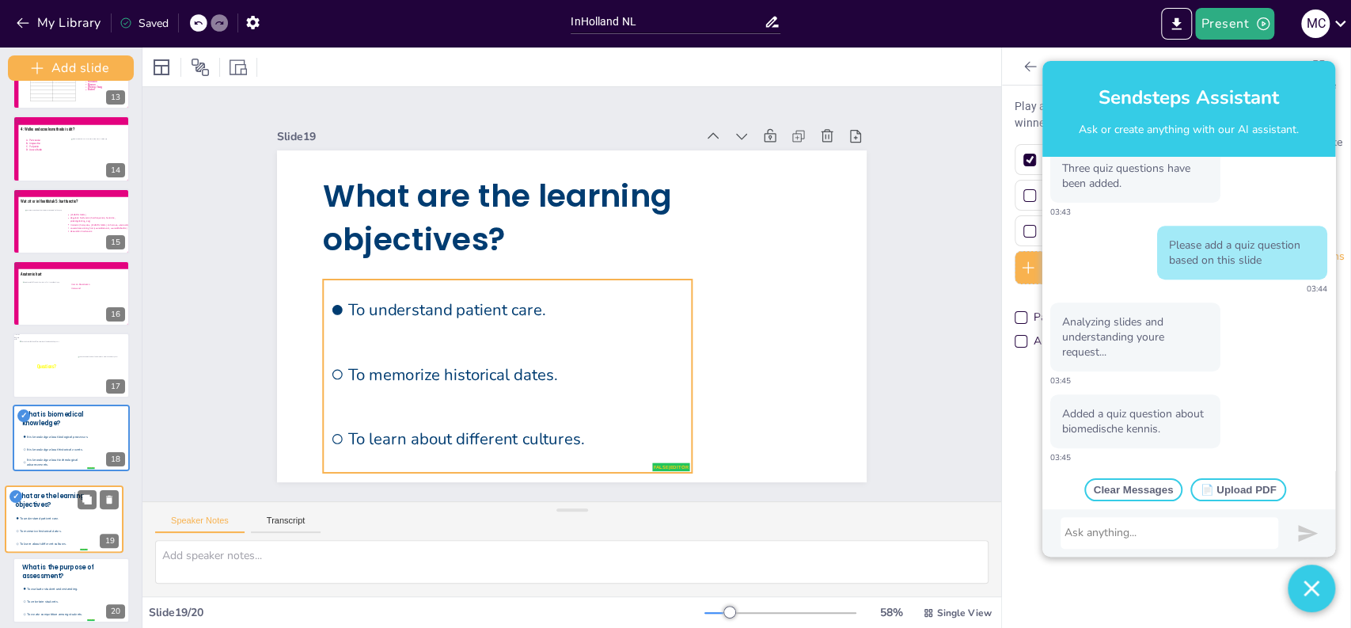
drag, startPoint x: 51, startPoint y: 518, endPoint x: 44, endPoint y: 523, distance: 9.0
click at [44, 523] on ul "To understand patient care. To memorize historical dates. To learn about differ…" at bounding box center [52, 531] width 74 height 39
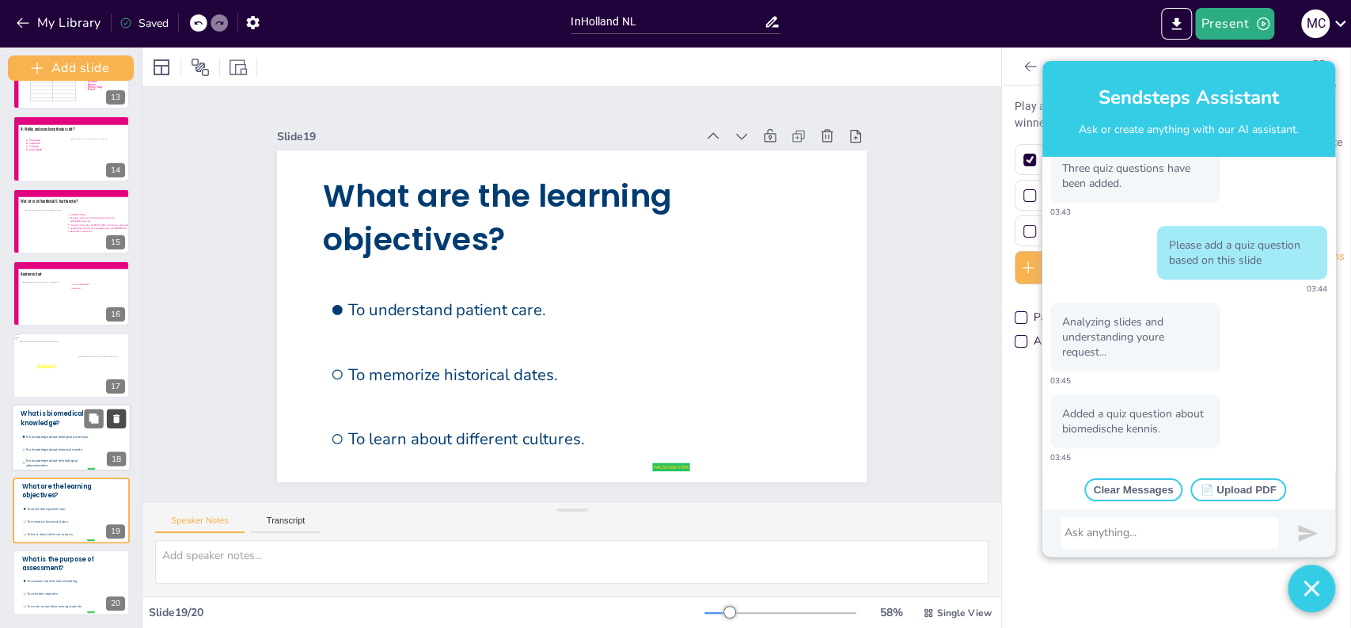
click at [116, 423] on button at bounding box center [116, 418] width 19 height 19
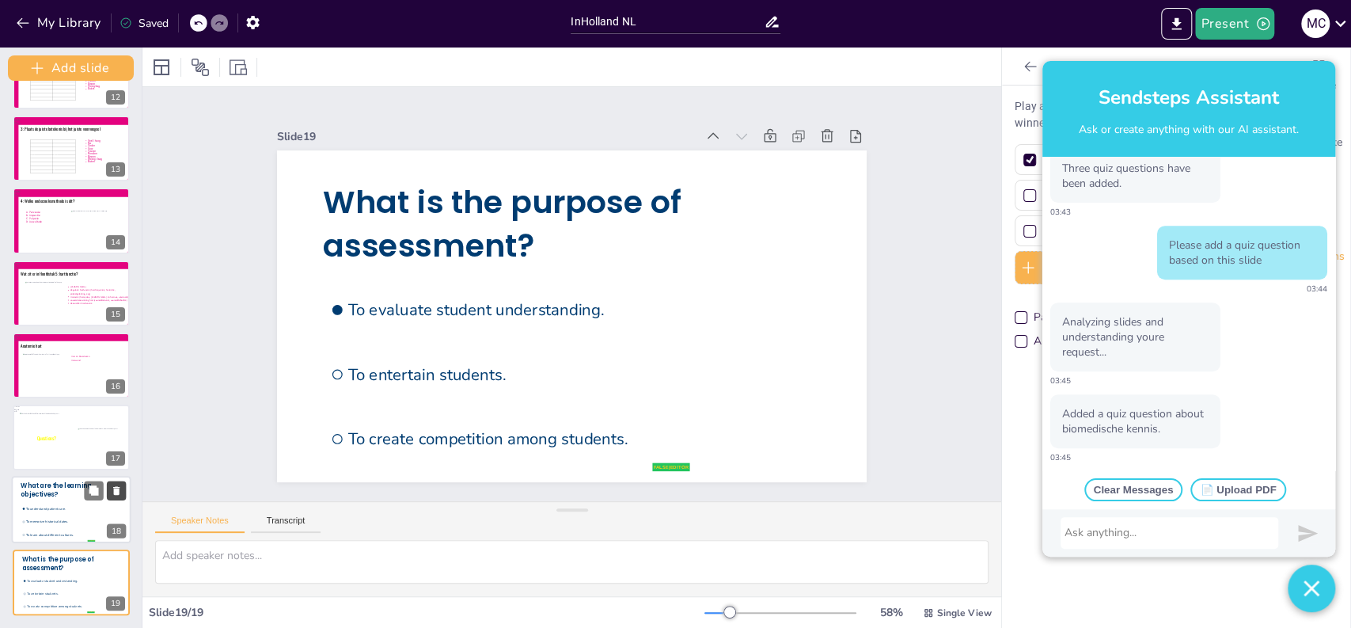
type input "To evaluate student understanding."
type input "To entertain students."
type input "To create competition among students."
click at [115, 490] on icon at bounding box center [116, 491] width 6 height 9
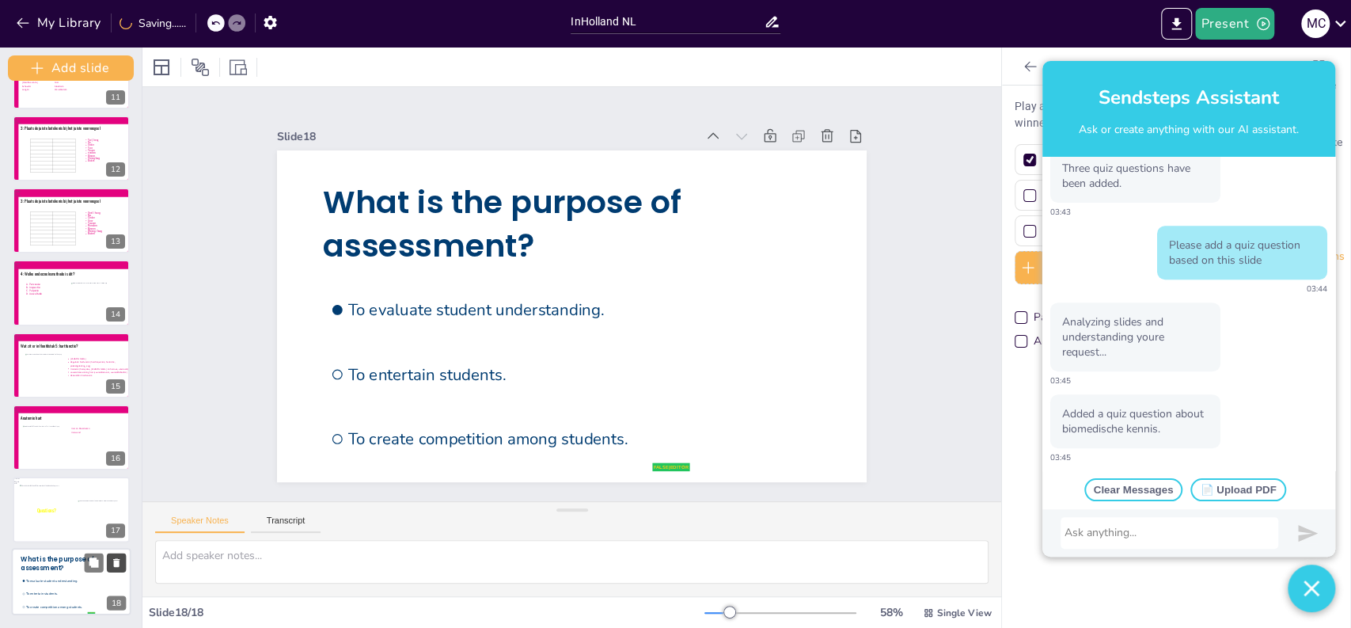
scroll to position [772, 0]
click at [114, 562] on icon at bounding box center [116, 562] width 6 height 9
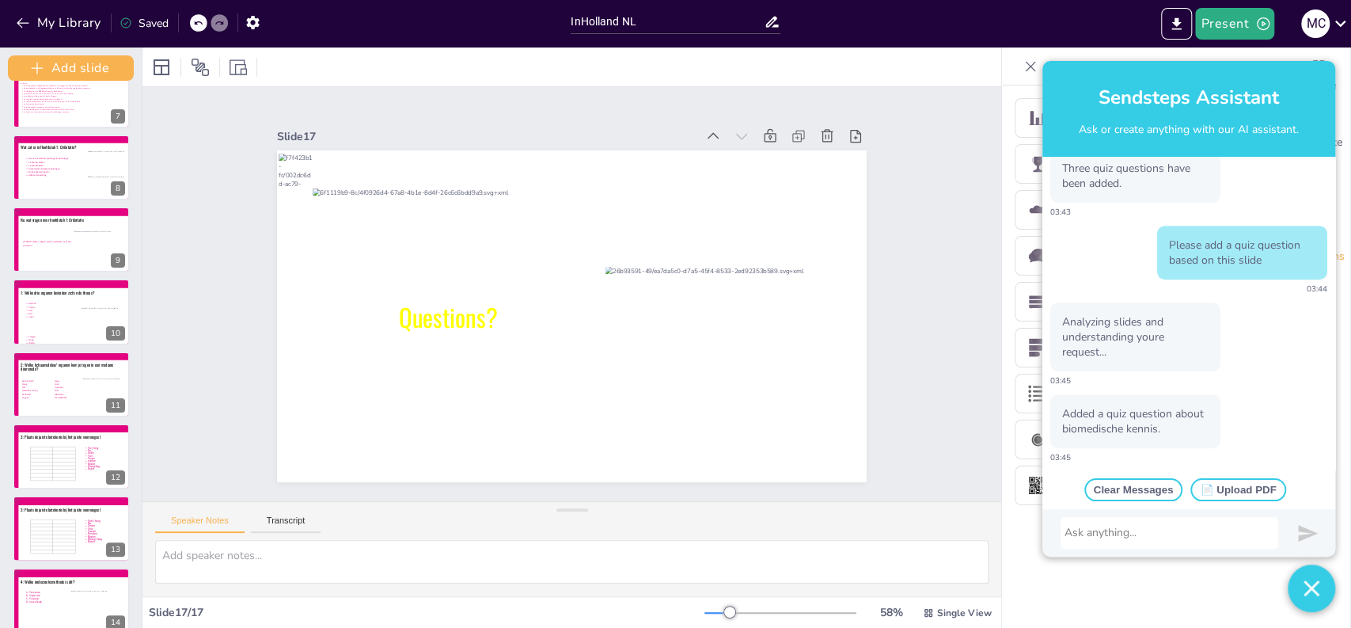
scroll to position [0, 0]
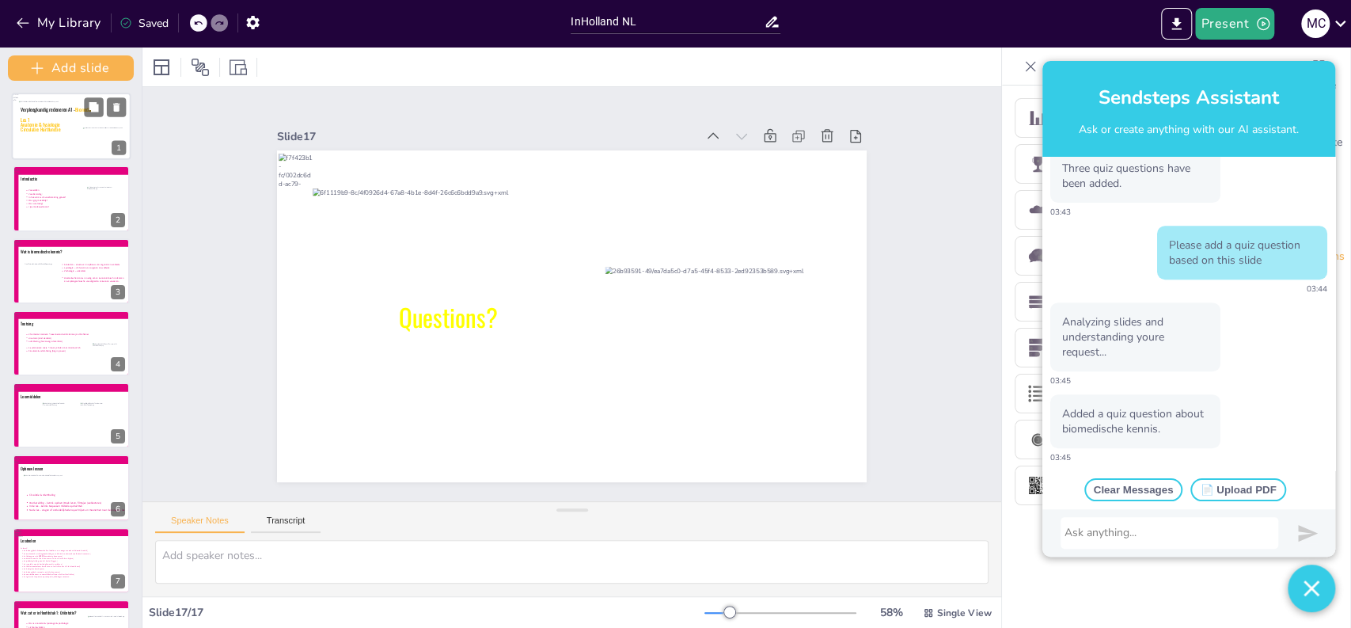
click at [61, 139] on div at bounding box center [78, 131] width 119 height 61
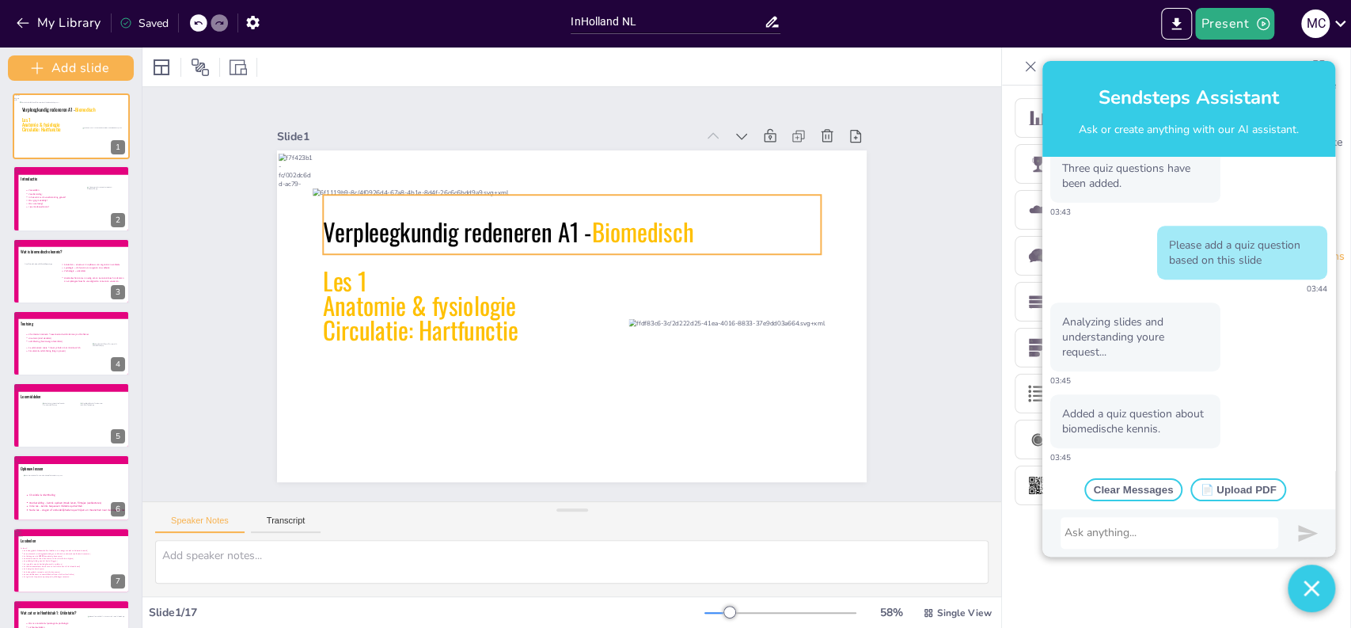
click at [562, 226] on icon at bounding box center [638, 316] width 211 height 492
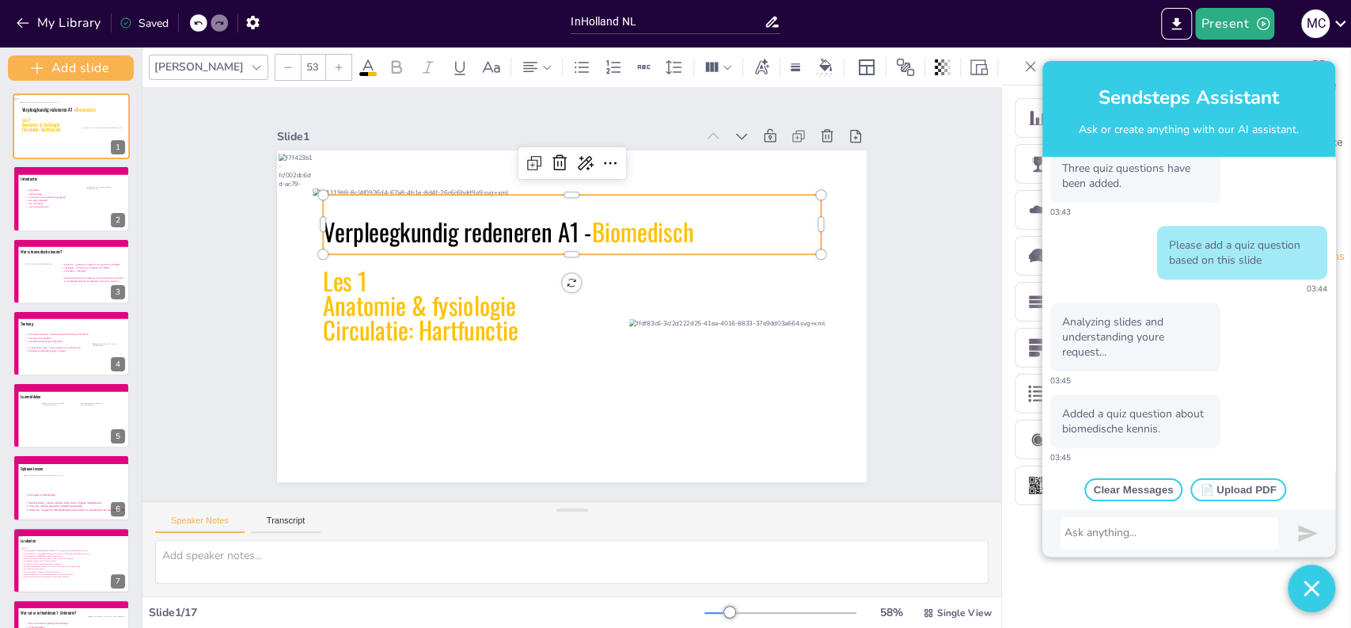
click at [569, 226] on icon at bounding box center [612, 350] width 437 height 340
click at [586, 222] on icon at bounding box center [641, 286] width 111 height 501
click at [549, 222] on icon at bounding box center [635, 322] width 256 height 478
click at [572, 233] on span "Verpleegkundig redeneren A1 -" at bounding box center [702, 304] width 260 height 142
click at [564, 224] on span "Verpleegkundig redeneren A1 -" at bounding box center [555, 164] width 187 height 238
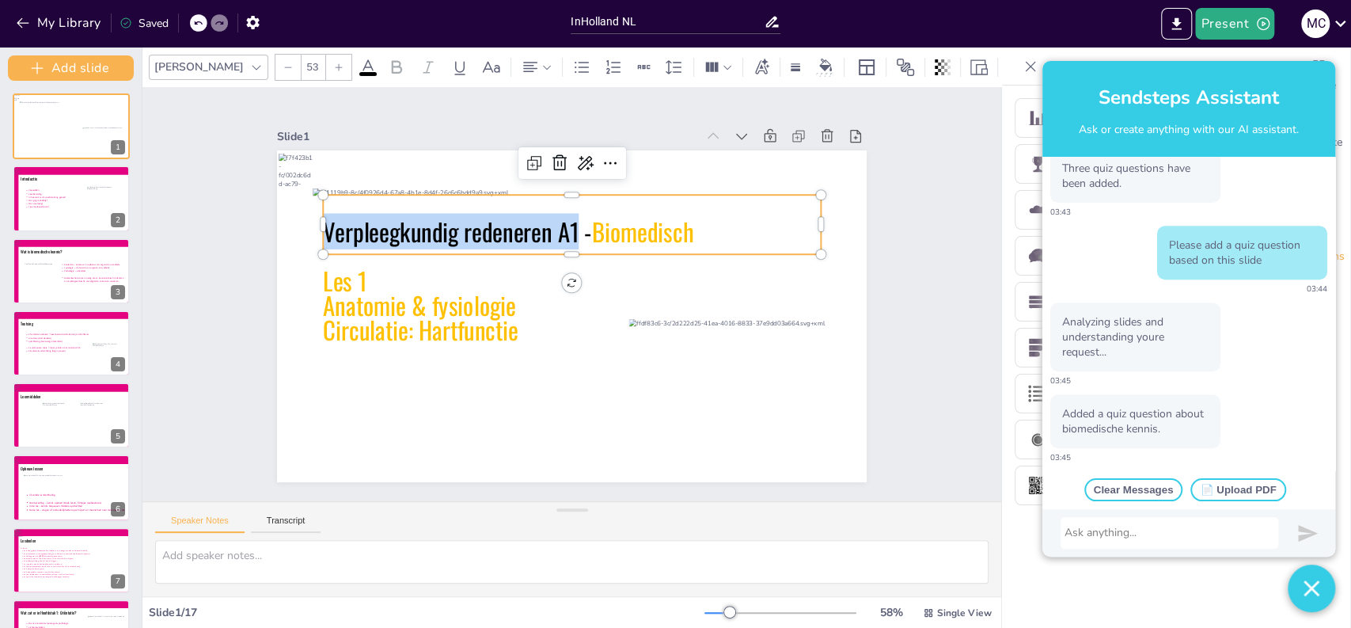
click at [617, 226] on span "Verpleegkundig redeneren A1 -" at bounding box center [635, 179] width 36 height 268
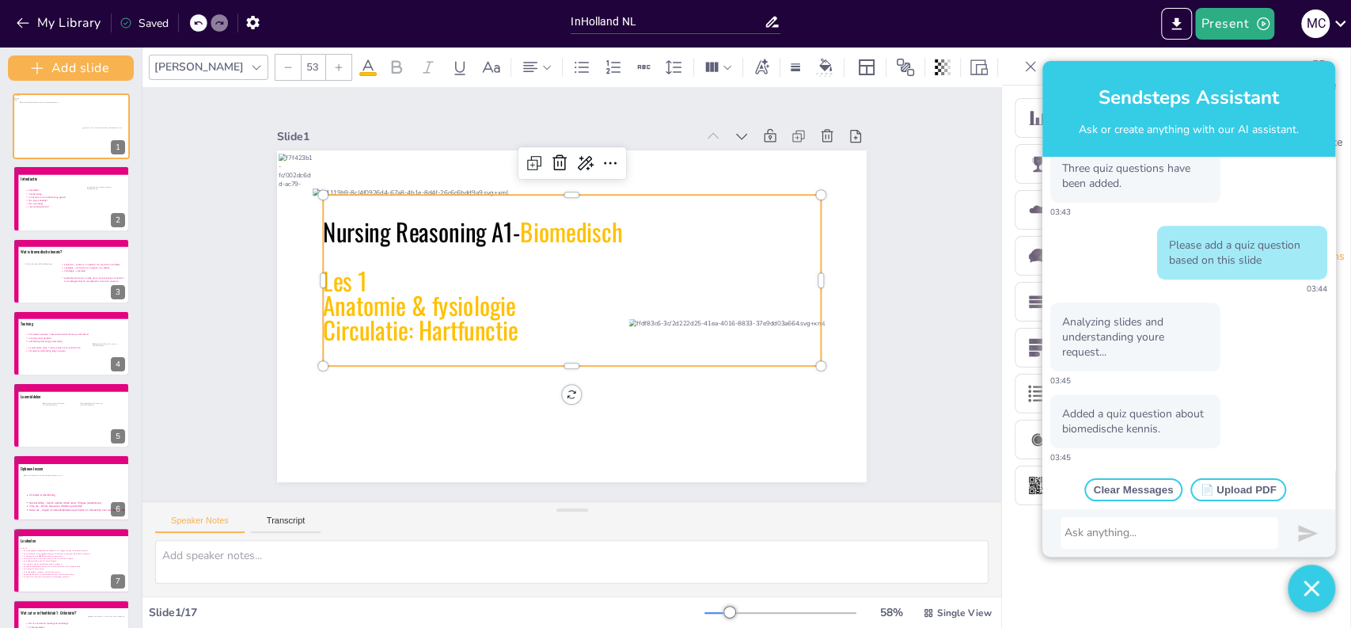
click at [552, 225] on span "Biomedisch" at bounding box center [514, 269] width 74 height 108
click at [383, 310] on div "Slide 1 Nursing Reasoning A1 - Biomedical Les 1 Anatomie & fysiologie Circulati…" at bounding box center [571, 294] width 377 height 679
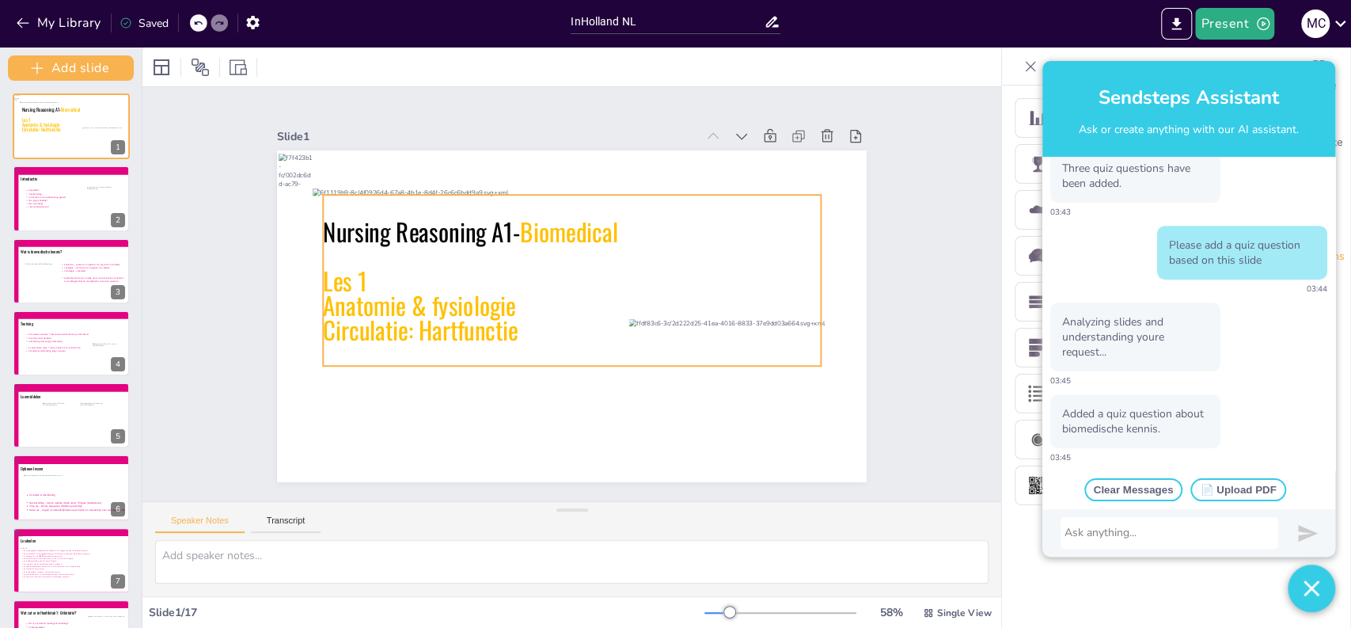
click at [380, 283] on icon at bounding box center [559, 300] width 359 height 524
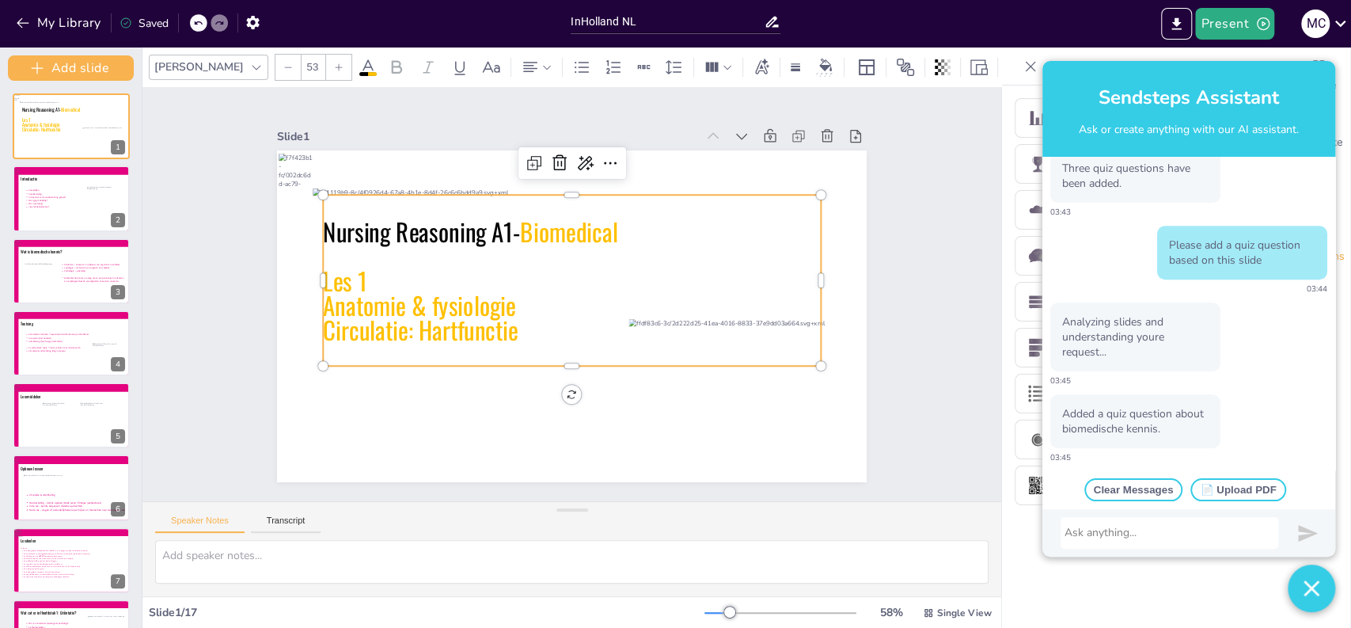
click at [427, 313] on icon at bounding box center [585, 290] width 317 height 526
click at [351, 313] on icon at bounding box center [574, 308] width 522 height 271
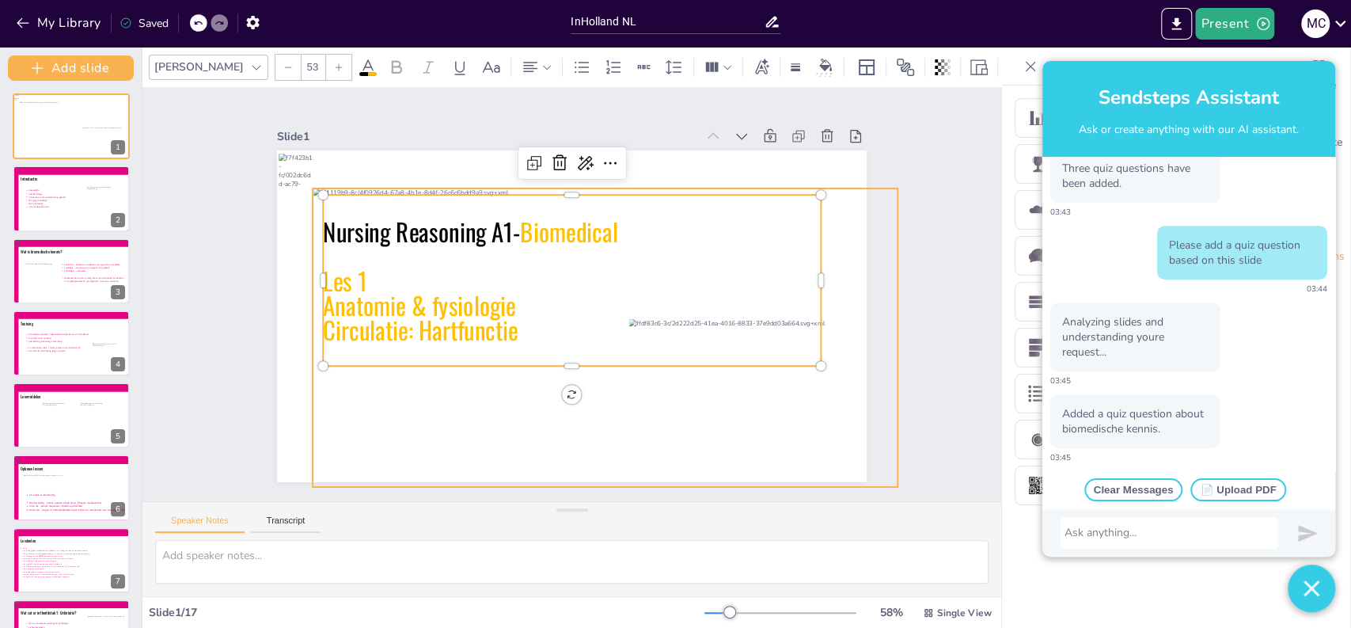
click at [471, 404] on div at bounding box center [595, 344] width 634 height 414
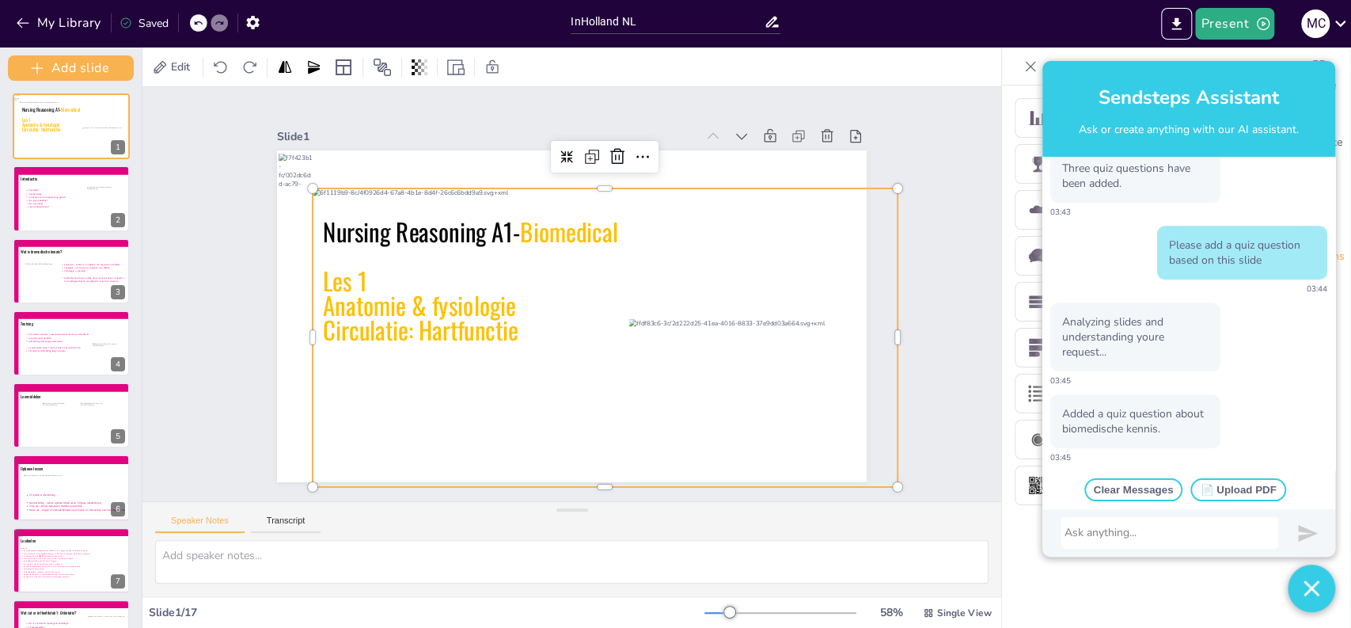
click at [442, 389] on div at bounding box center [626, 298] width 613 height 635
click at [450, 345] on icon at bounding box center [585, 291] width 271 height 522
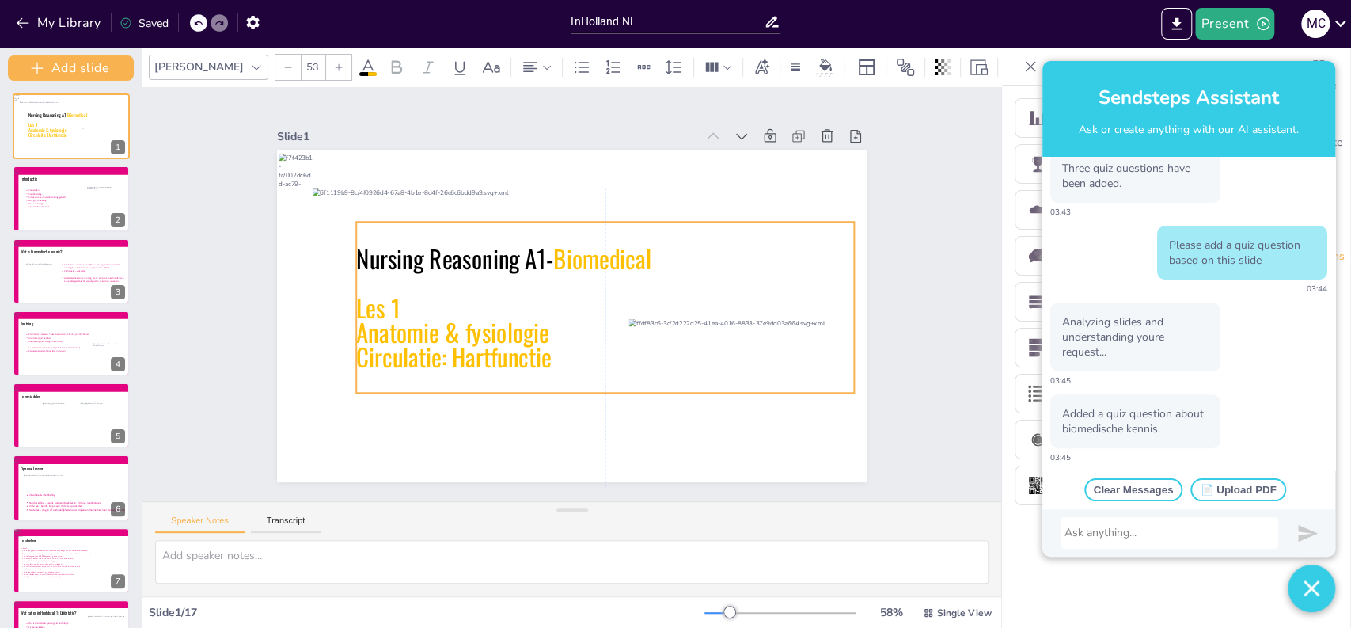
drag, startPoint x: 405, startPoint y: 353, endPoint x: 433, endPoint y: 381, distance: 39.2
click at [433, 381] on icon at bounding box center [544, 316] width 397 height 516
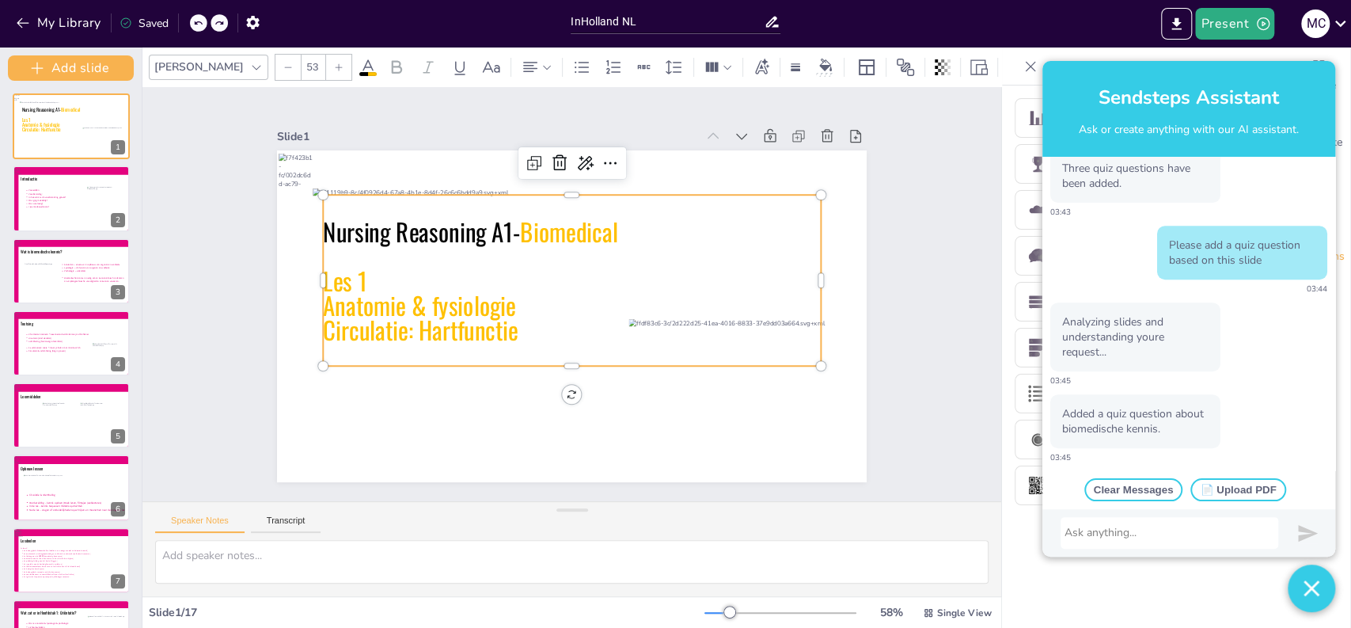
click at [350, 321] on icon at bounding box center [579, 304] width 503 height 431
click at [362, 321] on icon at bounding box center [560, 301] width 397 height 516
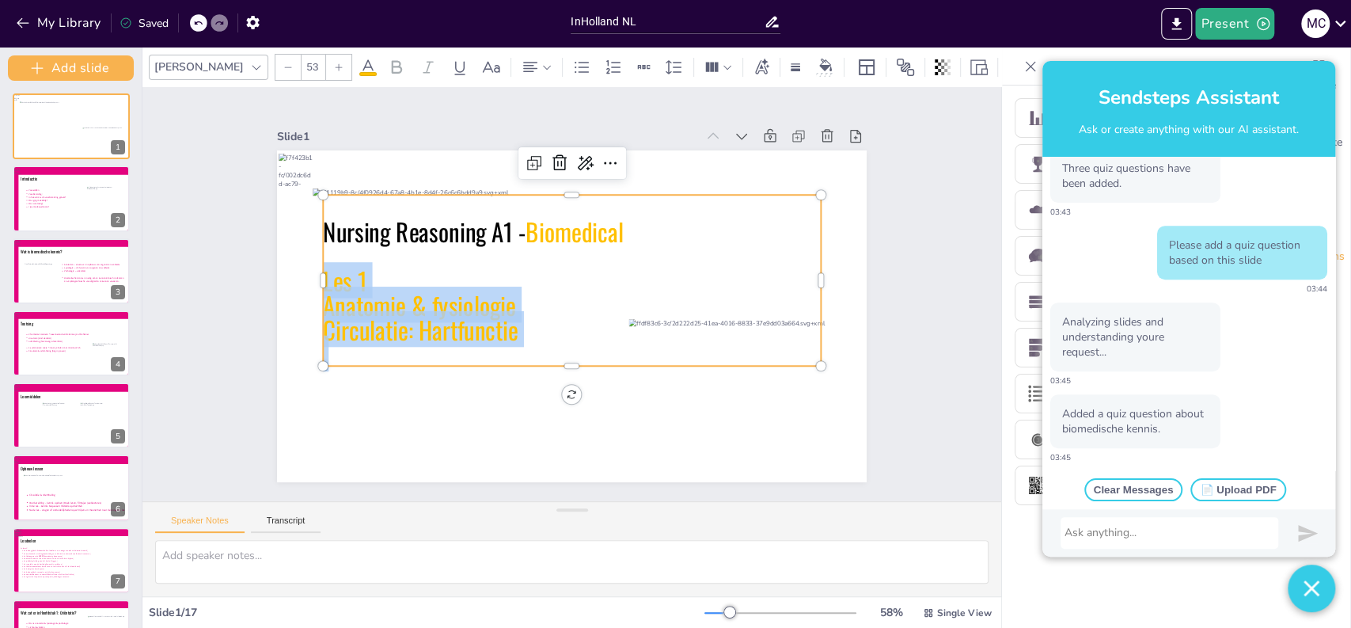
click at [444, 119] on span "Les 1" at bounding box center [470, 91] width 53 height 56
click at [605, 488] on span "Les 1" at bounding box center [628, 514] width 47 height 53
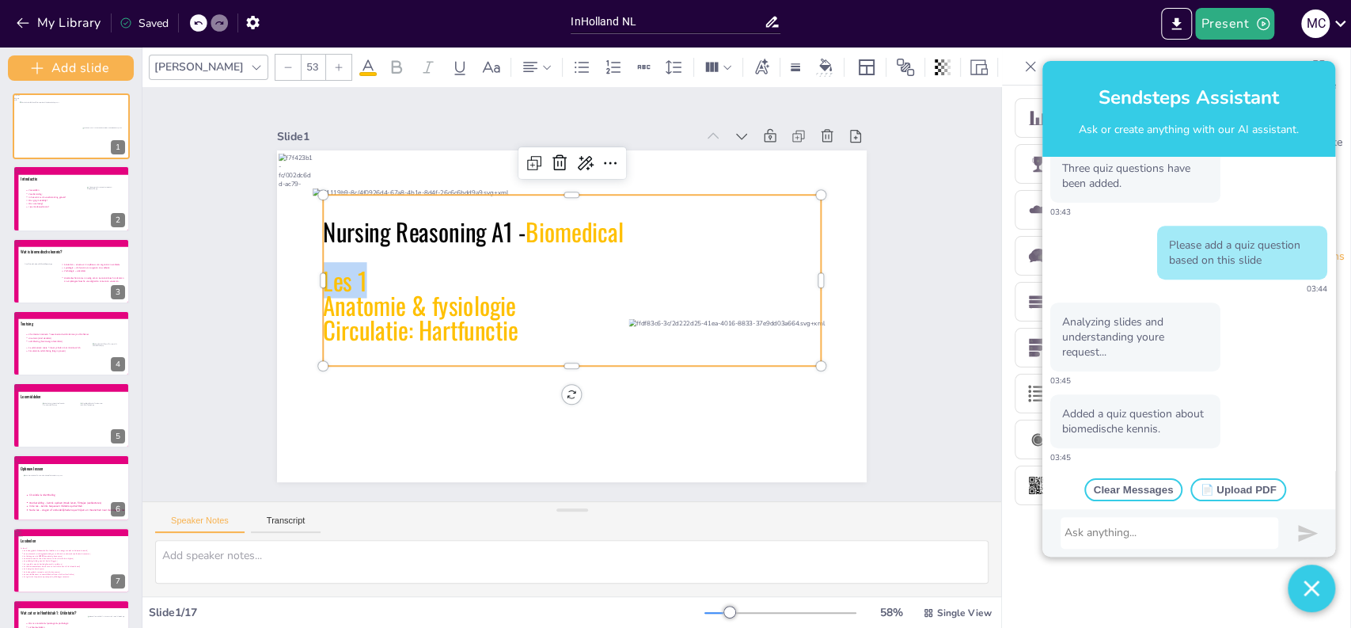
click at [583, 494] on span "Les 1" at bounding box center [605, 519] width 44 height 51
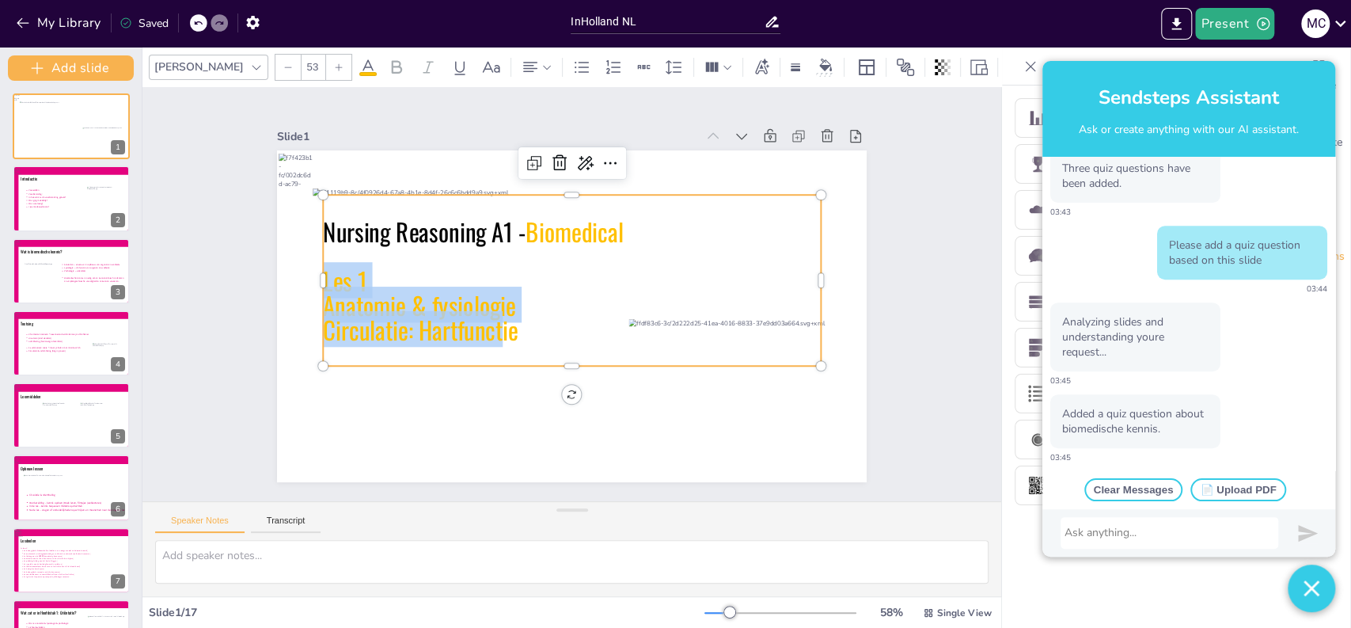
click at [576, 246] on span "Circulatie: Hartfunctie" at bounding box center [660, 168] width 169 height 158
click at [509, 324] on p "Circulatie: Hartfunctie" at bounding box center [554, 263] width 442 height 270
copy div "Les 1 Anatomie & fysiologie Circulatie: Hartfunctie"
click at [445, 255] on span "Anatomie & fysiologie" at bounding box center [501, 159] width 112 height 191
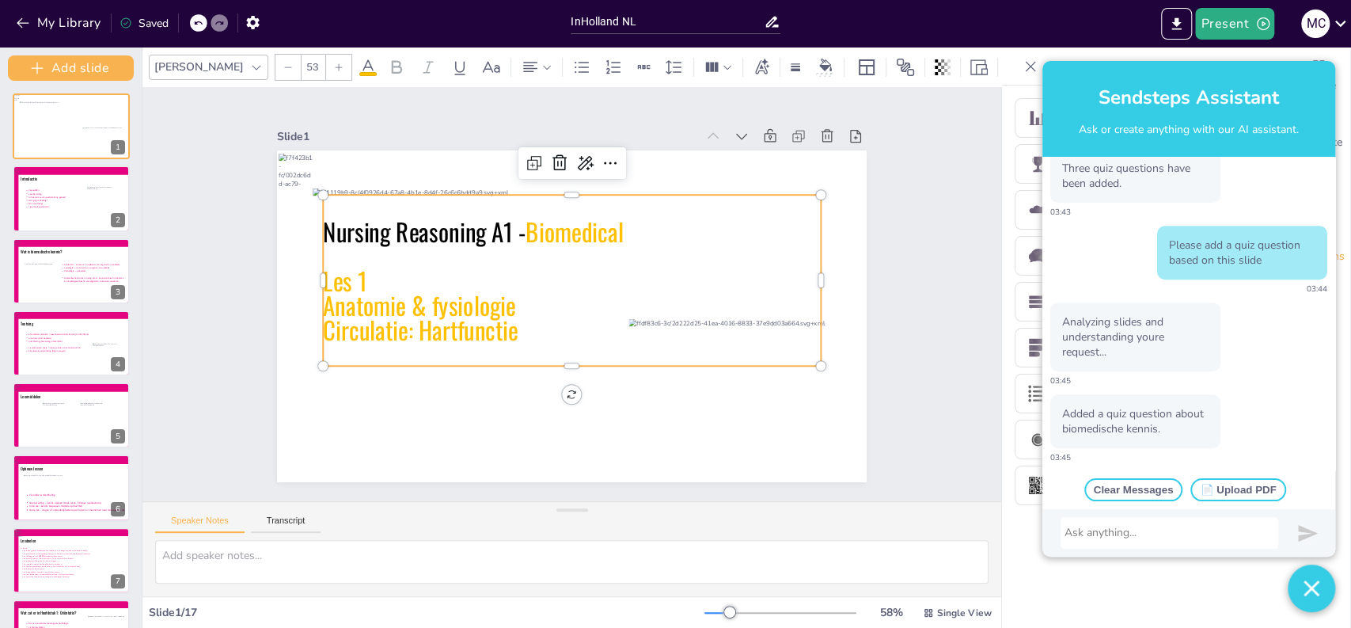
click at [499, 290] on span "Anatomie & fysiologie" at bounding box center [434, 226] width 185 height 127
click at [575, 249] on span "Anatomie & fysiologie" at bounding box center [638, 156] width 127 height 185
click at [346, 301] on p "Ana Anatomy & Physiology" at bounding box center [566, 285] width 443 height 270
click at [352, 389] on span "Les 1" at bounding box center [380, 416] width 56 height 55
click at [386, 321] on span "Circulatie: Hartfunctie" at bounding box center [419, 264] width 193 height 112
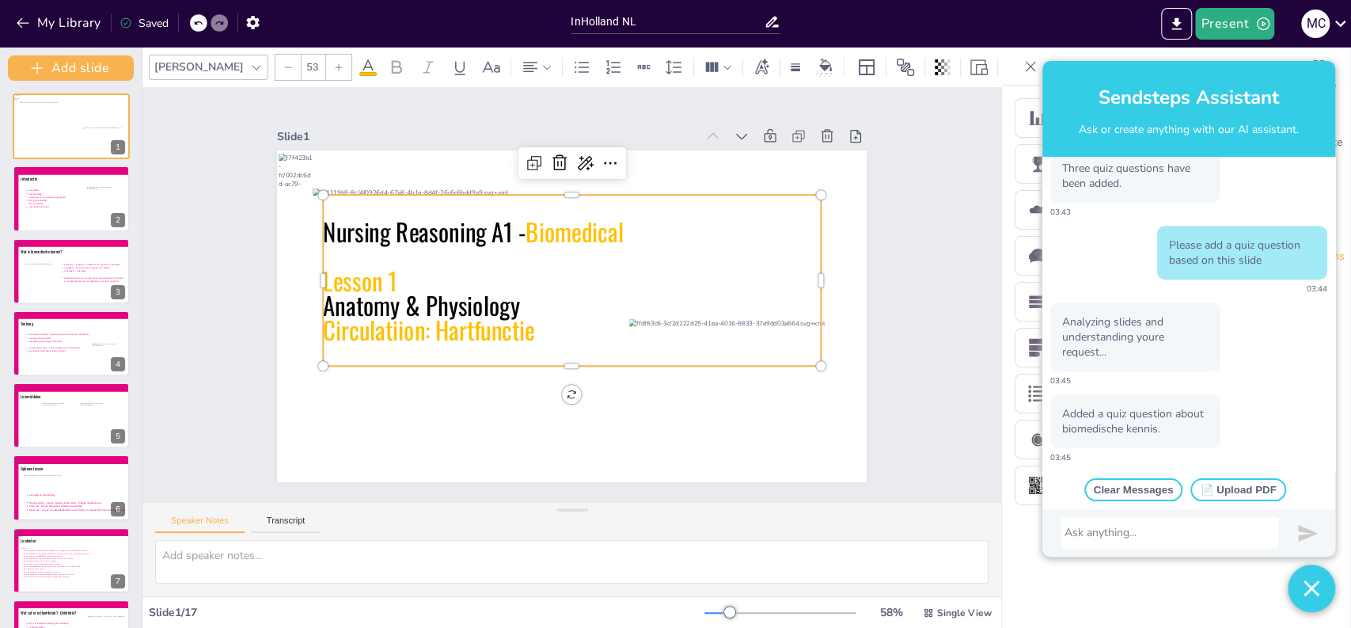
click at [518, 309] on span "Circulatiion: Hartfunctie" at bounding box center [441, 224] width 181 height 169
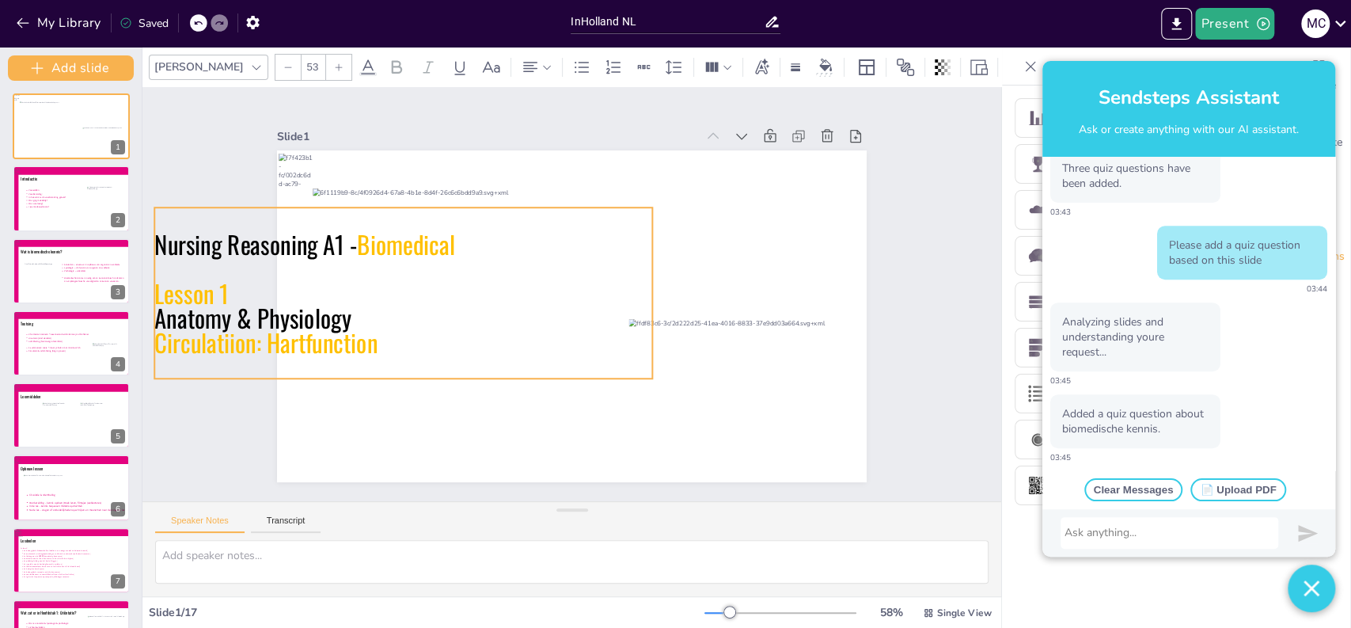
drag, startPoint x: 509, startPoint y: 294, endPoint x: 340, endPoint y: 306, distance: 169.1
click at [493, 306] on p "Anatomy & Physiology" at bounding box center [741, 288] width 497 height 76
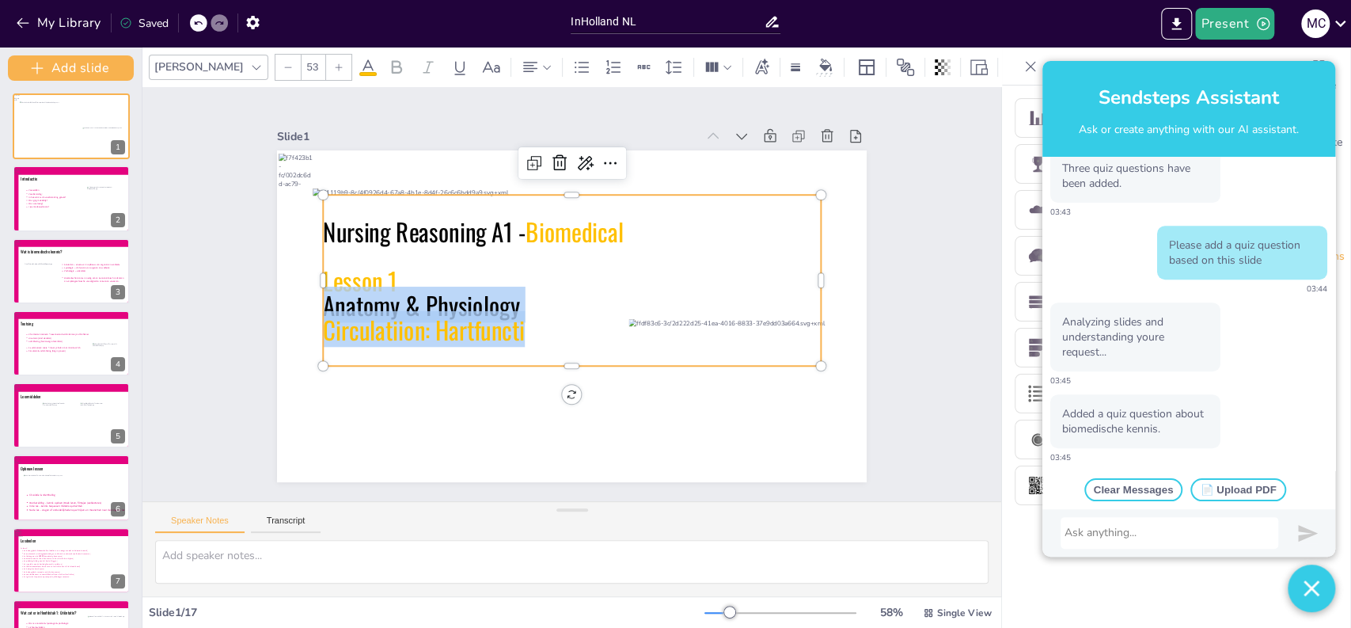
click at [323, 298] on p "Anatomy & Physiology" at bounding box center [571, 305] width 497 height 25
click at [359, 58] on icon at bounding box center [368, 67] width 19 height 19
click at [1313, 592] on img "button" at bounding box center [1312, 587] width 16 height 47
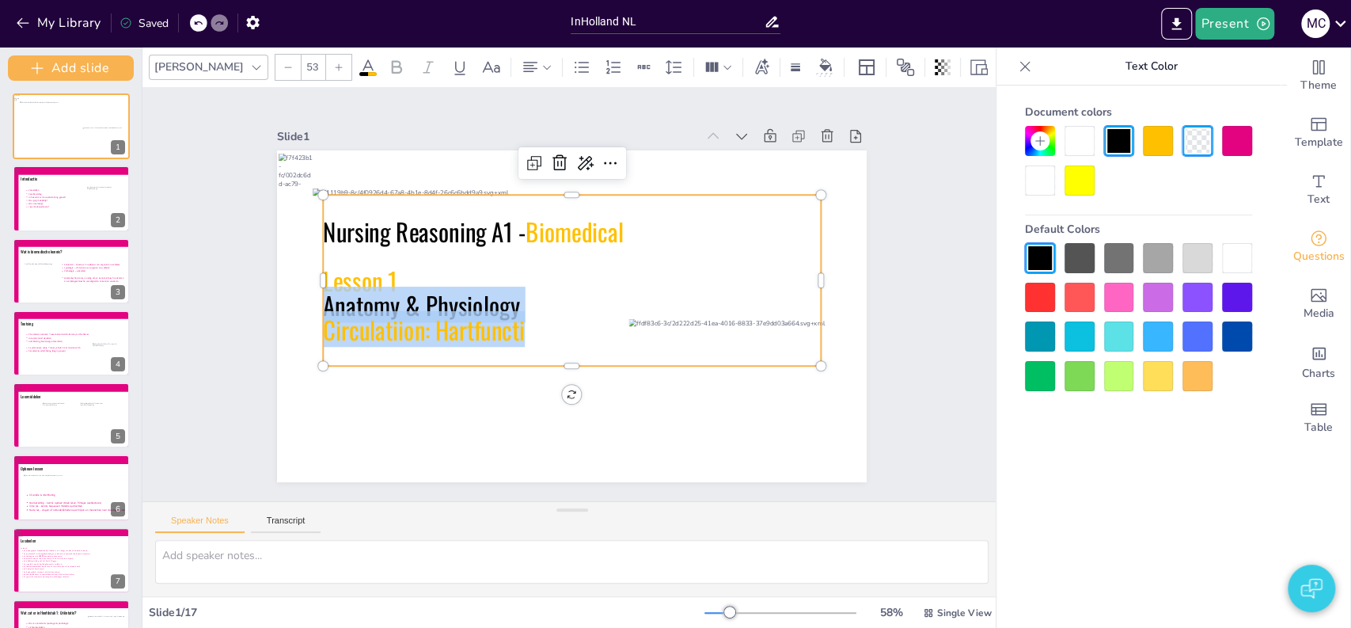
click at [1163, 146] on div at bounding box center [1158, 141] width 30 height 30
click at [924, 214] on div "Slide 1 Nursing Reasoning A1 - Biomedical Lesson 1 Anatomy & Physiology Circula…" at bounding box center [572, 294] width 951 height 788
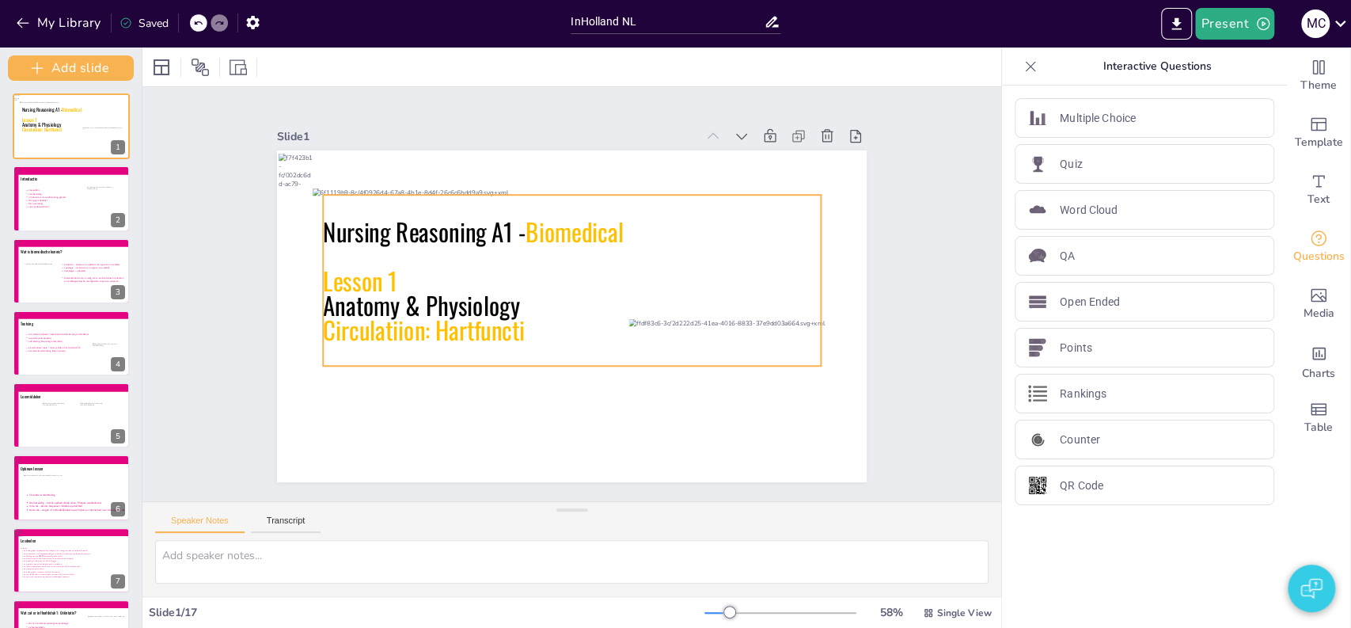
click at [450, 276] on icon at bounding box center [585, 297] width 270 height 522
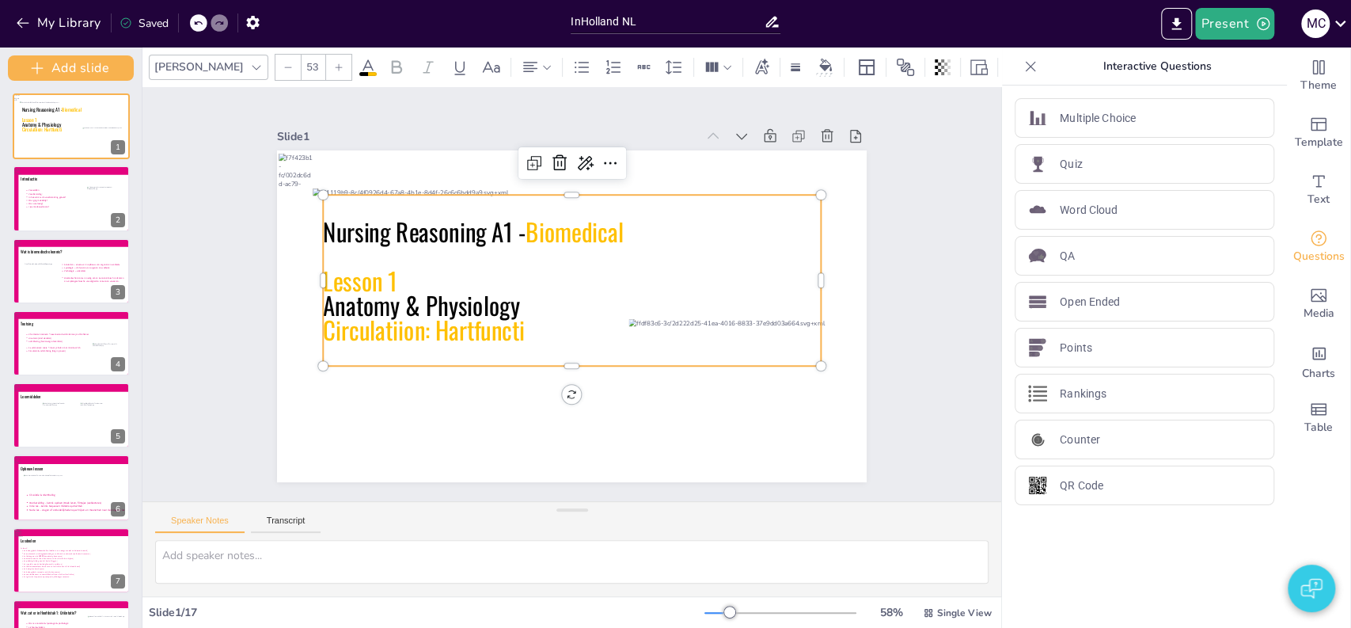
click at [368, 277] on icon at bounding box center [583, 302] width 431 height 503
click at [365, 277] on icon at bounding box center [570, 308] width 513 height 222
click at [604, 130] on span "Lesson 1" at bounding box center [629, 90] width 51 height 80
click at [699, 200] on span "Lesson 1" at bounding box center [738, 162] width 79 height 76
click at [522, 320] on p "Circulatiion: Hartfuncti" at bounding box center [597, 270] width 351 height 385
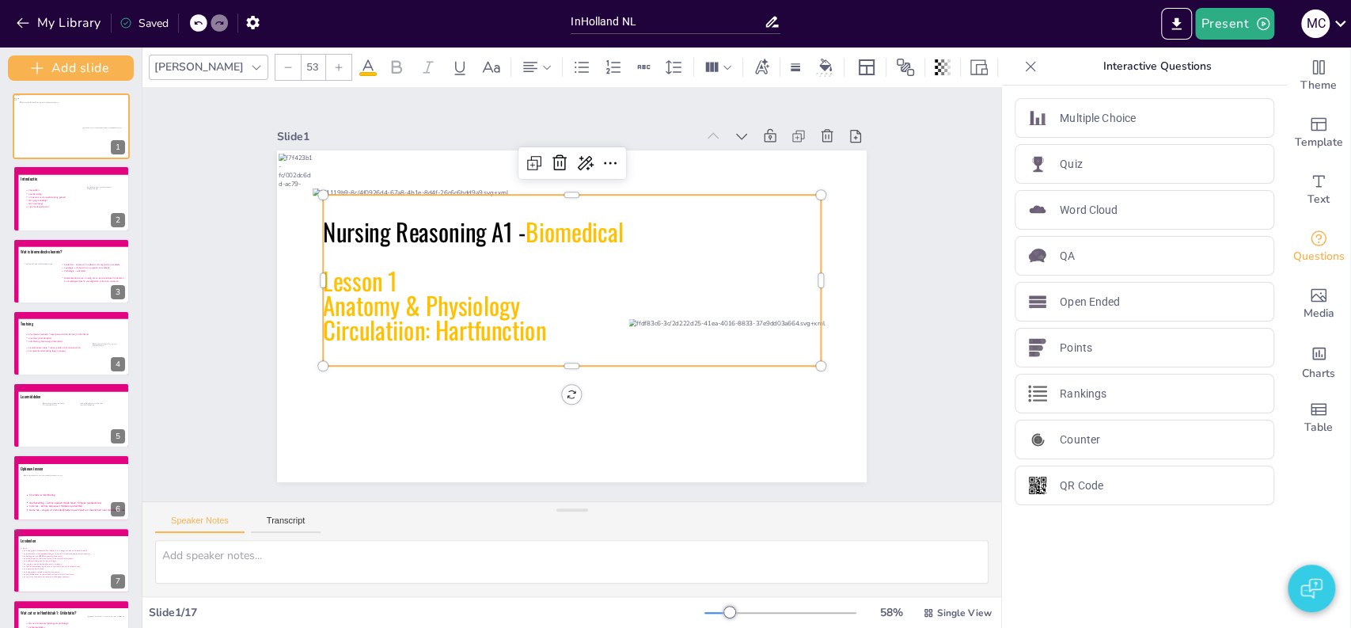
click at [390, 326] on span "Circulatiion: Hartfunction" at bounding box center [445, 357] width 226 height 82
click at [193, 317] on div "Slide 1 Nursing Reasoning A1 - Biomedical Lesson 1 Anatomy & Physiology Circula…" at bounding box center [572, 294] width 840 height 938
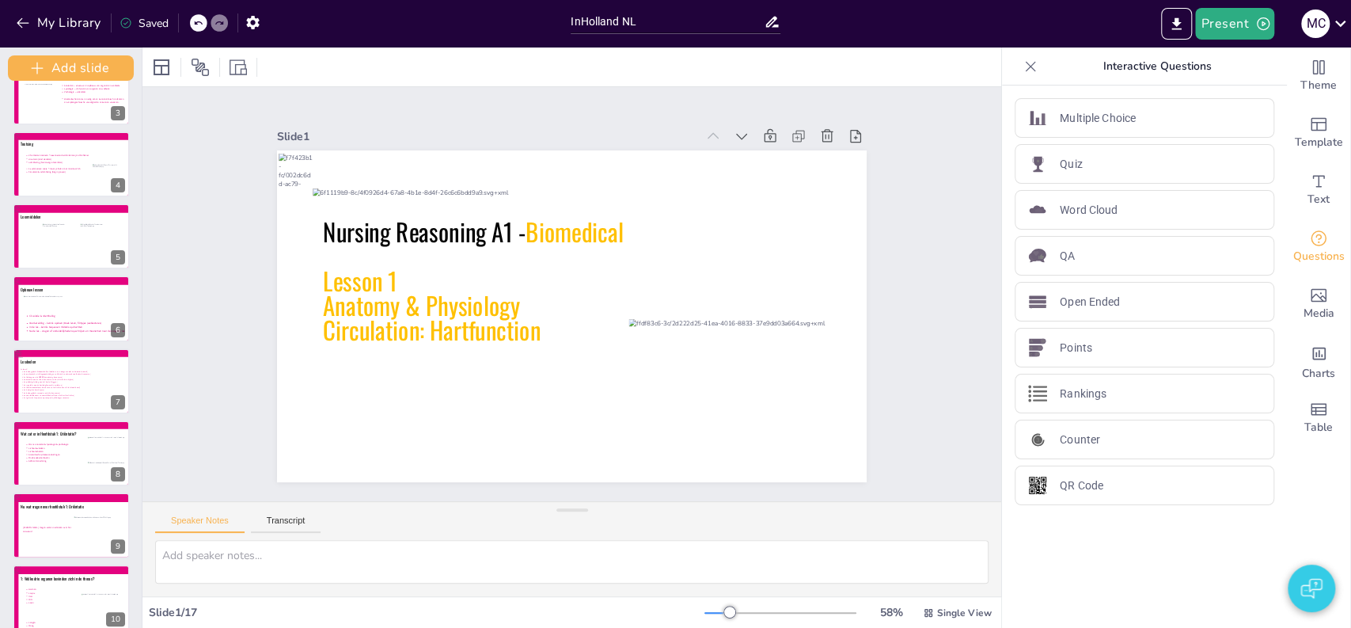
scroll to position [143, 0]
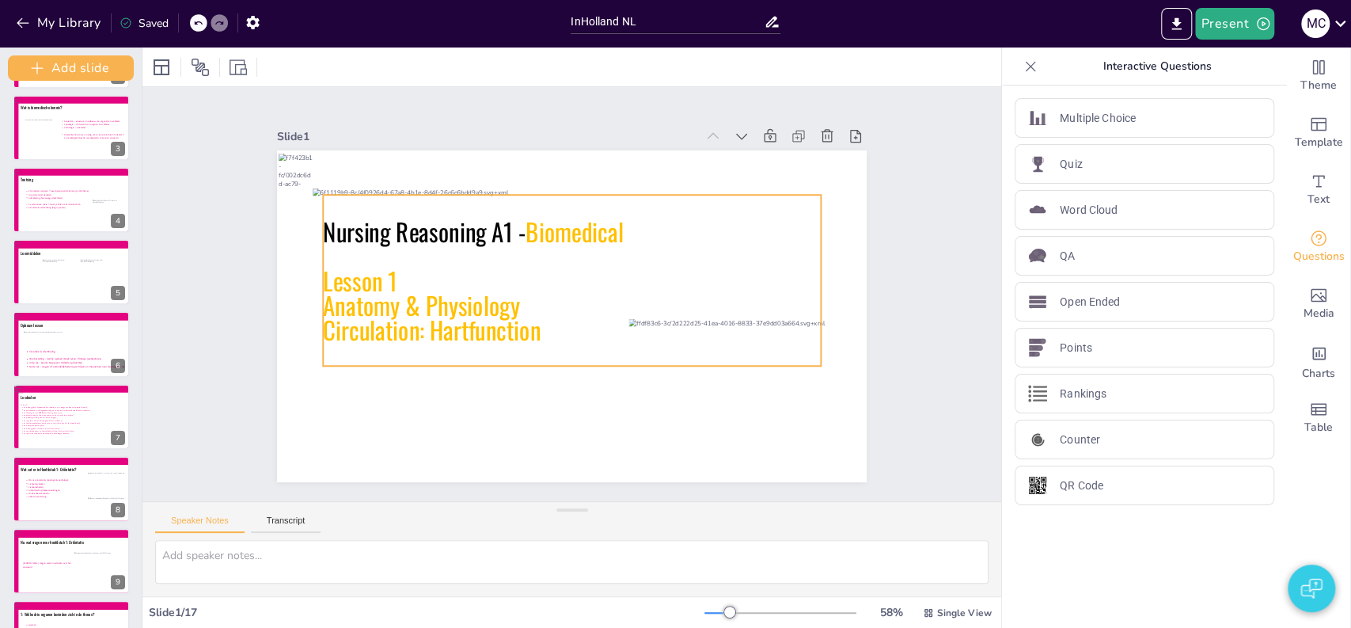
click at [416, 233] on icon at bounding box center [558, 290] width 316 height 526
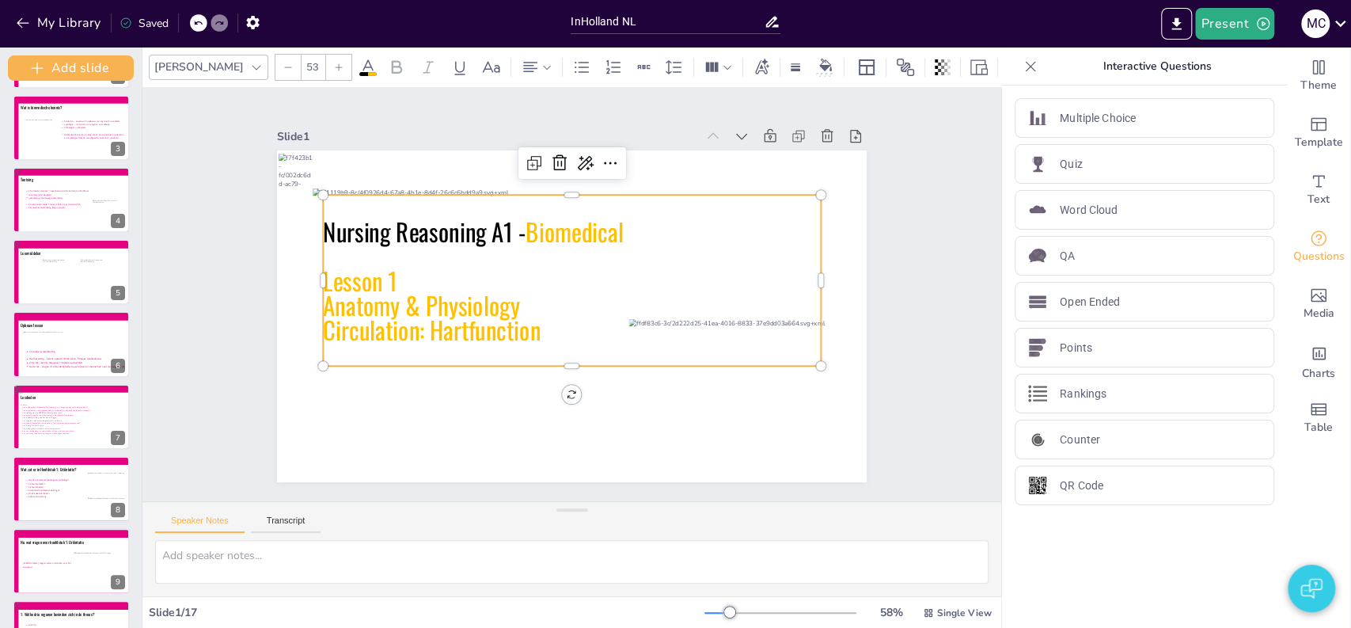
click at [416, 233] on icon at bounding box center [564, 304] width 503 height 431
click at [475, 233] on icon at bounding box center [586, 296] width 222 height 513
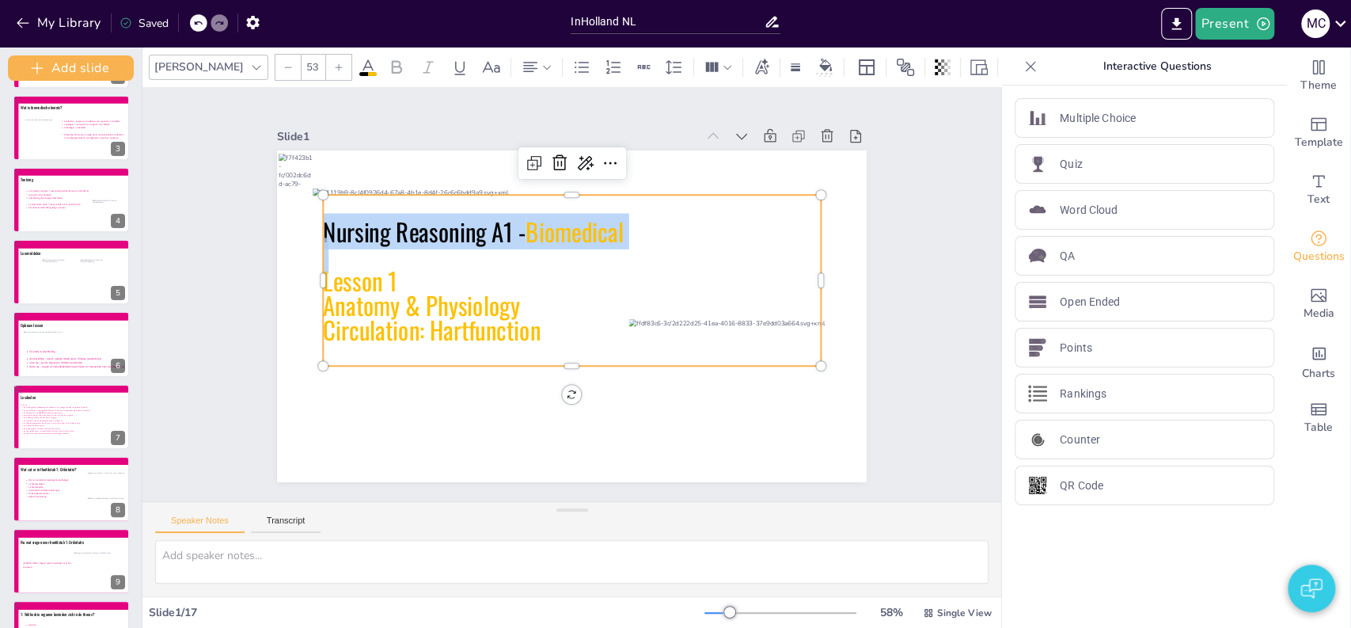
click at [590, 233] on span "Nursing Reasoning A1 -" at bounding box center [618, 140] width 57 height 205
click at [416, 233] on span "Nursing Reasoning A1 -" at bounding box center [415, 264] width 206 height 78
copy p "Nursing Reasoning A1 - Biomedical"
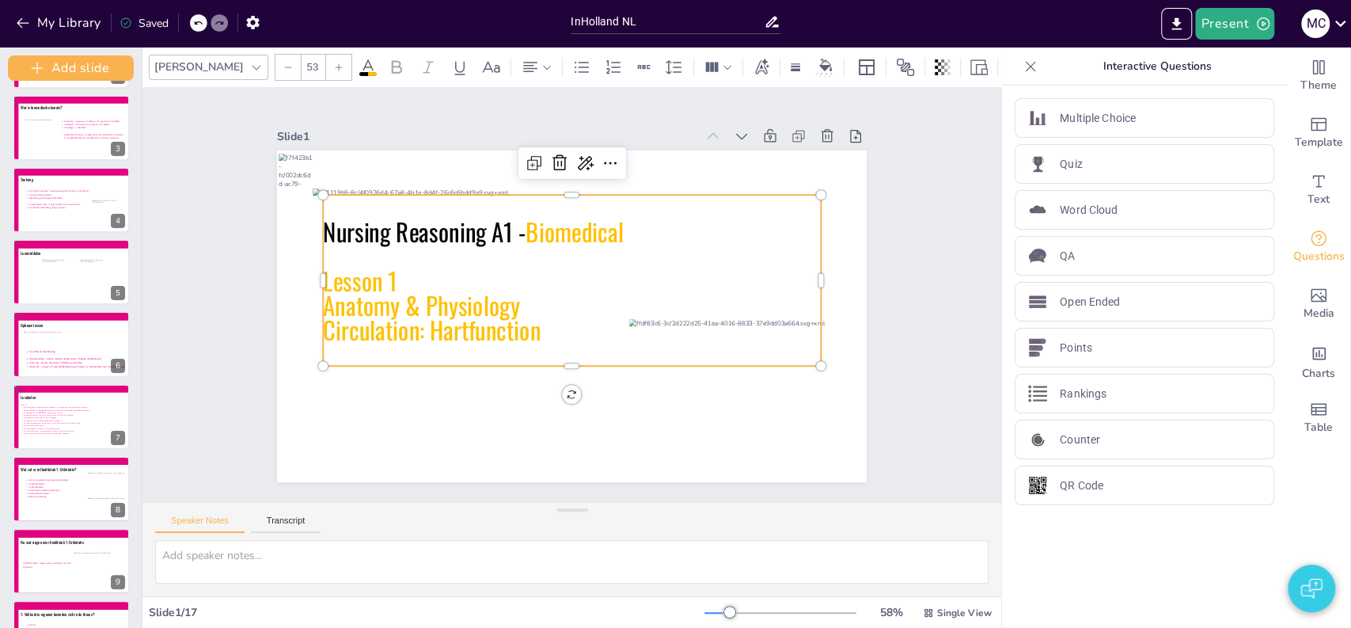
click at [425, 325] on span "Circulation: Hartfunction" at bounding box center [468, 395] width 207 height 140
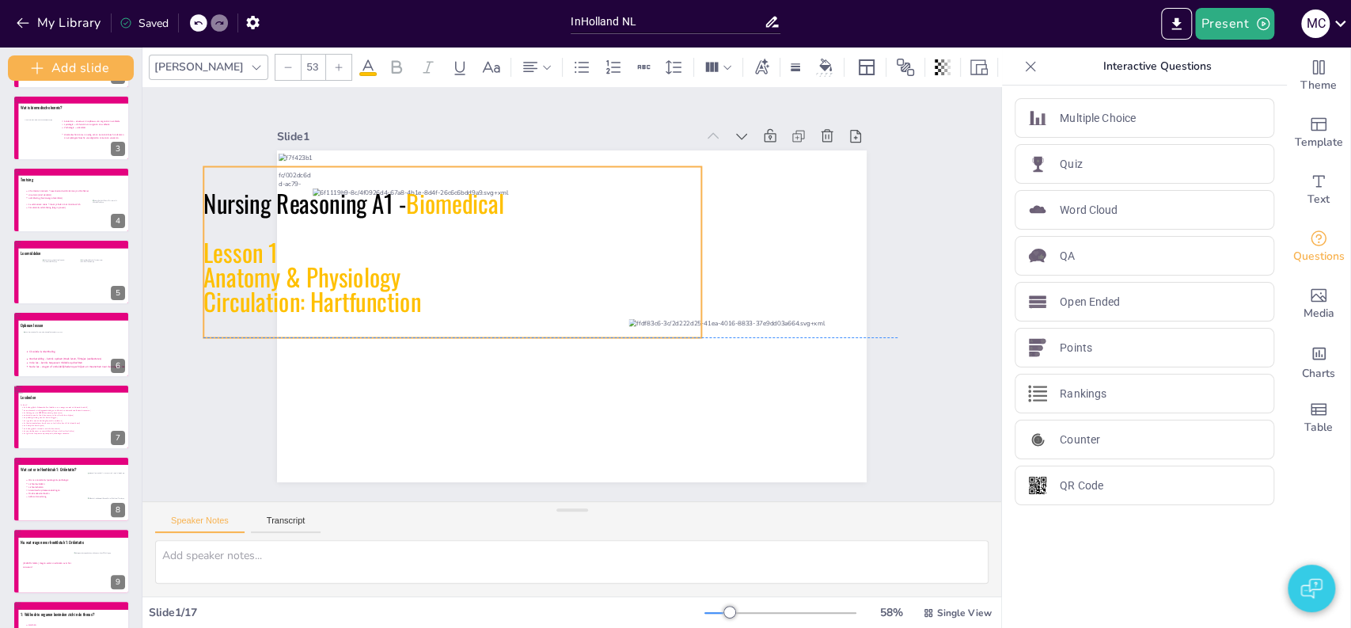
drag, startPoint x: 526, startPoint y: 319, endPoint x: 405, endPoint y: 288, distance: 125.0
click at [405, 409] on span "Circulation: Hartfunction" at bounding box center [425, 507] width 157 height 197
click at [178, 391] on div "Slide 1 Nursing Reasoning A1 - Biomedical Lesson 1 Anatomy & Physiology Circula…" at bounding box center [572, 294] width 788 height 951
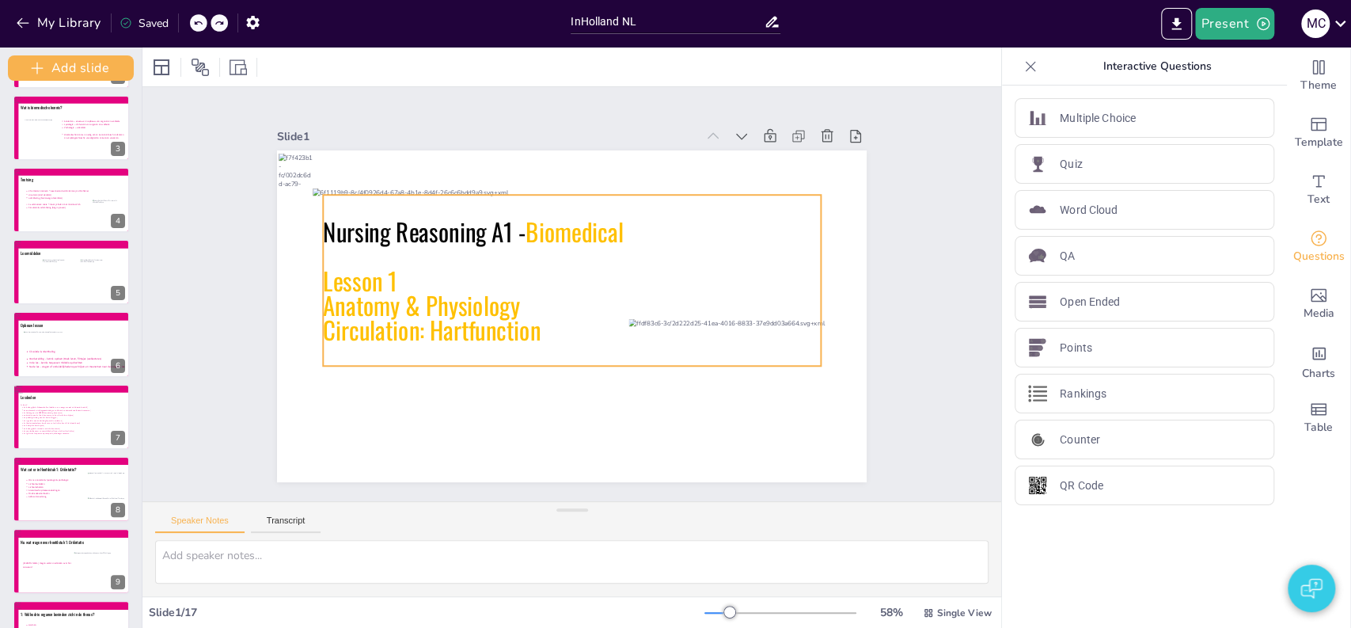
click at [475, 325] on icon at bounding box center [586, 296] width 222 height 513
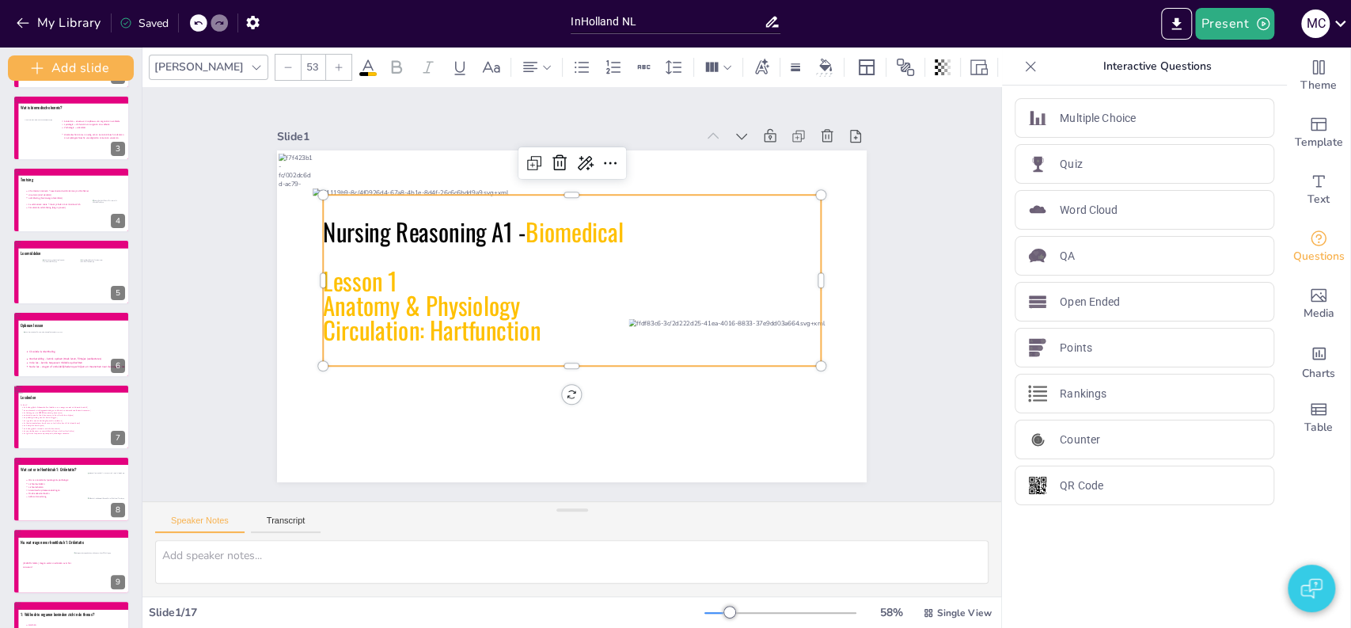
click at [515, 323] on icon at bounding box center [583, 287] width 397 height 516
click at [537, 328] on icon at bounding box center [572, 307] width 498 height 171
click at [517, 328] on icon at bounding box center [571, 280] width 497 height 171
click at [517, 328] on icon at bounding box center [583, 287] width 397 height 516
click at [605, 303] on span "Circulation: Hartfunction" at bounding box center [715, 274] width 220 height 59
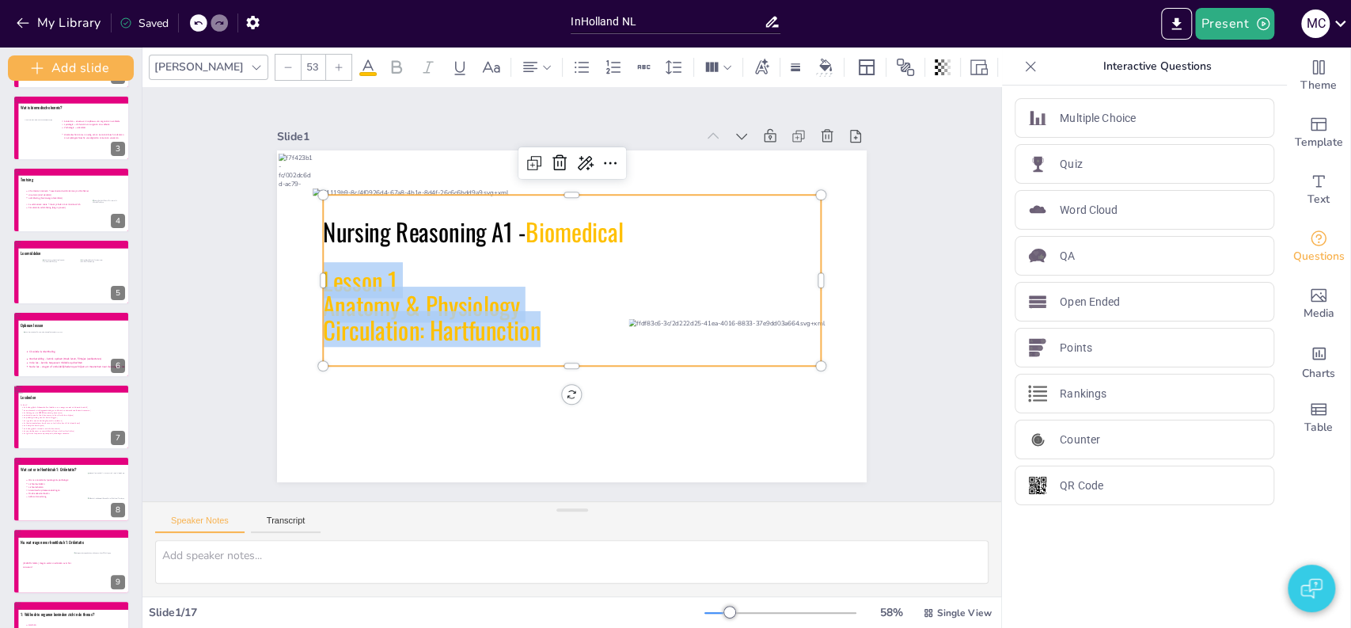
click at [745, 278] on span "Lesson 1" at bounding box center [784, 286] width 78 height 44
copy div "Lesson 1 Anatomy & Physiology Circulation: Hartfunction"
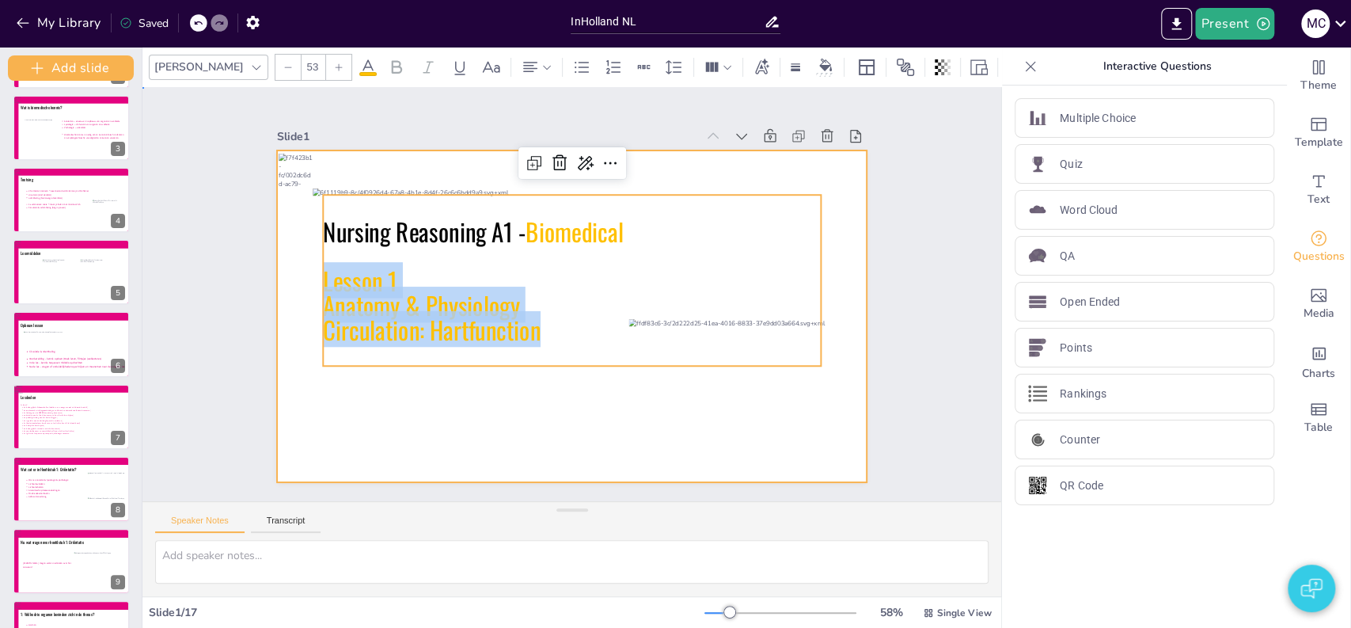
click at [283, 282] on div at bounding box center [590, 281] width 615 height 672
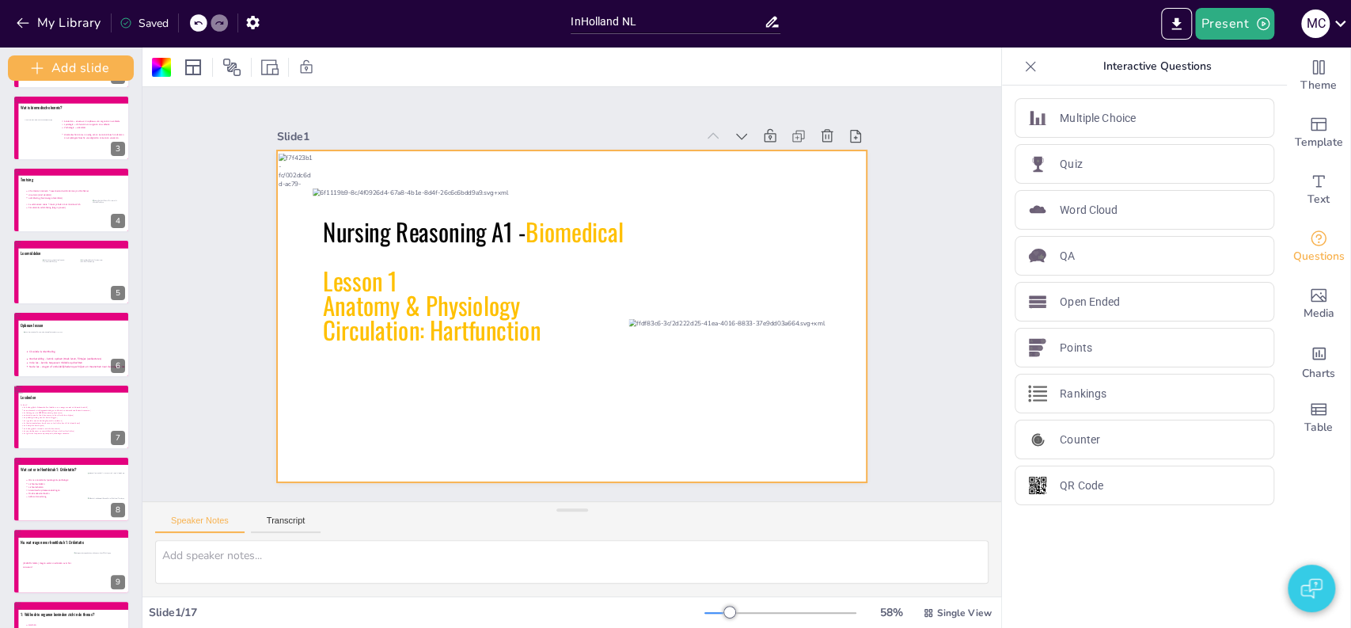
click at [262, 287] on div "Slide 1 Nursing Reasoning A1 - Biomedical Lesson 1 Anatomy & Physiology Circula…" at bounding box center [571, 294] width 619 height 772
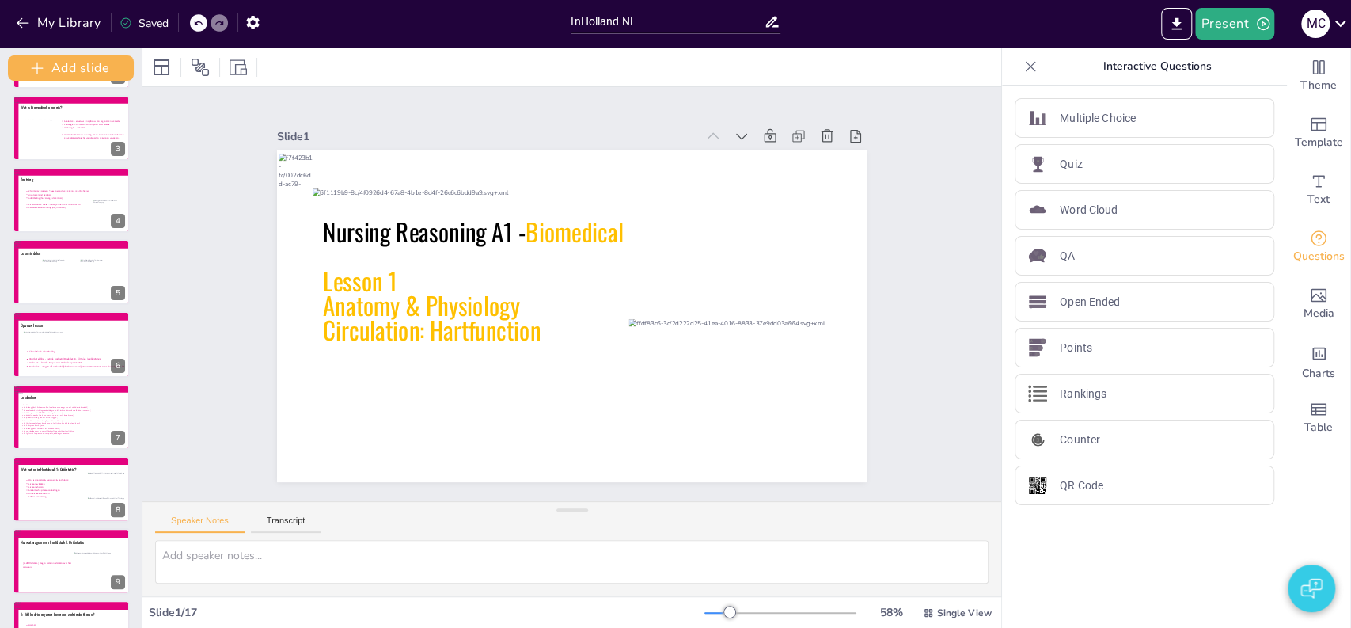
click at [247, 275] on div "Slide 1 Nursing Reasoning A1 - Biomedical Lesson 1 Anatomy & Physiology Circula…" at bounding box center [572, 294] width 776 height 664
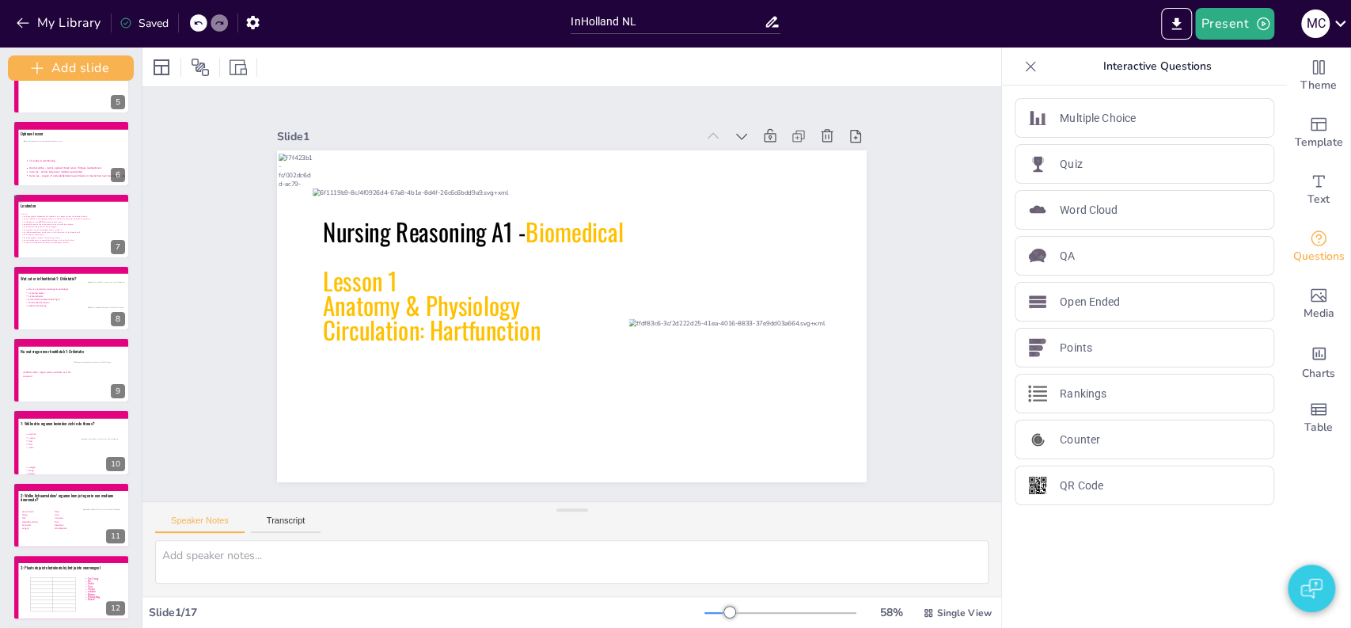
scroll to position [0, 0]
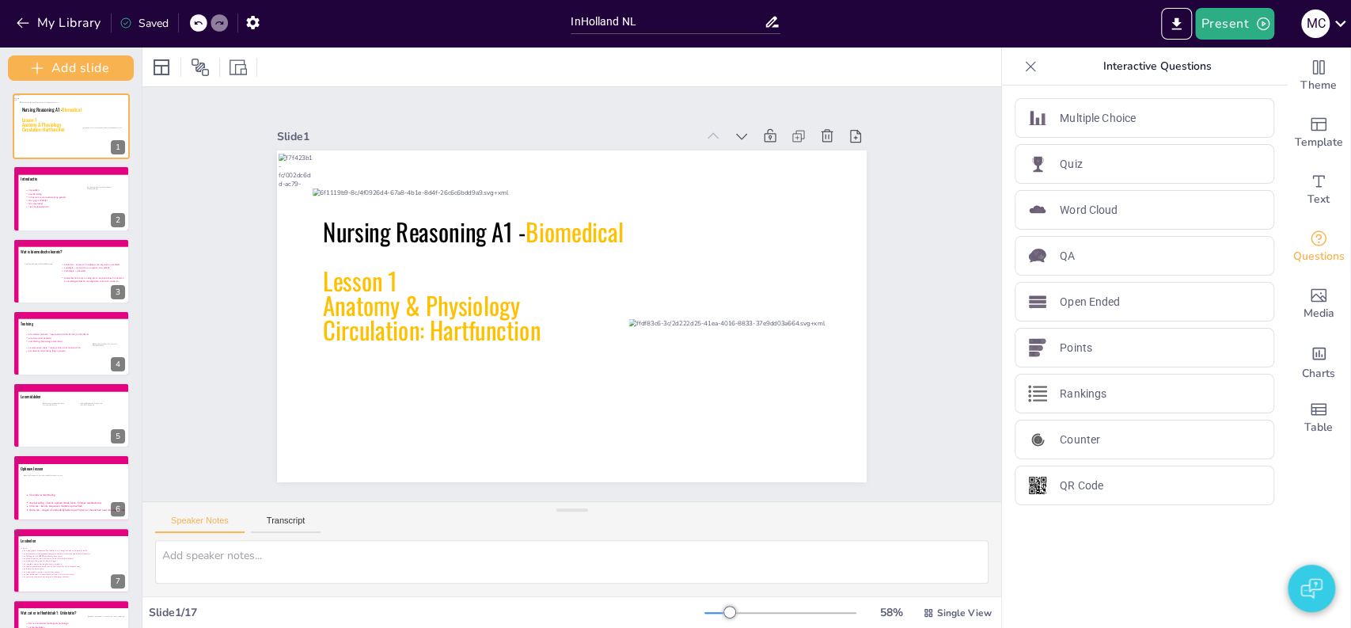
click at [214, 159] on div "Slide 1 Nursing Reasoning A1 - Biomedical Lesson 1 Anatomy & Physiology Circula…" at bounding box center [571, 293] width 926 height 583
click at [63, 217] on icon at bounding box center [76, 206] width 104 height 36
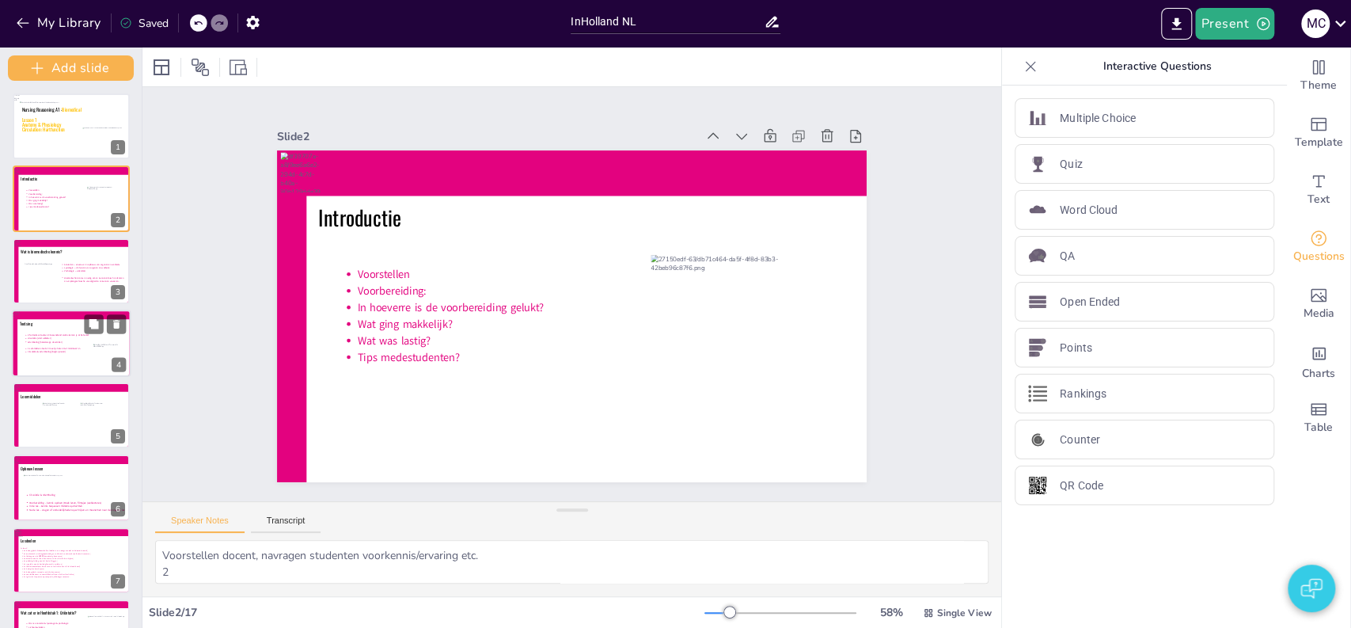
click at [36, 341] on icon at bounding box center [76, 350] width 104 height 36
type textarea "Toetsing: 2 formatieve toetsen à tussenstand welke kennis je al beheerst circul…"
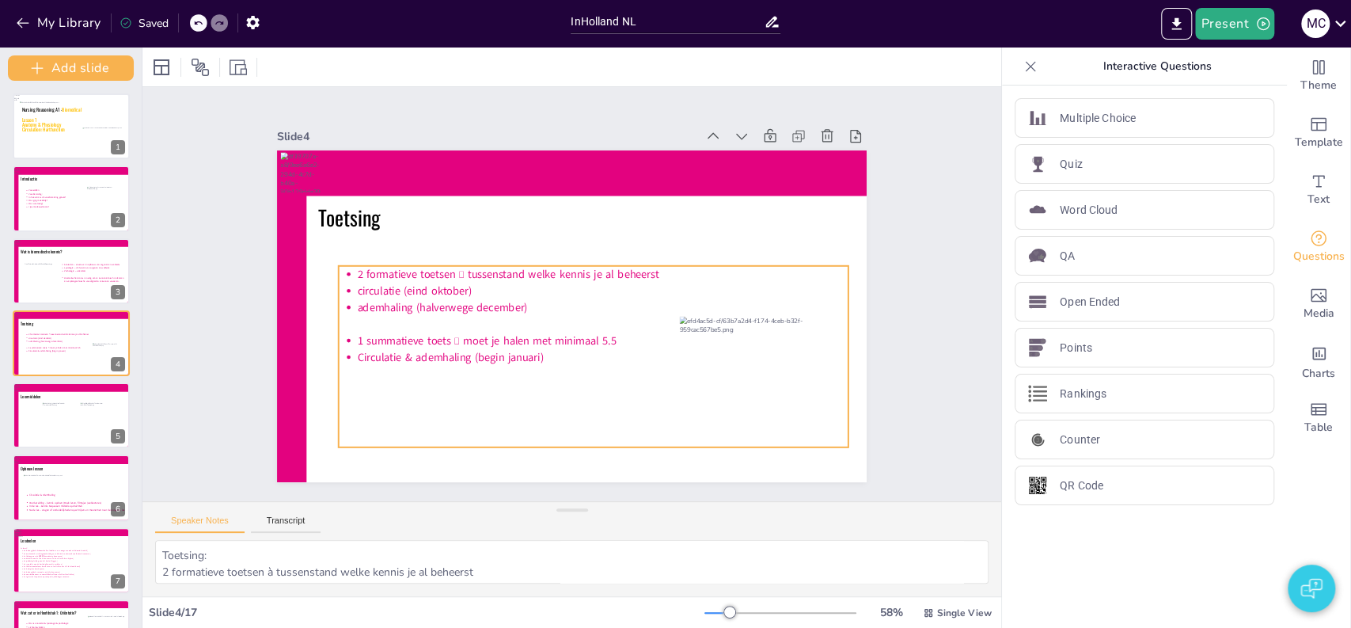
click at [364, 283] on icon at bounding box center [519, 333] width 329 height 541
click at [364, 283] on icon at bounding box center [529, 344] width 412 height 532
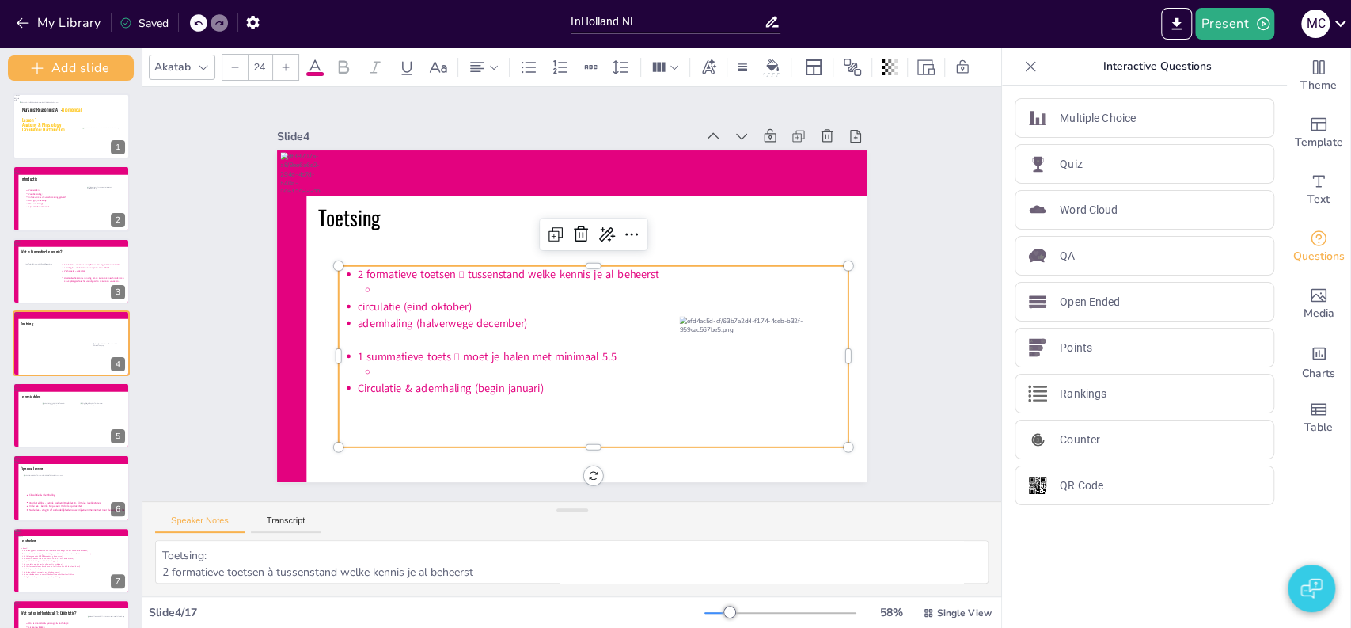
click at [412, 283] on p at bounding box center [607, 314] width 391 height 290
click at [364, 283] on p at bounding box center [532, 302] width 471 height 65
click at [187, 377] on div "Slide 1 Nursing Reasoning A1 - Biomedical Lesson 1 Anatomy & Physiology Circula…" at bounding box center [571, 294] width 915 height 883
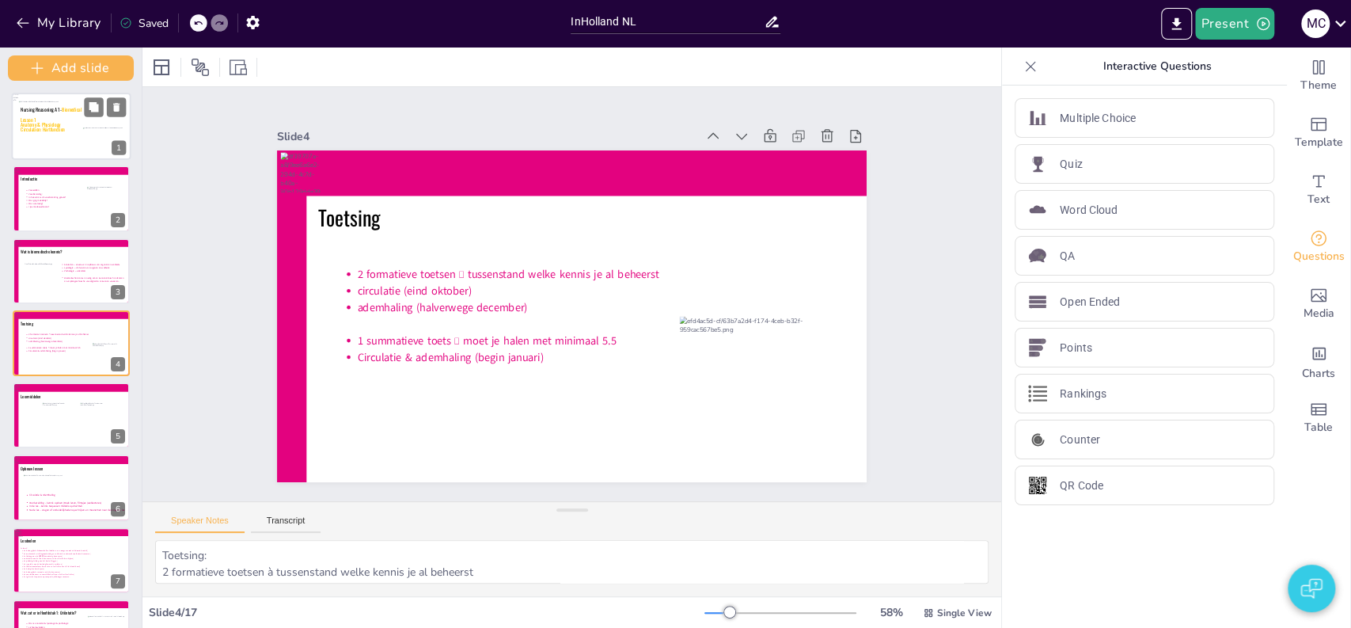
click at [62, 122] on icon at bounding box center [71, 119] width 101 height 35
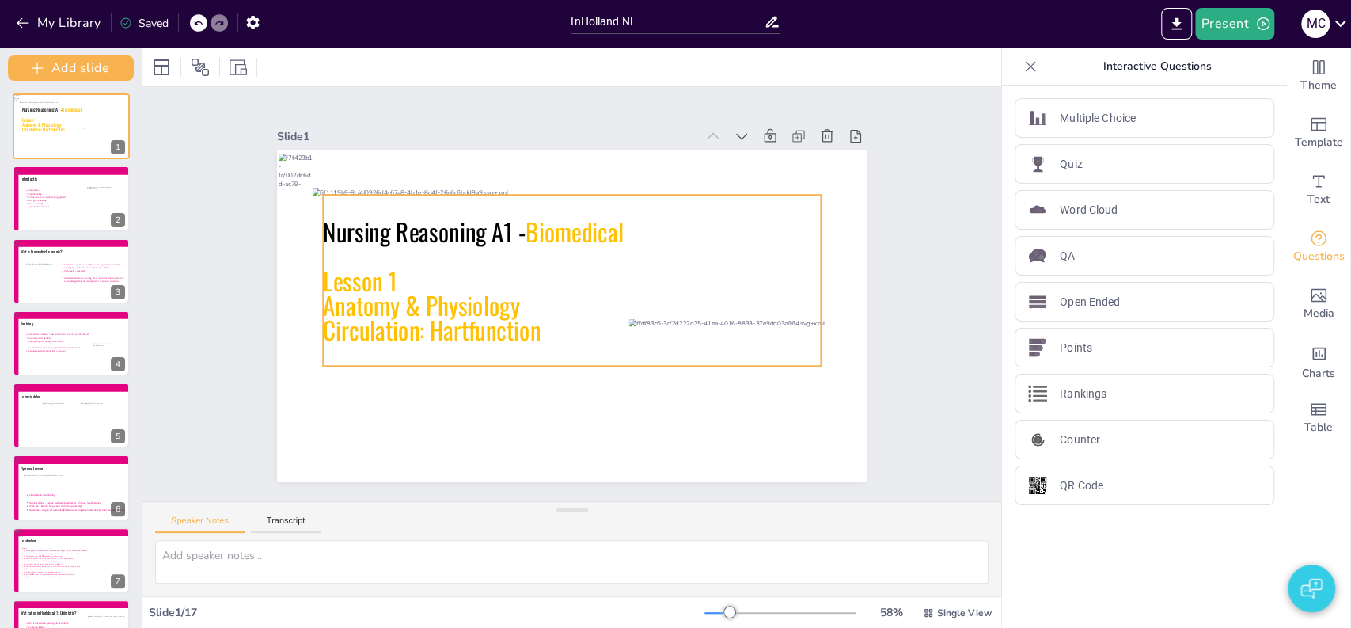
click at [378, 226] on icon at bounding box center [579, 305] width 503 height 431
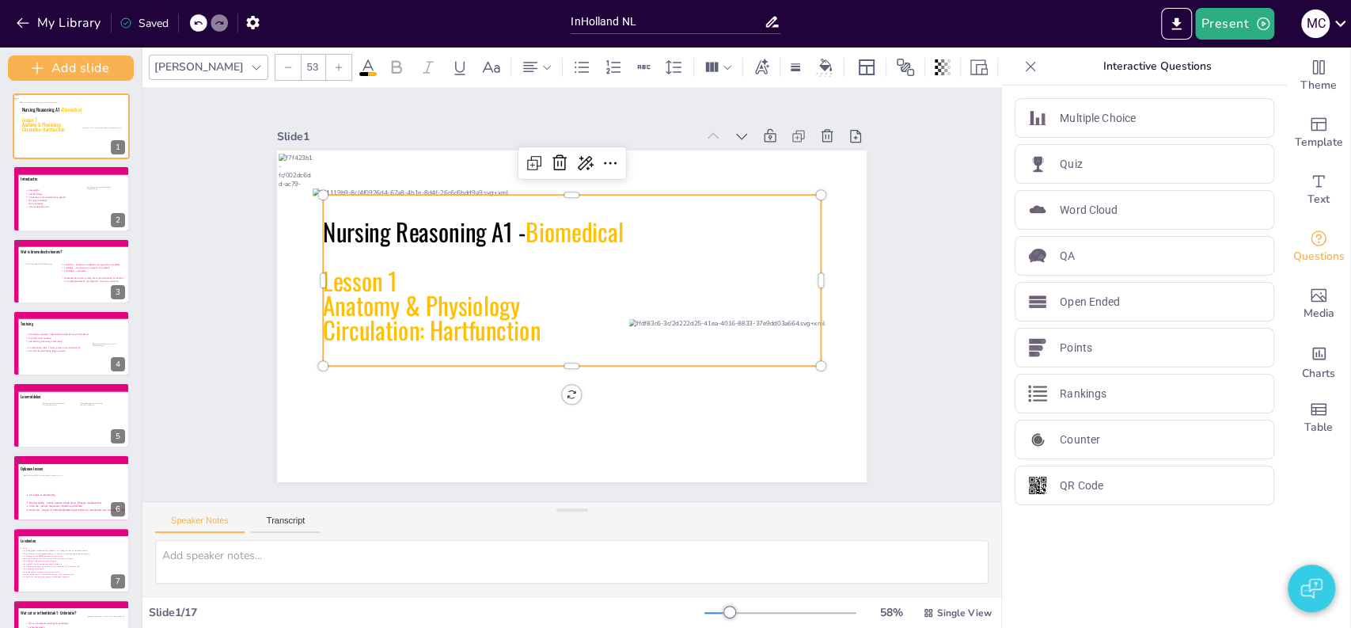
click at [378, 226] on icon at bounding box center [576, 307] width 526 height 317
click at [491, 340] on span "Nursing Reasoning A1 -" at bounding box center [509, 441] width 36 height 203
click at [511, 226] on span "Nursing Reasoning A1 -" at bounding box center [569, 133] width 116 height 199
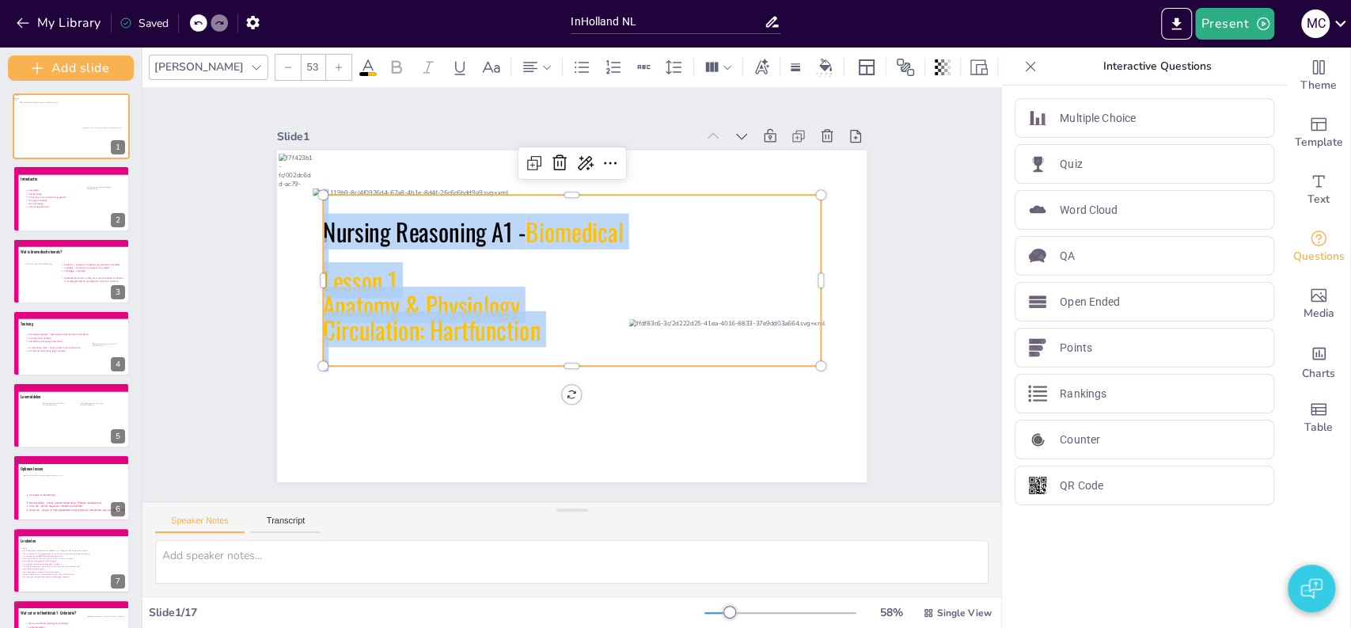
copy div "Nursing Reasoning A1 - Biomedical Lesson 1 Anatomy & Physiology Circulation: Ha…"
click at [241, 316] on div "Slide 1 Nursing Reasoning A1 - Biomedical Lesson 1 Anatomy & Physiology Circula…" at bounding box center [572, 293] width 756 height 733
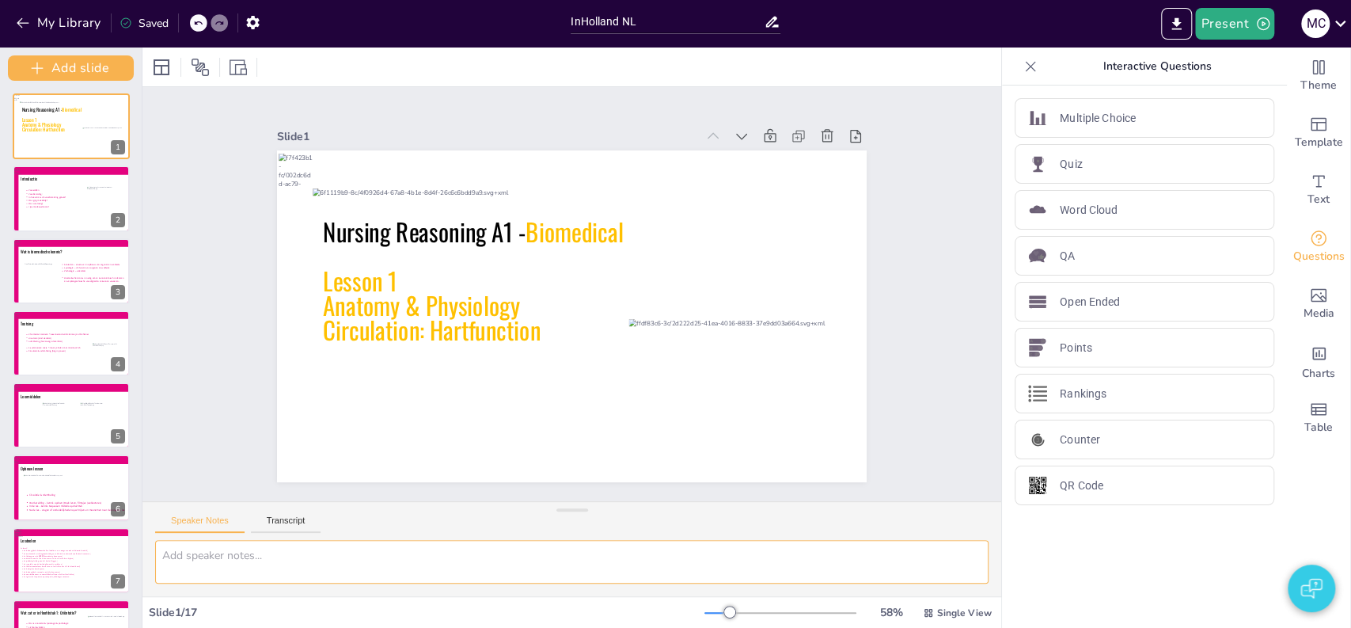
click at [277, 556] on textarea at bounding box center [571, 562] width 833 height 44
click at [291, 523] on button "Transcript" at bounding box center [286, 523] width 70 height 17
click at [291, 552] on textarea at bounding box center [571, 562] width 833 height 44
paste textarea "Welcome everyone to Nursing Reasoning A1 – Biomedical. Today we’ll begin with L…"
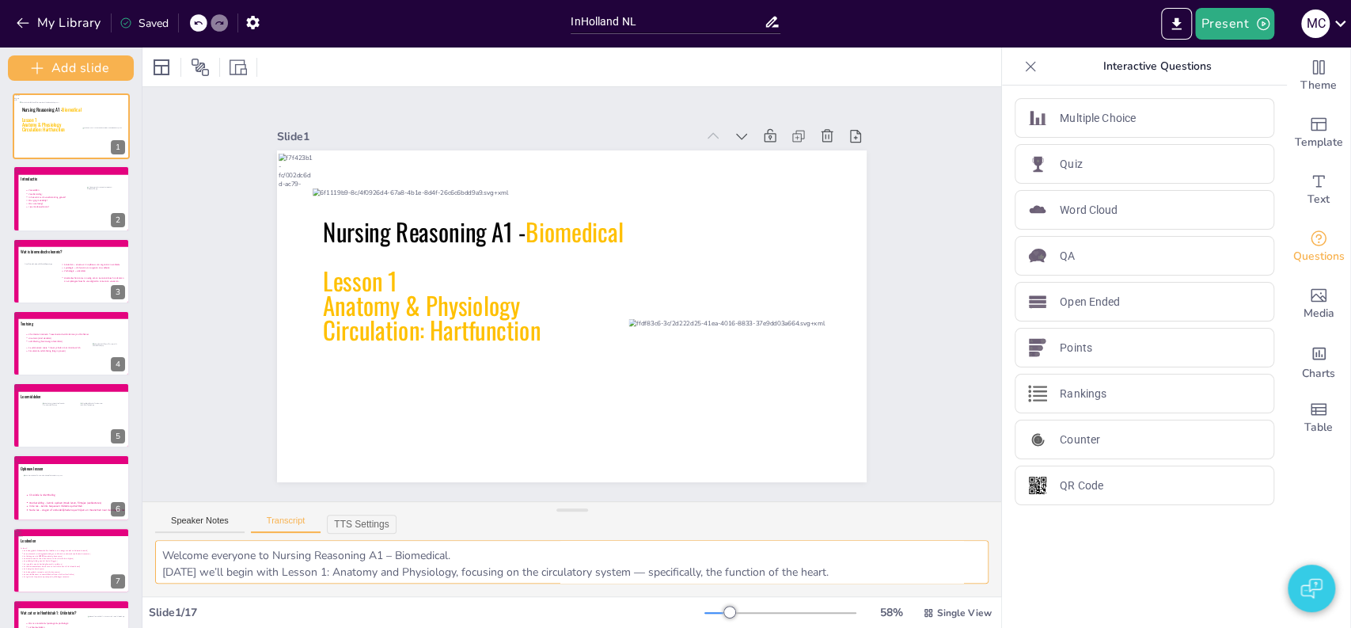
scroll to position [46, 0]
click at [902, 213] on div "Slide 1 Nursing Reasoning A1 - Biomedical Lesson 1 Anatomy & Physiology Circula…" at bounding box center [571, 294] width 659 height 945
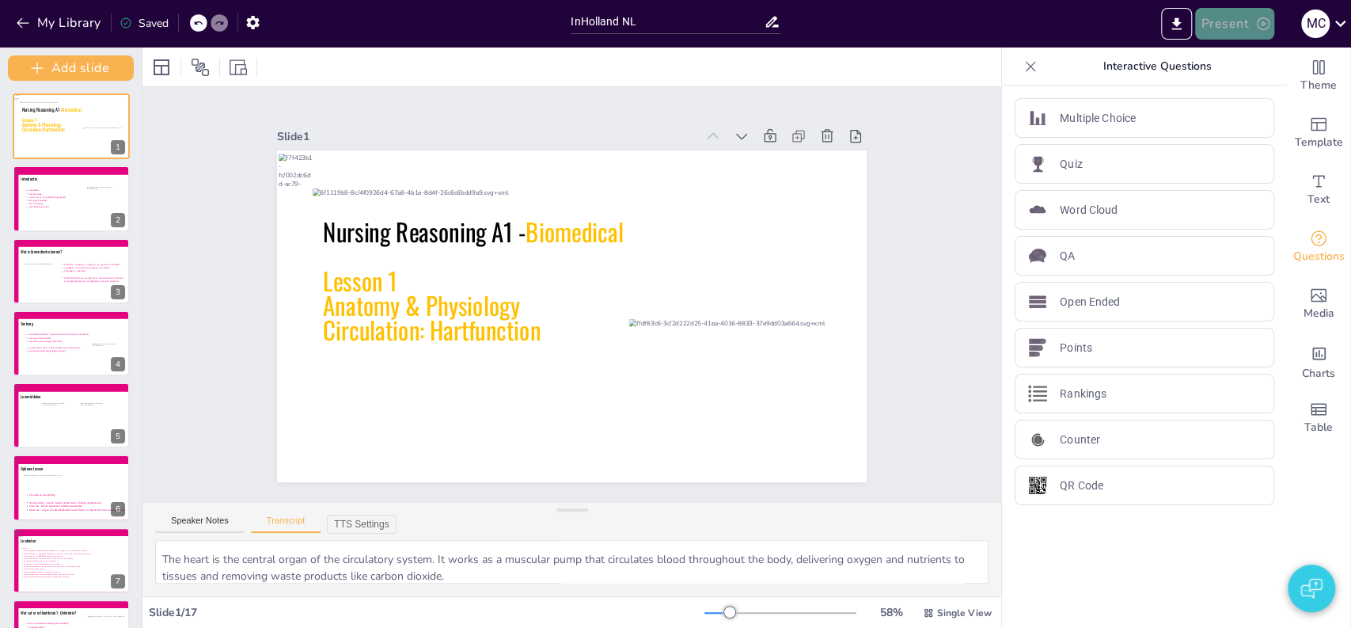
click at [1228, 24] on button "Present" at bounding box center [1234, 24] width 79 height 32
click at [1220, 98] on li "Play presentation" at bounding box center [1258, 97] width 124 height 25
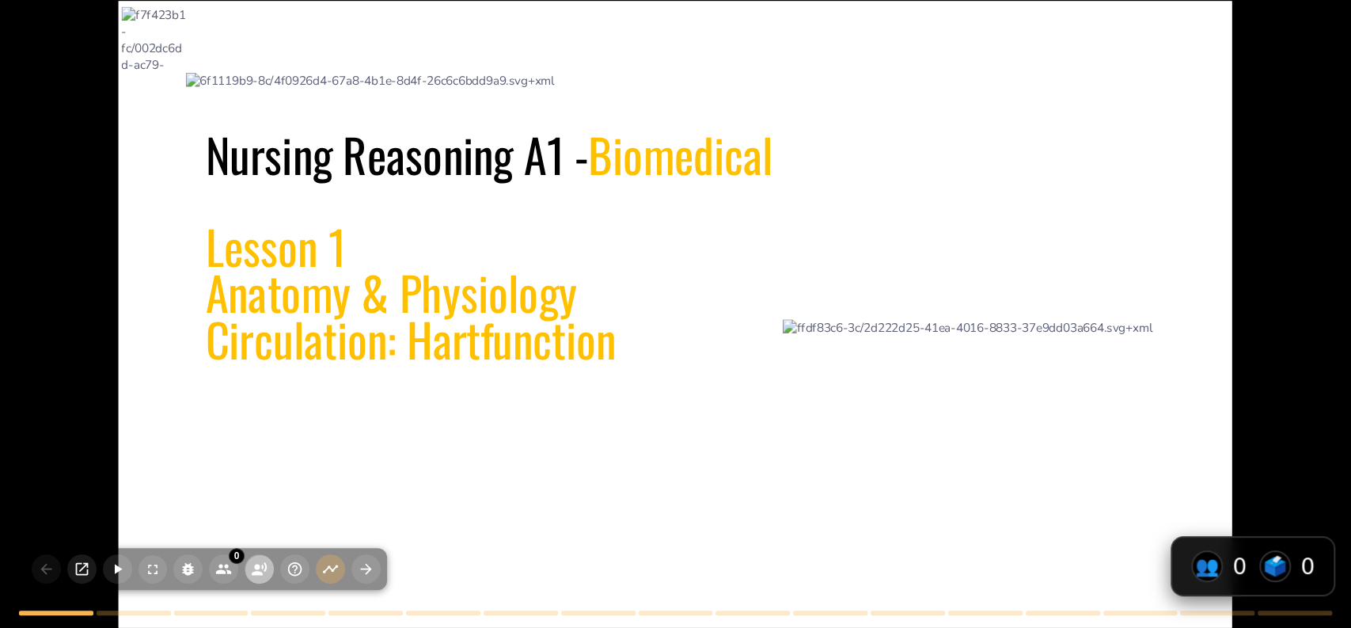
click at [257, 568] on circle "button" at bounding box center [257, 567] width 6 height 6
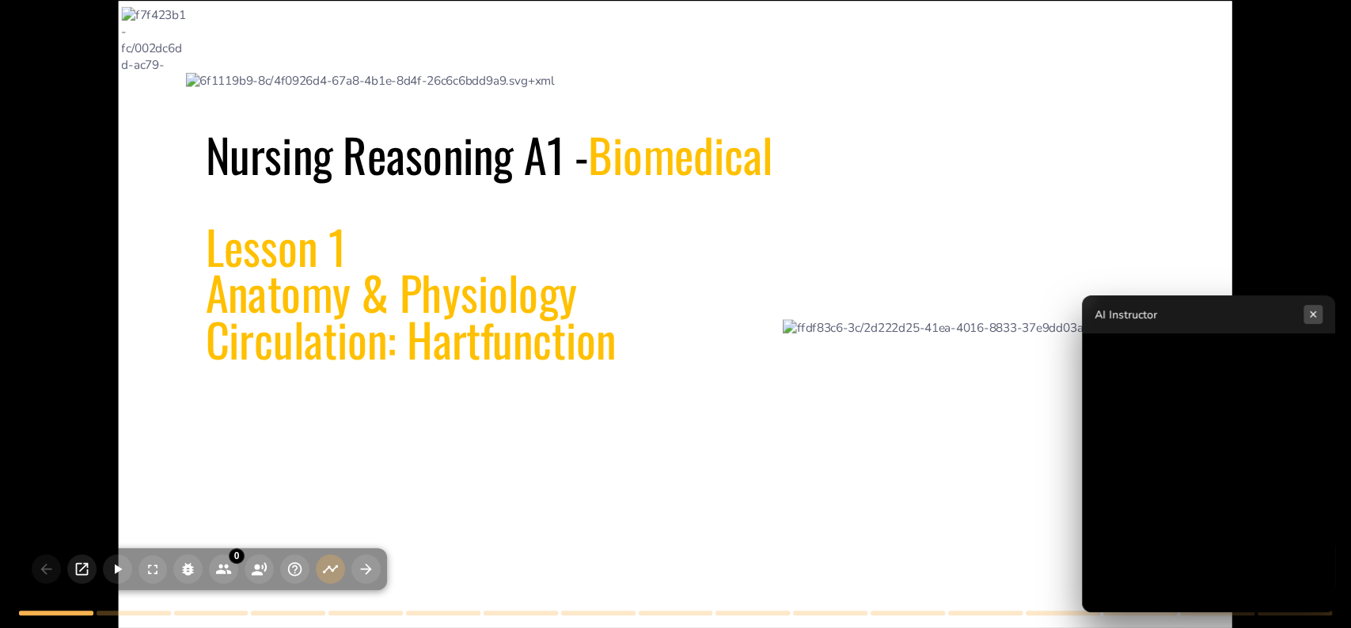
click at [1315, 317] on button "×" at bounding box center [1313, 314] width 19 height 19
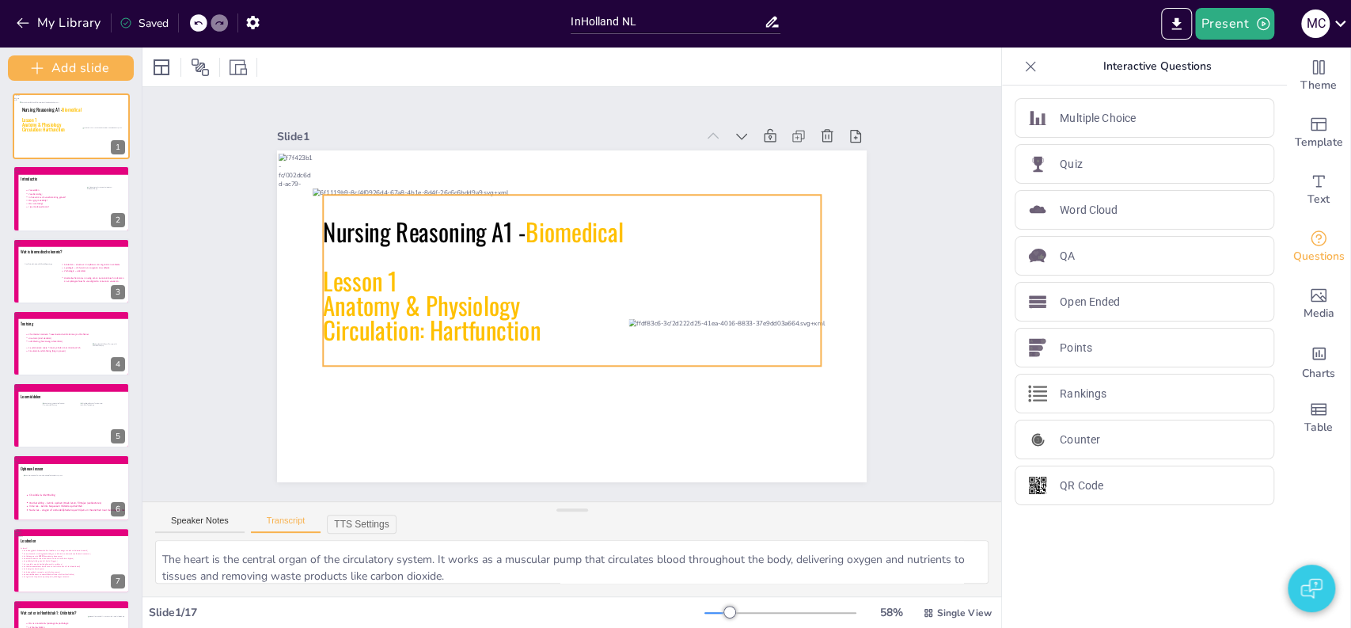
click at [174, 255] on div "Slide 1 Nursing Reasoning A1 - Biomedical Lesson 1 Anatomy & Physiology Circula…" at bounding box center [572, 294] width 840 height 938
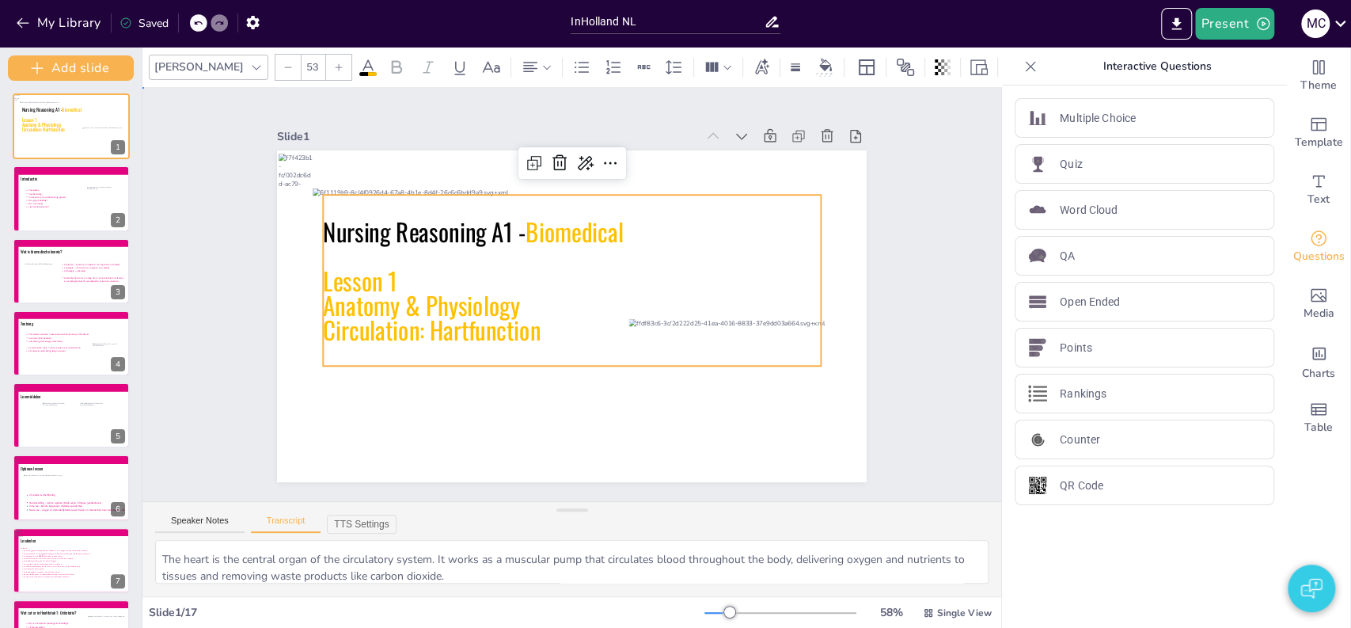
click at [208, 154] on div "Slide 1 Nursing Reasoning A1 - Biomedical Lesson 1 Anatomy & Physiology Circula…" at bounding box center [572, 293] width 926 height 583
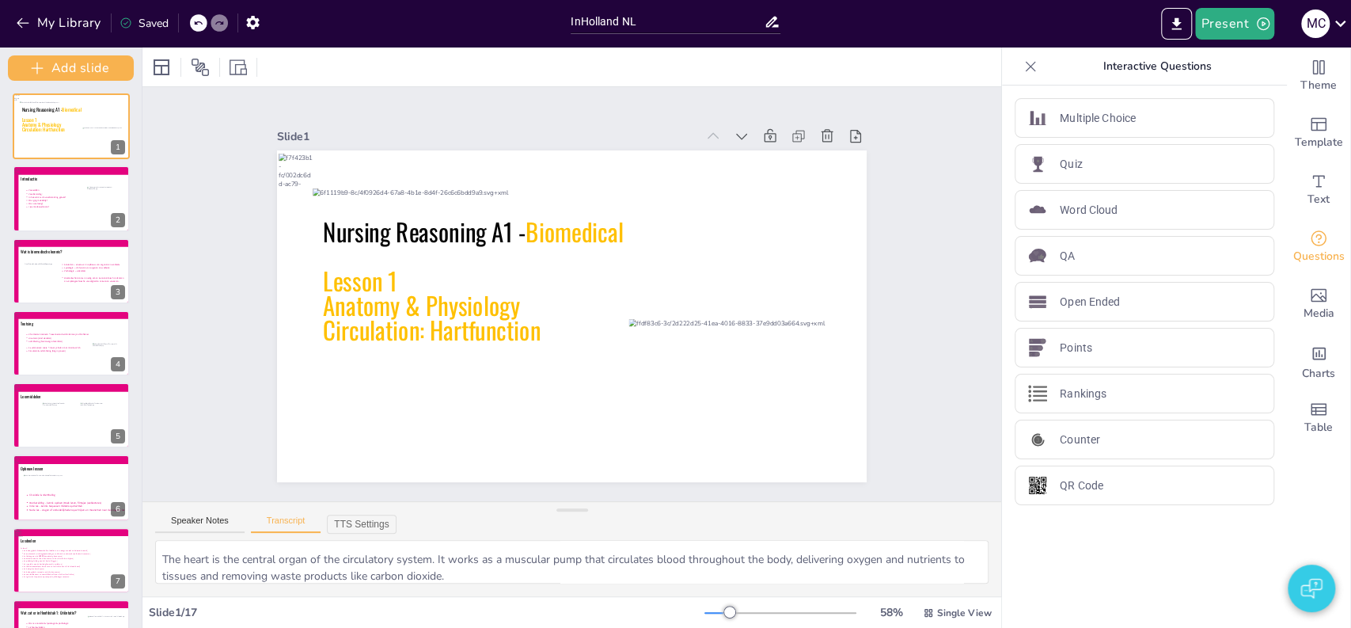
click at [230, 256] on div "Slide 1 Nursing Reasoning A1 - Biomedical Lesson 1 Anatomy & Physiology Circula…" at bounding box center [572, 293] width 761 height 567
click at [306, 556] on textarea "Welcome everyone to Nursing Reasoning A1 – Biomedical. Today we’ll begin with L…" at bounding box center [571, 562] width 833 height 44
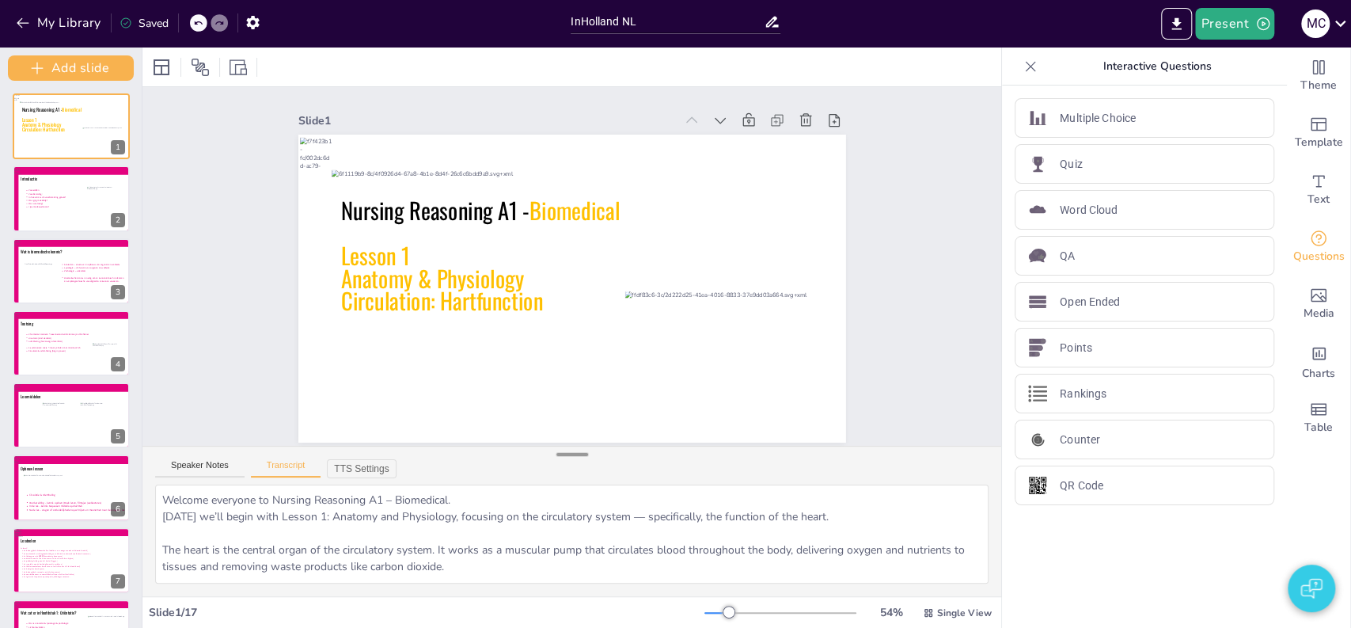
scroll to position [0, 0]
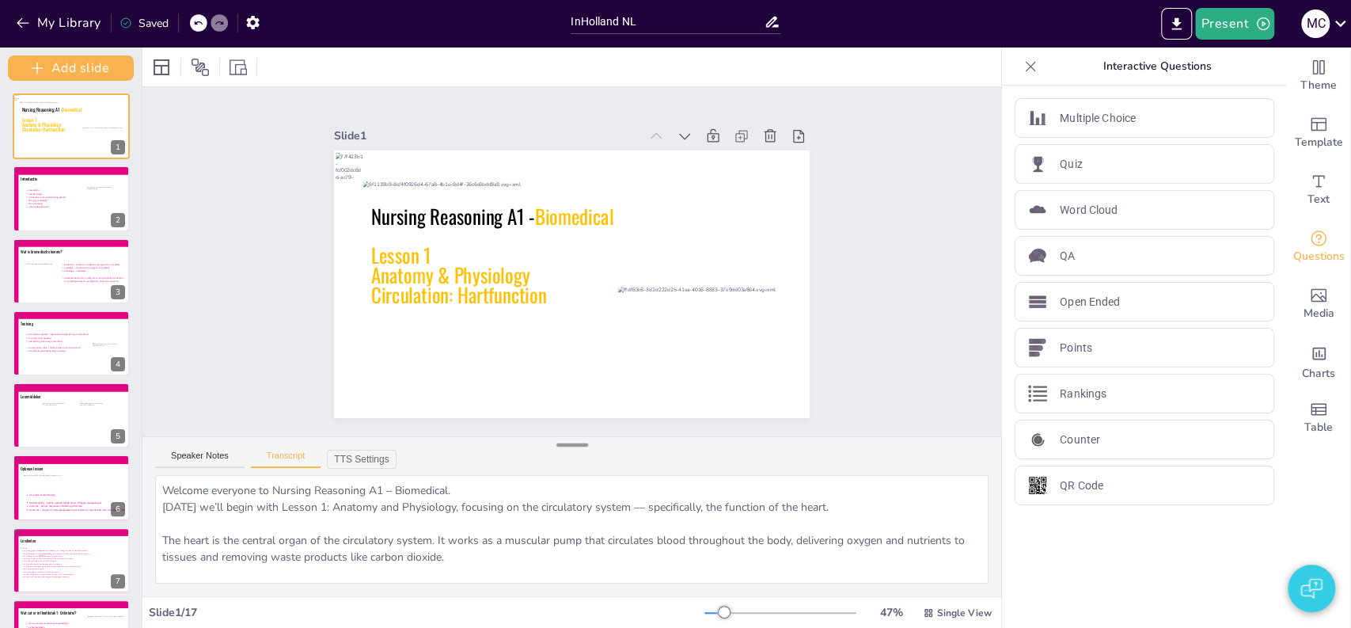
drag, startPoint x: 565, startPoint y: 510, endPoint x: 573, endPoint y: 445, distance: 65.4
click at [573, 445] on div at bounding box center [572, 445] width 32 height 16
click at [455, 492] on textarea "Welcome everyone to Nursing Reasoning A1 – Biomedical. Today we’ll begin with L…" at bounding box center [571, 529] width 833 height 108
click at [746, 404] on div "Slide 1 Nursing Reasoning A1 - Biomedical Lesson 1 Anatomy & Physiology Circula…" at bounding box center [571, 261] width 349 height 859
click at [1228, 20] on button "Present" at bounding box center [1234, 24] width 79 height 32
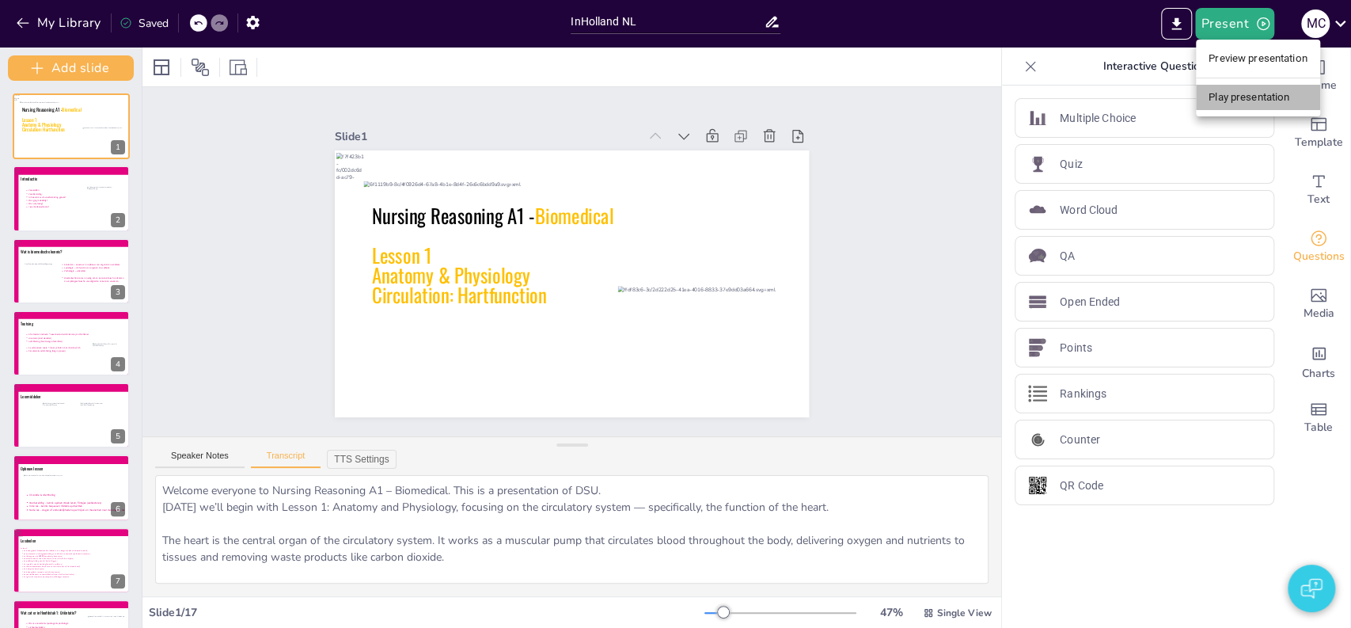
click at [1260, 97] on li "Play presentation" at bounding box center [1258, 97] width 124 height 25
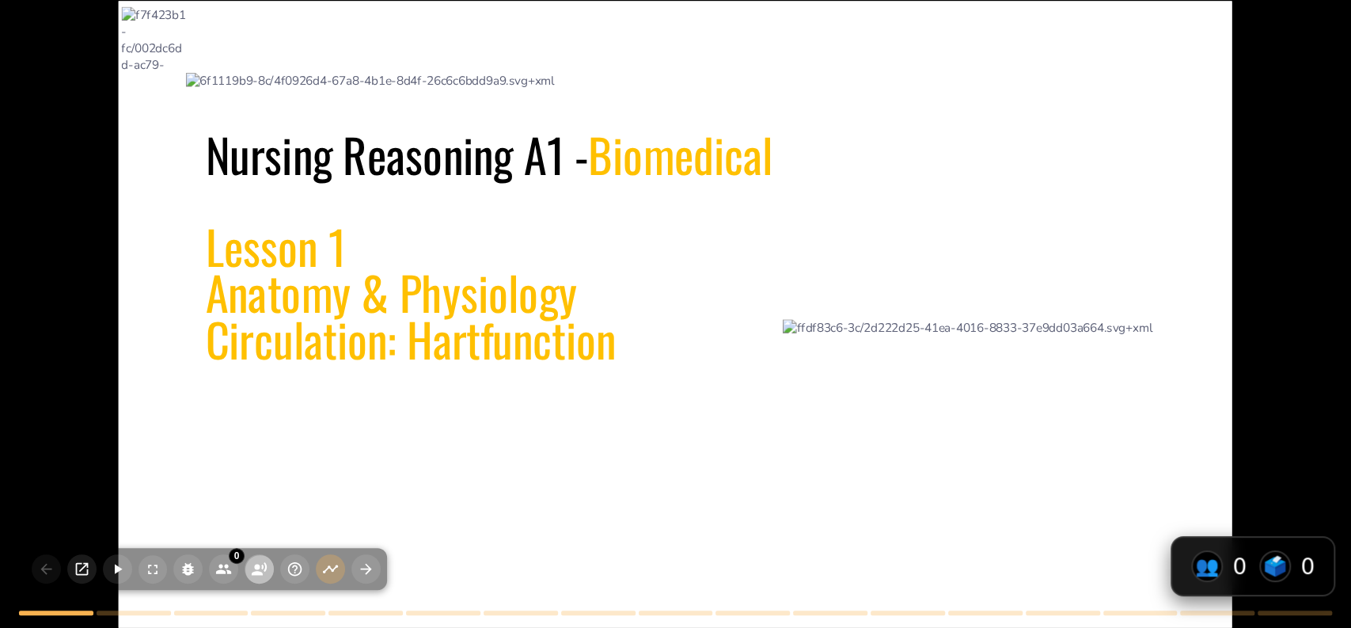
click at [259, 564] on icon "button" at bounding box center [259, 568] width 17 height 17
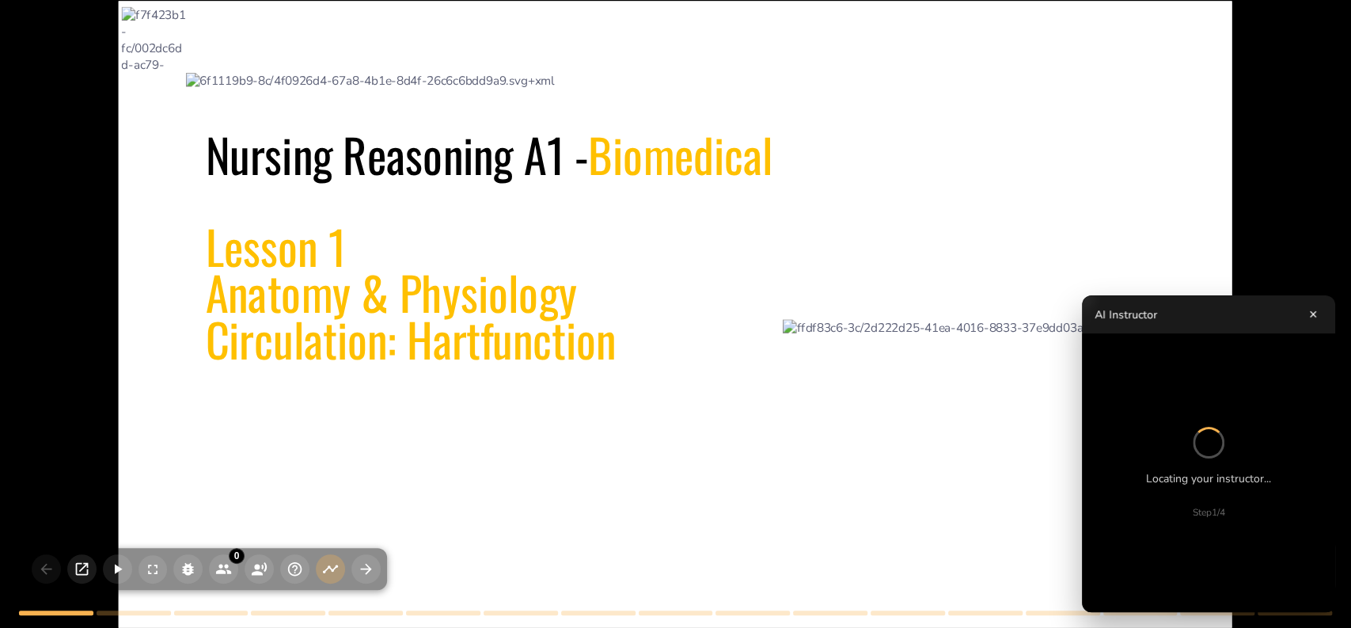
drag, startPoint x: 335, startPoint y: 537, endPoint x: 140, endPoint y: 437, distance: 219.1
click at [140, 1] on div "Nursing Reasoning A1 - Biomedical Lesson 1 Anatomy & Physiology Circulation: Ha…" at bounding box center [676, 1] width 1114 height 0
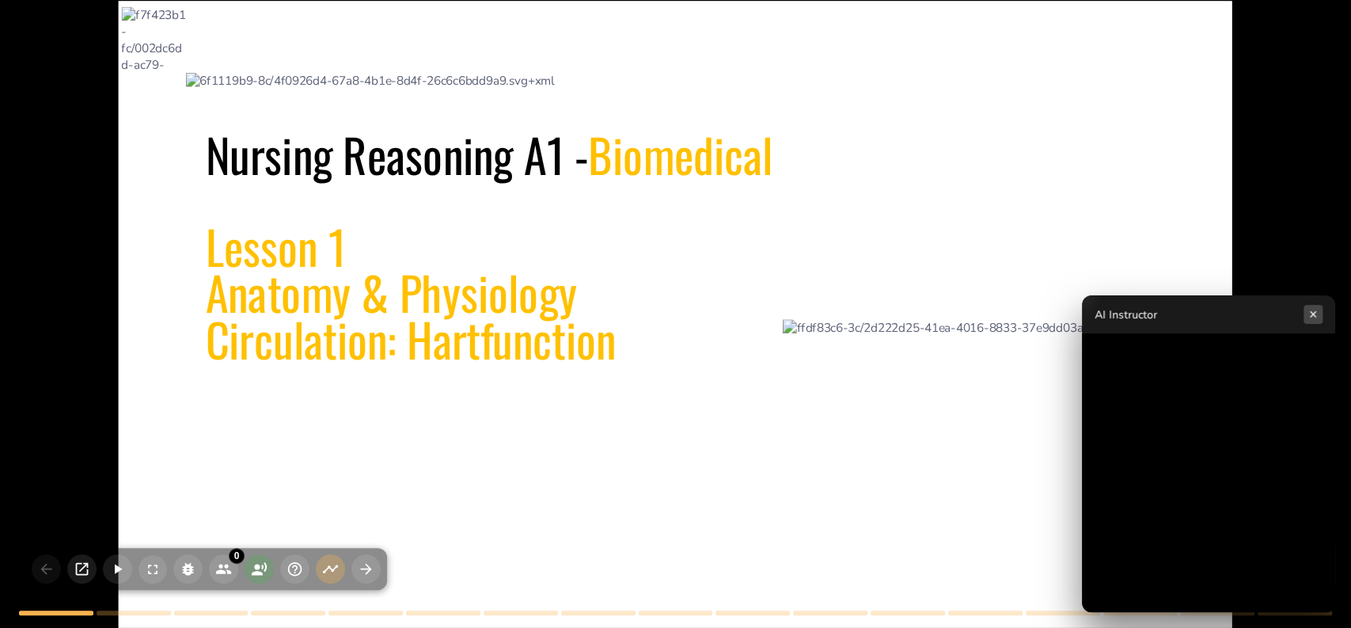
click at [1312, 320] on button "×" at bounding box center [1313, 314] width 19 height 19
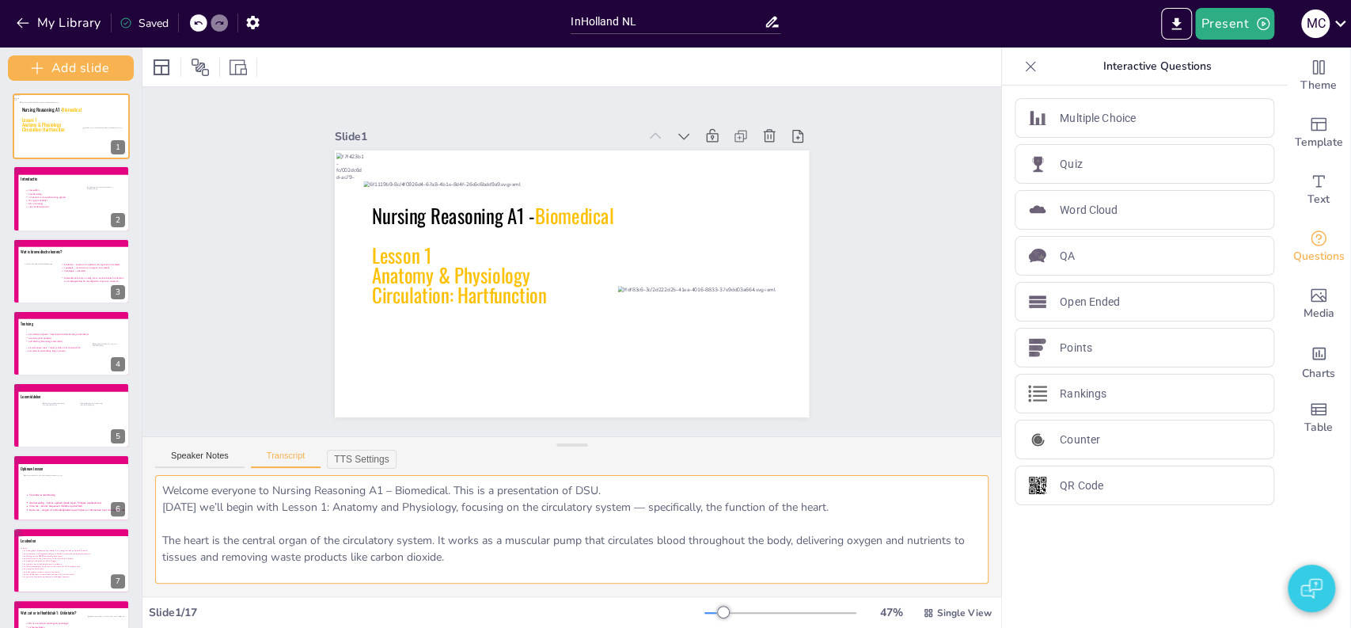
click at [203, 494] on textarea "Welcome everyone to Nursing Reasoning A1 – Biomedical. This is a presentation o…" at bounding box center [571, 529] width 833 height 108
drag, startPoint x: 460, startPoint y: 487, endPoint x: 613, endPoint y: 485, distance: 152.8
click at [613, 485] on textarea "Welcome everyone to Nursing Reasoning A1 – Biomedical. This is a presentation o…" at bounding box center [571, 529] width 833 height 108
type textarea "Welcome everyone to Nursing Reasoning A1 – Biomedical. Today we’ll begin with L…"
click at [196, 460] on button "Speaker Notes" at bounding box center [199, 458] width 89 height 17
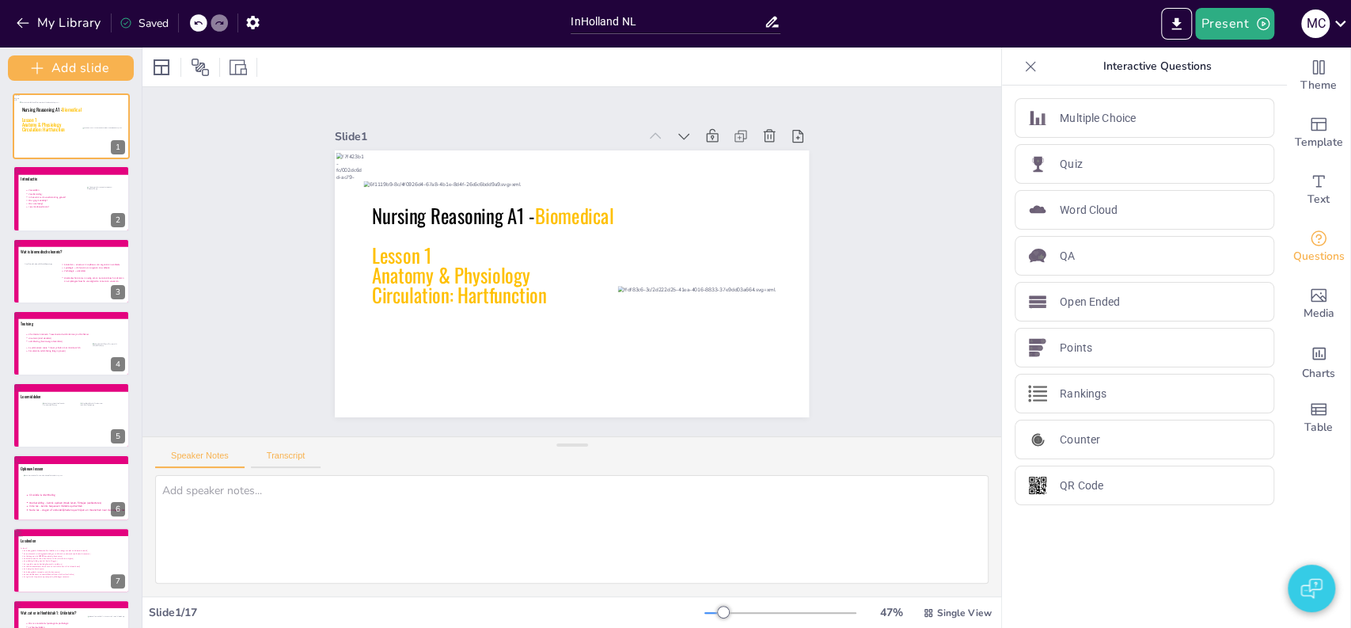
click at [285, 461] on button "Transcript" at bounding box center [286, 458] width 70 height 17
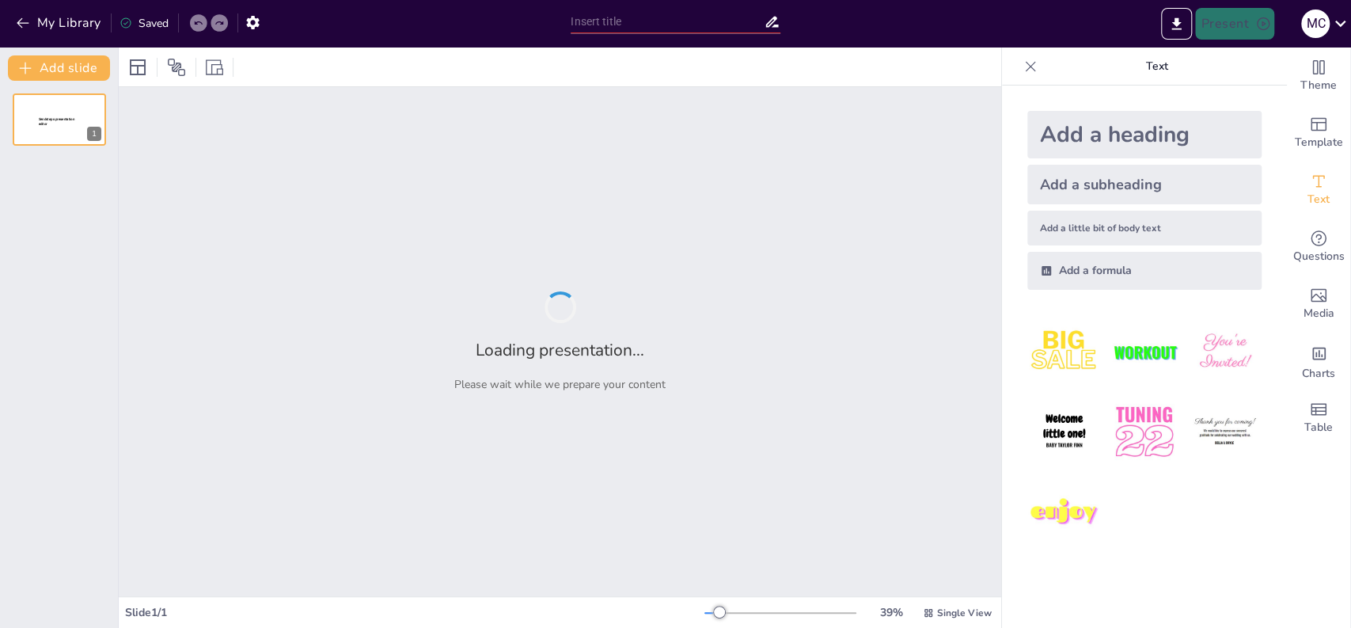
type input "test"
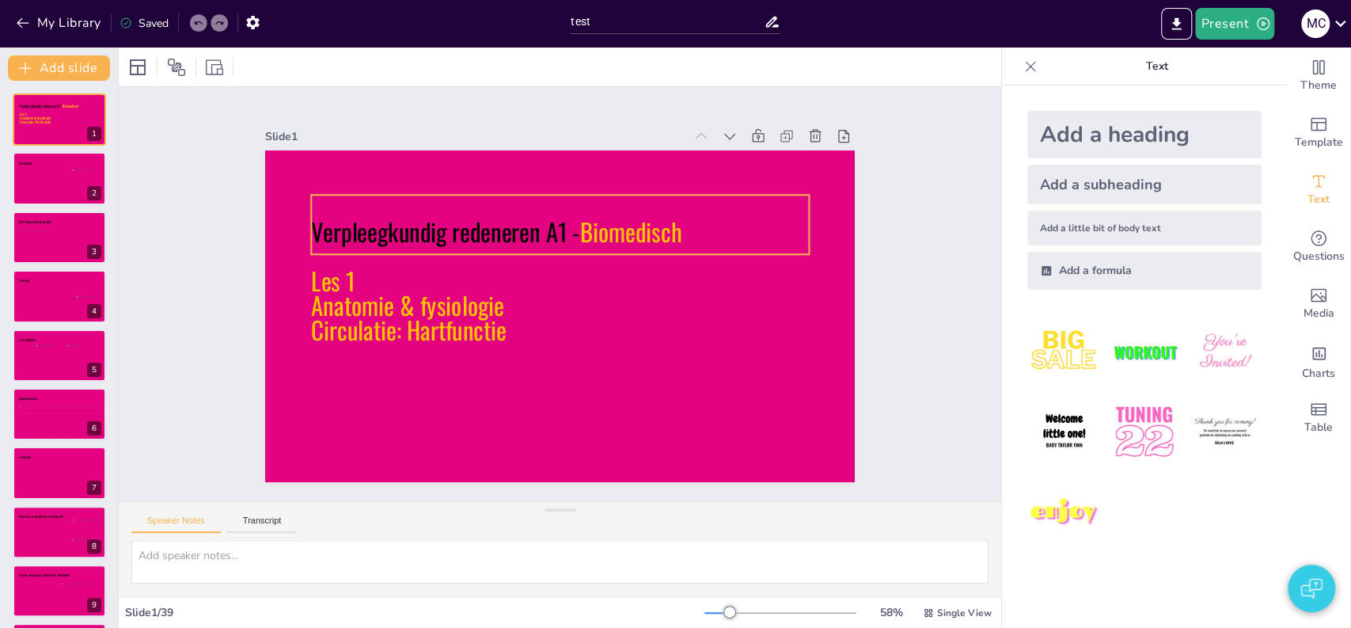
click at [437, 233] on icon at bounding box center [567, 224] width 501 height 111
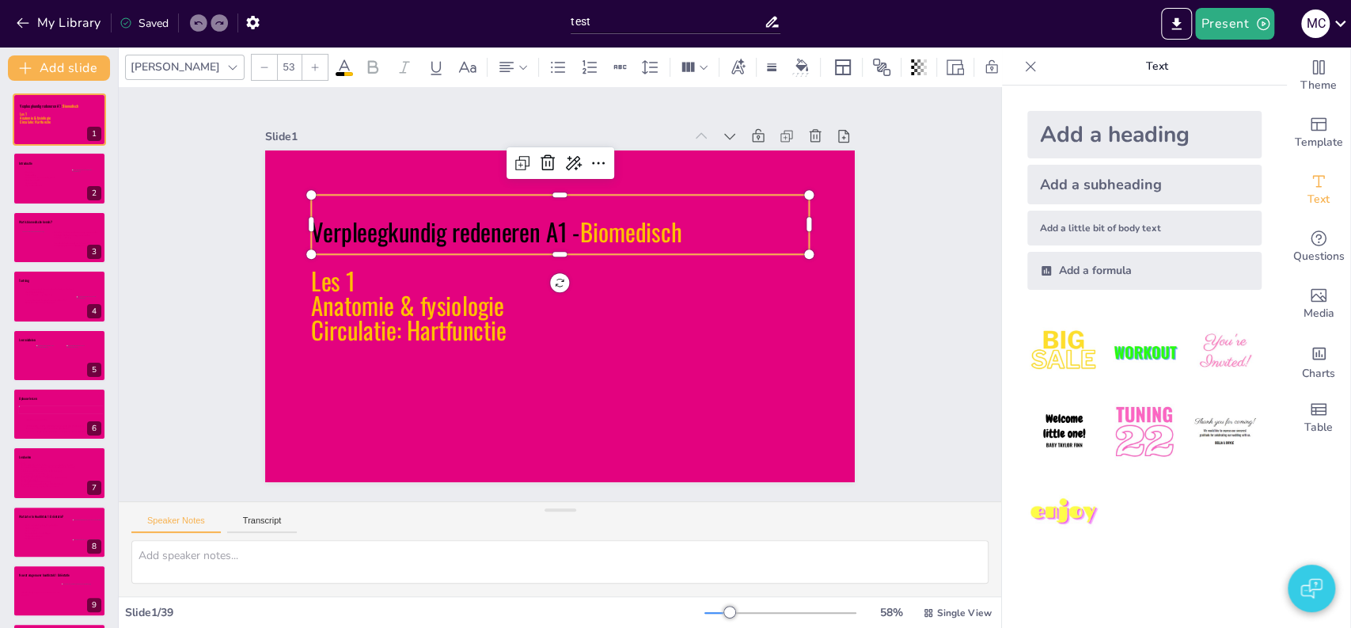
click at [437, 233] on icon at bounding box center [574, 226] width 499 height 161
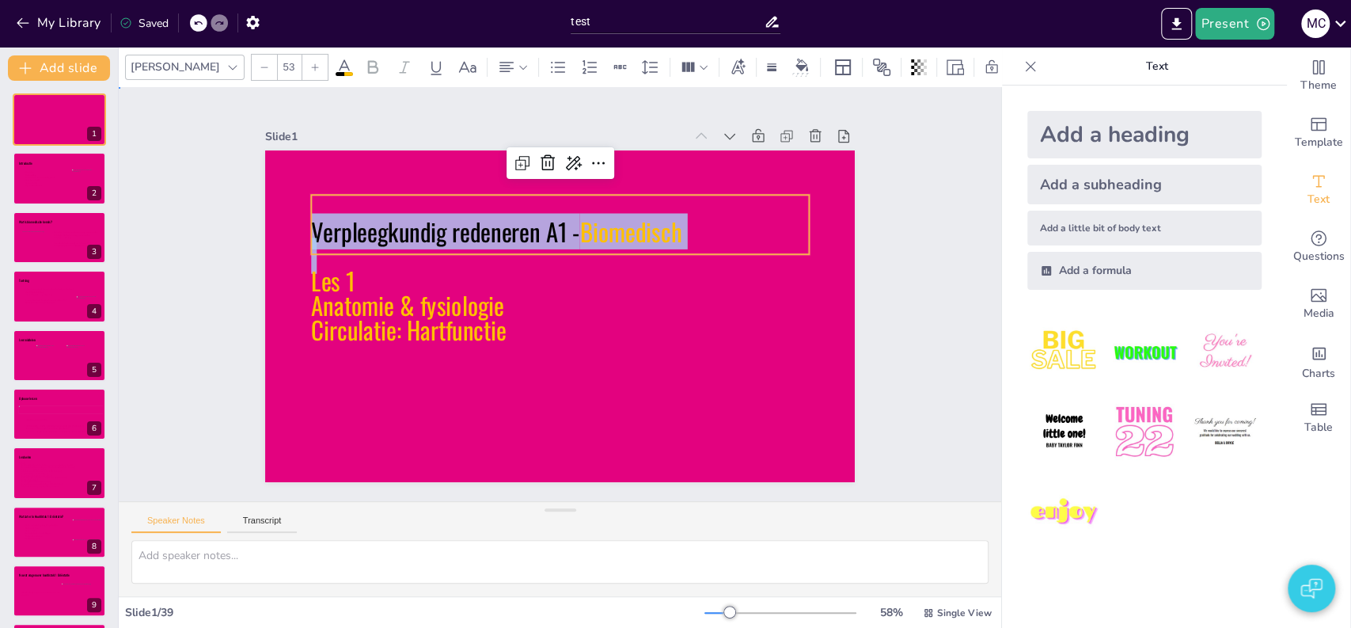
click at [181, 179] on div "Slide 1 Verpleegkundig redeneren A1 - Biomedisch Les 1 Anatomie & fysiologie Ci…" at bounding box center [559, 294] width 949 height 588
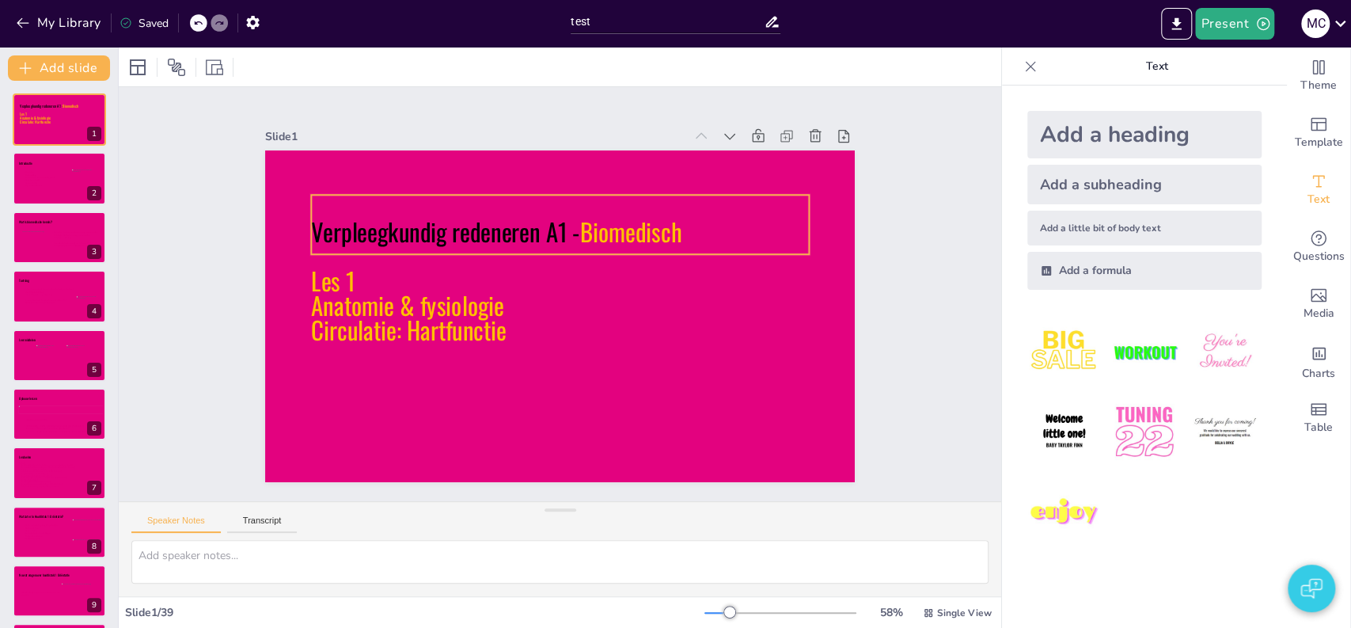
click at [412, 220] on icon at bounding box center [582, 228] width 492 height 211
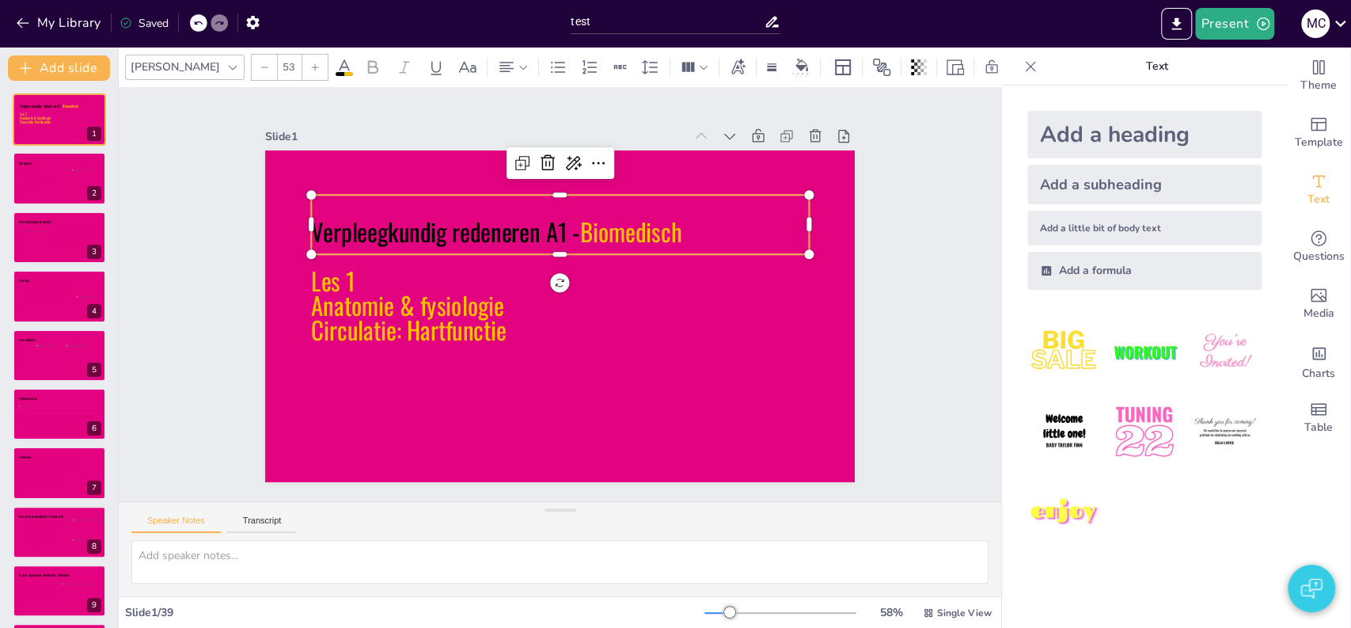
click at [412, 220] on icon at bounding box center [574, 226] width 499 height 161
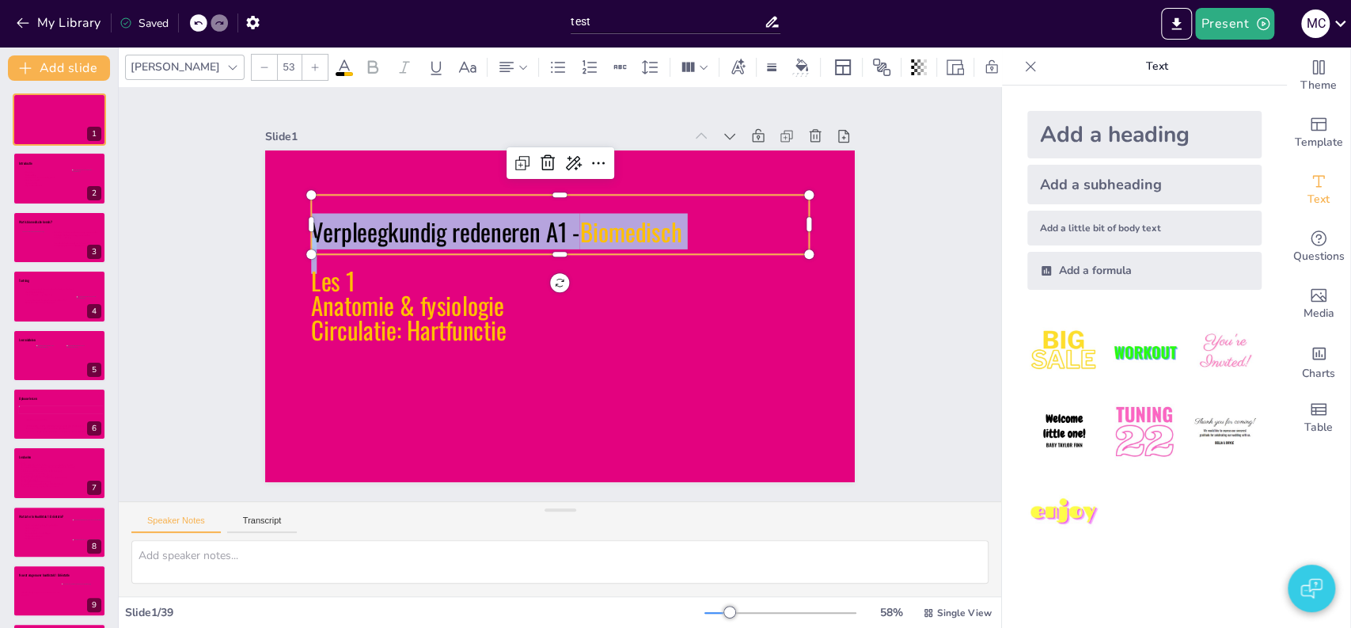
copy p "Verpleegkundig redeneren A1 - Biomedisch"
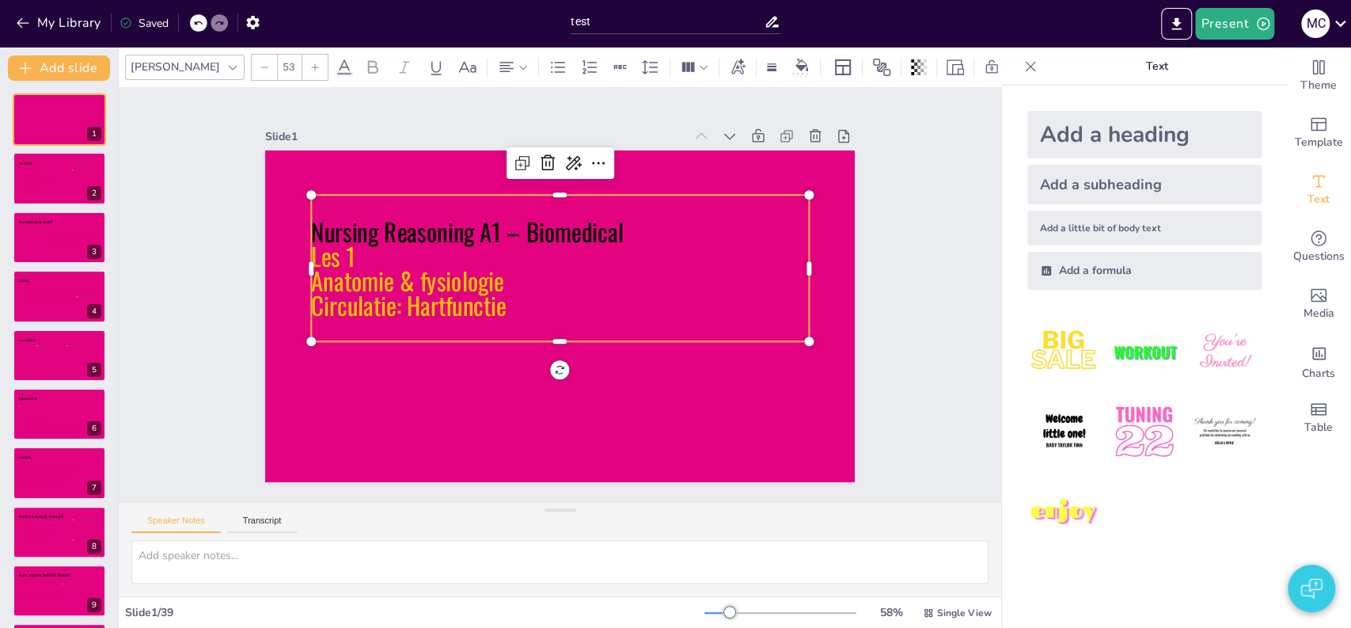
click at [613, 224] on p "Nursing Reasoning A1 – Biomedical" at bounding box center [573, 232] width 492 height 127
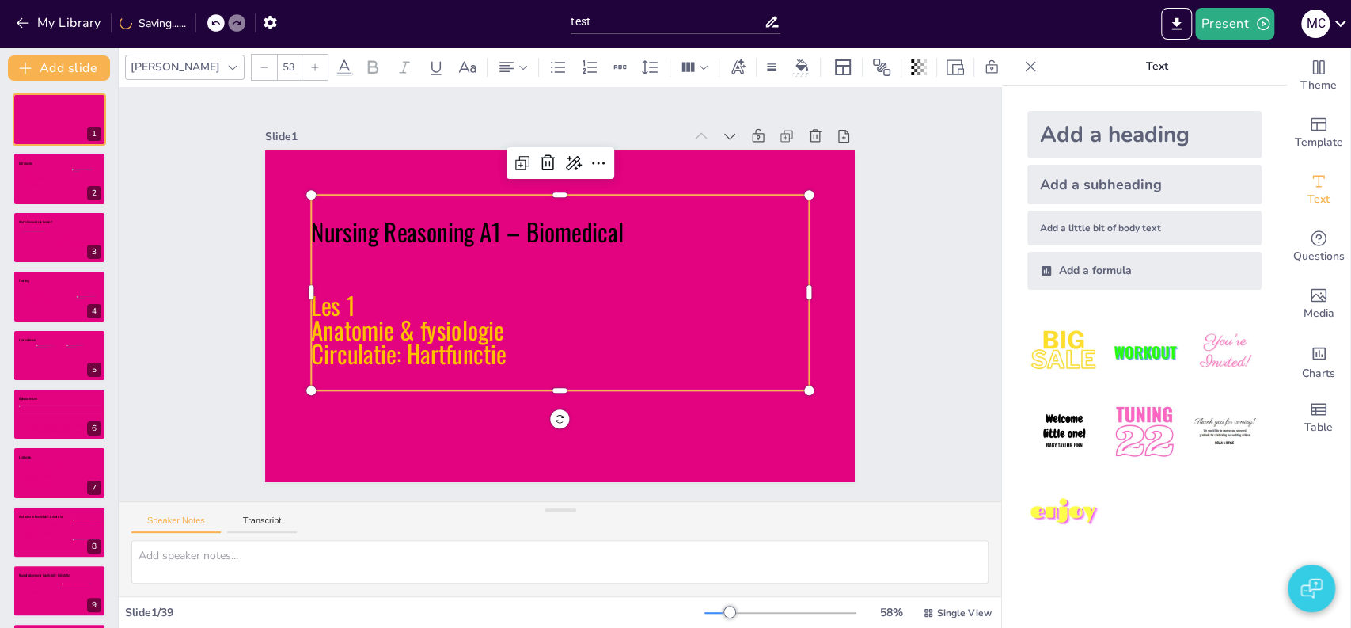
click at [581, 231] on p "Nursing Reasoning A1 – Biomedical" at bounding box center [566, 232] width 497 height 77
click at [581, 231] on p "Nursing Reasoning A1 – Biomedical" at bounding box center [573, 232] width 492 height 127
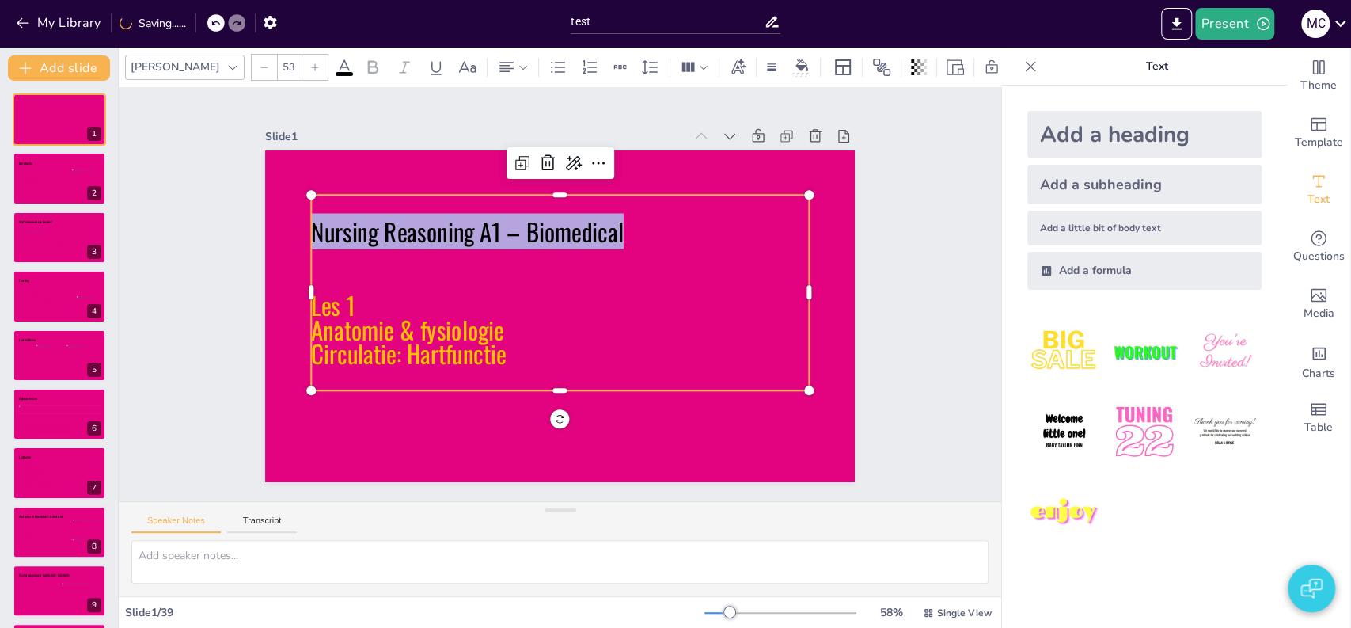
click at [581, 231] on p "Nursing Reasoning A1 – Biomedical" at bounding box center [573, 232] width 492 height 127
click at [335, 70] on icon at bounding box center [344, 67] width 19 height 19
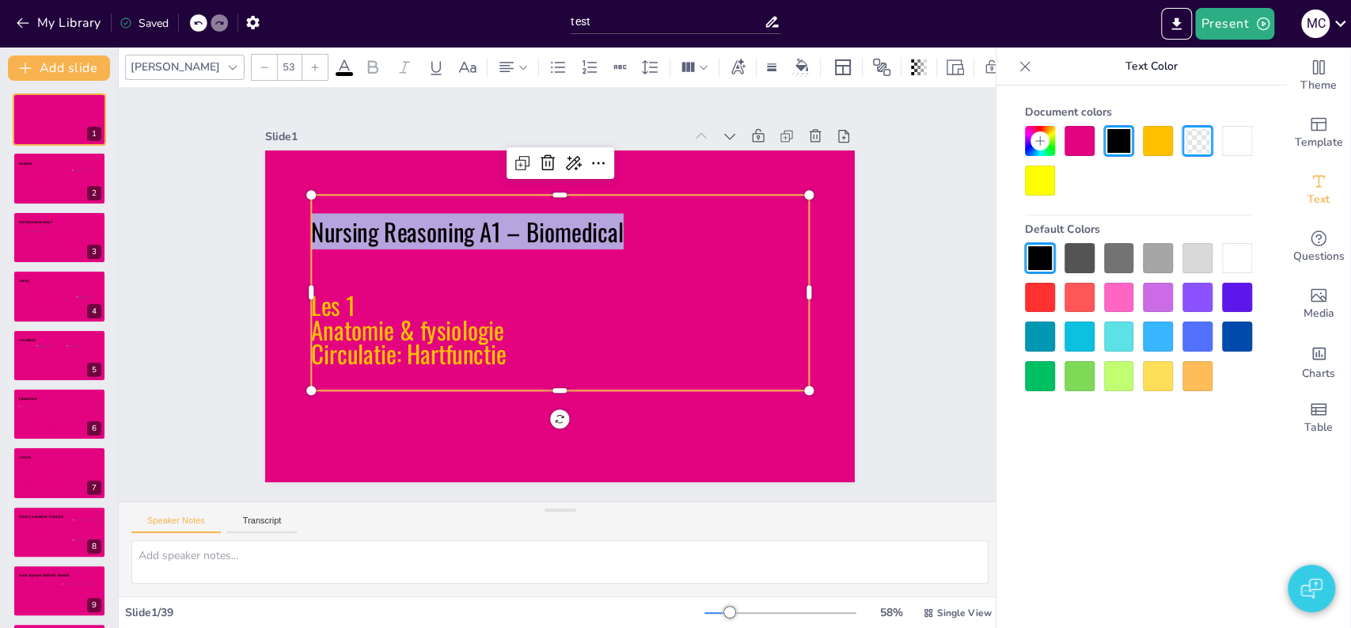
click at [1034, 142] on icon at bounding box center [1040, 141] width 13 height 13
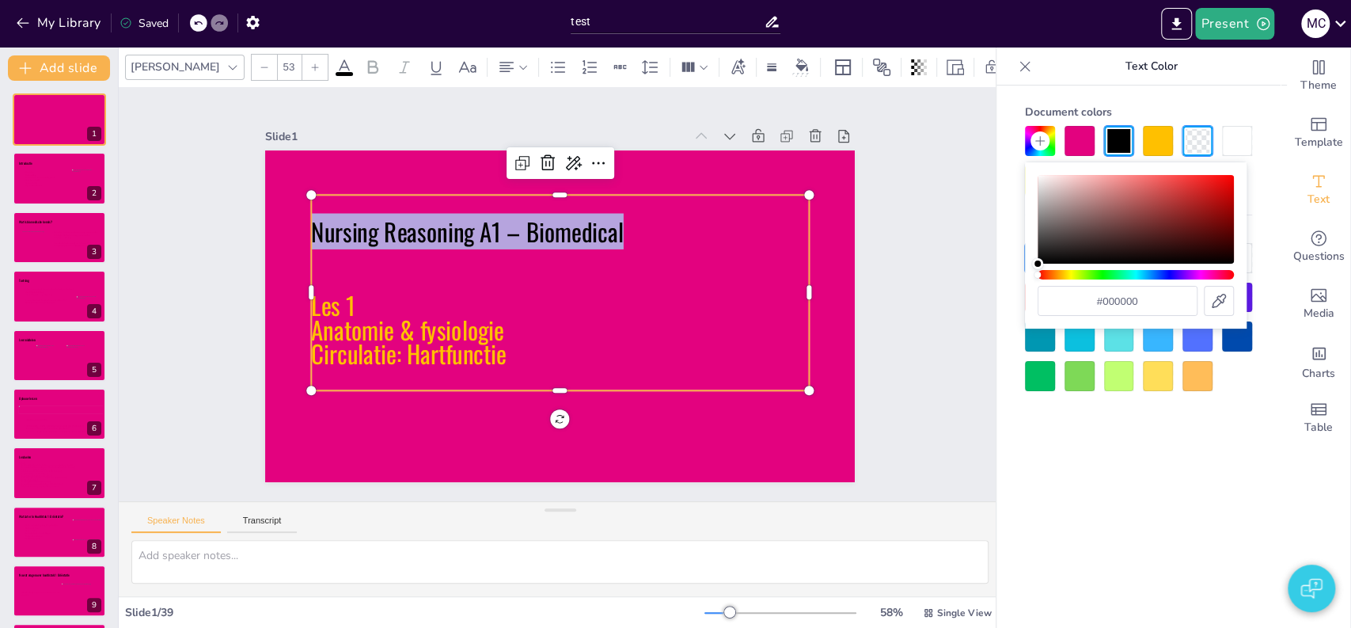
click at [1240, 131] on div at bounding box center [1237, 141] width 30 height 30
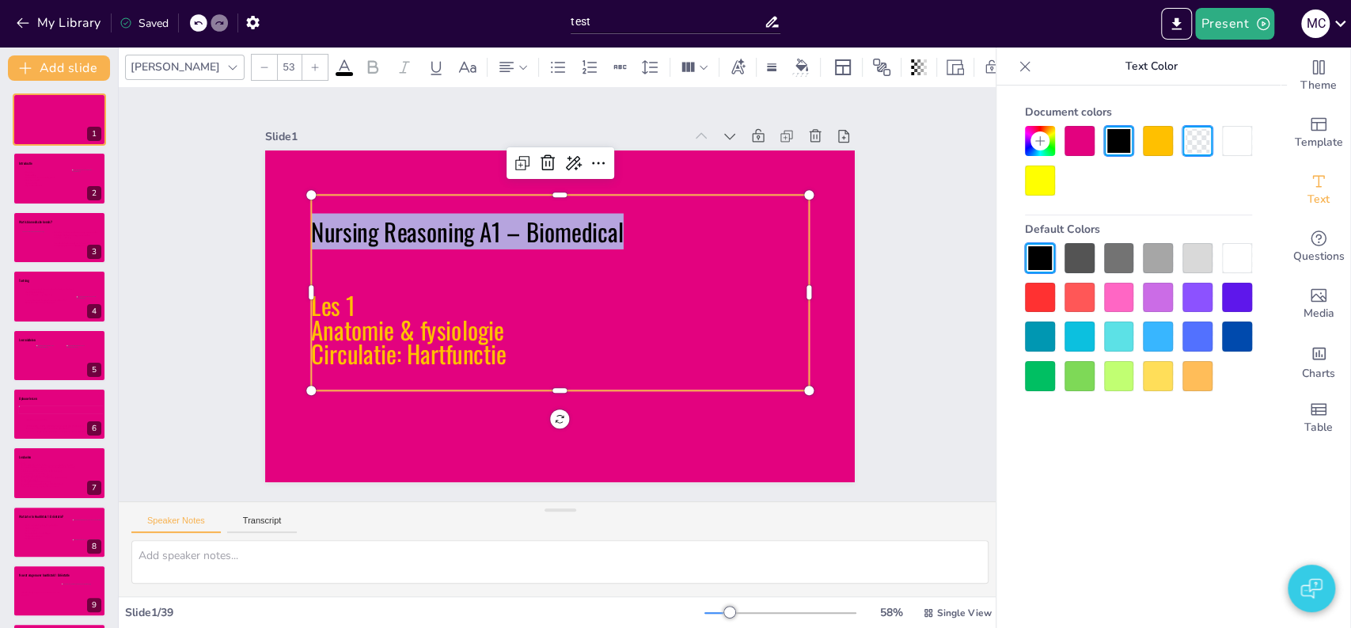
click at [1240, 145] on div at bounding box center [1237, 141] width 30 height 30
click at [1034, 144] on icon at bounding box center [1040, 141] width 13 height 13
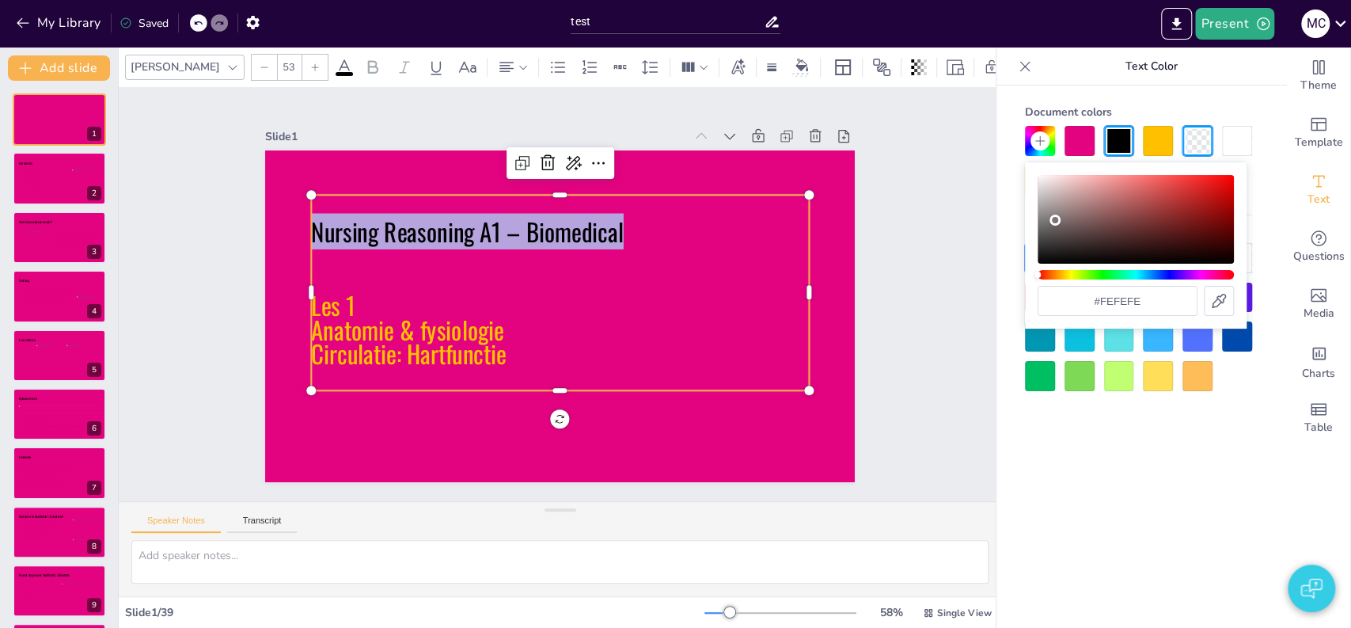
type input "#ffffff"
drag, startPoint x: 1055, startPoint y: 220, endPoint x: 1027, endPoint y: 158, distance: 68.4
click at [1027, 158] on body "My Library Saved test Present M C Document fonts [PERSON_NAME] Carlito Recently…" at bounding box center [675, 314] width 1351 height 628
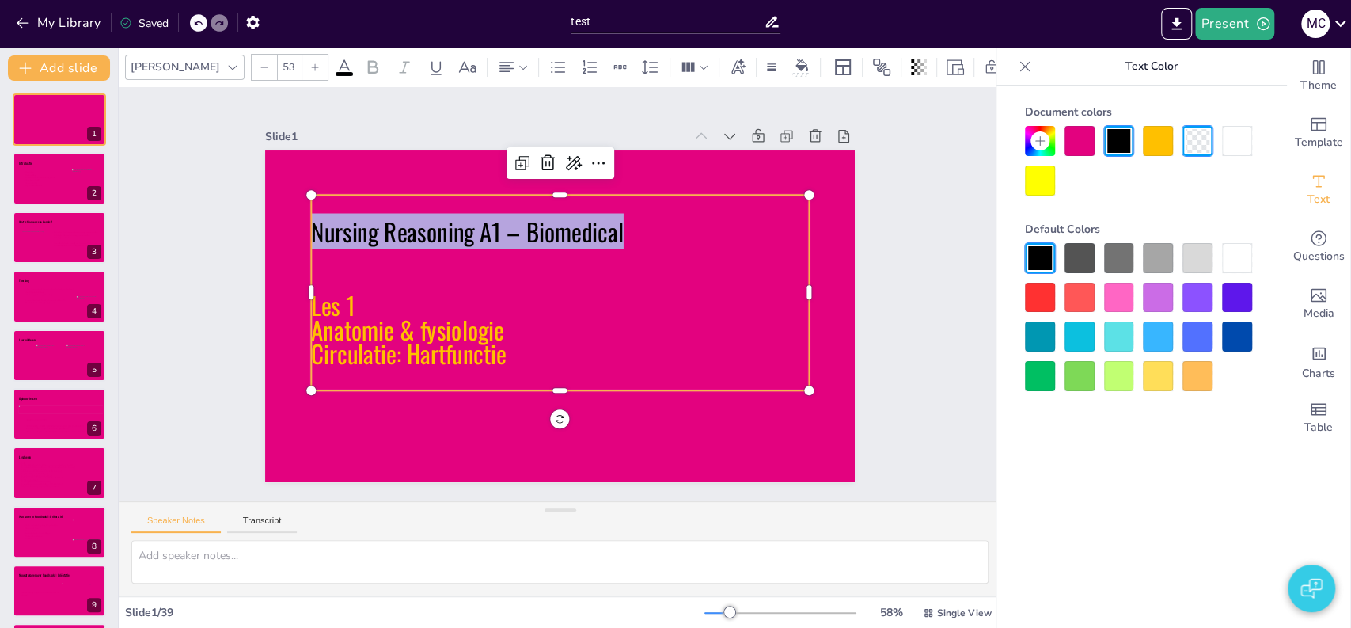
click at [844, 183] on div "Slide 1 Nursing Reasoning A1 – Biomedical Les 1 Anatomie & fysiologie Circulati…" at bounding box center [560, 294] width 742 height 509
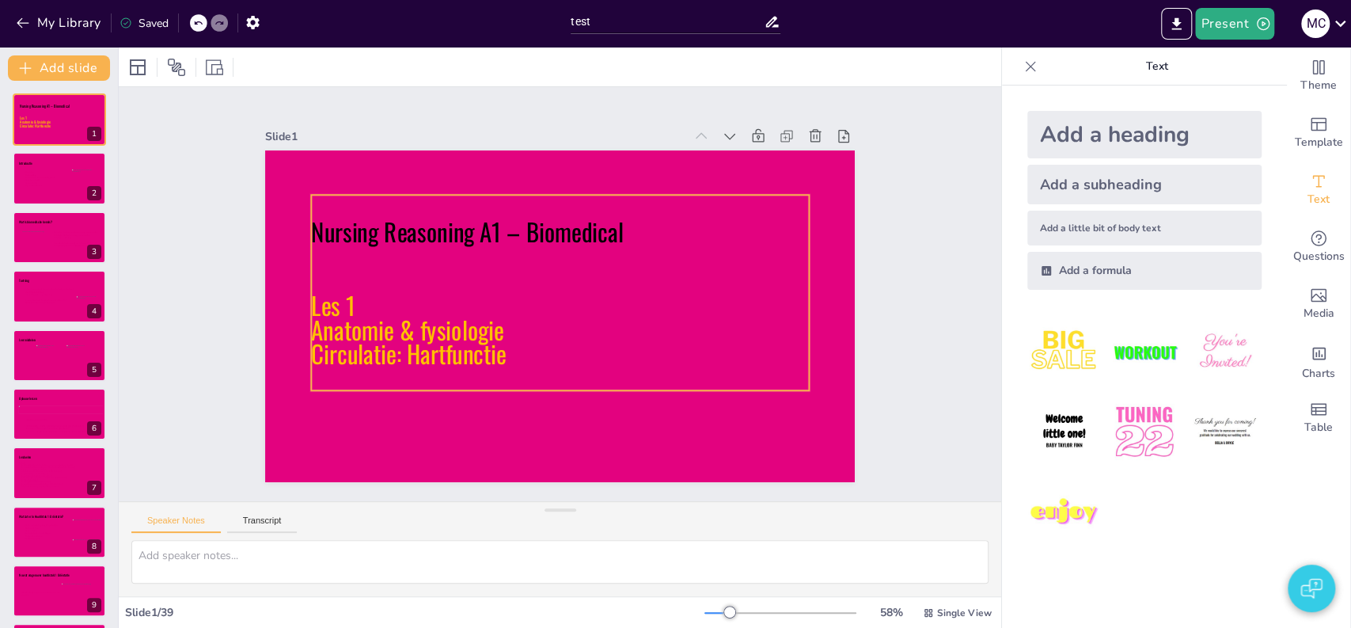
click at [435, 215] on icon at bounding box center [559, 293] width 418 height 529
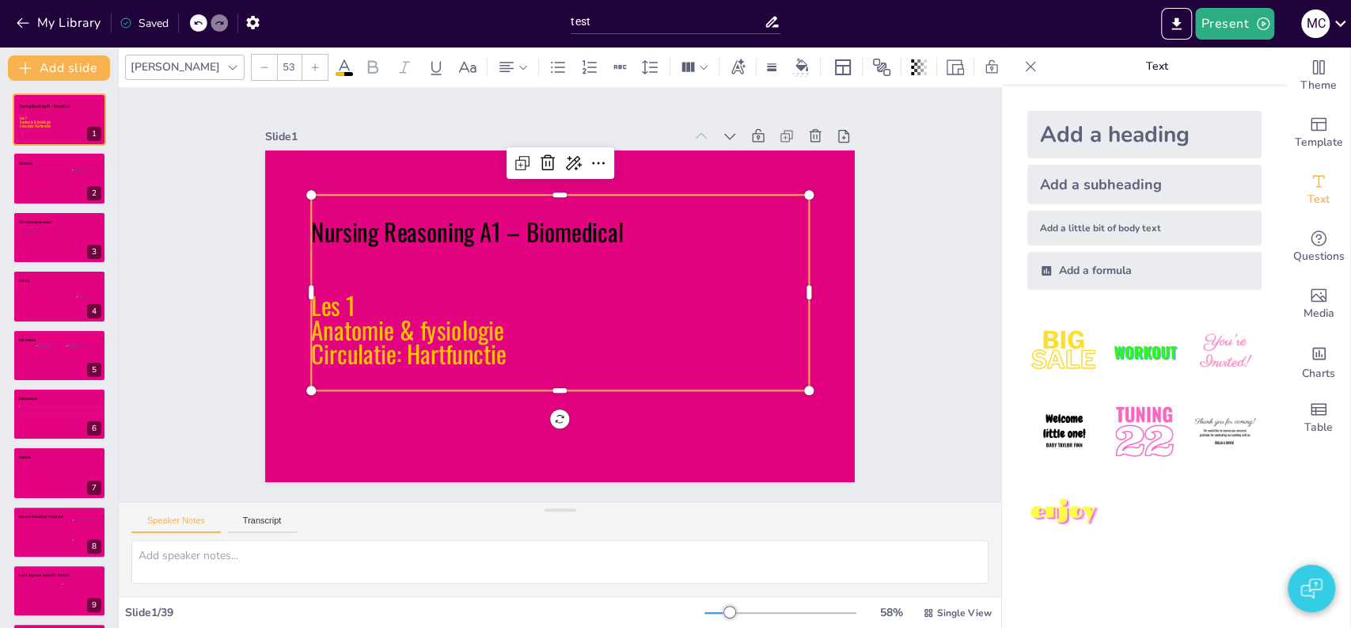
click at [374, 298] on icon at bounding box center [560, 293] width 533 height 340
click at [374, 298] on icon at bounding box center [560, 292] width 527 height 294
click at [328, 306] on span "Anatomie & fysiologie" at bounding box center [404, 296] width 196 height 75
click at [442, 335] on span "Circulatie: Hartfunctie" at bounding box center [399, 270] width 187 height 129
click at [442, 359] on span "Circulatie: Hartfunctie" at bounding box center [400, 321] width 199 height 76
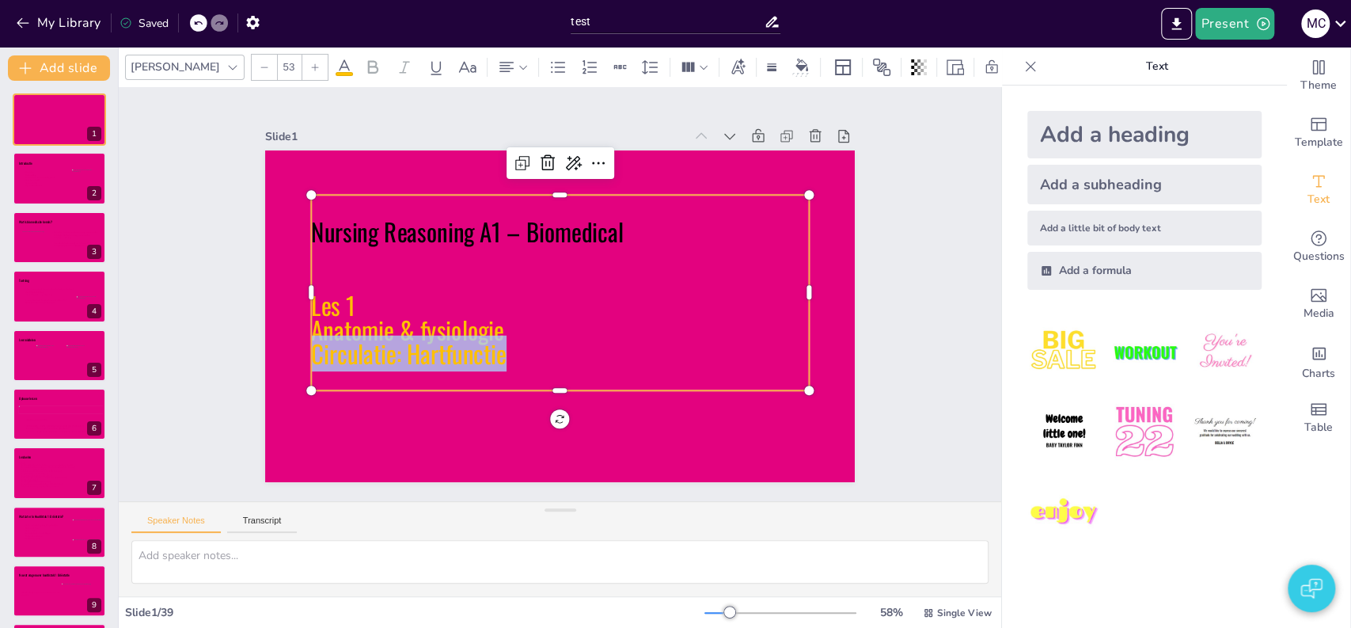
click at [442, 359] on span "Circulatie: Hartfunctie" at bounding box center [404, 337] width 198 height 56
click at [398, 328] on span "Circulatie: Hartfunctie" at bounding box center [404, 337] width 198 height 56
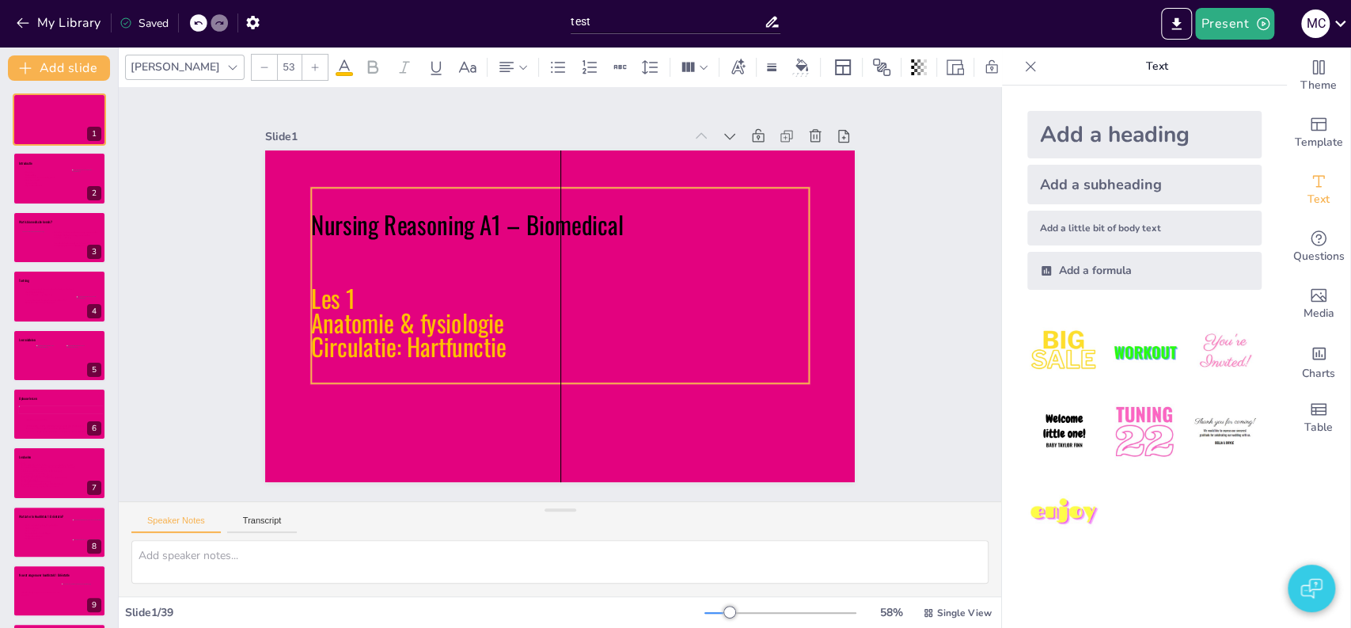
click at [317, 251] on span "Les 1" at bounding box center [343, 226] width 53 height 47
click at [499, 329] on p "Circulatie: Hartfunctie" at bounding box center [554, 346] width 497 height 76
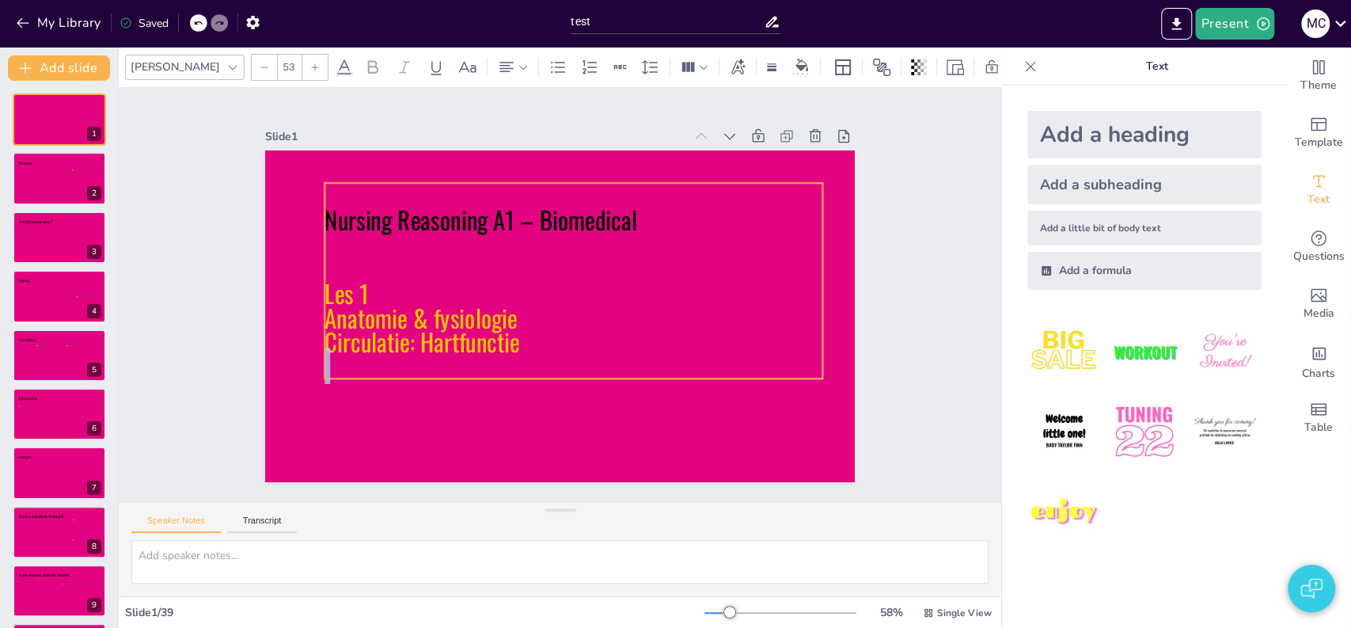
drag, startPoint x: 499, startPoint y: 344, endPoint x: 514, endPoint y: 340, distance: 15.0
click at [514, 340] on p "Circulatie: Hartfunctie" at bounding box center [563, 342] width 492 height 127
click at [512, 340] on p "Circulatie: Hartfunctie" at bounding box center [569, 343] width 497 height 76
click at [192, 154] on div "Slide 1 Nursing Reasoning A1 – Biomedical Les 1 Anatomie & fysiologie Circulati…" at bounding box center [560, 294] width 737 height 974
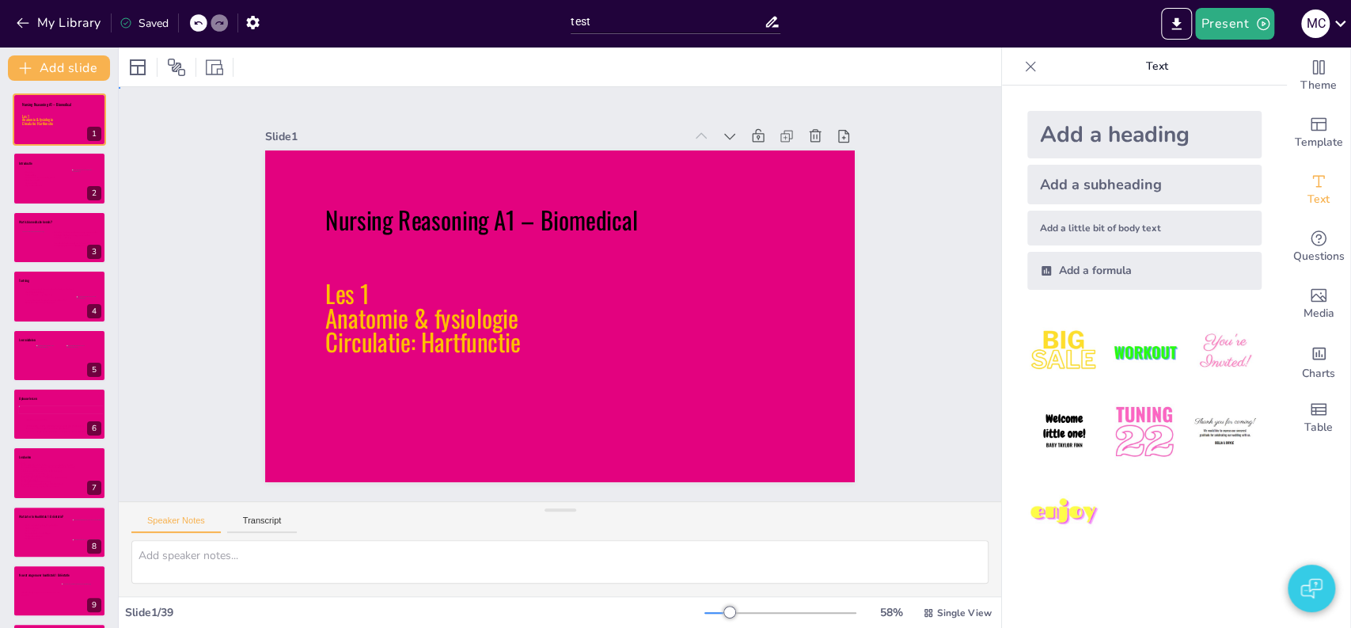
click at [150, 154] on div "Slide 1 Nursing Reasoning A1 – Biomedical Les 1 Anatomie & fysiologie Circulati…" at bounding box center [560, 294] width 974 height 737
